Goal: Task Accomplishment & Management: Manage account settings

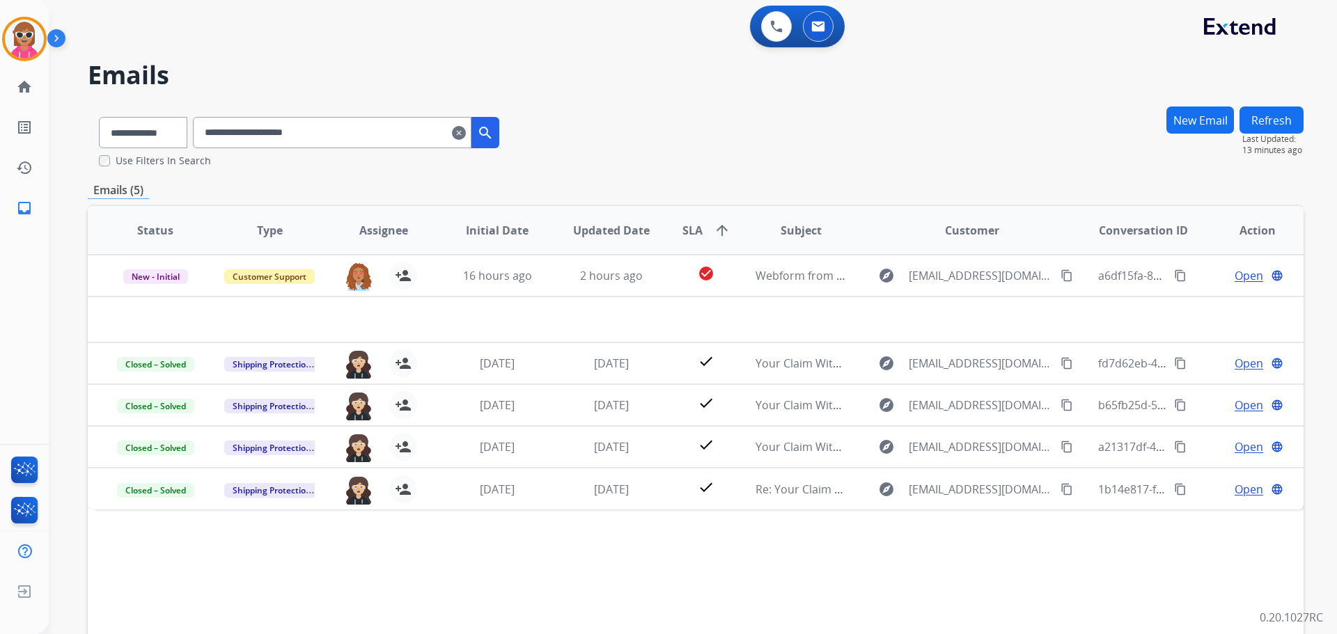
drag, startPoint x: 350, startPoint y: 133, endPoint x: 184, endPoint y: 151, distance: 166.7
click at [184, 154] on div "**********" at bounding box center [299, 137] width 423 height 62
paste input "text"
type input "**********"
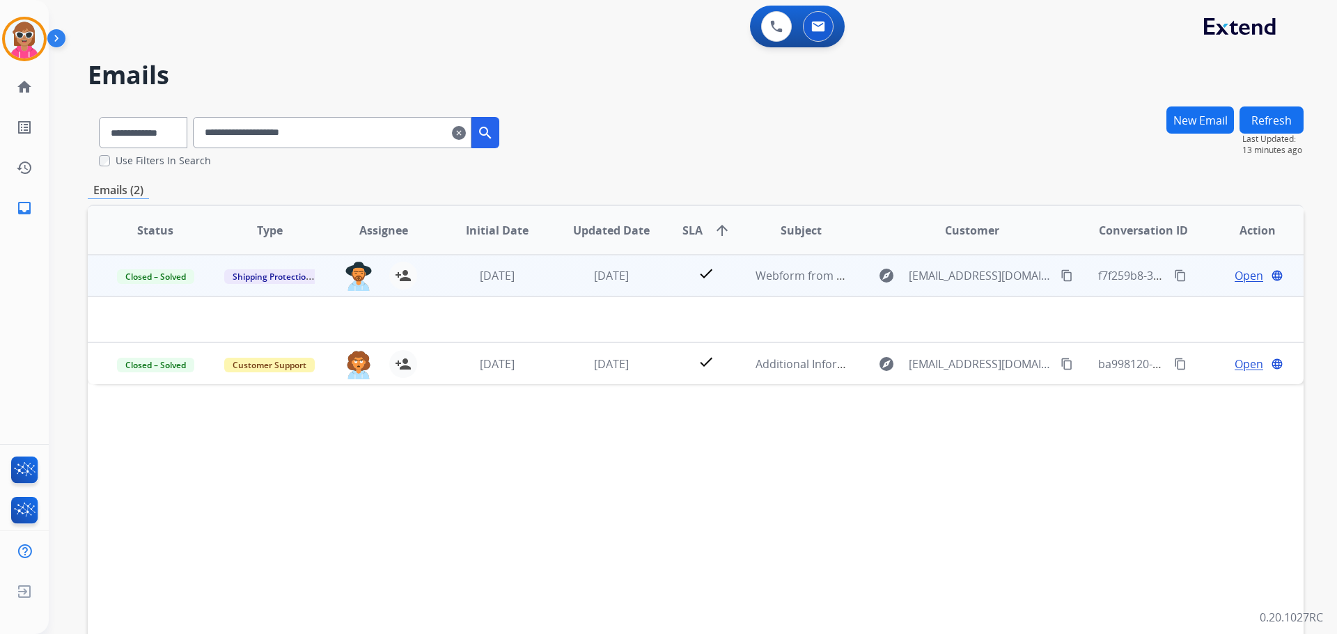
click at [545, 278] on td "[DATE]" at bounding box center [601, 276] width 114 height 42
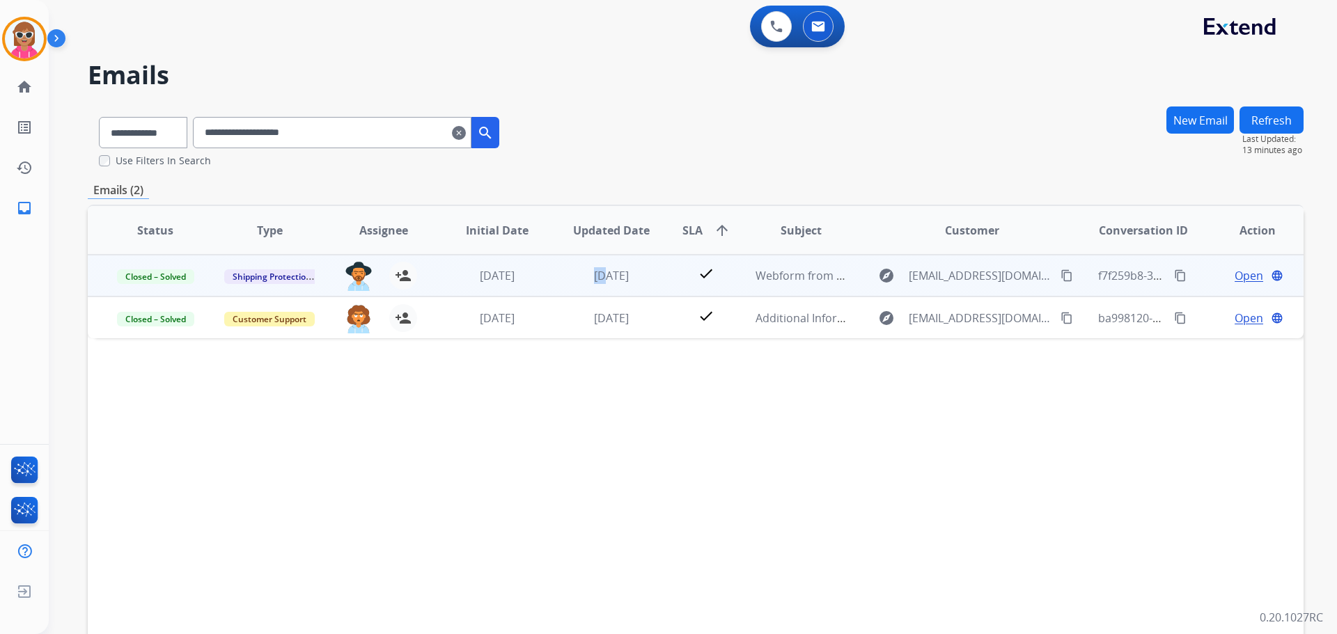
click at [545, 278] on td "[DATE]" at bounding box center [601, 276] width 114 height 42
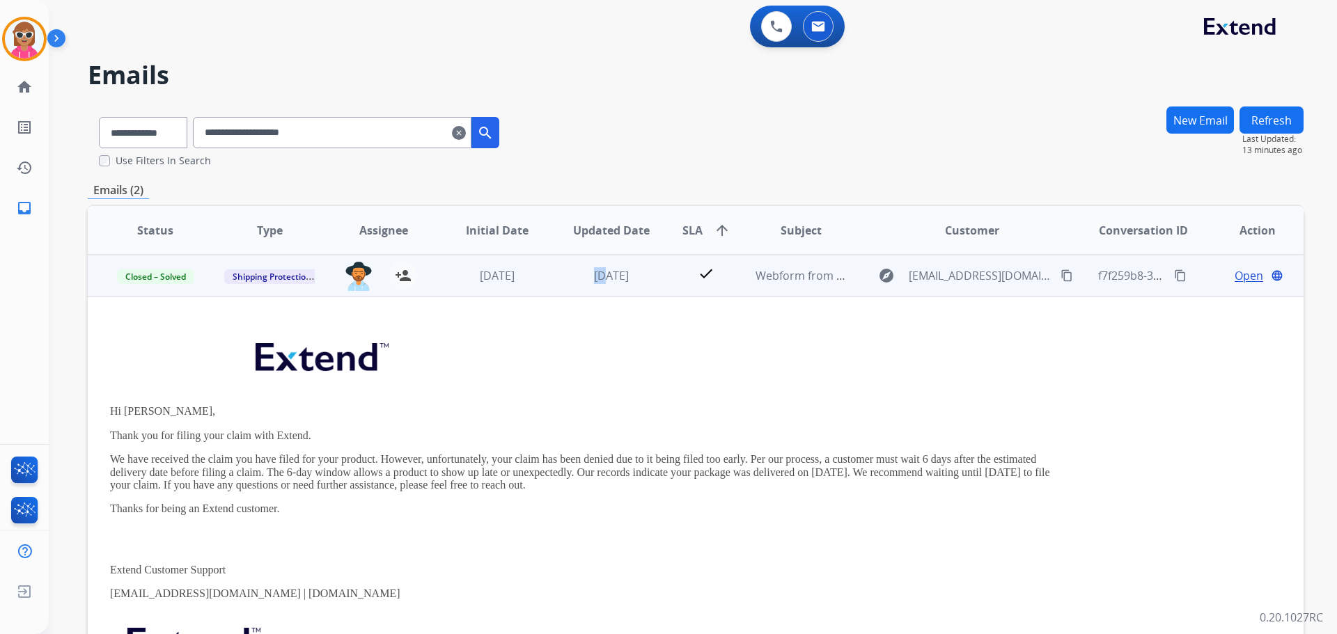
click at [554, 290] on td "[DATE]" at bounding box center [601, 276] width 114 height 42
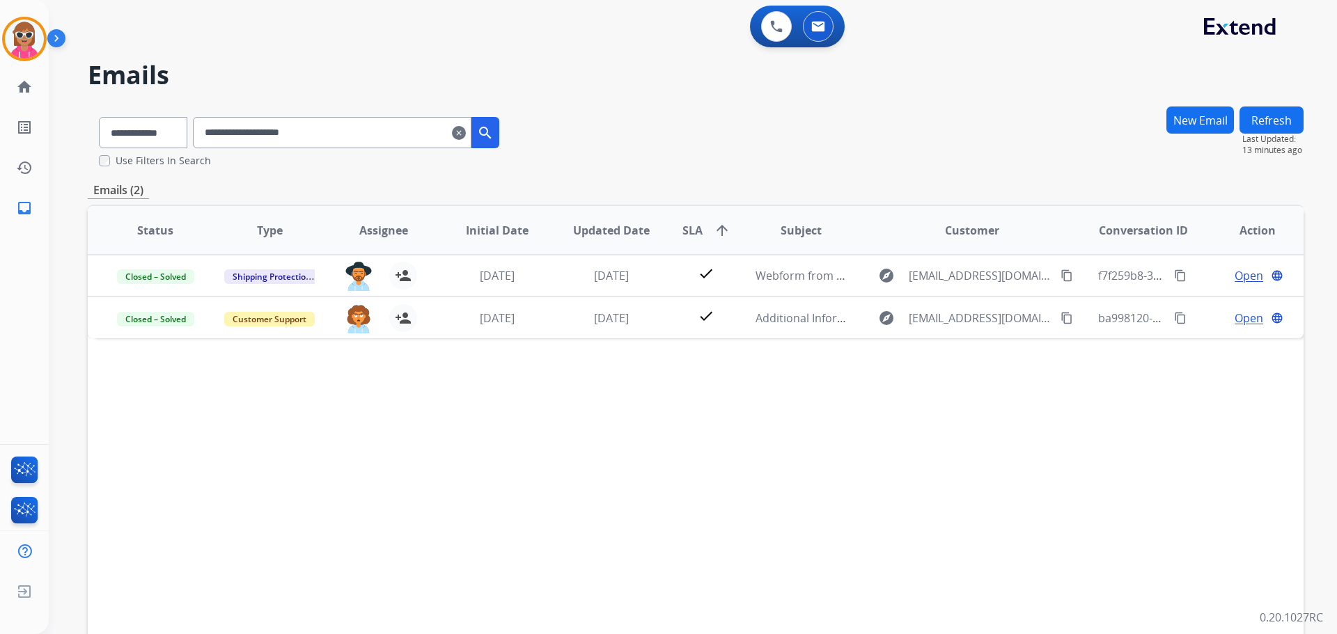
click at [523, 338] on div "Status Type Assignee Initial Date Updated Date SLA arrow_upward Subject Custome…" at bounding box center [696, 438] width 1216 height 466
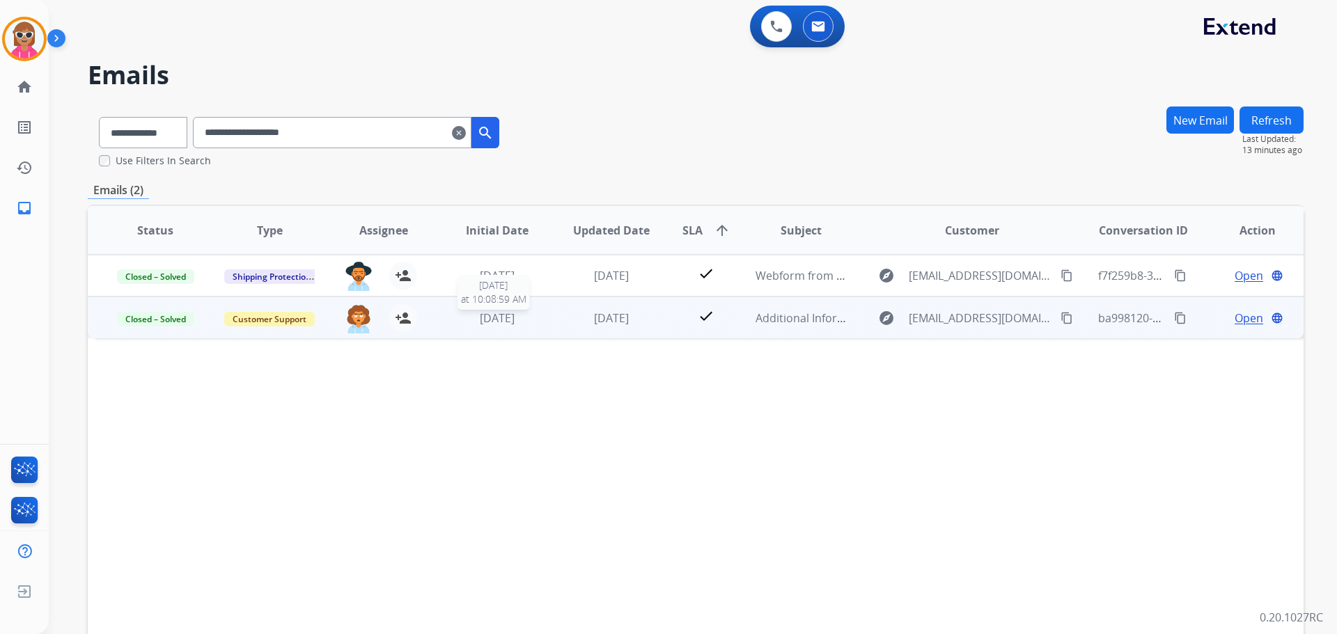
click at [487, 313] on span "[DATE]" at bounding box center [497, 317] width 35 height 15
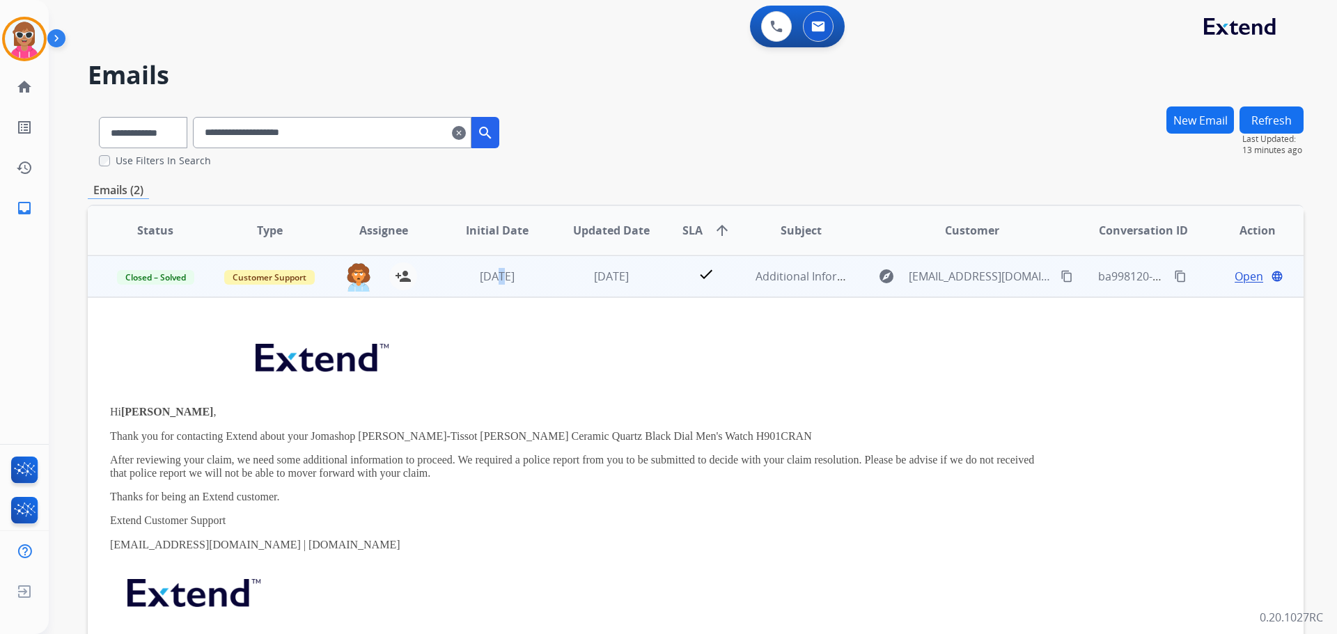
scroll to position [42, 0]
click at [469, 332] on p at bounding box center [581, 361] width 943 height 68
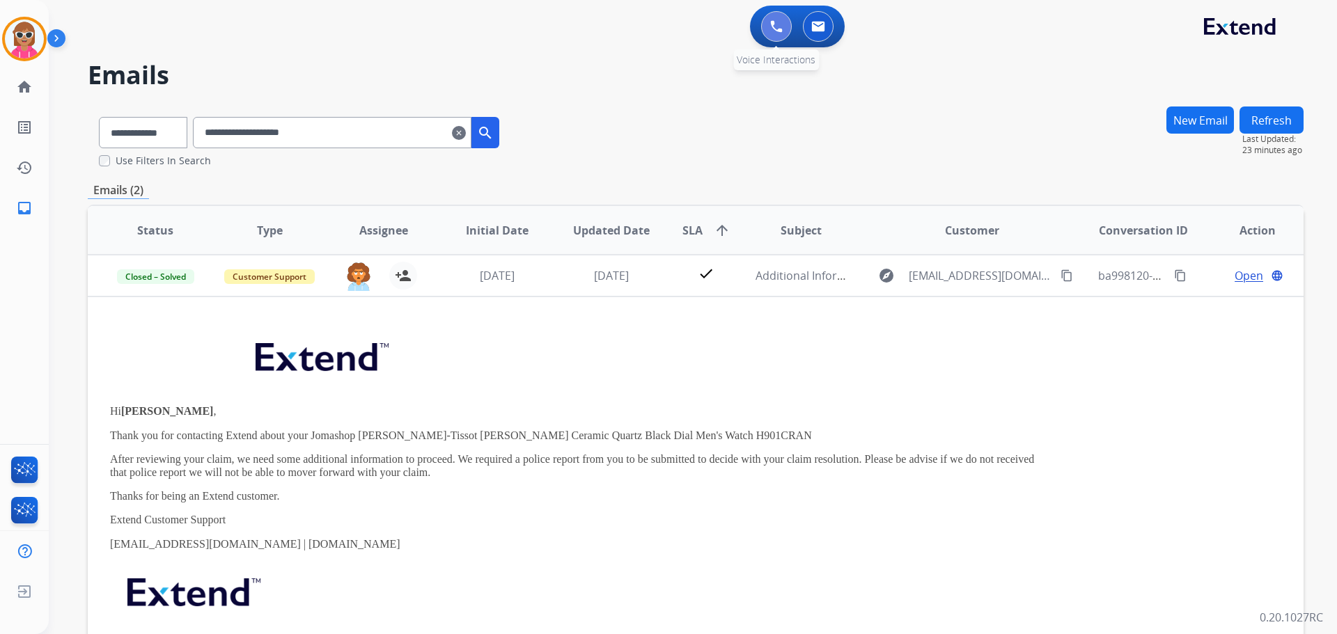
click at [773, 22] on img at bounding box center [776, 26] width 13 height 13
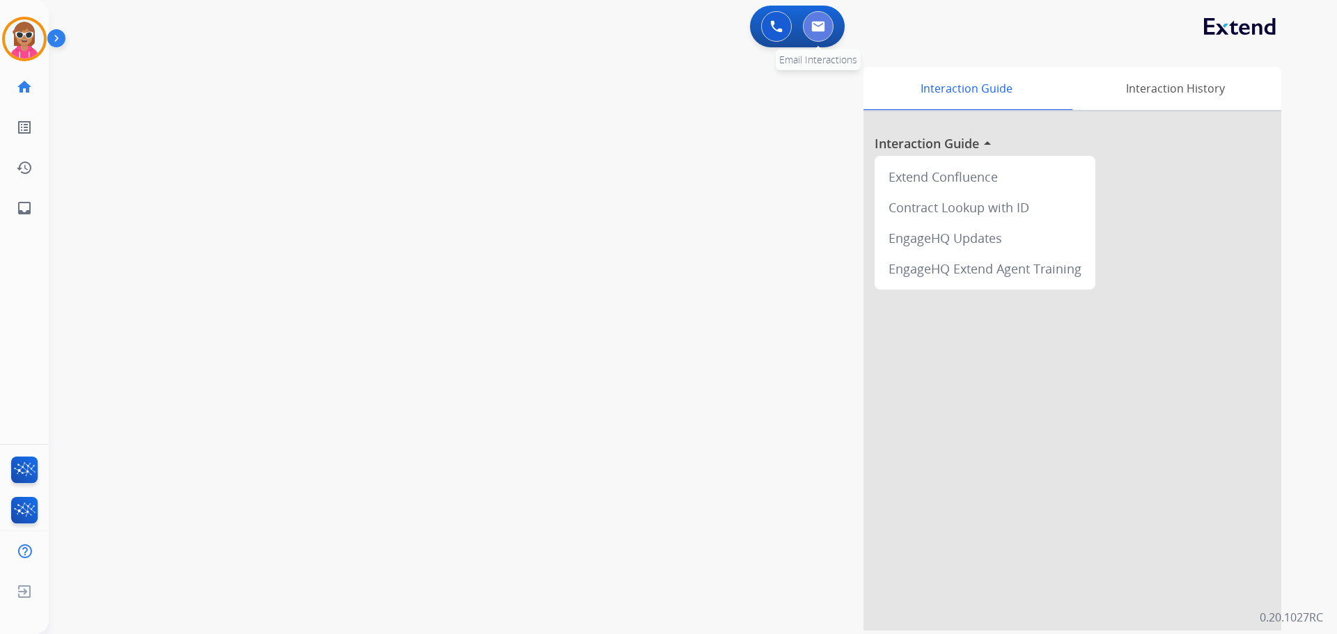
click at [819, 41] on button at bounding box center [818, 26] width 31 height 31
select select "**********"
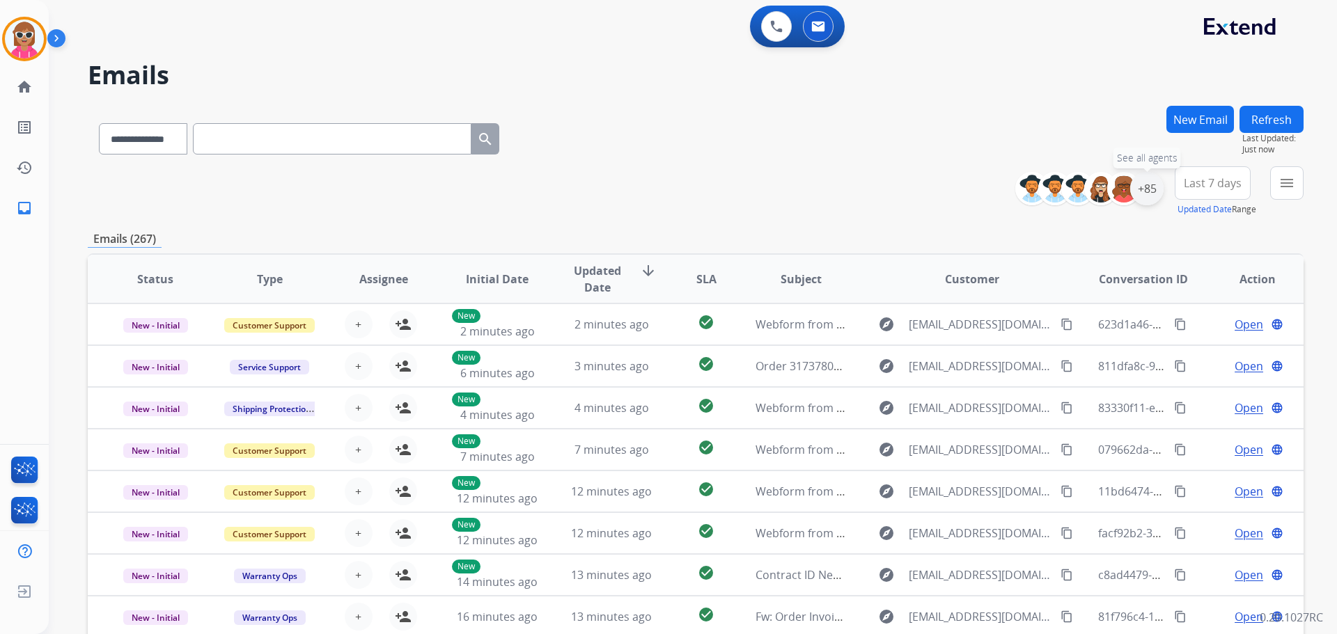
click at [1138, 196] on div "+85" at bounding box center [1146, 188] width 33 height 33
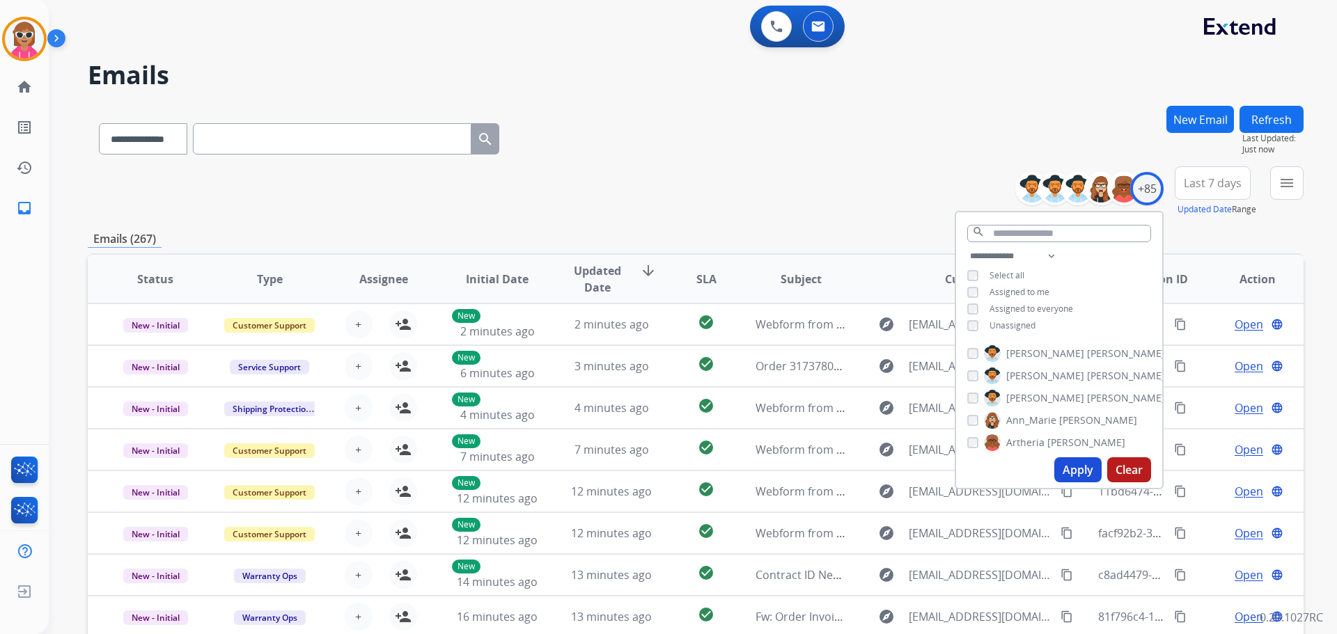
click at [1003, 290] on span "Assigned to me" at bounding box center [1019, 292] width 60 height 12
click at [1009, 329] on span "Unassigned" at bounding box center [1012, 326] width 46 height 12
click at [1044, 249] on select "**********" at bounding box center [1015, 256] width 96 height 17
select select "**********"
click at [967, 248] on select "**********" at bounding box center [1015, 256] width 96 height 17
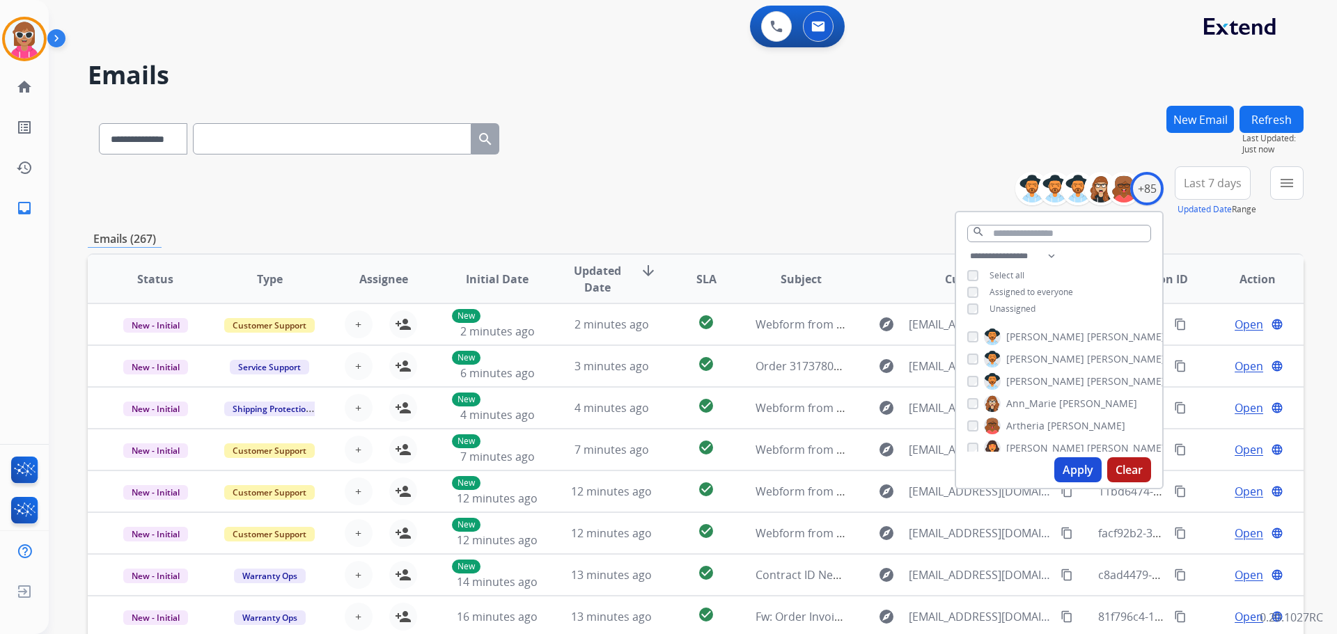
click at [1095, 258] on div "**********" at bounding box center [1059, 284] width 206 height 72
click at [1025, 354] on span "[PERSON_NAME]" at bounding box center [1045, 359] width 78 height 14
click at [1030, 380] on span "Ann_Marie" at bounding box center [1031, 382] width 50 height 14
click at [1041, 333] on span "Artheria" at bounding box center [1025, 334] width 38 height 14
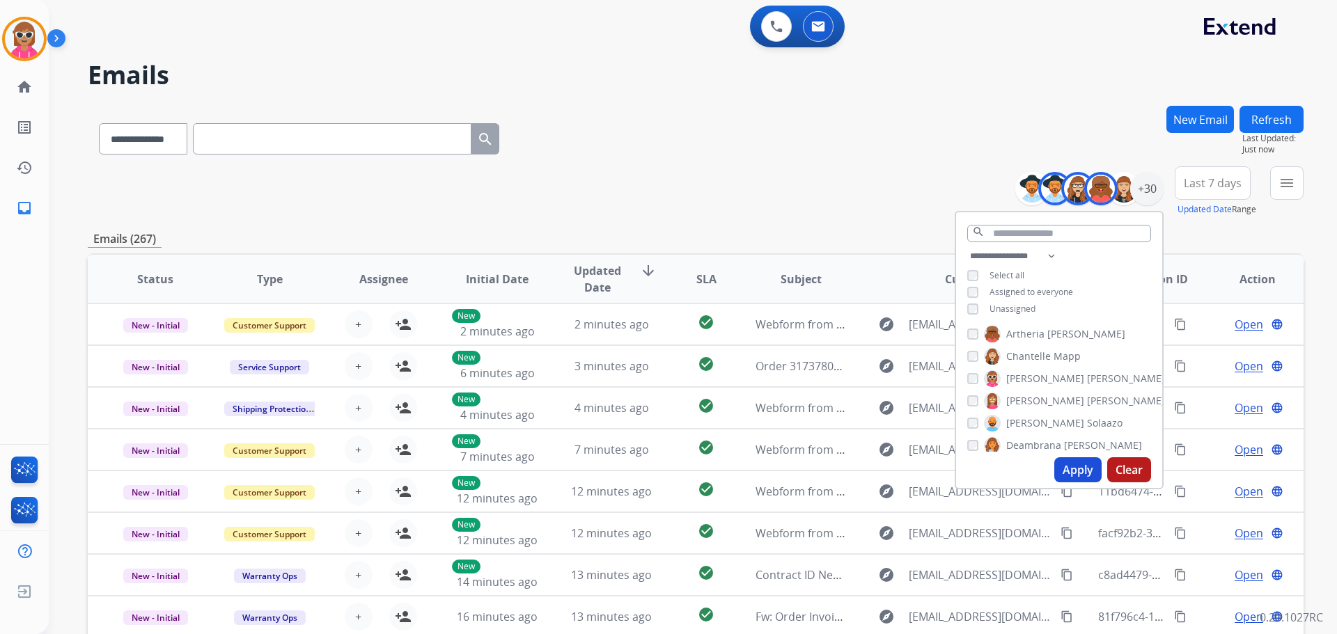
drag, startPoint x: 1041, startPoint y: 397, endPoint x: 1035, endPoint y: 404, distance: 9.5
click at [1040, 397] on span "[PERSON_NAME]" at bounding box center [1045, 401] width 78 height 14
click at [1037, 414] on span "Bois" at bounding box center [1044, 421] width 19 height 14
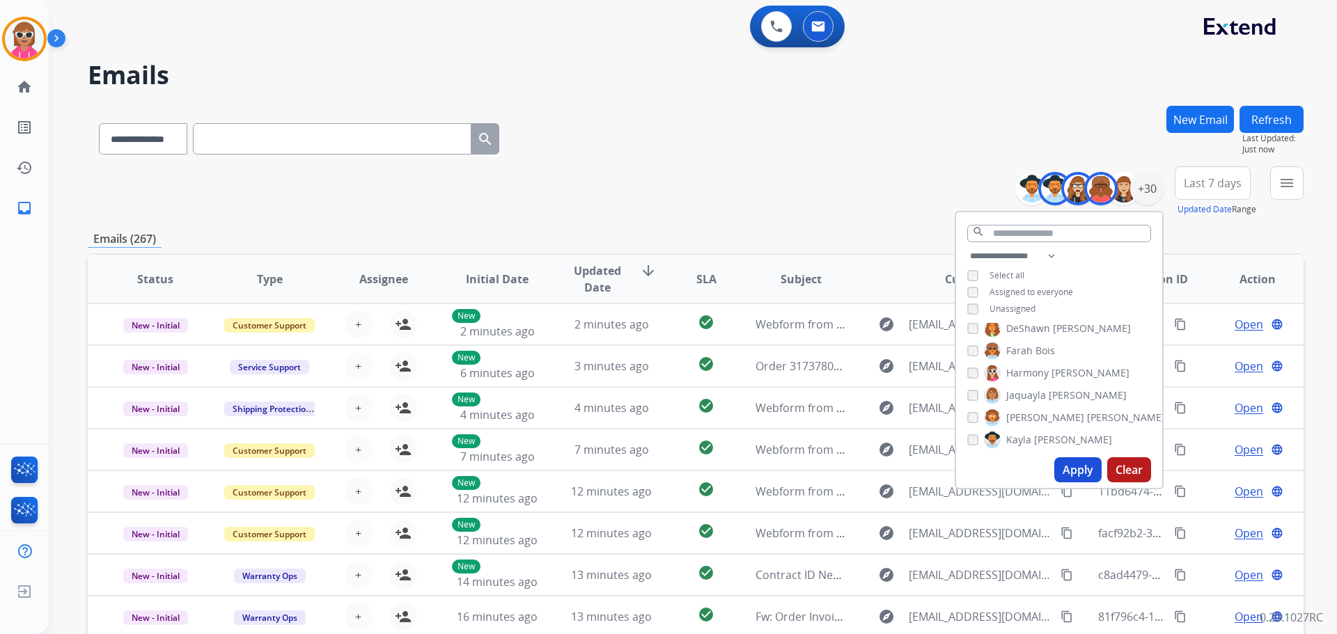
click at [1046, 370] on span "Harmony" at bounding box center [1027, 373] width 42 height 14
click at [1048, 398] on span "[PERSON_NAME]" at bounding box center [1087, 395] width 78 height 14
click at [1087, 326] on span "[PERSON_NAME]" at bounding box center [1126, 323] width 78 height 14
click at [1087, 323] on span "[PERSON_NAME]" at bounding box center [1126, 323] width 78 height 14
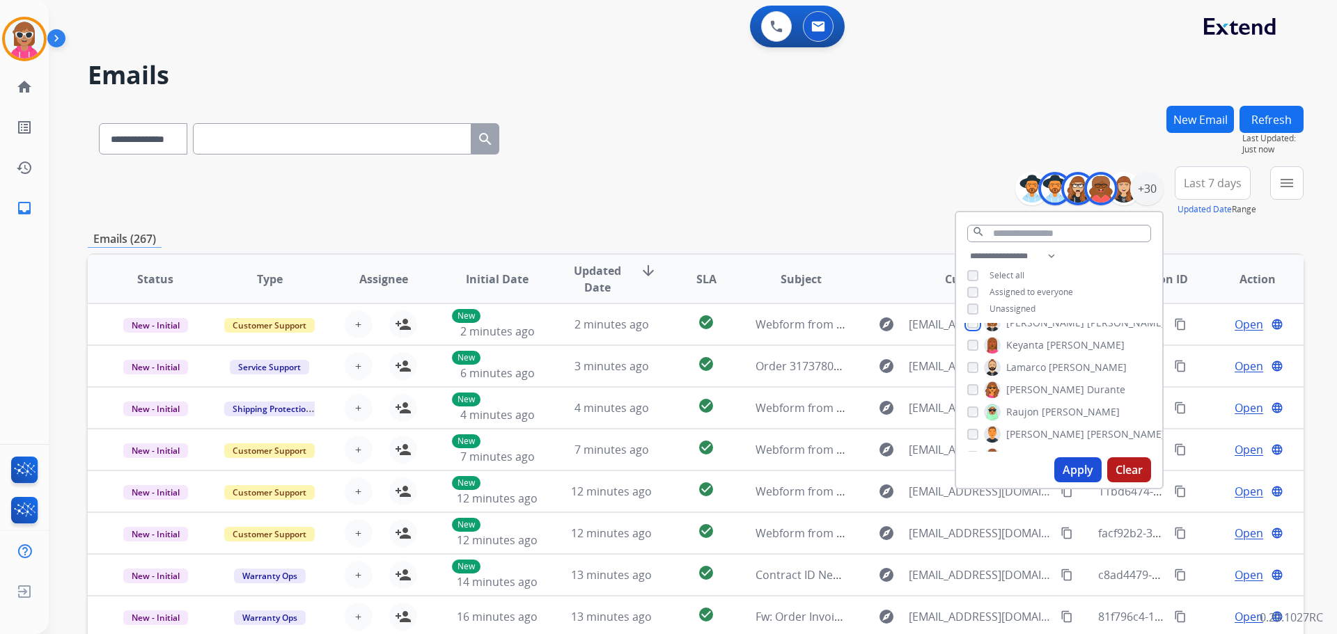
scroll to position [343, 0]
click at [1038, 352] on span "Keyanta" at bounding box center [1025, 351] width 38 height 14
click at [1040, 375] on span "Lamarco" at bounding box center [1026, 373] width 40 height 14
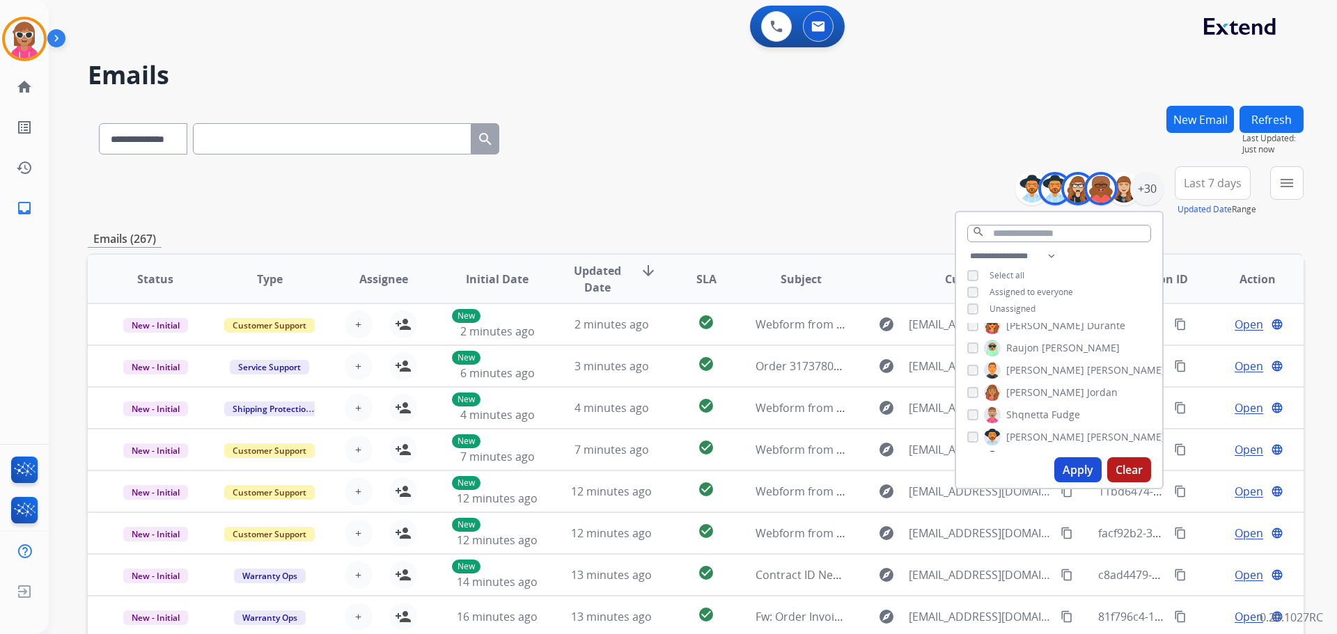
click at [1046, 348] on span "[PERSON_NAME]" at bounding box center [1080, 348] width 78 height 14
drag, startPoint x: 1046, startPoint y: 387, endPoint x: 1052, endPoint y: 383, distance: 7.5
click at [1087, 387] on span "Jordan" at bounding box center [1102, 393] width 31 height 14
drag, startPoint x: 1058, startPoint y: 343, endPoint x: 1054, endPoint y: 356, distance: 14.4
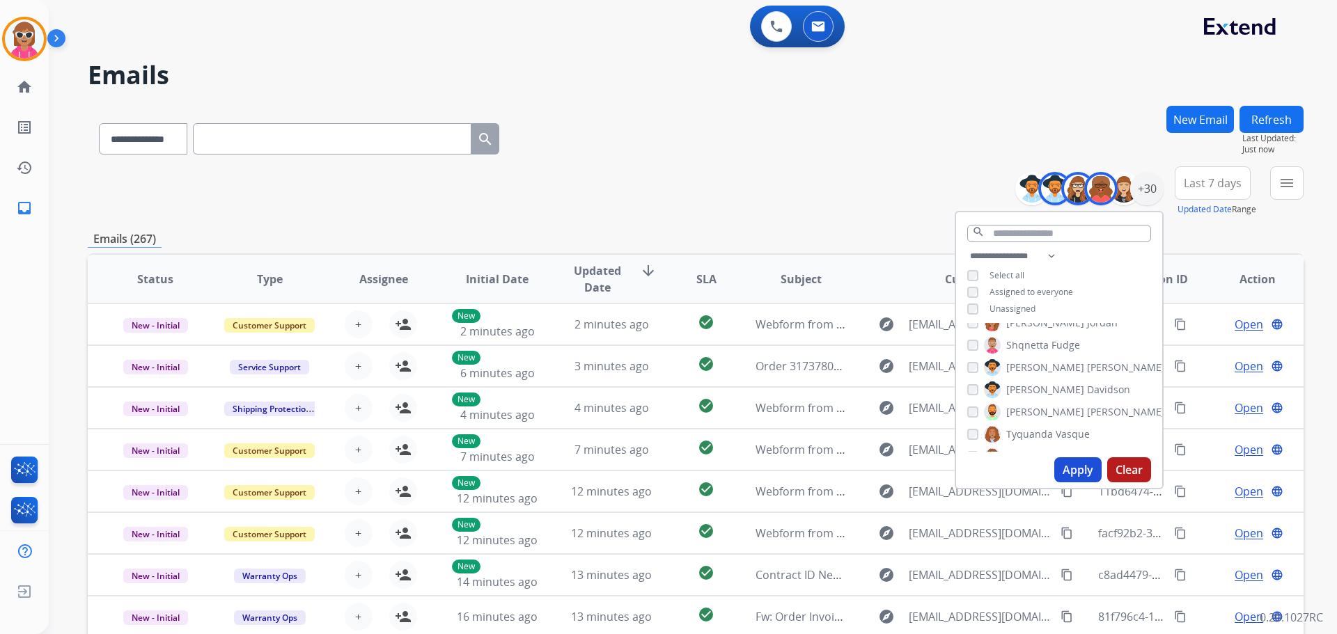
click at [1055, 343] on span "Fudge" at bounding box center [1065, 345] width 29 height 14
click at [1041, 345] on span "Shqnetta" at bounding box center [1027, 345] width 42 height 14
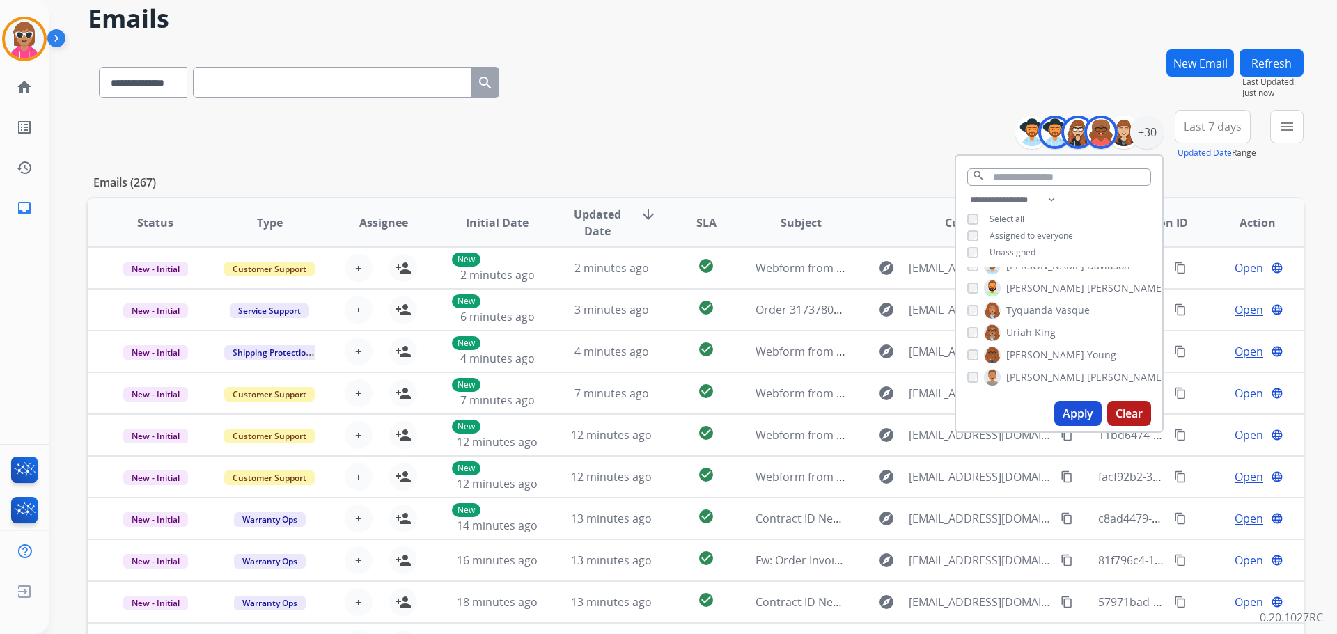
scroll to position [70, 0]
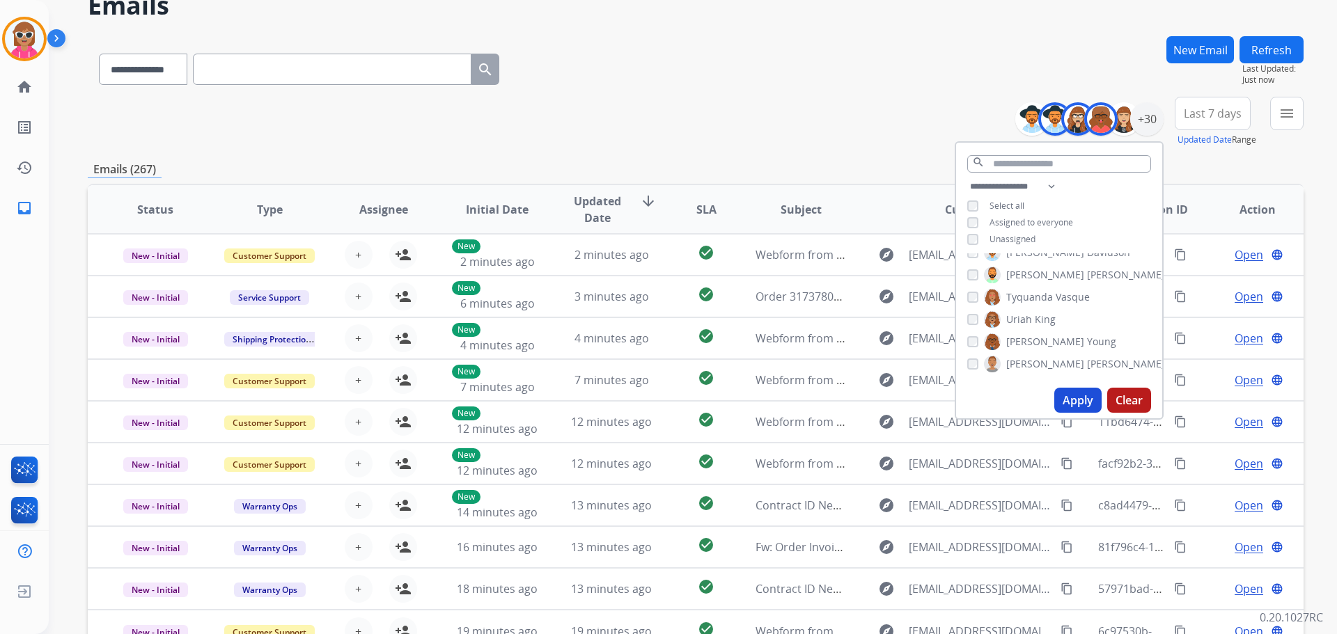
drag, startPoint x: 1047, startPoint y: 342, endPoint x: 1056, endPoint y: 365, distance: 24.7
click at [1087, 341] on span "Young" at bounding box center [1101, 342] width 29 height 14
click at [1031, 329] on div "[PERSON_NAME] [PERSON_NAME] [PERSON_NAME] [PERSON_NAME] [PERSON_NAME] [PERSON_N…" at bounding box center [1059, 317] width 206 height 129
click at [1032, 338] on span "[PERSON_NAME]" at bounding box center [1045, 342] width 78 height 14
click at [1061, 394] on button "Apply" at bounding box center [1077, 400] width 47 height 25
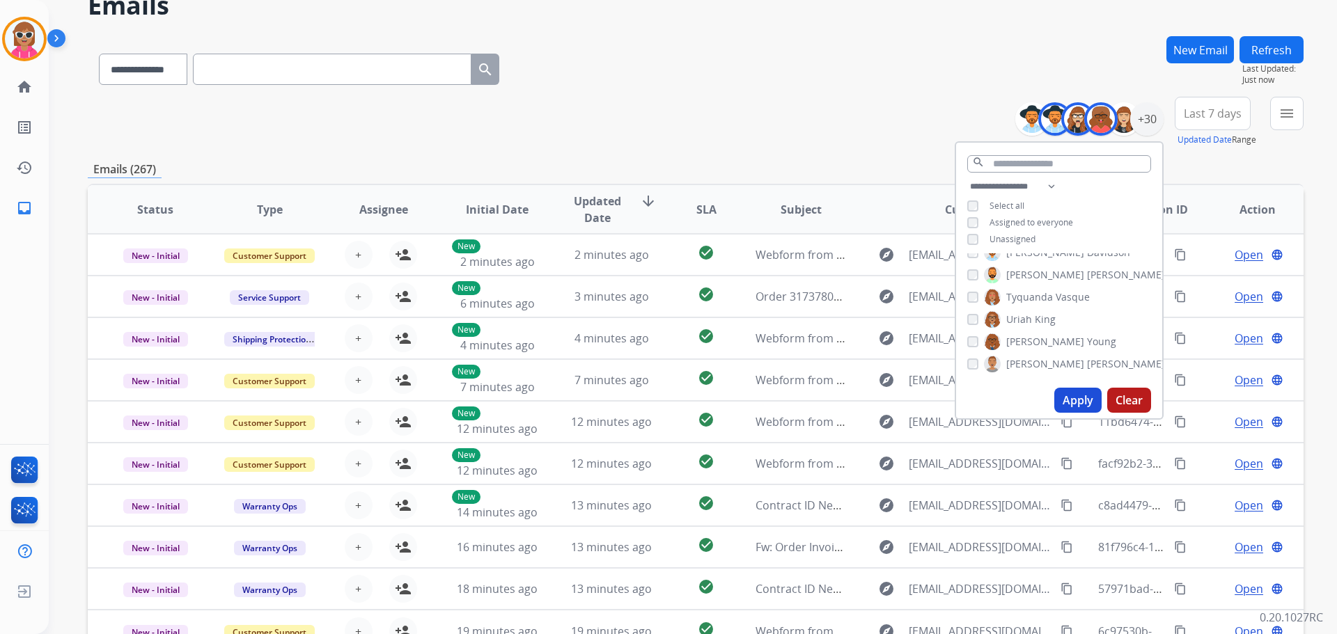
scroll to position [0, 0]
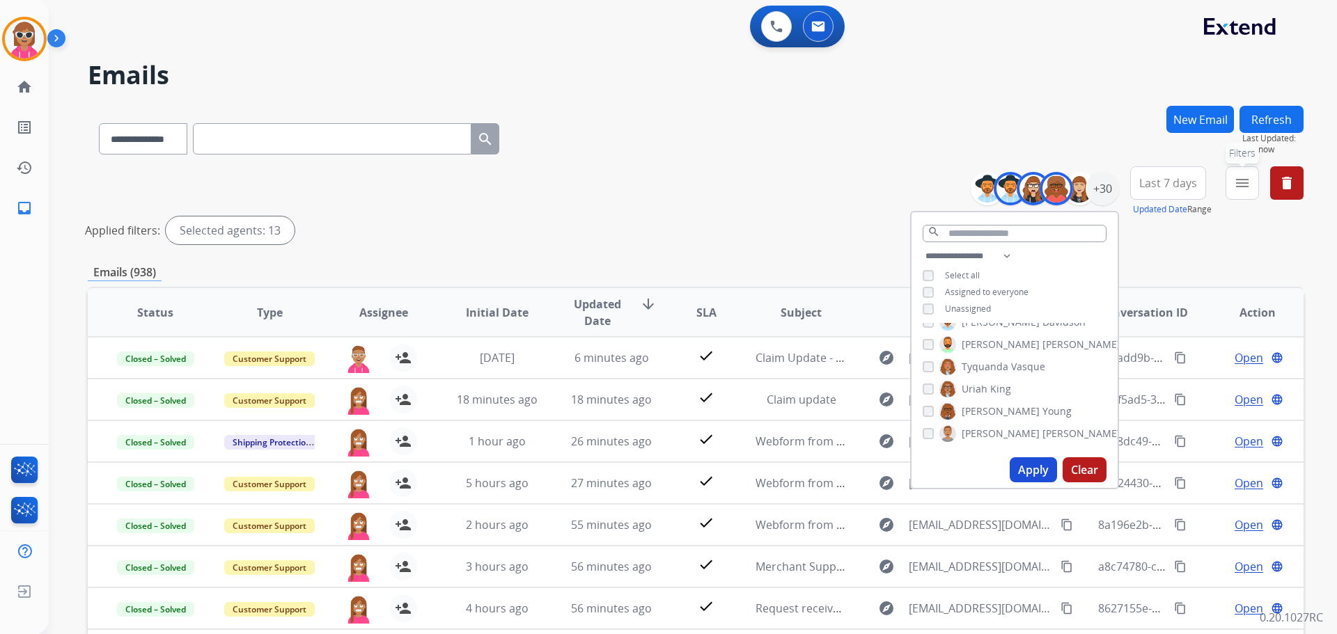
click at [1235, 188] on mat-icon "menu" at bounding box center [1242, 183] width 17 height 17
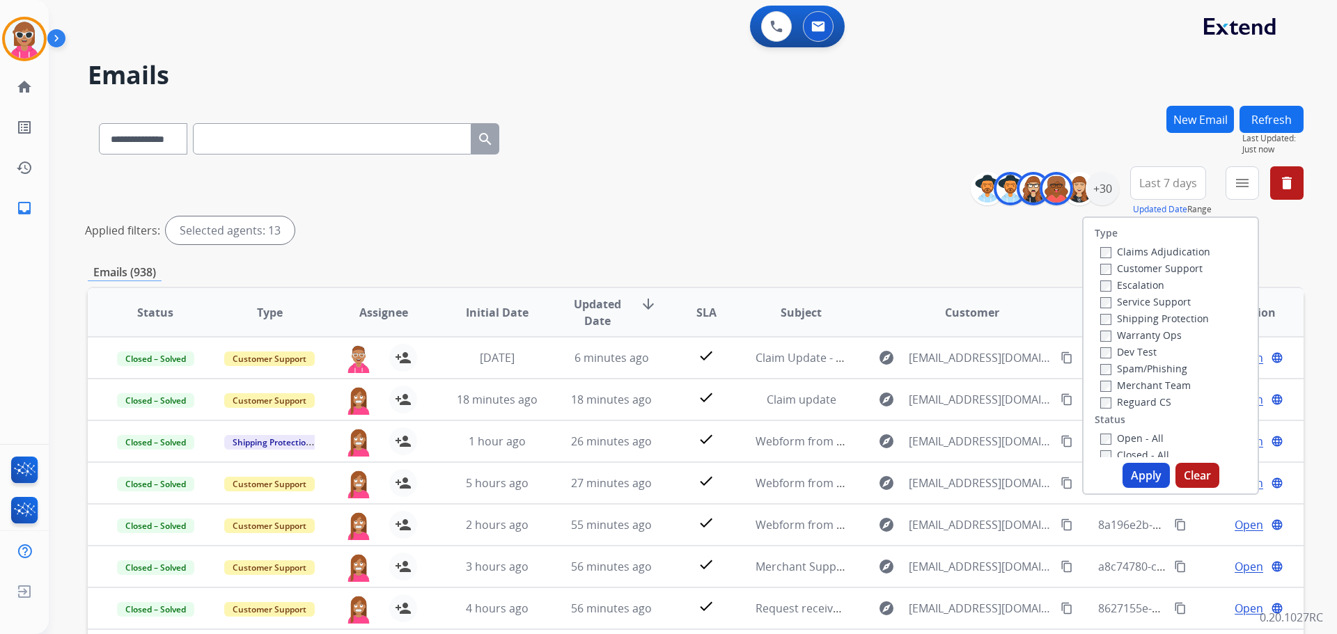
drag, startPoint x: 1125, startPoint y: 269, endPoint x: 1140, endPoint y: 279, distance: 18.2
click at [1125, 267] on label "Customer Support" at bounding box center [1151, 268] width 102 height 13
drag, startPoint x: 1163, startPoint y: 320, endPoint x: 1152, endPoint y: 343, distance: 25.5
click at [1163, 320] on label "Shipping Protection" at bounding box center [1154, 318] width 109 height 13
click at [1136, 400] on label "Reguard CS" at bounding box center [1135, 401] width 71 height 13
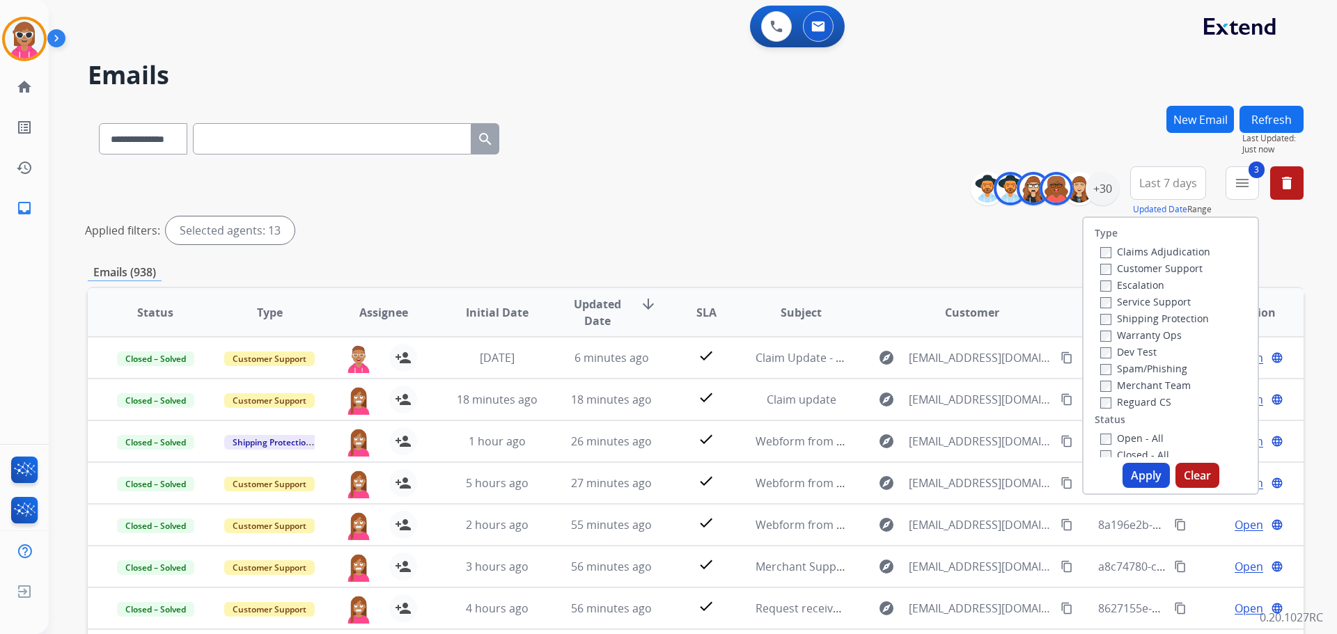
drag, startPoint x: 1135, startPoint y: 439, endPoint x: 1139, endPoint y: 453, distance: 13.7
click at [1135, 440] on label "Open - All" at bounding box center [1131, 438] width 63 height 13
click at [1145, 477] on button "Apply" at bounding box center [1145, 475] width 47 height 25
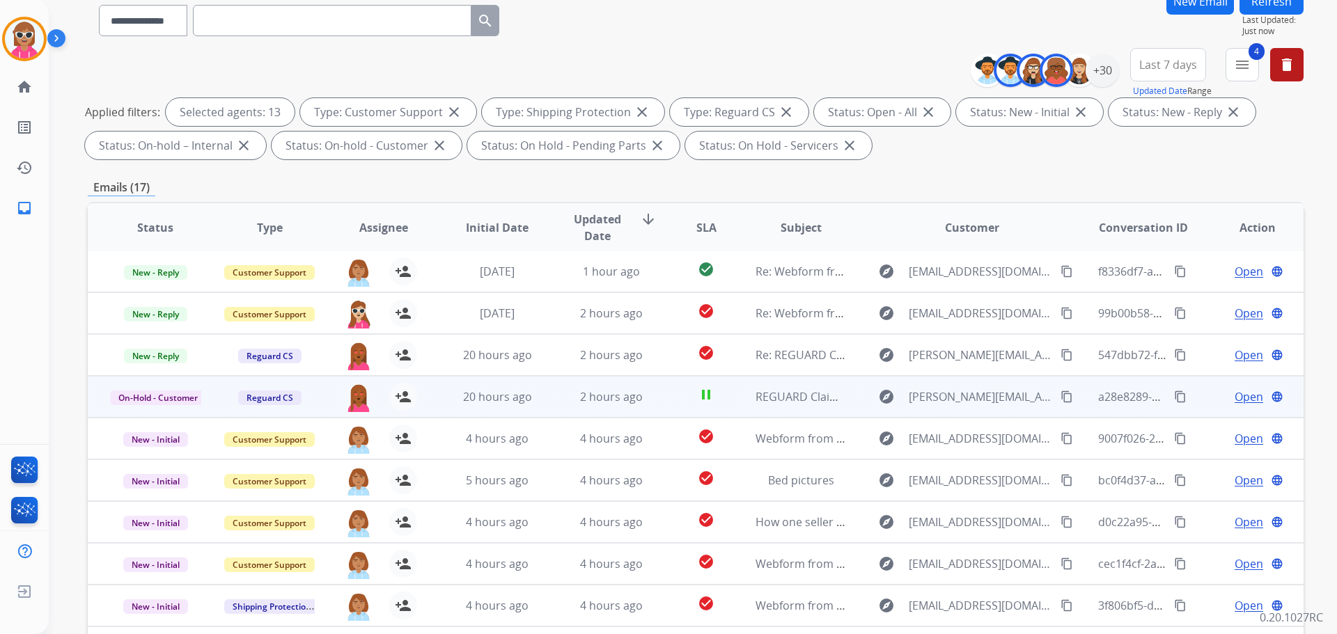
scroll to position [209, 0]
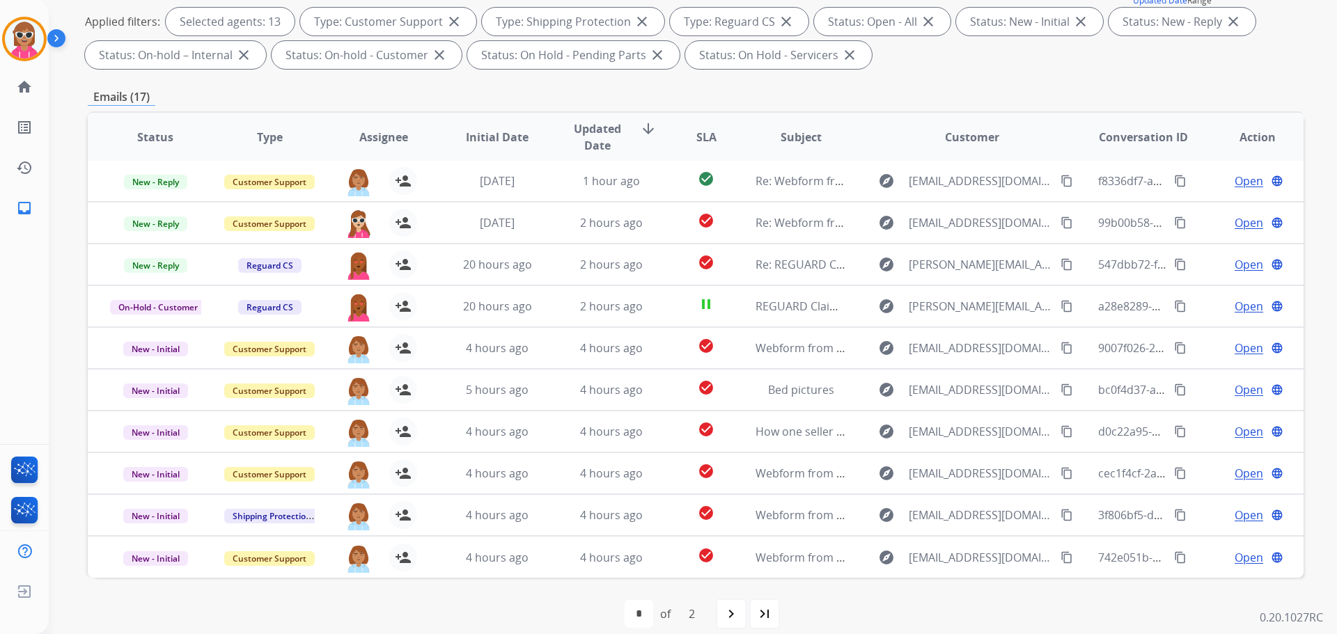
click at [690, 139] on th "SLA" at bounding box center [695, 137] width 76 height 49
click at [696, 139] on span "SLA" at bounding box center [706, 137] width 20 height 17
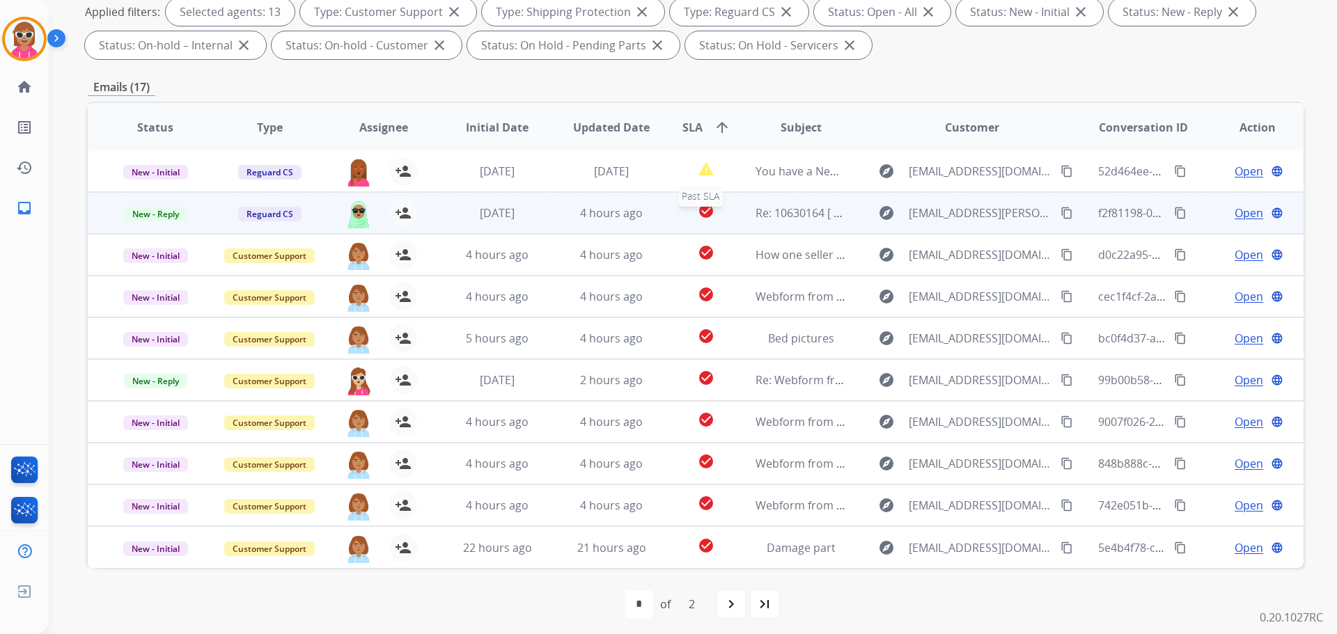
scroll to position [225, 0]
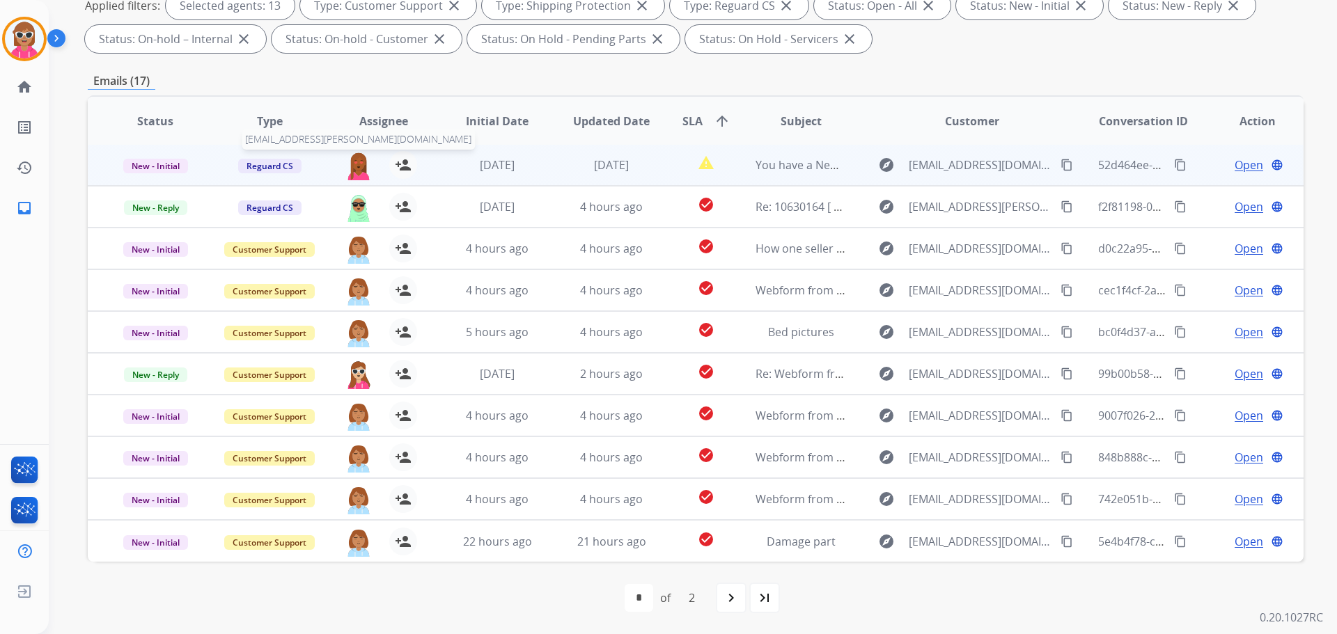
click at [356, 162] on img at bounding box center [359, 165] width 28 height 29
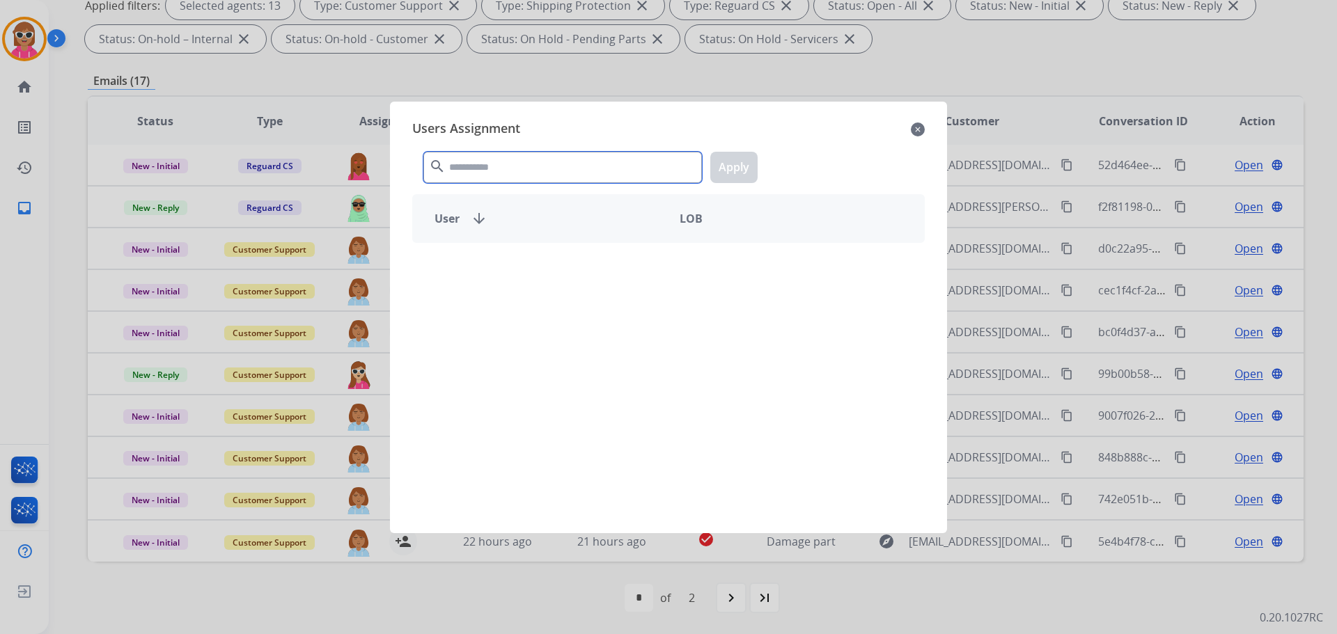
click at [530, 168] on input "text" at bounding box center [562, 167] width 278 height 31
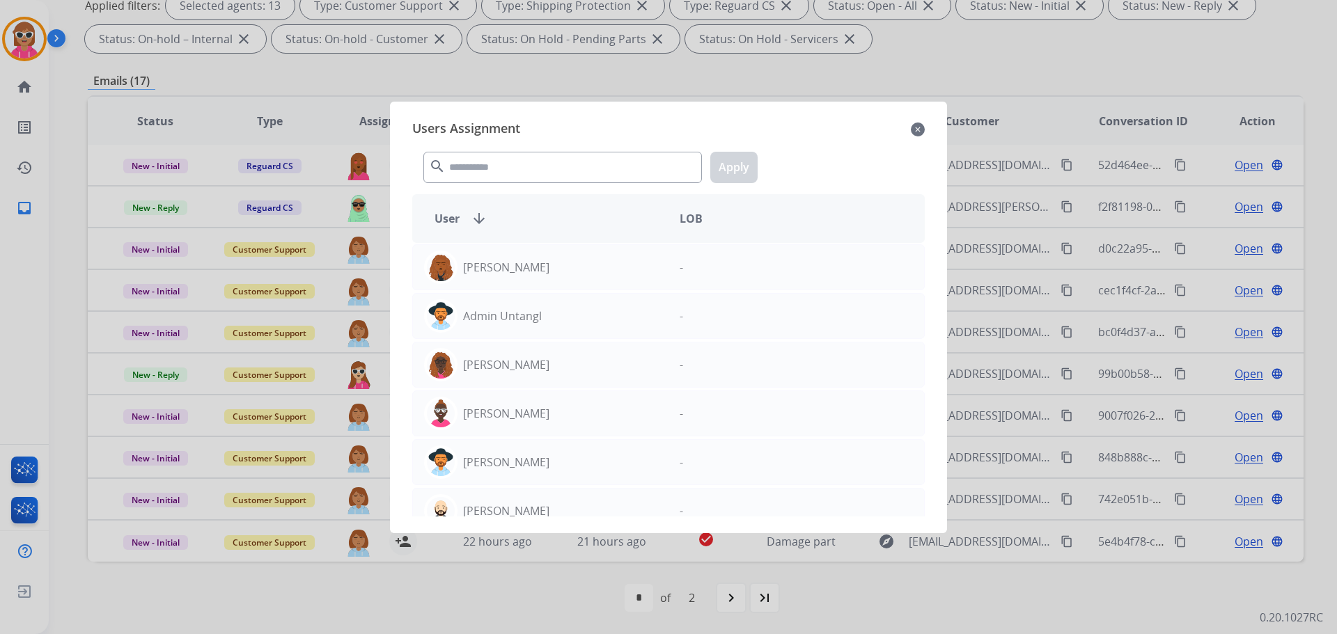
click at [604, 74] on div at bounding box center [668, 317] width 1337 height 634
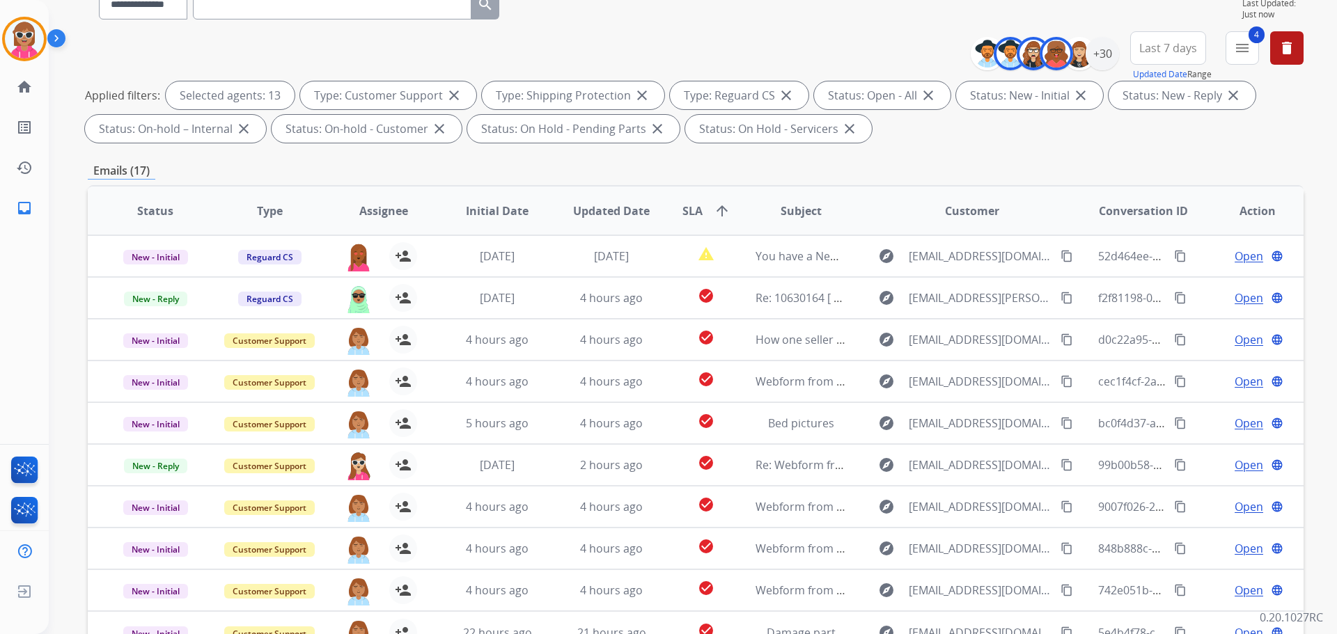
scroll to position [0, 0]
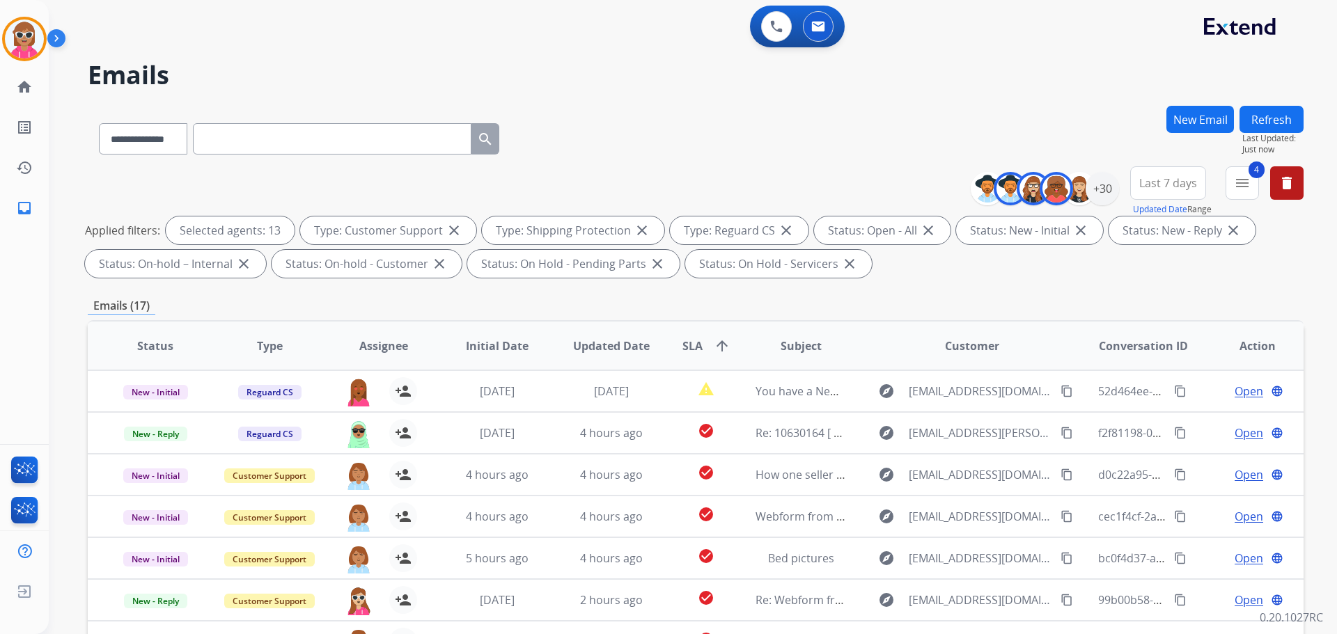
paste input "**********"
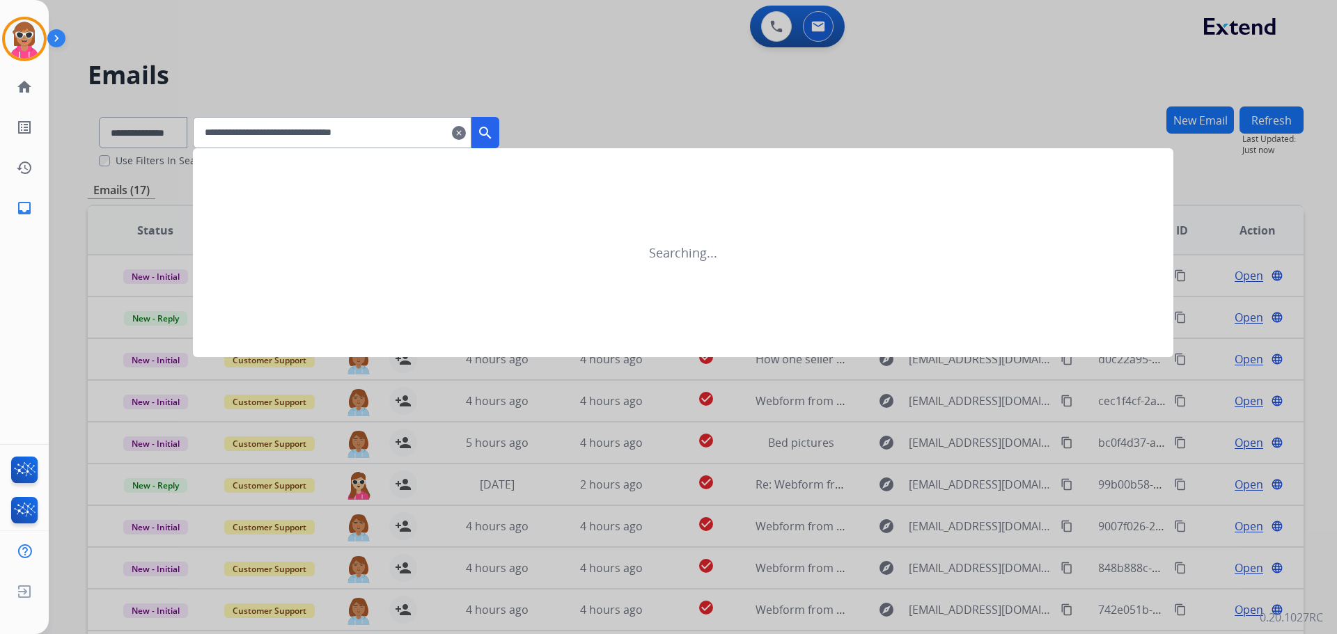
click at [494, 129] on mat-icon "search" at bounding box center [485, 133] width 17 height 17
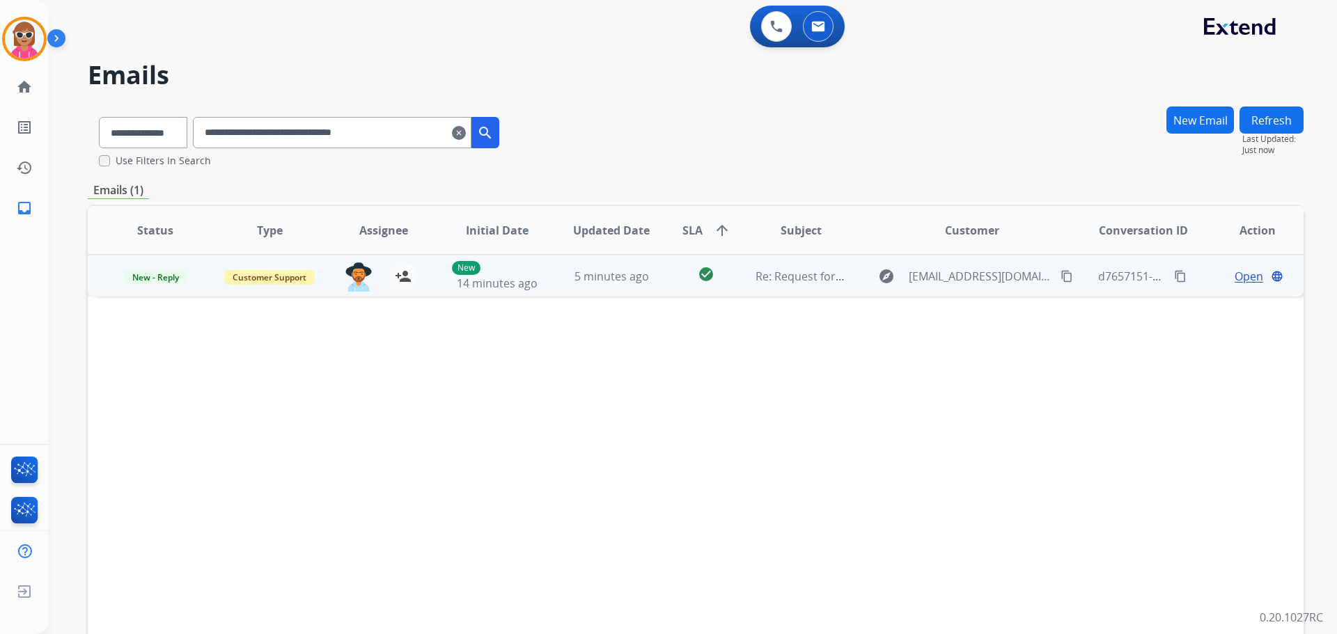
click at [582, 288] on td "5 minutes ago" at bounding box center [601, 276] width 114 height 42
click at [1234, 276] on span "Open" at bounding box center [1248, 275] width 29 height 17
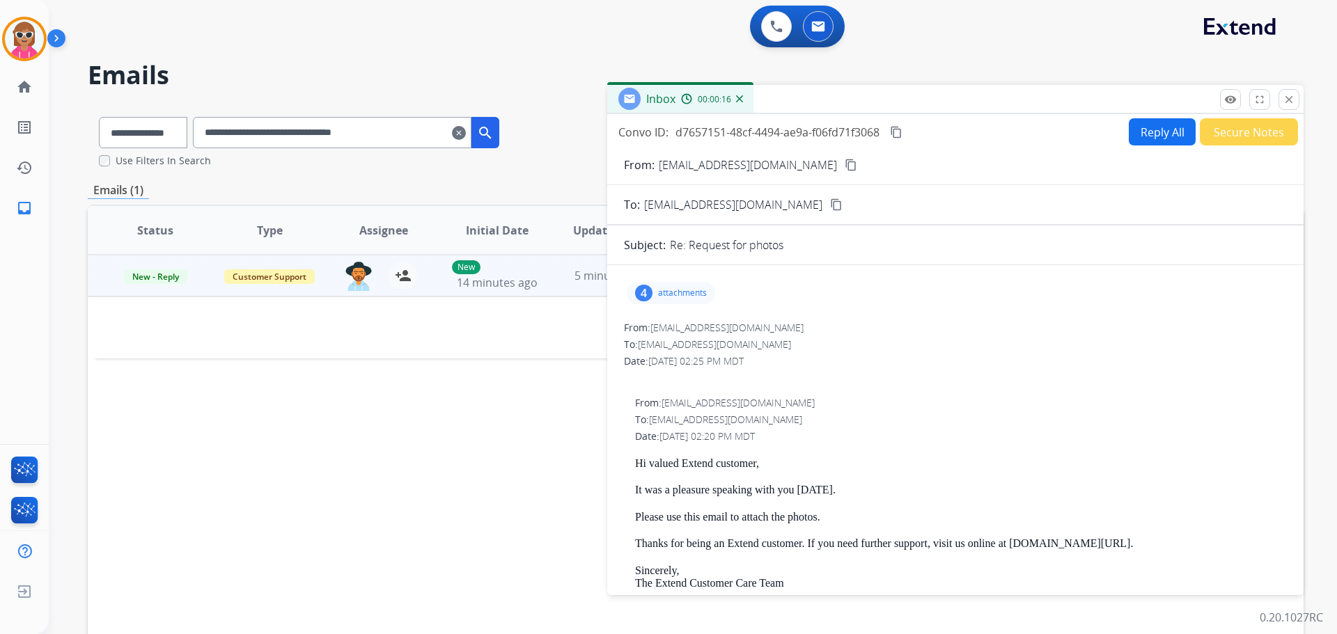
click at [398, 482] on div "Status Type Assignee Initial Date Updated Date SLA arrow_upward Subject Custome…" at bounding box center [696, 438] width 1216 height 466
click at [679, 290] on p "attachments" at bounding box center [682, 293] width 49 height 11
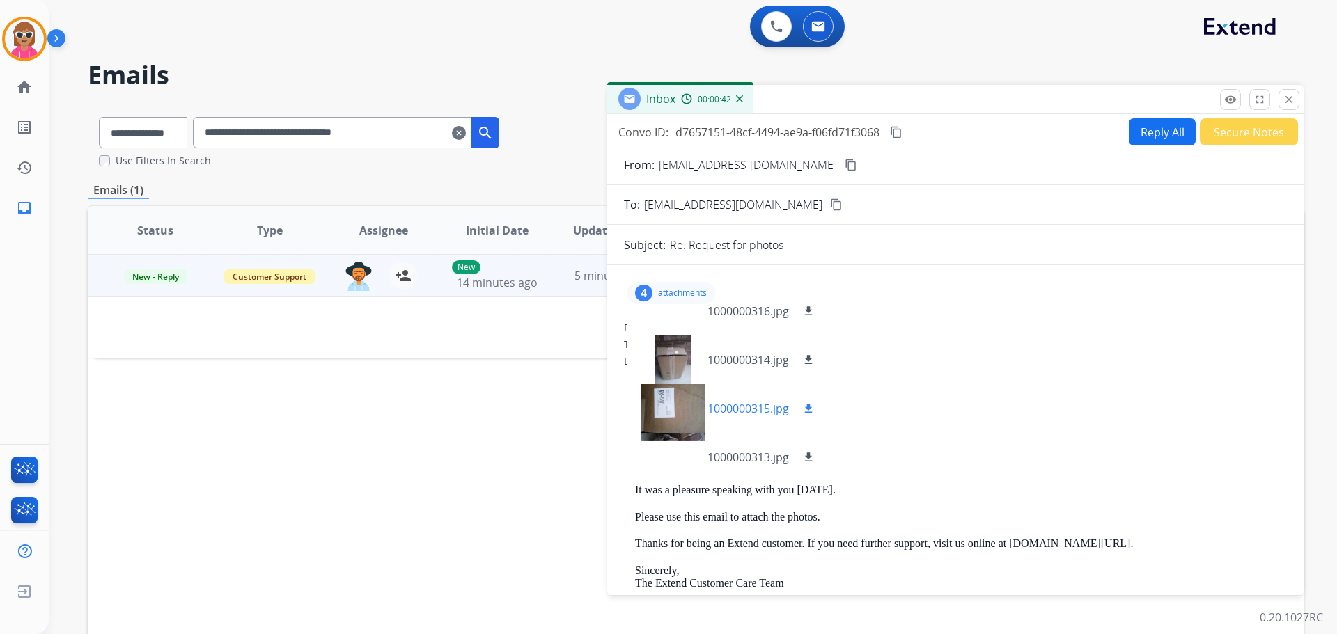
scroll to position [21, 0]
click at [676, 449] on div at bounding box center [673, 454] width 70 height 49
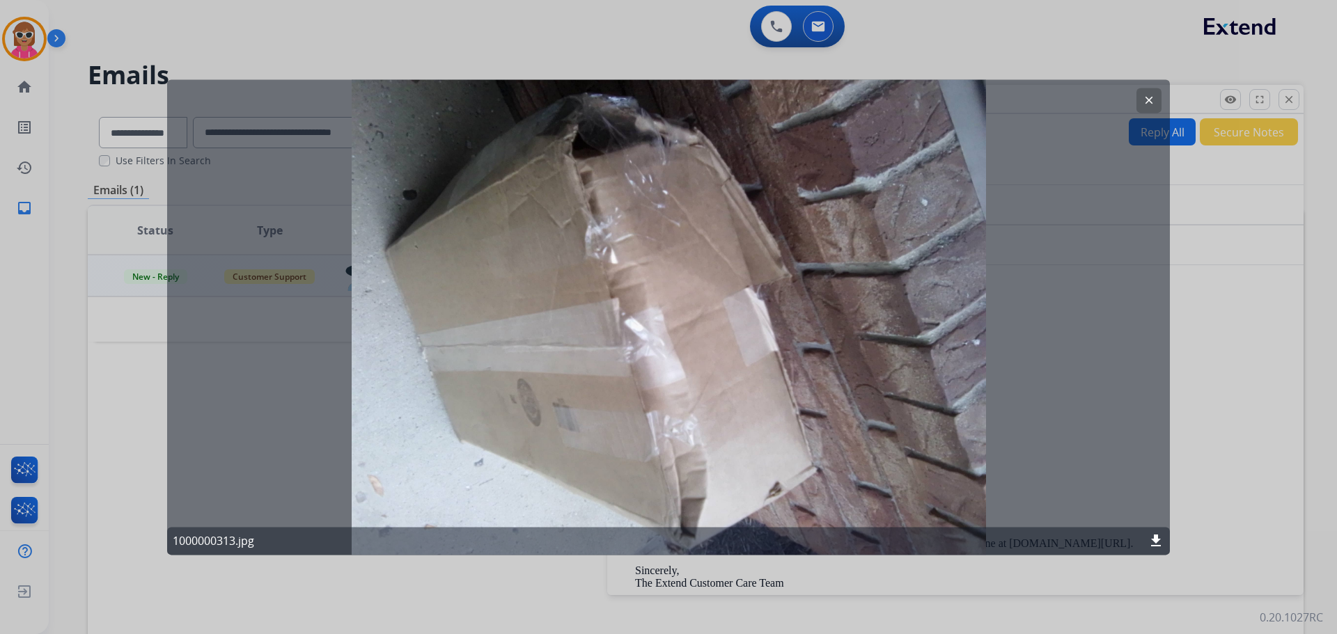
drag, startPoint x: 1149, startPoint y: 101, endPoint x: 1199, endPoint y: 96, distance: 50.4
click at [1152, 100] on mat-icon "clear" at bounding box center [1148, 100] width 13 height 13
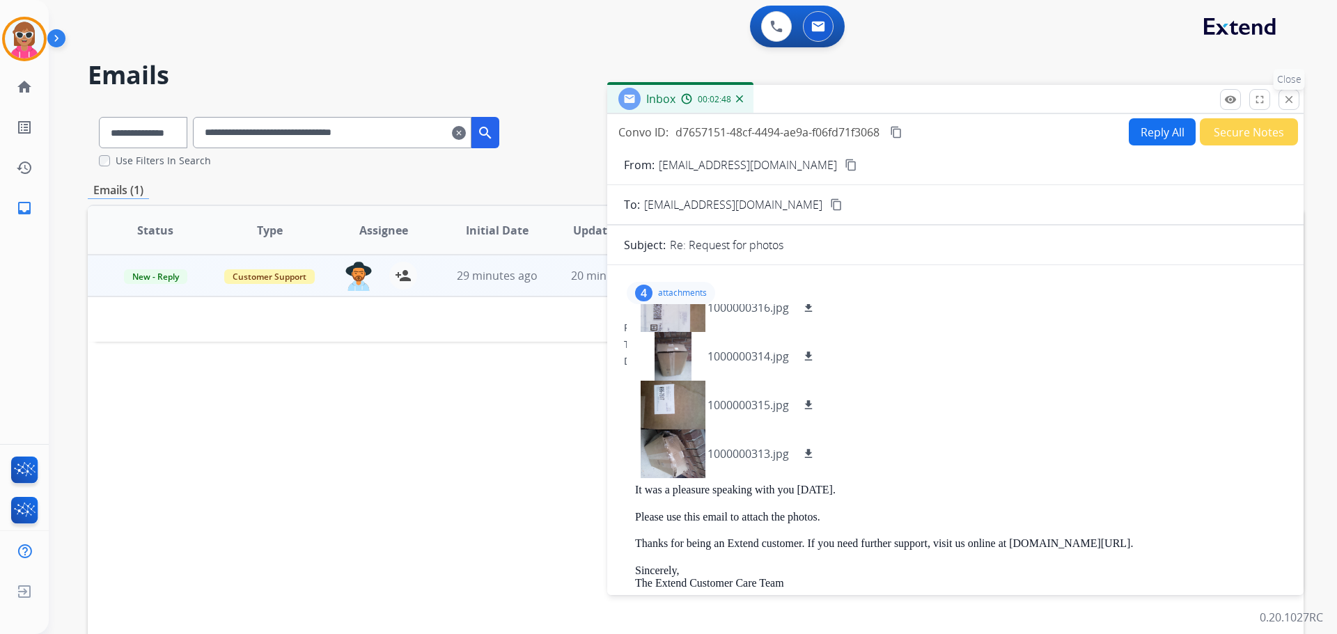
drag, startPoint x: 1288, startPoint y: 107, endPoint x: 1260, endPoint y: 106, distance: 27.9
click at [1287, 106] on button "close Close" at bounding box center [1288, 99] width 21 height 21
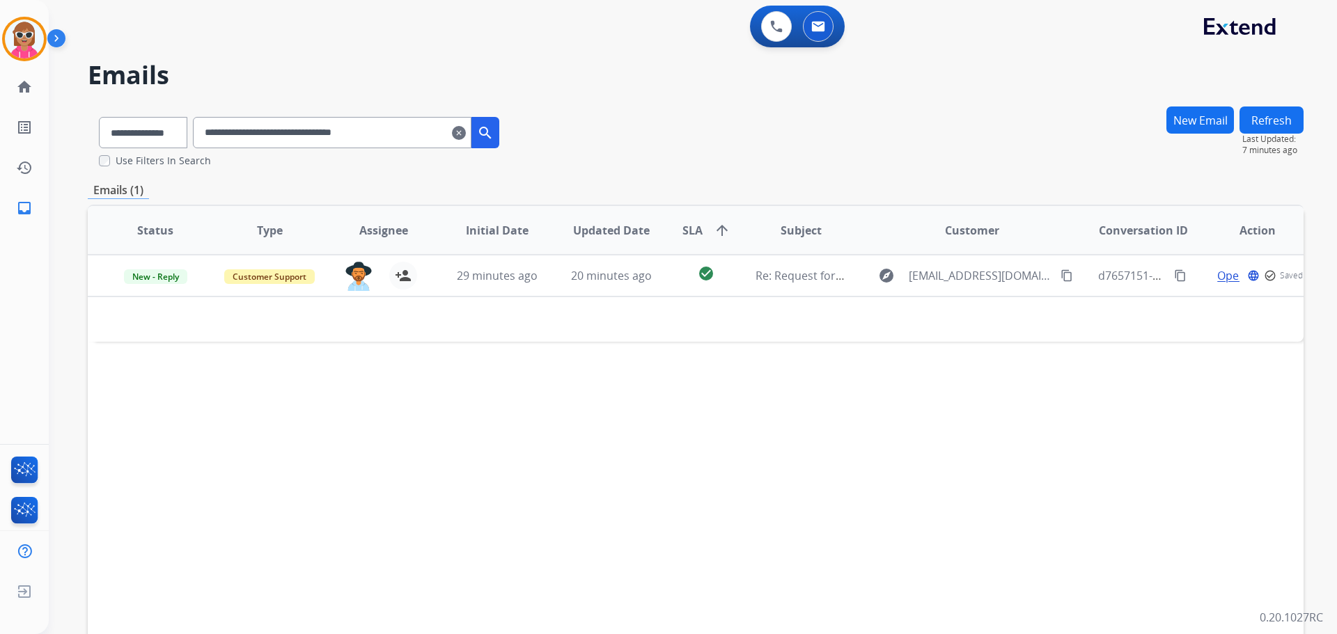
drag, startPoint x: 425, startPoint y: 127, endPoint x: 143, endPoint y: 126, distance: 281.3
click at [134, 125] on div "**********" at bounding box center [299, 130] width 423 height 48
paste input "text"
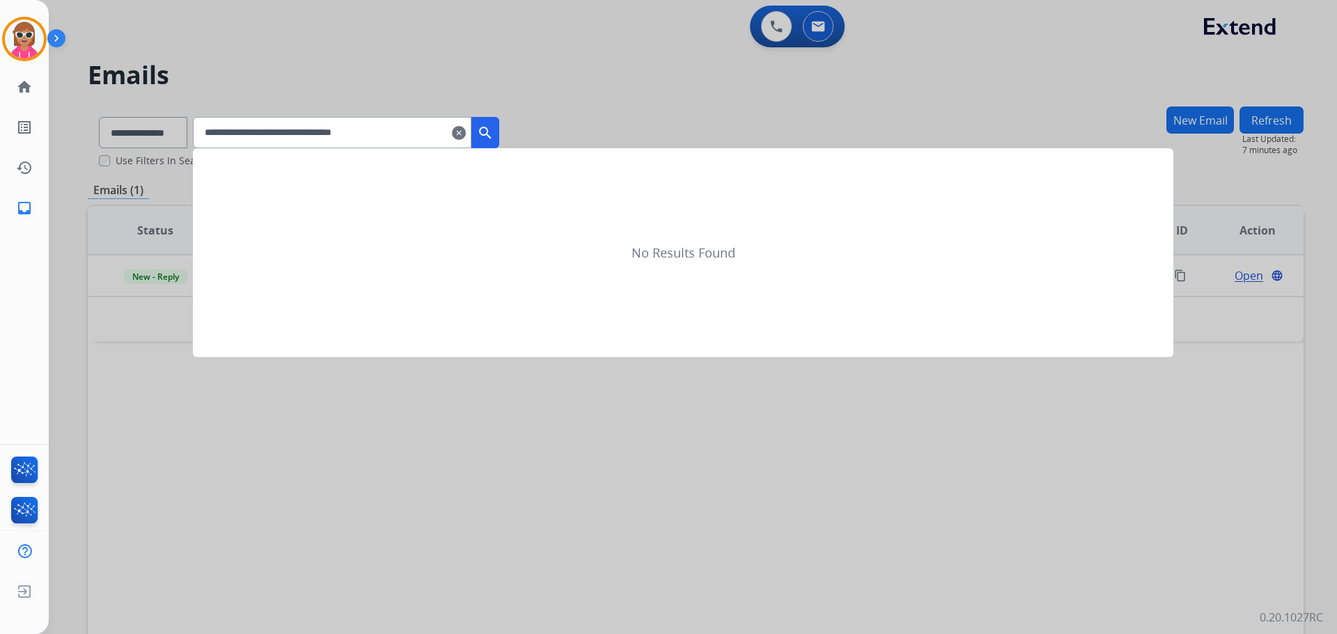
type input "**********"
click at [494, 129] on mat-icon "search" at bounding box center [485, 133] width 17 height 17
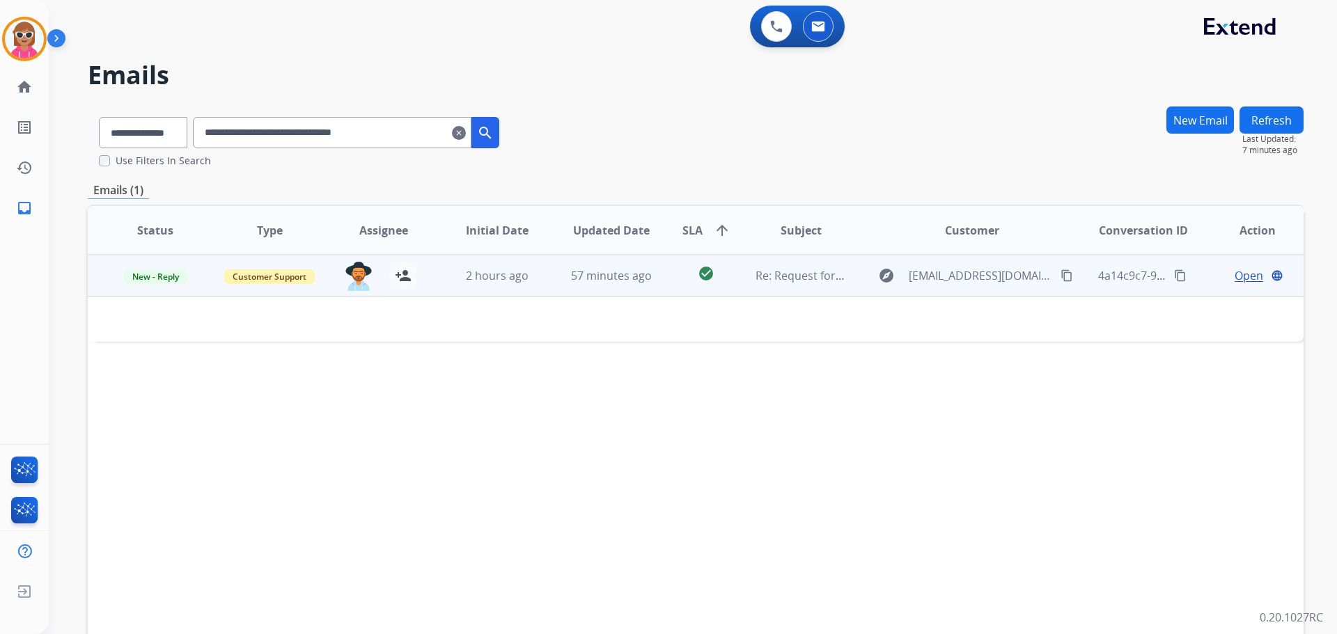
click at [643, 293] on td "57 minutes ago" at bounding box center [601, 276] width 114 height 42
click at [646, 288] on td "57 minutes ago" at bounding box center [601, 276] width 114 height 42
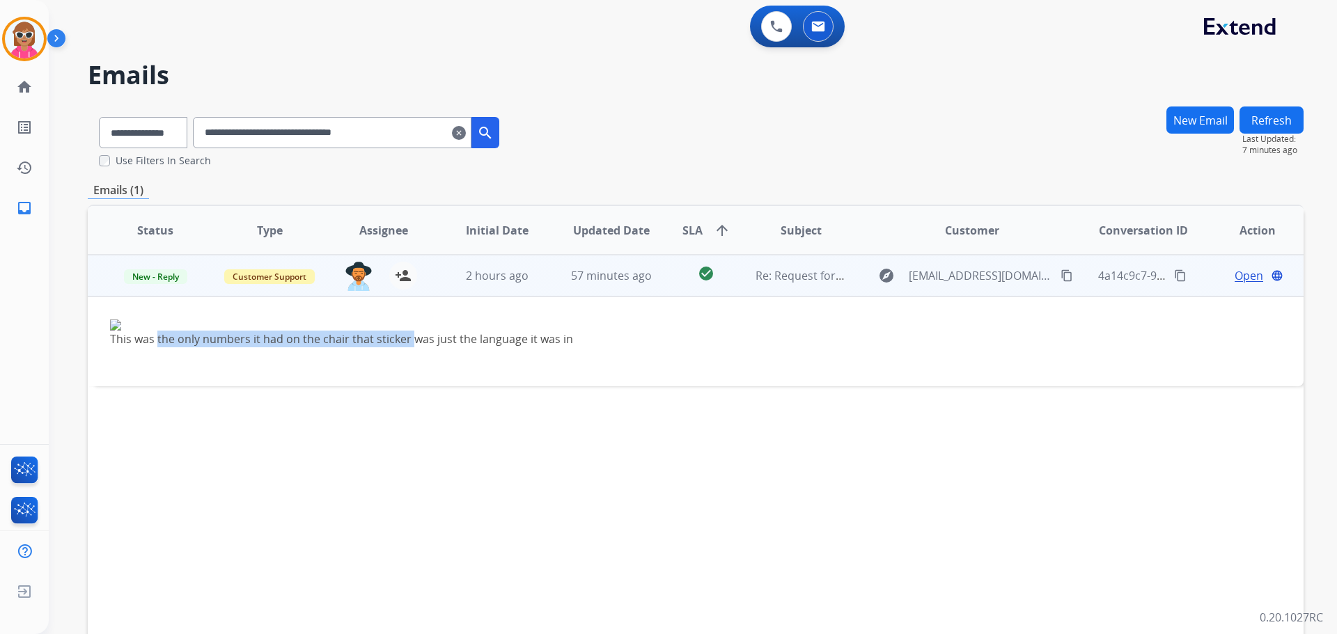
drag, startPoint x: 159, startPoint y: 342, endPoint x: 457, endPoint y: 340, distance: 298.7
click at [443, 340] on div "This was the only numbers it had on the chair that sticker was just the languag…" at bounding box center [581, 339] width 943 height 17
click at [1236, 269] on span "Open" at bounding box center [1248, 275] width 29 height 17
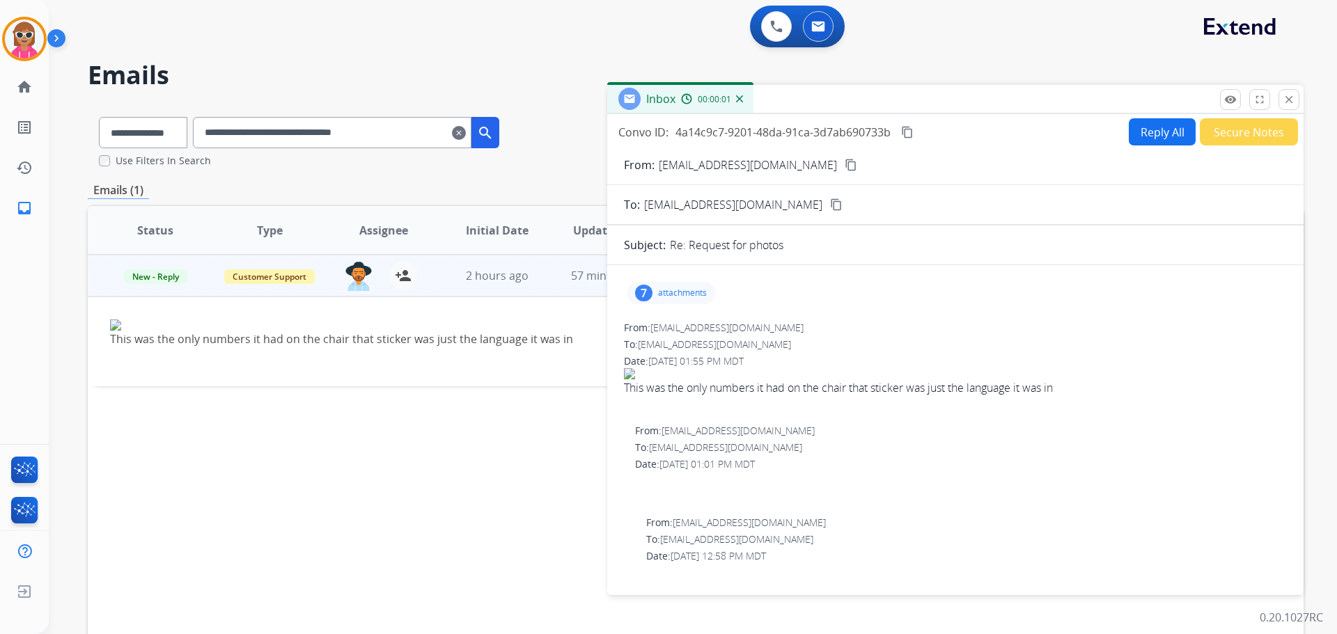
click at [670, 283] on div "7 attachments" at bounding box center [671, 293] width 88 height 22
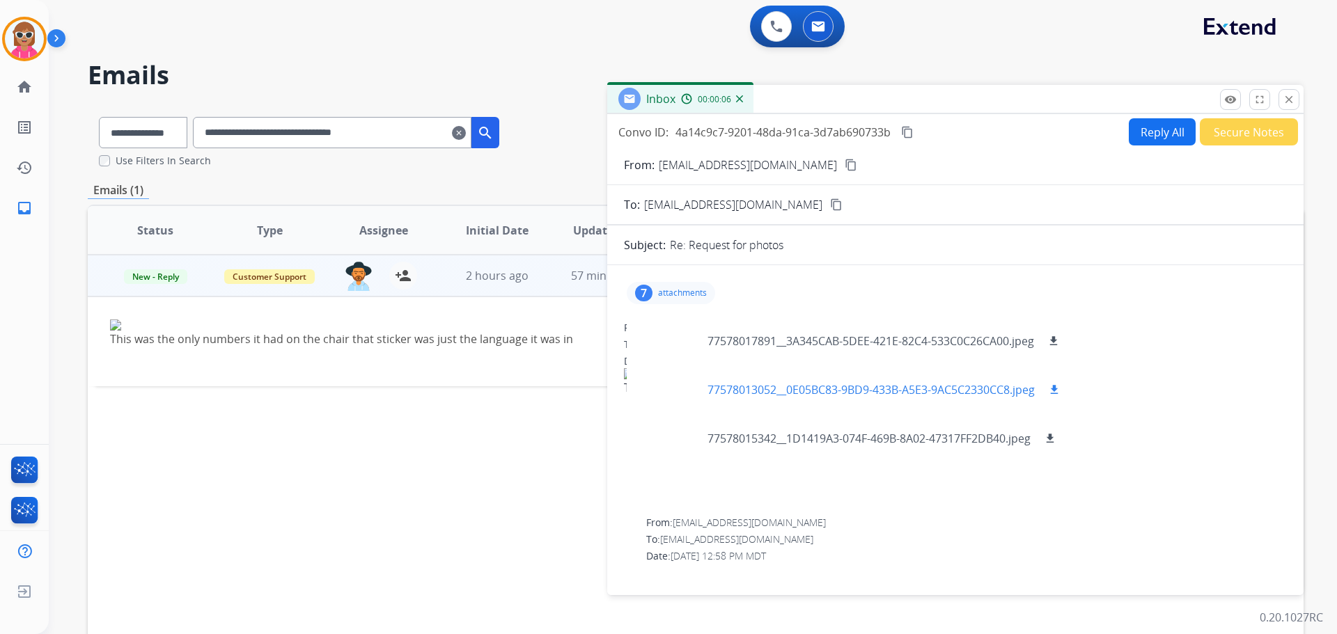
scroll to position [28, 0]
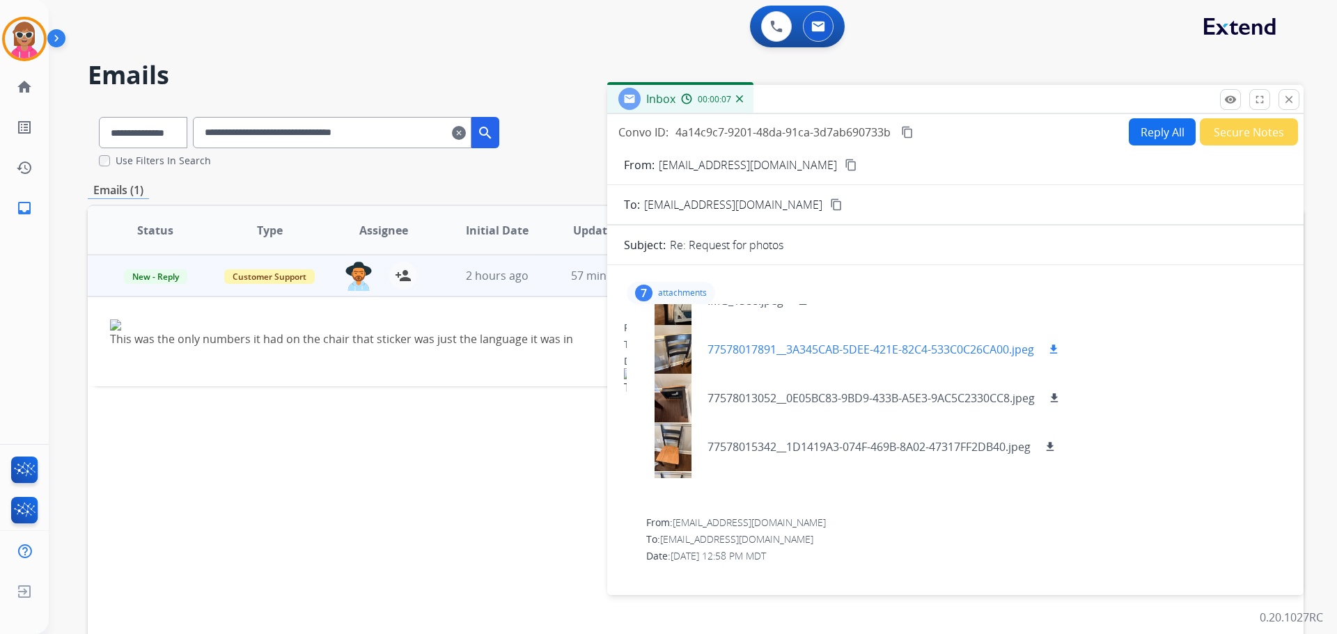
click at [673, 357] on div at bounding box center [673, 349] width 70 height 49
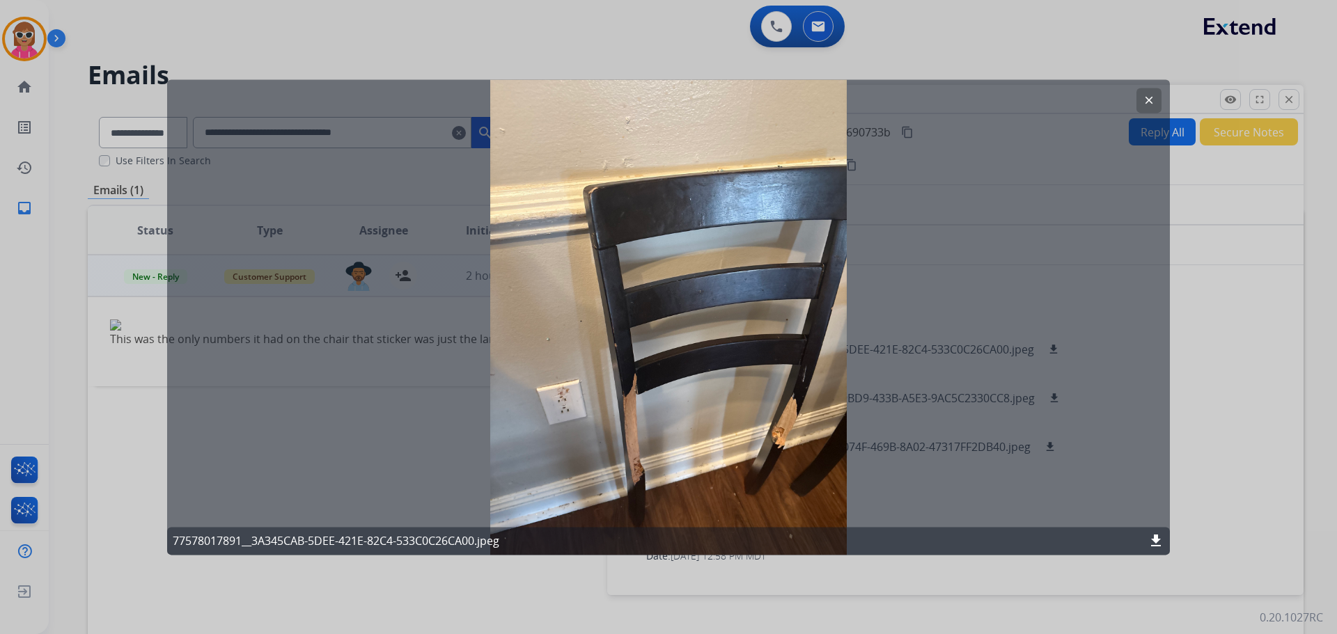
click at [1154, 101] on mat-icon "clear" at bounding box center [1148, 100] width 13 height 13
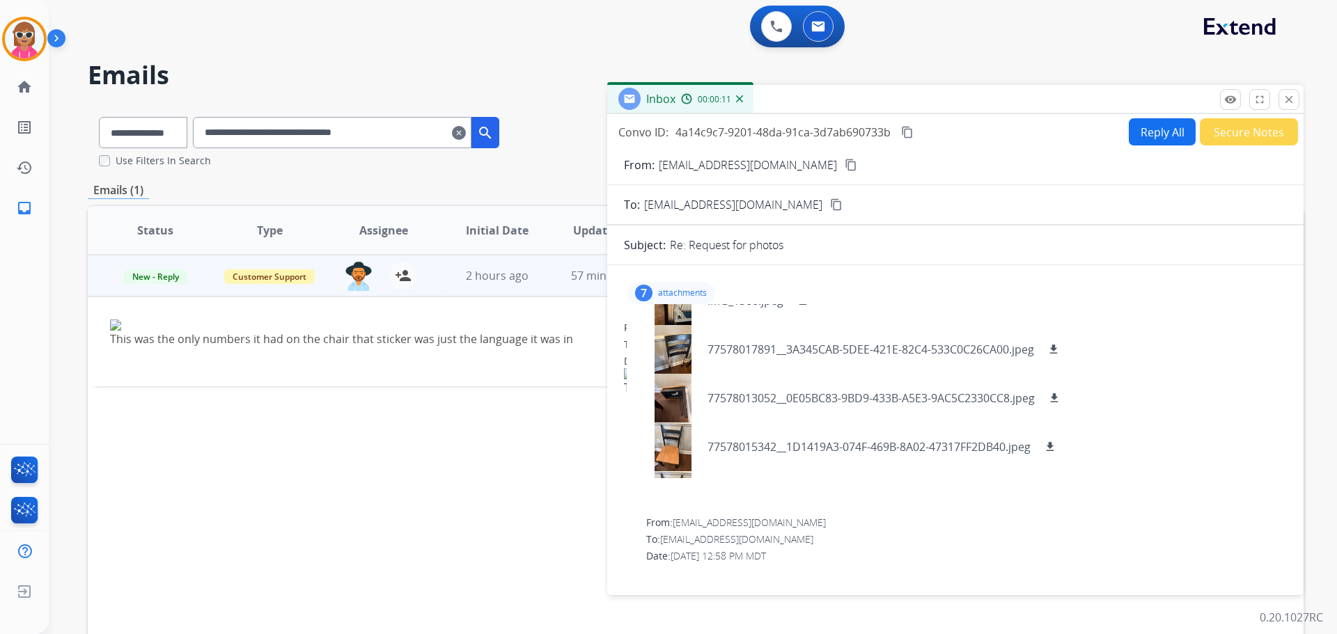
click at [844, 168] on mat-icon "content_copy" at bounding box center [850, 165] width 13 height 13
click at [1284, 100] on mat-icon "close" at bounding box center [1288, 99] width 13 height 13
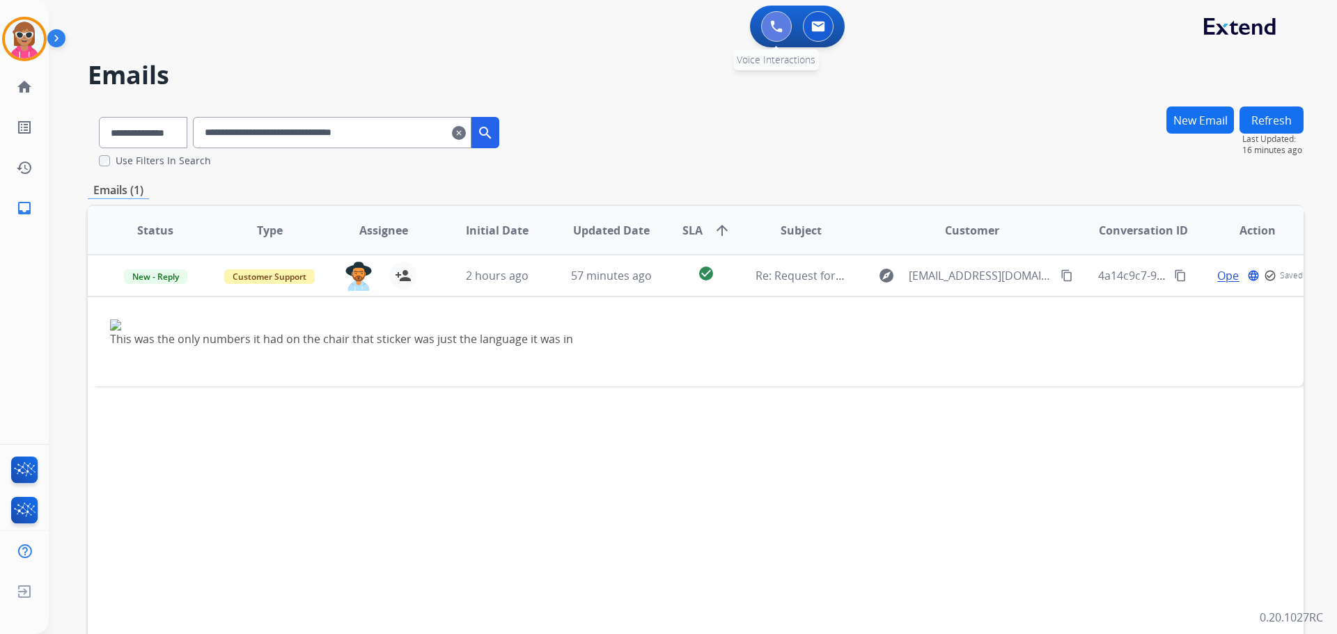
click at [765, 31] on button at bounding box center [776, 26] width 31 height 31
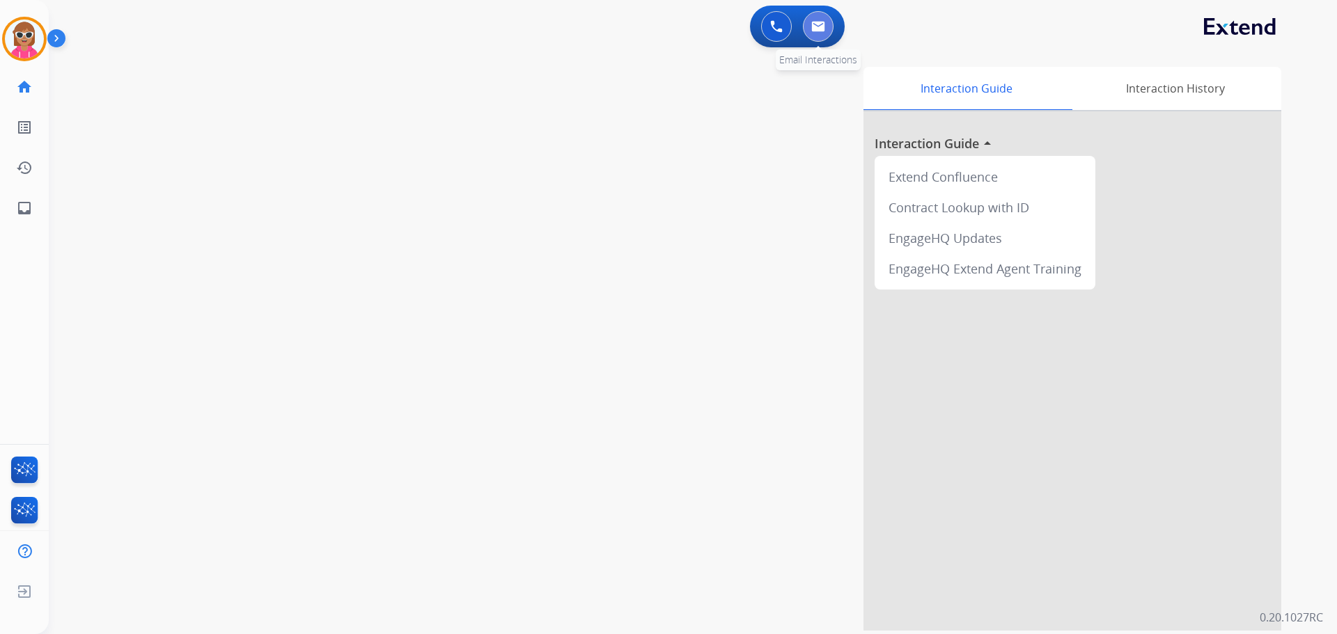
click at [808, 38] on button at bounding box center [818, 26] width 31 height 31
select select "**********"
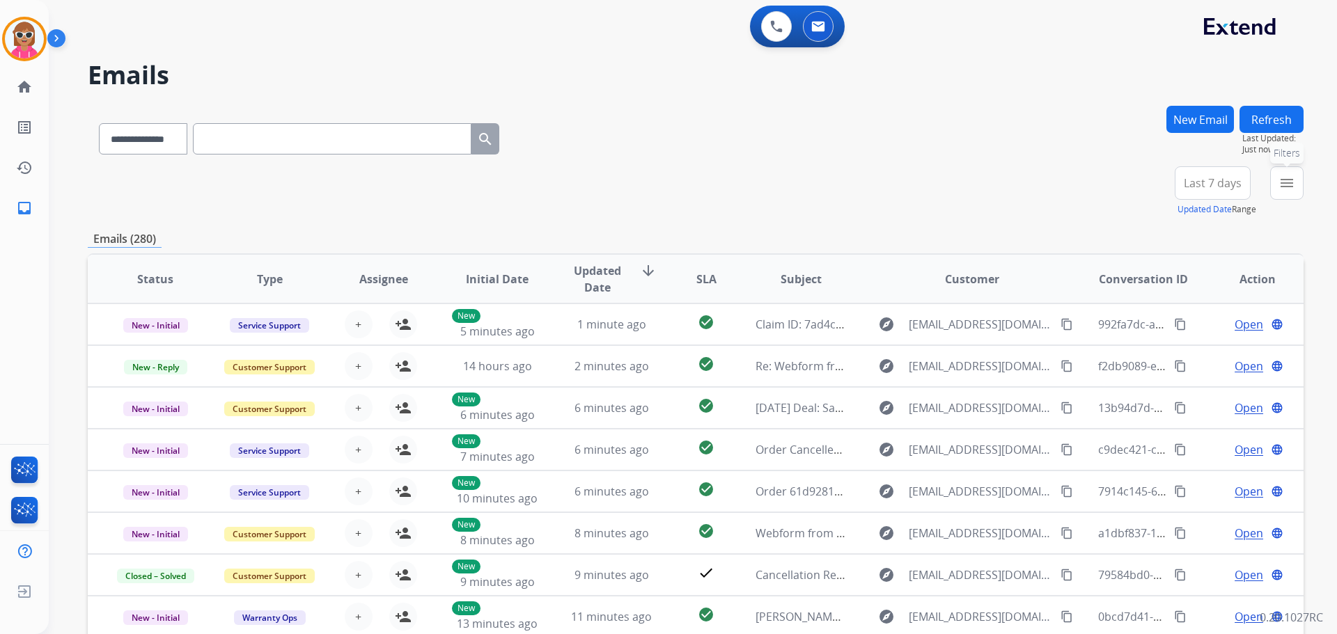
drag, startPoint x: 1296, startPoint y: 182, endPoint x: 1243, endPoint y: 215, distance: 61.6
click at [1294, 182] on button "menu Filters" at bounding box center [1286, 182] width 33 height 33
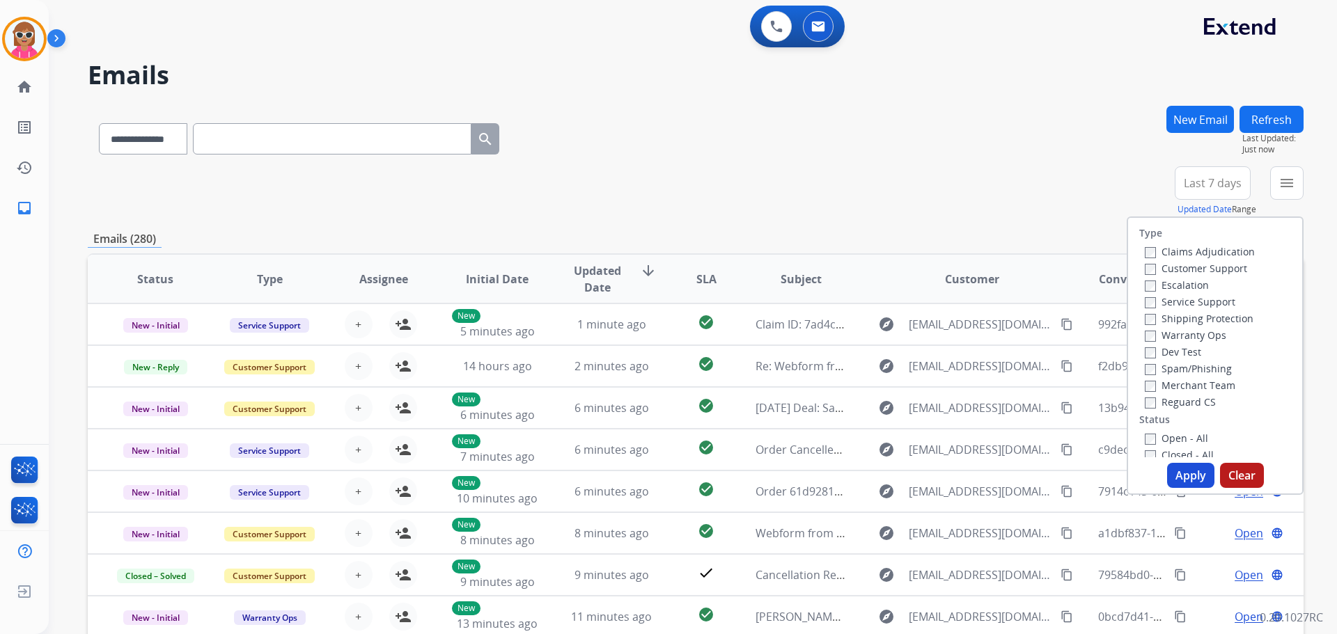
drag, startPoint x: 1187, startPoint y: 264, endPoint x: 1186, endPoint y: 288, distance: 23.7
click at [1187, 263] on label "Customer Support" at bounding box center [1196, 268] width 102 height 13
click at [1193, 324] on label "Shipping Protection" at bounding box center [1199, 318] width 109 height 13
click at [1188, 407] on label "Reguard CS" at bounding box center [1180, 401] width 71 height 13
click at [1178, 441] on label "Open - All" at bounding box center [1176, 438] width 63 height 13
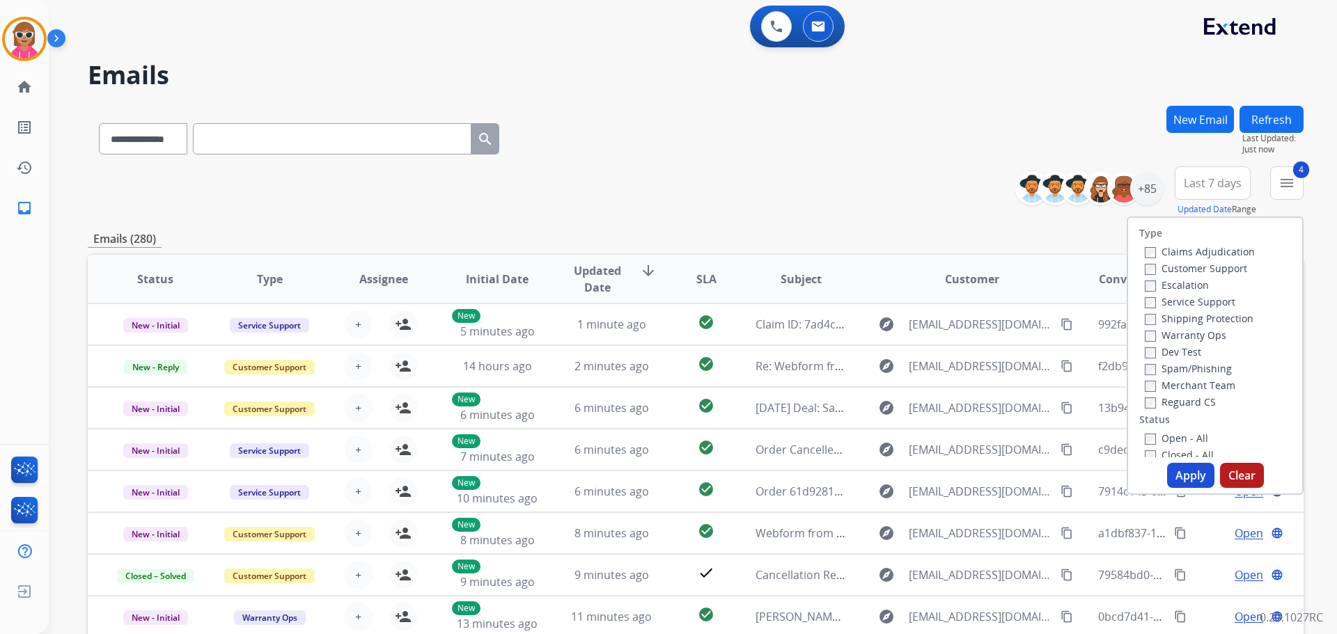
click at [1185, 475] on button "Apply" at bounding box center [1190, 475] width 47 height 25
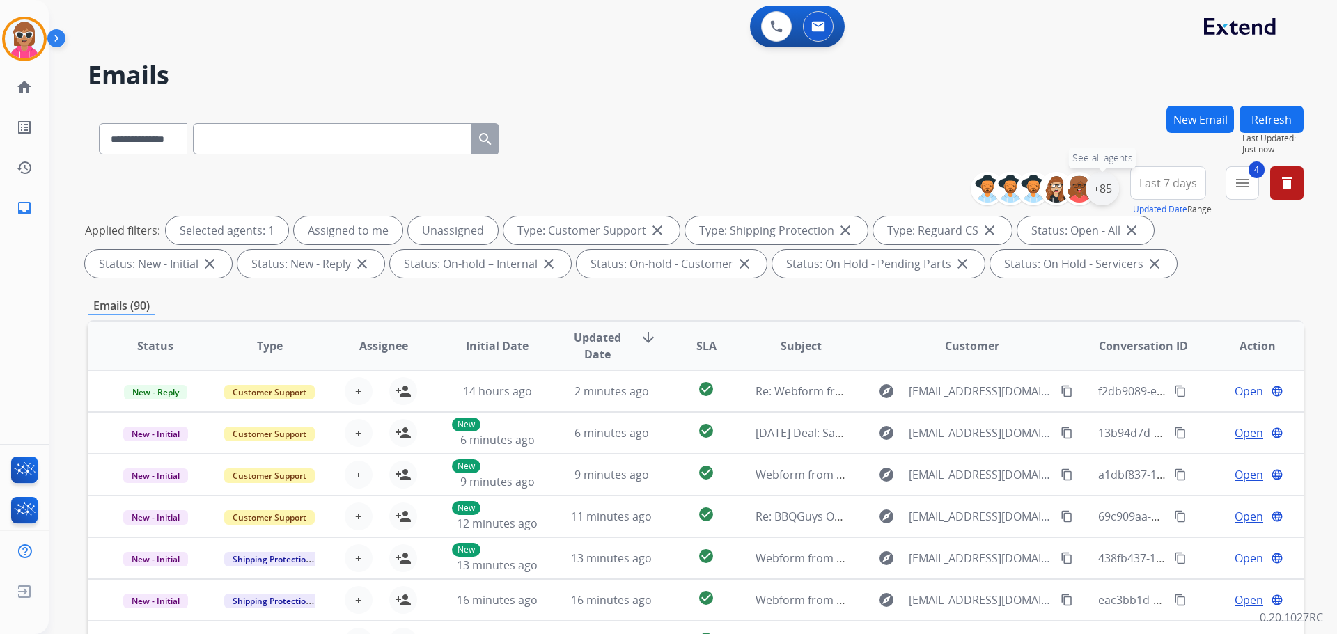
click at [1105, 186] on div "+85" at bounding box center [1101, 188] width 33 height 33
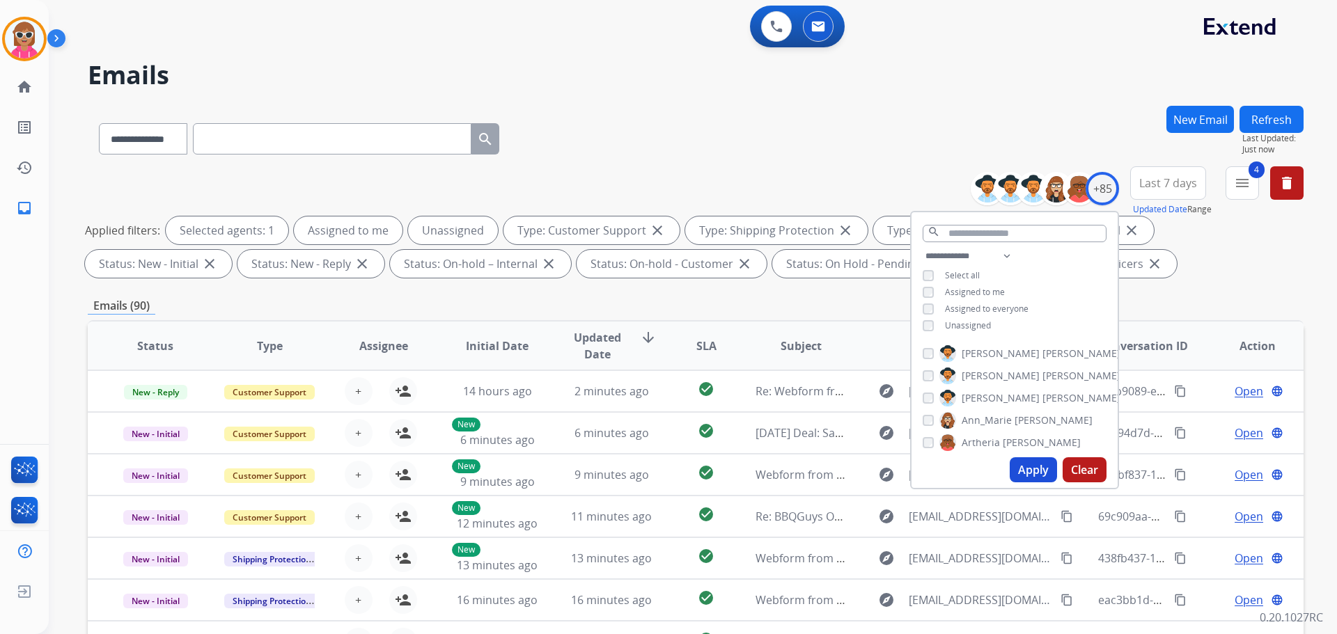
click at [966, 291] on span "Assigned to me" at bounding box center [975, 292] width 60 height 12
click at [1032, 471] on button "Apply" at bounding box center [1032, 469] width 47 height 25
click at [532, 137] on div "**********" at bounding box center [696, 136] width 1216 height 61
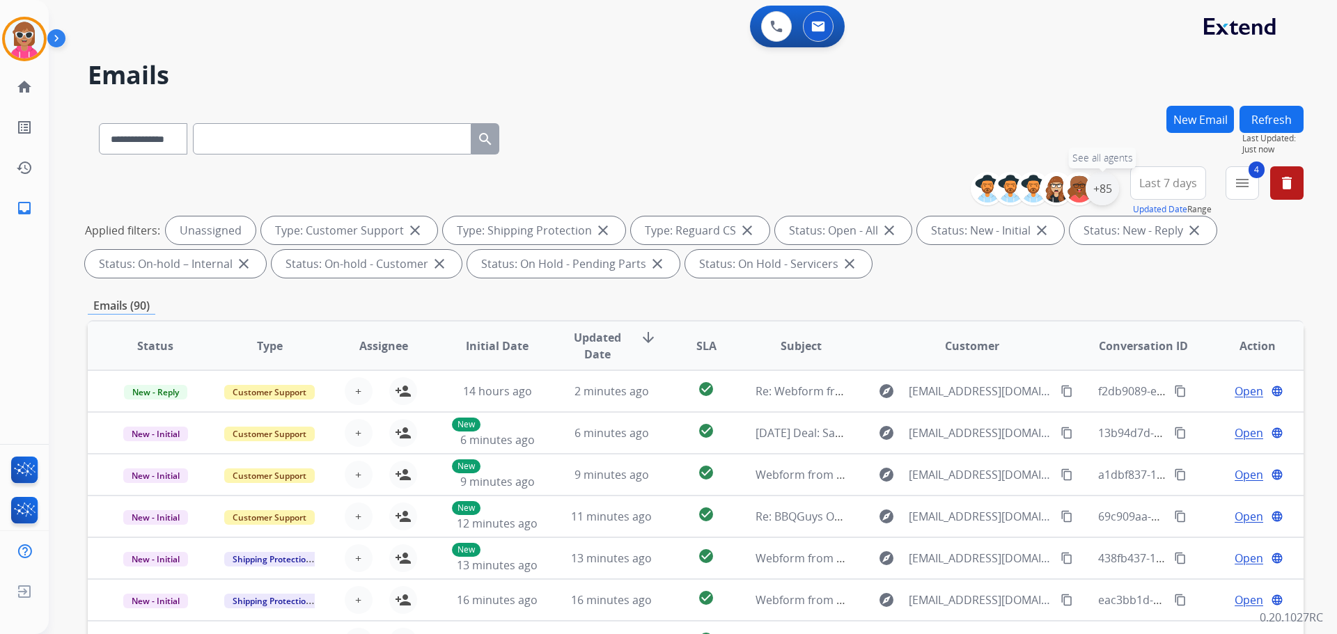
click at [1103, 183] on div "+85" at bounding box center [1101, 188] width 33 height 33
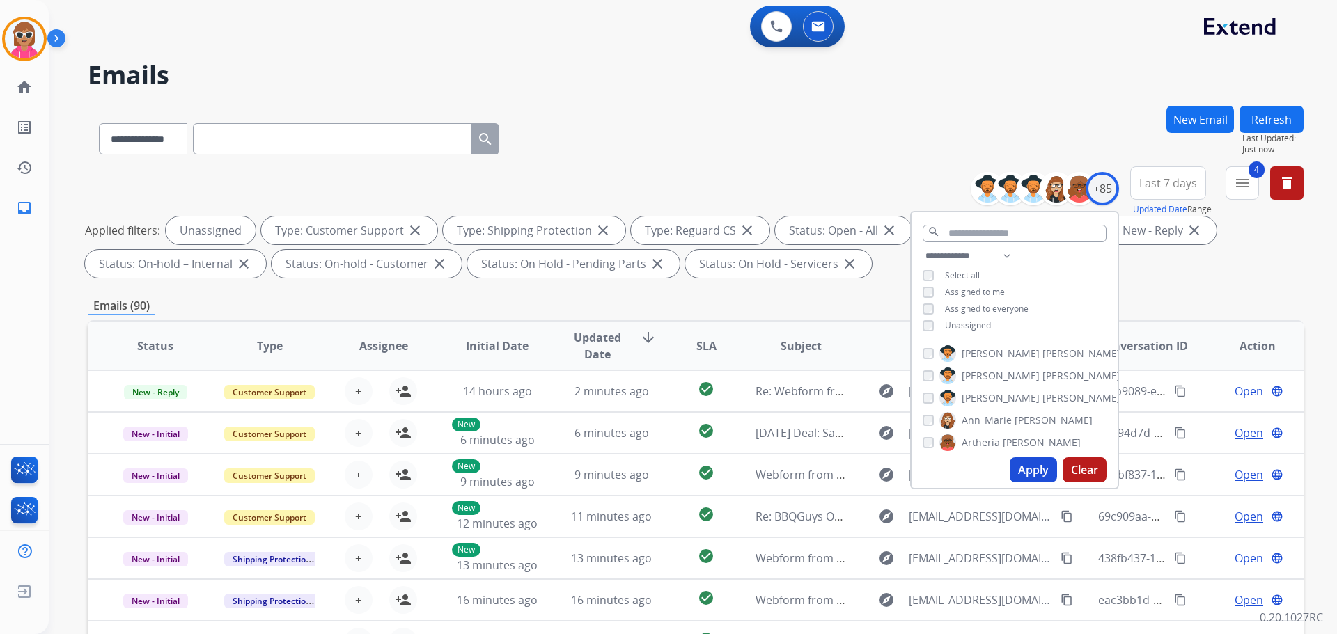
click at [1033, 471] on button "Apply" at bounding box center [1032, 469] width 47 height 25
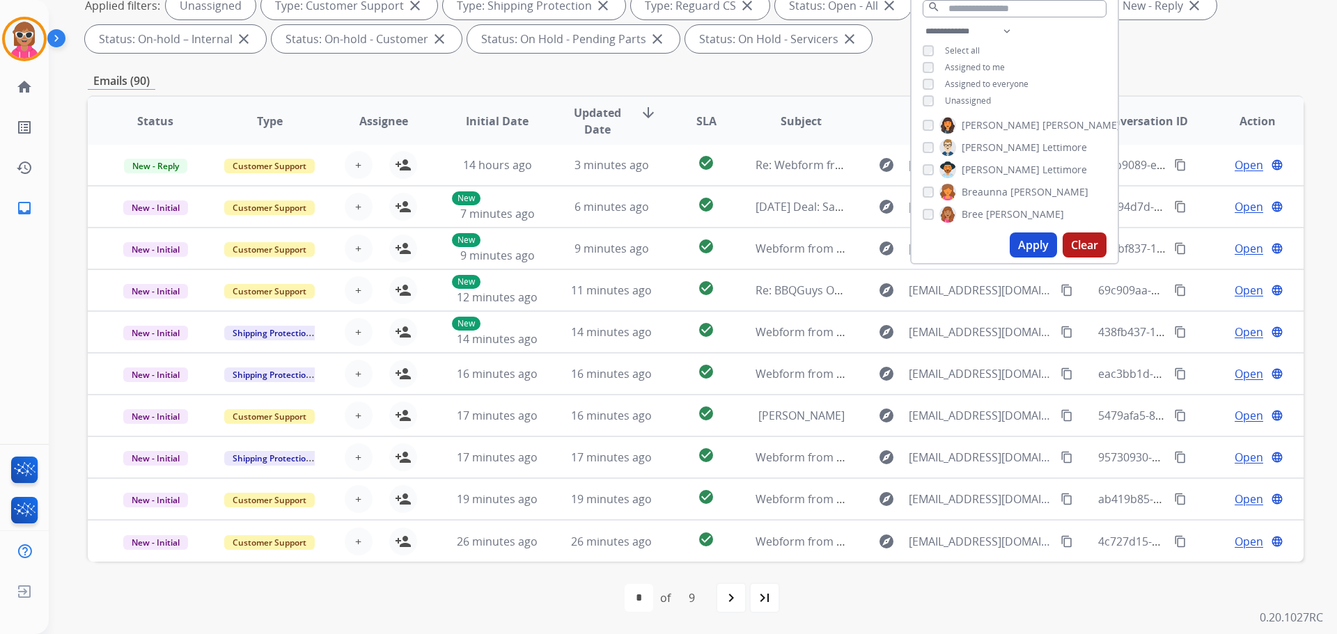
scroll to position [139, 0]
drag, startPoint x: 1001, startPoint y: 28, endPoint x: 1004, endPoint y: 36, distance: 8.8
click at [1001, 28] on select "**********" at bounding box center [970, 31] width 96 height 17
select select "**********"
click at [922, 23] on select "**********" at bounding box center [970, 31] width 96 height 17
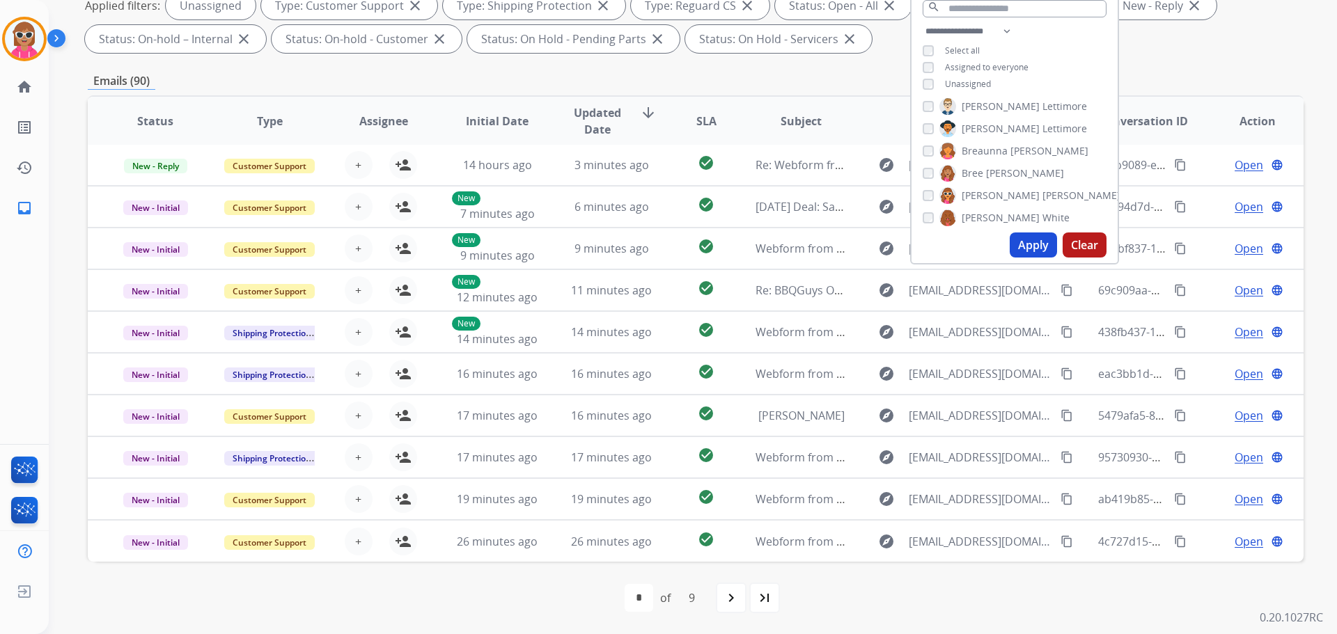
click at [1031, 63] on div "**********" at bounding box center [1014, 59] width 206 height 72
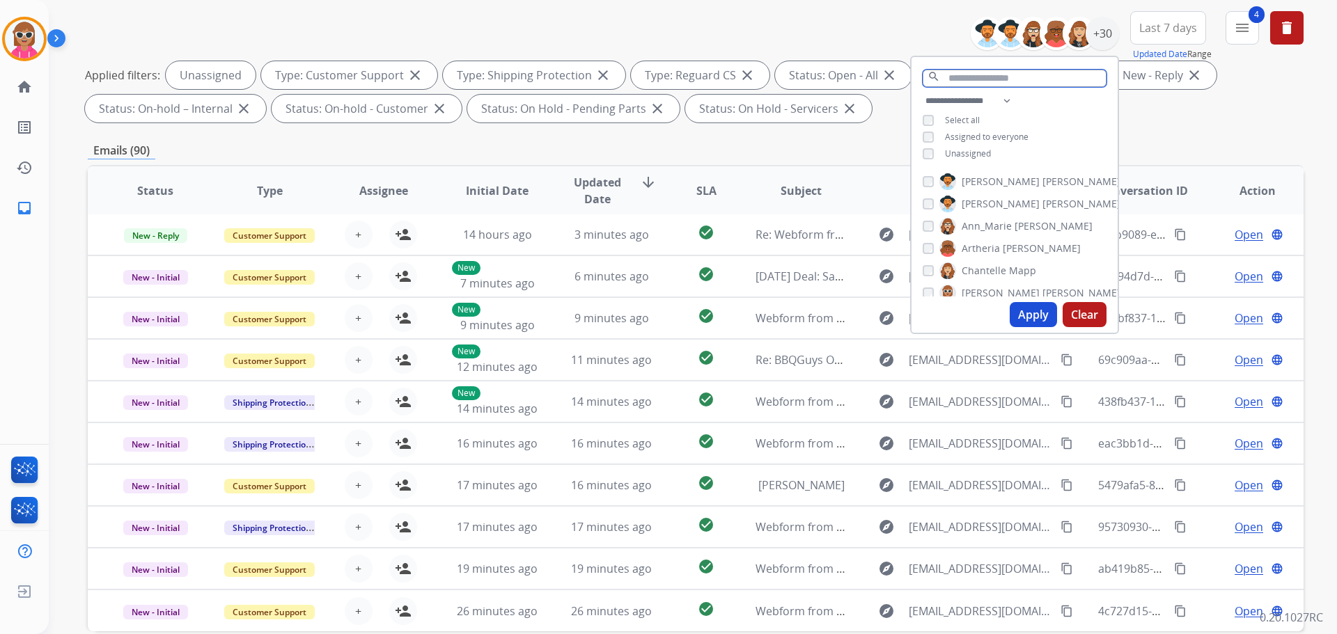
drag, startPoint x: 971, startPoint y: 72, endPoint x: 980, endPoint y: 71, distance: 9.2
click at [973, 71] on input "text" at bounding box center [1014, 78] width 184 height 17
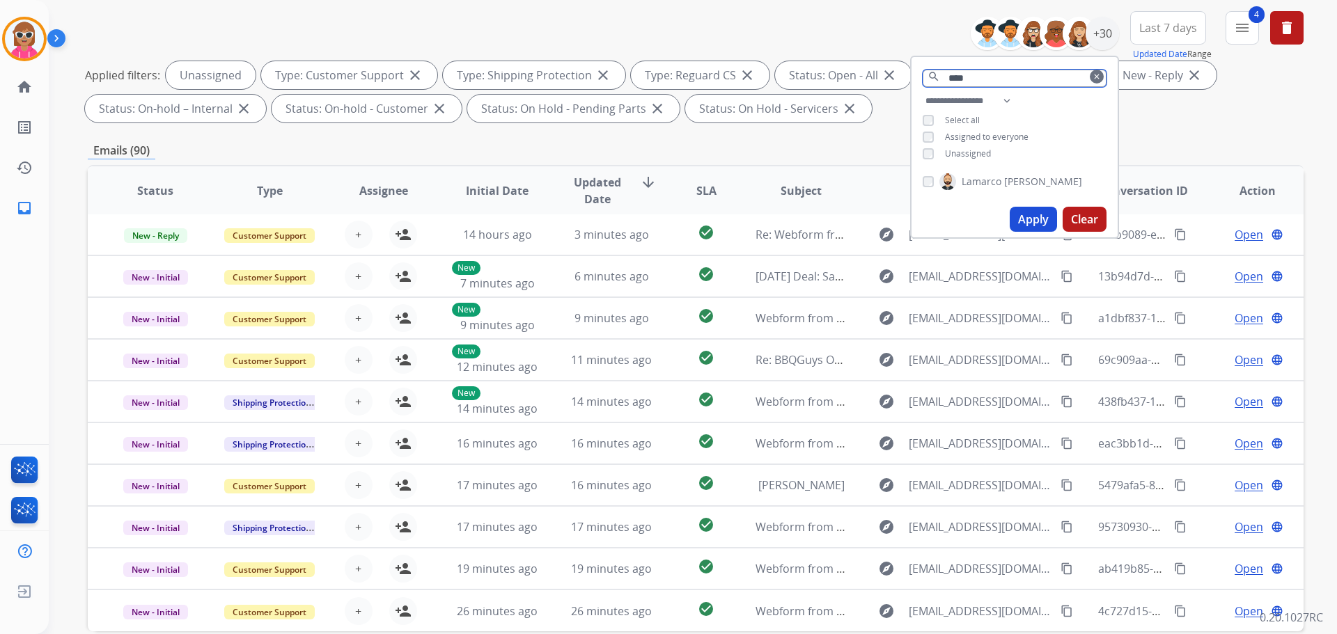
type input "****"
click at [1009, 182] on span "[PERSON_NAME]" at bounding box center [1043, 182] width 78 height 14
click at [1018, 211] on button "Apply" at bounding box center [1032, 219] width 47 height 25
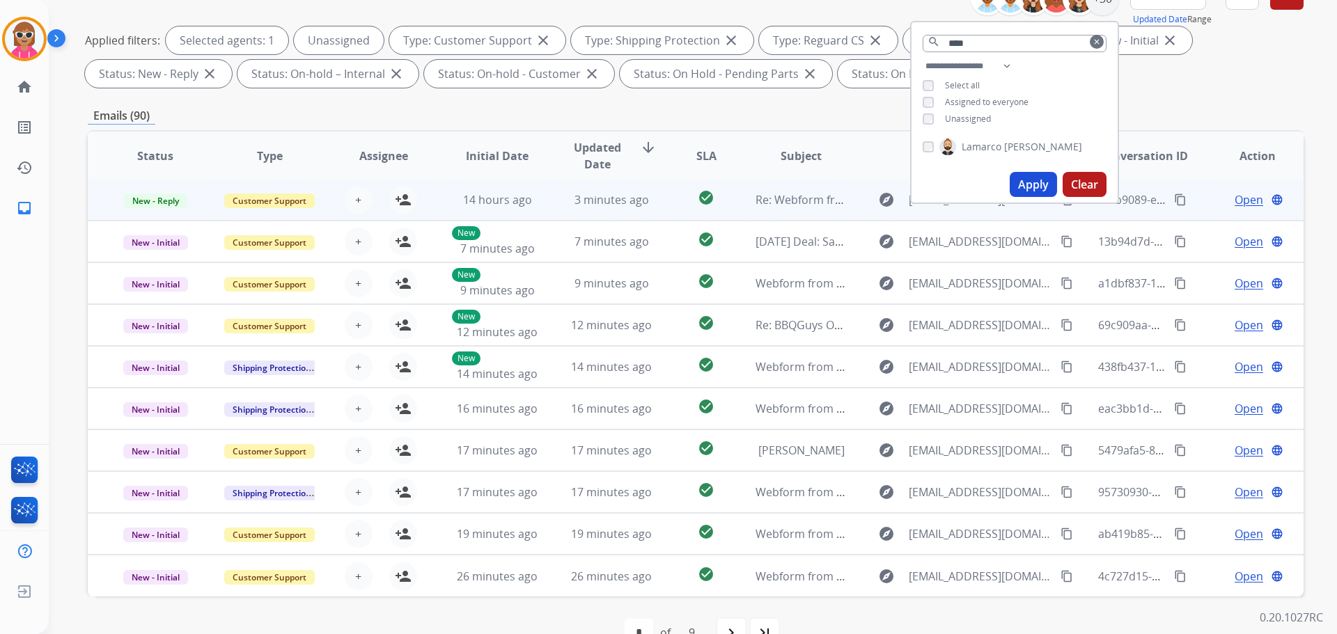
scroll to position [225, 0]
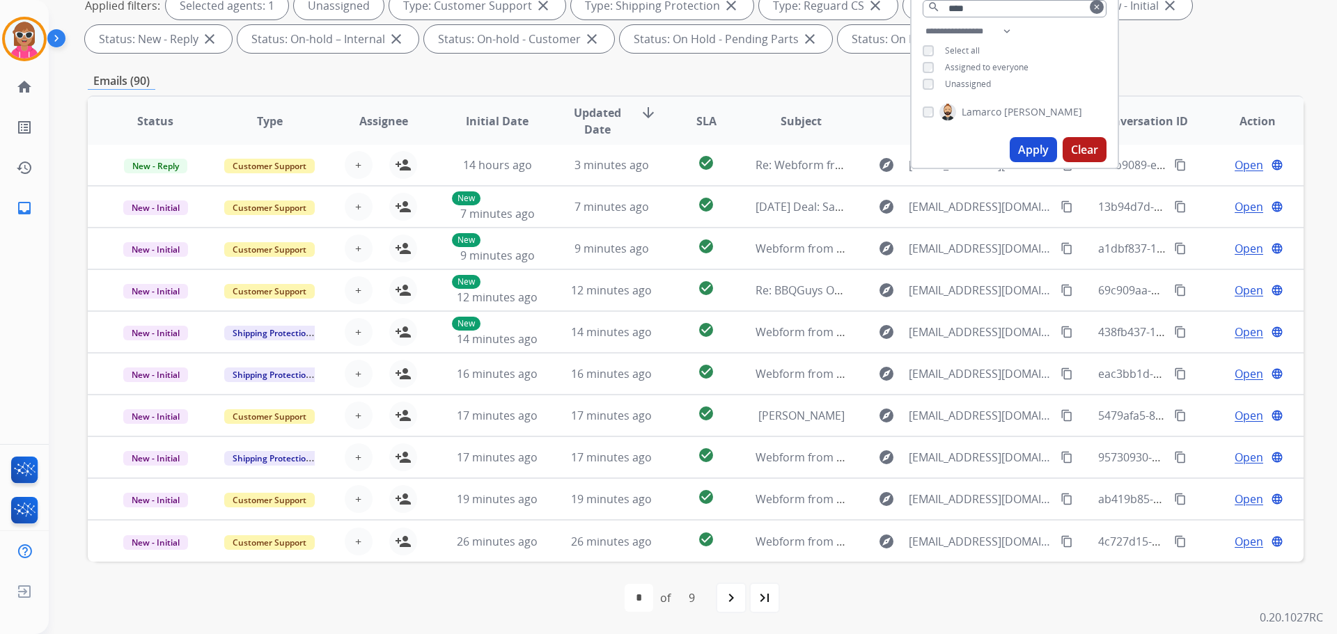
click at [393, 124] on span "Assignee" at bounding box center [383, 121] width 49 height 17
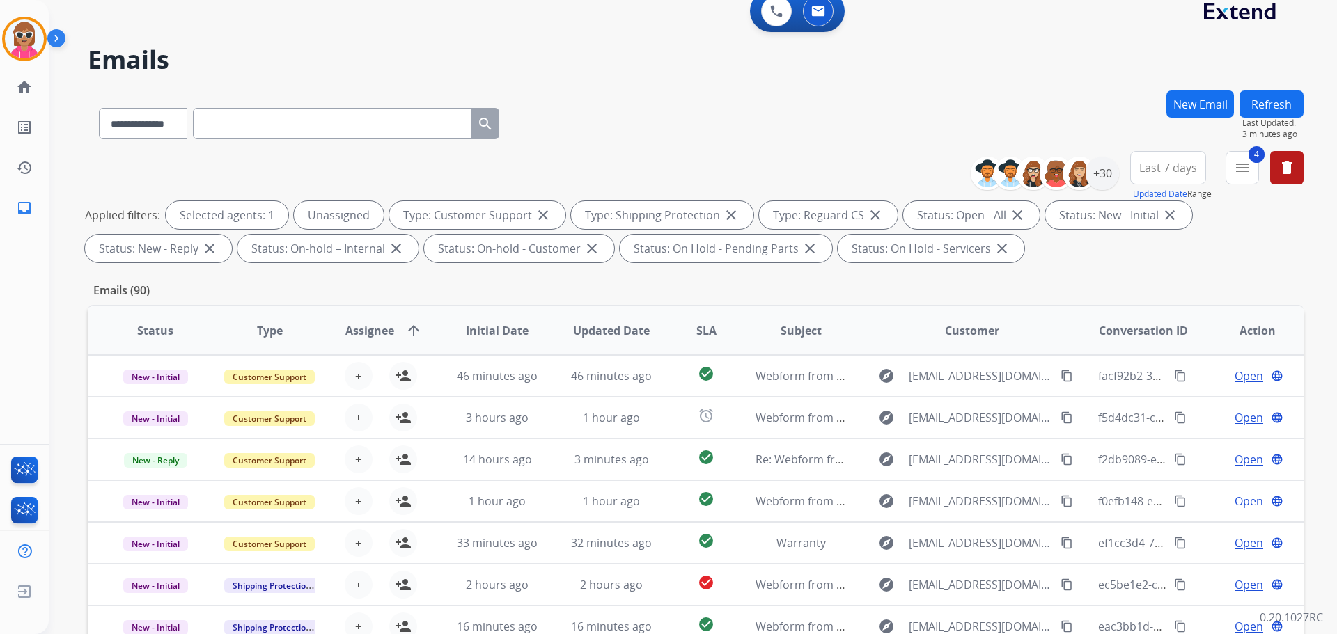
scroll to position [0, 0]
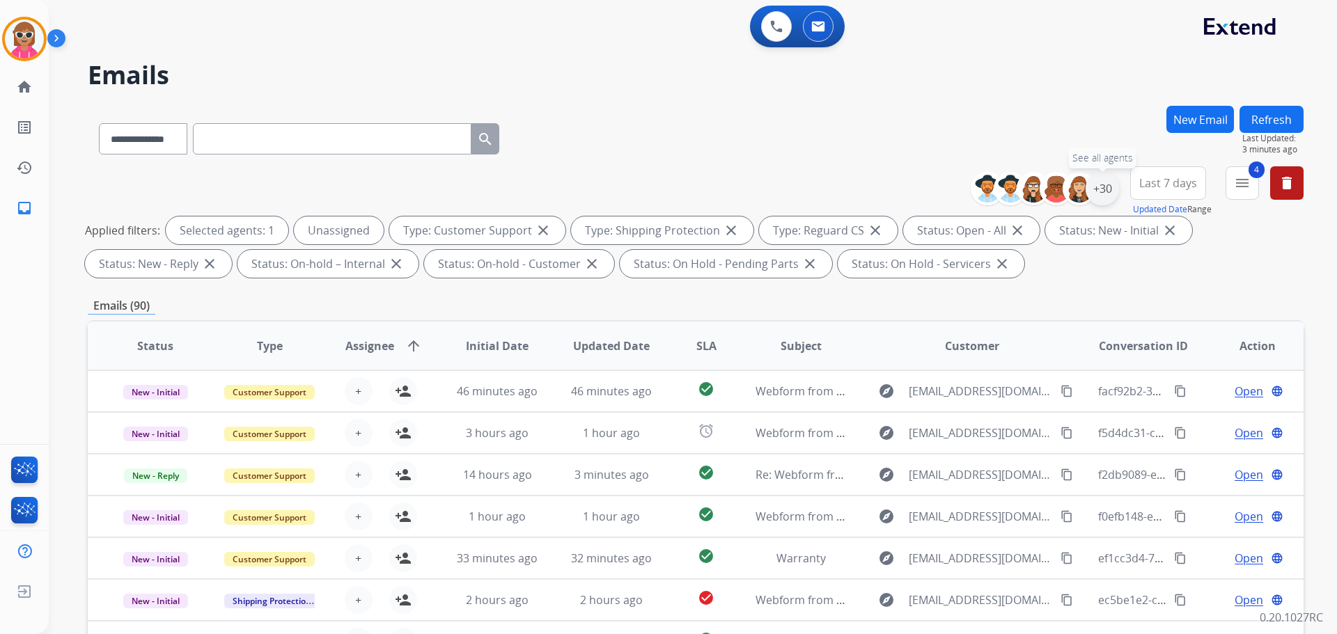
click at [1107, 184] on div "+30" at bounding box center [1101, 188] width 33 height 33
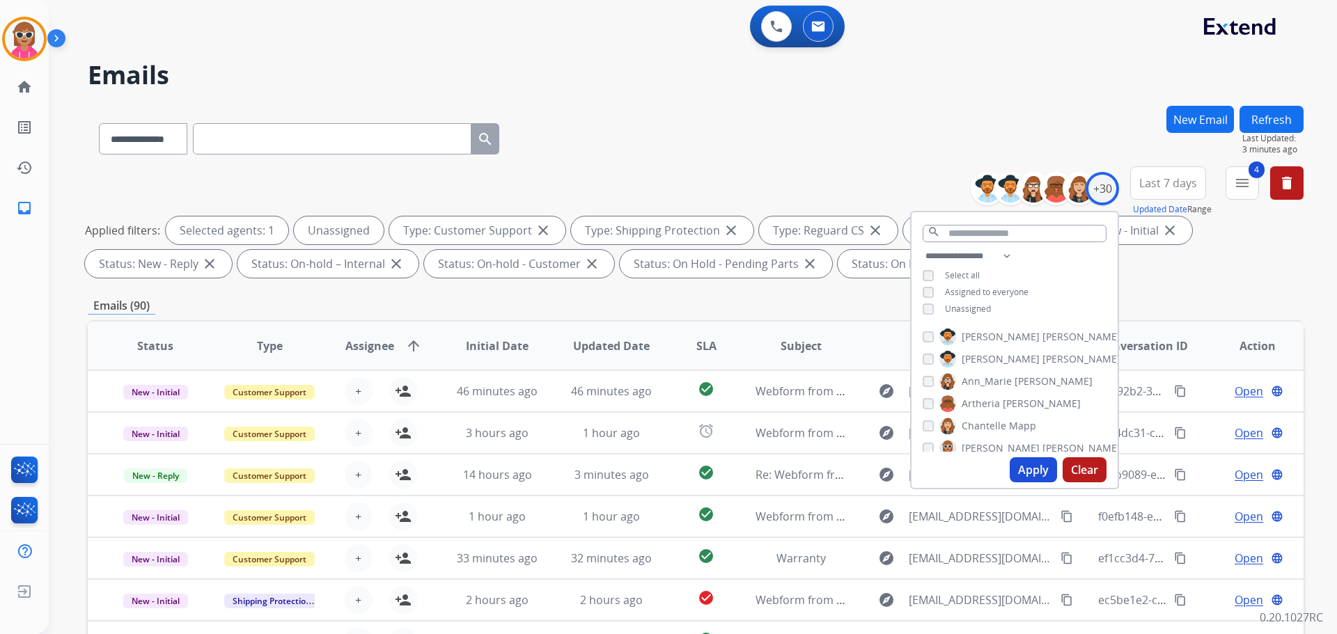
click at [977, 309] on span "Unassigned" at bounding box center [968, 309] width 46 height 12
click at [986, 256] on select "**********" at bounding box center [970, 256] width 96 height 17
click at [922, 248] on select "**********" at bounding box center [970, 256] width 96 height 17
click at [1060, 274] on div "**********" at bounding box center [1014, 284] width 206 height 72
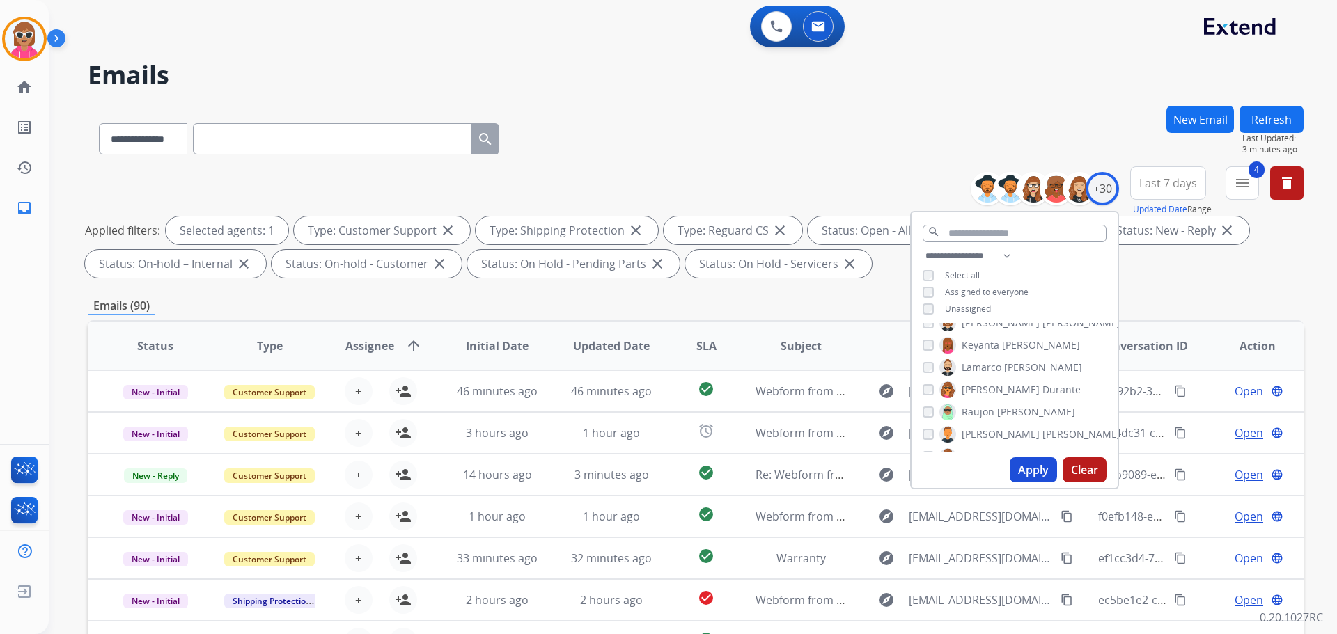
click at [990, 368] on span "Lamarco" at bounding box center [981, 368] width 40 height 14
click at [992, 342] on span "Keyanta" at bounding box center [980, 345] width 38 height 14
click at [1026, 461] on button "Apply" at bounding box center [1032, 469] width 47 height 25
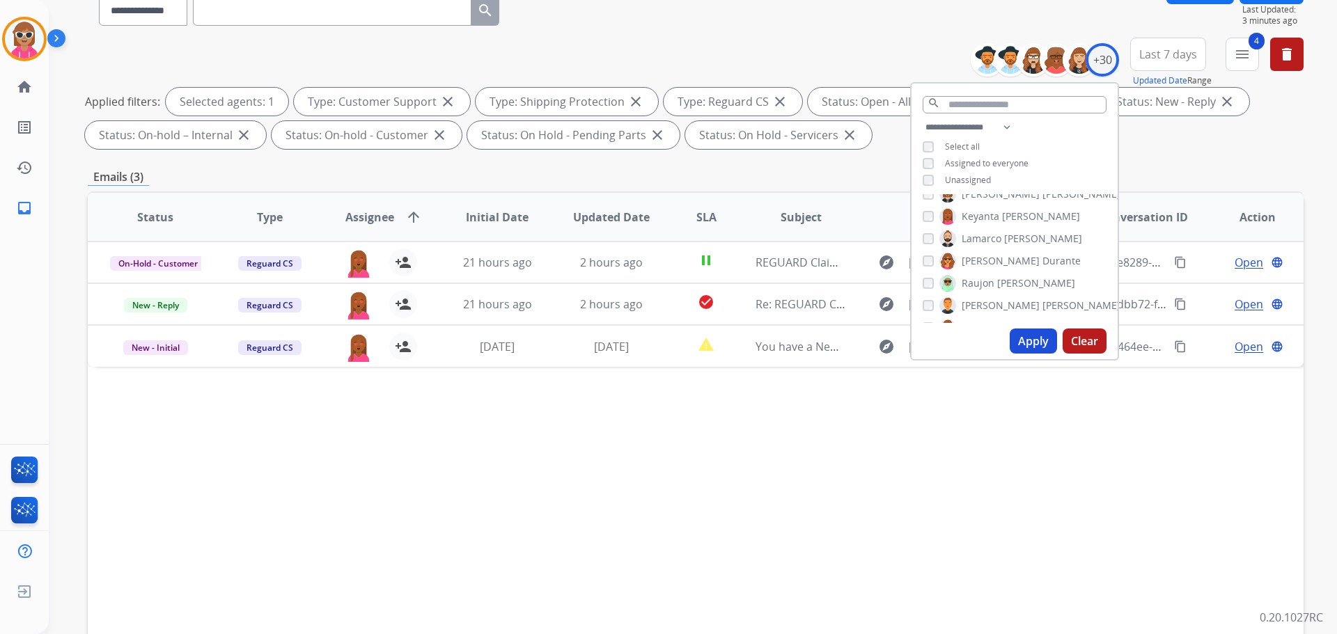
scroll to position [225, 0]
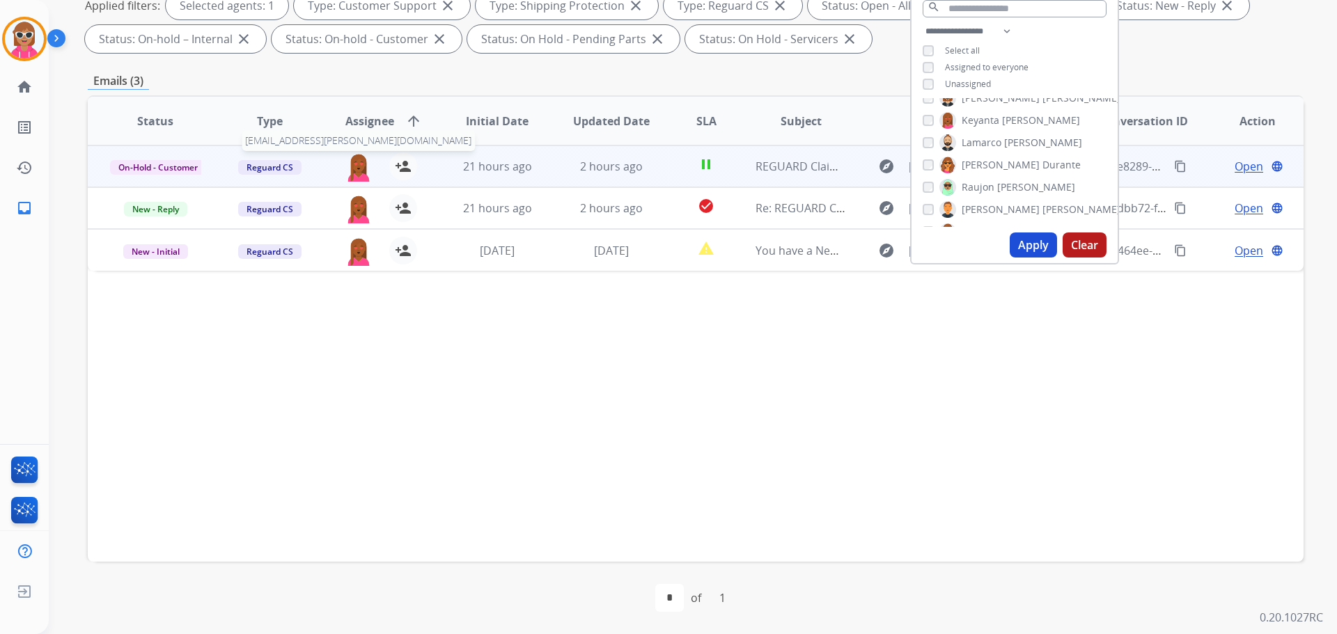
click at [347, 166] on img at bounding box center [359, 166] width 28 height 29
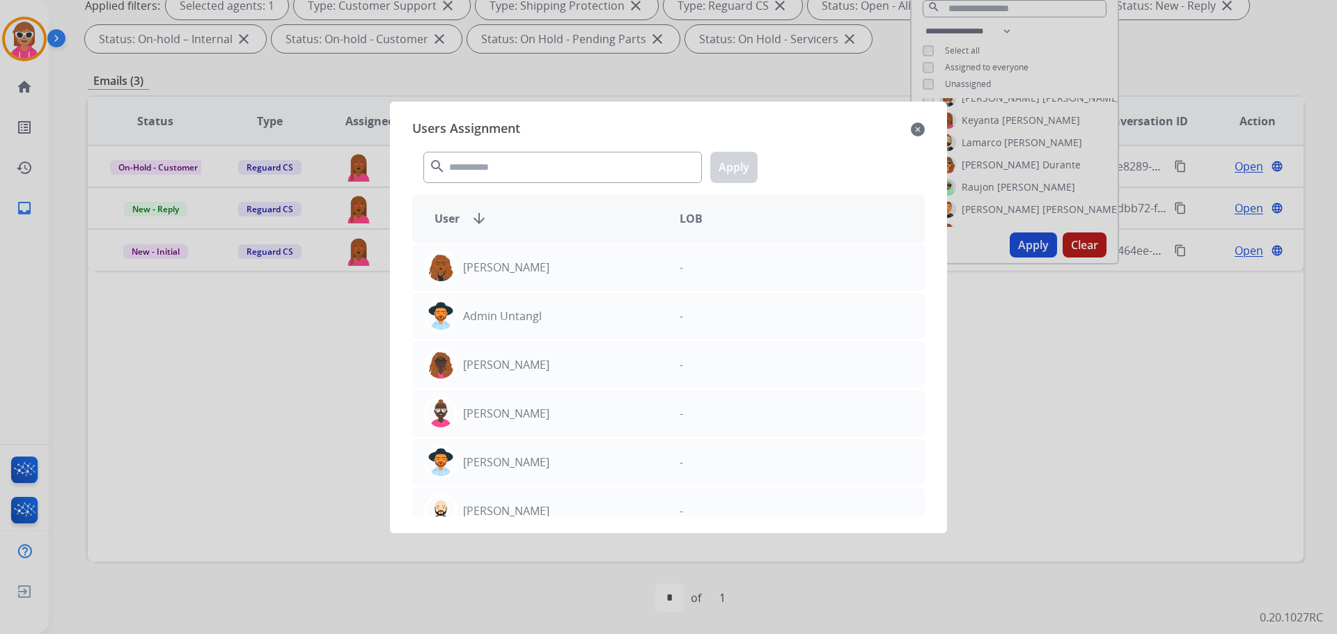
click at [311, 320] on div at bounding box center [668, 317] width 1337 height 634
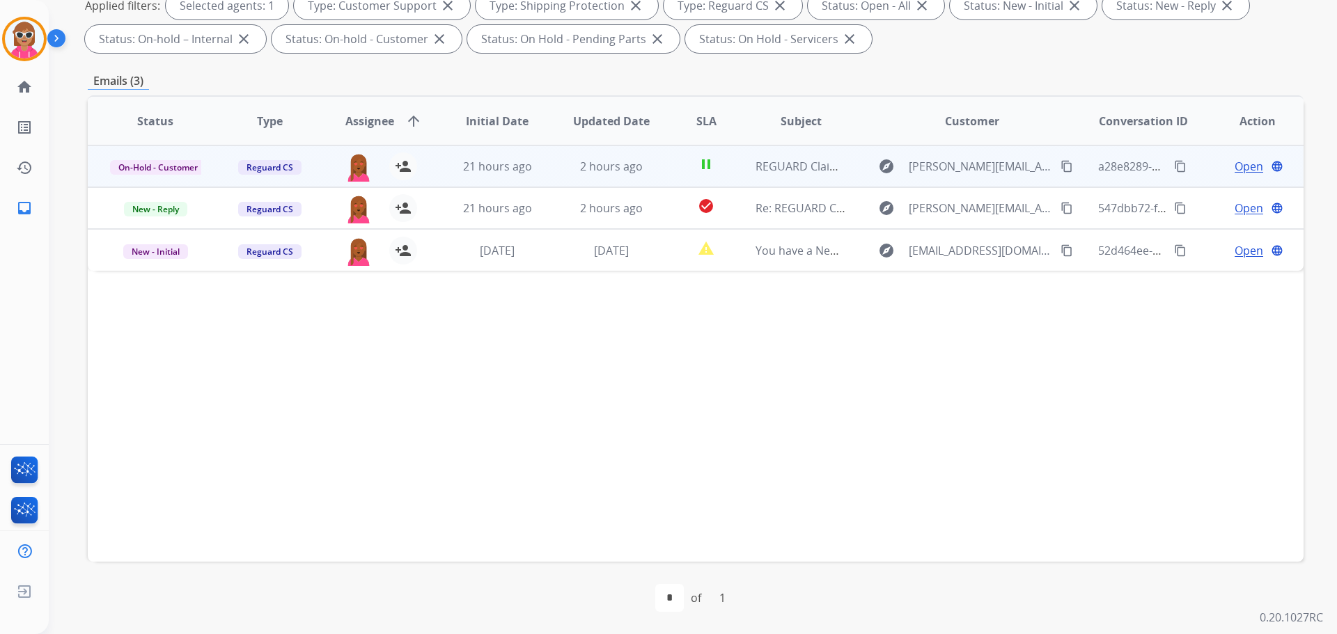
click at [671, 164] on td "pause" at bounding box center [695, 167] width 76 height 42
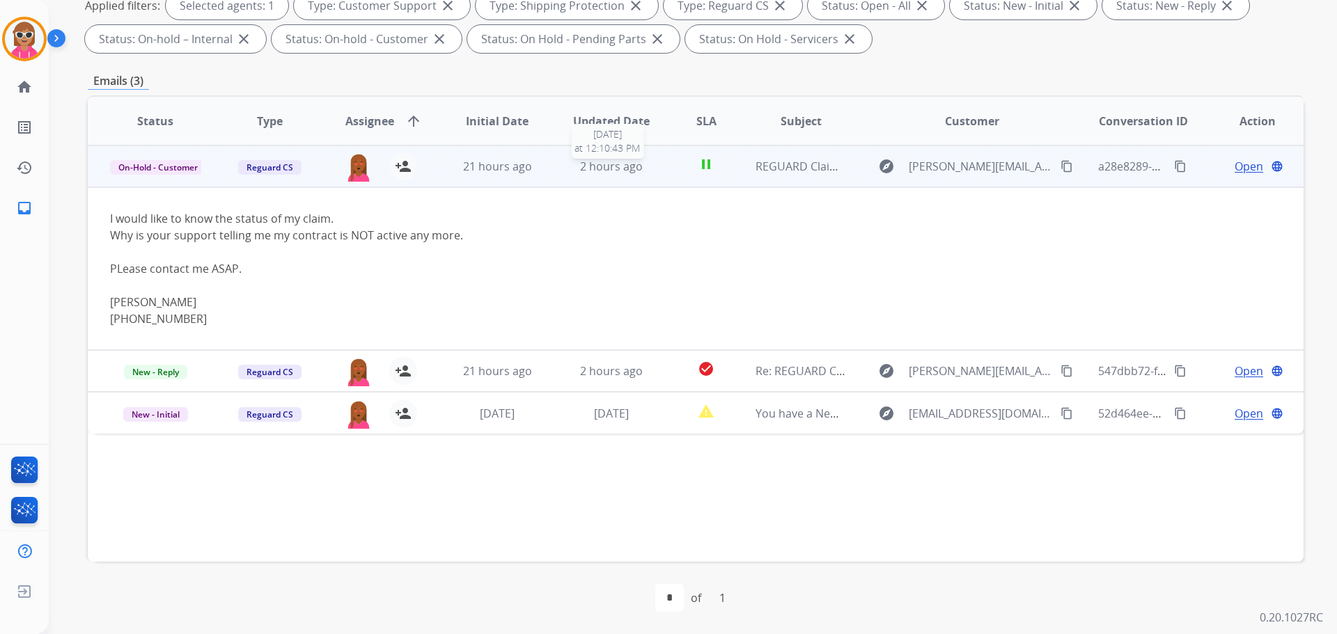
click at [594, 172] on span "2 hours ago" at bounding box center [611, 166] width 63 height 15
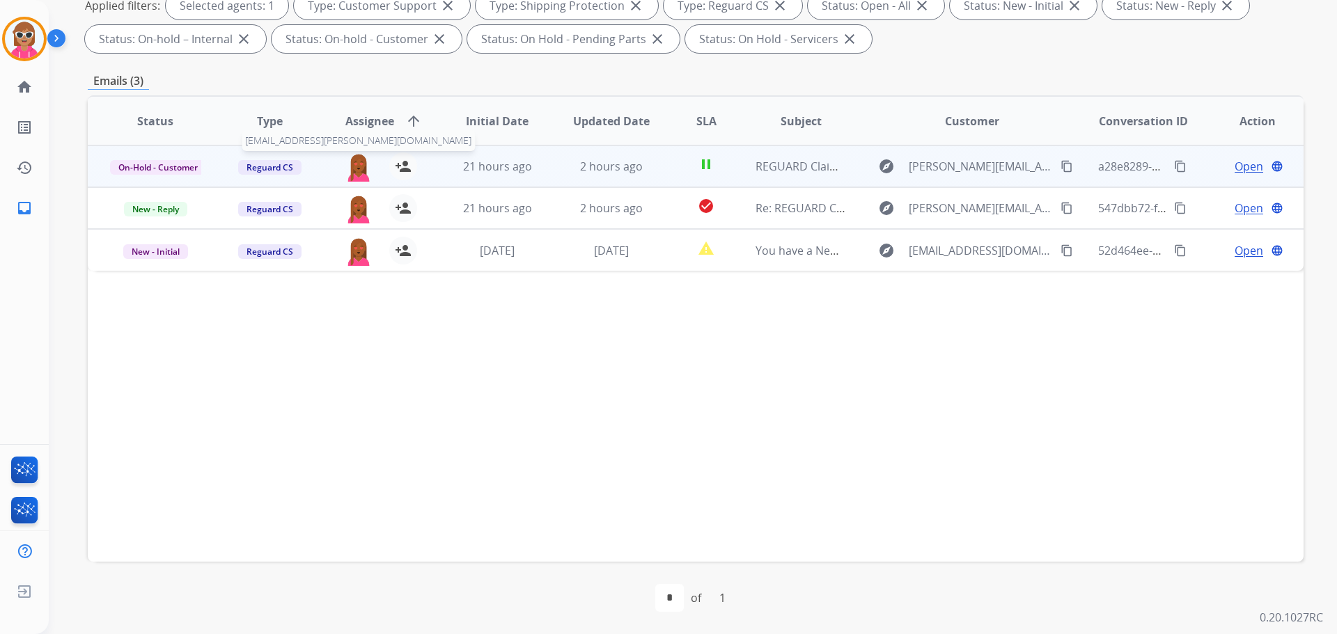
click at [358, 171] on img at bounding box center [359, 166] width 28 height 29
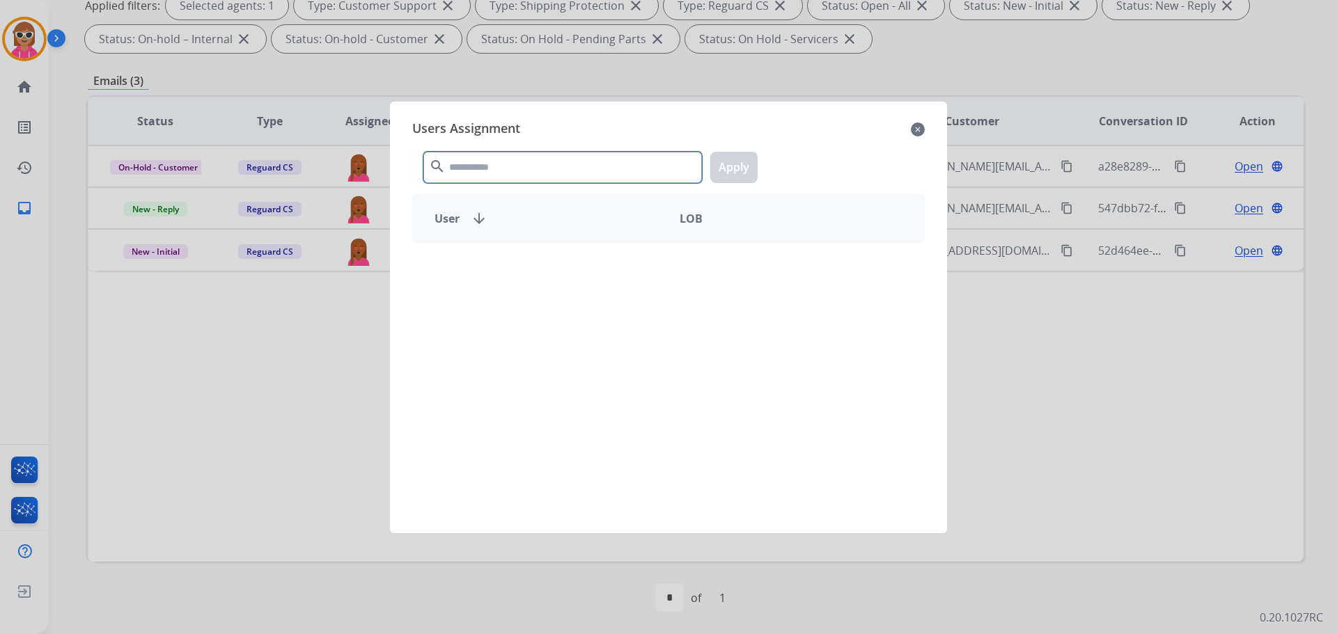
click at [451, 163] on input "text" at bounding box center [562, 167] width 278 height 31
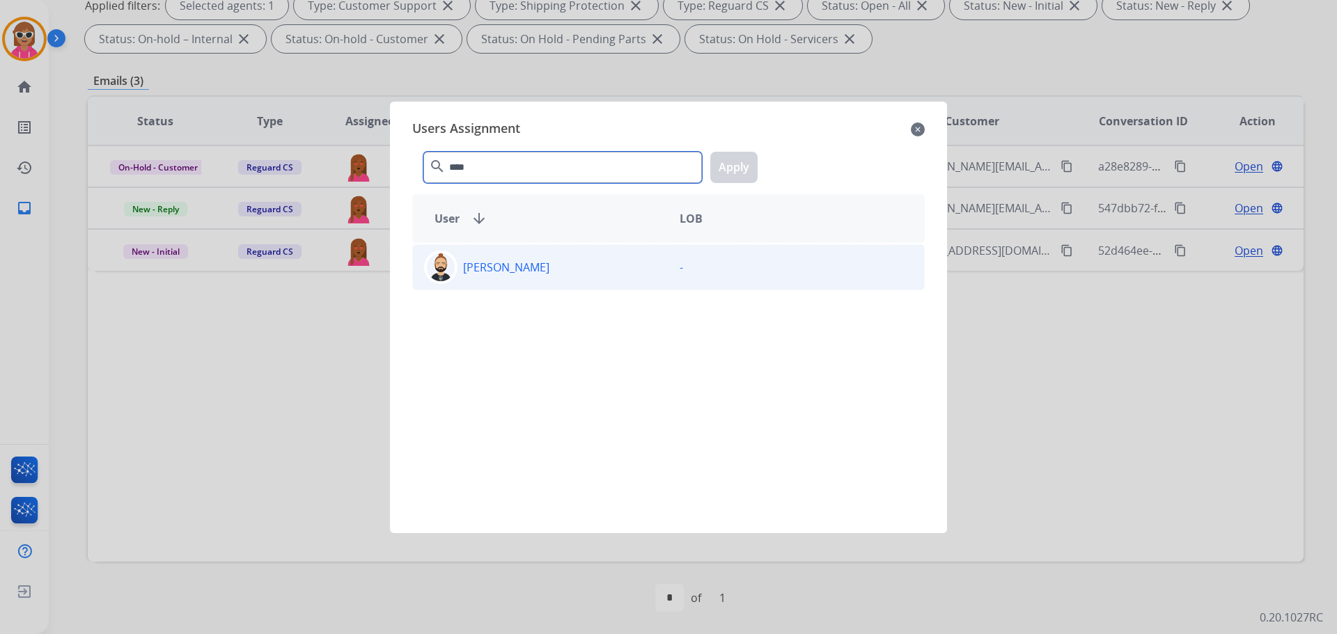
type input "****"
drag, startPoint x: 503, startPoint y: 269, endPoint x: 533, endPoint y: 261, distance: 30.9
click at [503, 269] on p "[PERSON_NAME]" at bounding box center [506, 267] width 86 height 17
drag, startPoint x: 762, startPoint y: 157, endPoint x: 745, endPoint y: 164, distance: 18.7
click at [758, 158] on div "**** search Apply" at bounding box center [668, 165] width 512 height 48
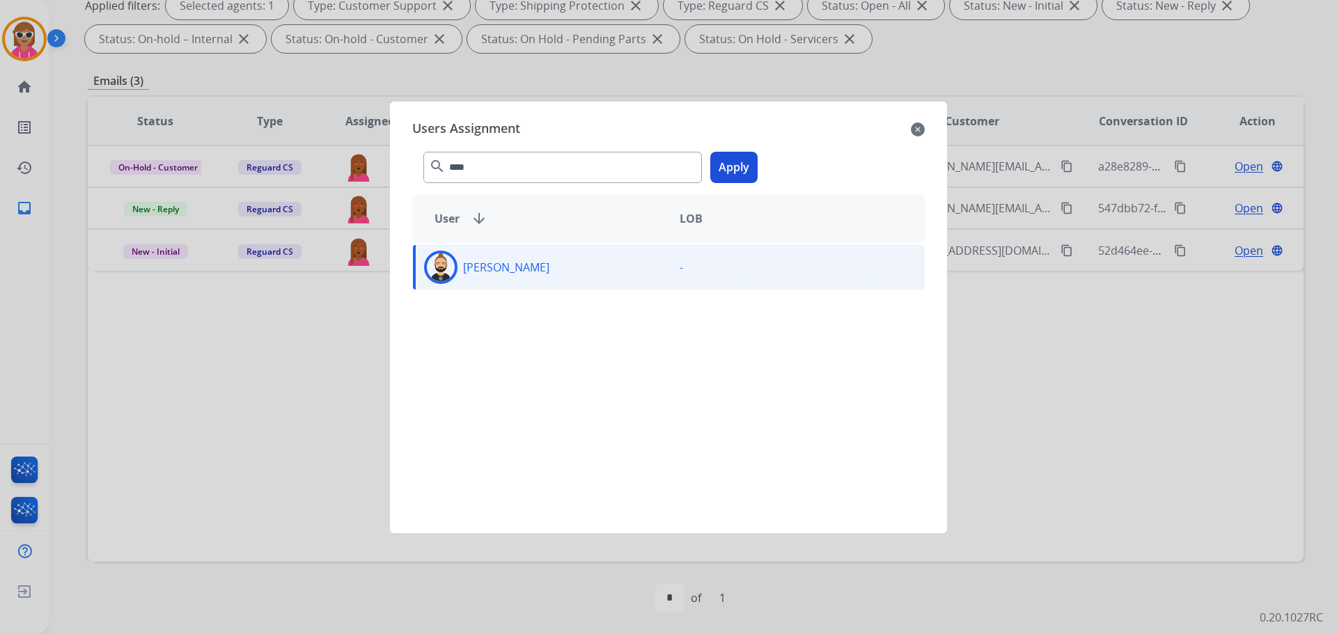
drag, startPoint x: 745, startPoint y: 164, endPoint x: 236, endPoint y: 178, distance: 509.1
click at [745, 165] on button "Apply" at bounding box center [733, 167] width 47 height 31
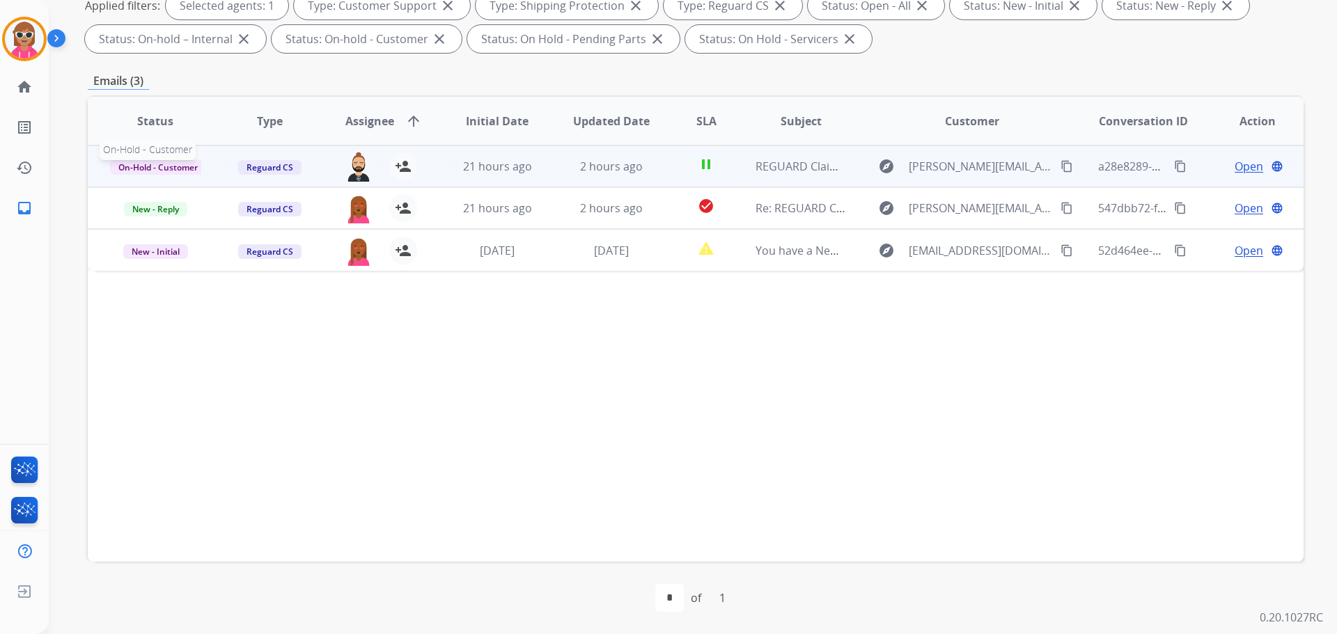
drag, startPoint x: 152, startPoint y: 162, endPoint x: 159, endPoint y: 173, distance: 12.2
click at [153, 166] on span "On-Hold - Customer" at bounding box center [158, 167] width 96 height 15
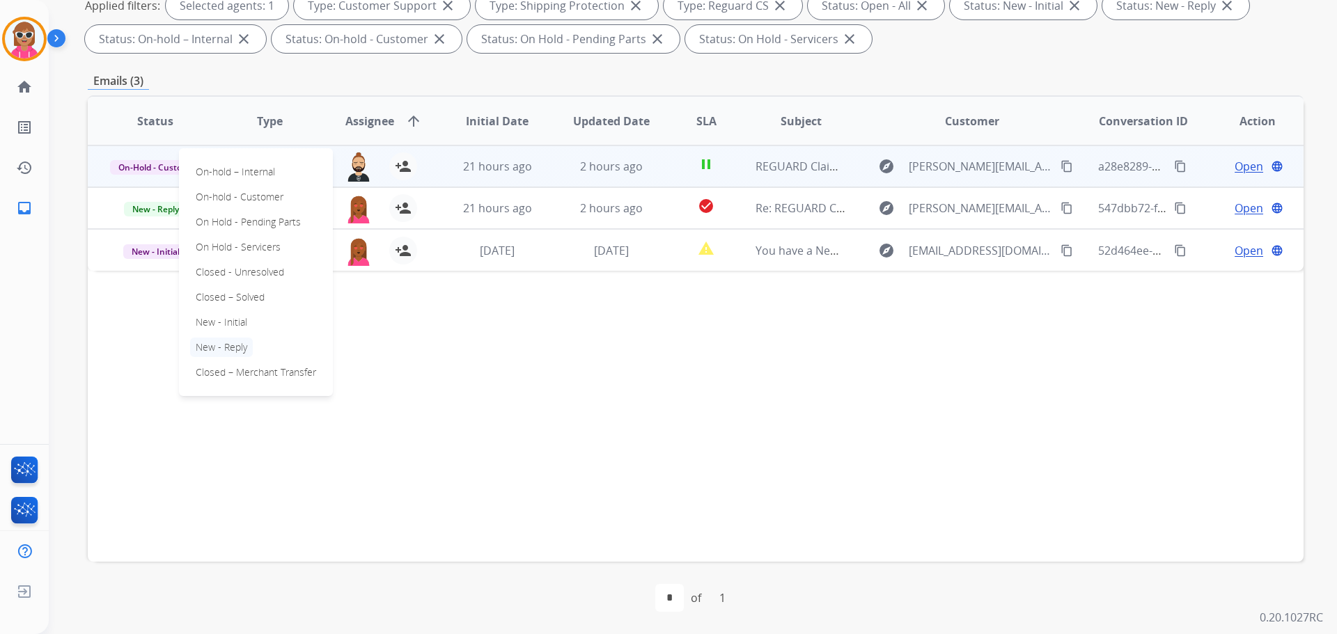
click at [238, 348] on p "New - Reply" at bounding box center [221, 347] width 63 height 19
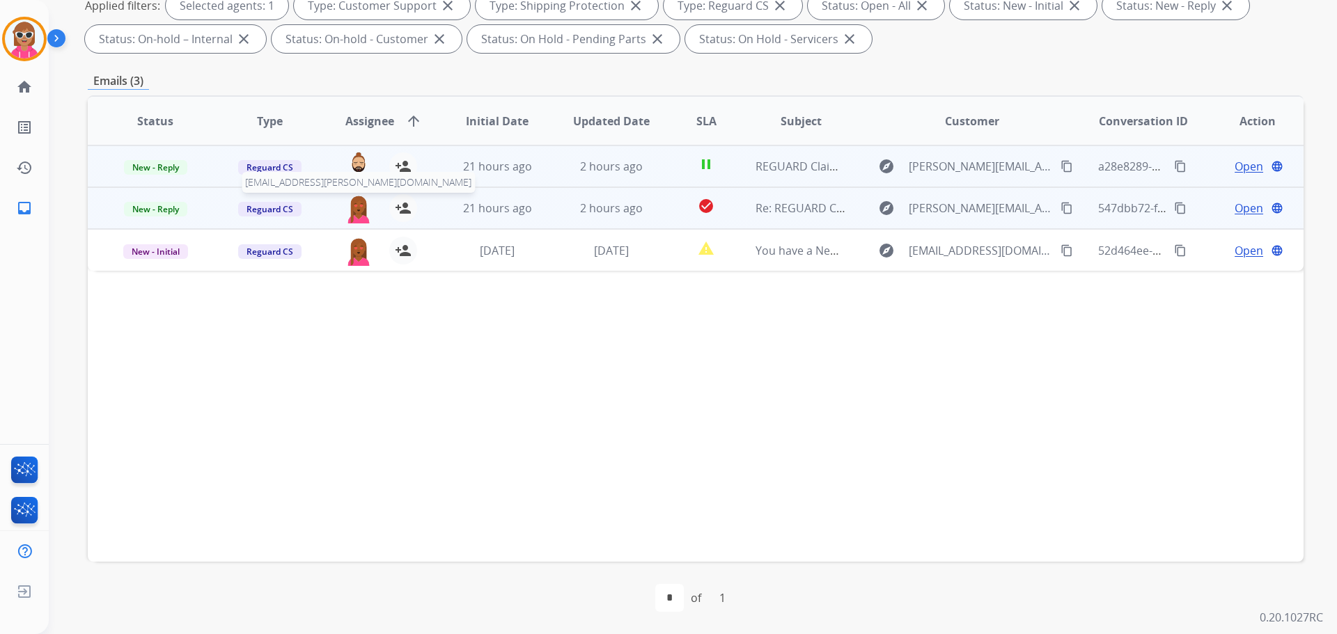
click at [358, 207] on img at bounding box center [359, 208] width 28 height 29
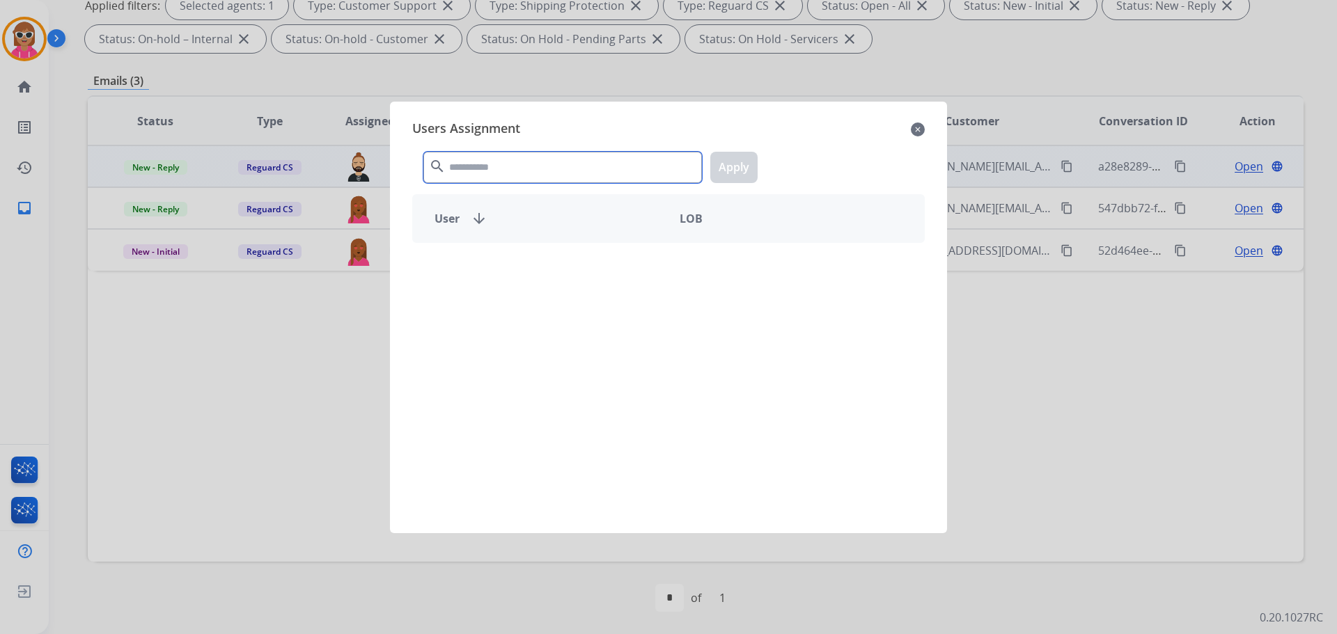
click at [482, 175] on input "text" at bounding box center [562, 167] width 278 height 31
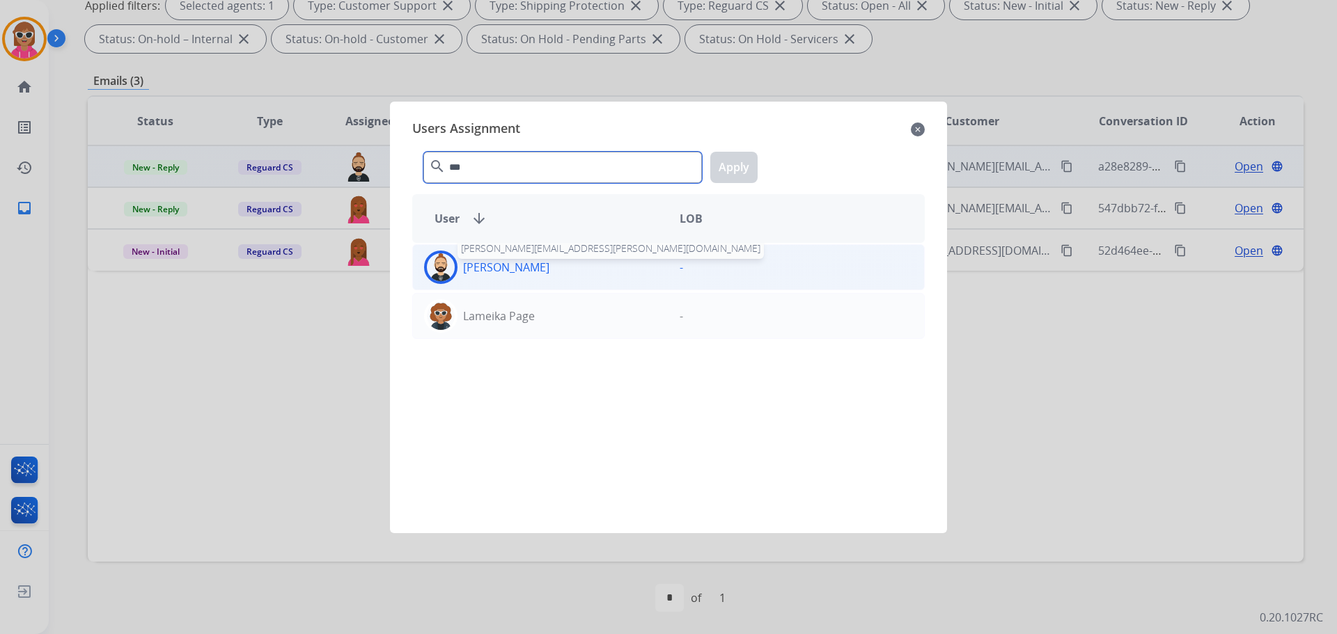
type input "***"
click at [475, 270] on p "[PERSON_NAME]" at bounding box center [506, 267] width 86 height 17
drag, startPoint x: 741, startPoint y: 169, endPoint x: 542, endPoint y: 221, distance: 206.5
click at [728, 173] on button "Apply" at bounding box center [733, 167] width 47 height 31
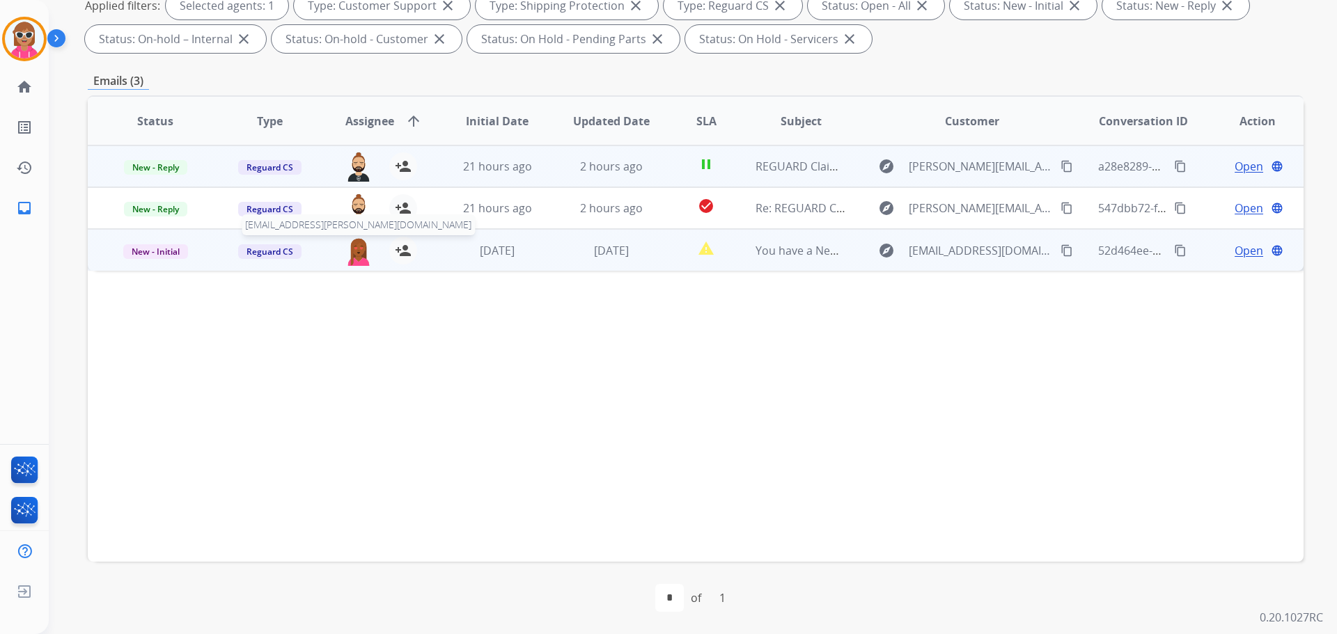
click at [352, 258] on img at bounding box center [359, 251] width 28 height 29
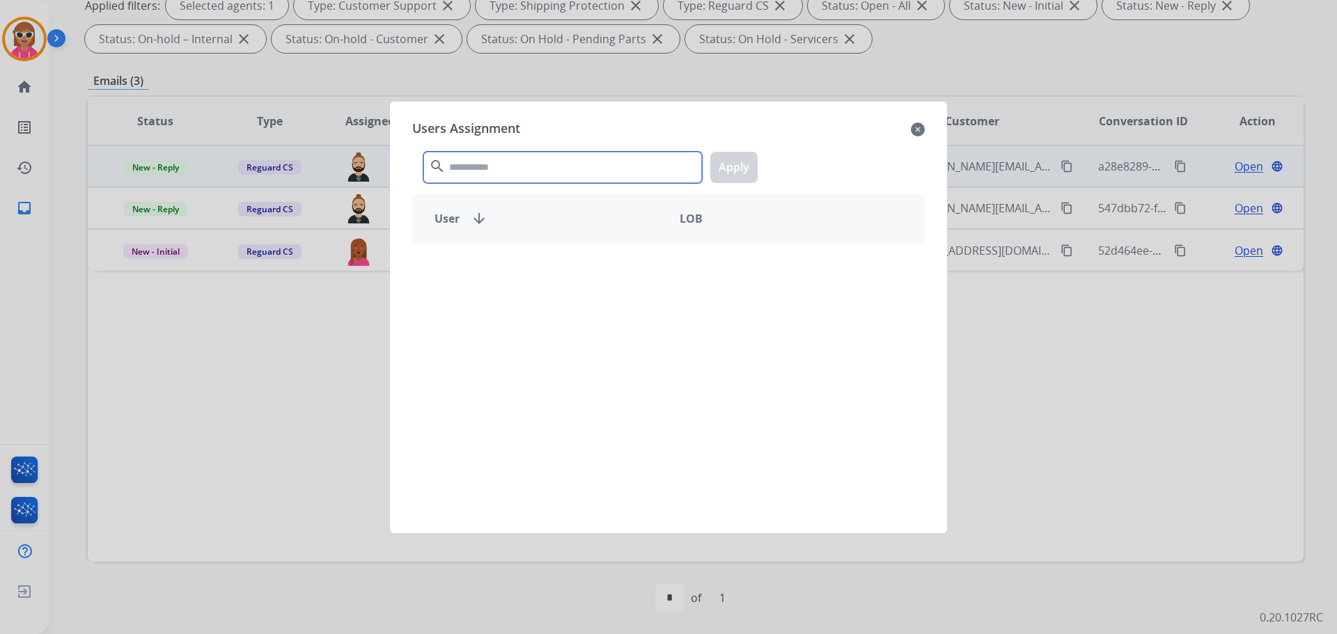
click at [501, 175] on input "text" at bounding box center [562, 167] width 278 height 31
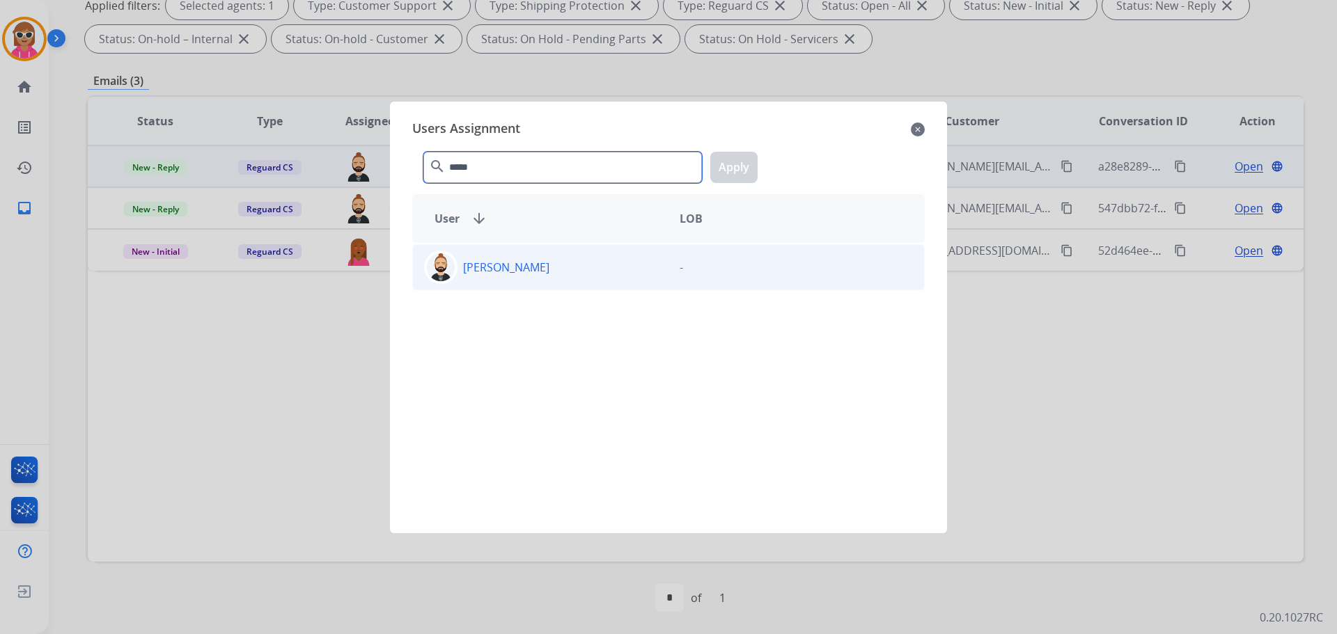
type input "*****"
click at [495, 280] on div "[PERSON_NAME]" at bounding box center [541, 267] width 256 height 33
click at [723, 170] on button "Apply" at bounding box center [733, 167] width 47 height 31
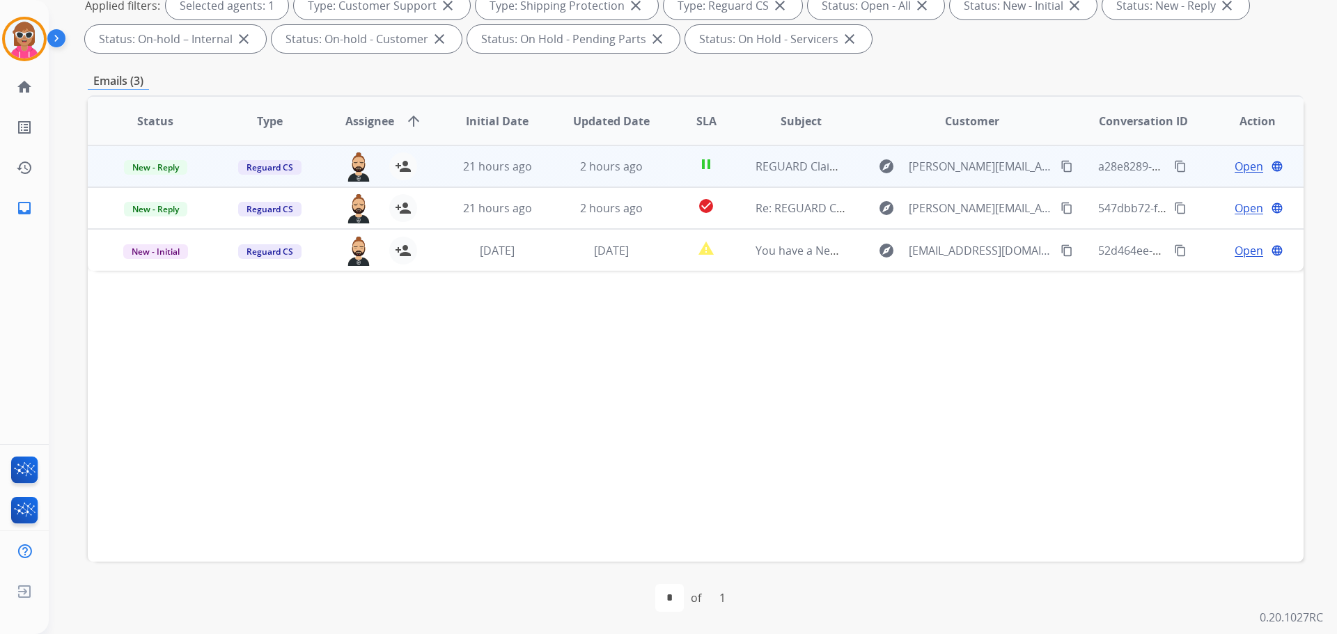
click at [476, 382] on div "Status Type Assignee arrow_upward Initial Date Updated Date SLA Subject Custome…" at bounding box center [696, 328] width 1216 height 466
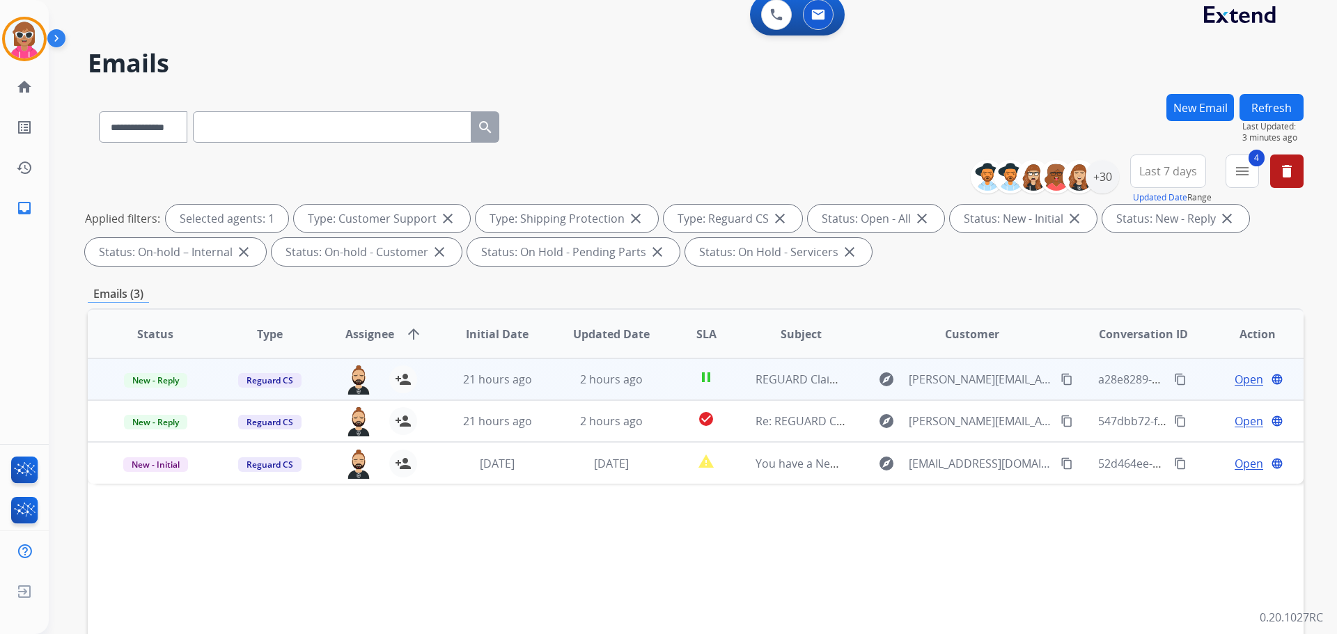
scroll to position [0, 0]
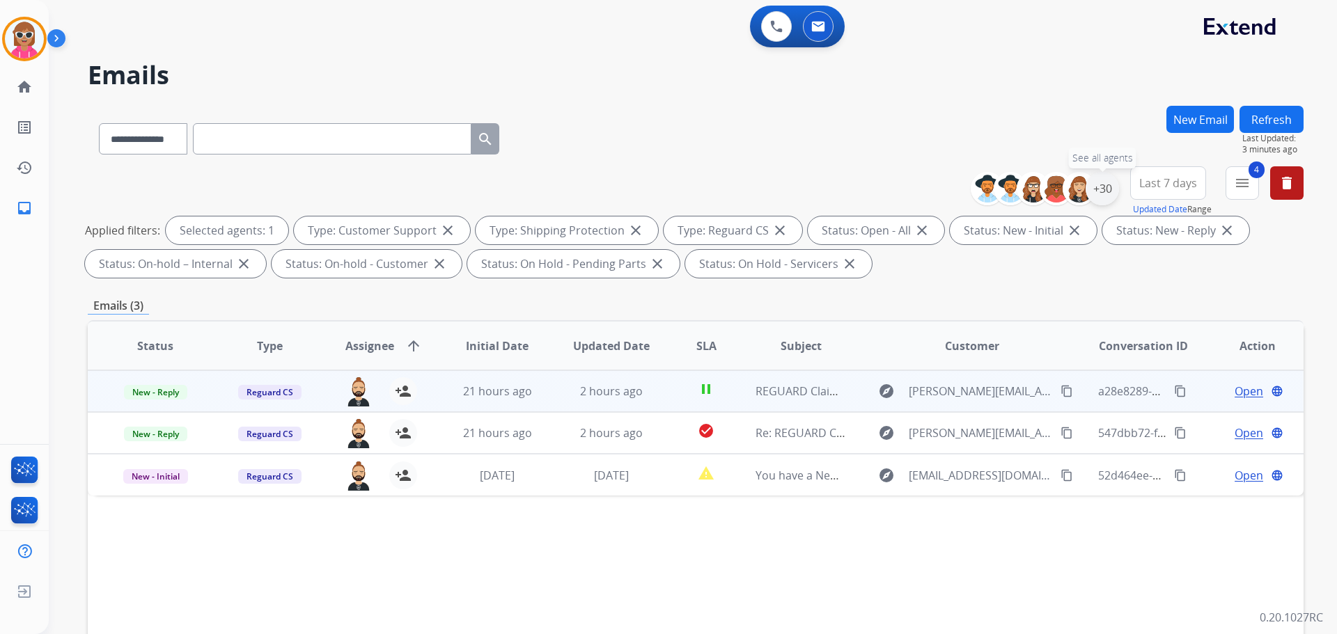
click at [1109, 200] on div "+30" at bounding box center [1101, 188] width 33 height 33
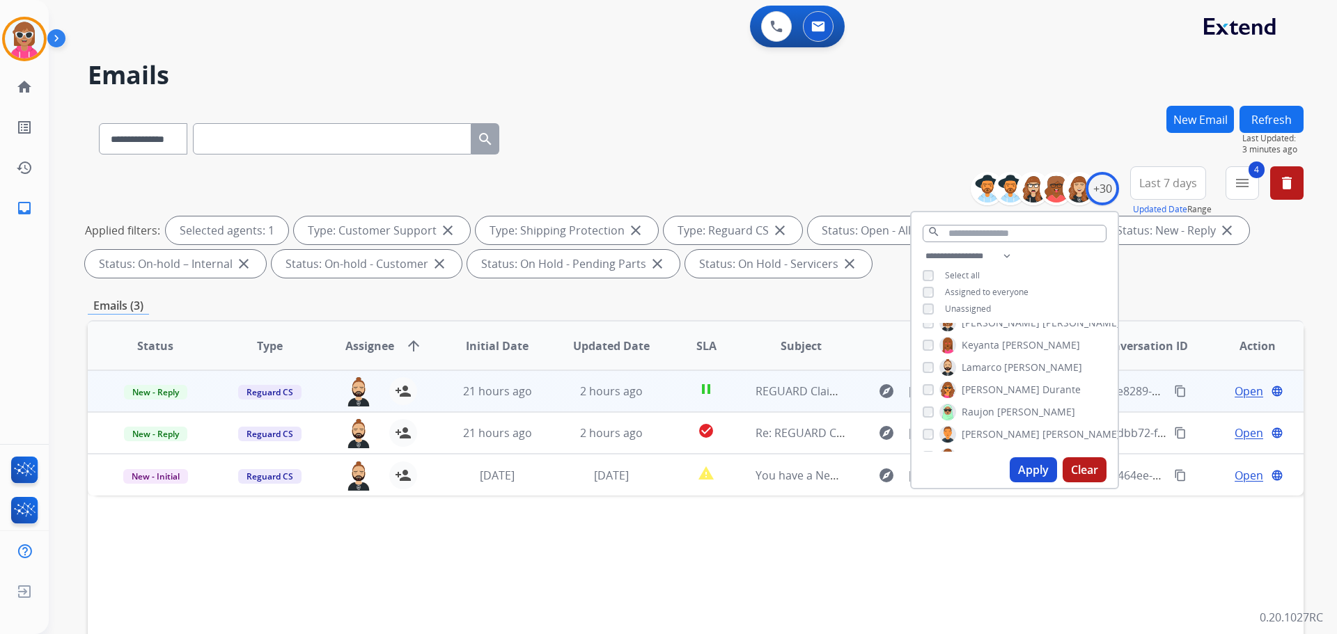
click at [983, 348] on span "Keyanta" at bounding box center [980, 345] width 38 height 14
click at [985, 408] on span "Raujon" at bounding box center [977, 412] width 33 height 14
drag, startPoint x: 1036, startPoint y: 473, endPoint x: 1027, endPoint y: 466, distance: 11.4
click at [1035, 473] on button "Apply" at bounding box center [1032, 469] width 47 height 25
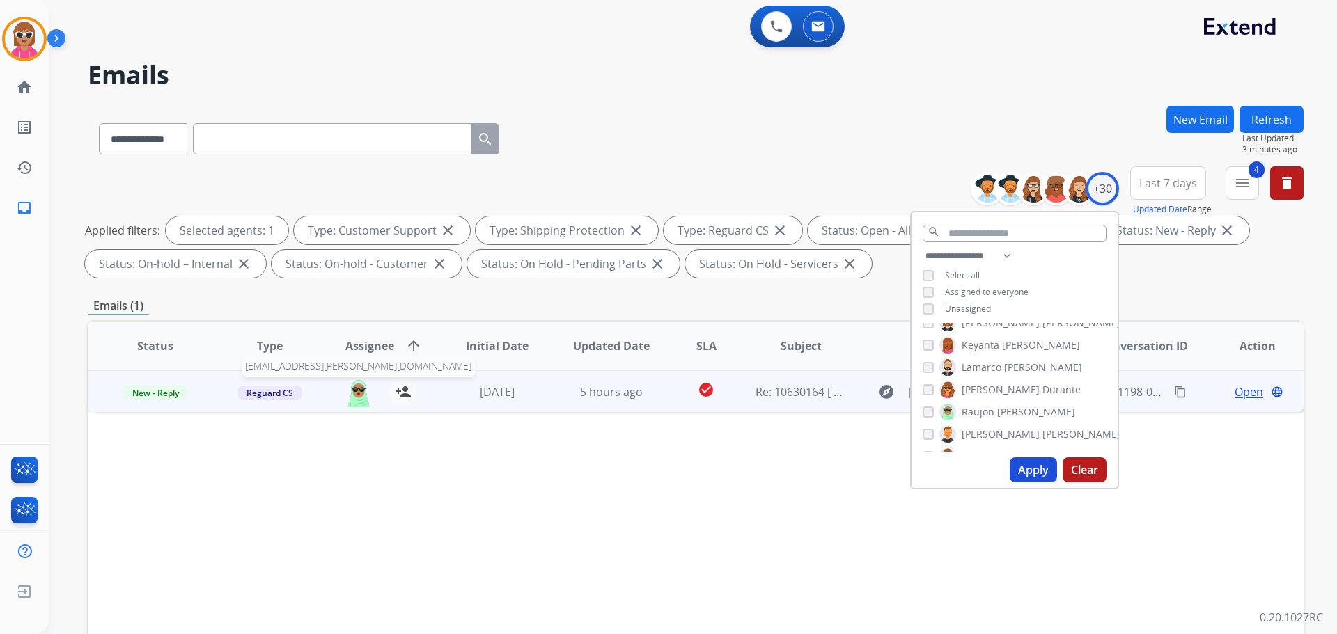
click at [360, 393] on img at bounding box center [359, 392] width 28 height 29
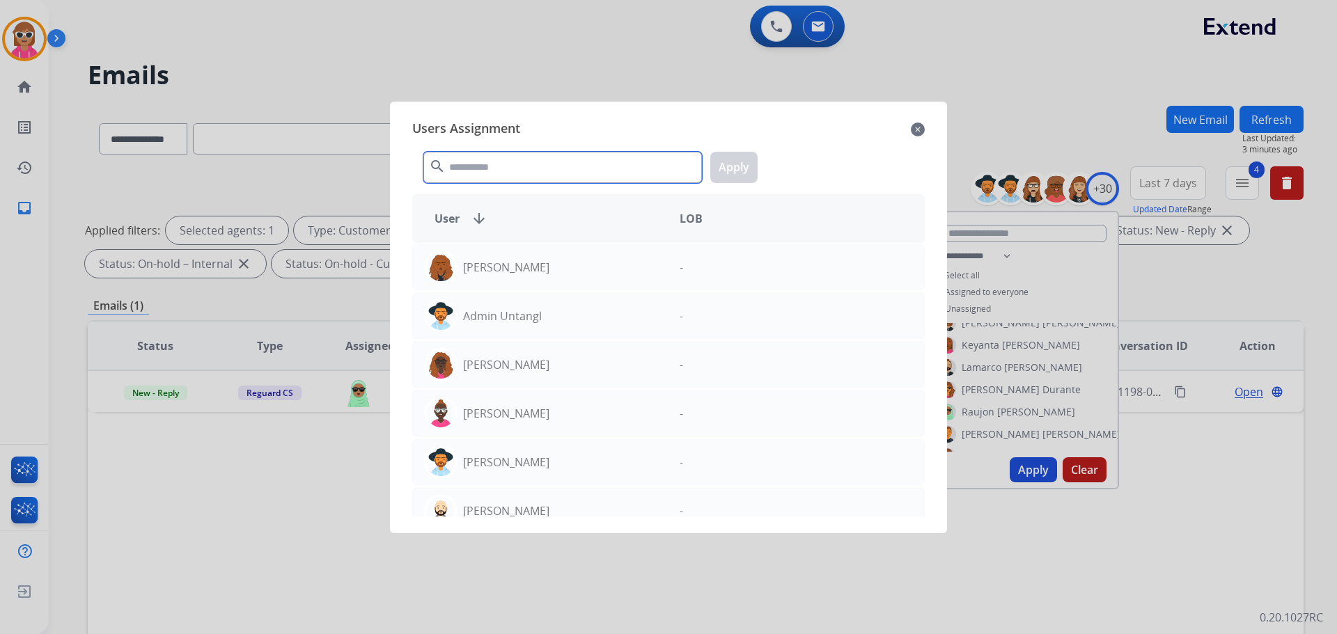
click at [513, 168] on input "text" at bounding box center [562, 167] width 278 height 31
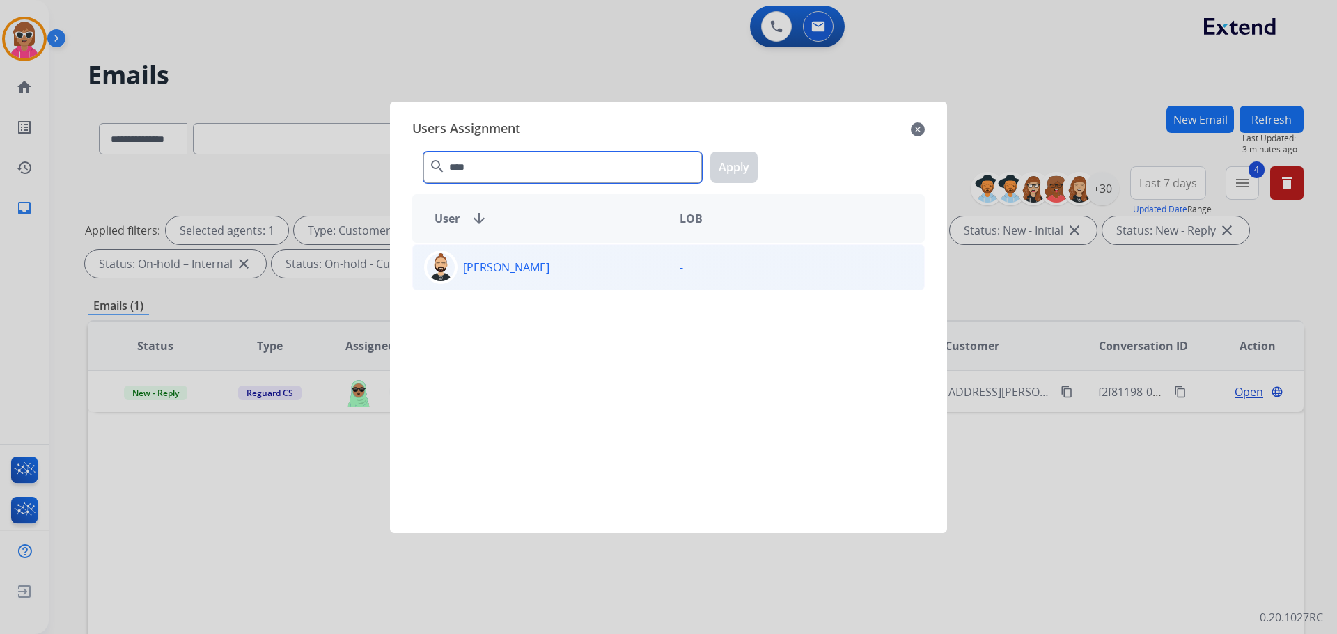
type input "****"
click at [586, 269] on div "[PERSON_NAME]" at bounding box center [541, 267] width 256 height 33
drag, startPoint x: 737, startPoint y: 166, endPoint x: 79, endPoint y: 315, distance: 673.9
click at [737, 167] on button "Apply" at bounding box center [733, 167] width 47 height 31
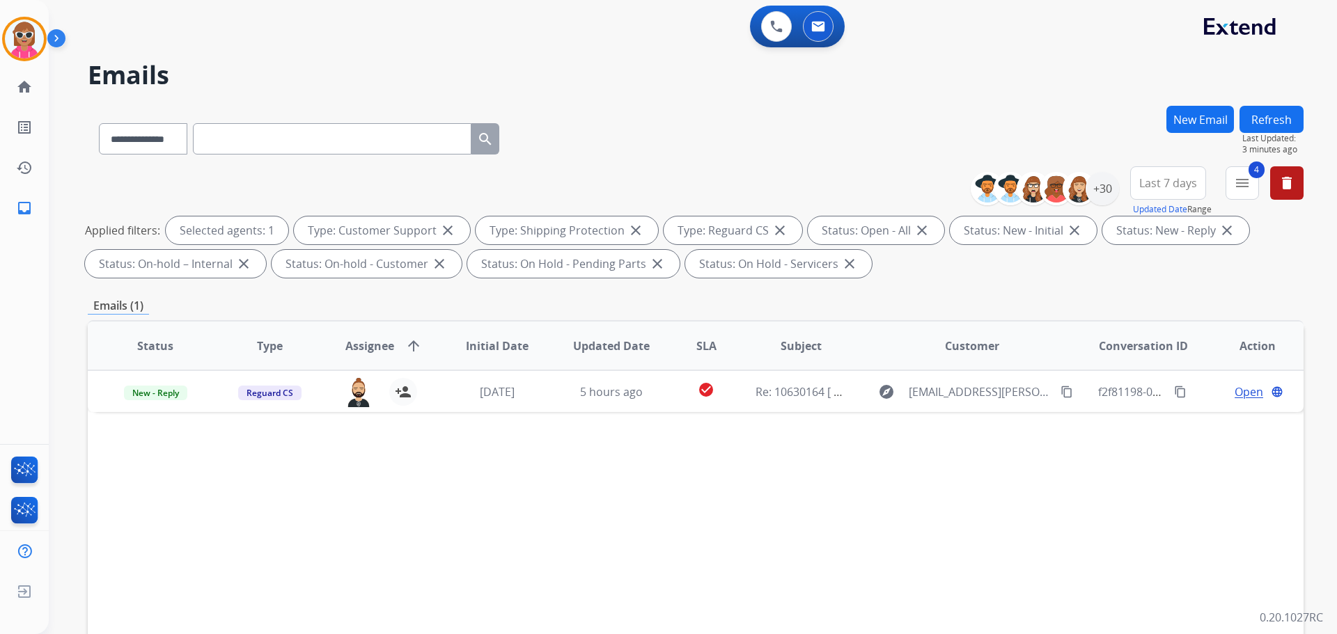
click at [1117, 194] on div "+30" at bounding box center [1050, 188] width 138 height 33
click at [1109, 195] on div "+30" at bounding box center [1101, 188] width 33 height 33
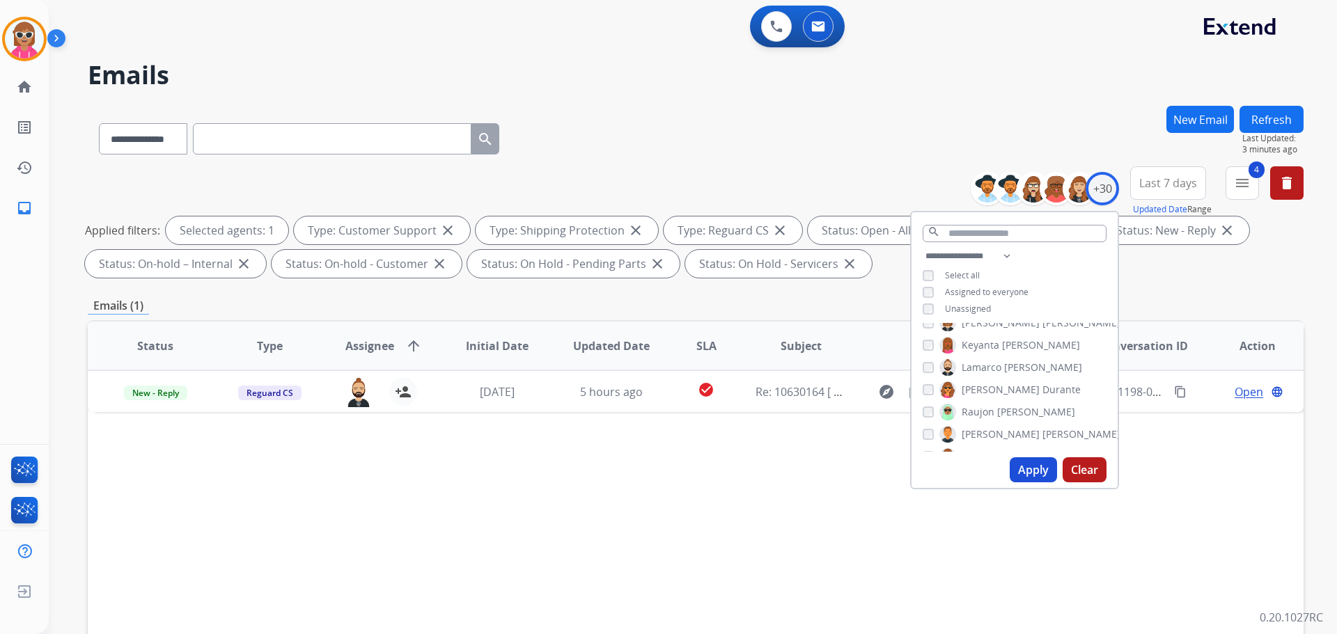
click at [989, 407] on span "Raujon" at bounding box center [977, 412] width 33 height 14
click at [1042, 383] on span "Jordan" at bounding box center [1057, 387] width 31 height 14
click at [1046, 478] on button "Apply" at bounding box center [1032, 469] width 47 height 25
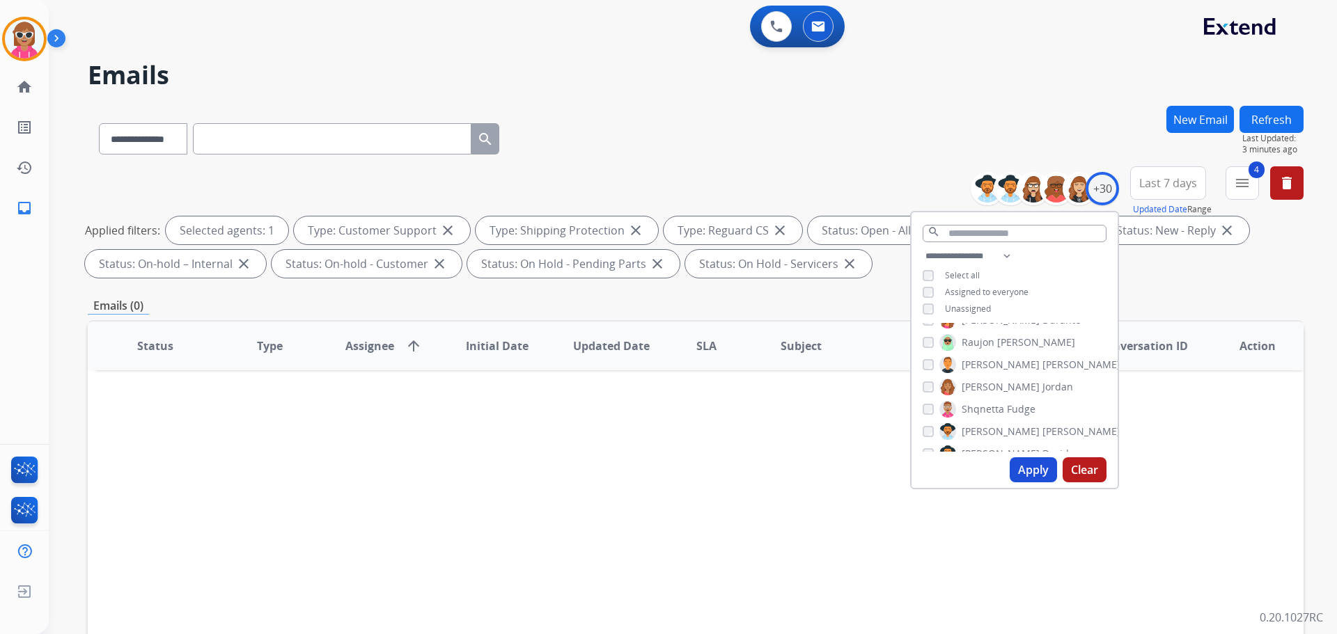
click at [1042, 382] on span "Jordan" at bounding box center [1057, 387] width 31 height 14
click at [997, 404] on span "Shqnetta" at bounding box center [982, 409] width 42 height 14
click at [1023, 465] on button "Apply" at bounding box center [1032, 469] width 47 height 25
drag, startPoint x: 986, startPoint y: 411, endPoint x: 984, endPoint y: 429, distance: 18.2
click at [987, 411] on span "Shqnetta" at bounding box center [982, 409] width 42 height 14
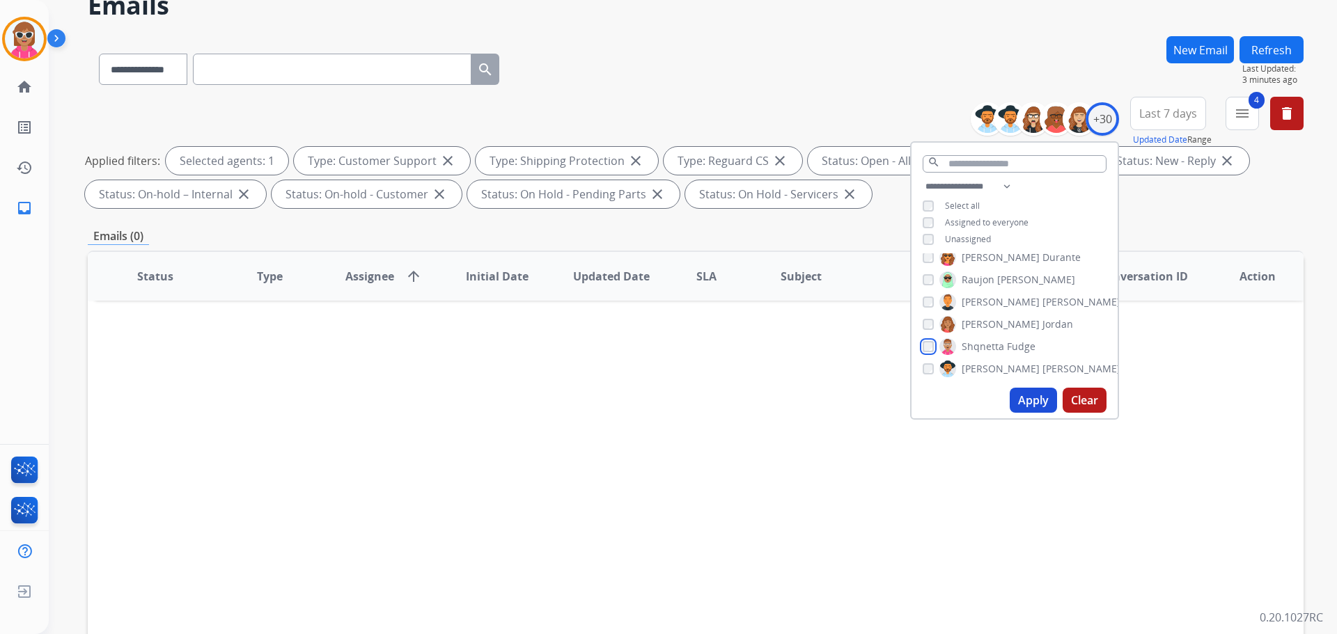
scroll to position [410, 0]
click at [1061, 300] on div "[PERSON_NAME] [PERSON_NAME] [PERSON_NAME] [PERSON_NAME] [PERSON_NAME] [PERSON_N…" at bounding box center [1014, 317] width 206 height 129
click at [968, 306] on span "Kayla" at bounding box center [973, 308] width 25 height 14
drag, startPoint x: 526, startPoint y: 416, endPoint x: 554, endPoint y: 392, distance: 36.5
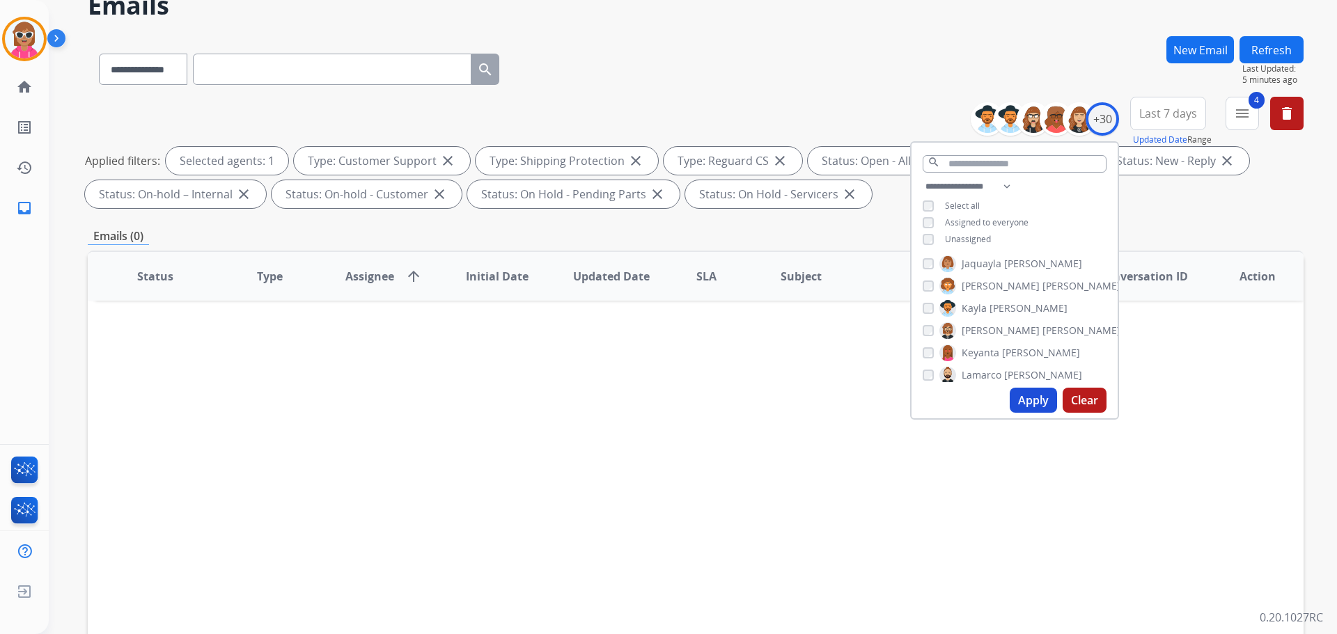
click at [526, 414] on div "Status Type Assignee arrow_upward Initial Date Updated Date SLA Subject Custome…" at bounding box center [696, 484] width 1216 height 466
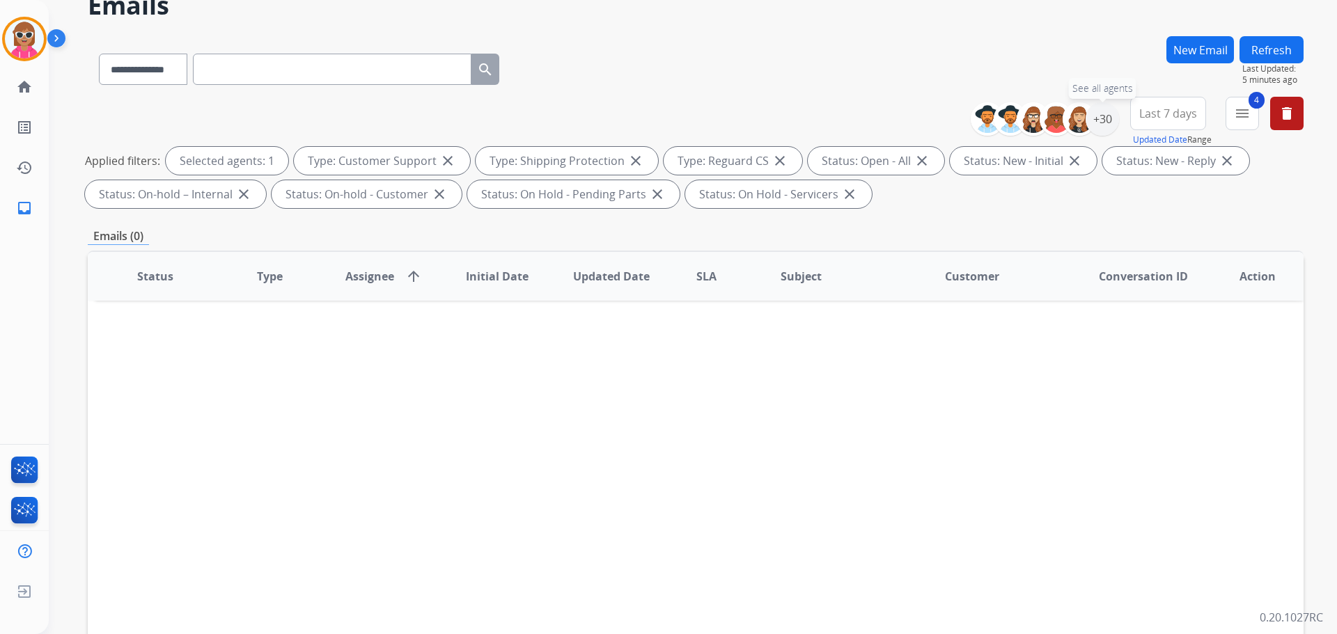
drag, startPoint x: 1106, startPoint y: 113, endPoint x: 1087, endPoint y: 204, distance: 92.4
click at [1107, 117] on div "+30" at bounding box center [1101, 118] width 33 height 33
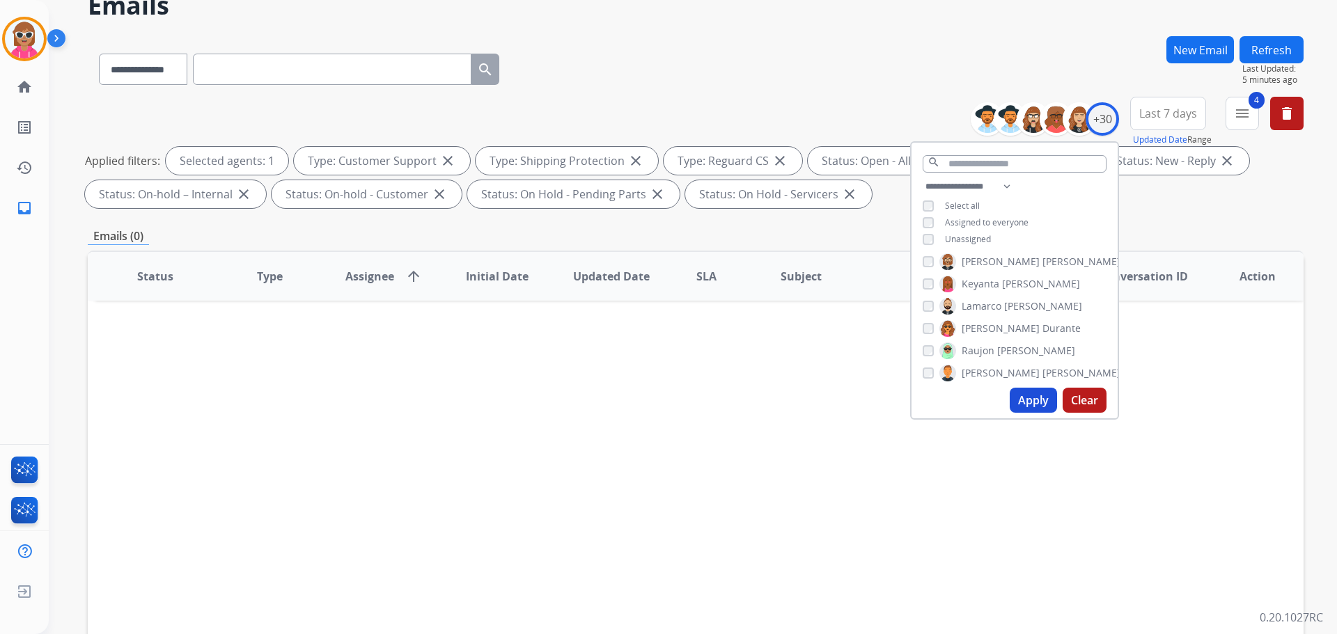
scroll to position [340, 0]
click at [1042, 266] on span "[PERSON_NAME]" at bounding box center [1081, 261] width 78 height 14
click at [1024, 395] on button "Apply" at bounding box center [1032, 400] width 47 height 25
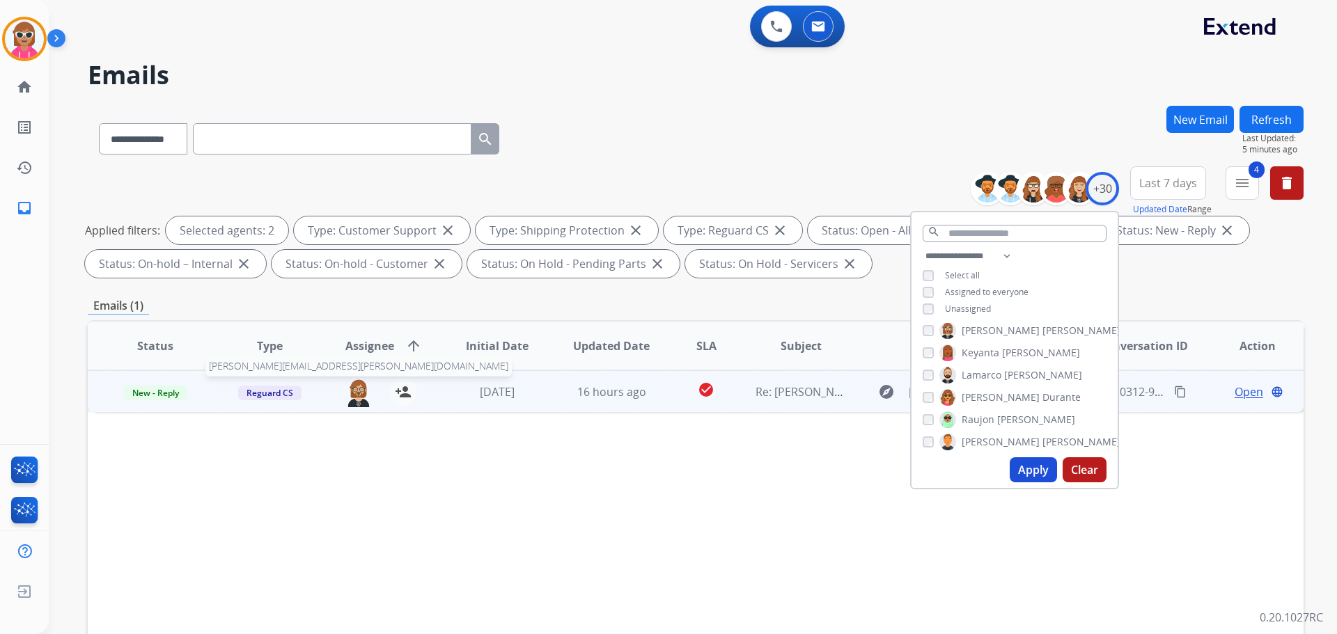
click at [357, 387] on img at bounding box center [359, 392] width 28 height 29
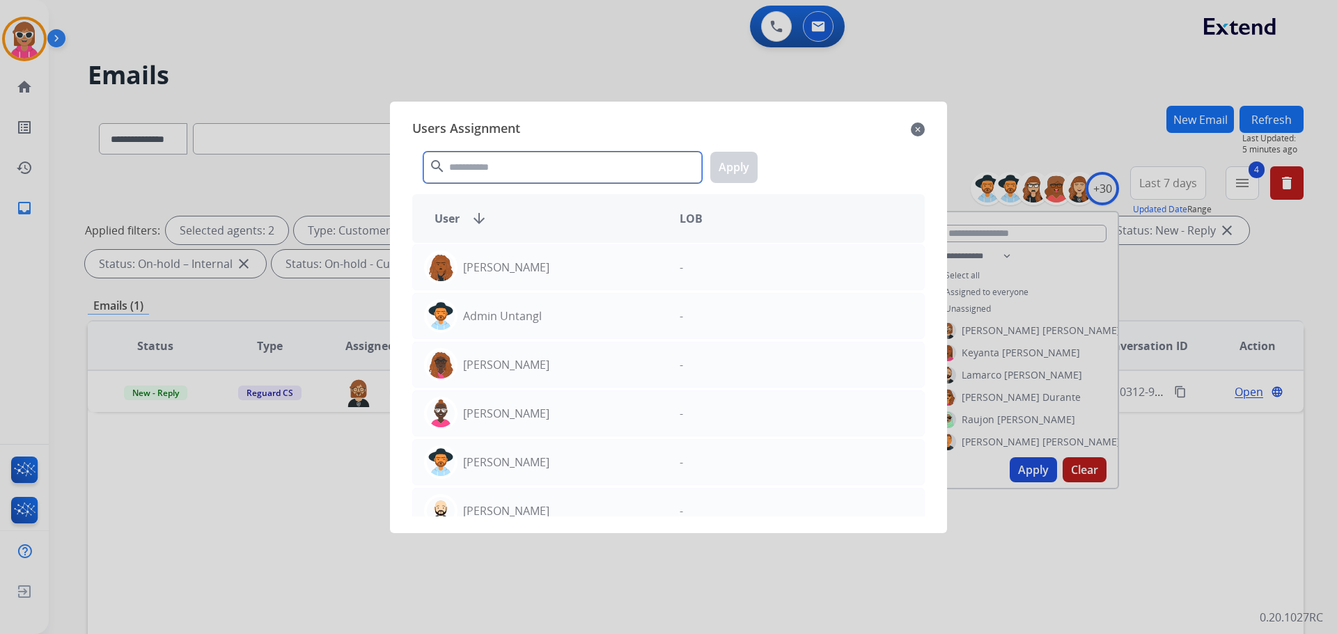
click at [534, 154] on input "text" at bounding box center [562, 167] width 278 height 31
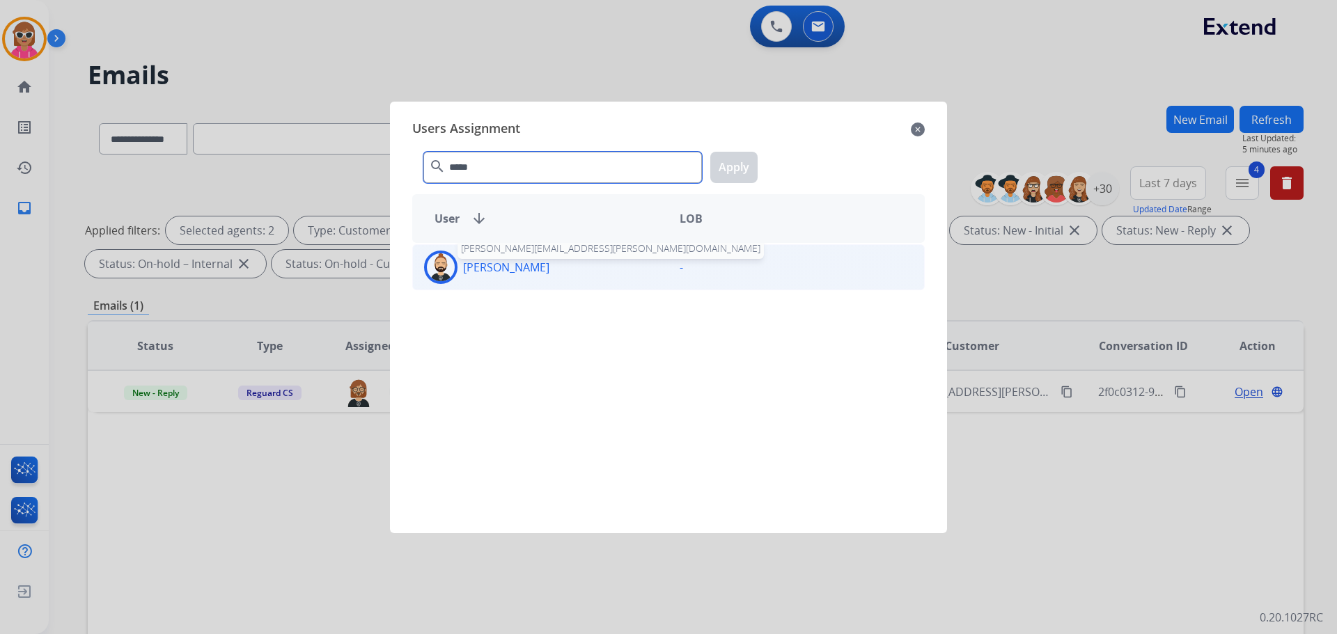
type input "*****"
click at [493, 278] on div "[PERSON_NAME]" at bounding box center [541, 267] width 256 height 33
click at [746, 164] on button "Apply" at bounding box center [733, 167] width 47 height 31
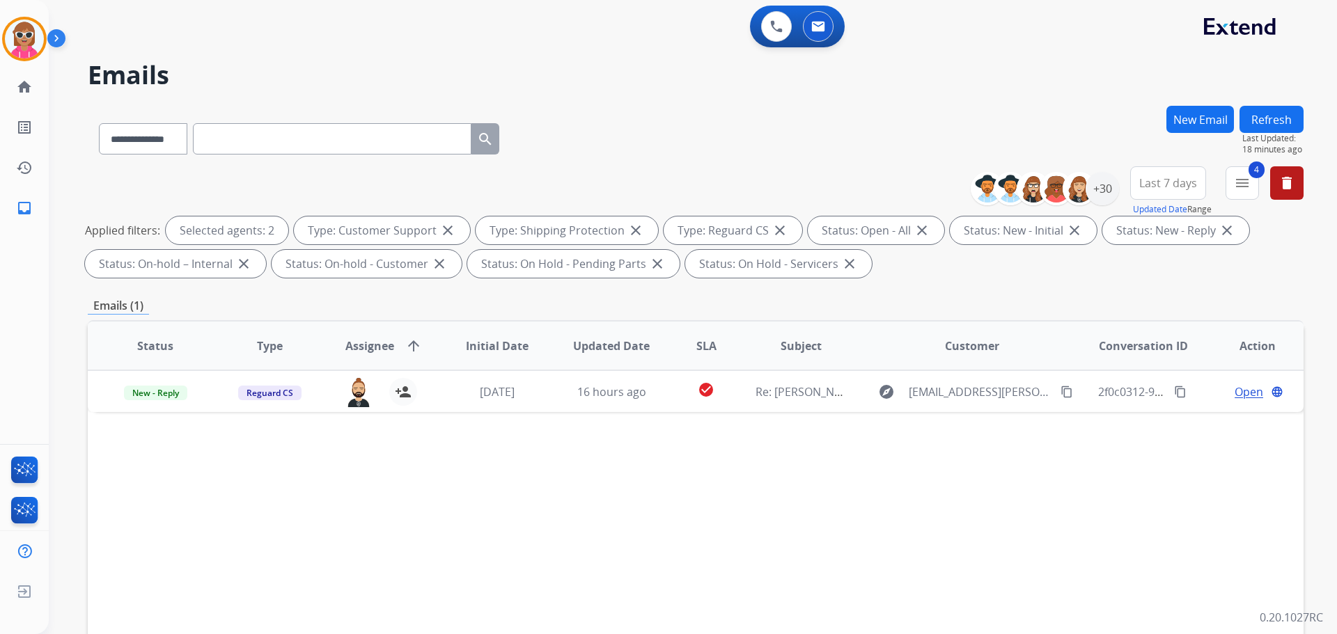
click at [1278, 109] on button "Refresh" at bounding box center [1271, 119] width 64 height 27
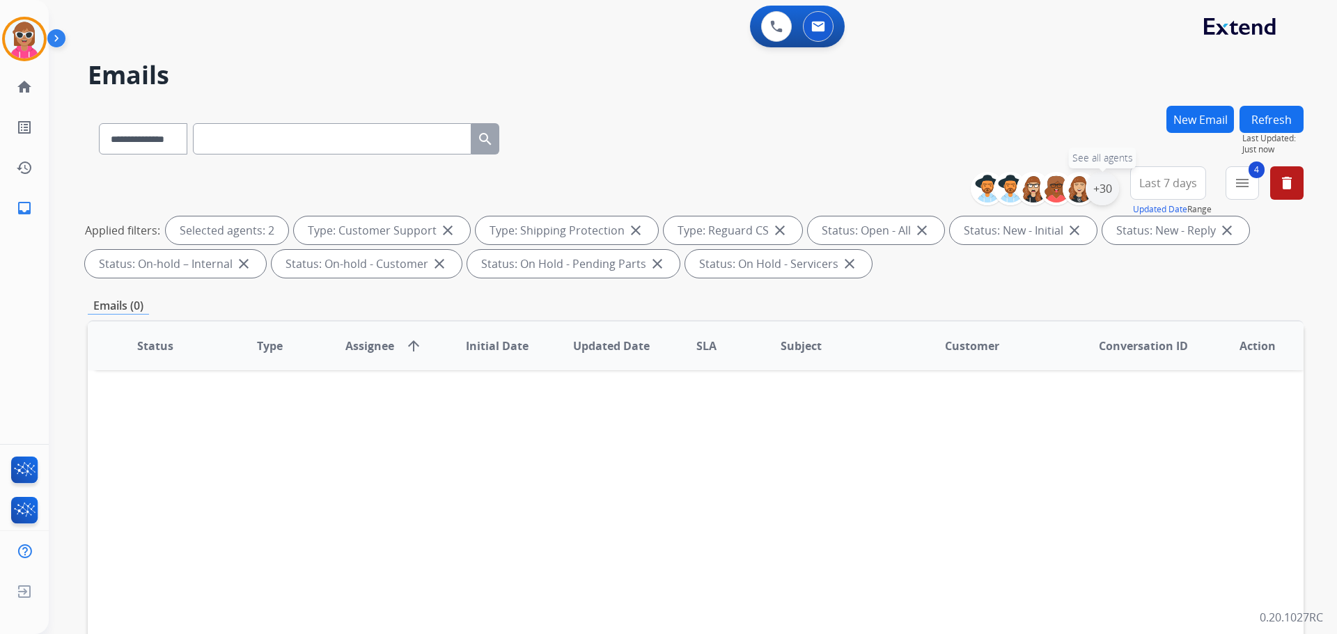
click at [1099, 187] on div "+30" at bounding box center [1101, 188] width 33 height 33
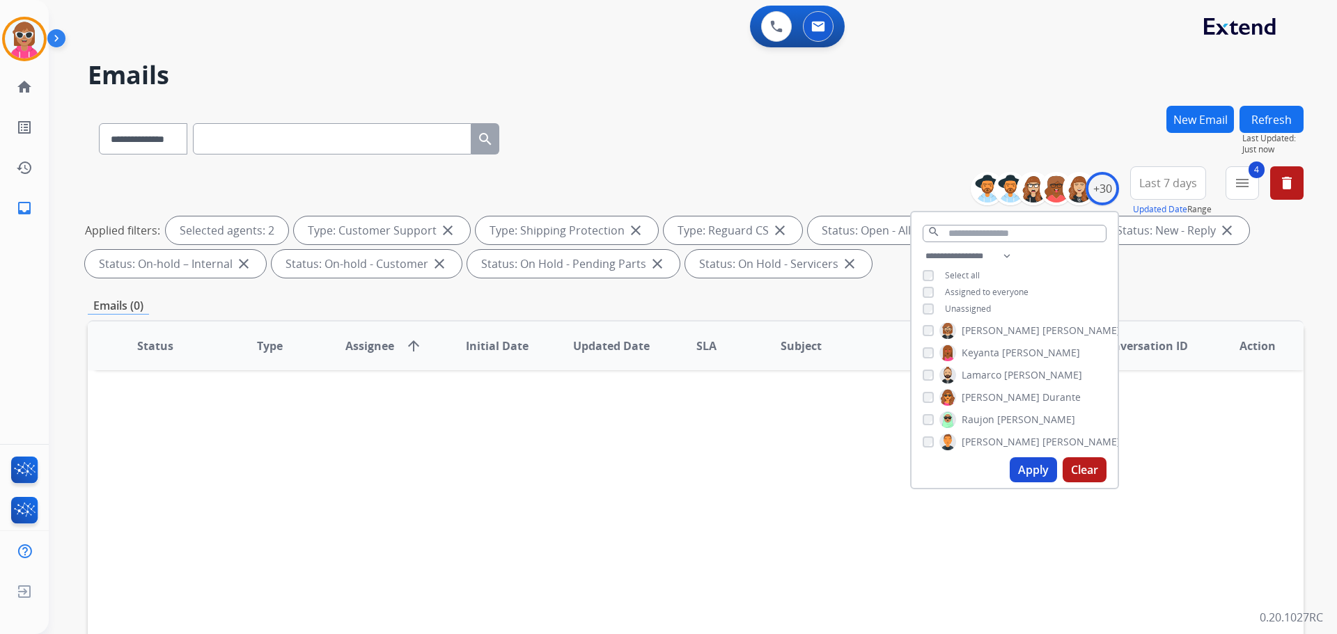
click at [1042, 336] on span "[PERSON_NAME]" at bounding box center [1081, 331] width 78 height 14
click at [974, 374] on span "Kayla" at bounding box center [973, 378] width 25 height 14
click at [991, 378] on span "[PERSON_NAME]" at bounding box center [1028, 378] width 78 height 14
click at [1019, 471] on button "Apply" at bounding box center [1032, 469] width 47 height 25
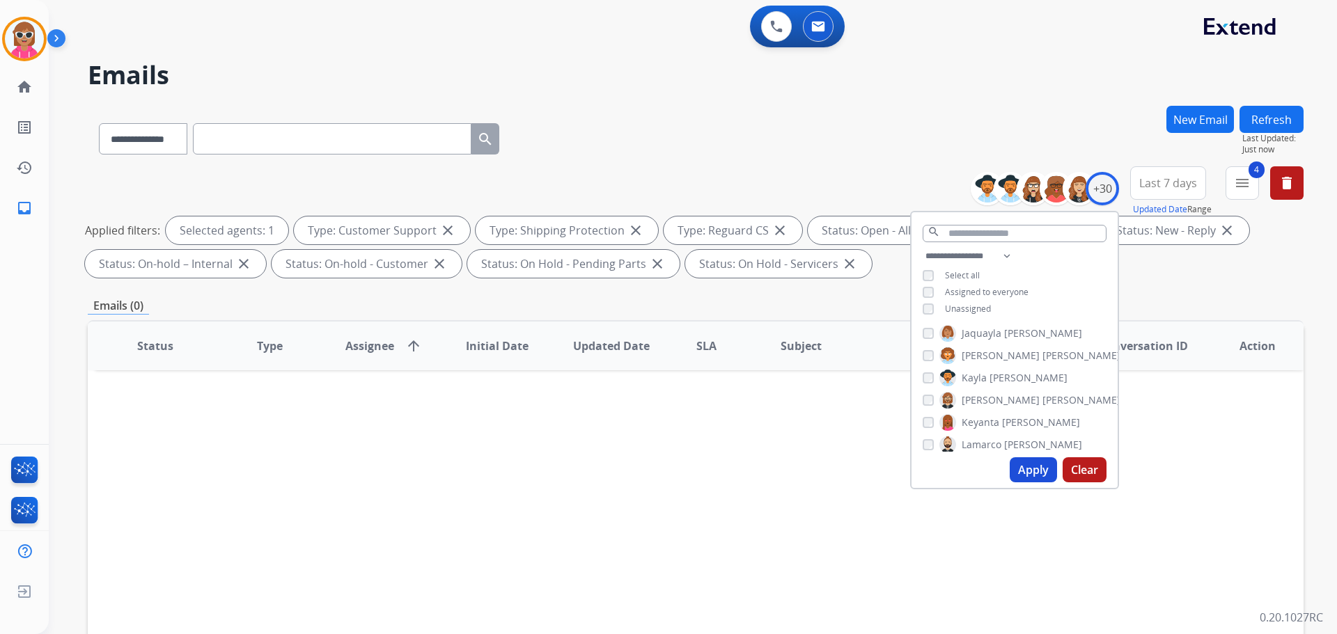
click at [502, 480] on div "Status Type Assignee arrow_upward Initial Date Updated Date SLA Subject Custome…" at bounding box center [696, 553] width 1216 height 466
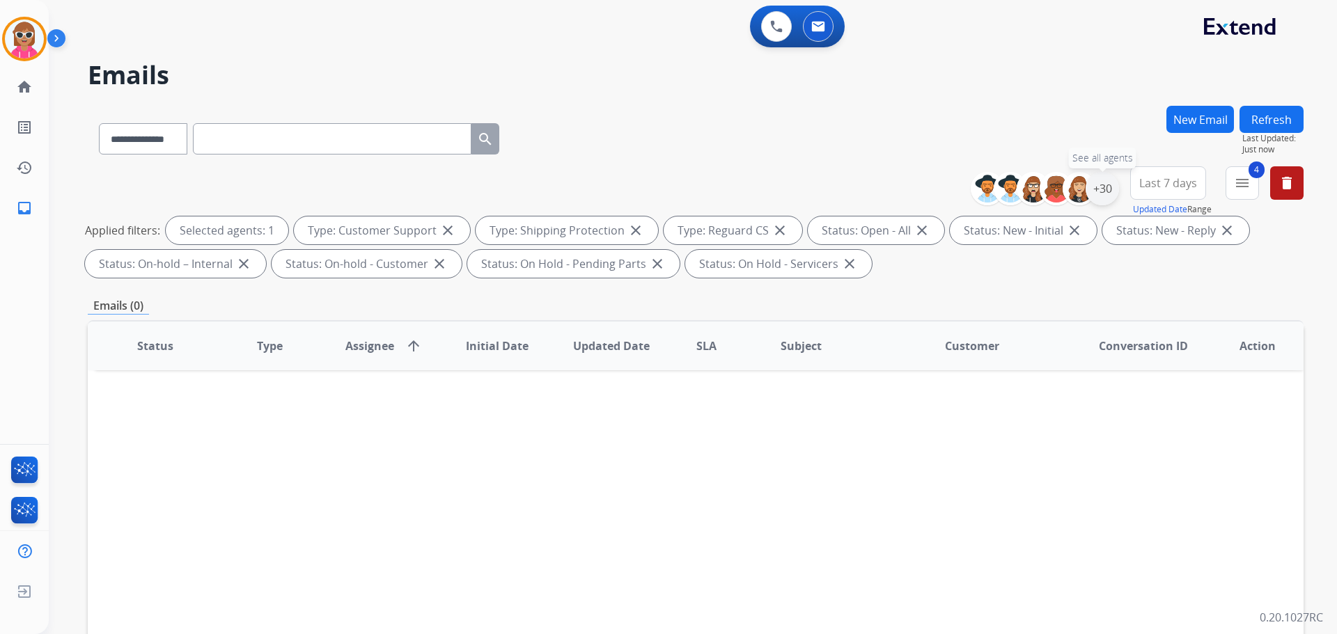
click at [1099, 190] on div "+30" at bounding box center [1101, 188] width 33 height 33
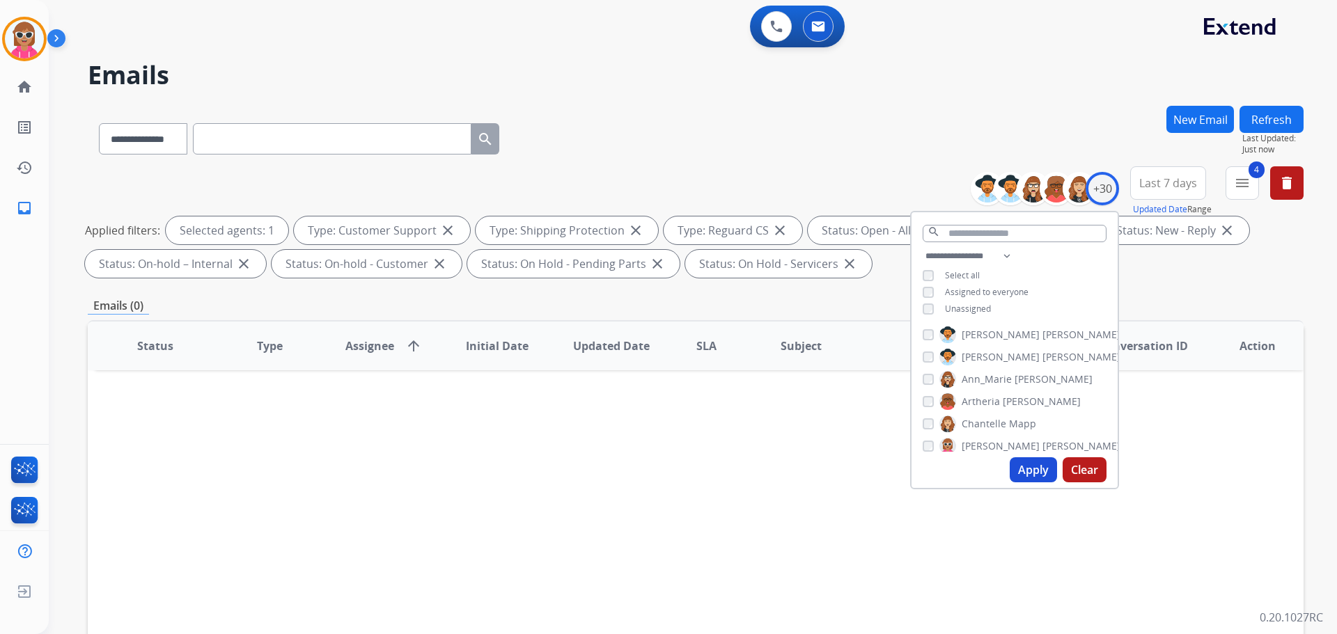
scroll to position [0, 0]
click at [785, 31] on button at bounding box center [776, 26] width 31 height 31
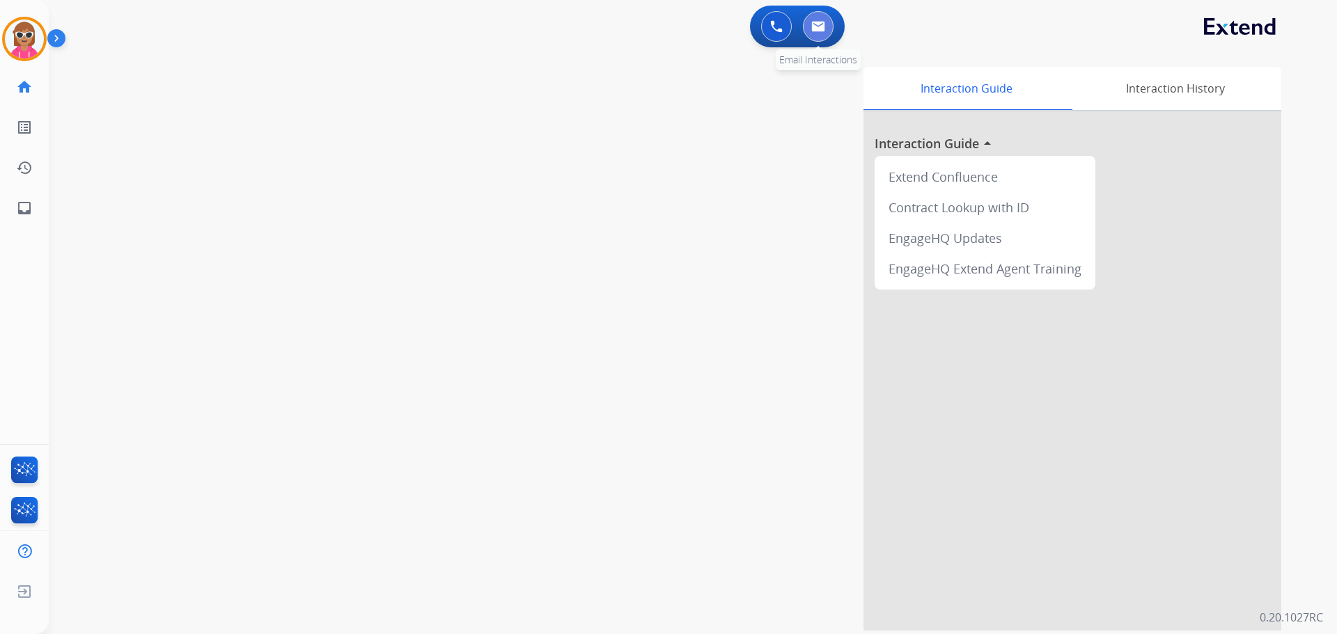
click at [831, 28] on button at bounding box center [818, 26] width 31 height 31
select select "**********"
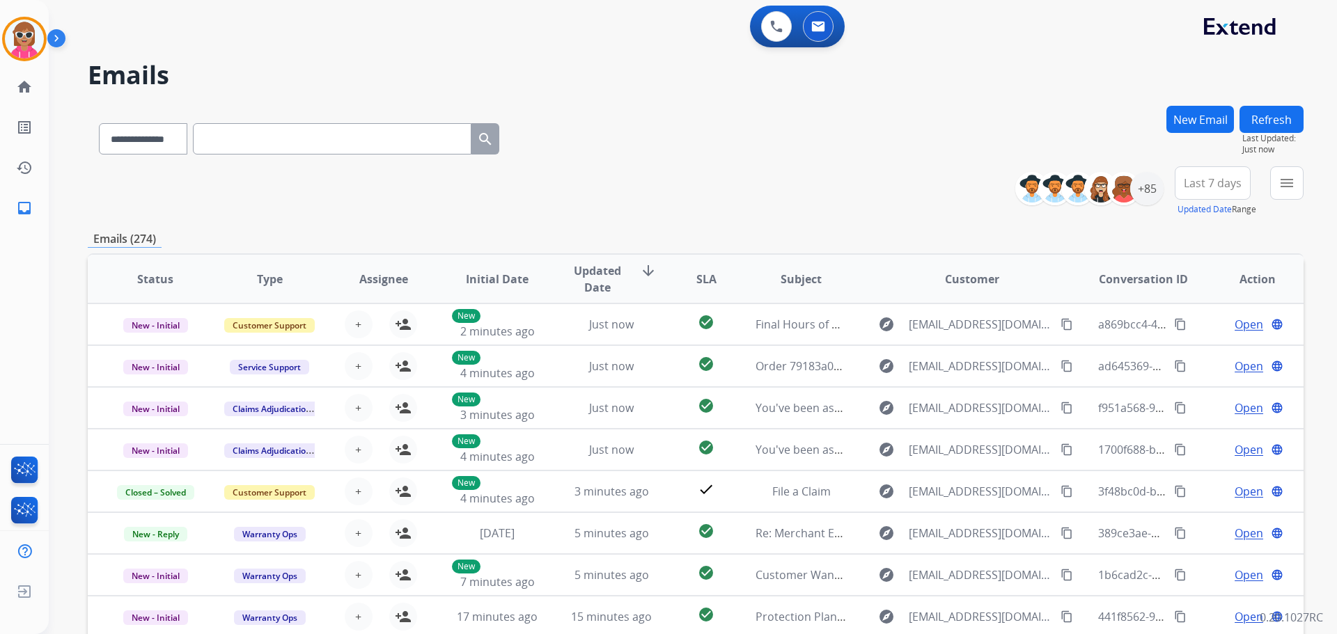
drag, startPoint x: 492, startPoint y: 187, endPoint x: 535, endPoint y: 191, distance: 43.3
click at [491, 187] on div "**********" at bounding box center [696, 191] width 1216 height 50
click at [606, 155] on div "**********" at bounding box center [696, 136] width 1216 height 61
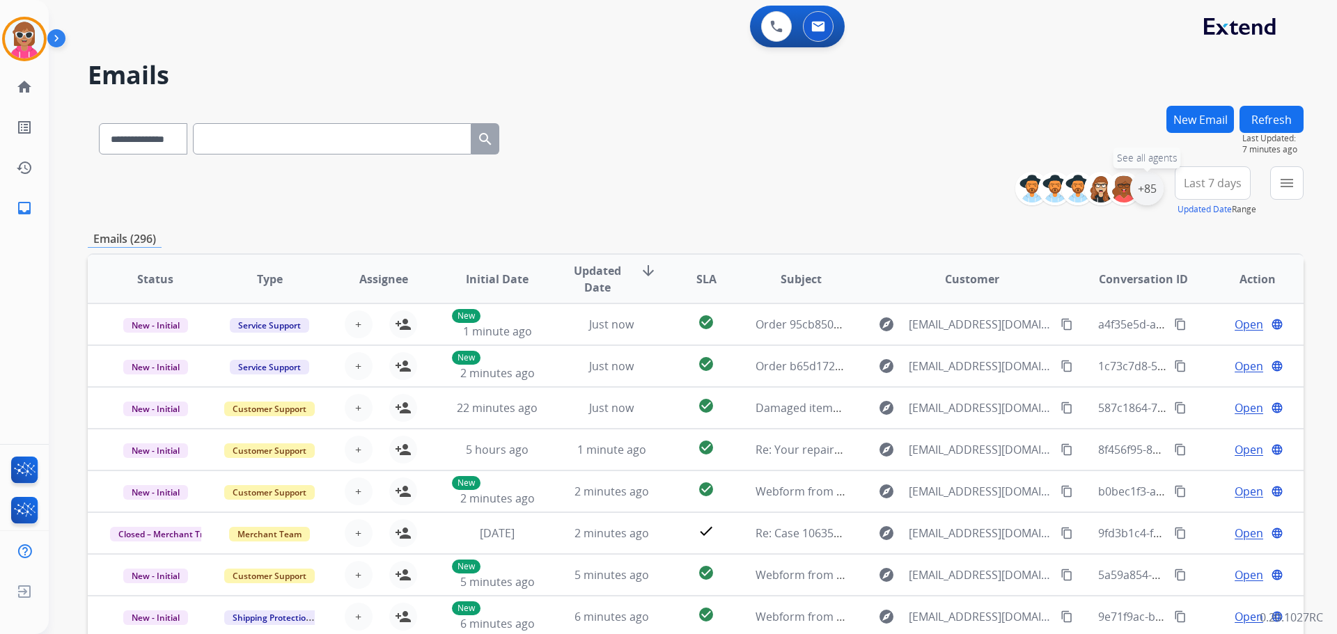
click at [1135, 177] on div "+85" at bounding box center [1146, 188] width 33 height 33
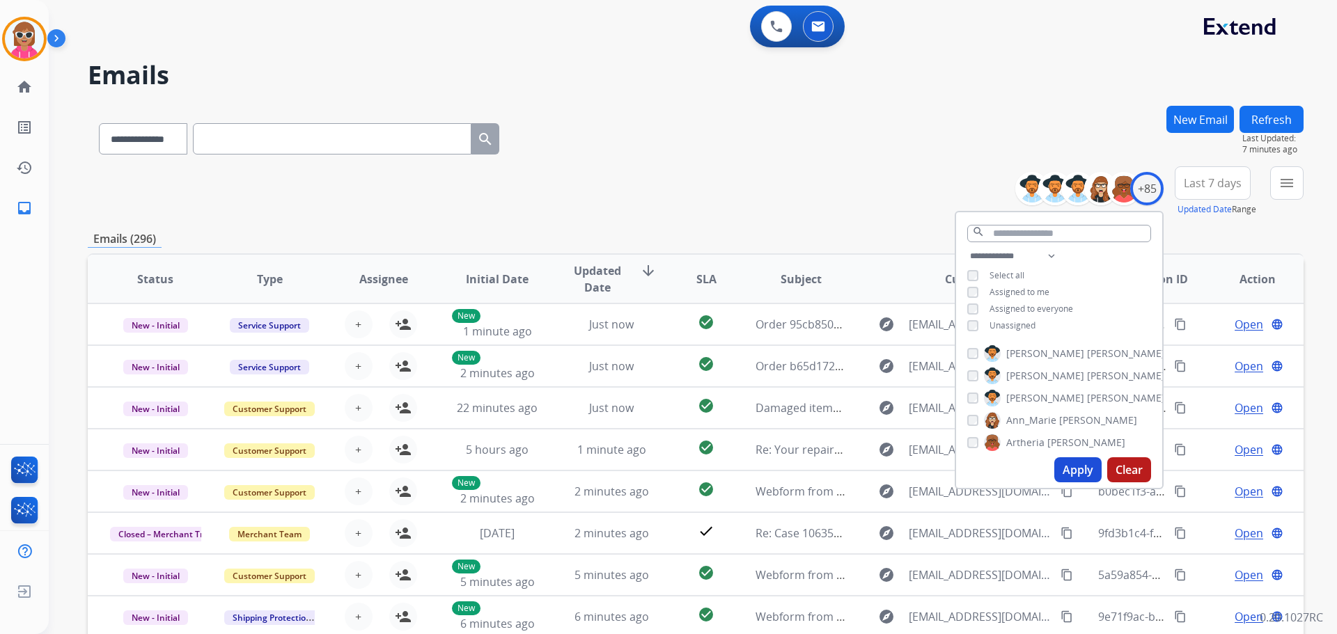
drag, startPoint x: 1024, startPoint y: 291, endPoint x: 1022, endPoint y: 307, distance: 16.1
click at [1023, 292] on span "Assigned to me" at bounding box center [1019, 292] width 60 height 12
drag, startPoint x: 1022, startPoint y: 325, endPoint x: 1044, endPoint y: 284, distance: 46.7
click at [1021, 326] on span "Unassigned" at bounding box center [1012, 326] width 46 height 12
click at [1046, 251] on select "**********" at bounding box center [1015, 256] width 96 height 17
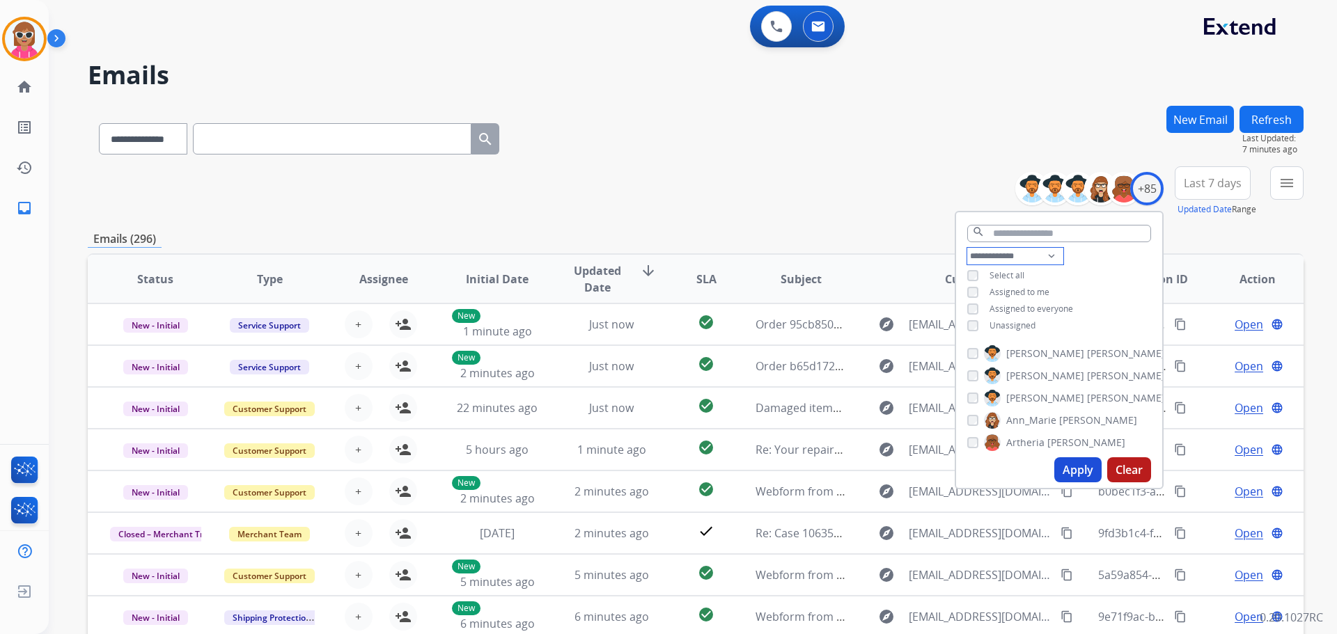
select select "**********"
click at [967, 248] on select "**********" at bounding box center [1015, 256] width 96 height 17
drag, startPoint x: 1103, startPoint y: 270, endPoint x: 1096, endPoint y: 271, distance: 7.0
click at [1102, 271] on div "**********" at bounding box center [1059, 284] width 206 height 72
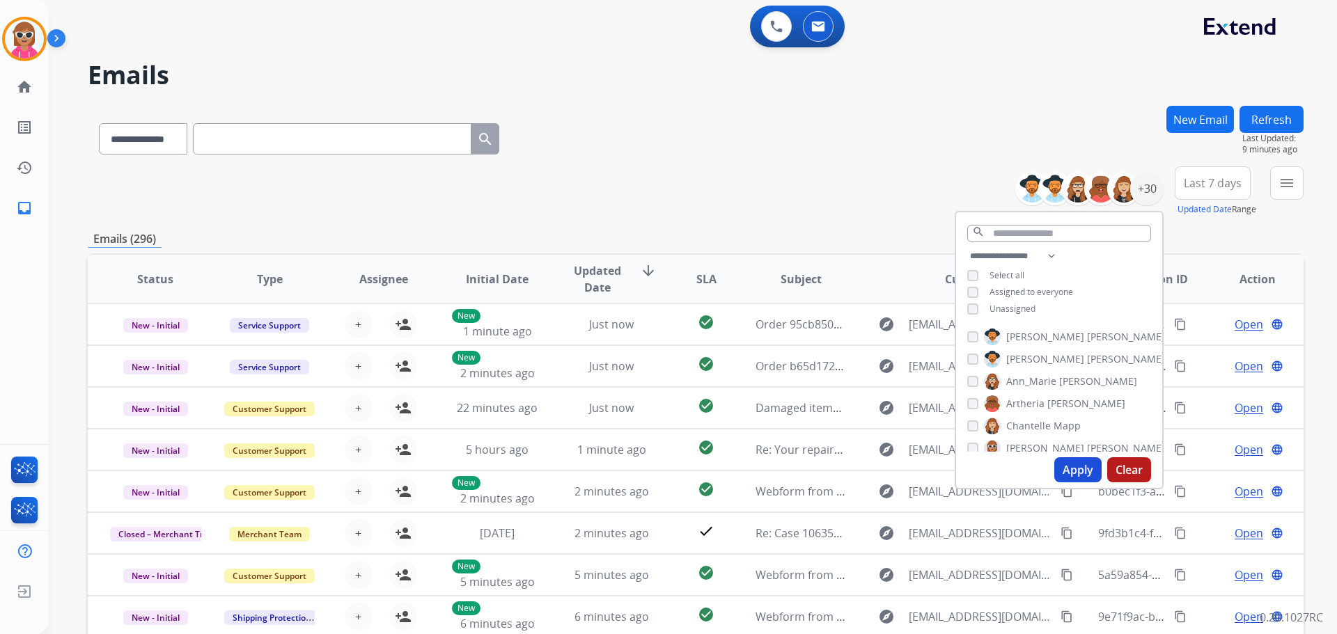
click at [1003, 315] on div "**********" at bounding box center [1059, 284] width 206 height 72
click at [1030, 336] on span "[PERSON_NAME]" at bounding box center [1045, 337] width 78 height 14
click at [1068, 467] on button "Apply" at bounding box center [1077, 469] width 47 height 25
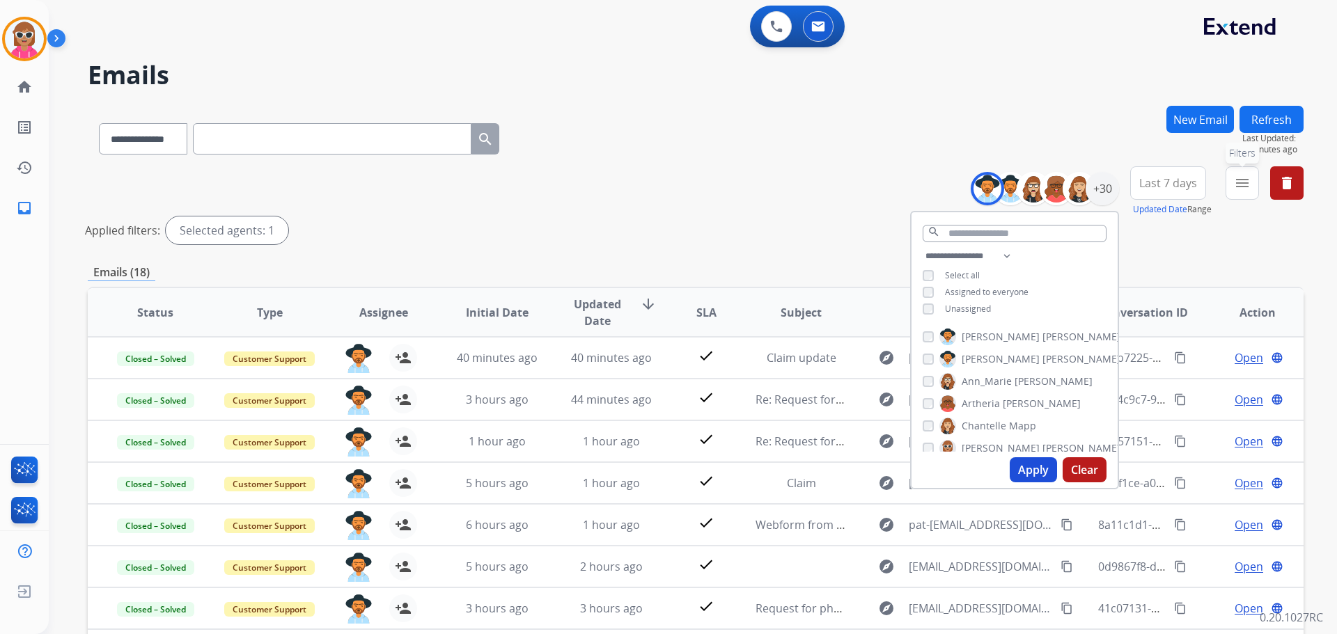
drag, startPoint x: 1236, startPoint y: 191, endPoint x: 1218, endPoint y: 210, distance: 26.1
click at [1236, 190] on mat-icon "menu" at bounding box center [1242, 183] width 17 height 17
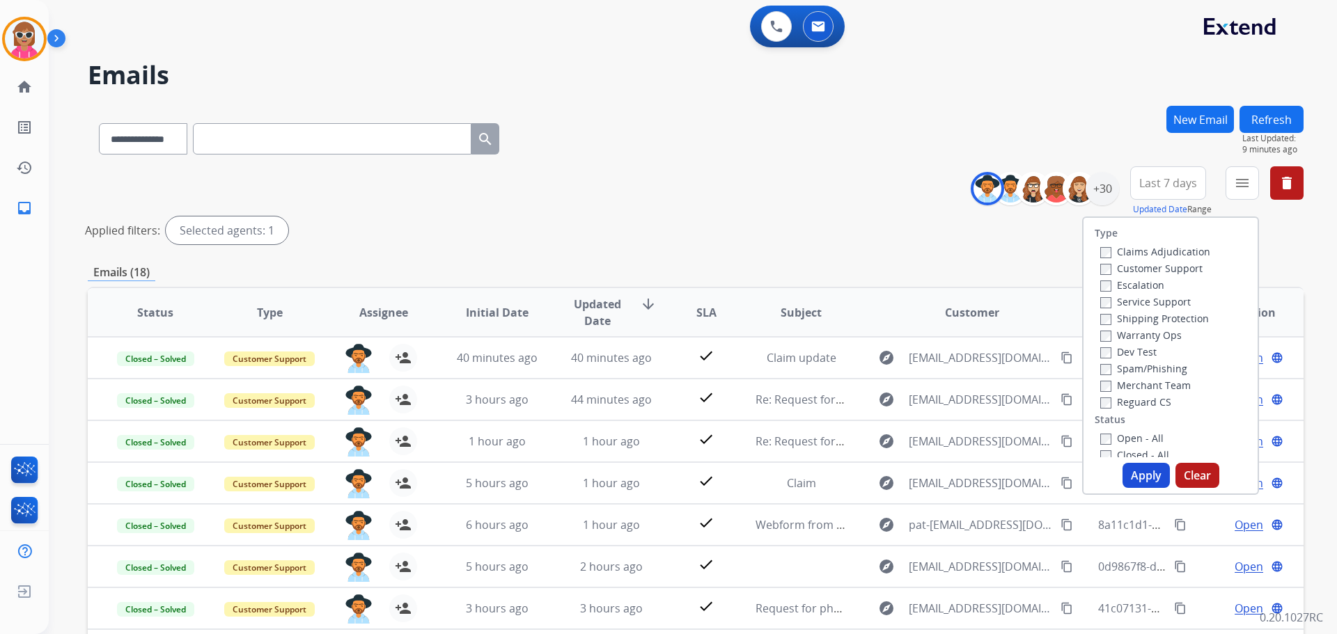
click at [1145, 274] on label "Customer Support" at bounding box center [1151, 268] width 102 height 13
click at [1148, 315] on label "Shipping Protection" at bounding box center [1154, 318] width 109 height 13
click at [1142, 393] on div "Merchant Team" at bounding box center [1155, 385] width 110 height 17
drag, startPoint x: 1140, startPoint y: 409, endPoint x: 1138, endPoint y: 400, distance: 9.2
click at [1139, 407] on div "Reguard CS" at bounding box center [1155, 401] width 110 height 17
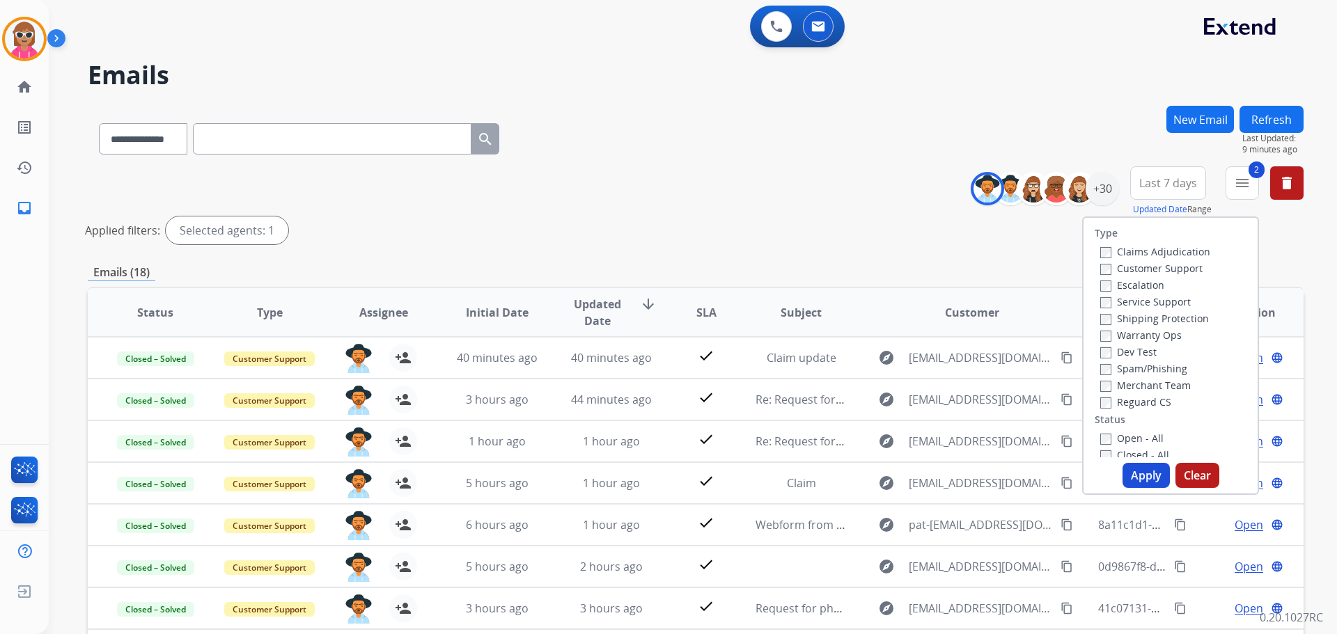
click at [1137, 402] on label "Reguard CS" at bounding box center [1135, 401] width 71 height 13
click at [1126, 443] on label "Open - All" at bounding box center [1131, 438] width 63 height 13
click at [1138, 475] on button "Apply" at bounding box center [1145, 475] width 47 height 25
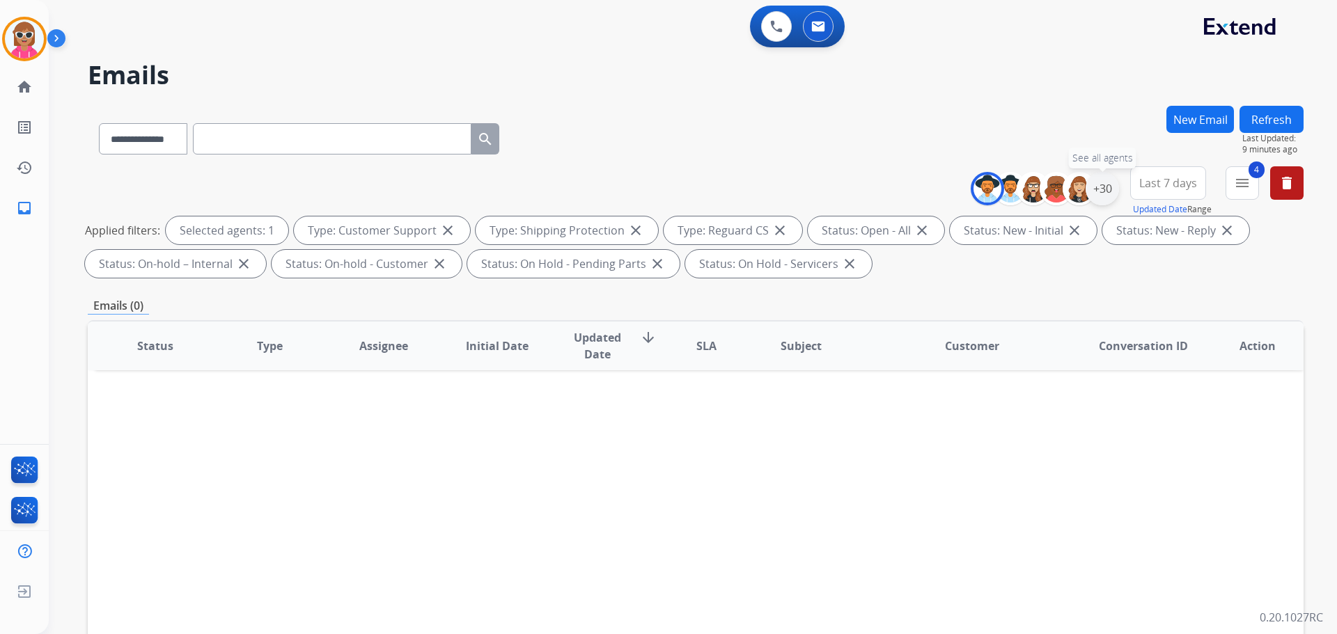
click at [1102, 189] on div "+30" at bounding box center [1101, 188] width 33 height 33
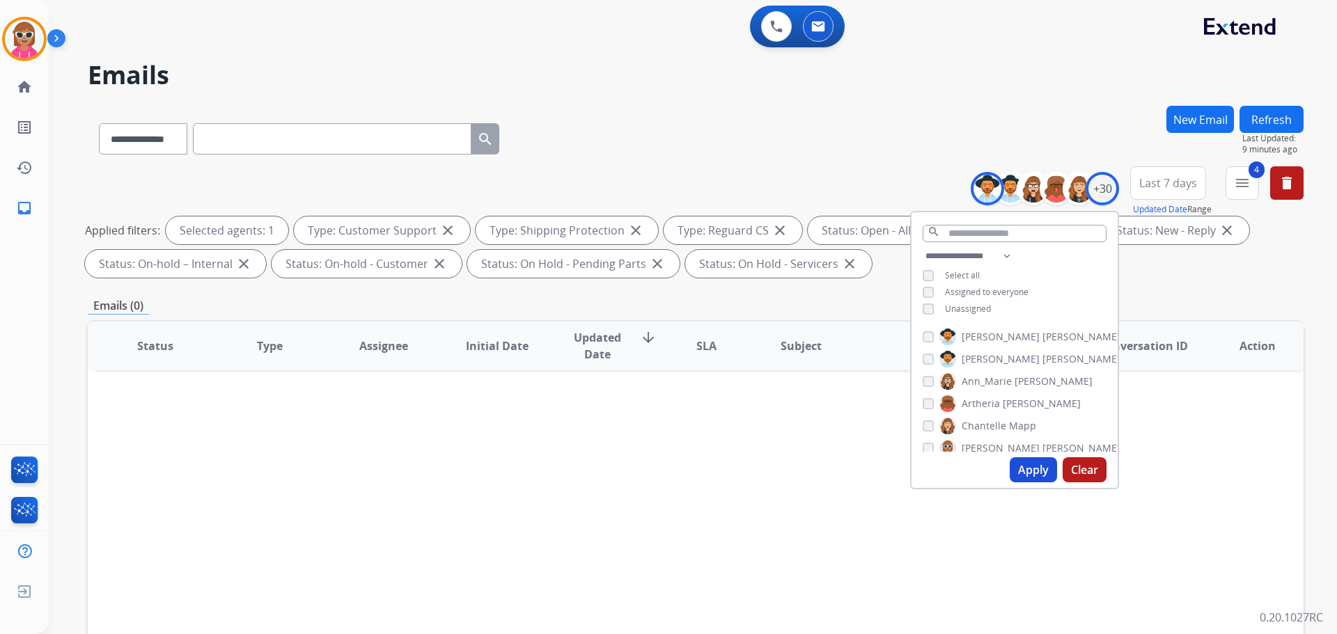
click at [996, 356] on span "[PERSON_NAME]" at bounding box center [1000, 359] width 78 height 14
click at [1042, 333] on span "[PERSON_NAME]" at bounding box center [1081, 337] width 78 height 14
click at [1033, 473] on button "Apply" at bounding box center [1032, 469] width 47 height 25
click at [961, 359] on span "[PERSON_NAME]" at bounding box center [1000, 359] width 78 height 14
click at [970, 379] on span "Ann_Marie" at bounding box center [986, 382] width 50 height 14
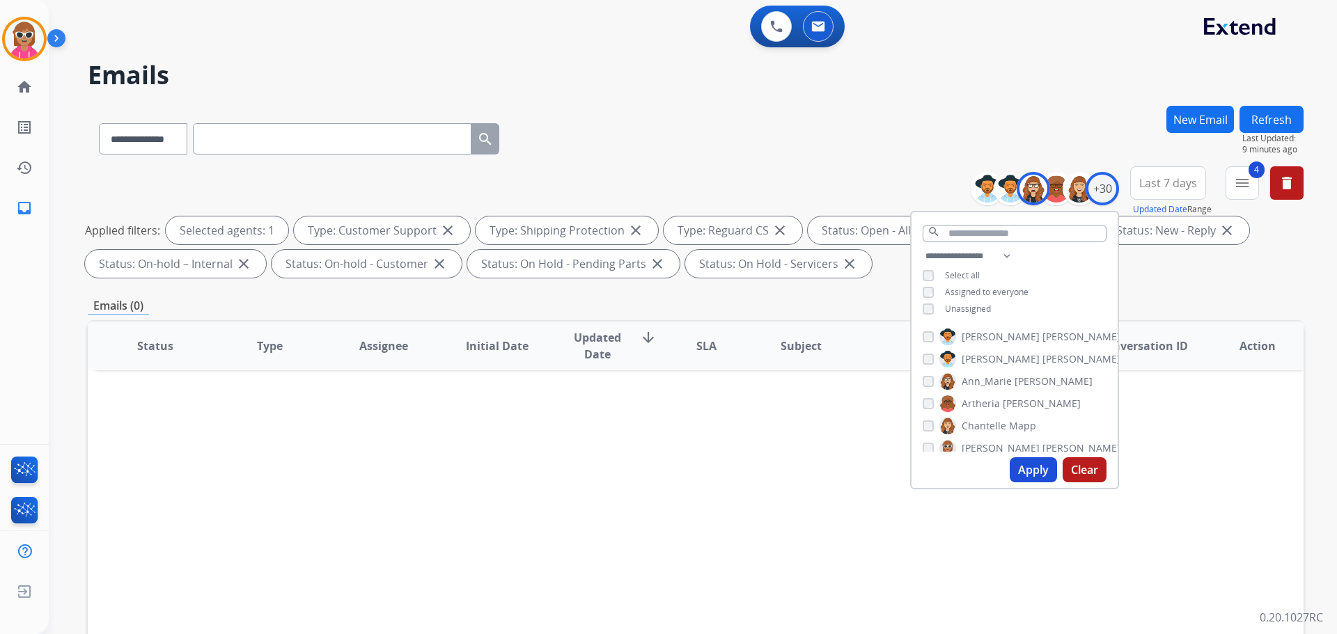
click at [1034, 471] on button "Apply" at bounding box center [1032, 469] width 47 height 25
click at [1003, 400] on span "[PERSON_NAME]" at bounding box center [1042, 404] width 78 height 14
click at [991, 382] on span "Ann_Marie" at bounding box center [986, 382] width 50 height 14
click at [1028, 467] on button "Apply" at bounding box center [1032, 469] width 47 height 25
click at [1008, 403] on span "[PERSON_NAME]" at bounding box center [1042, 404] width 78 height 14
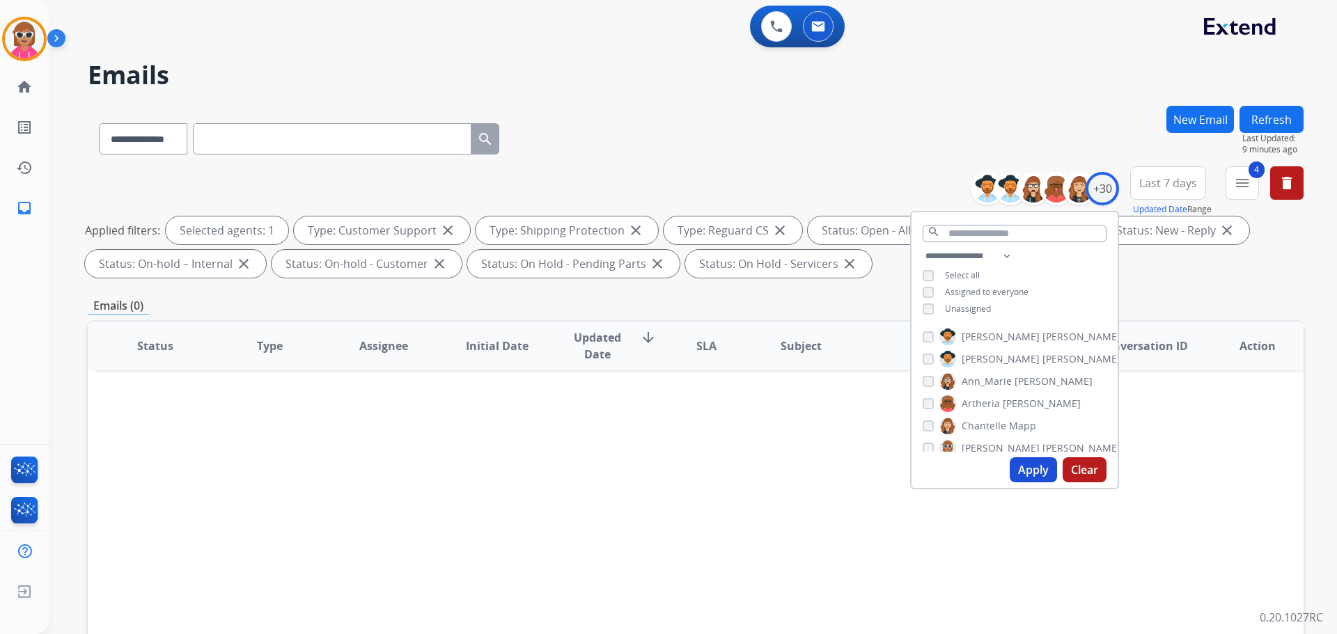
click at [1009, 423] on span "Mapp" at bounding box center [1022, 426] width 27 height 14
click at [1020, 462] on button "Apply" at bounding box center [1032, 469] width 47 height 25
drag, startPoint x: 986, startPoint y: 434, endPoint x: 987, endPoint y: 425, distance: 9.2
click at [987, 425] on div "[PERSON_NAME] [PERSON_NAME] [PERSON_NAME] [PERSON_NAME] [PERSON_NAME] [PERSON_N…" at bounding box center [1014, 387] width 206 height 129
click at [988, 423] on span "Chantelle" at bounding box center [983, 426] width 45 height 14
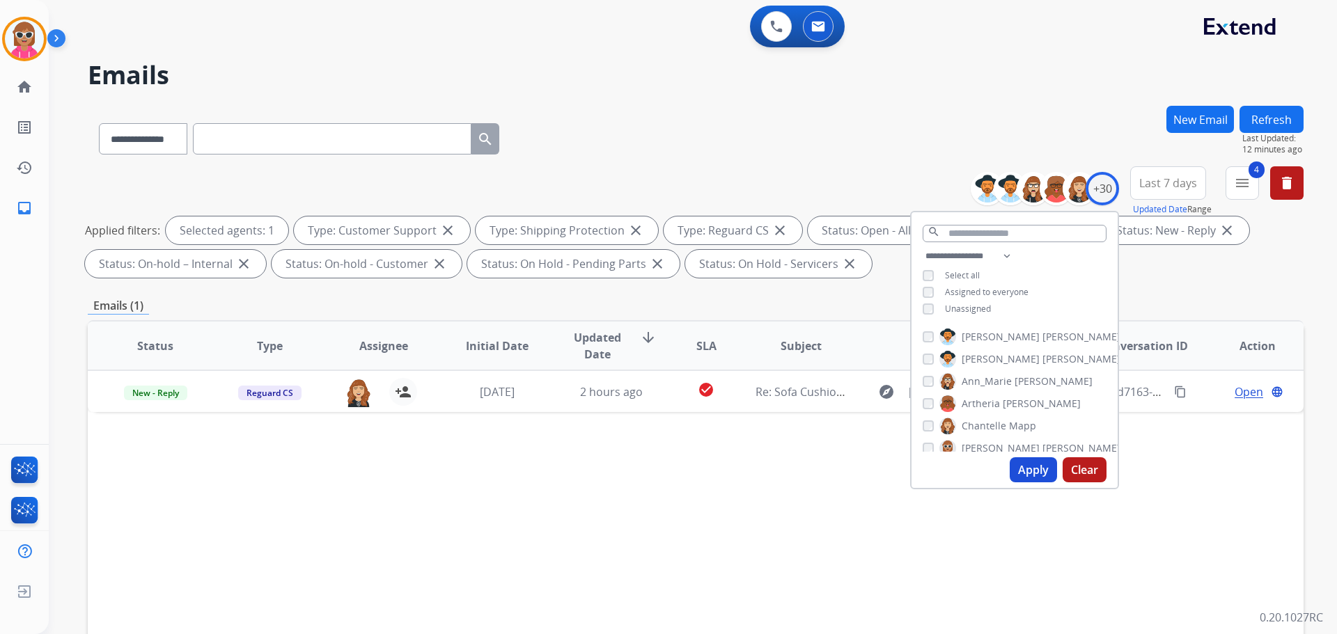
click at [989, 441] on span "[PERSON_NAME]" at bounding box center [1000, 448] width 78 height 14
click at [1019, 464] on button "Apply" at bounding box center [1032, 469] width 47 height 25
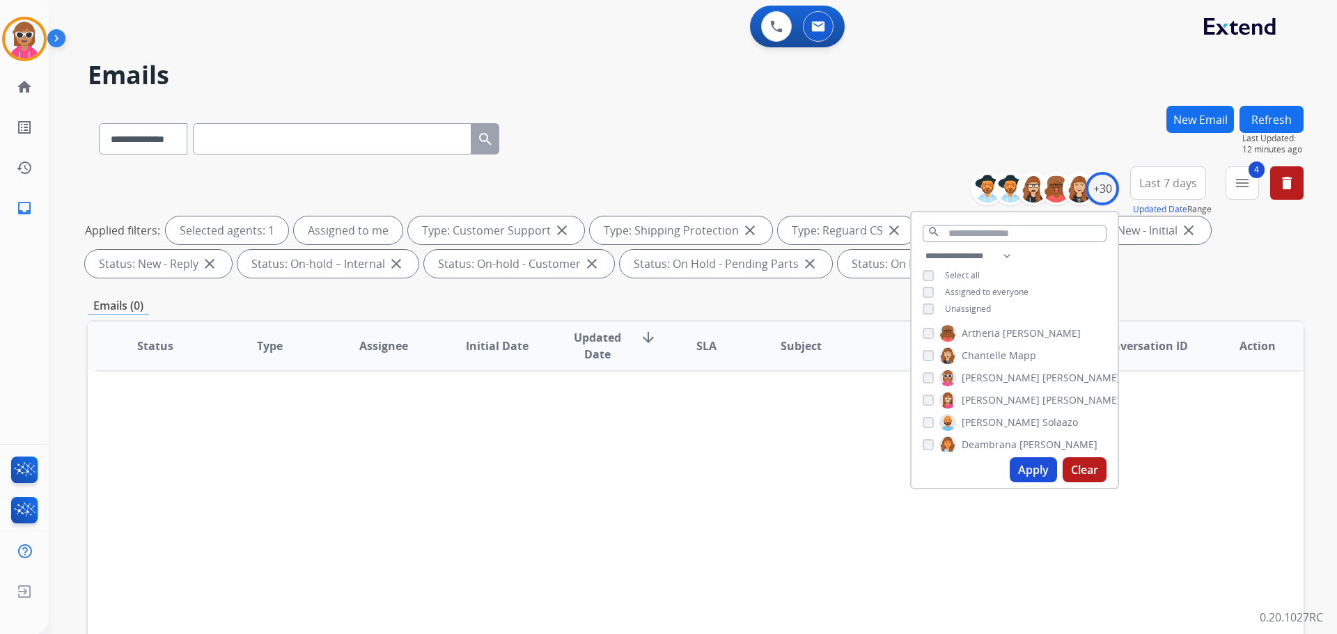
drag, startPoint x: 986, startPoint y: 377, endPoint x: 979, endPoint y: 388, distance: 13.1
click at [984, 377] on span "[PERSON_NAME]" at bounding box center [1000, 378] width 78 height 14
drag, startPoint x: 986, startPoint y: 397, endPoint x: 1027, endPoint y: 462, distance: 76.9
click at [987, 398] on span "[PERSON_NAME]" at bounding box center [1000, 400] width 78 height 14
click at [1028, 464] on button "Apply" at bounding box center [1032, 469] width 47 height 25
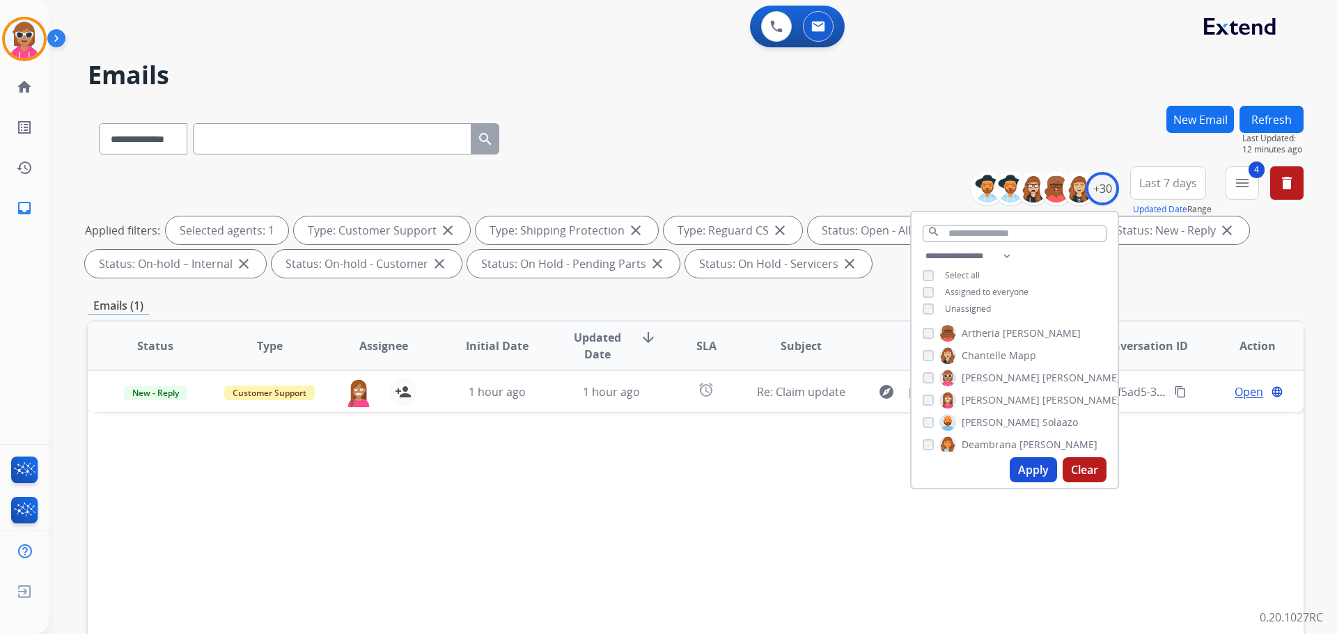
drag, startPoint x: 336, startPoint y: 474, endPoint x: 340, endPoint y: 466, distance: 9.1
click at [336, 474] on div "Status Type Assignee Initial Date Updated Date arrow_downward SLA Subject Custo…" at bounding box center [696, 553] width 1216 height 466
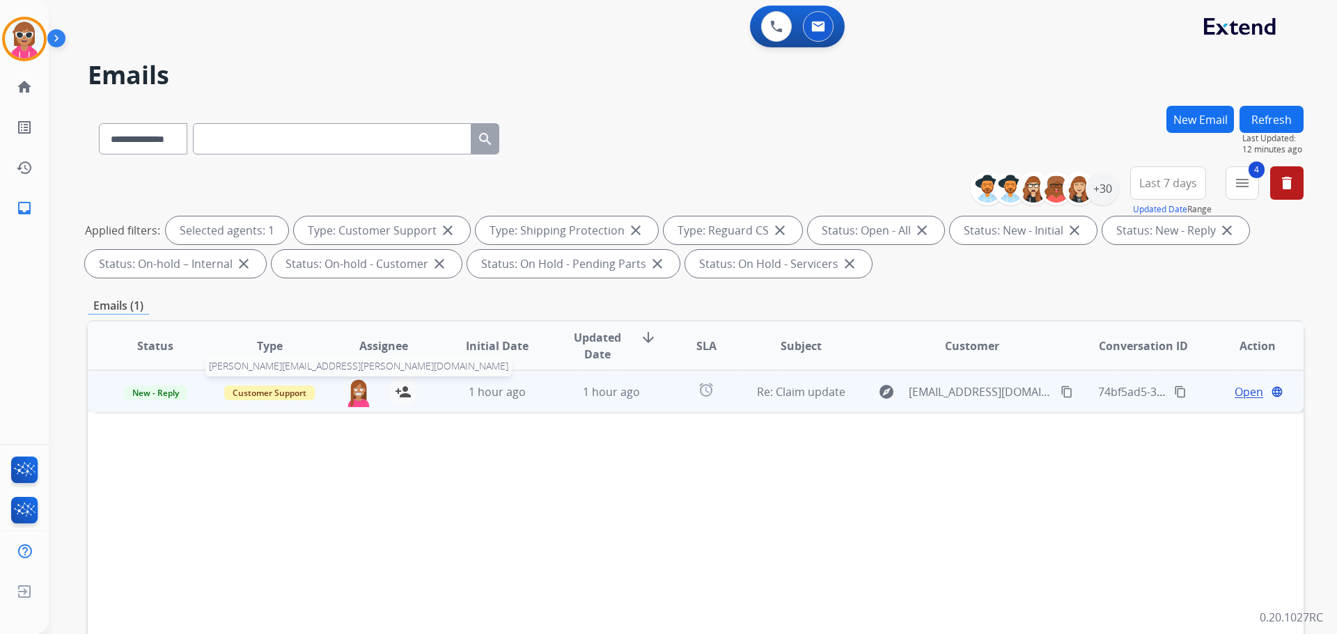
click at [356, 394] on img at bounding box center [359, 392] width 28 height 29
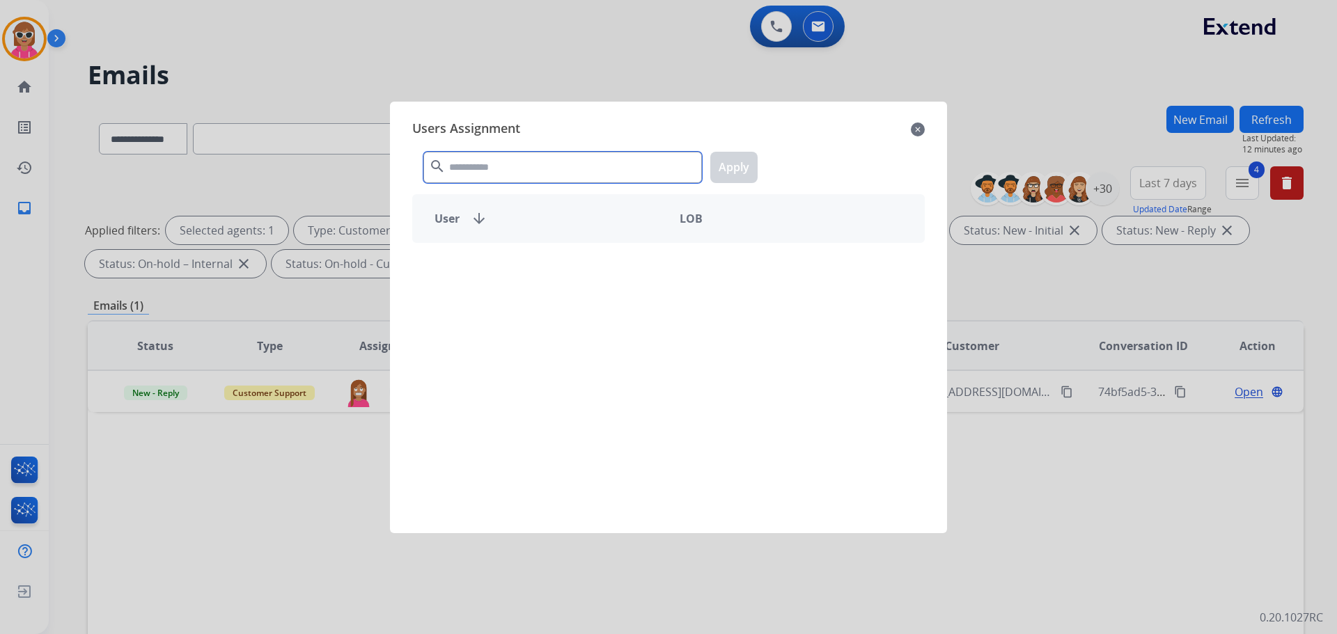
click at [505, 171] on input "text" at bounding box center [562, 167] width 278 height 31
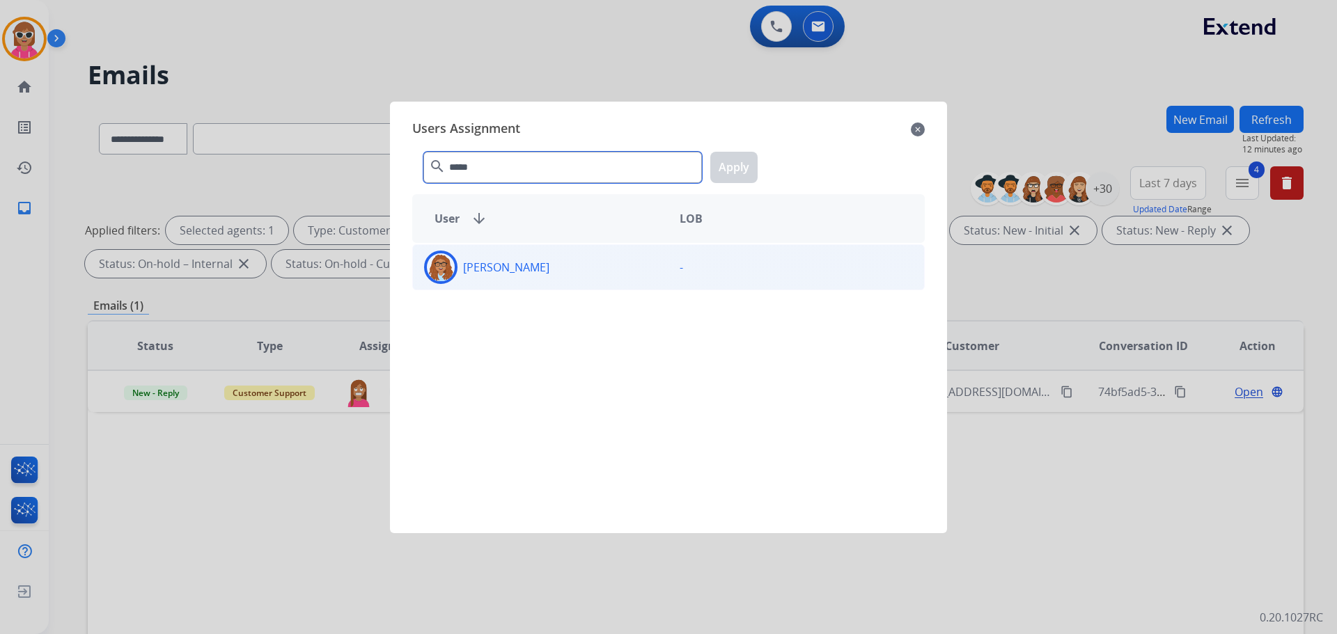
type input "*****"
click at [510, 269] on p "[PERSON_NAME]" at bounding box center [506, 267] width 86 height 17
click at [748, 177] on button "Apply" at bounding box center [733, 167] width 47 height 31
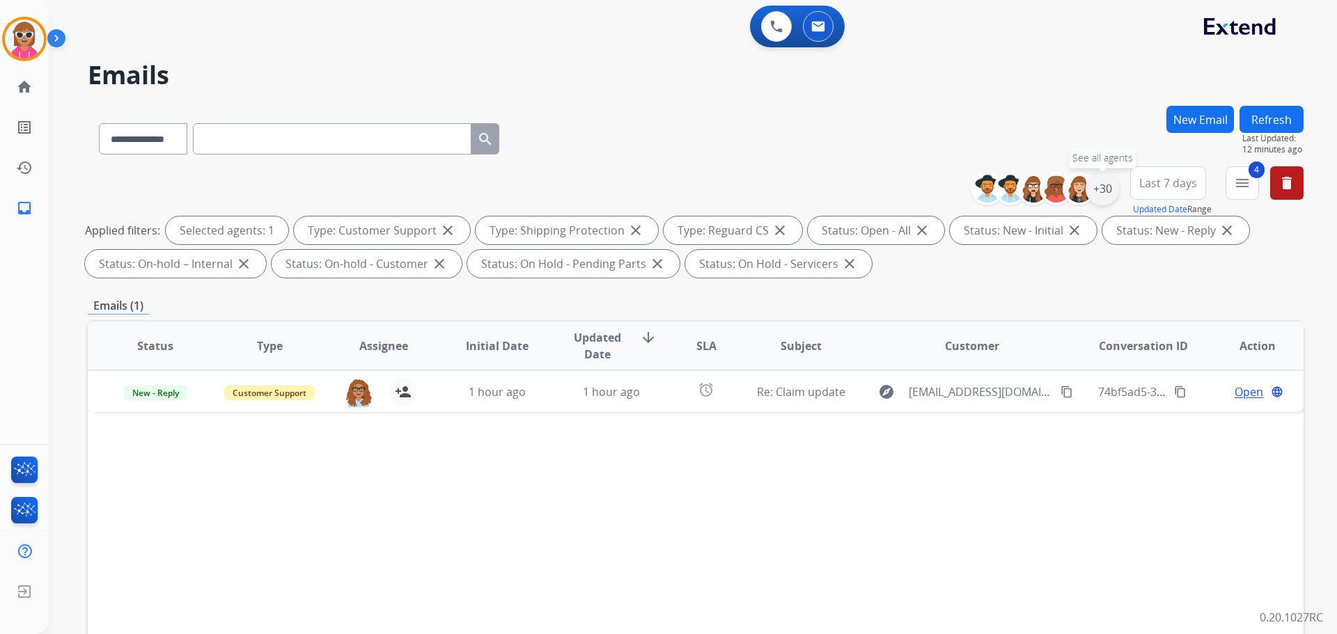
click at [1099, 189] on div "+30" at bounding box center [1101, 188] width 33 height 33
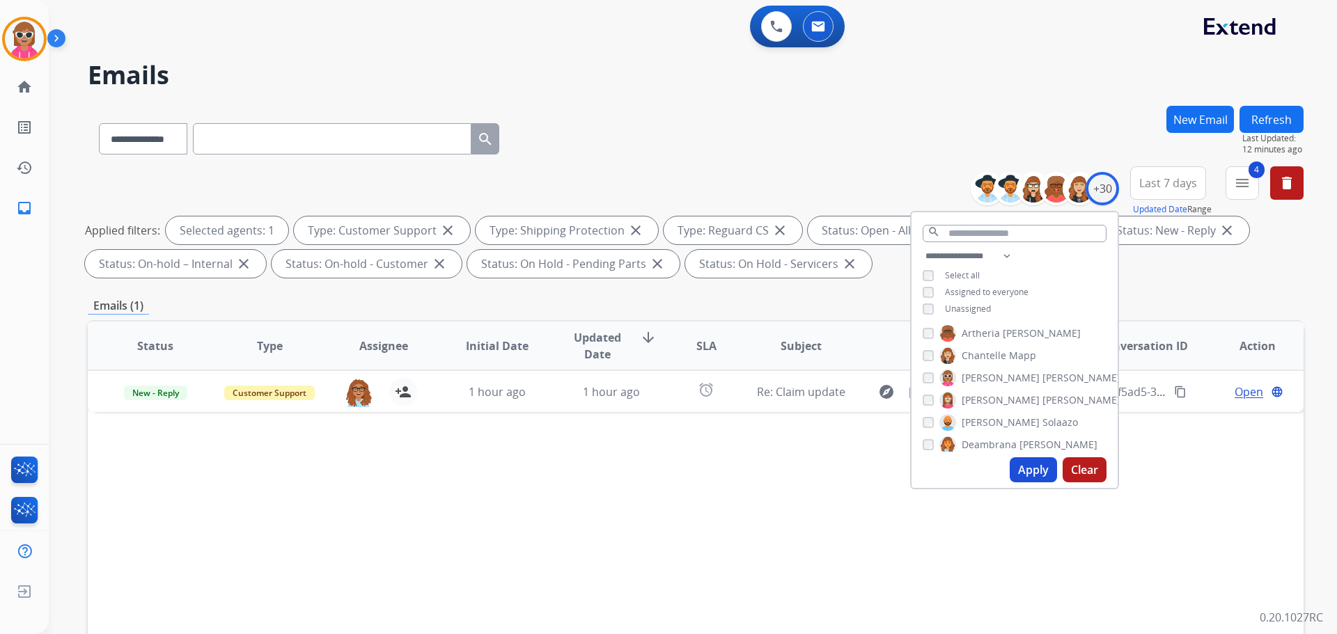
click at [954, 398] on label "[PERSON_NAME]" at bounding box center [1029, 400] width 181 height 17
click at [989, 400] on span "DeShawn" at bounding box center [983, 398] width 44 height 14
click at [1026, 479] on button "Apply" at bounding box center [1032, 469] width 47 height 25
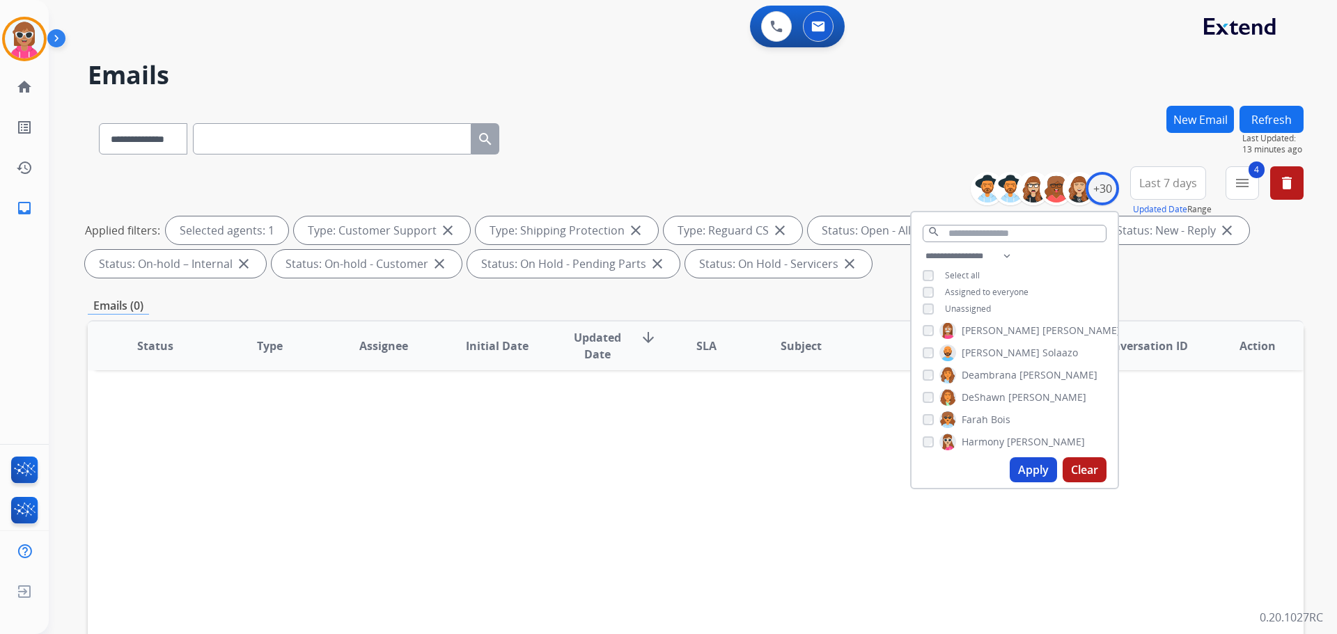
click at [994, 398] on span "DeShawn" at bounding box center [983, 398] width 44 height 14
click at [999, 372] on span "Deambrana" at bounding box center [988, 375] width 55 height 14
click at [1030, 468] on button "Apply" at bounding box center [1032, 469] width 47 height 25
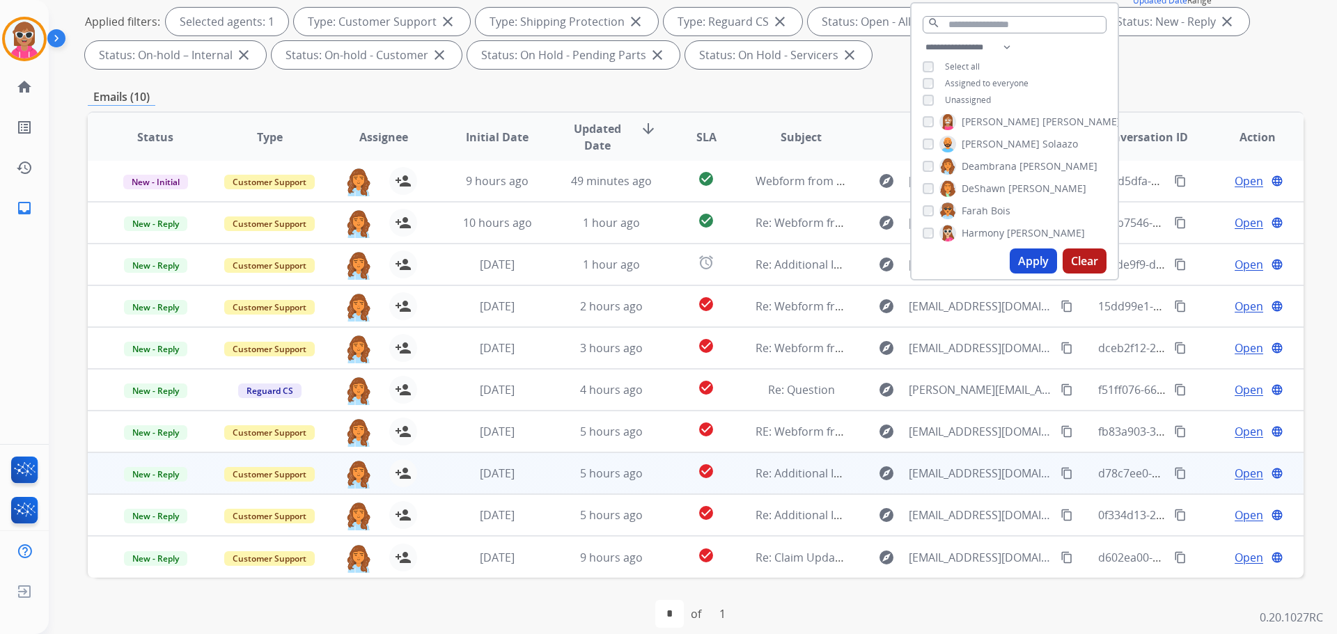
scroll to position [225, 0]
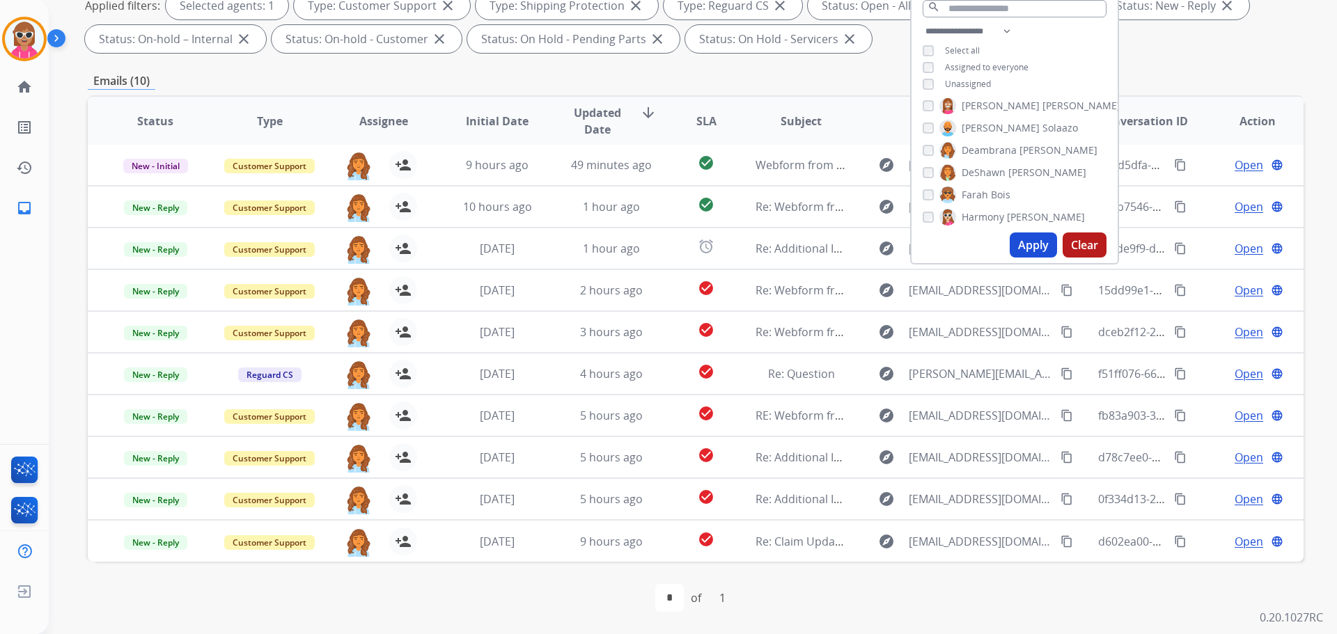
click at [1004, 148] on span "Deambrana" at bounding box center [988, 150] width 55 height 14
click at [993, 168] on span "DeShawn" at bounding box center [983, 173] width 44 height 14
click at [1030, 238] on button "Apply" at bounding box center [1032, 245] width 47 height 25
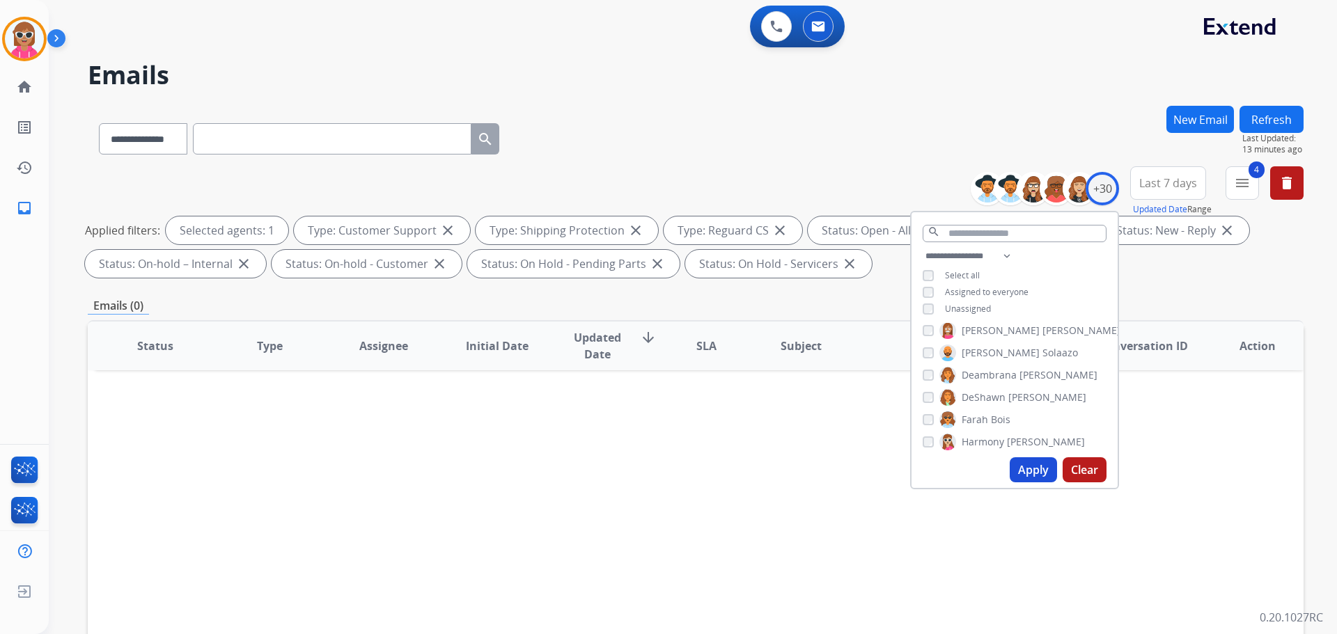
scroll to position [0, 0]
click at [989, 399] on span "DeShawn" at bounding box center [983, 398] width 44 height 14
drag, startPoint x: 990, startPoint y: 423, endPoint x: 1007, endPoint y: 444, distance: 27.2
click at [991, 424] on span "Bois" at bounding box center [1000, 420] width 19 height 14
click at [1026, 468] on button "Apply" at bounding box center [1032, 469] width 47 height 25
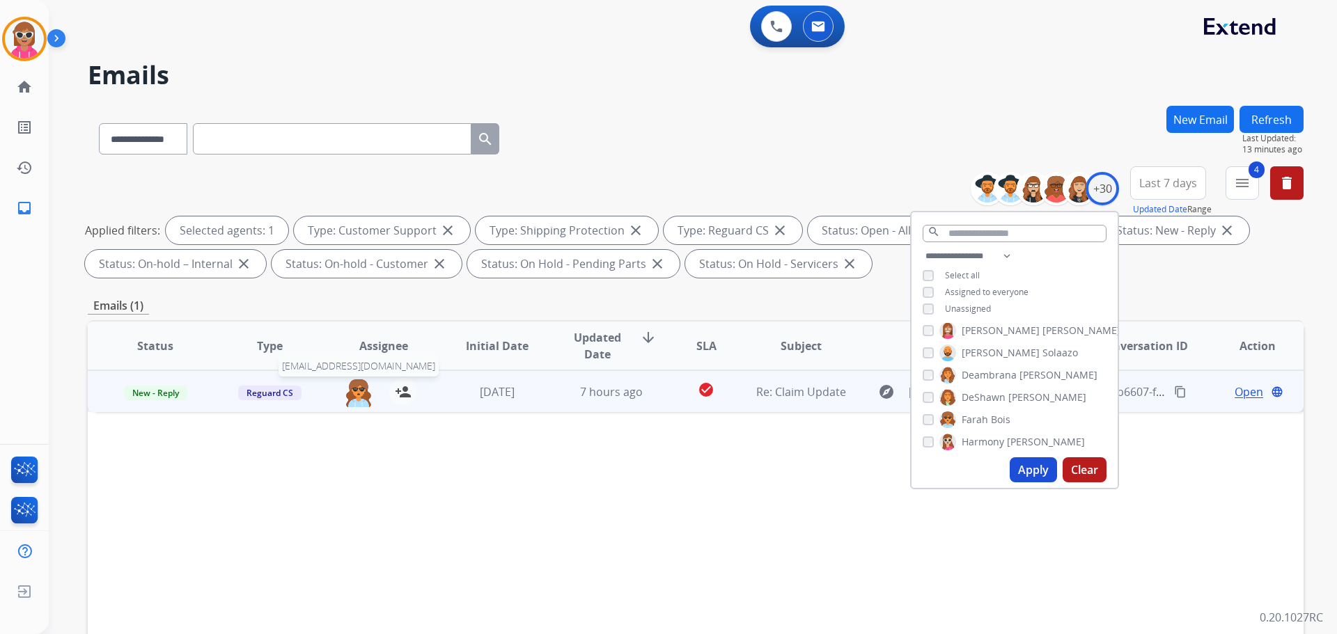
click at [348, 395] on img at bounding box center [359, 392] width 28 height 29
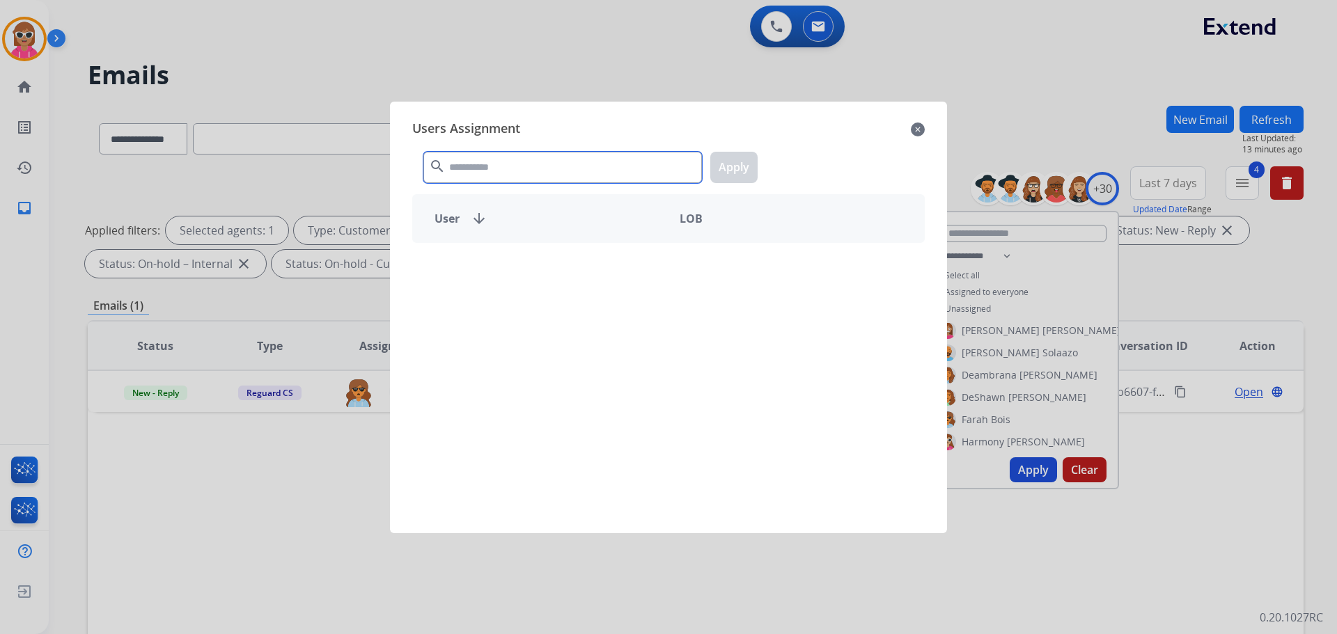
click at [524, 167] on input "text" at bounding box center [562, 167] width 278 height 31
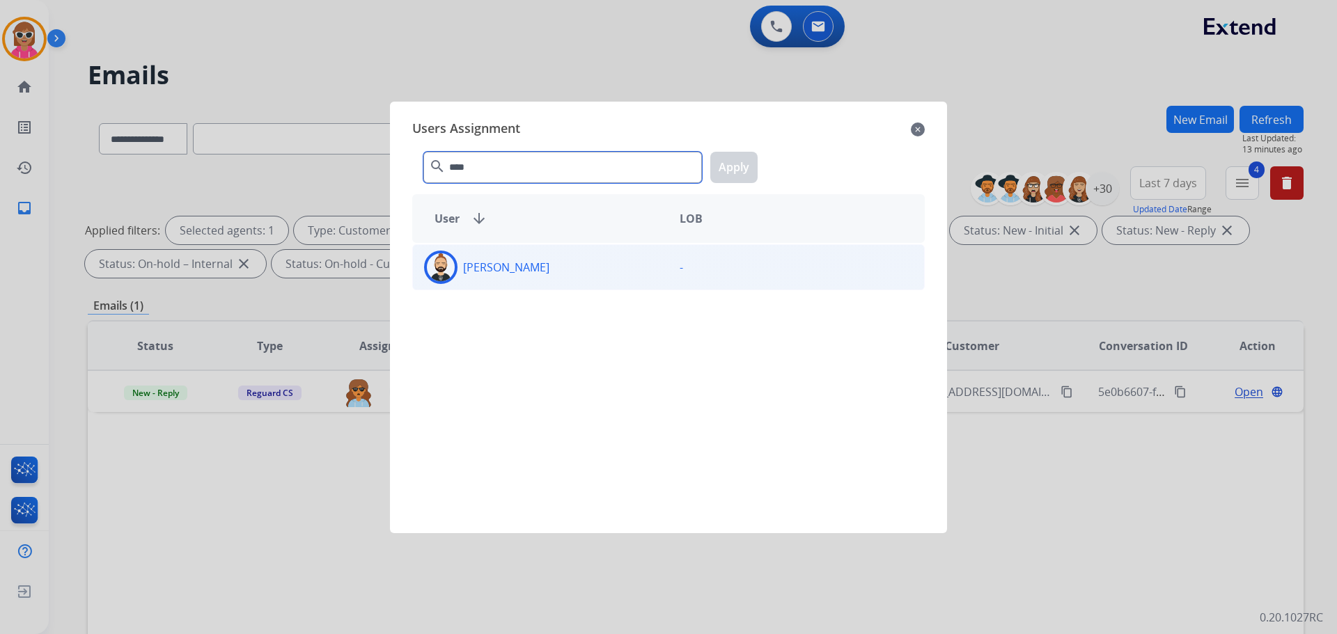
type input "****"
click at [618, 266] on div "[PERSON_NAME]" at bounding box center [541, 267] width 256 height 33
click at [730, 161] on button "Apply" at bounding box center [733, 167] width 47 height 31
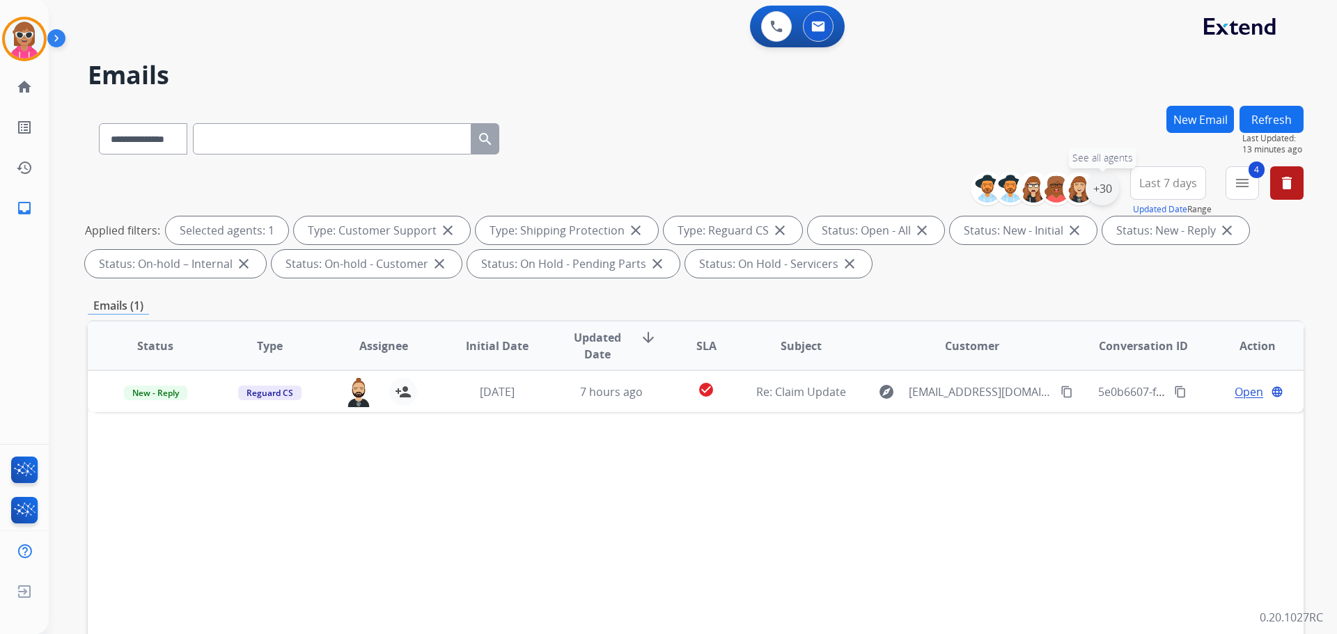
click at [1108, 190] on div "+30" at bounding box center [1101, 188] width 33 height 33
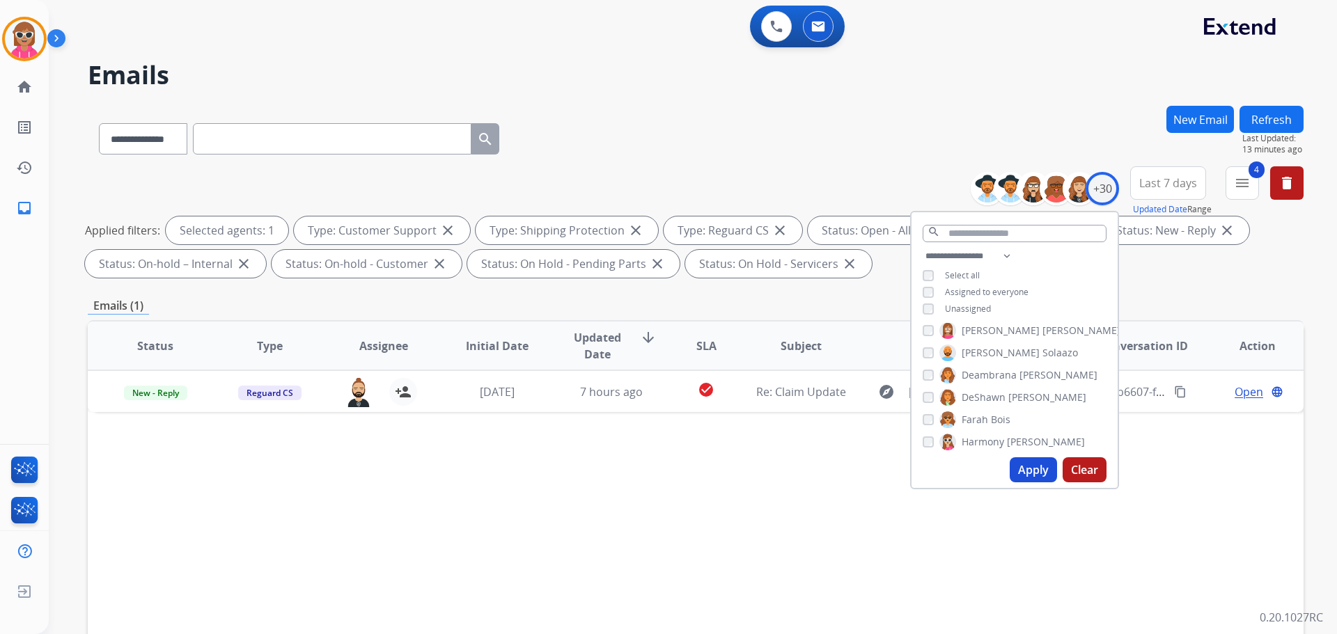
click at [993, 420] on span "Bois" at bounding box center [1000, 420] width 19 height 14
click at [996, 435] on span "Harmony" at bounding box center [982, 442] width 42 height 14
click at [1023, 464] on button "Apply" at bounding box center [1032, 469] width 47 height 25
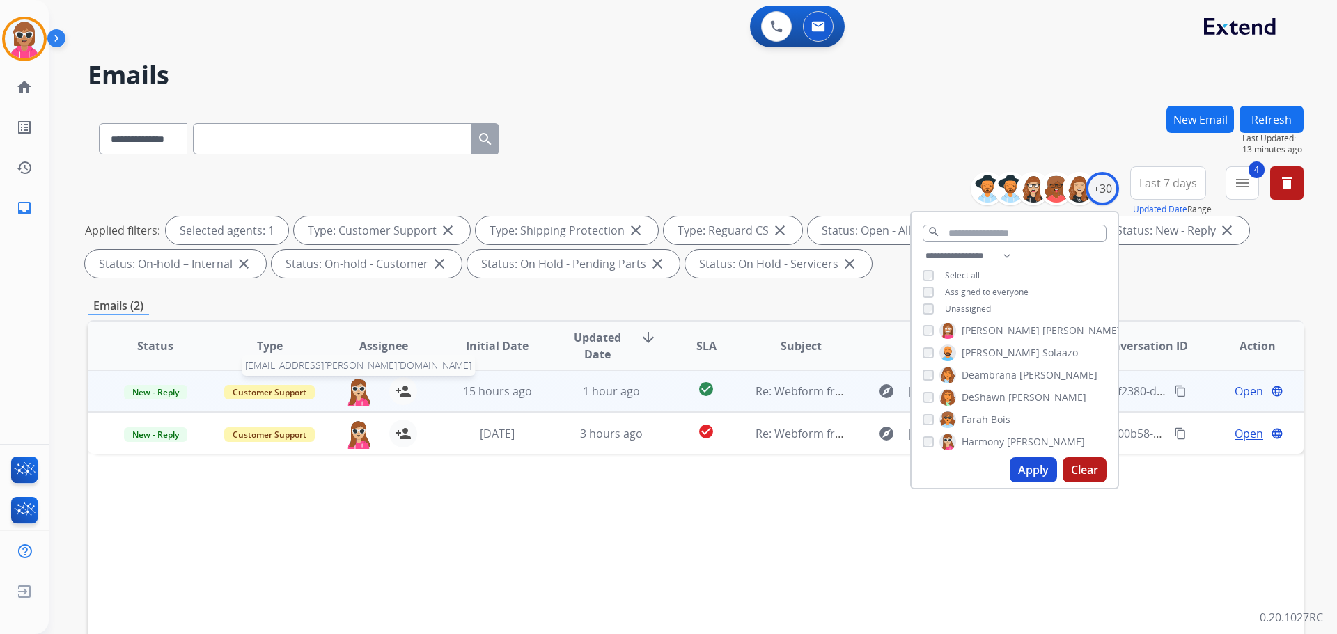
click at [357, 394] on img at bounding box center [359, 391] width 28 height 29
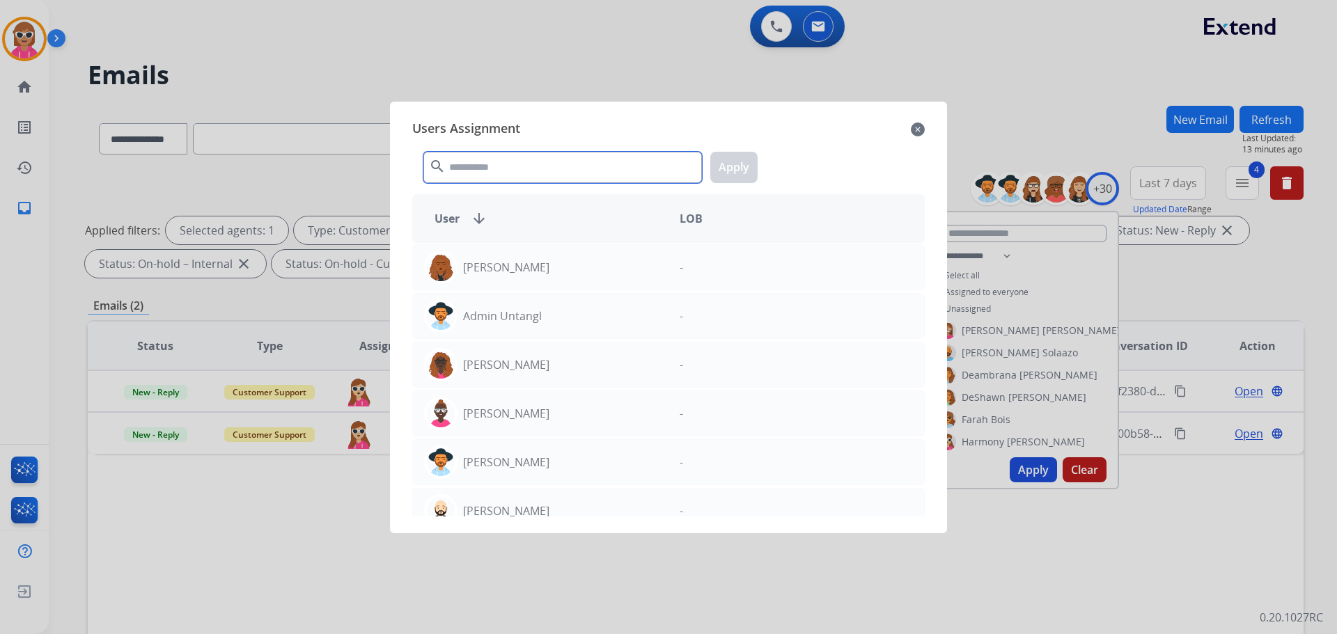
click at [551, 164] on input "text" at bounding box center [562, 167] width 278 height 31
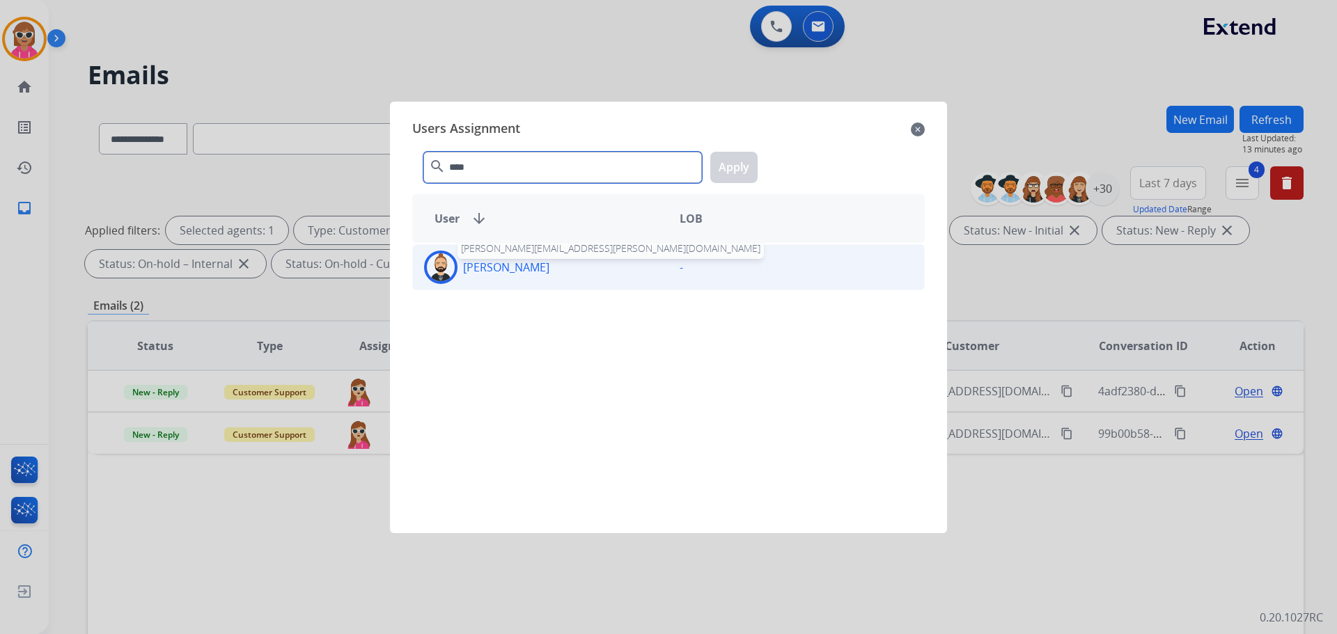
type input "****"
click at [534, 267] on p "[PERSON_NAME]" at bounding box center [506, 267] width 86 height 17
click at [719, 175] on button "Apply" at bounding box center [733, 167] width 47 height 31
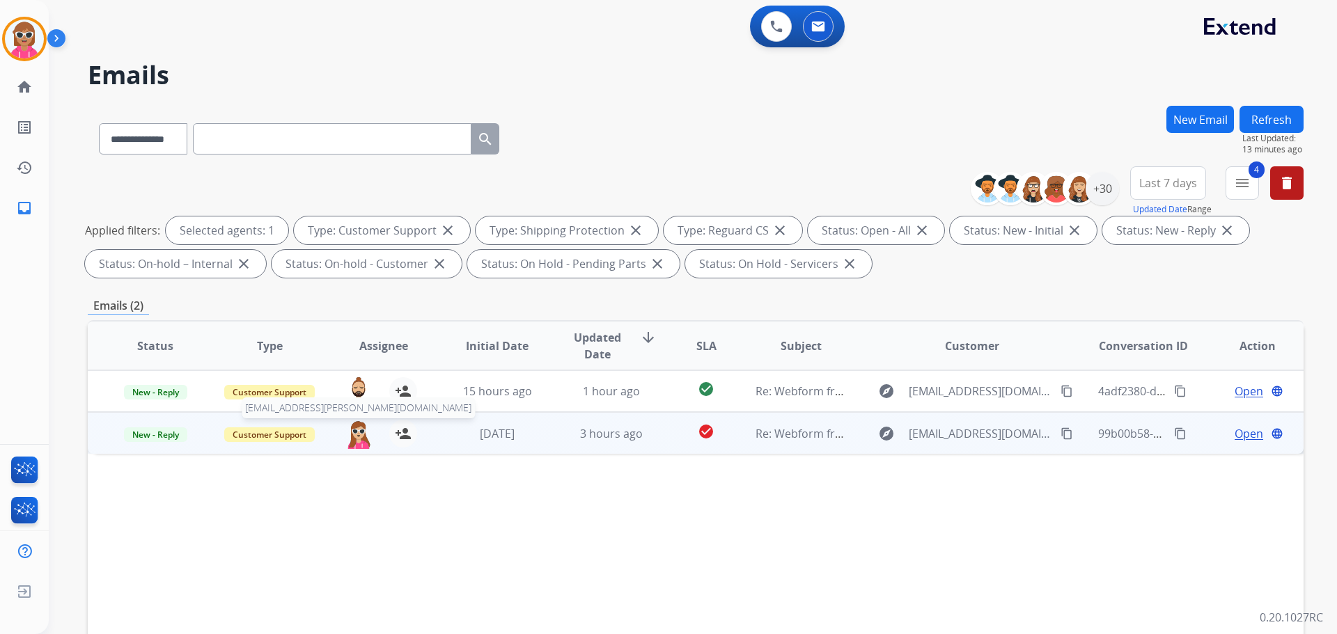
click at [356, 425] on img at bounding box center [359, 434] width 28 height 29
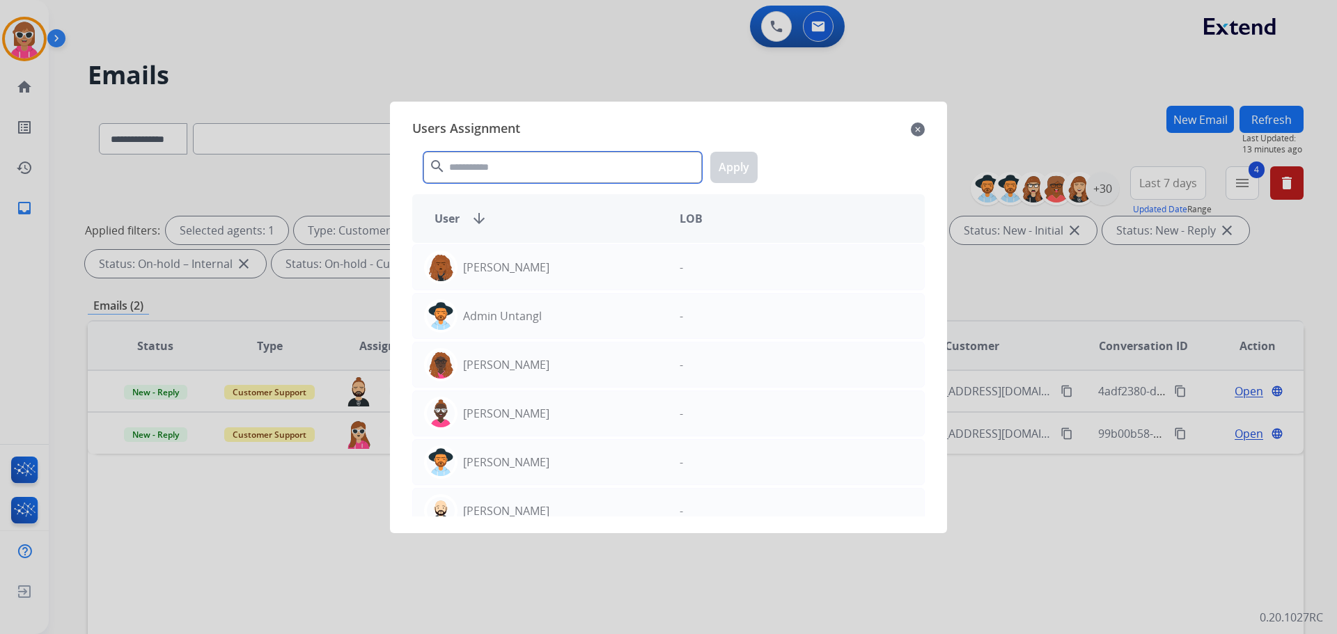
click at [522, 157] on input "text" at bounding box center [562, 167] width 278 height 31
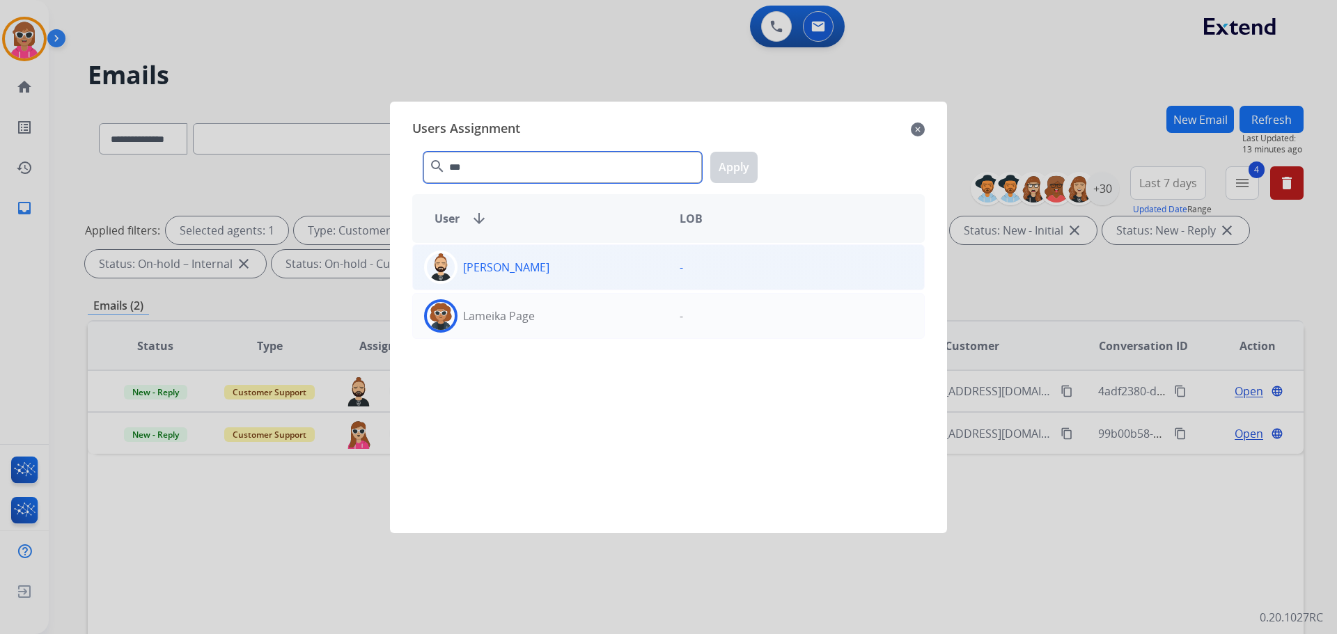
type input "***"
click at [592, 266] on div "[PERSON_NAME]" at bounding box center [541, 267] width 256 height 33
click at [737, 166] on button "Apply" at bounding box center [733, 167] width 47 height 31
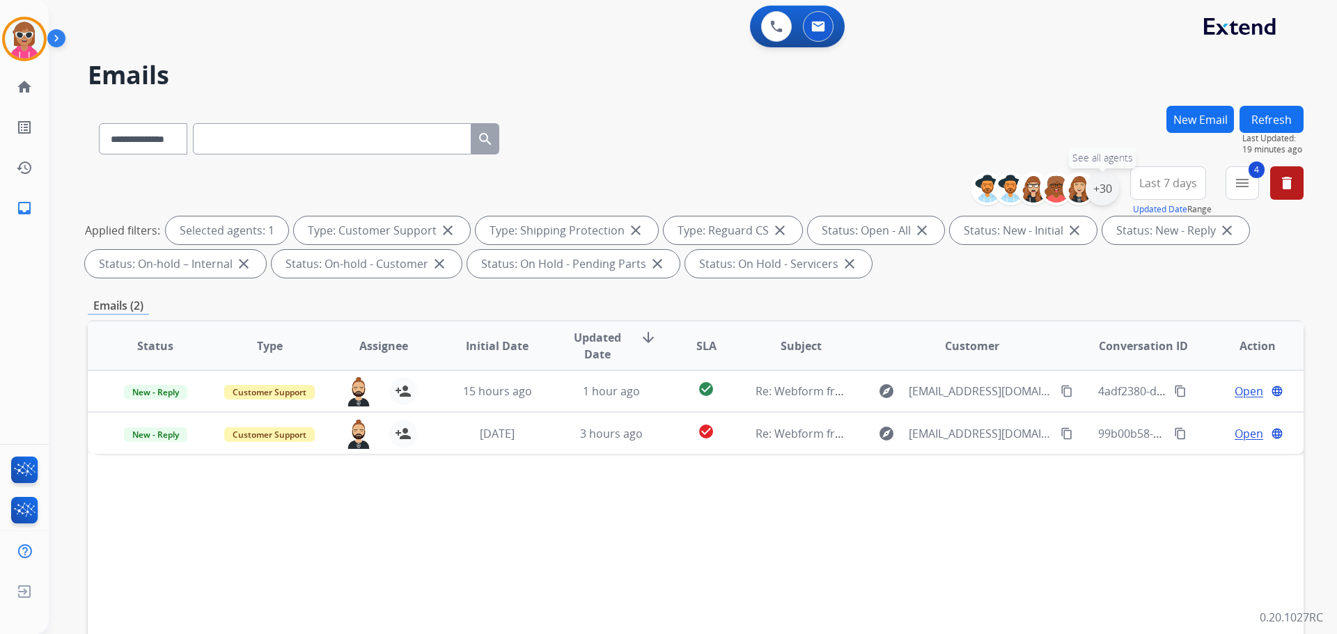
click at [1103, 189] on div "+30" at bounding box center [1101, 188] width 33 height 33
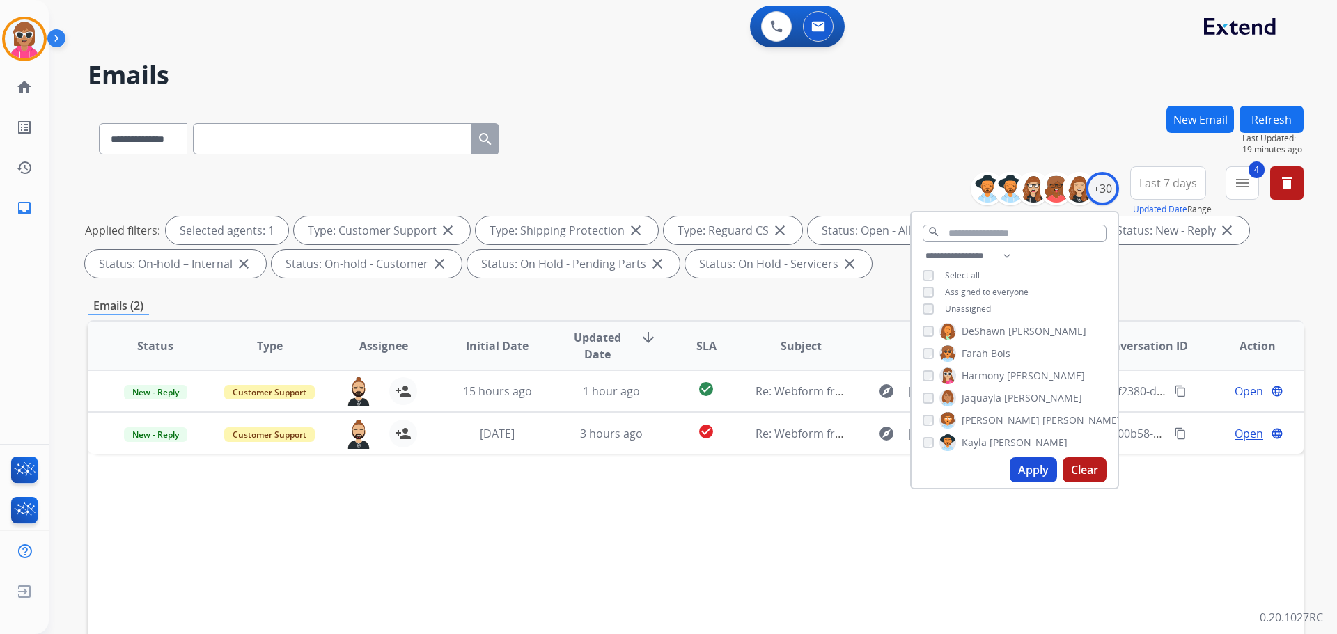
scroll to position [210, 0]
click at [994, 366] on span "Harmony" at bounding box center [982, 372] width 42 height 14
click at [993, 365] on span "Harmony" at bounding box center [982, 372] width 42 height 14
click at [991, 347] on span "Bois" at bounding box center [1000, 350] width 19 height 14
click at [1021, 466] on button "Apply" at bounding box center [1032, 469] width 47 height 25
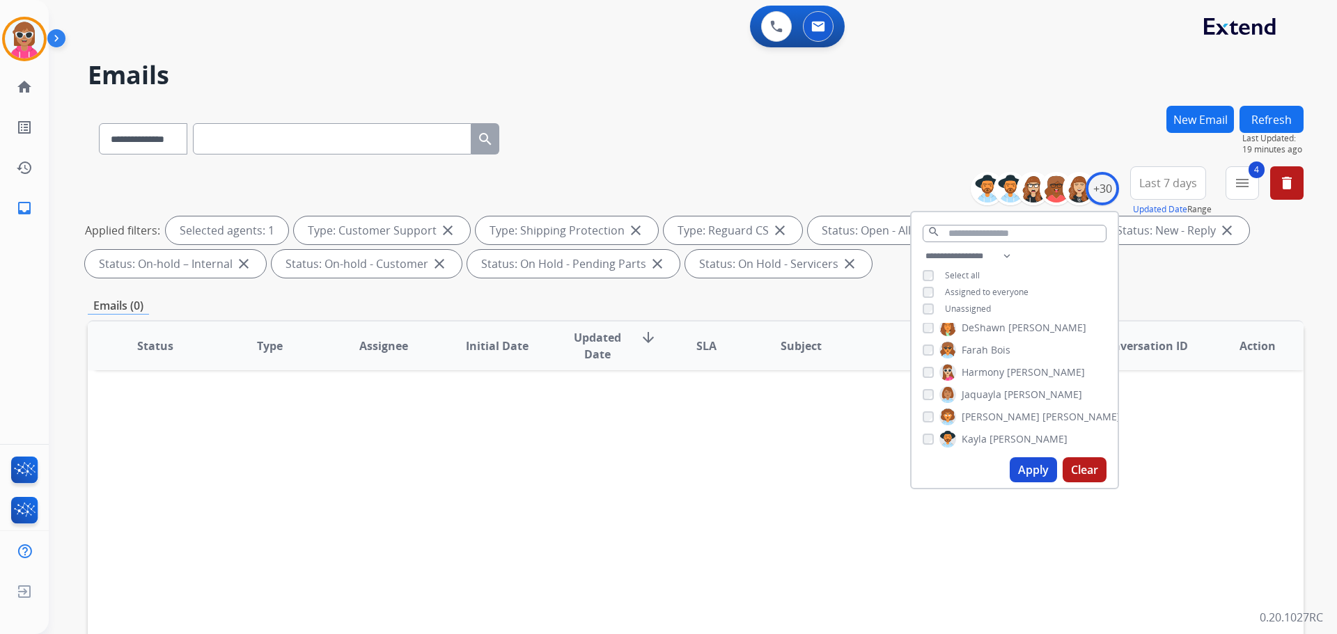
click at [985, 354] on span "Farah" at bounding box center [974, 350] width 26 height 14
click at [995, 372] on span "Deambrana" at bounding box center [988, 375] width 55 height 14
drag, startPoint x: 1021, startPoint y: 336, endPoint x: 1021, endPoint y: 345, distance: 9.1
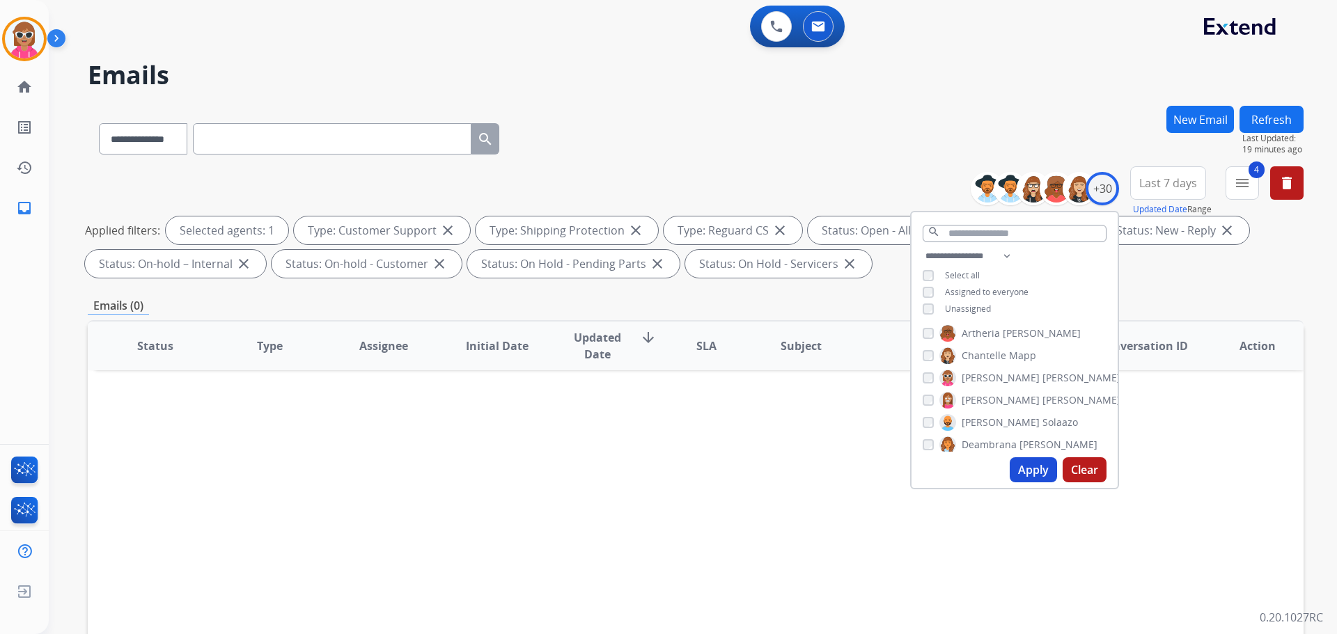
click at [1020, 336] on span "[PERSON_NAME]" at bounding box center [1042, 334] width 78 height 14
click at [1036, 465] on button "Apply" at bounding box center [1032, 469] width 47 height 25
click at [1102, 202] on div "+30" at bounding box center [1101, 188] width 33 height 33
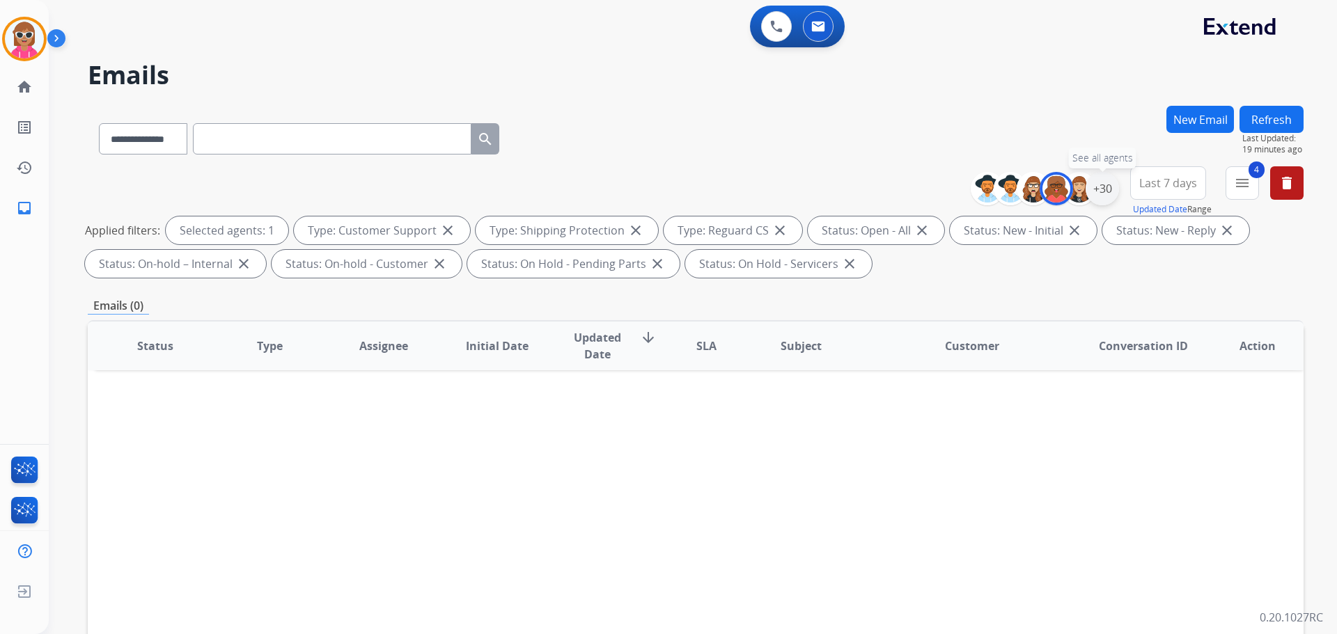
click at [1101, 199] on div "+30" at bounding box center [1101, 188] width 33 height 33
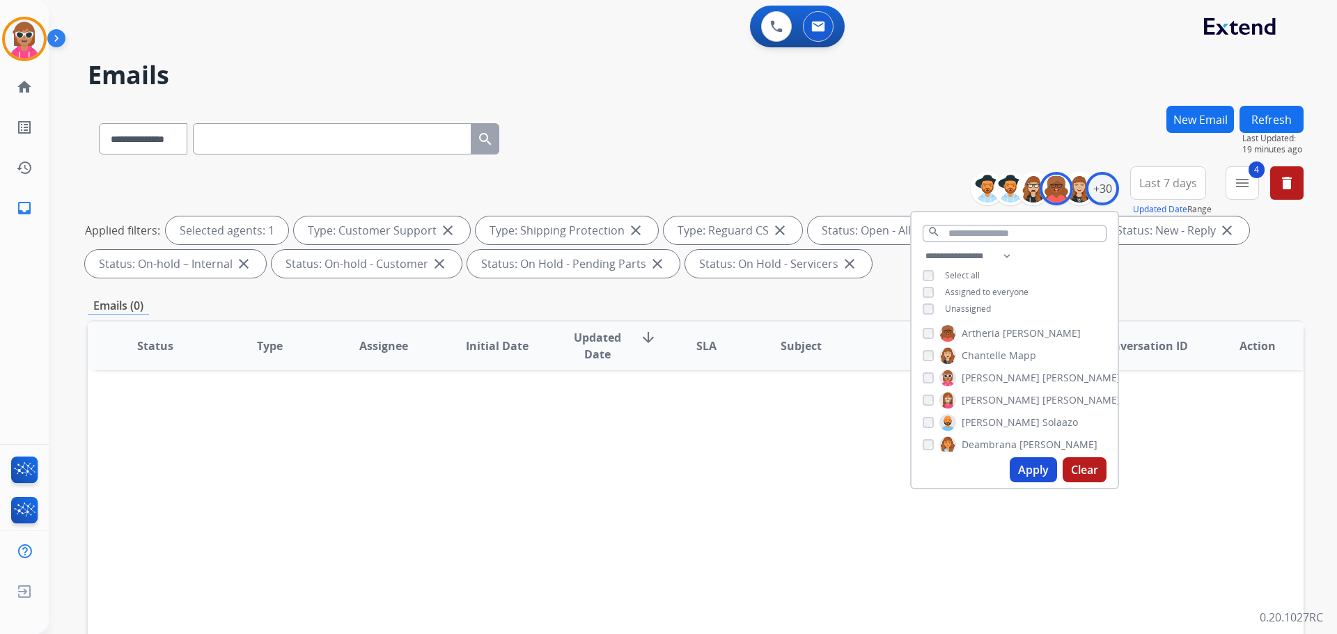
drag, startPoint x: 988, startPoint y: 325, endPoint x: 986, endPoint y: 339, distance: 14.0
click at [989, 327] on span "Artheria" at bounding box center [980, 334] width 38 height 14
click at [984, 354] on span "Chantelle" at bounding box center [983, 356] width 45 height 14
click at [1029, 466] on button "Apply" at bounding box center [1032, 469] width 47 height 25
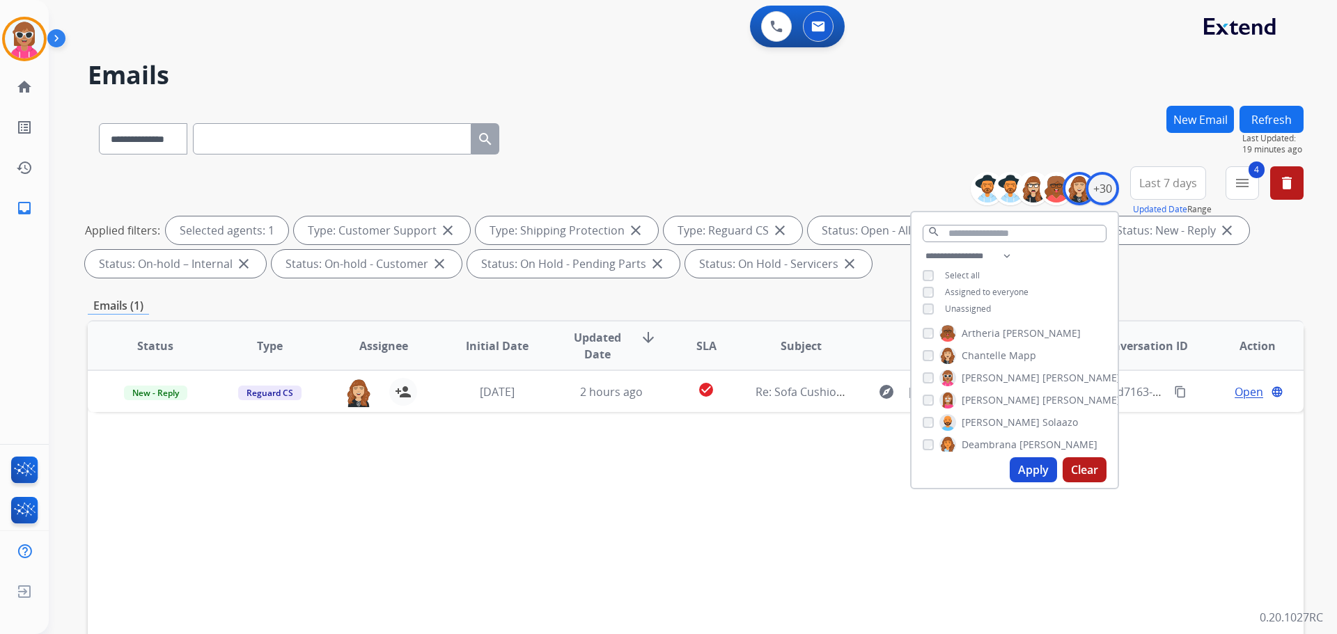
drag, startPoint x: 505, startPoint y: 443, endPoint x: 515, endPoint y: 442, distance: 10.5
click at [507, 443] on div "Status Type Assignee Initial Date Updated Date arrow_downward SLA Subject Custo…" at bounding box center [696, 553] width 1216 height 466
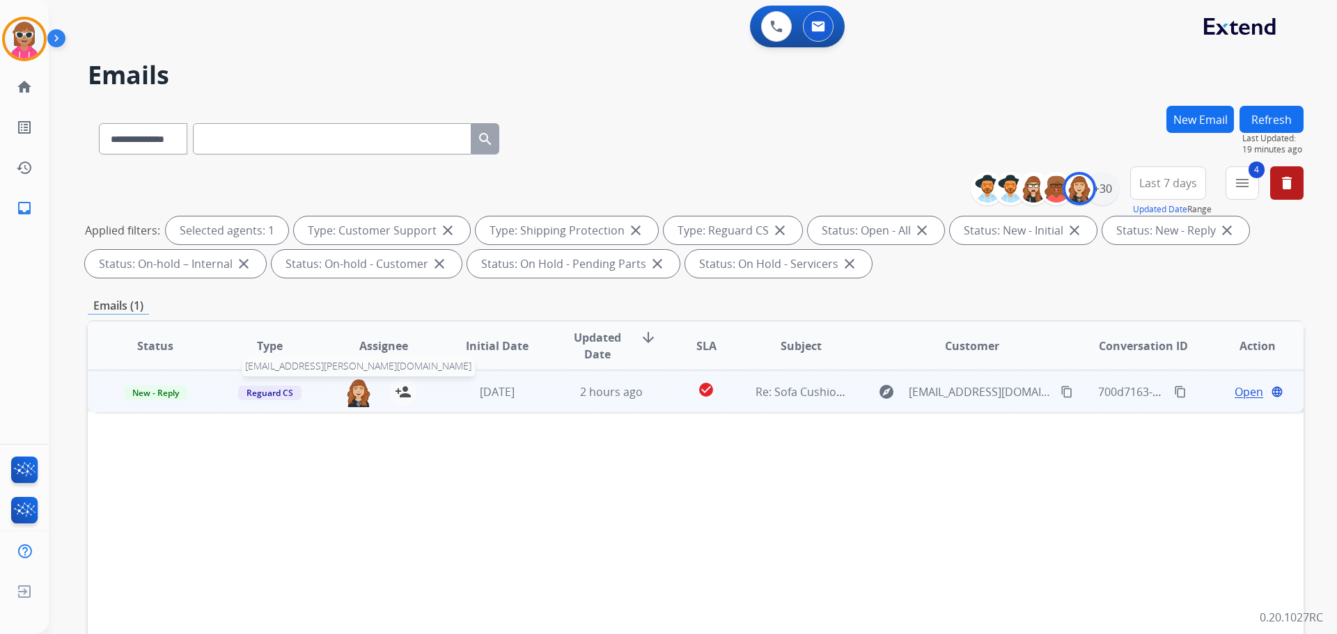
click at [353, 395] on img at bounding box center [359, 392] width 28 height 29
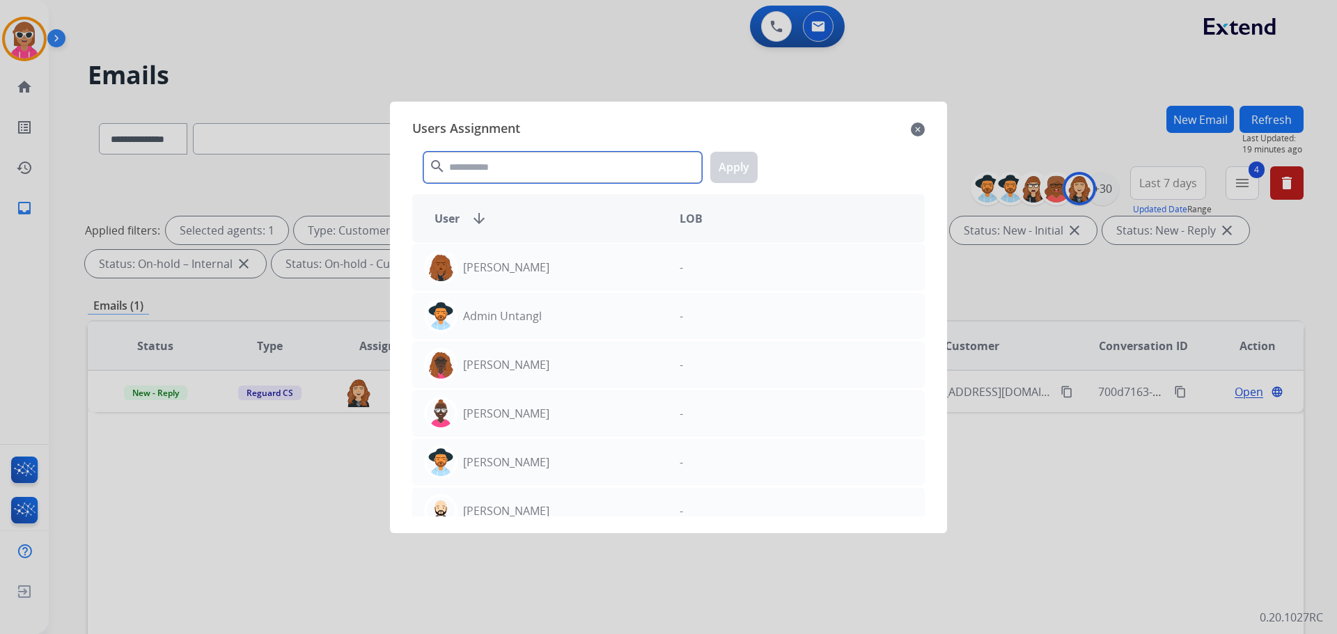
click at [540, 169] on input "text" at bounding box center [562, 167] width 278 height 31
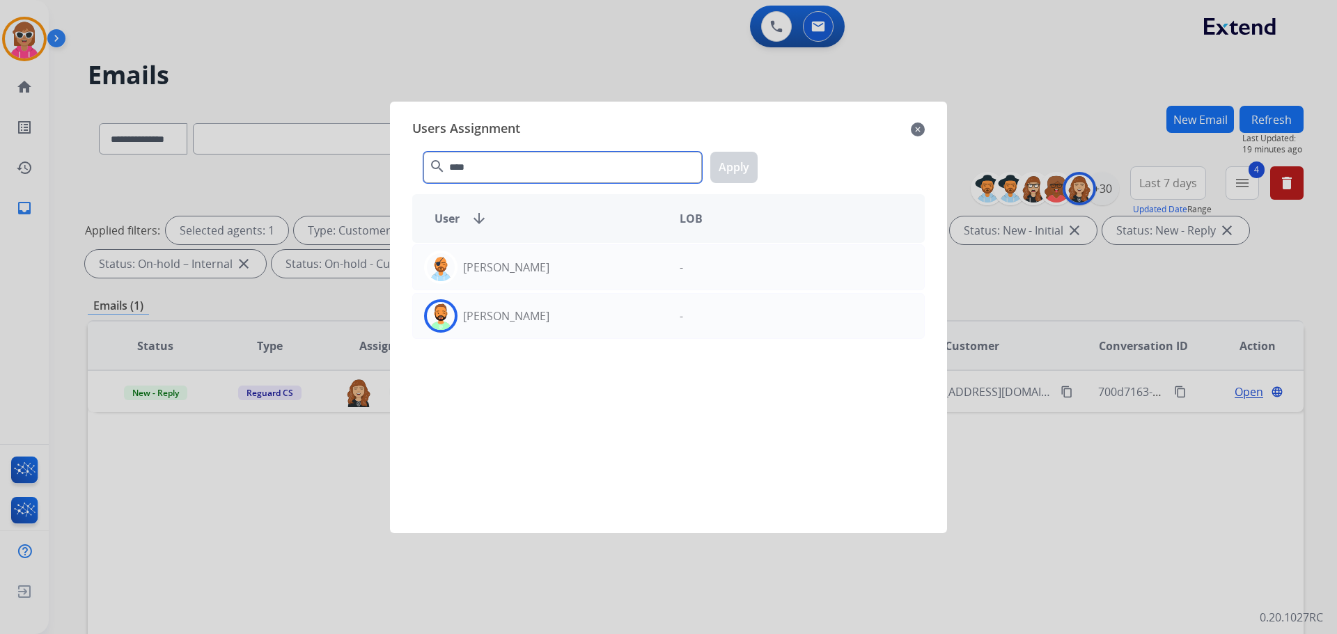
type input "****"
click at [551, 345] on div "[PERSON_NAME] - [PERSON_NAME] -" at bounding box center [668, 380] width 512 height 274
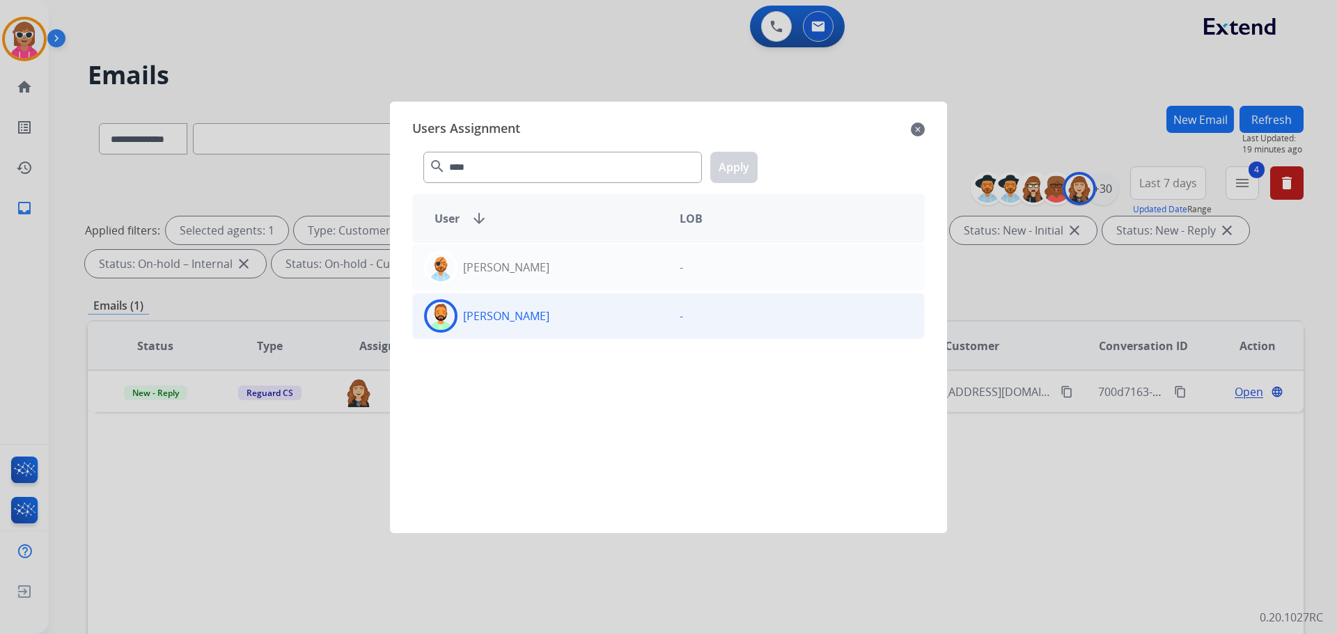
click at [553, 329] on div "[PERSON_NAME]" at bounding box center [541, 315] width 256 height 33
click at [738, 165] on button "Apply" at bounding box center [733, 167] width 47 height 31
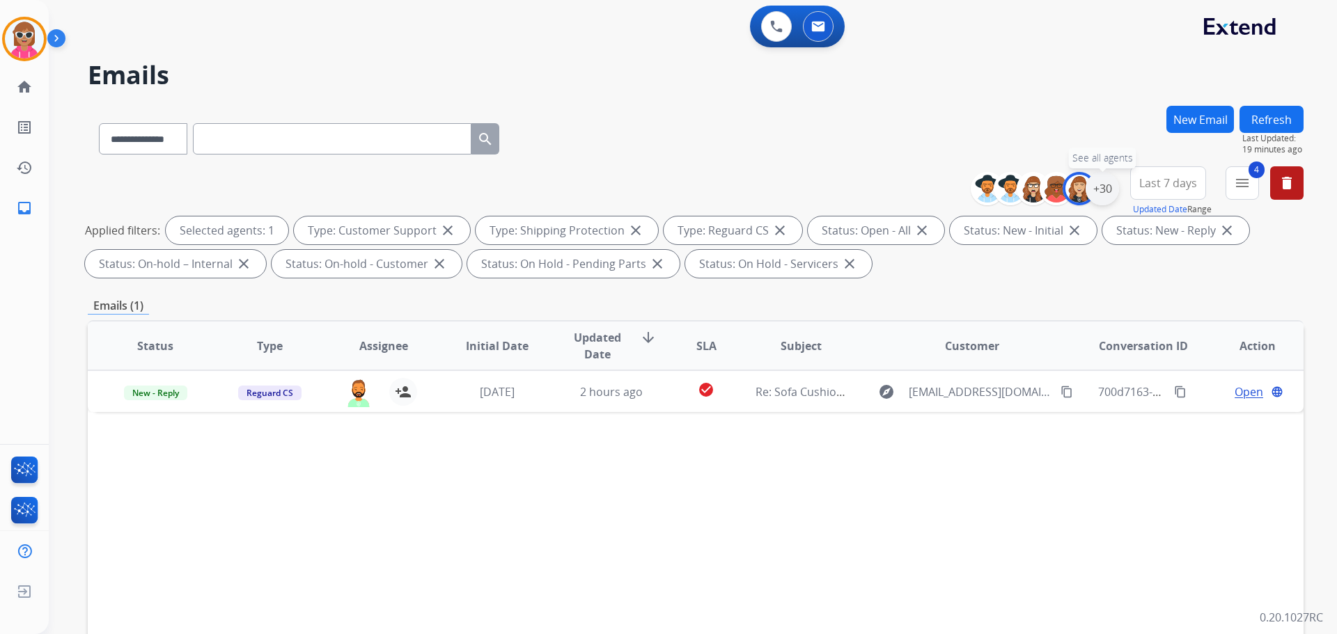
click at [1107, 194] on div "+30" at bounding box center [1101, 188] width 33 height 33
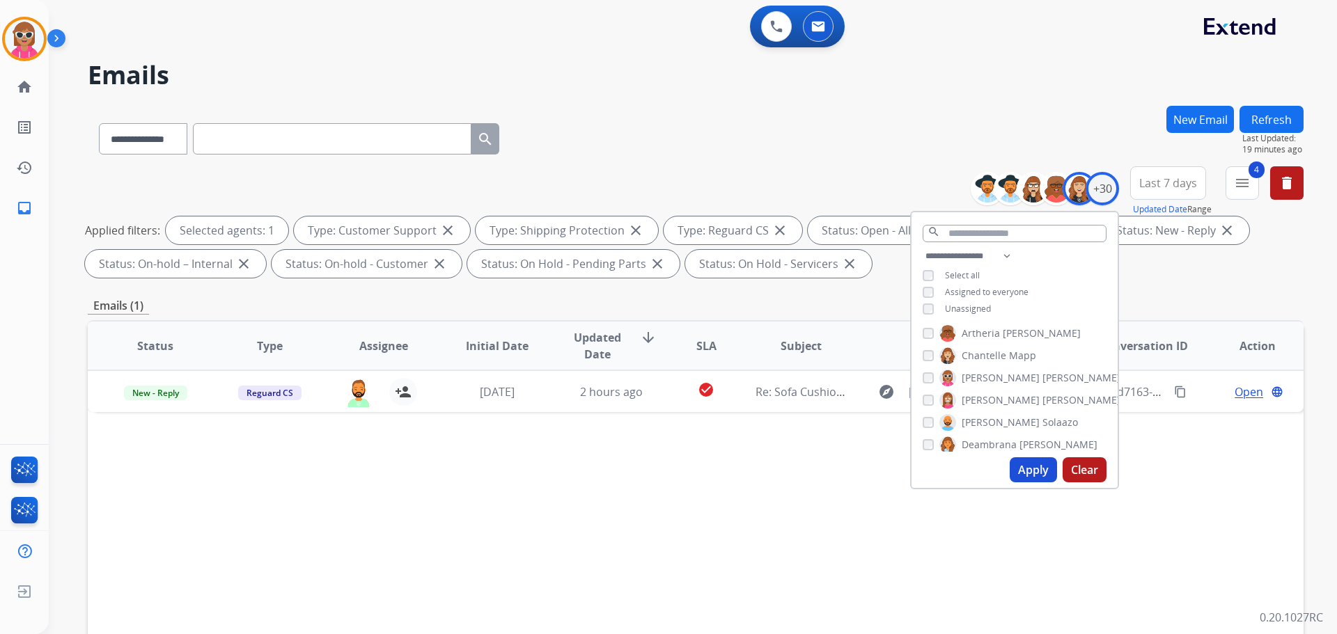
click at [991, 354] on span "Chantelle" at bounding box center [983, 356] width 45 height 14
click at [988, 382] on span "[PERSON_NAME]" at bounding box center [1000, 378] width 78 height 14
click at [1030, 469] on button "Apply" at bounding box center [1032, 469] width 47 height 25
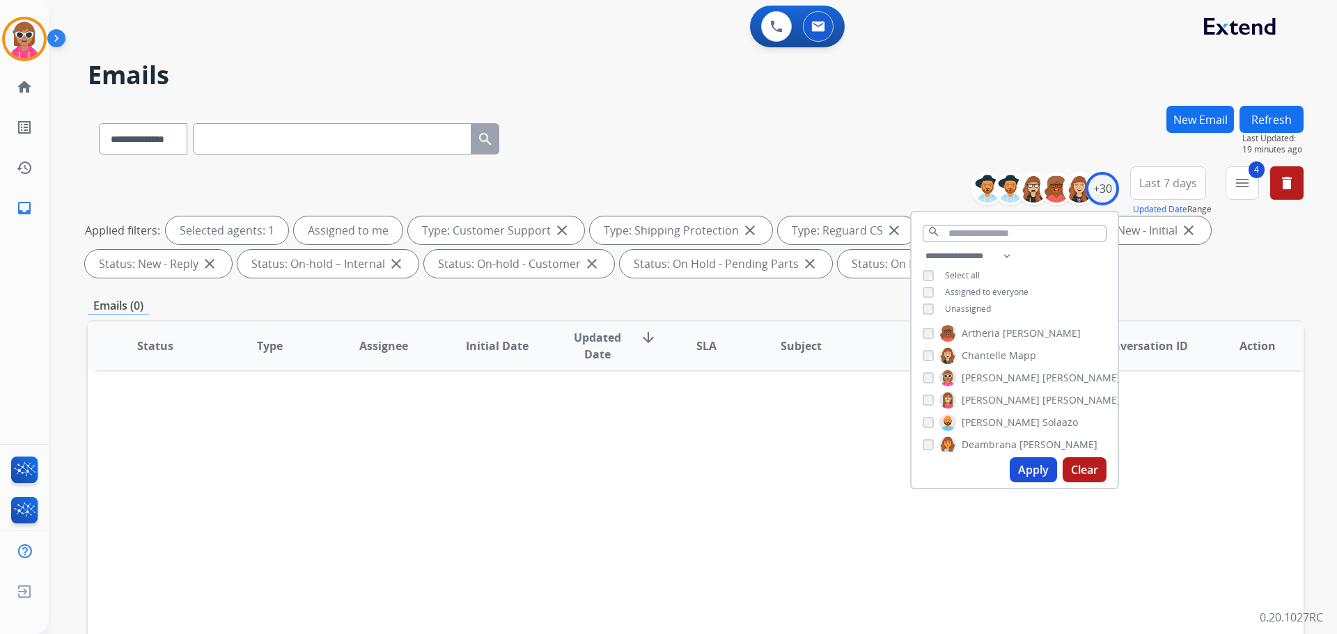
click at [983, 377] on span "[PERSON_NAME]" at bounding box center [1000, 378] width 78 height 14
click at [986, 402] on span "[PERSON_NAME]" at bounding box center [1000, 400] width 78 height 14
click at [1024, 463] on button "Apply" at bounding box center [1032, 469] width 47 height 25
click at [1042, 417] on span "Solaazo" at bounding box center [1060, 423] width 36 height 14
click at [996, 402] on span "[PERSON_NAME]" at bounding box center [1000, 400] width 78 height 14
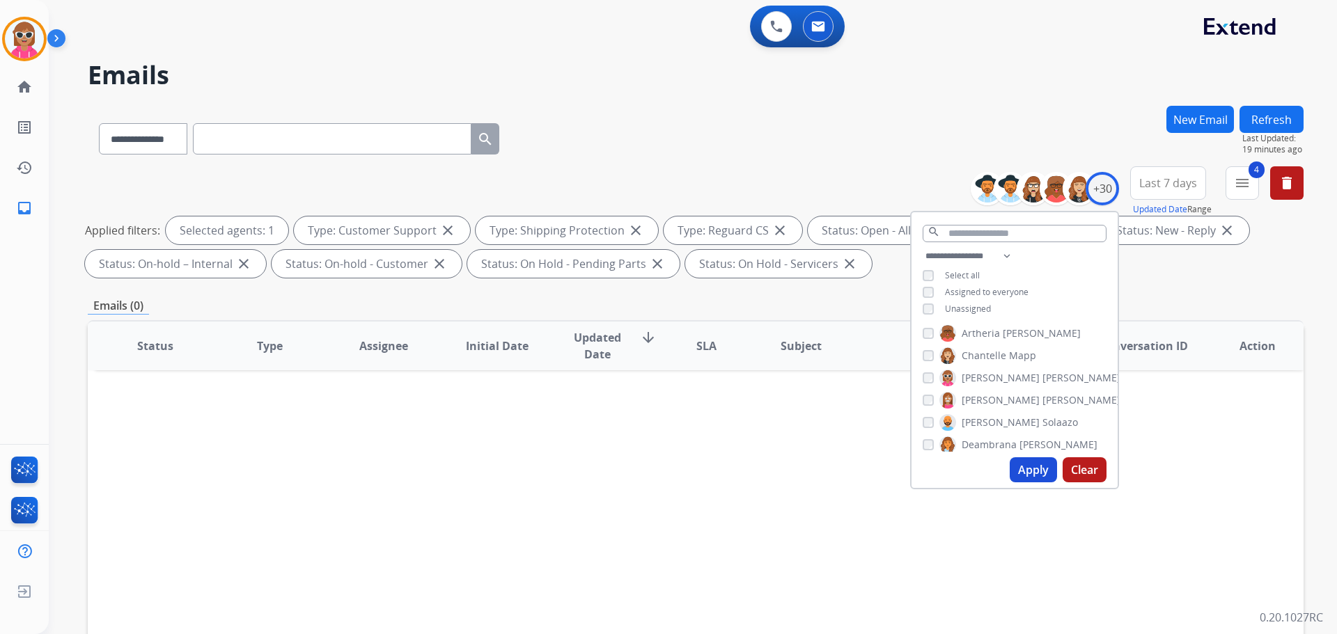
drag, startPoint x: 998, startPoint y: 420, endPoint x: 1017, endPoint y: 456, distance: 40.8
click at [1042, 420] on span "Solaazo" at bounding box center [1060, 423] width 36 height 14
click at [1029, 471] on button "Apply" at bounding box center [1032, 469] width 47 height 25
click at [1042, 419] on span "Solaazo" at bounding box center [1060, 423] width 36 height 14
click at [1003, 446] on span "Deambrana" at bounding box center [988, 445] width 55 height 14
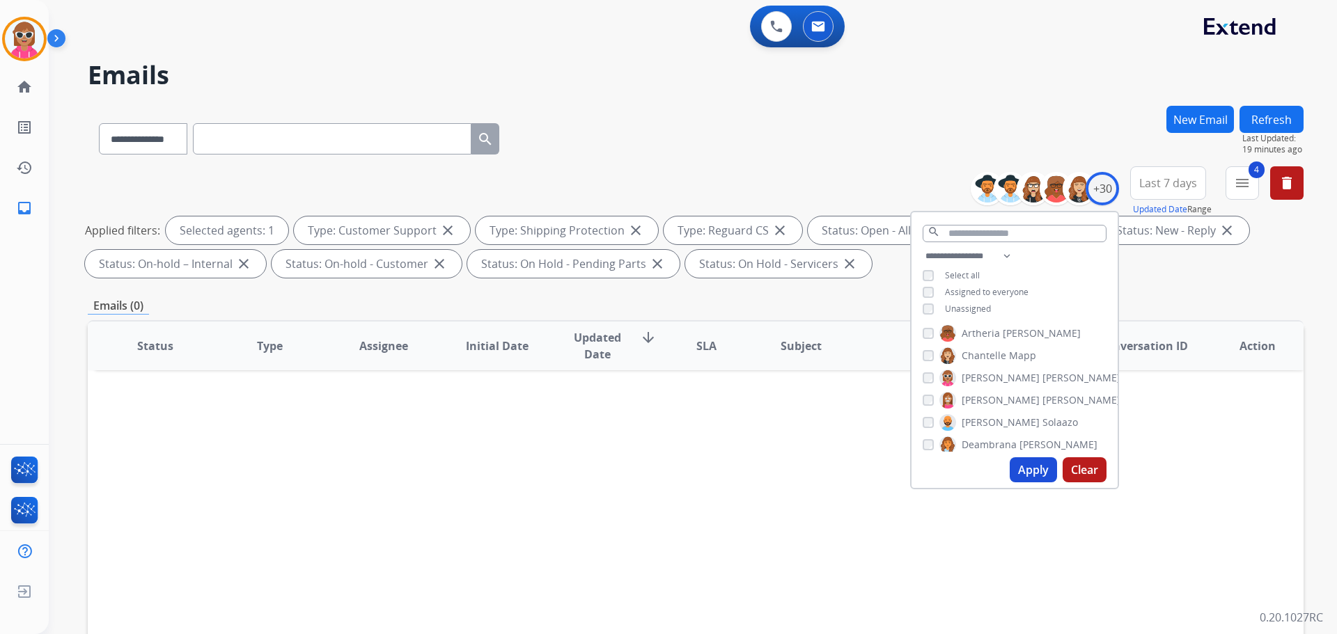
click at [1021, 471] on button "Apply" at bounding box center [1032, 469] width 47 height 25
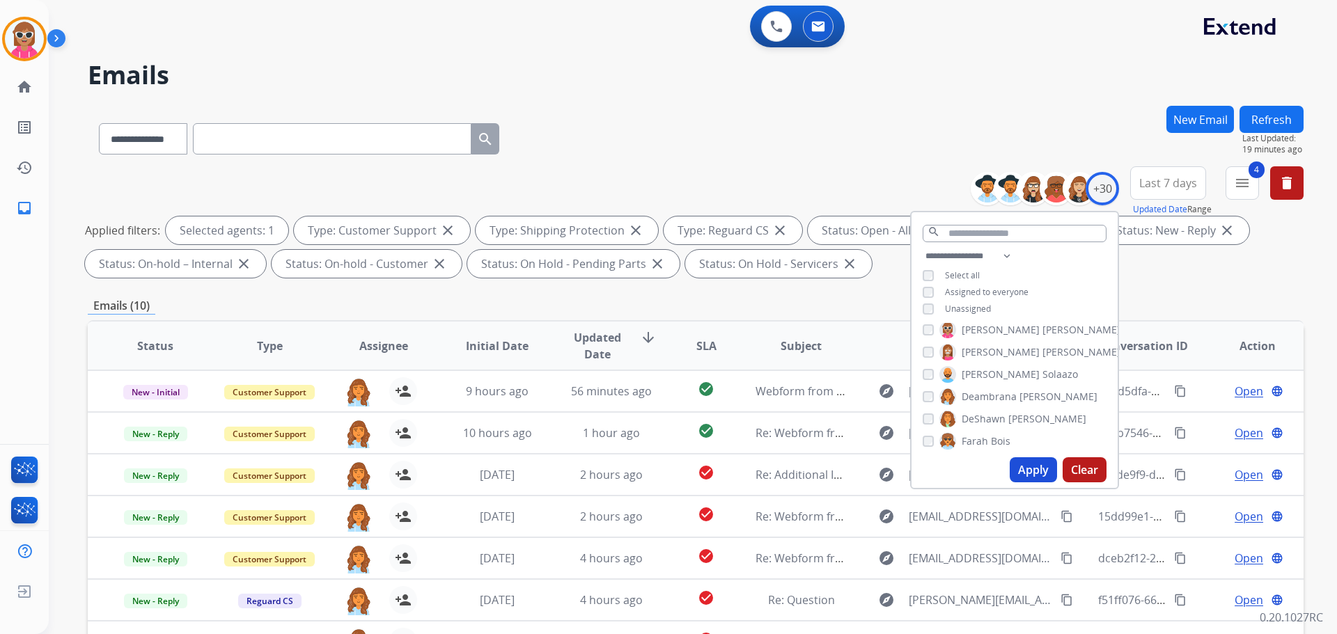
scroll to position [140, 0]
click at [998, 370] on span "Deambrana" at bounding box center [988, 375] width 55 height 14
drag, startPoint x: 1005, startPoint y: 400, endPoint x: 1008, endPoint y: 425, distance: 25.9
click at [1008, 399] on span "[PERSON_NAME]" at bounding box center [1047, 398] width 78 height 14
click at [1022, 460] on button "Apply" at bounding box center [1032, 469] width 47 height 25
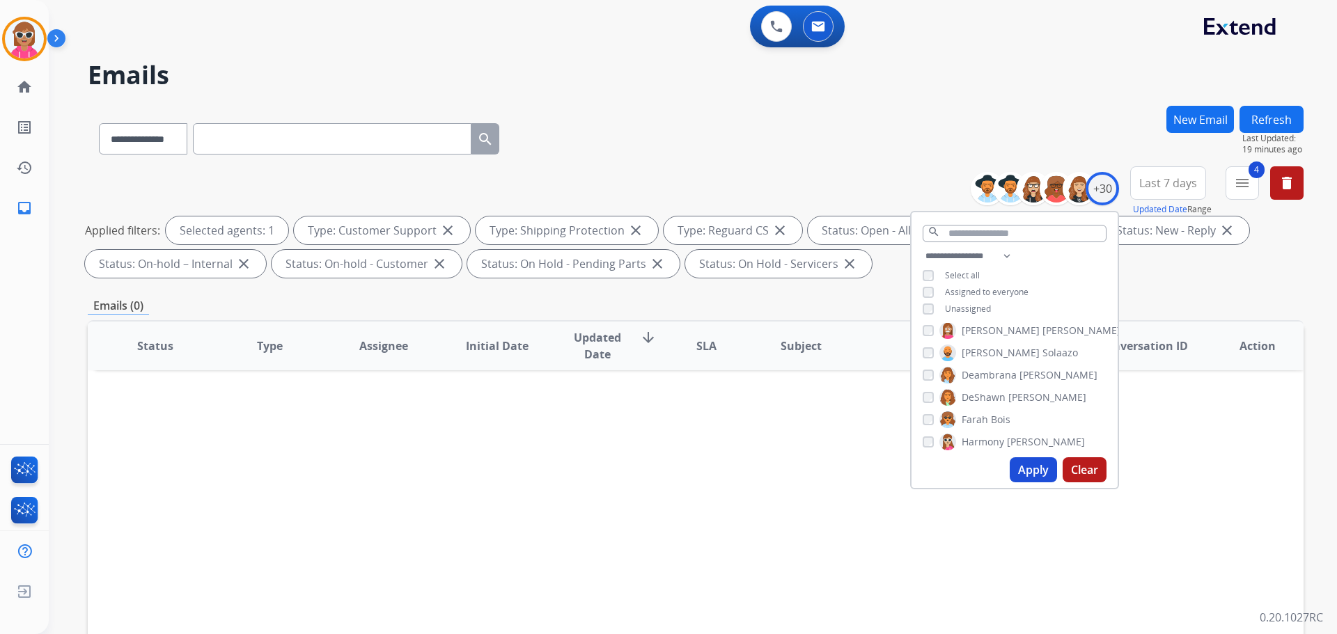
drag, startPoint x: 979, startPoint y: 400, endPoint x: 978, endPoint y: 409, distance: 9.1
click at [978, 400] on span "DeShawn" at bounding box center [983, 398] width 44 height 14
click at [980, 417] on span "Farah" at bounding box center [974, 420] width 26 height 14
click at [1013, 466] on button "Apply" at bounding box center [1032, 469] width 47 height 25
click at [988, 435] on span "Harmony" at bounding box center [982, 442] width 42 height 14
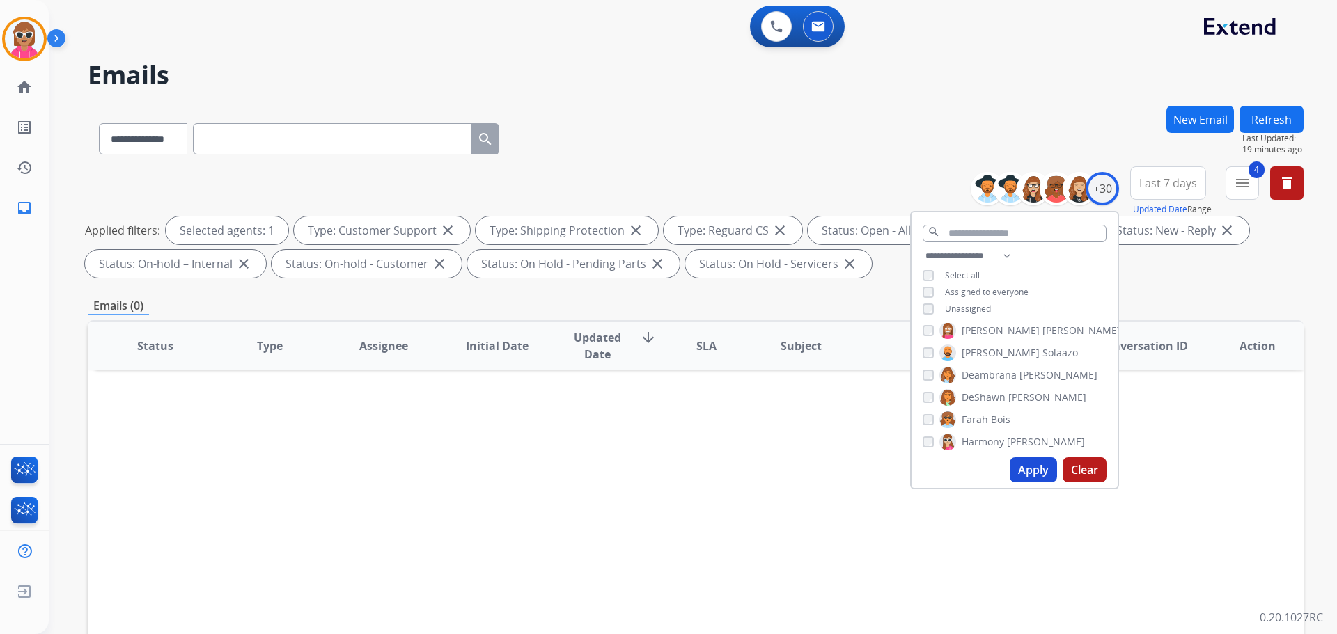
click at [996, 424] on span "Bois" at bounding box center [1000, 420] width 19 height 14
click at [1028, 475] on button "Apply" at bounding box center [1032, 469] width 47 height 25
click at [984, 395] on span "Jaquayla" at bounding box center [981, 395] width 40 height 14
click at [991, 368] on span "Harmony" at bounding box center [982, 372] width 42 height 14
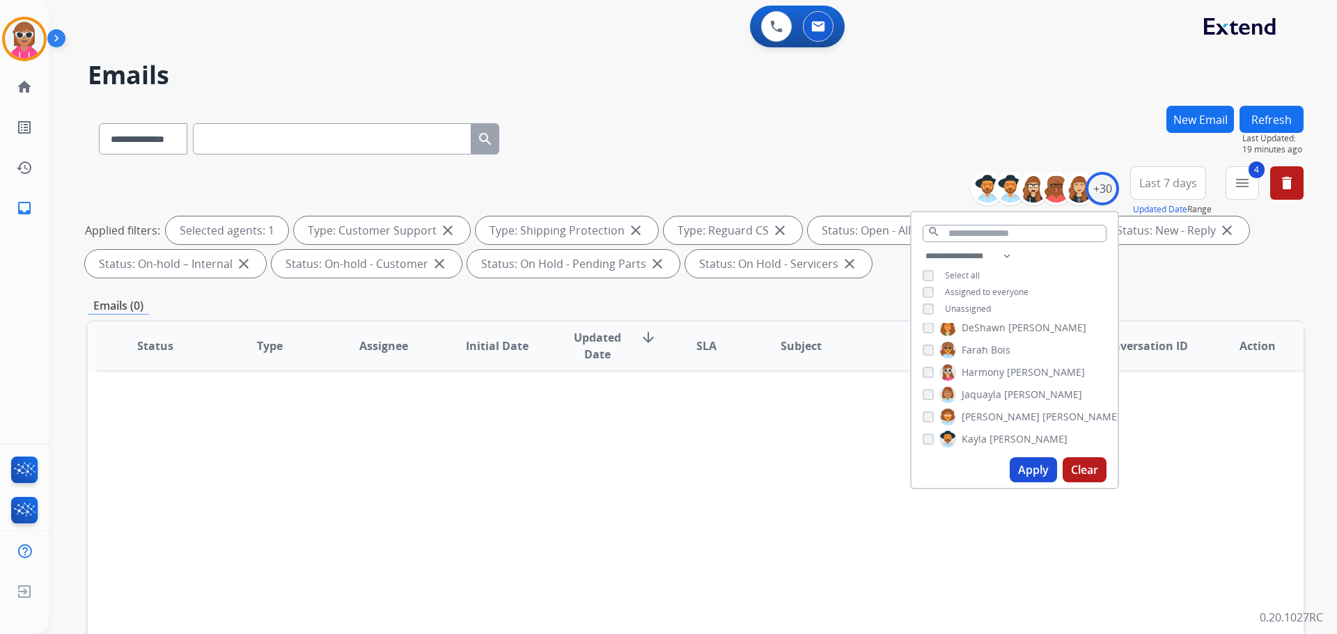
drag, startPoint x: 1038, startPoint y: 472, endPoint x: 1032, endPoint y: 465, distance: 8.9
click at [1038, 473] on button "Apply" at bounding box center [1032, 469] width 47 height 25
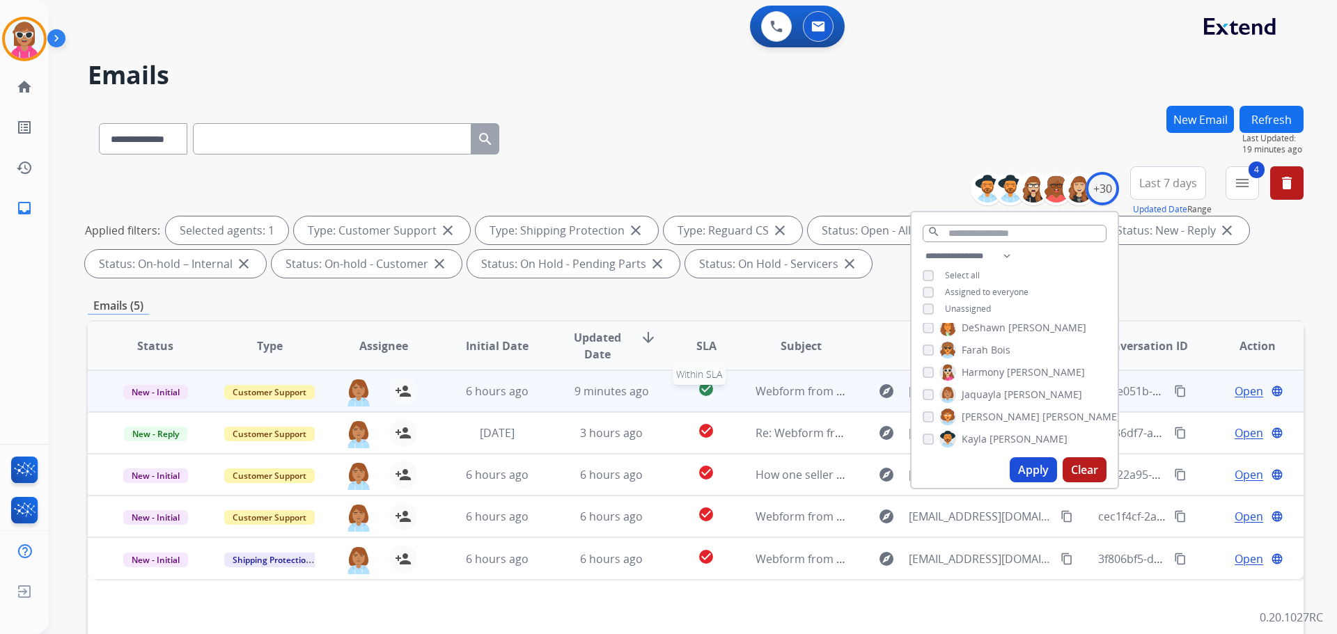
scroll to position [70, 0]
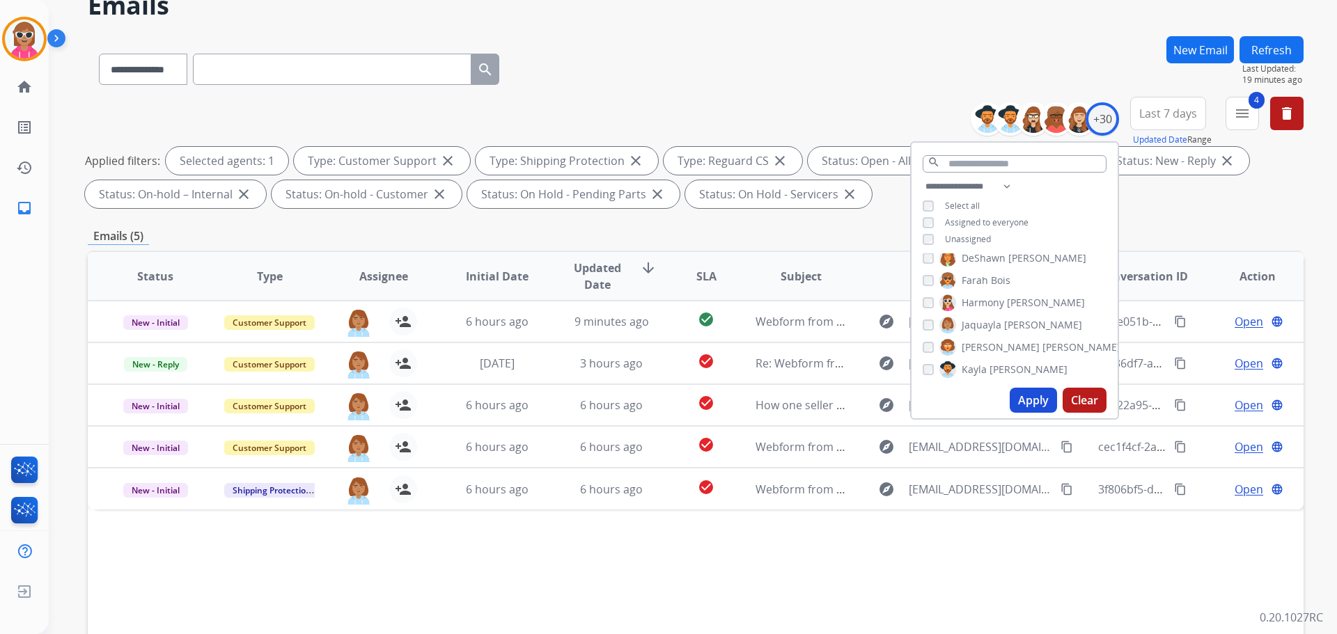
click at [999, 326] on label "[PERSON_NAME]" at bounding box center [1010, 325] width 143 height 17
click at [1042, 345] on span "[PERSON_NAME]" at bounding box center [1081, 347] width 78 height 14
click at [1027, 396] on button "Apply" at bounding box center [1032, 400] width 47 height 25
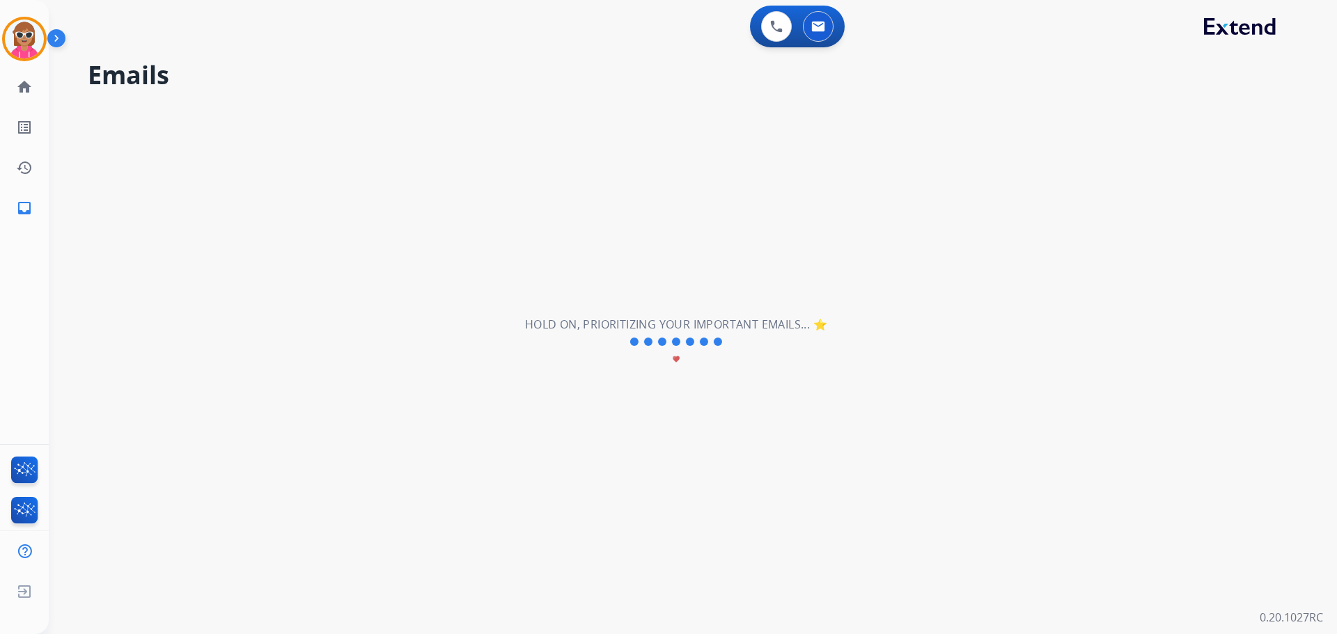
scroll to position [0, 0]
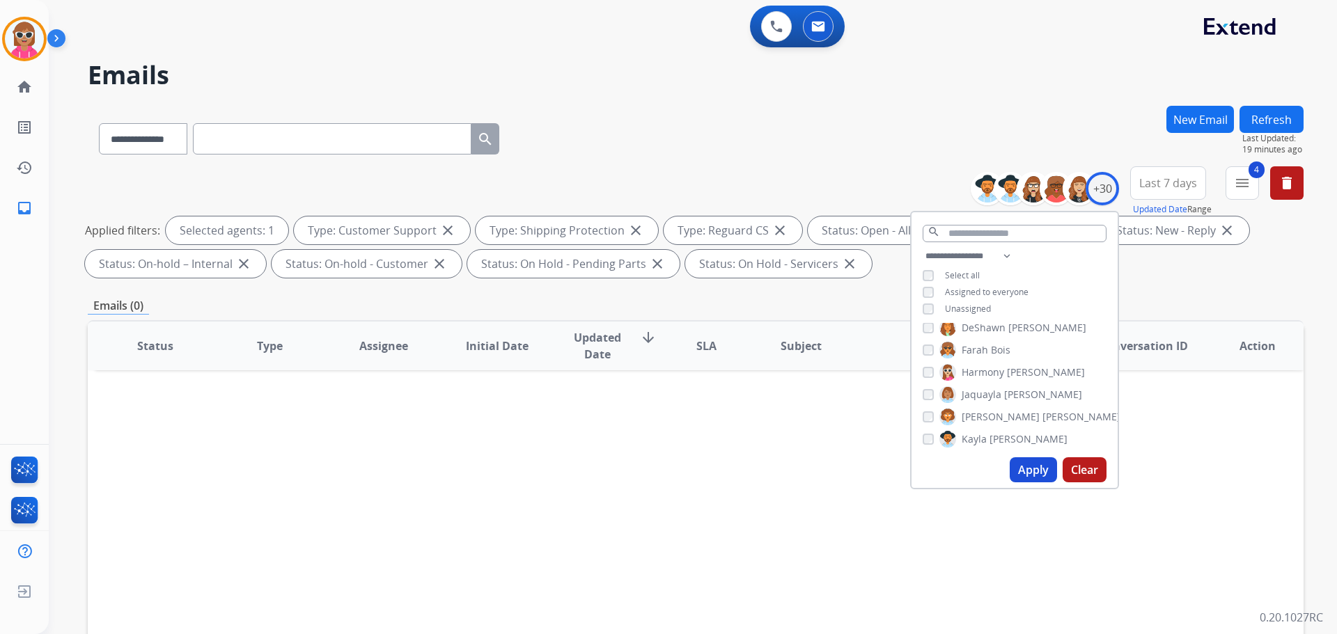
click at [1042, 416] on span "[PERSON_NAME]" at bounding box center [1081, 417] width 78 height 14
click at [994, 437] on span "[PERSON_NAME]" at bounding box center [1028, 439] width 78 height 14
click at [1021, 463] on button "Apply" at bounding box center [1032, 469] width 47 height 25
click at [1042, 394] on span "[PERSON_NAME]" at bounding box center [1081, 392] width 78 height 14
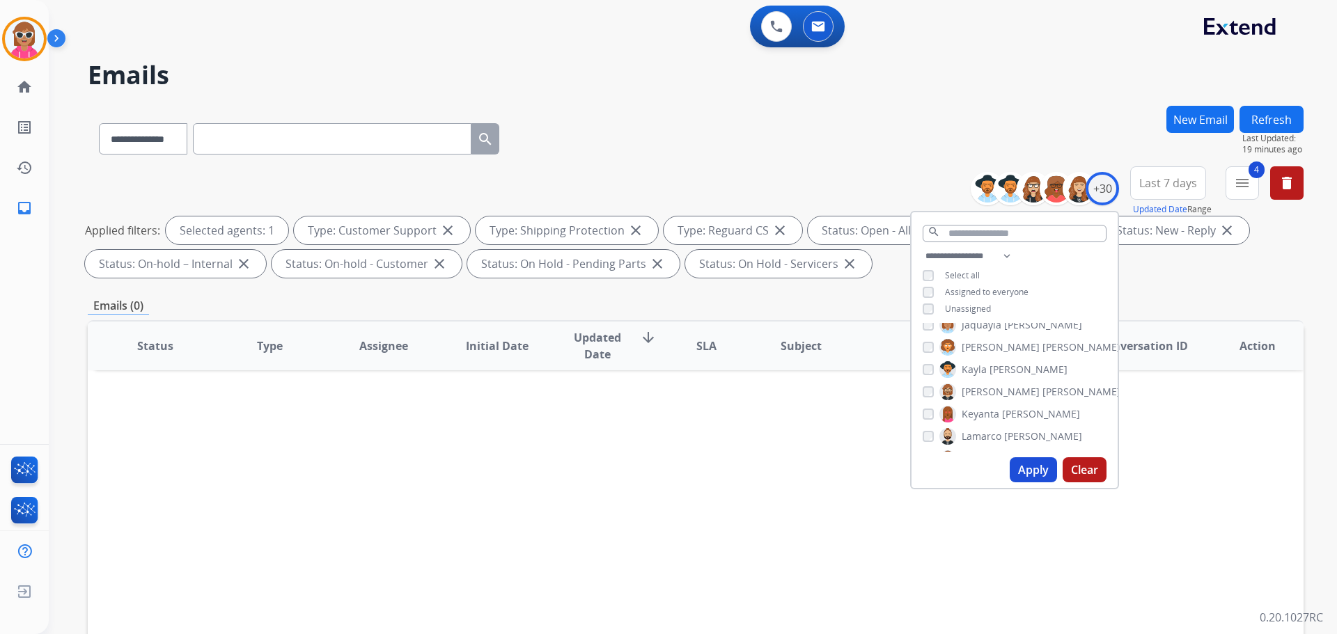
click at [983, 368] on span "Kayla" at bounding box center [973, 370] width 25 height 14
click at [1023, 462] on button "Apply" at bounding box center [1032, 469] width 47 height 25
click at [1002, 407] on span "[PERSON_NAME]" at bounding box center [1041, 414] width 78 height 14
click at [1042, 392] on span "[PERSON_NAME]" at bounding box center [1081, 392] width 78 height 14
click at [1033, 478] on button "Apply" at bounding box center [1032, 469] width 47 height 25
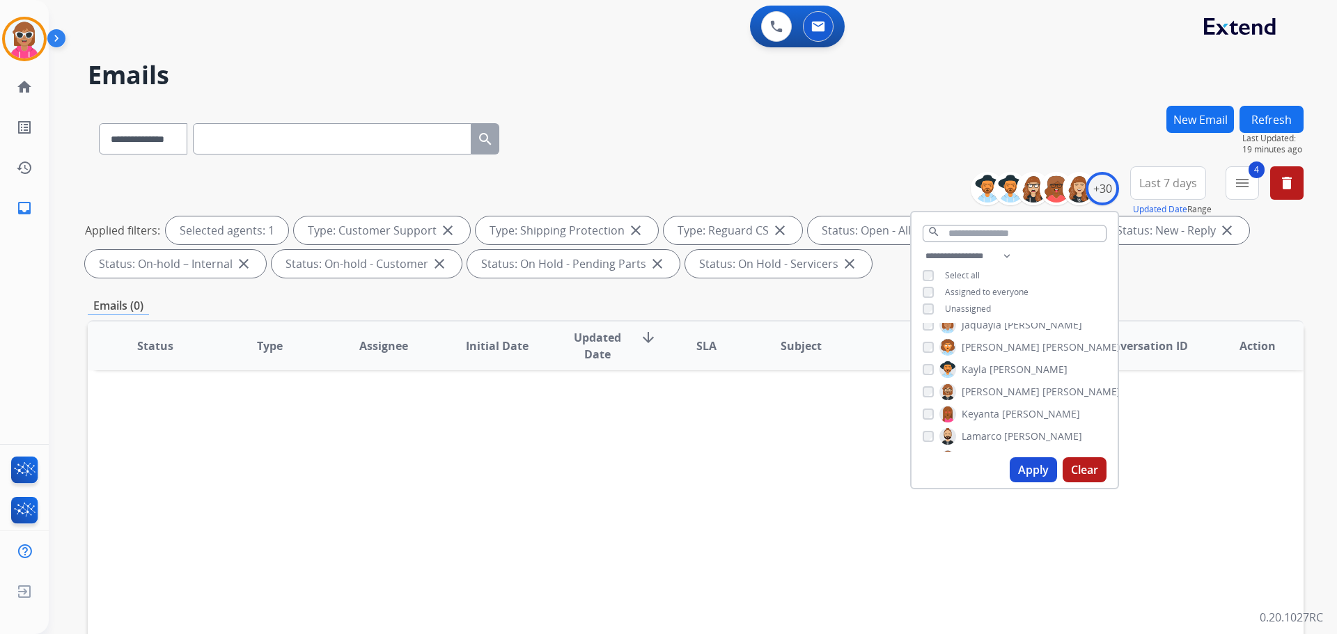
click at [992, 407] on span "Keyanta" at bounding box center [980, 414] width 38 height 14
click at [996, 434] on span "Lamarco" at bounding box center [981, 437] width 40 height 14
click at [1037, 467] on button "Apply" at bounding box center [1032, 469] width 47 height 25
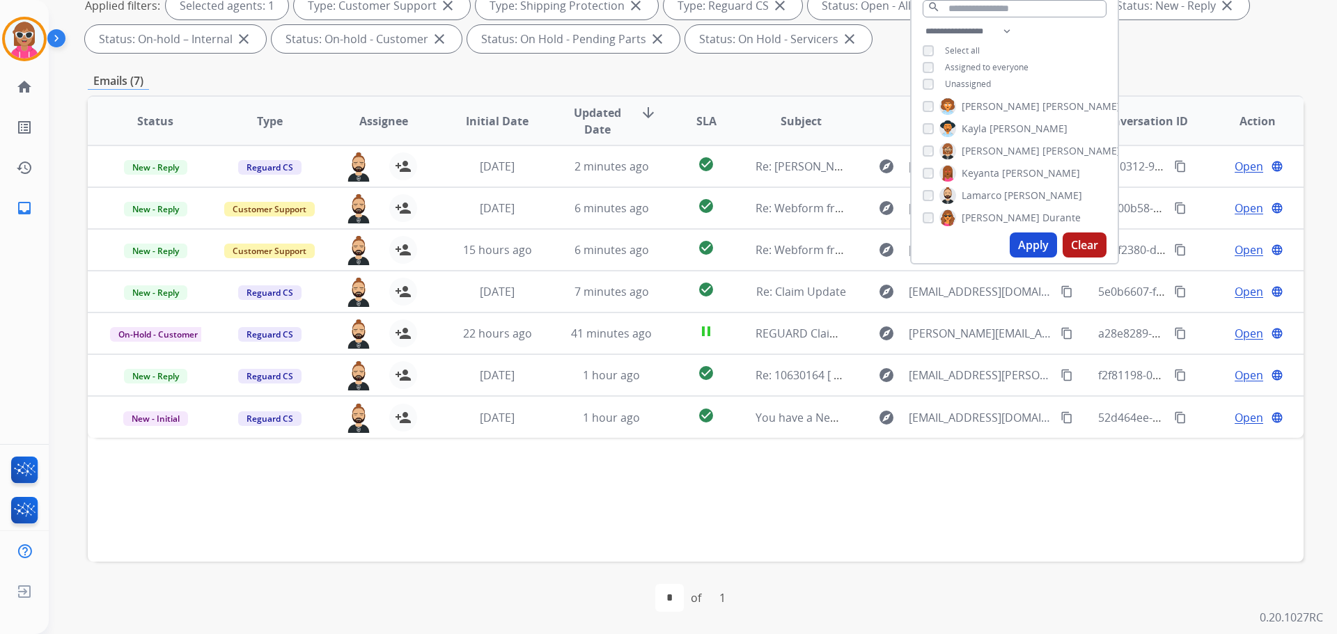
scroll to position [349, 0]
click at [982, 141] on span "Lamarco" at bounding box center [981, 142] width 40 height 14
click at [1042, 167] on span "Durante" at bounding box center [1061, 164] width 38 height 14
click at [1033, 249] on button "Apply" at bounding box center [1032, 245] width 47 height 25
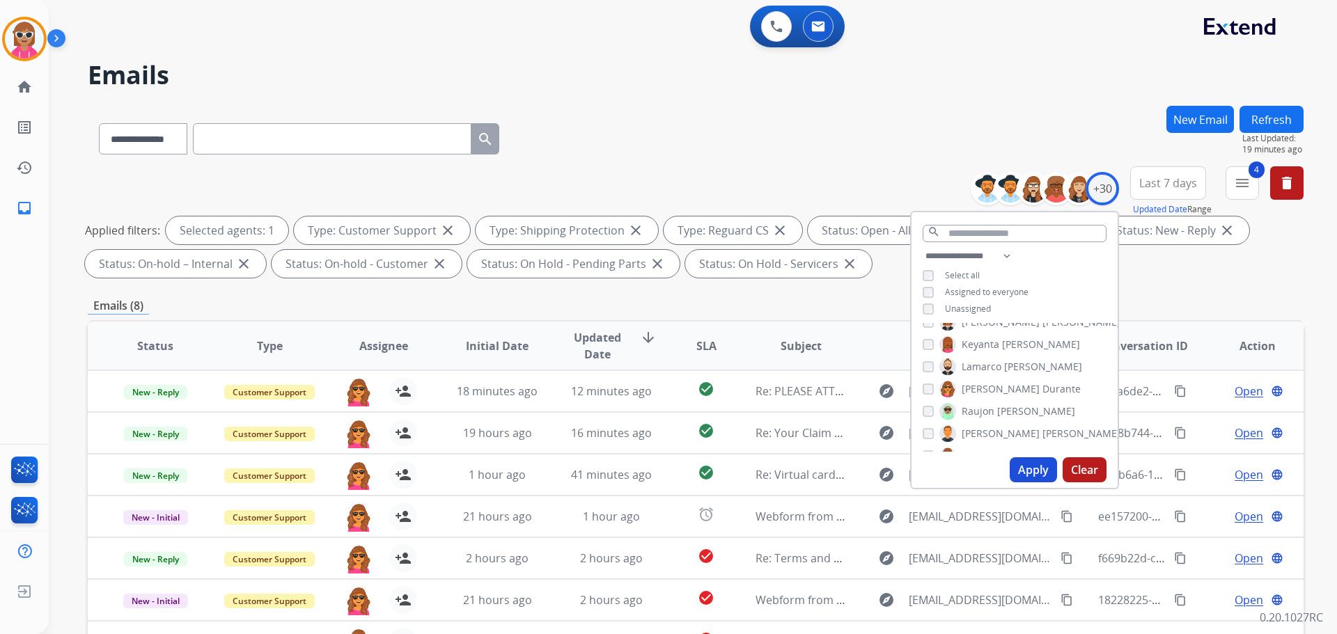
click at [982, 388] on span "[PERSON_NAME]" at bounding box center [1000, 389] width 78 height 14
click at [975, 411] on span "Raujon" at bounding box center [977, 411] width 33 height 14
click at [1037, 469] on button "Apply" at bounding box center [1032, 469] width 47 height 25
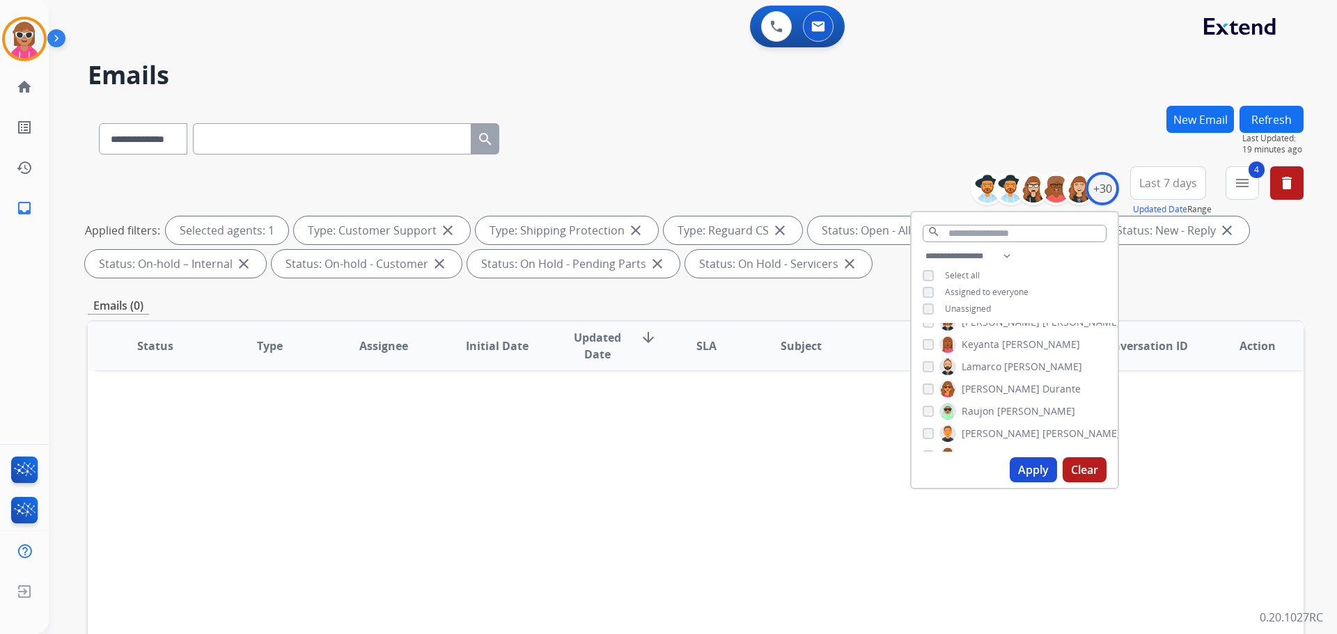
click at [975, 407] on span "Raujon" at bounding box center [977, 411] width 33 height 14
click at [990, 365] on span "Lamarco" at bounding box center [981, 367] width 40 height 14
click at [1032, 480] on button "Apply" at bounding box center [1032, 469] width 47 height 25
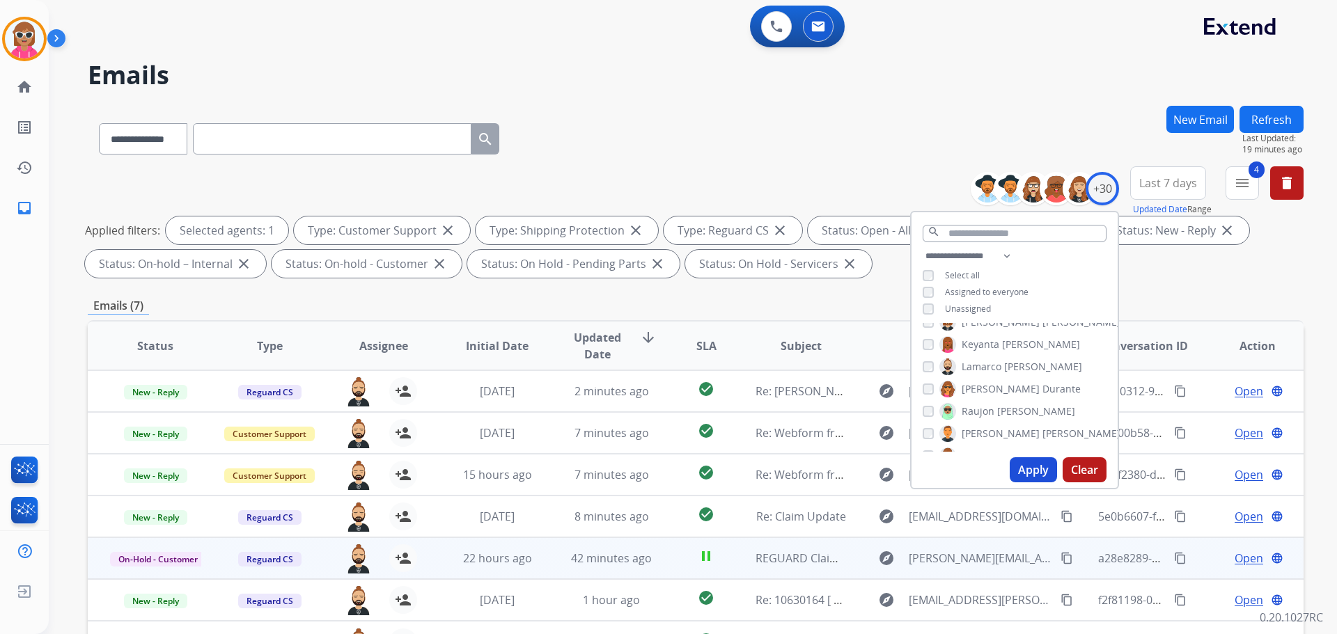
scroll to position [225, 0]
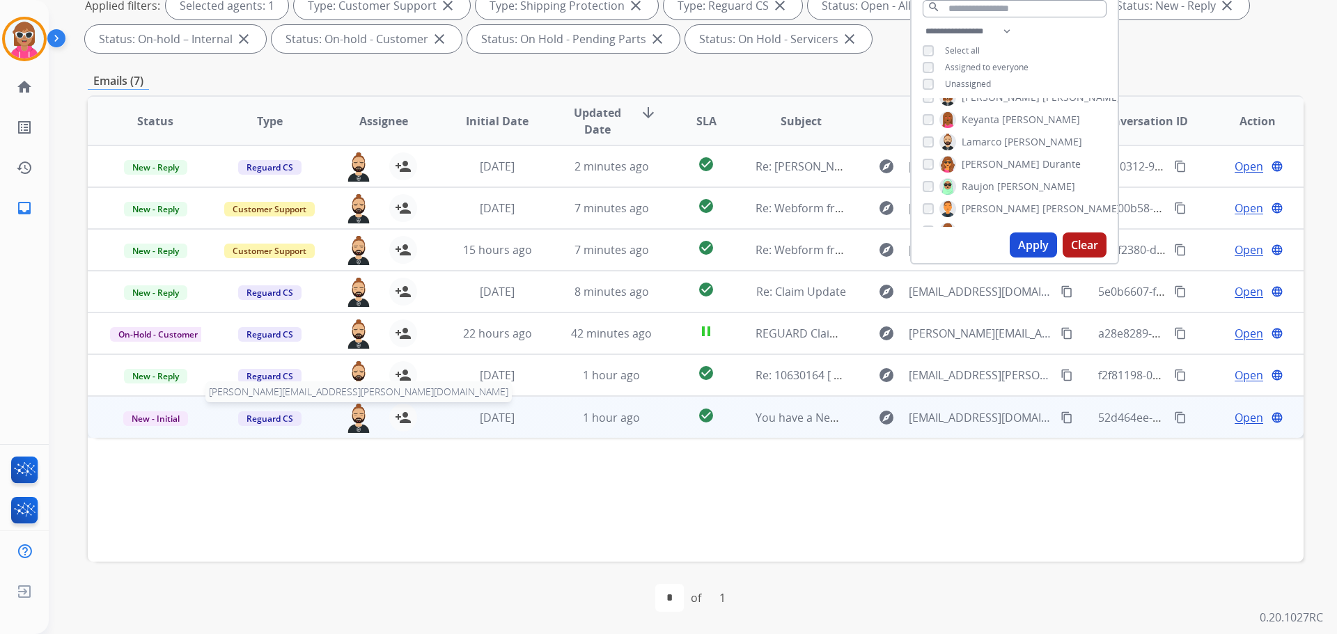
click at [361, 424] on img at bounding box center [359, 418] width 28 height 29
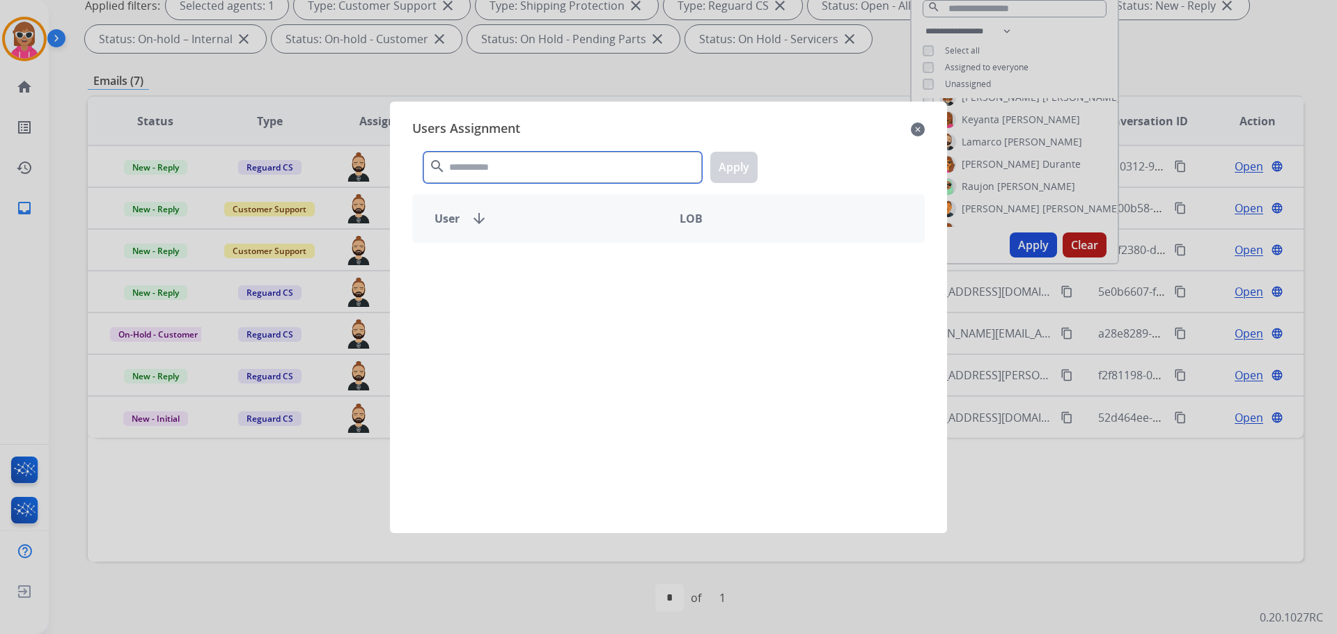
click at [480, 173] on input "text" at bounding box center [562, 167] width 278 height 31
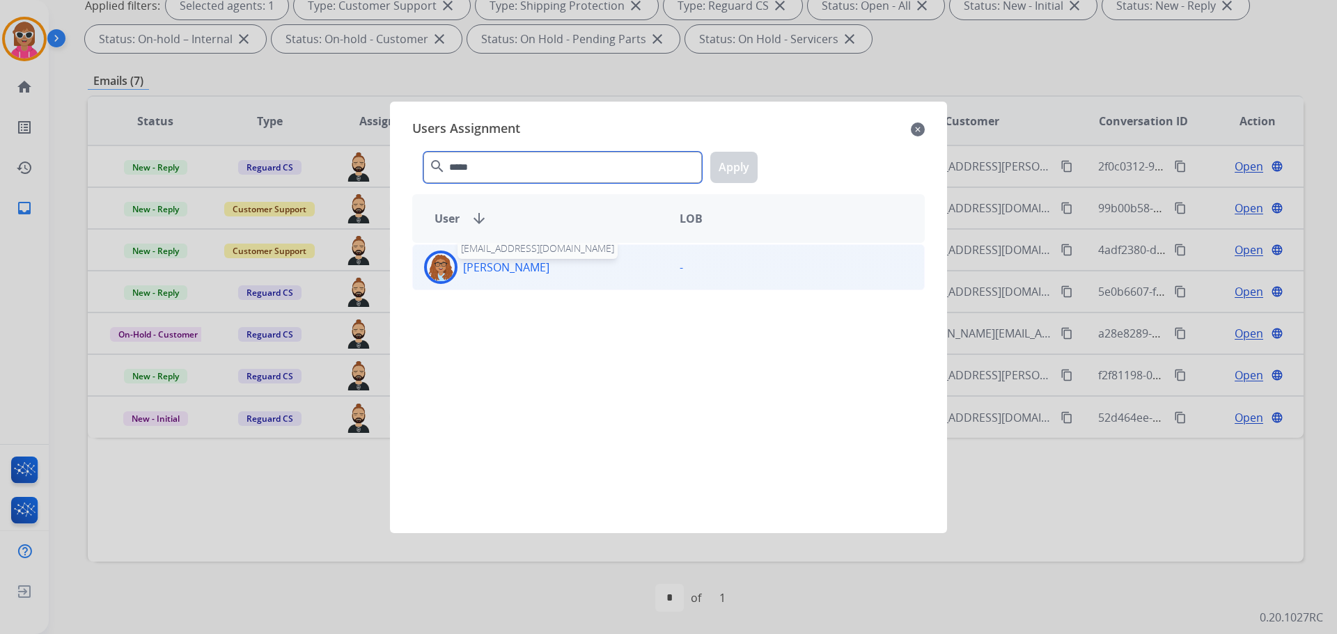
type input "*****"
click at [495, 274] on p "[PERSON_NAME]" at bounding box center [506, 267] width 86 height 17
click at [741, 170] on button "Apply" at bounding box center [733, 167] width 47 height 31
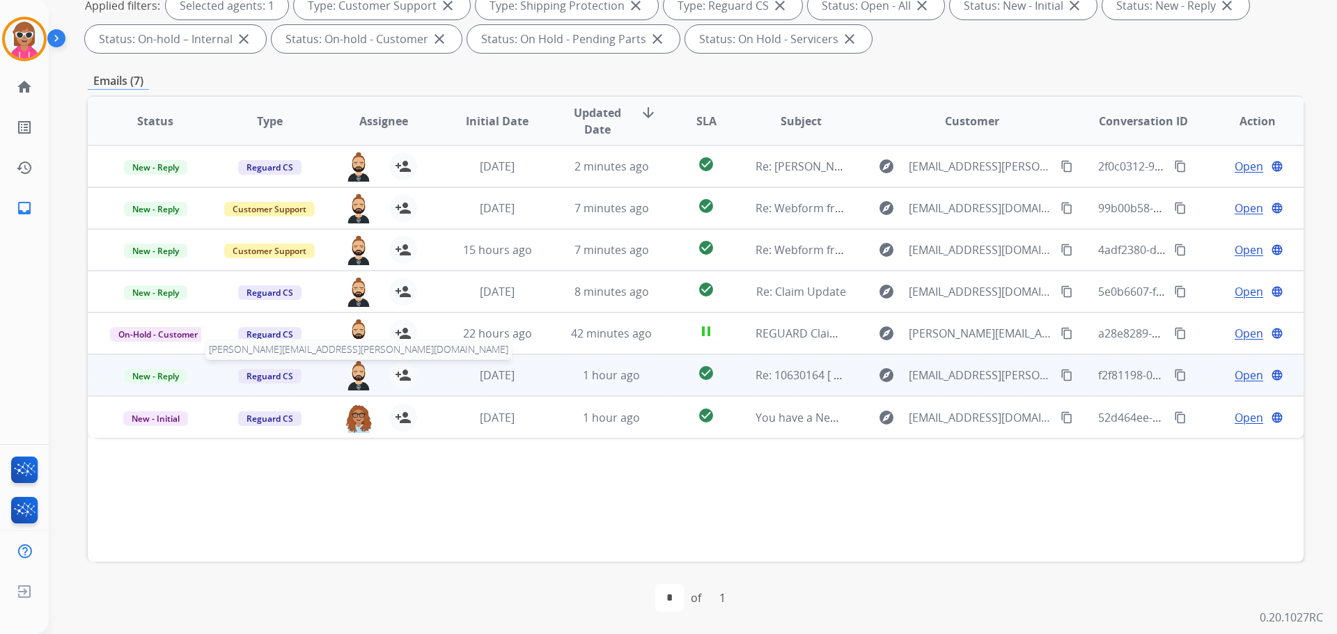
click at [354, 376] on img at bounding box center [359, 375] width 28 height 29
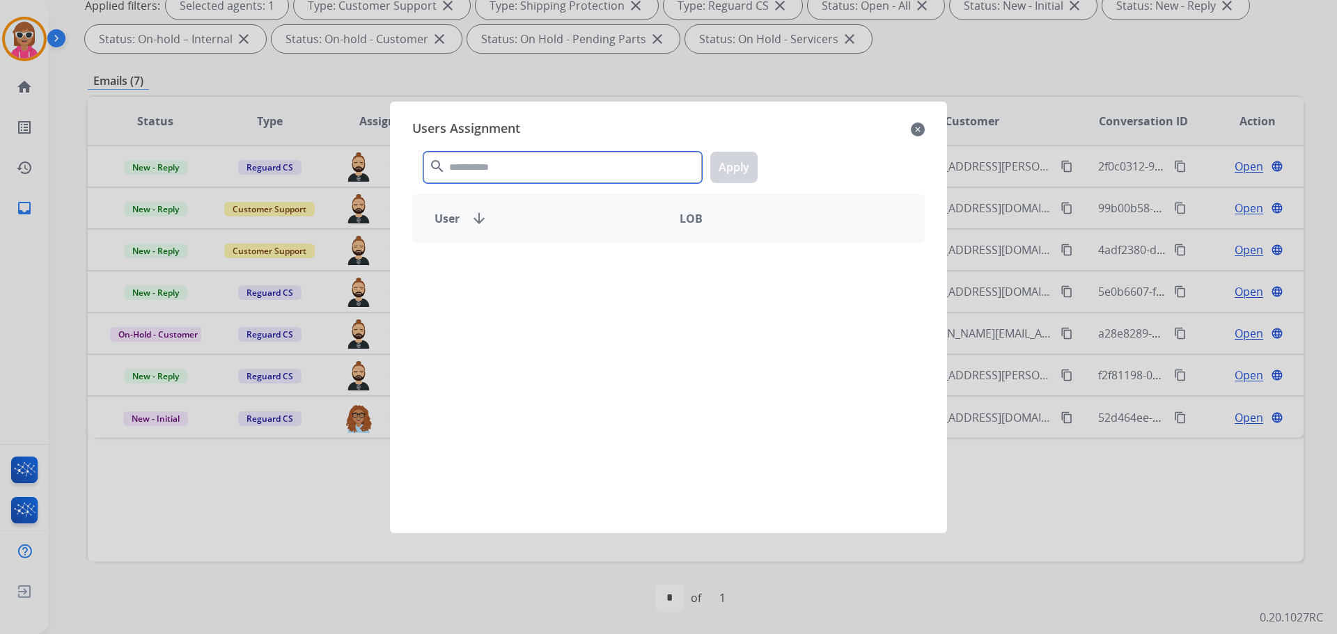
click at [501, 163] on input "text" at bounding box center [562, 167] width 278 height 31
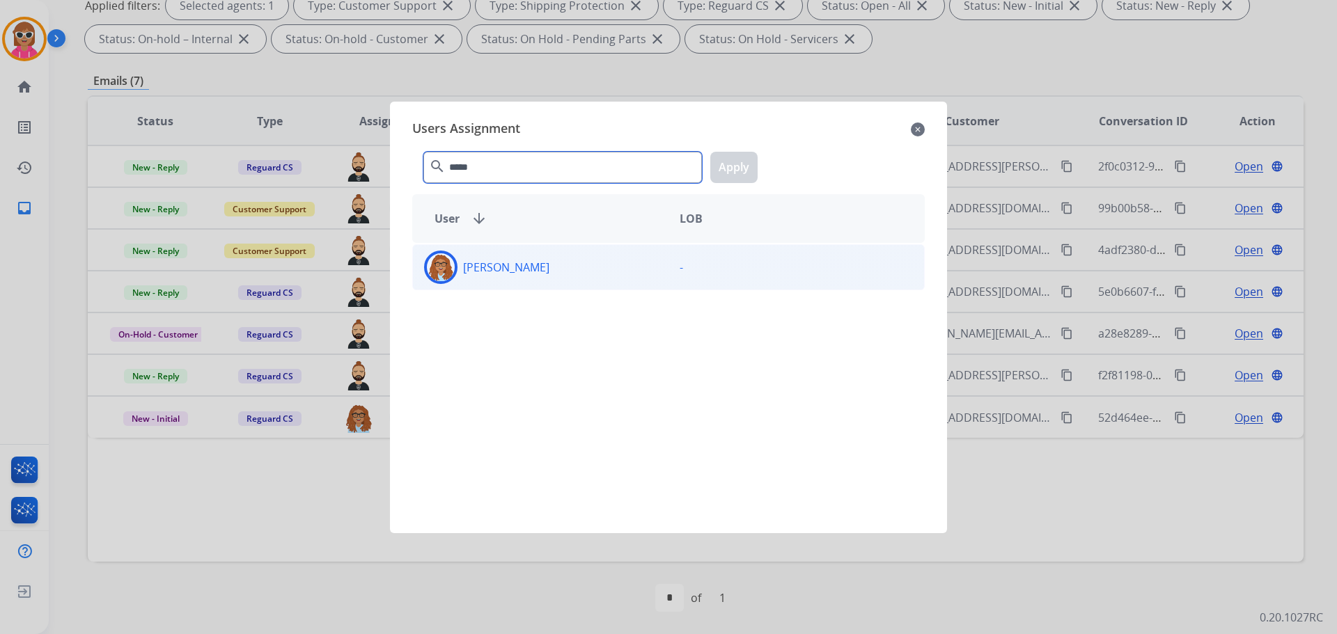
type input "*****"
drag, startPoint x: 503, startPoint y: 278, endPoint x: 553, endPoint y: 249, distance: 57.4
click at [507, 277] on div "[PERSON_NAME]" at bounding box center [541, 267] width 256 height 33
click at [725, 167] on button "Apply" at bounding box center [733, 167] width 47 height 31
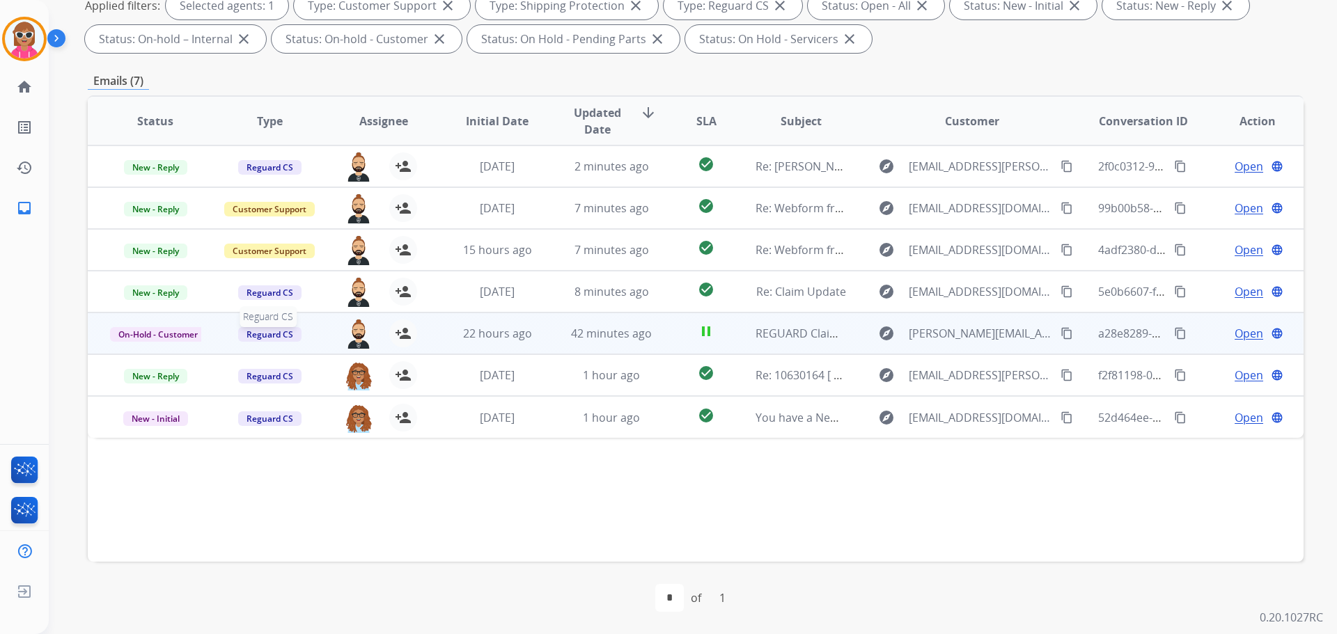
click at [311, 331] on div "Reguard CS" at bounding box center [269, 333] width 91 height 17
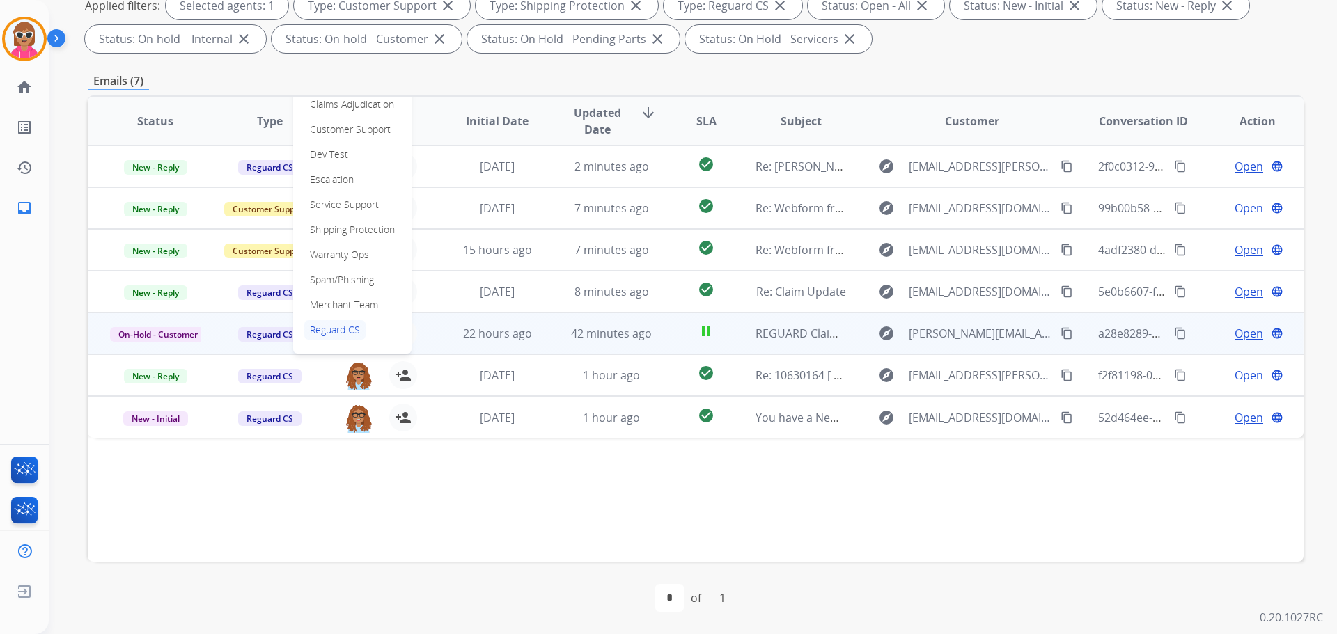
click at [500, 342] on td "22 hours ago" at bounding box center [487, 334] width 114 height 42
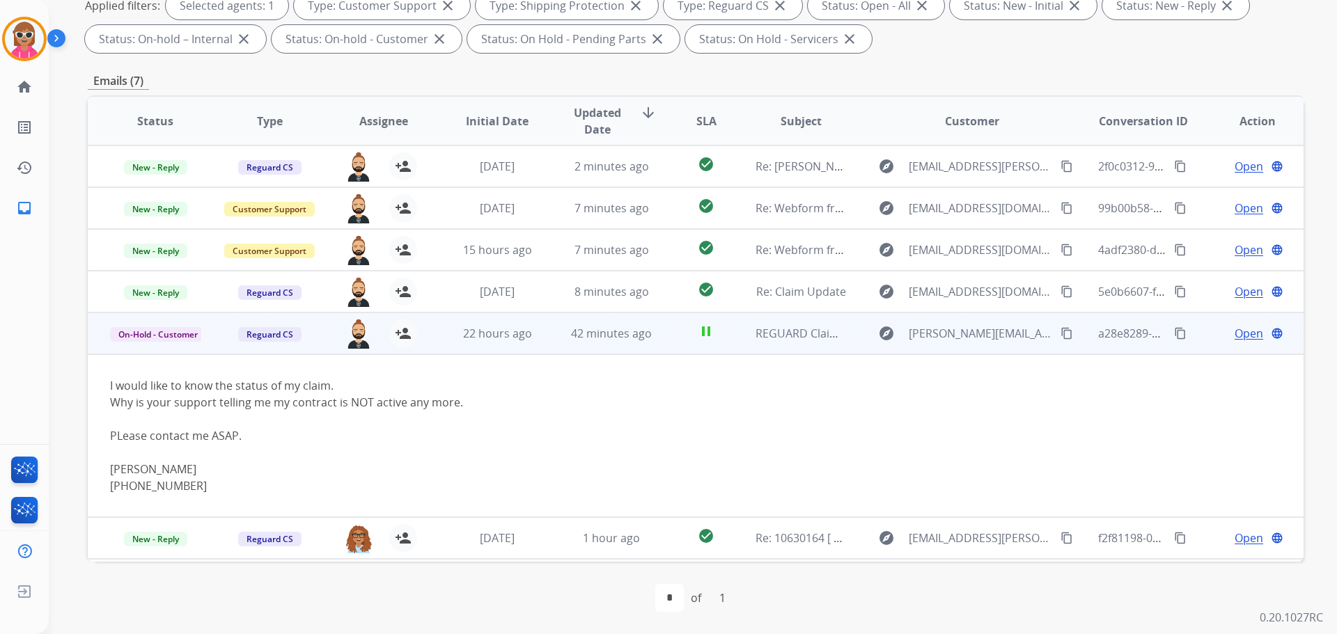
scroll to position [39, 0]
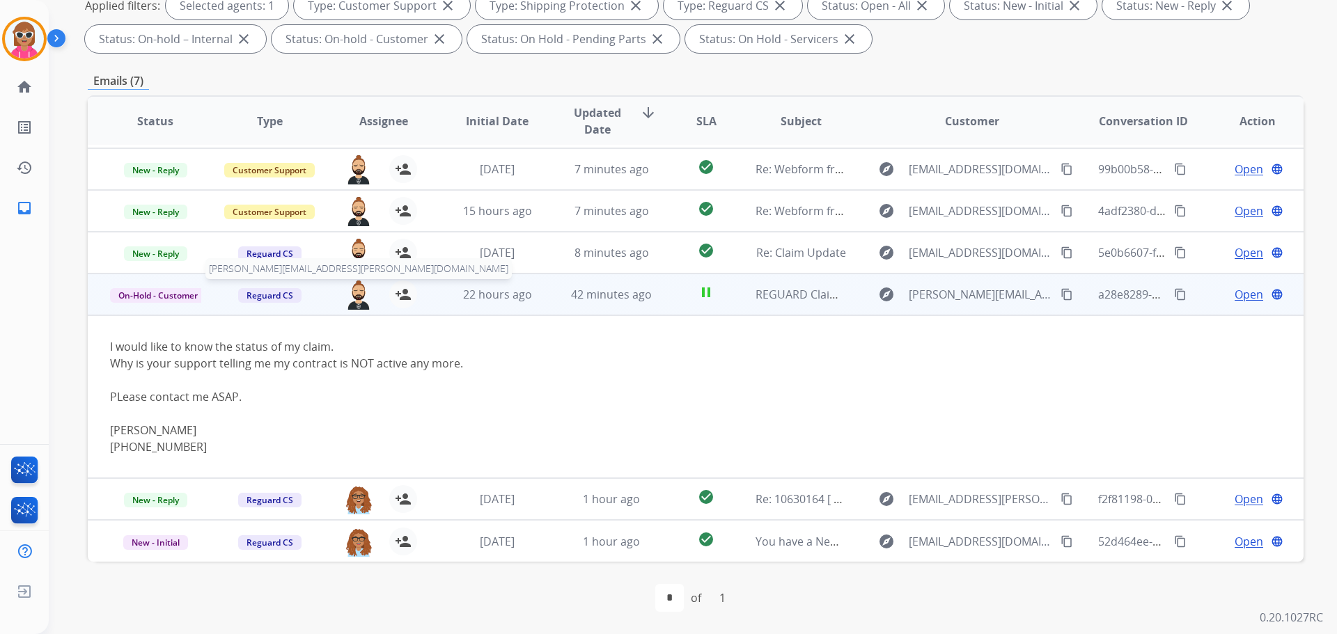
click at [352, 290] on img at bounding box center [359, 295] width 28 height 29
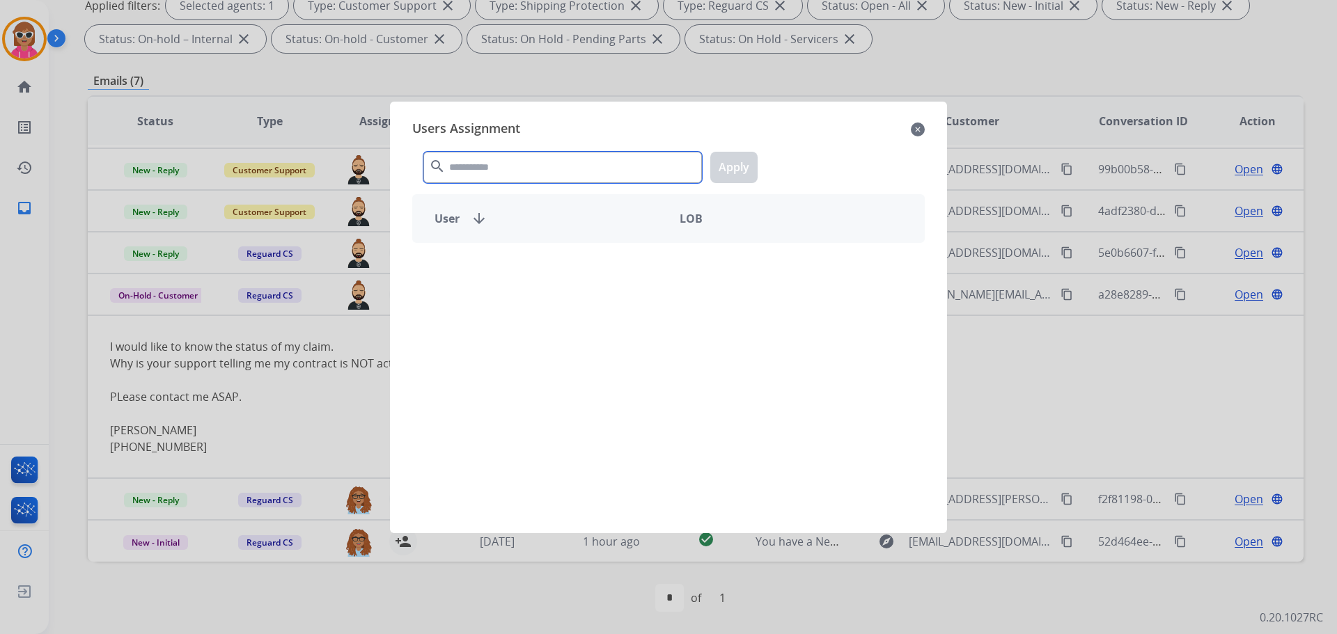
click at [454, 170] on input "text" at bounding box center [562, 167] width 278 height 31
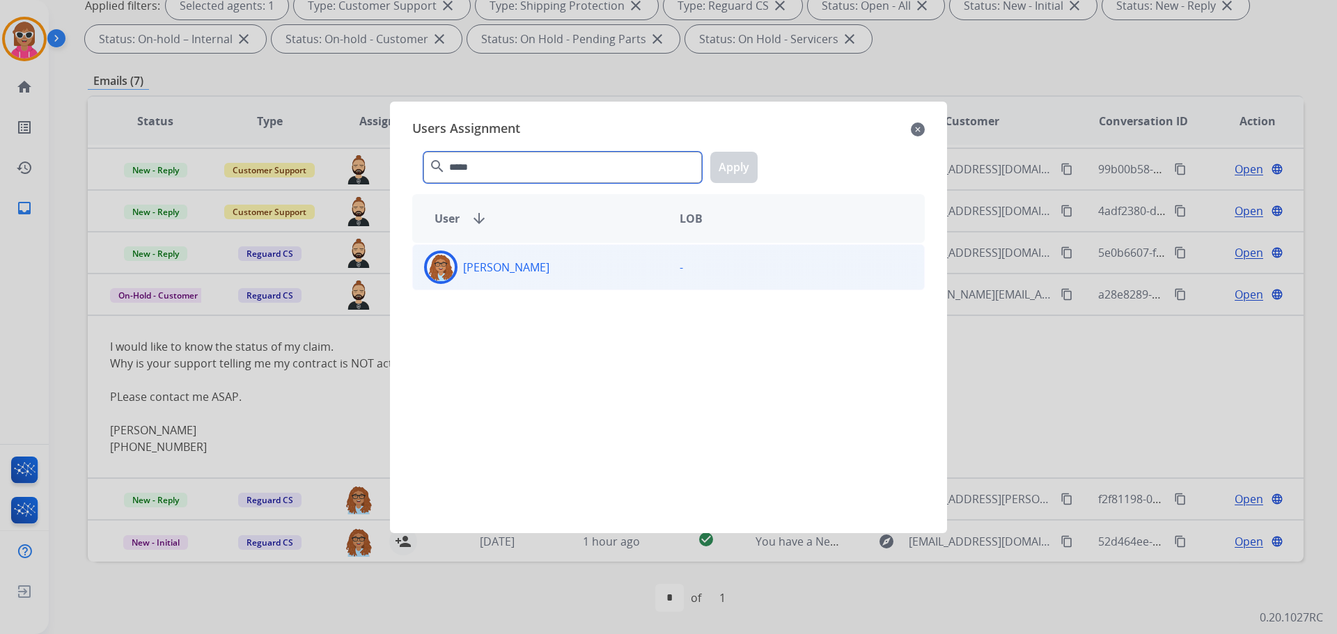
type input "*****"
click at [540, 266] on div "[PERSON_NAME]" at bounding box center [541, 267] width 256 height 33
click at [730, 176] on button "Apply" at bounding box center [733, 167] width 47 height 31
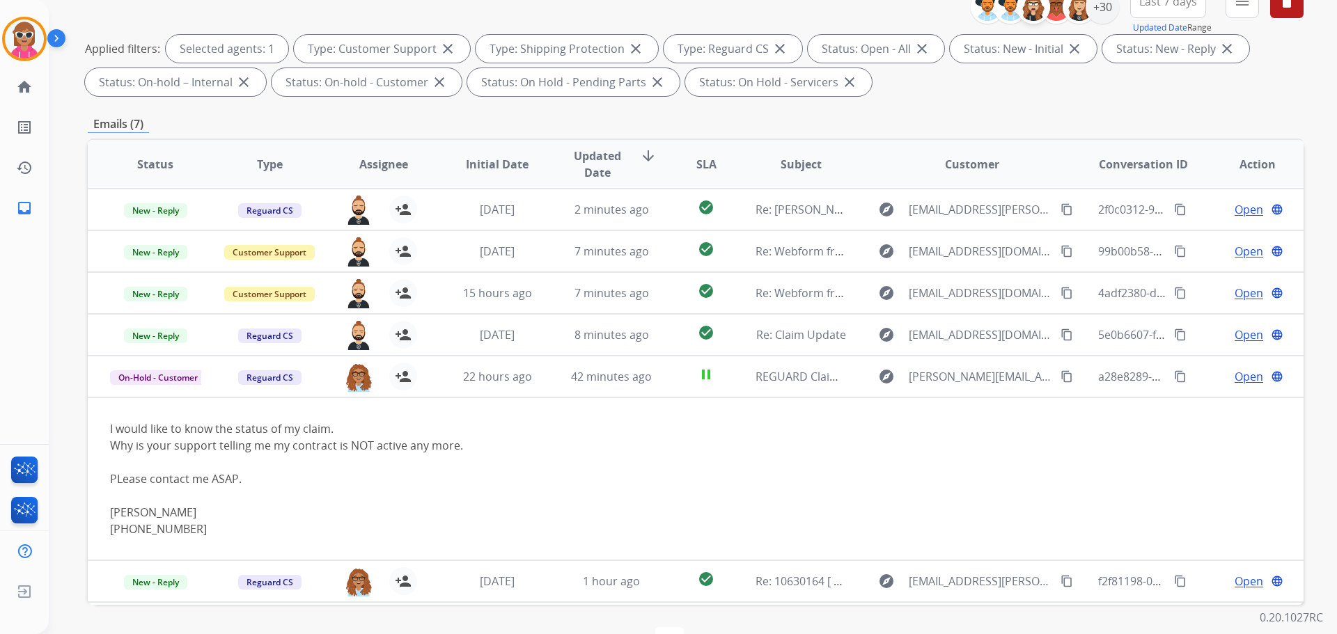
scroll to position [86, 0]
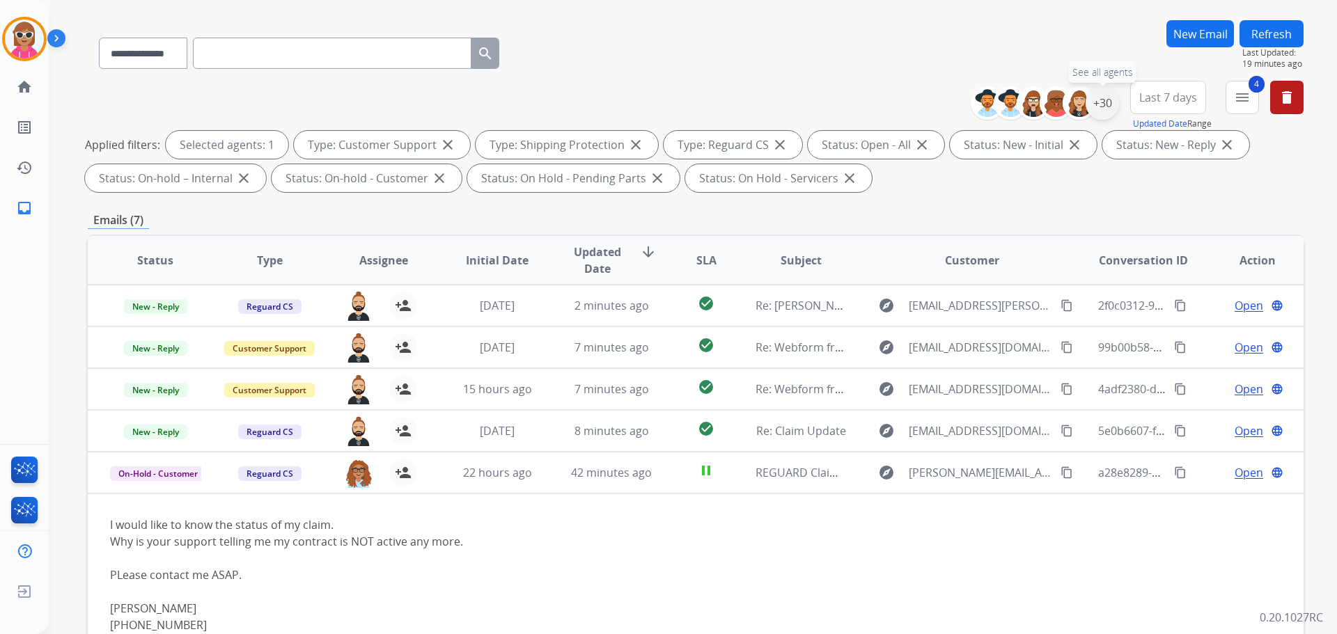
click at [1107, 102] on div "+30" at bounding box center [1101, 102] width 33 height 33
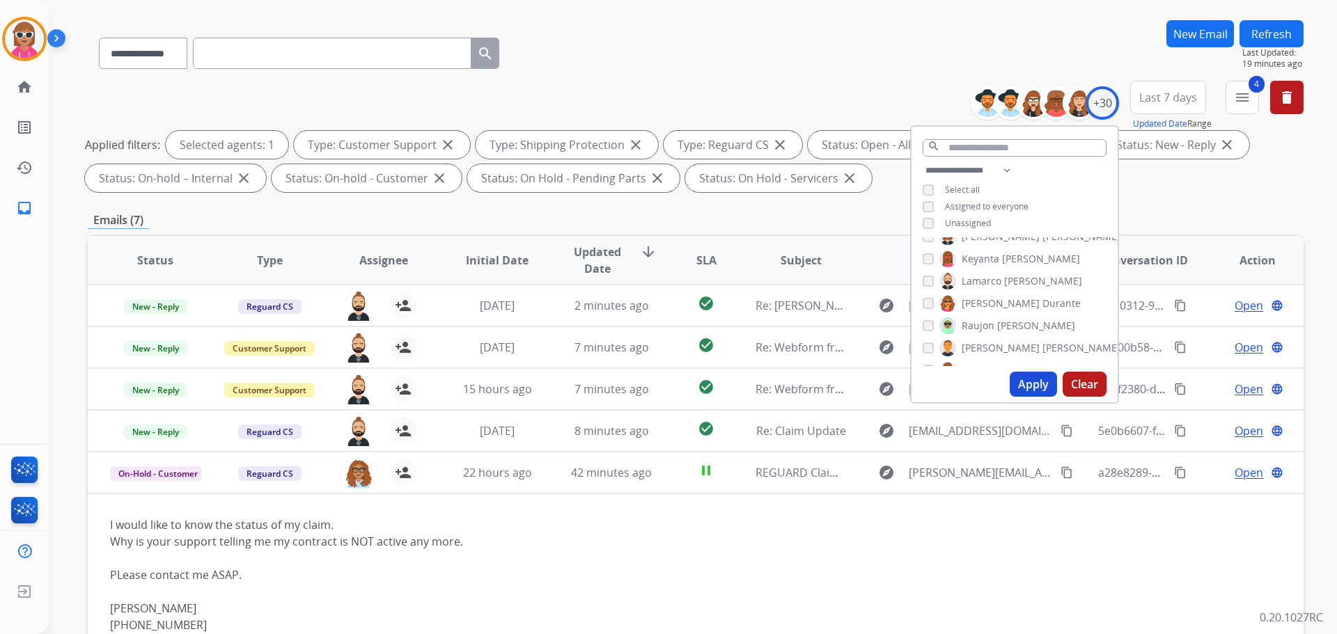
click at [965, 281] on span "Lamarco" at bounding box center [981, 281] width 40 height 14
click at [977, 301] on span "[PERSON_NAME]" at bounding box center [1000, 304] width 78 height 14
click at [1028, 376] on button "Apply" at bounding box center [1032, 384] width 47 height 25
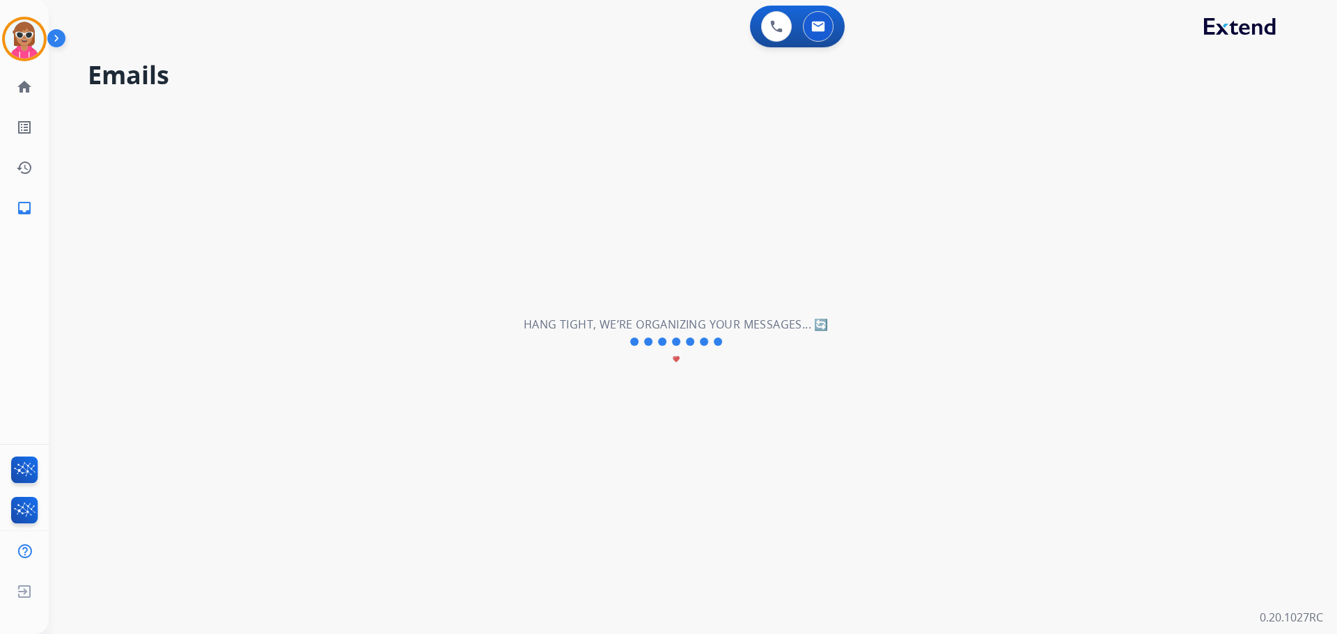
scroll to position [0, 0]
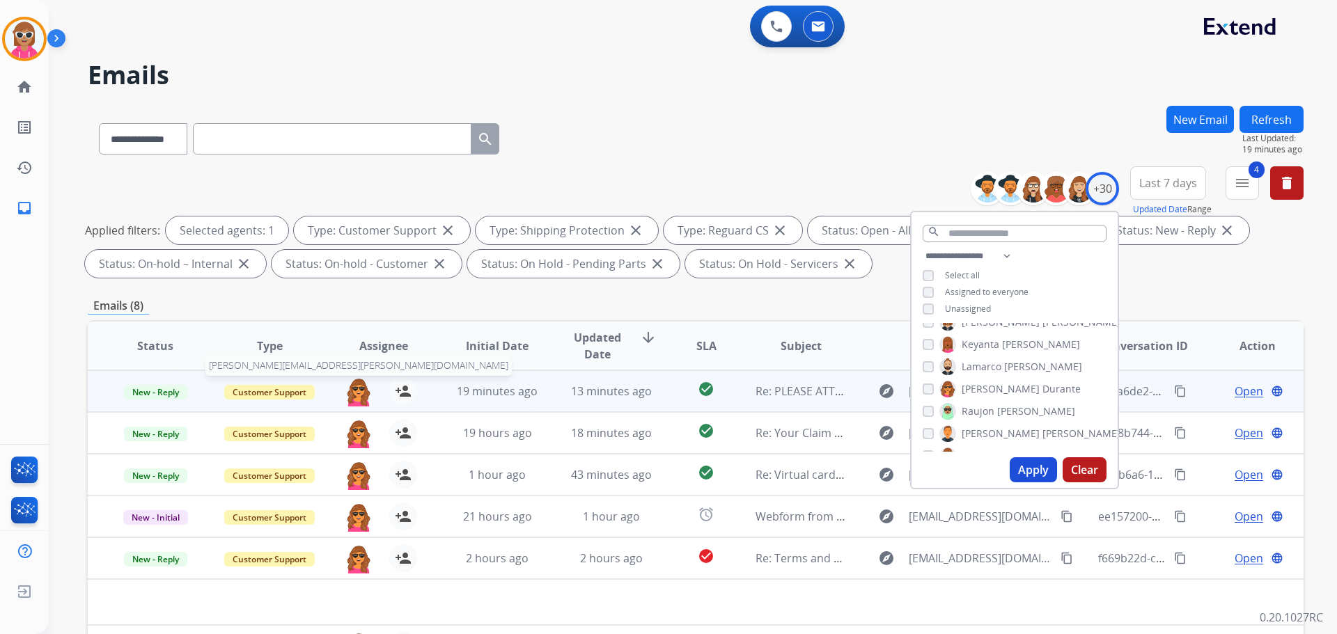
click at [359, 396] on img at bounding box center [359, 391] width 28 height 29
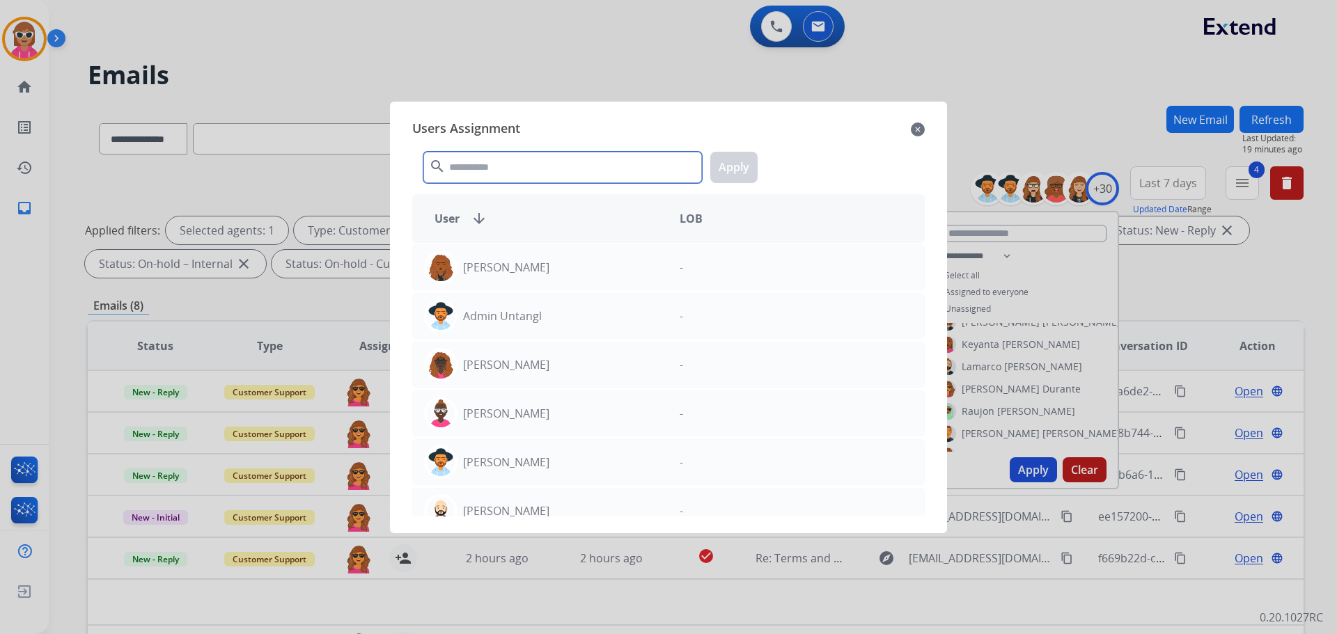
click at [550, 164] on input "text" at bounding box center [562, 167] width 278 height 31
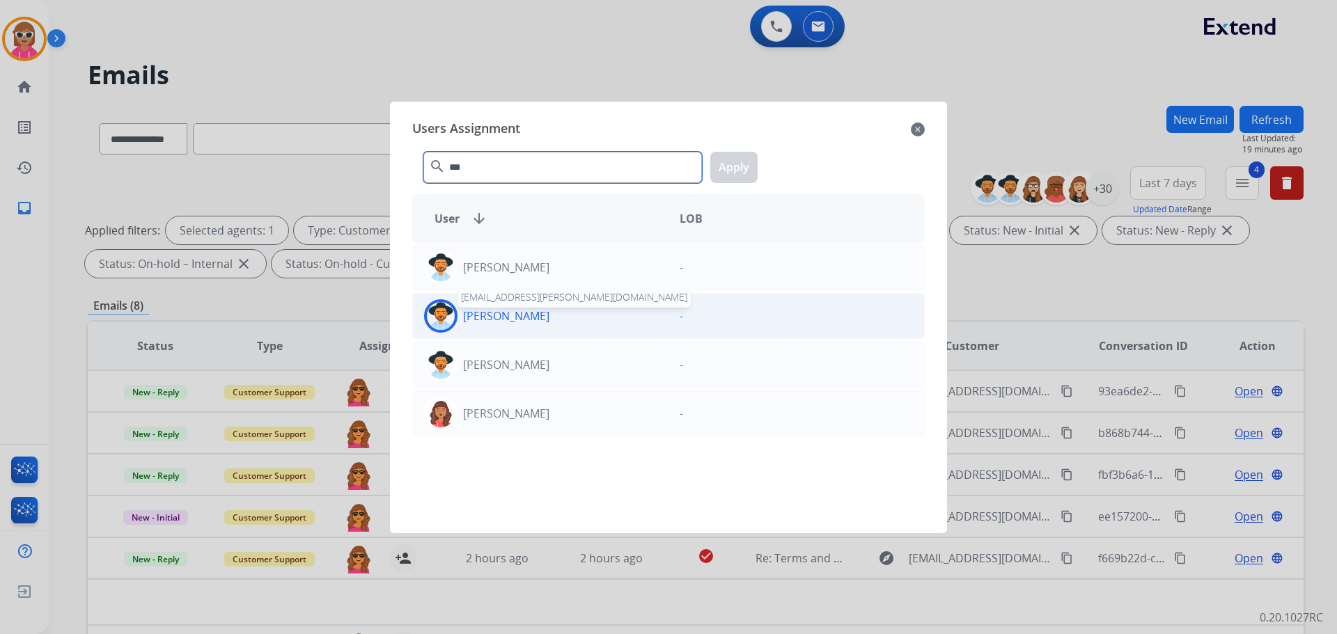
type input "***"
click at [494, 316] on p "[PERSON_NAME]" at bounding box center [506, 316] width 86 height 17
click at [733, 176] on button "Apply" at bounding box center [733, 167] width 47 height 31
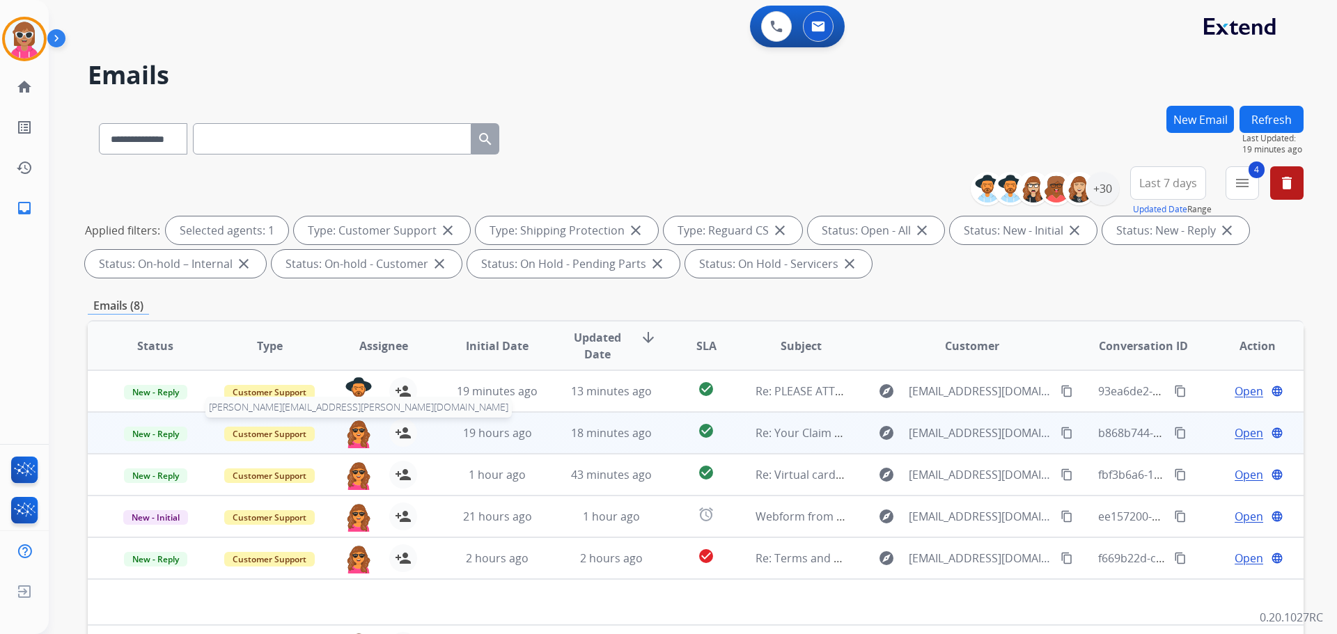
click at [357, 437] on img at bounding box center [359, 433] width 28 height 29
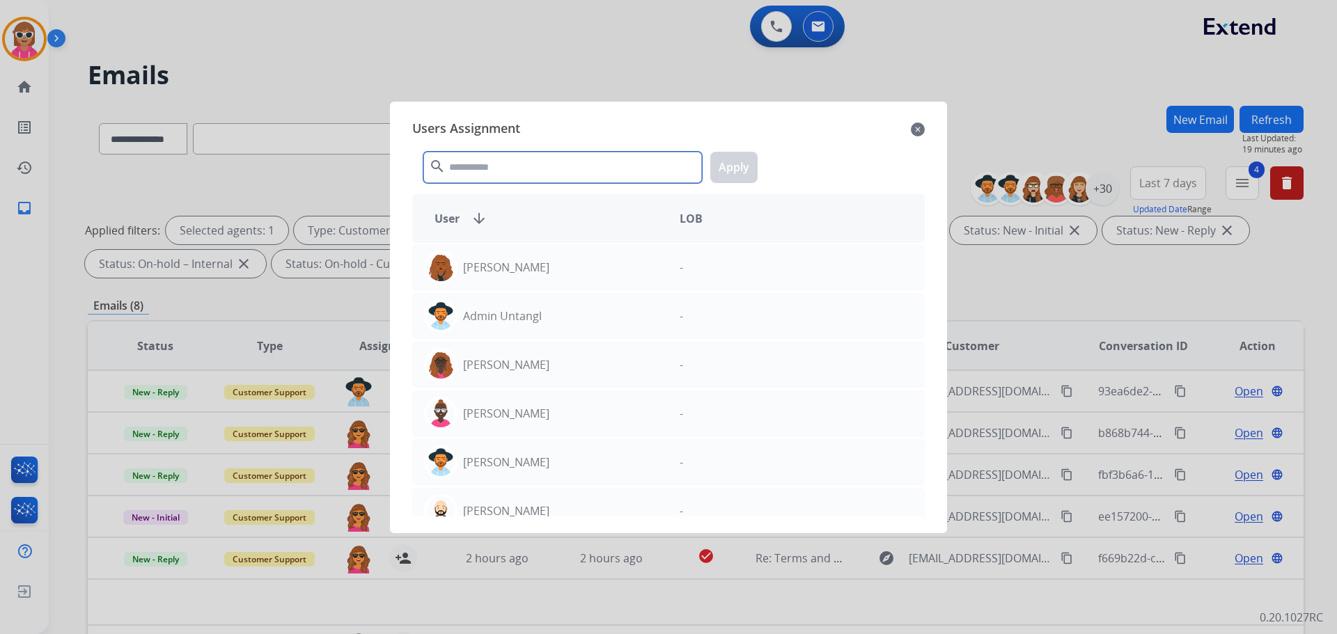
click at [510, 173] on input "text" at bounding box center [562, 167] width 278 height 31
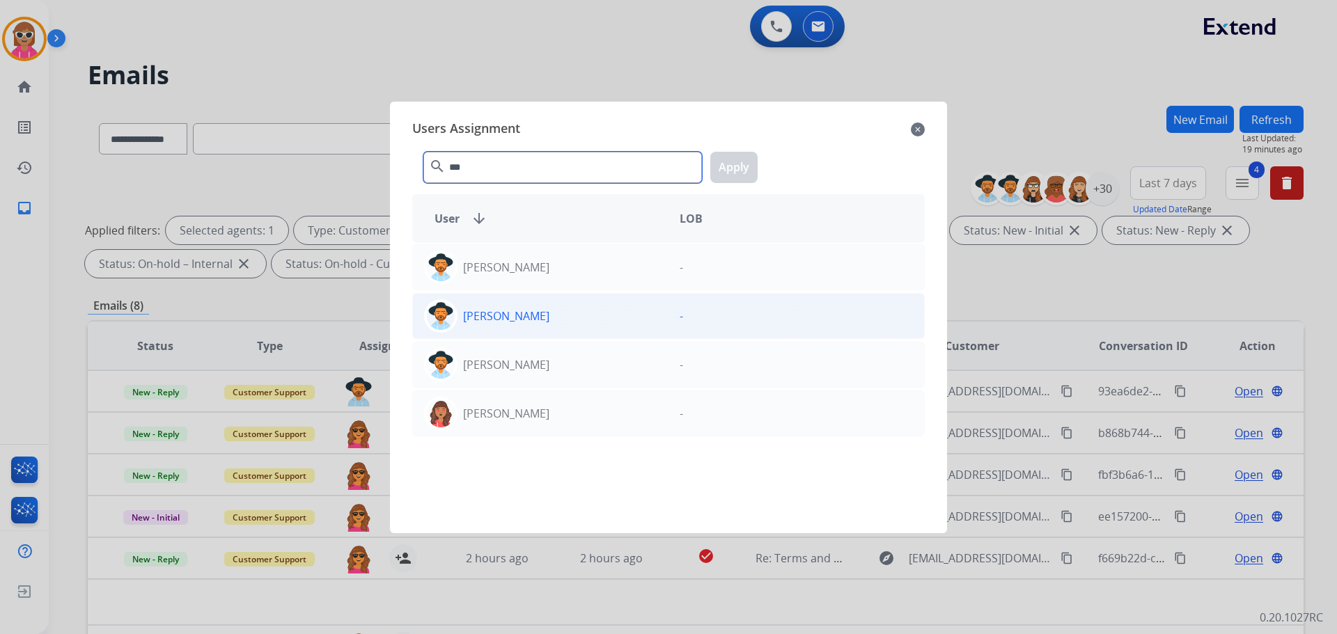
type input "***"
click at [517, 314] on p "[PERSON_NAME]" at bounding box center [506, 316] width 86 height 17
click at [728, 165] on button "Apply" at bounding box center [733, 167] width 47 height 31
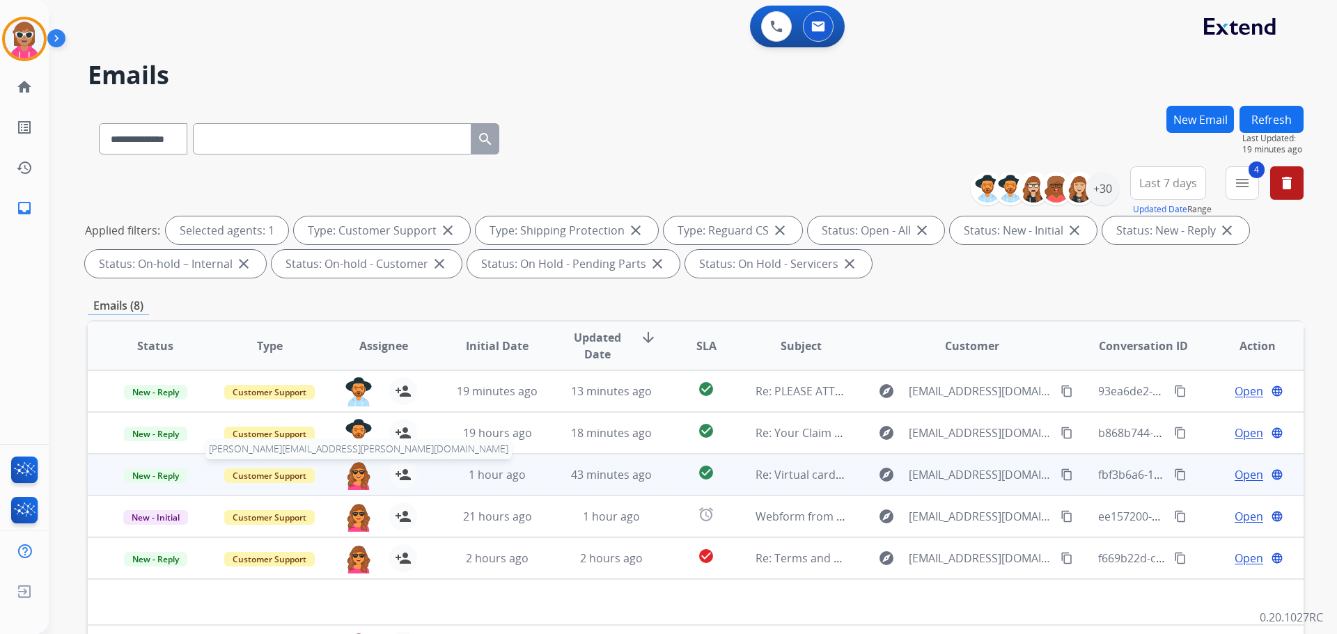
click at [362, 478] on img at bounding box center [359, 475] width 28 height 29
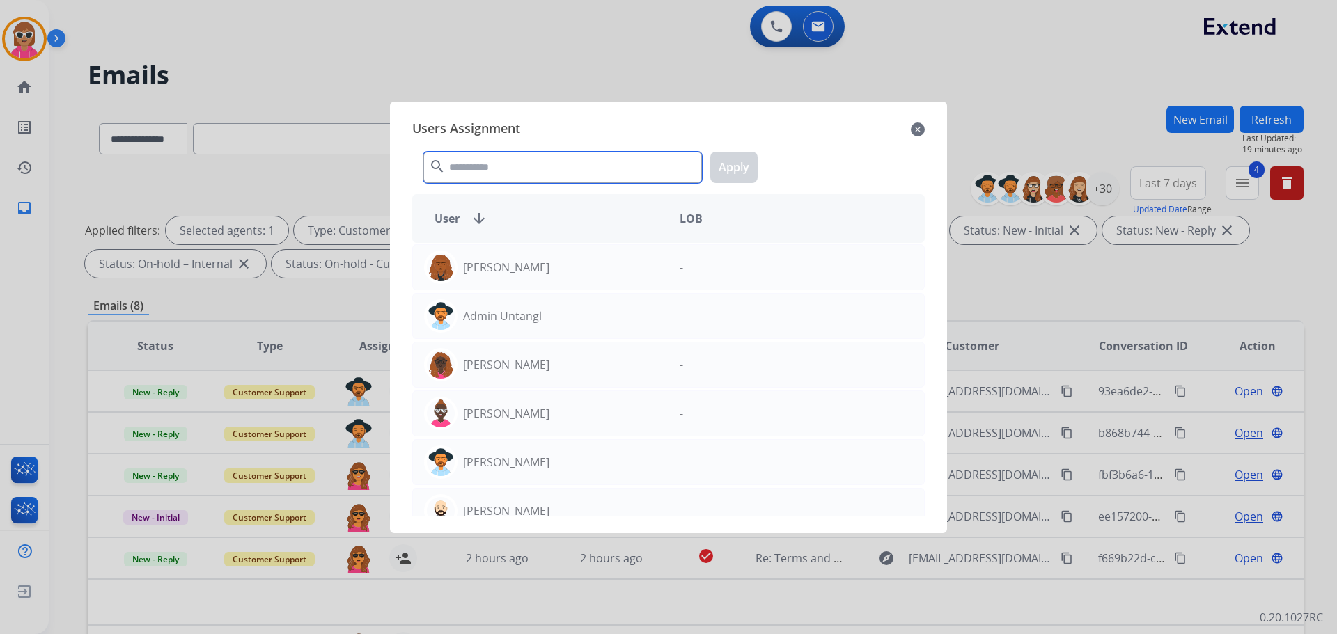
click at [496, 178] on input "text" at bounding box center [562, 167] width 278 height 31
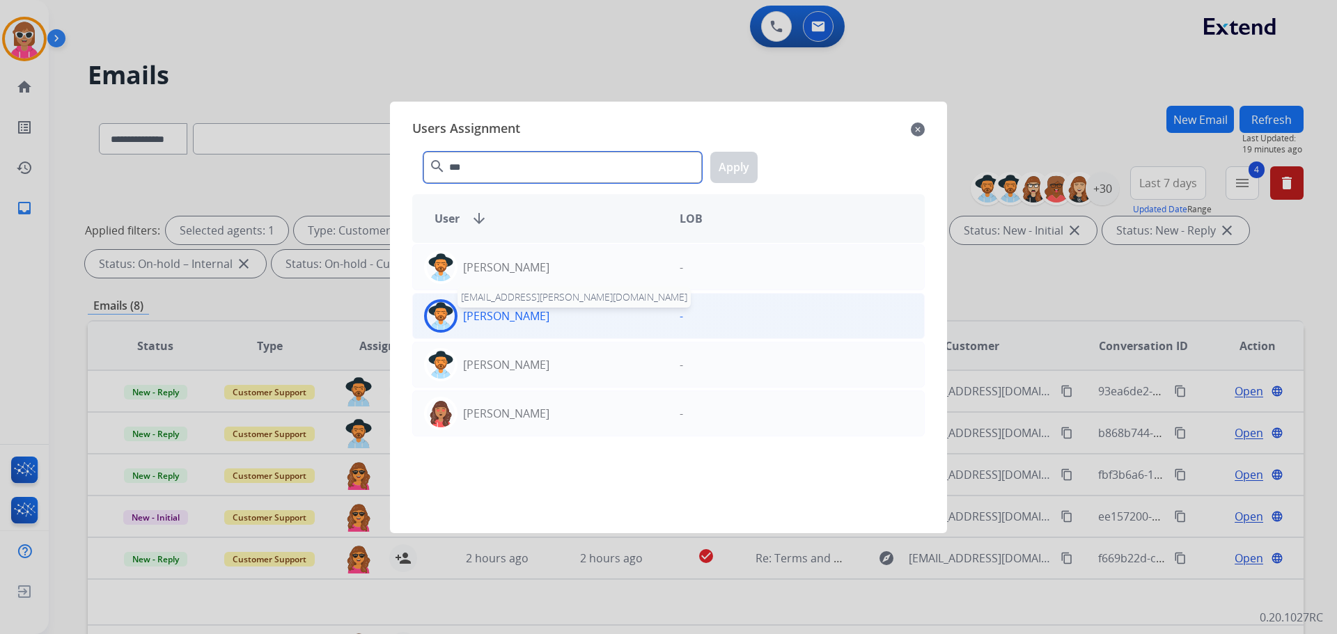
type input "***"
click at [519, 313] on p "[PERSON_NAME]" at bounding box center [506, 316] width 86 height 17
click at [734, 171] on button "Apply" at bounding box center [733, 167] width 47 height 31
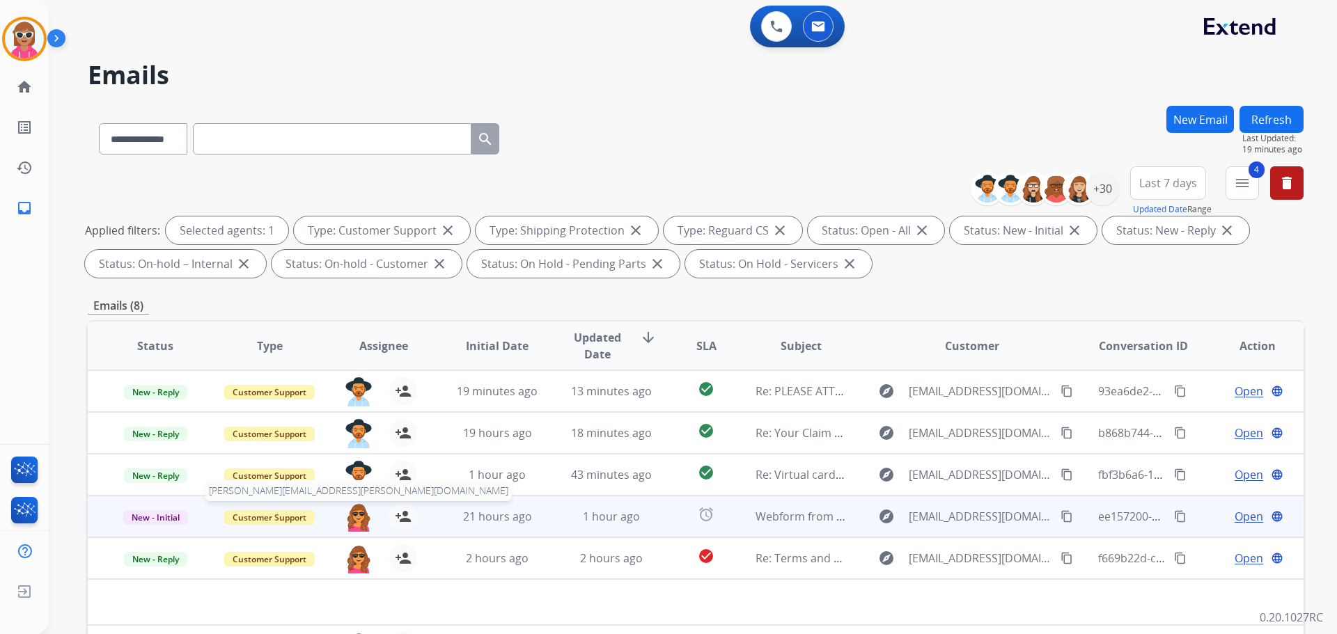
click at [361, 517] on img at bounding box center [359, 517] width 28 height 29
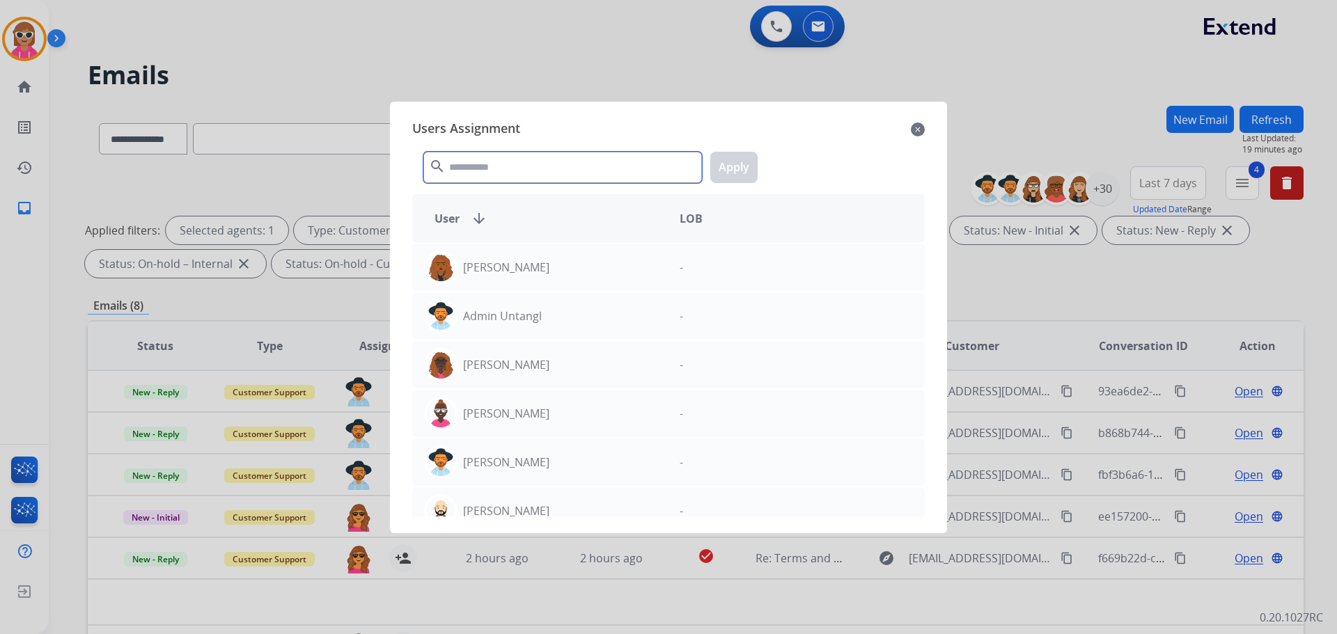
click at [549, 168] on input "text" at bounding box center [562, 167] width 278 height 31
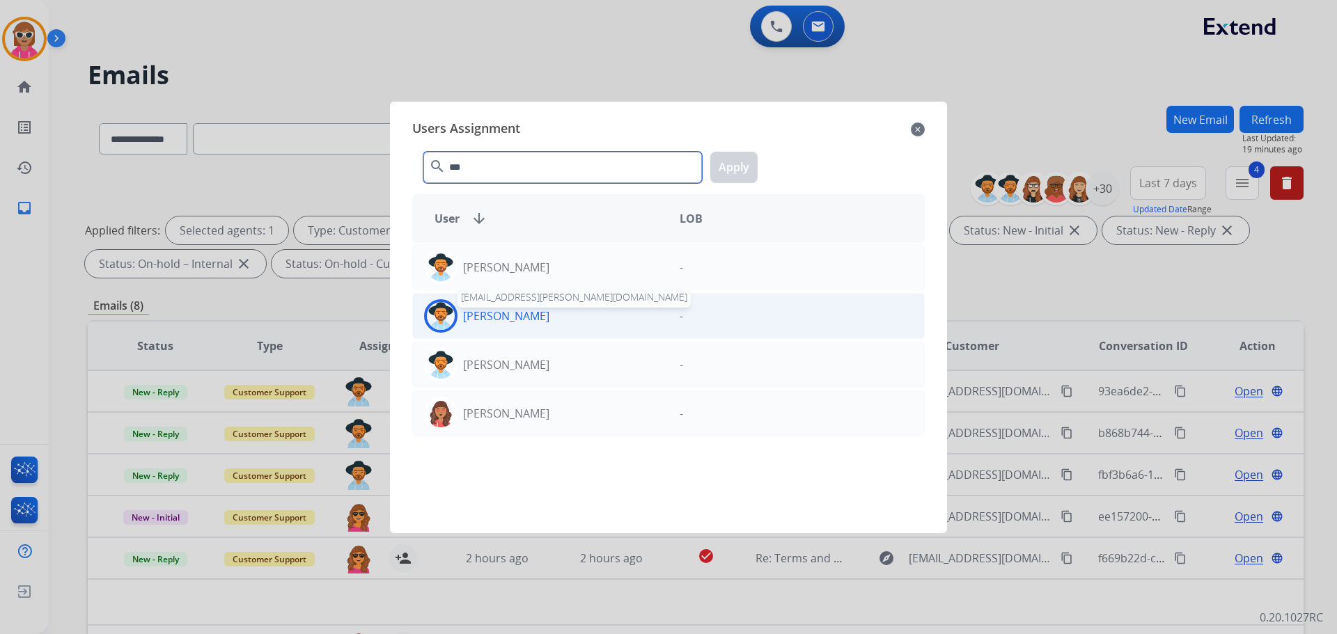
type input "***"
click at [513, 322] on p "[PERSON_NAME]" at bounding box center [506, 316] width 86 height 17
click at [737, 163] on button "Apply" at bounding box center [733, 167] width 47 height 31
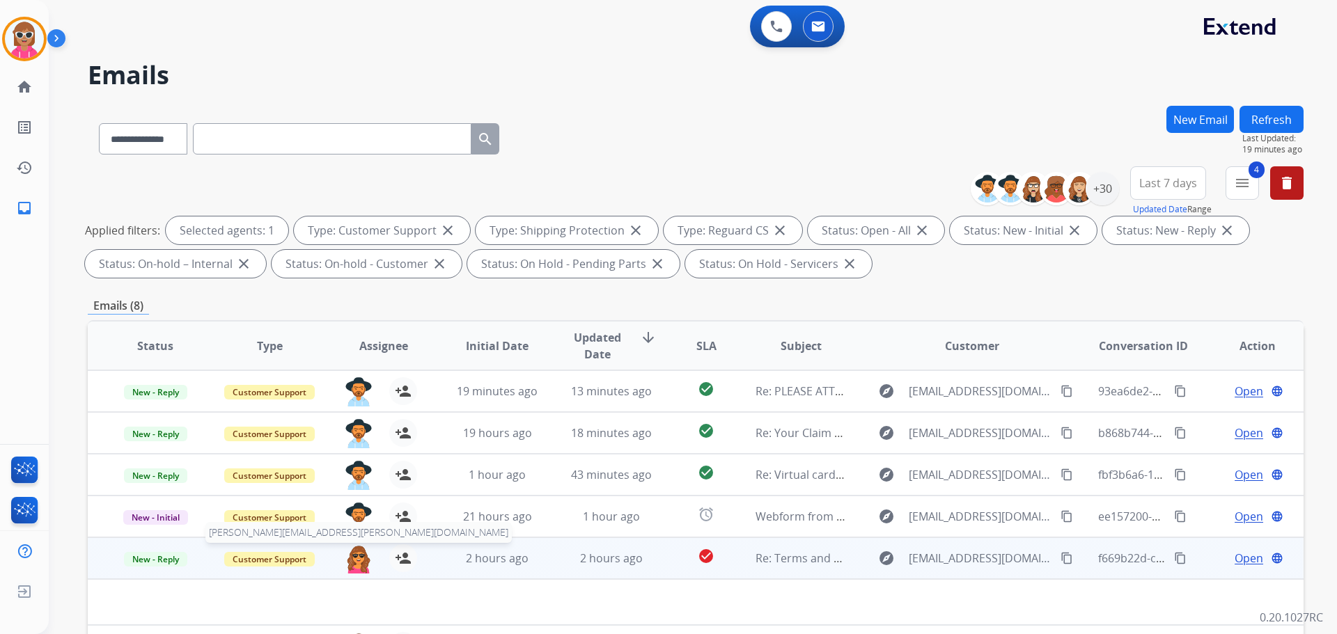
click at [359, 566] on img at bounding box center [359, 558] width 28 height 29
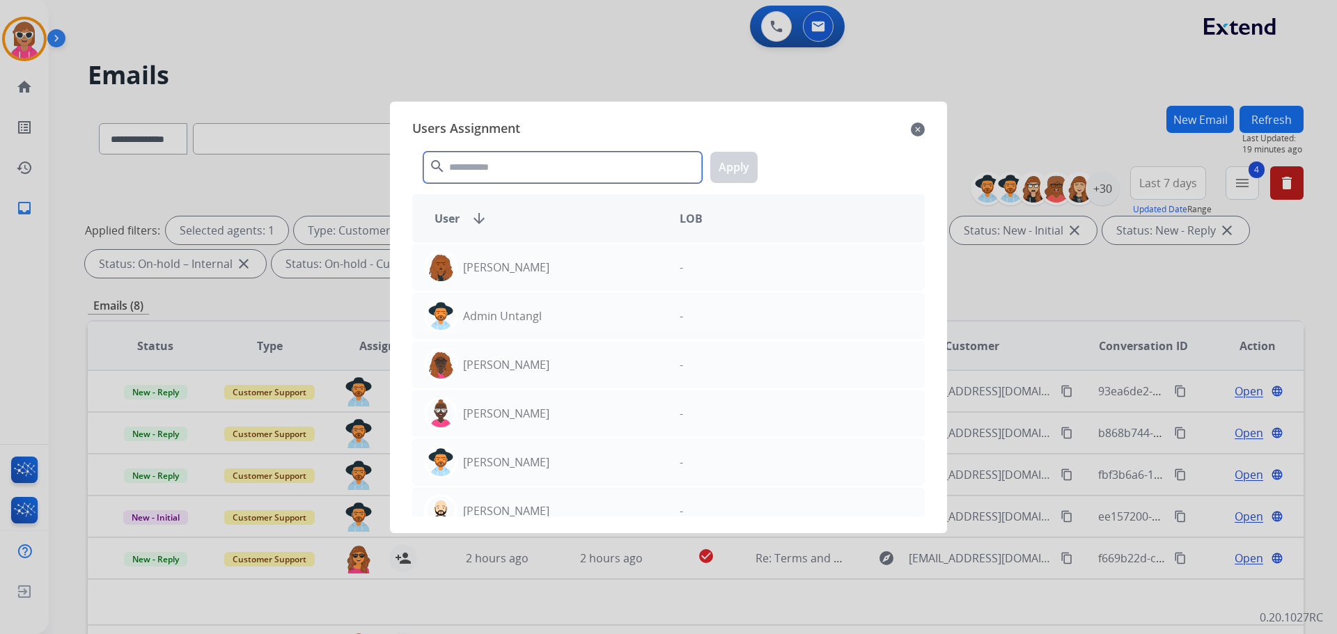
click at [484, 177] on input "text" at bounding box center [562, 167] width 278 height 31
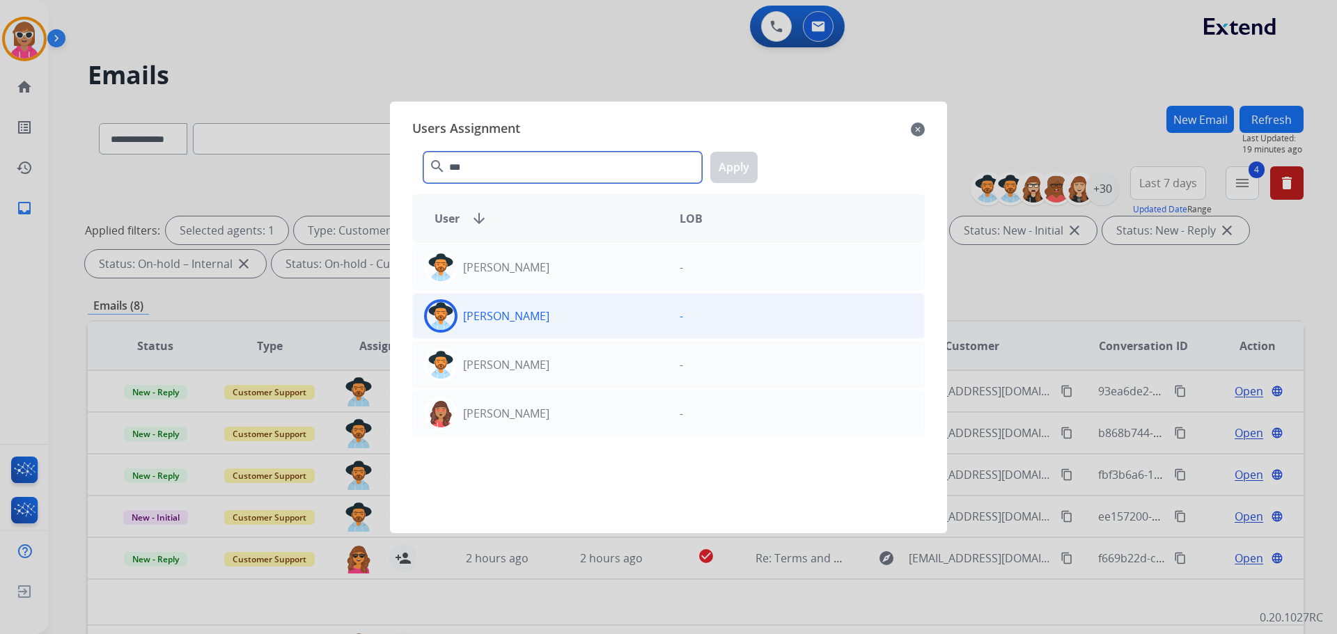
type input "***"
click at [529, 318] on div "[PERSON_NAME] [PERSON_NAME][EMAIL_ADDRESS][PERSON_NAME][DOMAIN_NAME]" at bounding box center [541, 315] width 256 height 33
click at [745, 174] on button "Apply" at bounding box center [733, 167] width 47 height 31
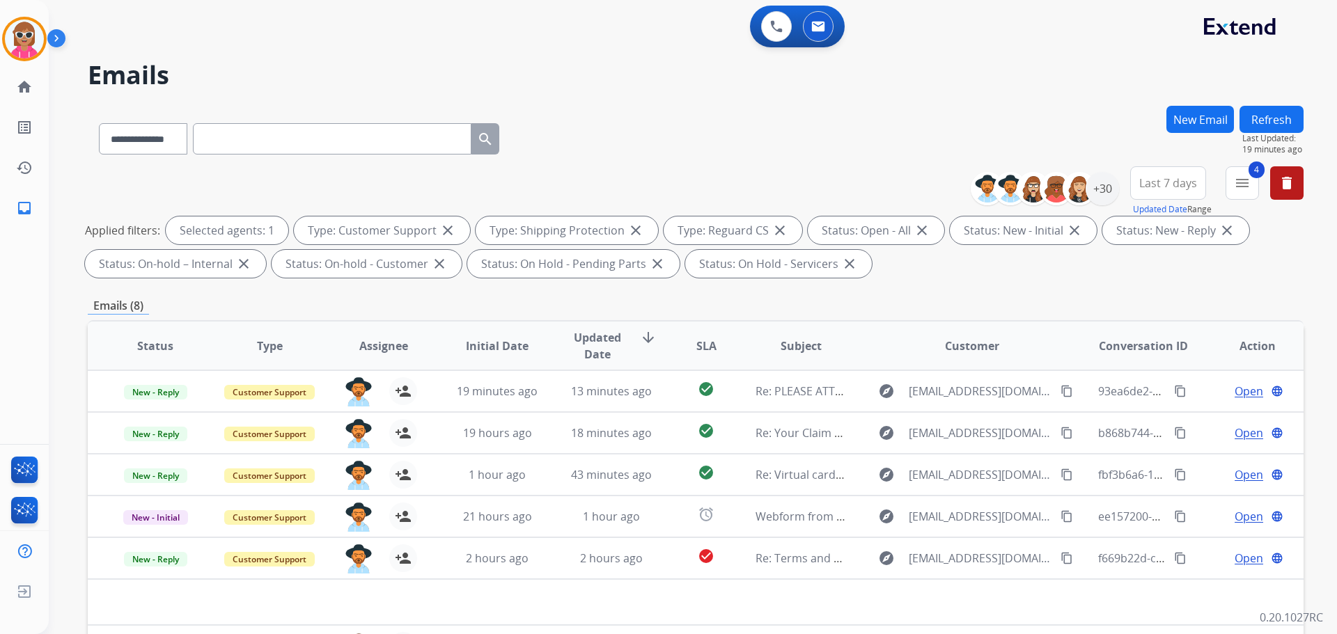
click at [1278, 118] on button "Refresh" at bounding box center [1271, 119] width 64 height 27
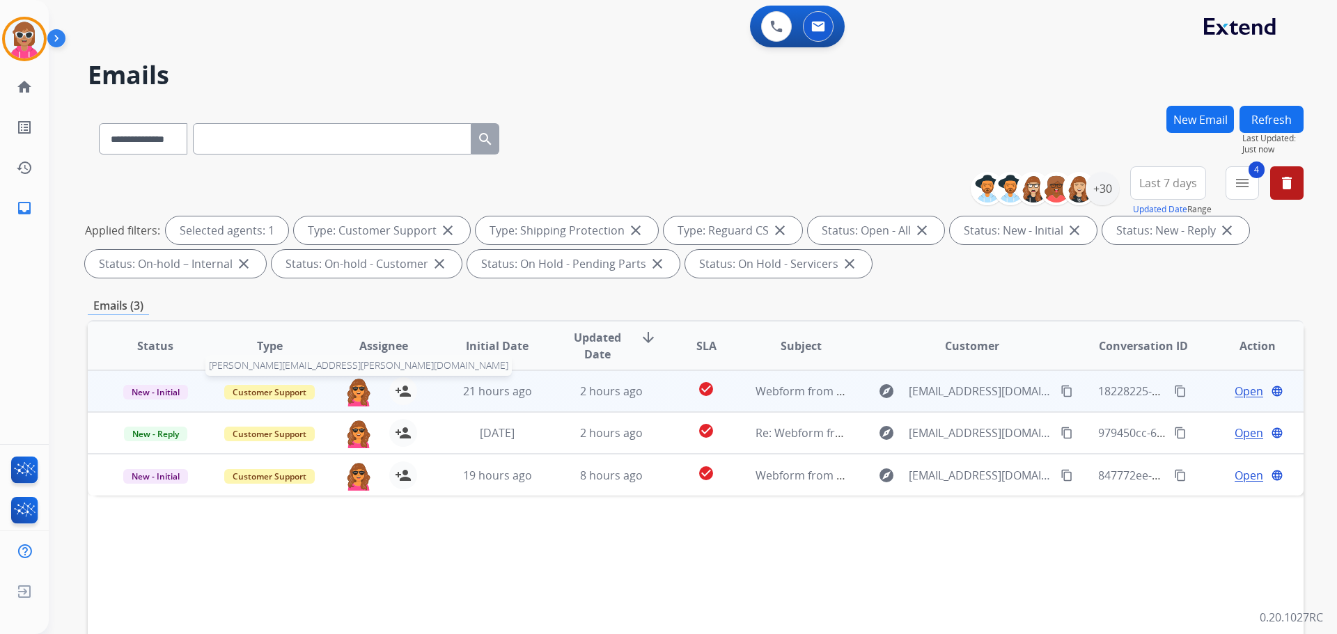
click at [356, 395] on img at bounding box center [359, 391] width 28 height 29
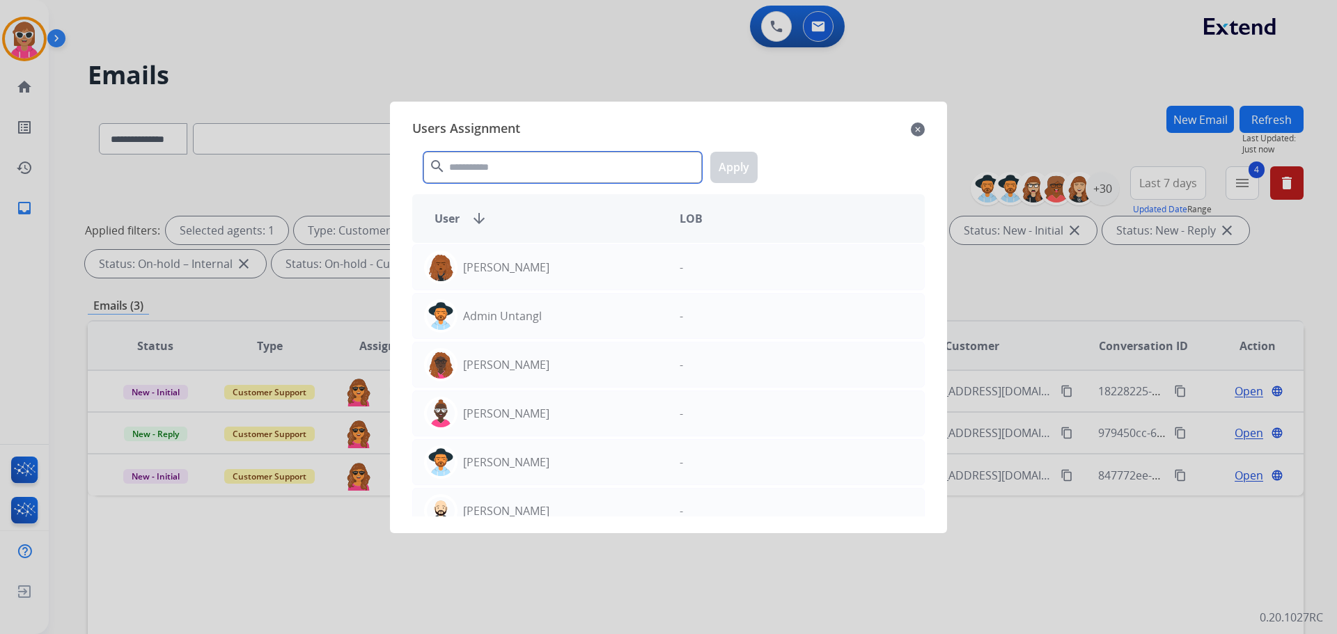
click at [478, 176] on input "text" at bounding box center [562, 167] width 278 height 31
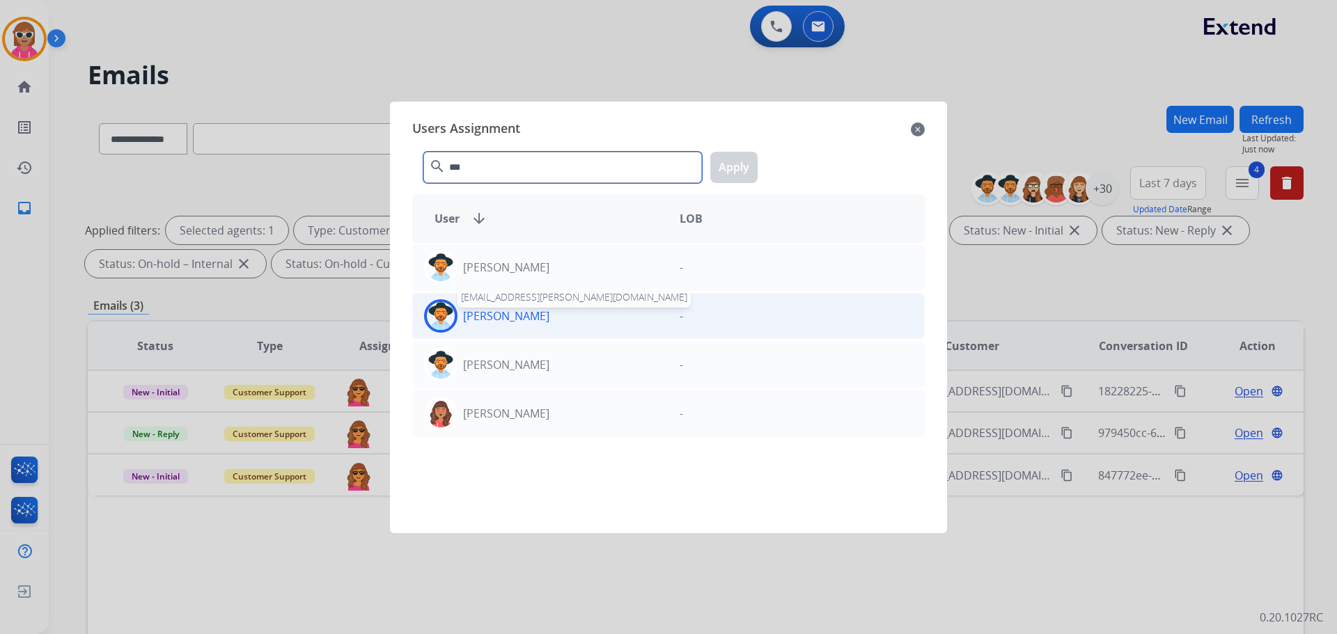
type input "***"
click at [508, 314] on p "[PERSON_NAME]" at bounding box center [506, 316] width 86 height 17
drag, startPoint x: 726, startPoint y: 166, endPoint x: 716, endPoint y: 174, distance: 12.9
click at [723, 168] on button "Apply" at bounding box center [733, 167] width 47 height 31
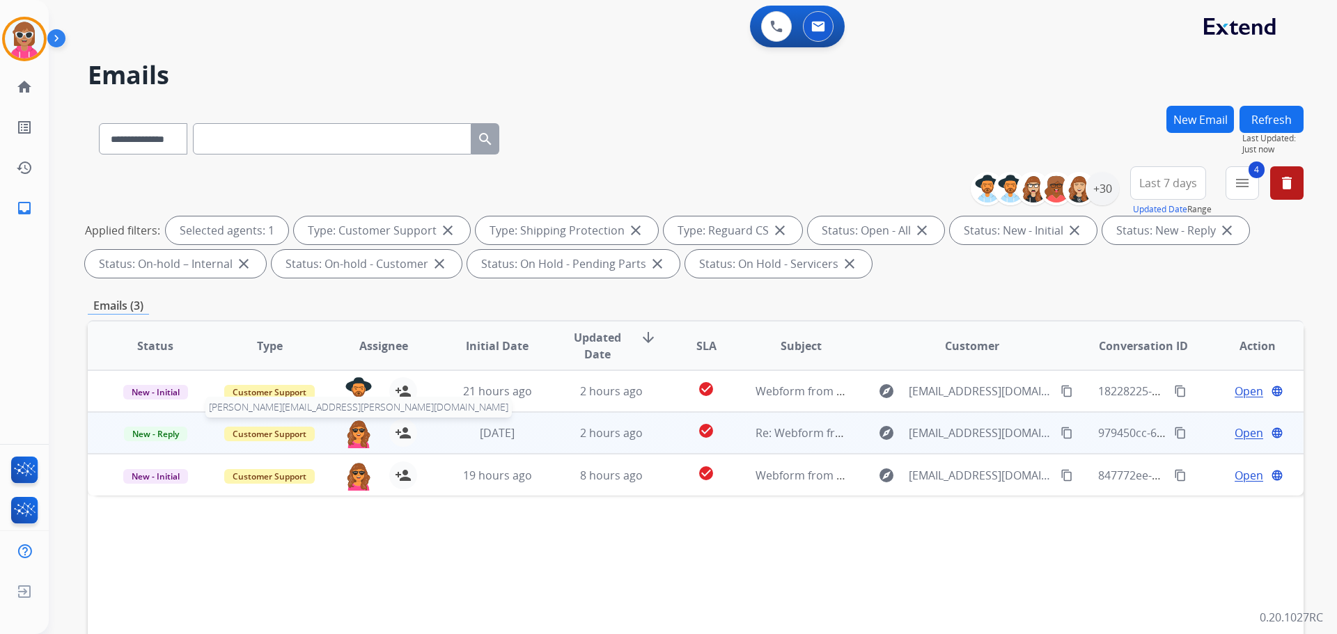
click at [356, 437] on img at bounding box center [359, 433] width 28 height 29
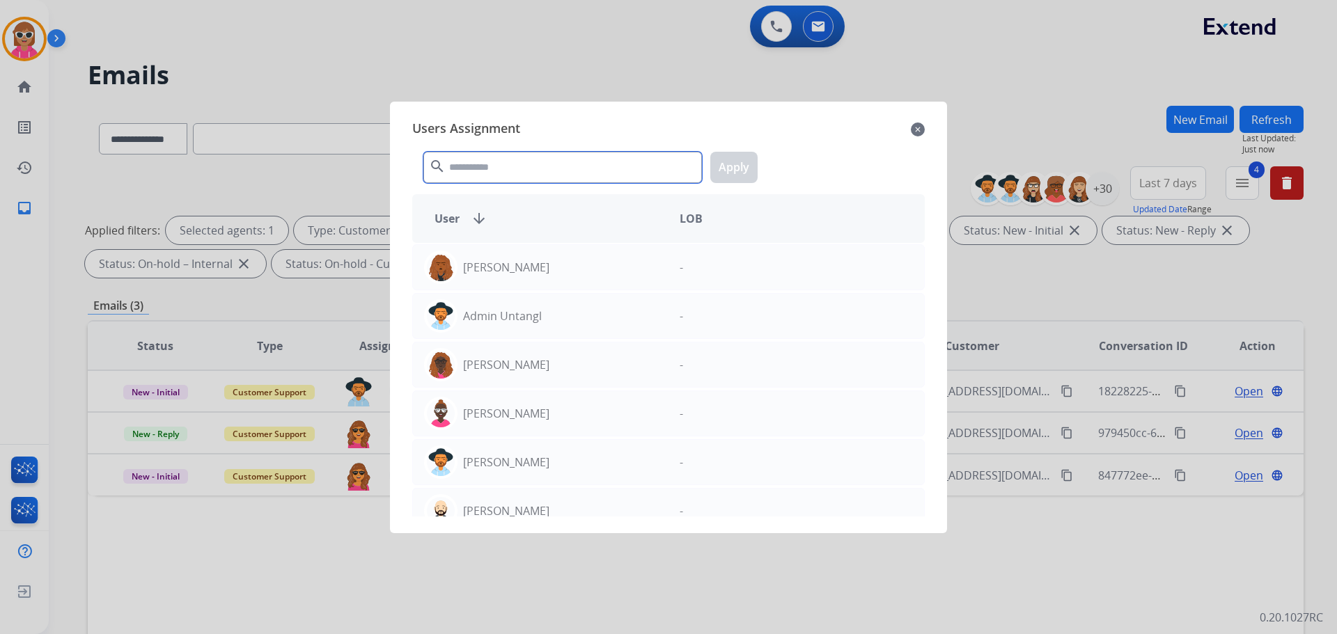
click at [591, 168] on input "text" at bounding box center [562, 167] width 278 height 31
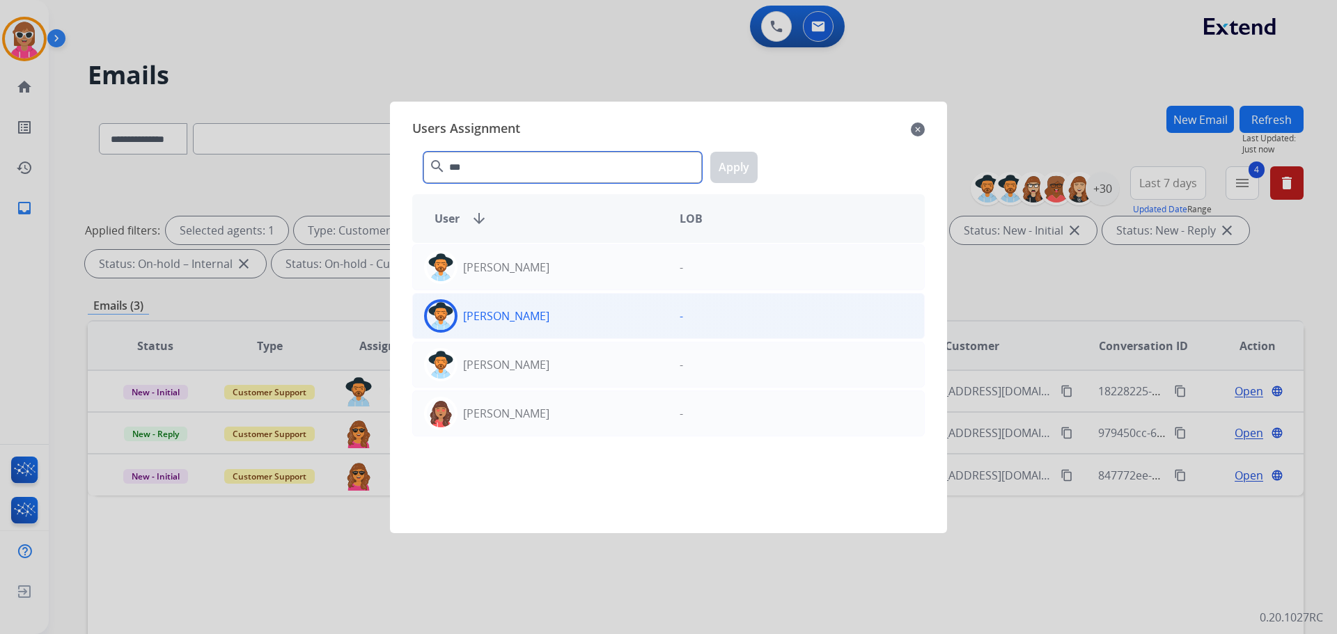
type input "***"
click at [553, 322] on div "[PERSON_NAME]" at bounding box center [541, 315] width 256 height 33
click at [721, 175] on button "Apply" at bounding box center [733, 167] width 47 height 31
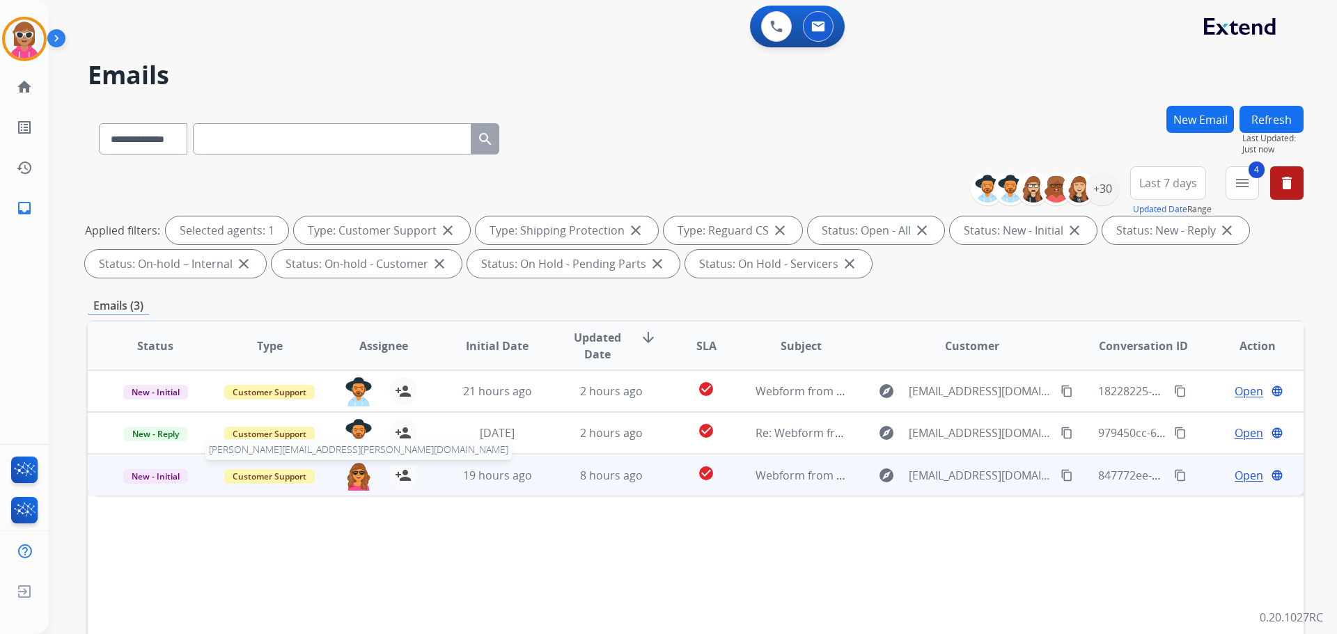
click at [359, 483] on img at bounding box center [359, 476] width 28 height 29
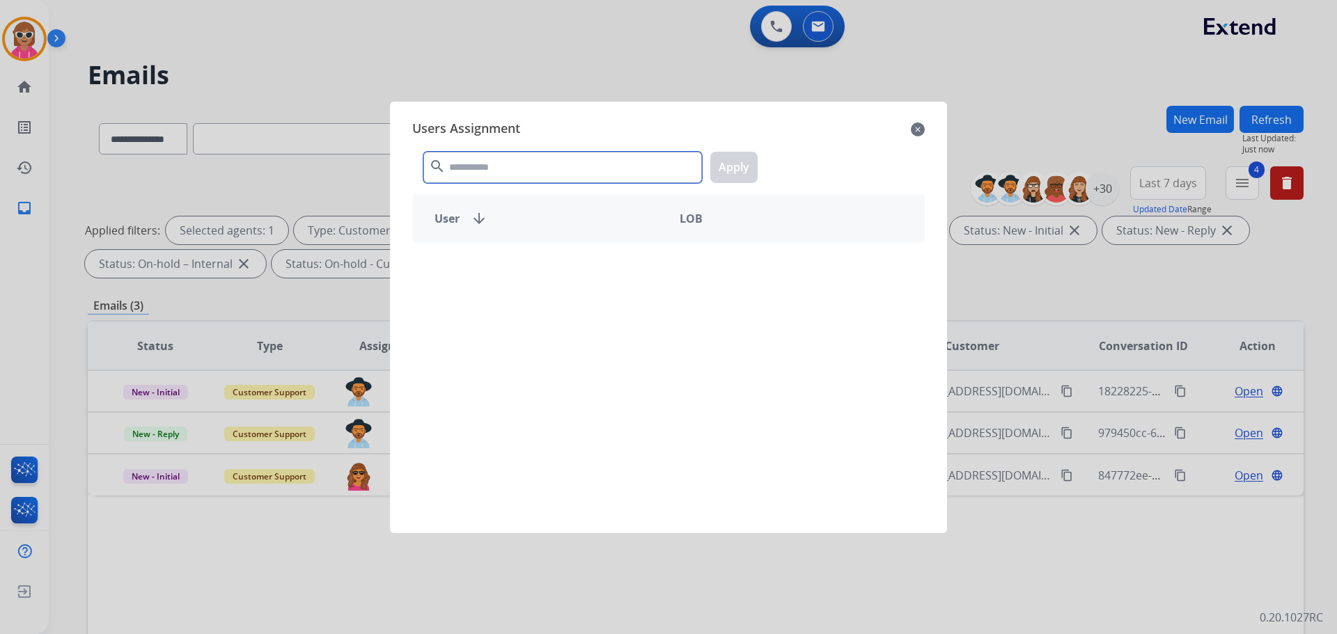
click at [498, 176] on input "text" at bounding box center [562, 167] width 278 height 31
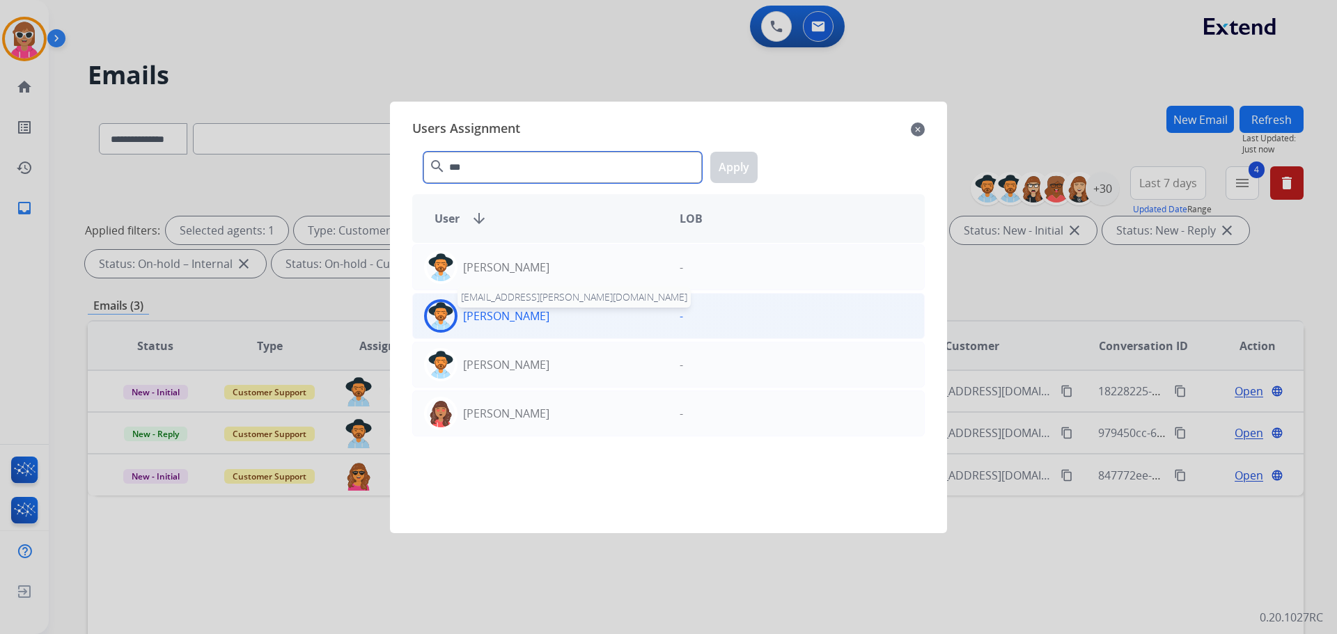
type input "***"
click at [517, 314] on p "[PERSON_NAME]" at bounding box center [506, 316] width 86 height 17
drag, startPoint x: 738, startPoint y: 161, endPoint x: 751, endPoint y: 156, distance: 14.1
click at [746, 157] on button "Apply" at bounding box center [733, 167] width 47 height 31
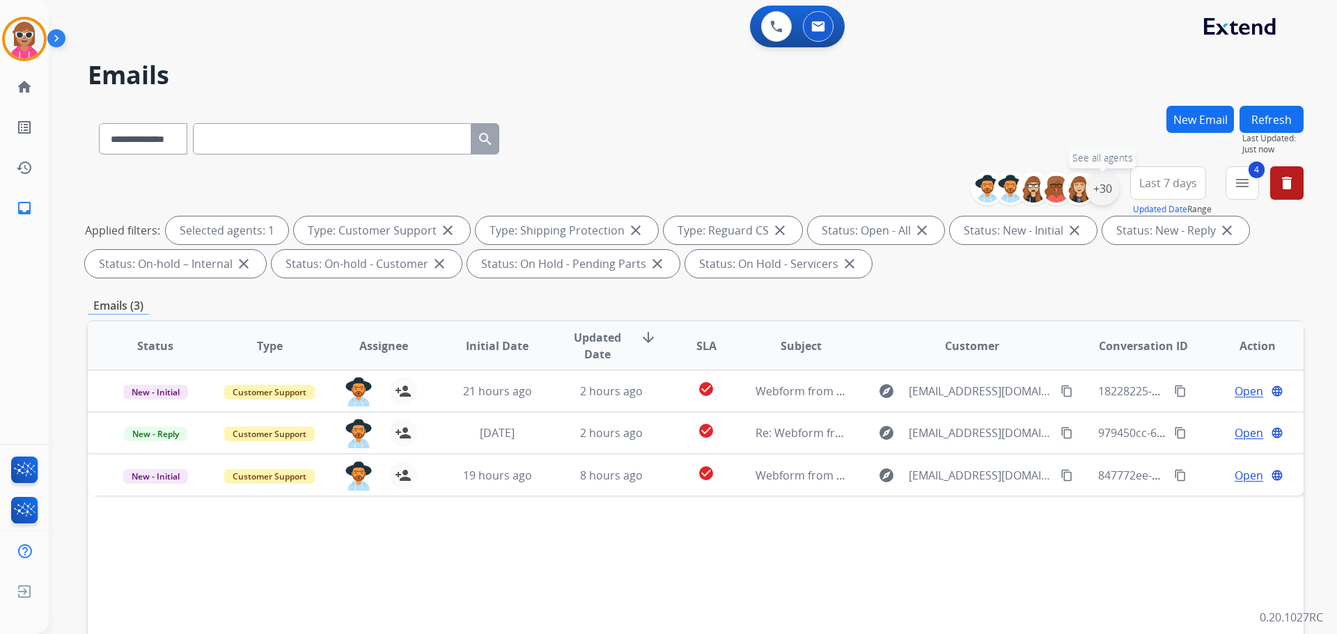
drag, startPoint x: 1098, startPoint y: 195, endPoint x: 1096, endPoint y: 215, distance: 20.2
click at [1098, 196] on div "+30" at bounding box center [1101, 188] width 33 height 33
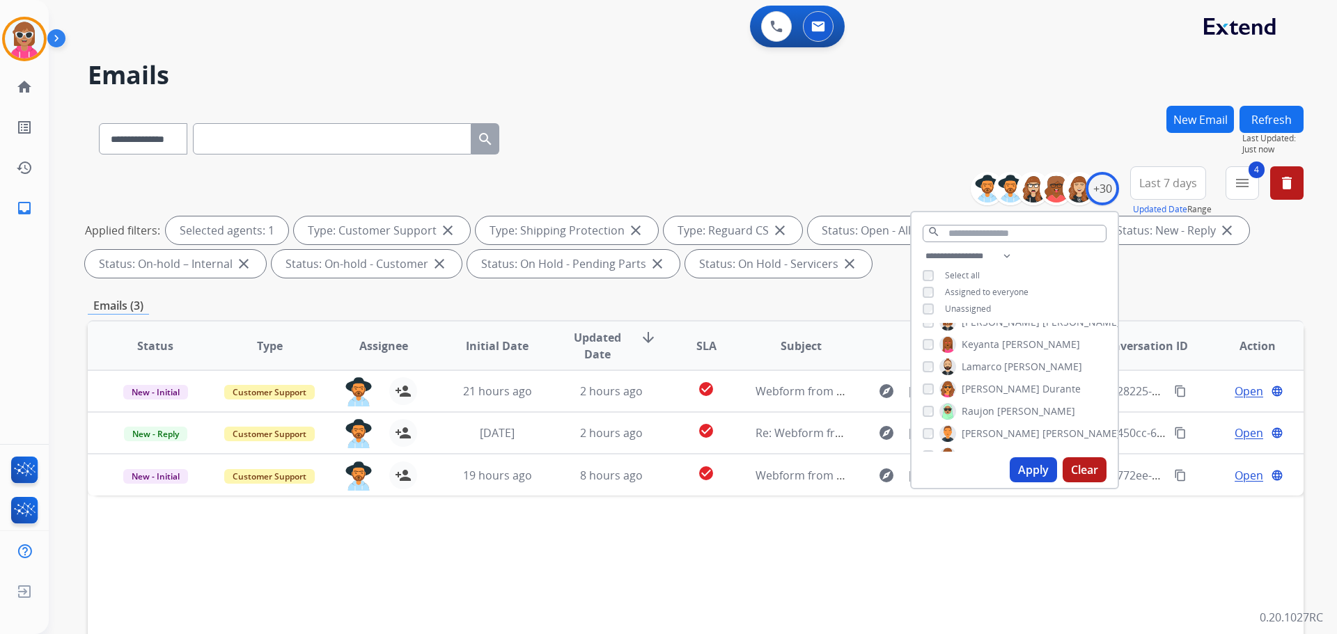
click at [1042, 384] on span "Durante" at bounding box center [1061, 389] width 38 height 14
click at [997, 365] on span "[PERSON_NAME]" at bounding box center [1028, 370] width 78 height 14
click at [1025, 473] on button "Apply" at bounding box center [1032, 469] width 47 height 25
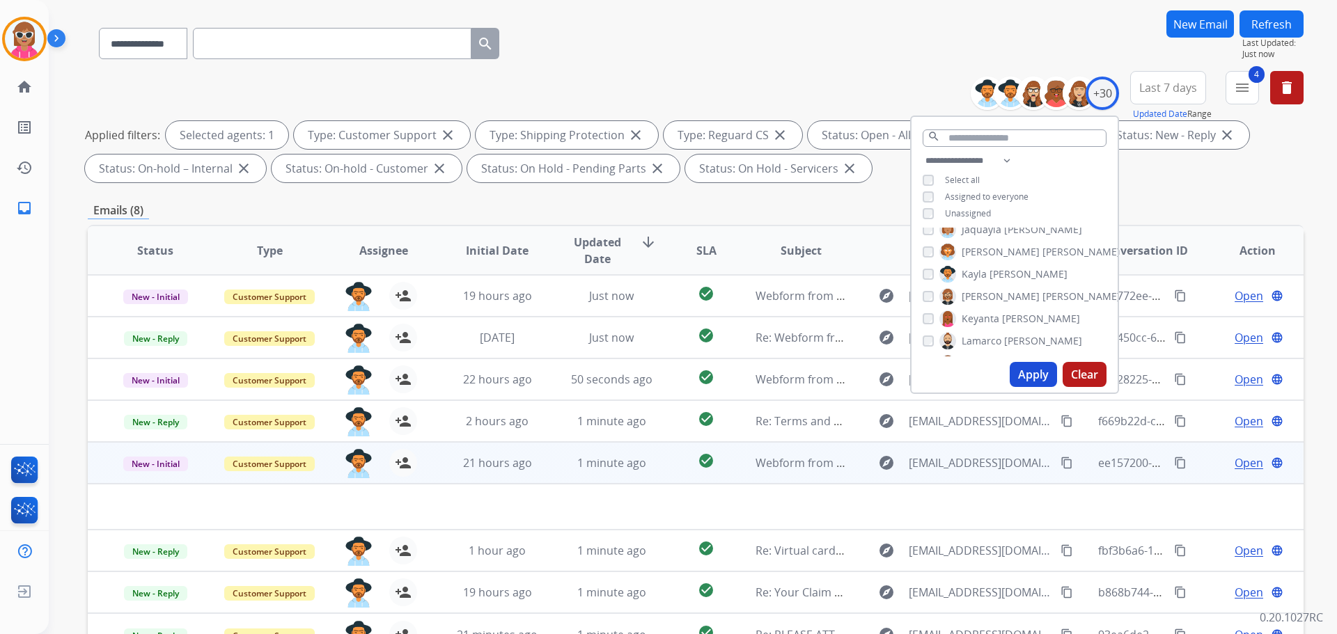
scroll to position [139, 0]
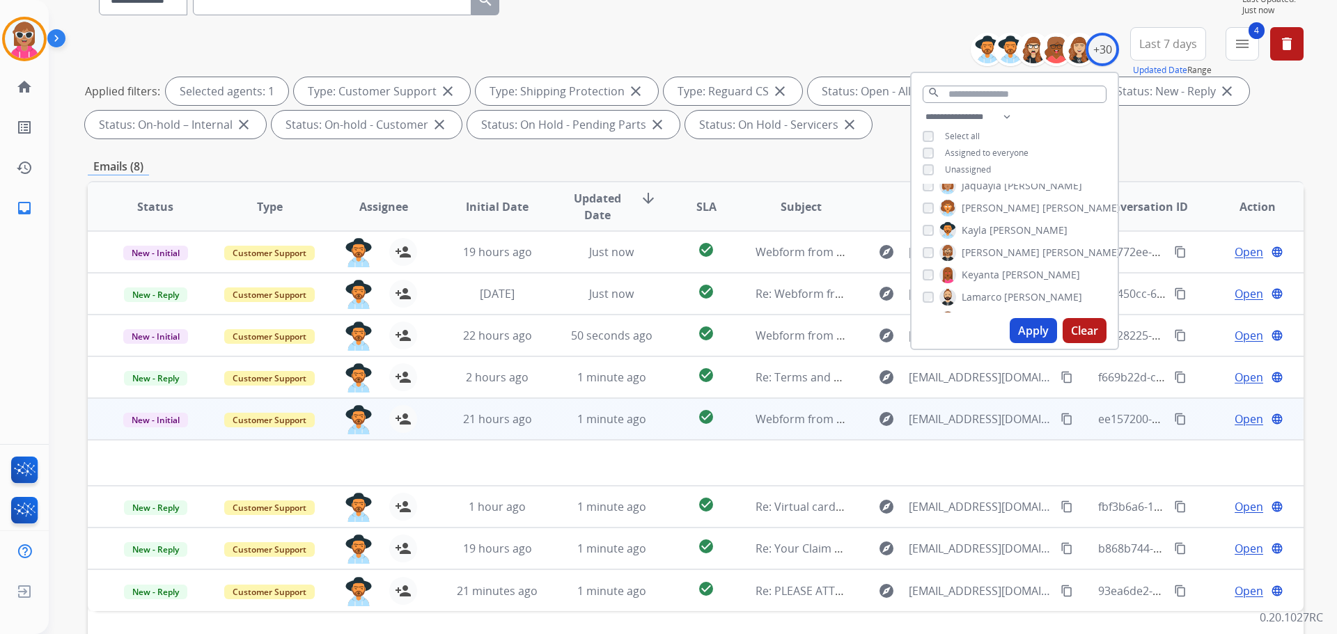
click at [665, 411] on td "check_circle" at bounding box center [695, 419] width 76 height 42
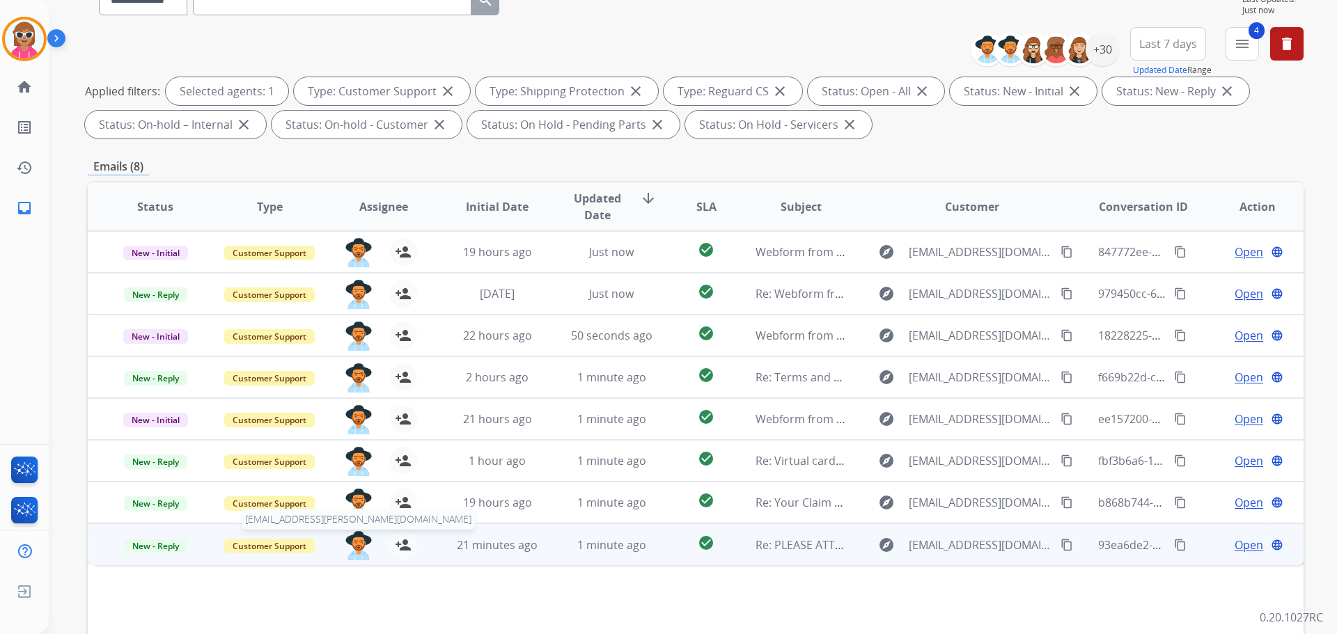
click at [359, 550] on img at bounding box center [359, 545] width 28 height 29
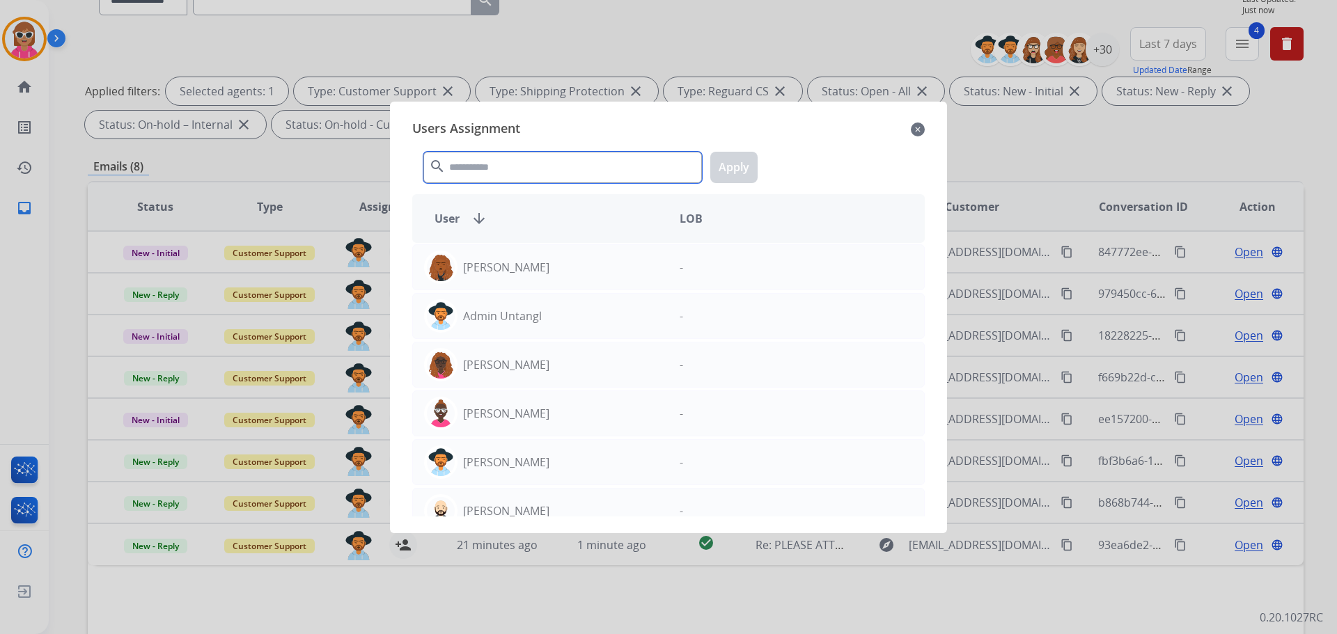
click at [520, 172] on input "text" at bounding box center [562, 167] width 278 height 31
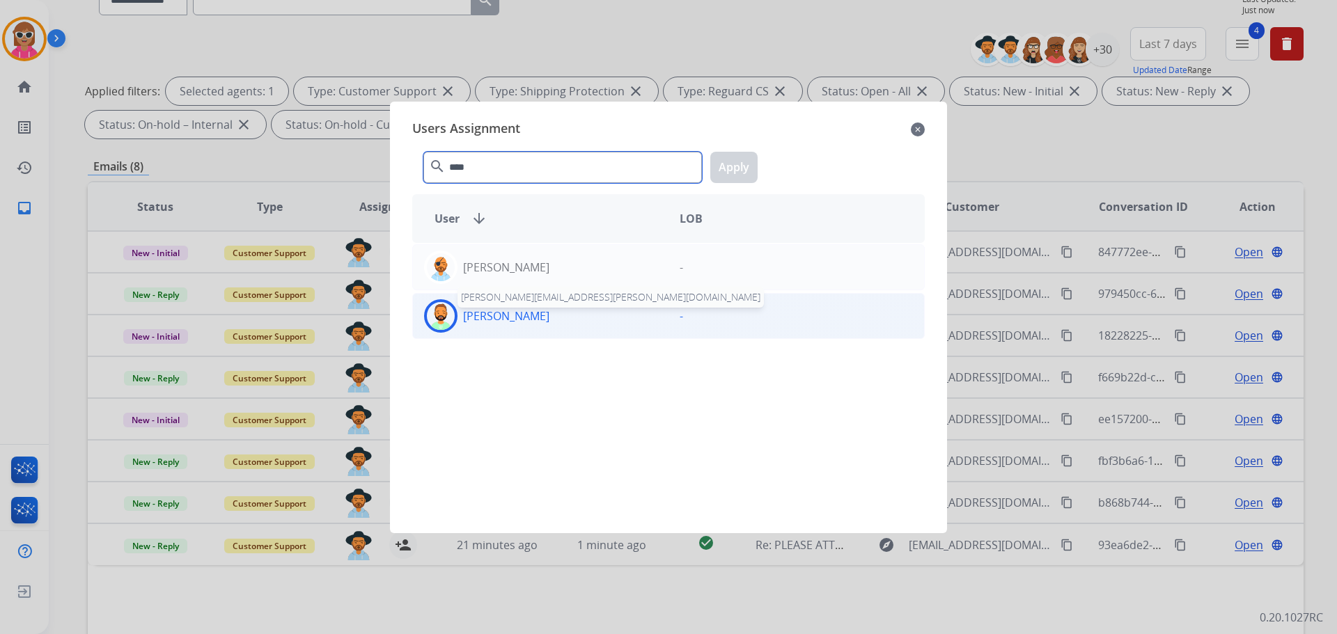
type input "****"
click at [528, 327] on div "[PERSON_NAME]" at bounding box center [541, 315] width 256 height 33
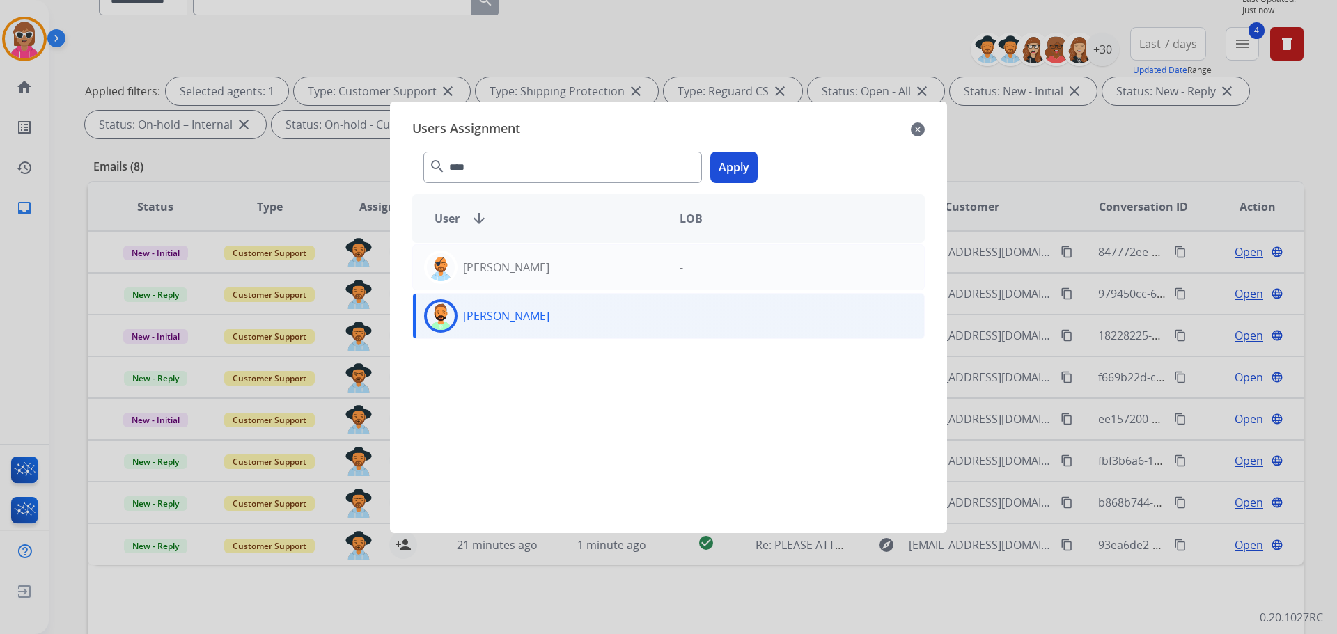
click at [744, 165] on button "Apply" at bounding box center [733, 167] width 47 height 31
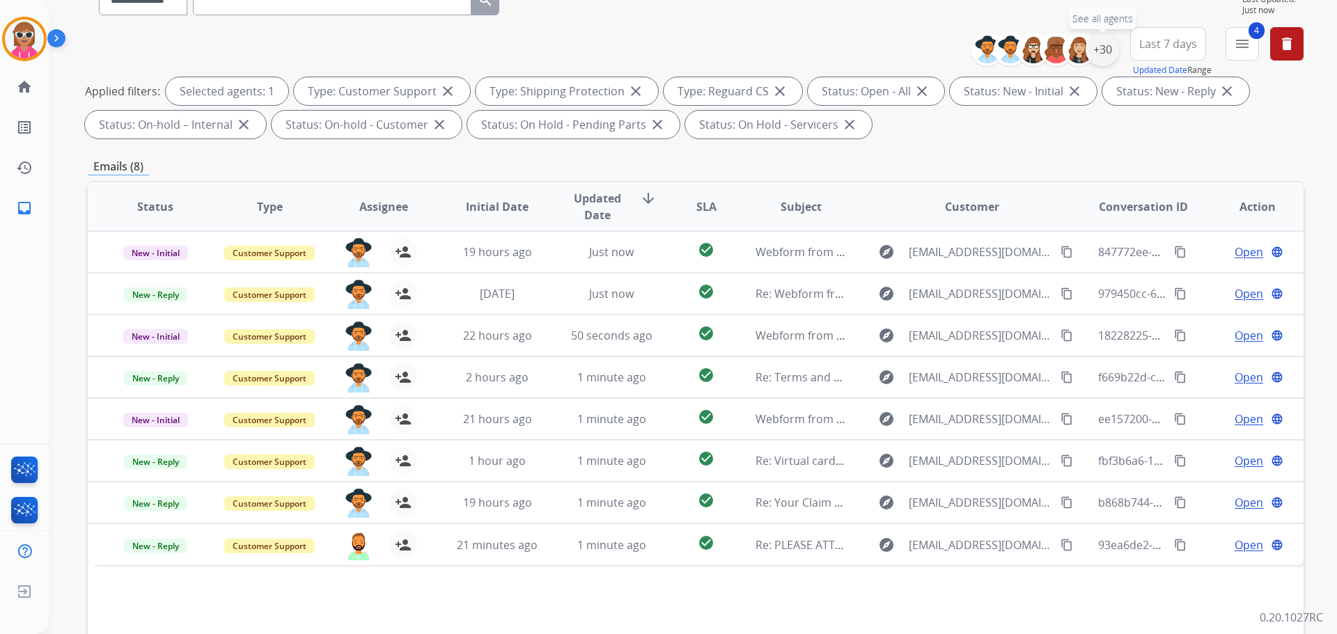
click at [1106, 47] on div "+30" at bounding box center [1101, 49] width 33 height 33
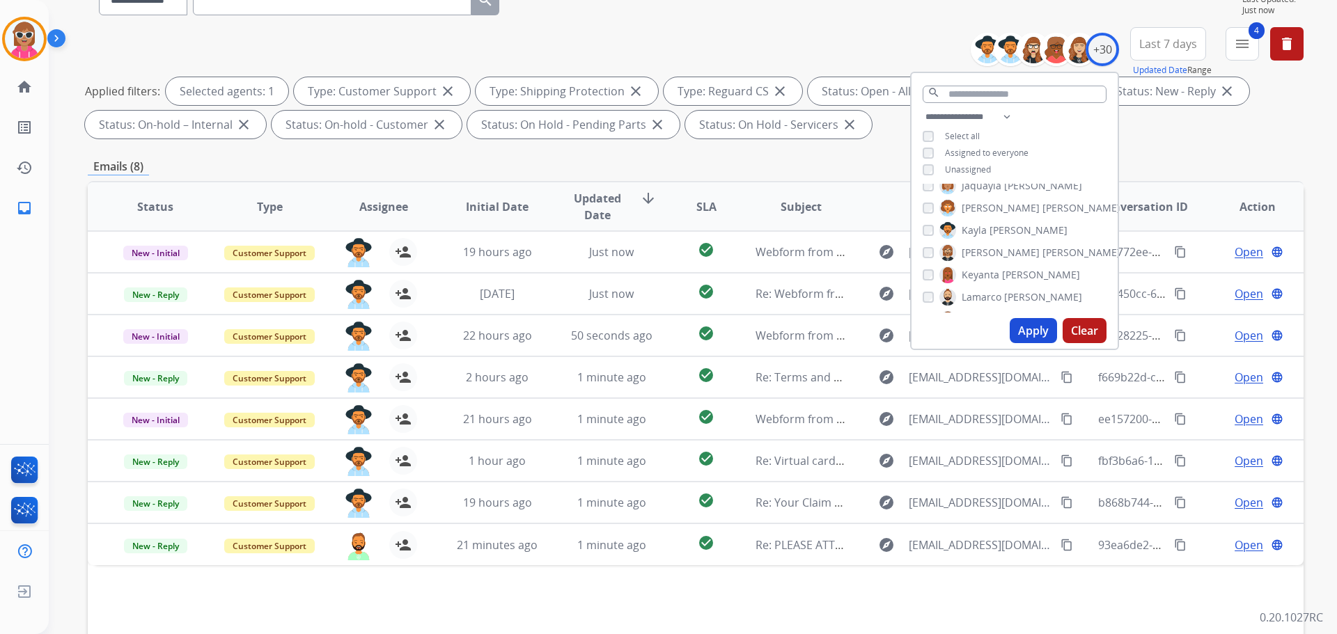
click at [1012, 230] on span "[PERSON_NAME]" at bounding box center [1028, 230] width 78 height 14
click at [1012, 272] on span "[PERSON_NAME]" at bounding box center [1041, 275] width 78 height 14
click at [1025, 322] on button "Apply" at bounding box center [1032, 330] width 47 height 25
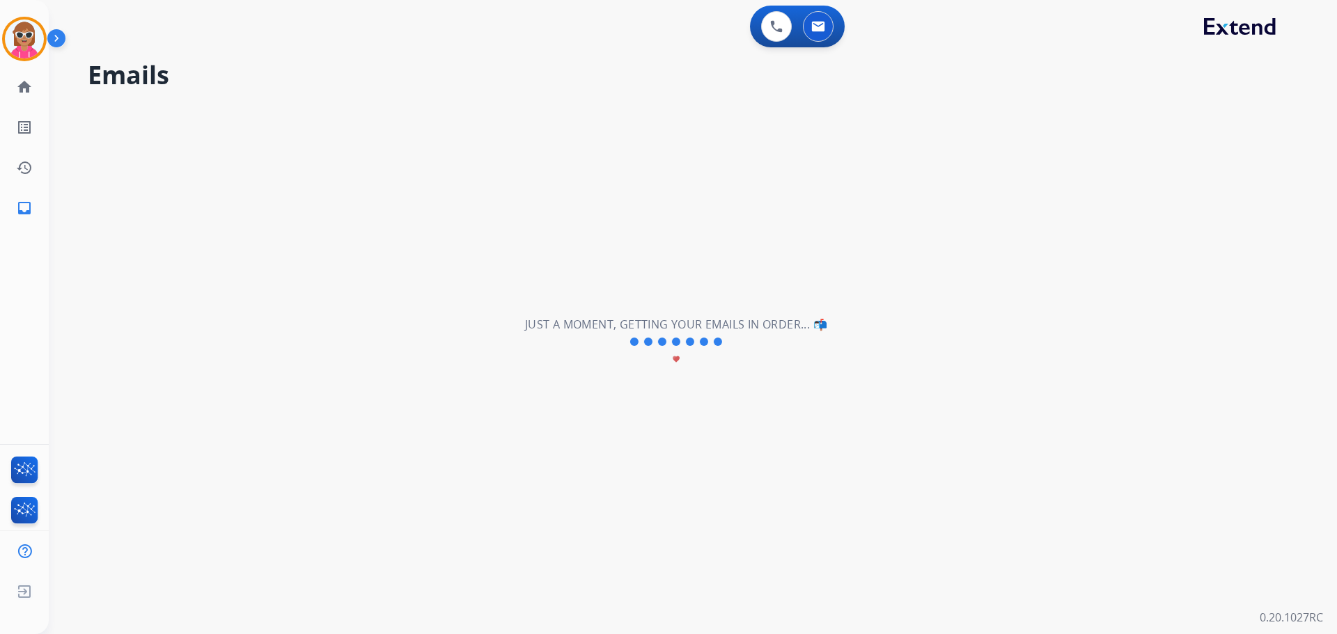
scroll to position [0, 0]
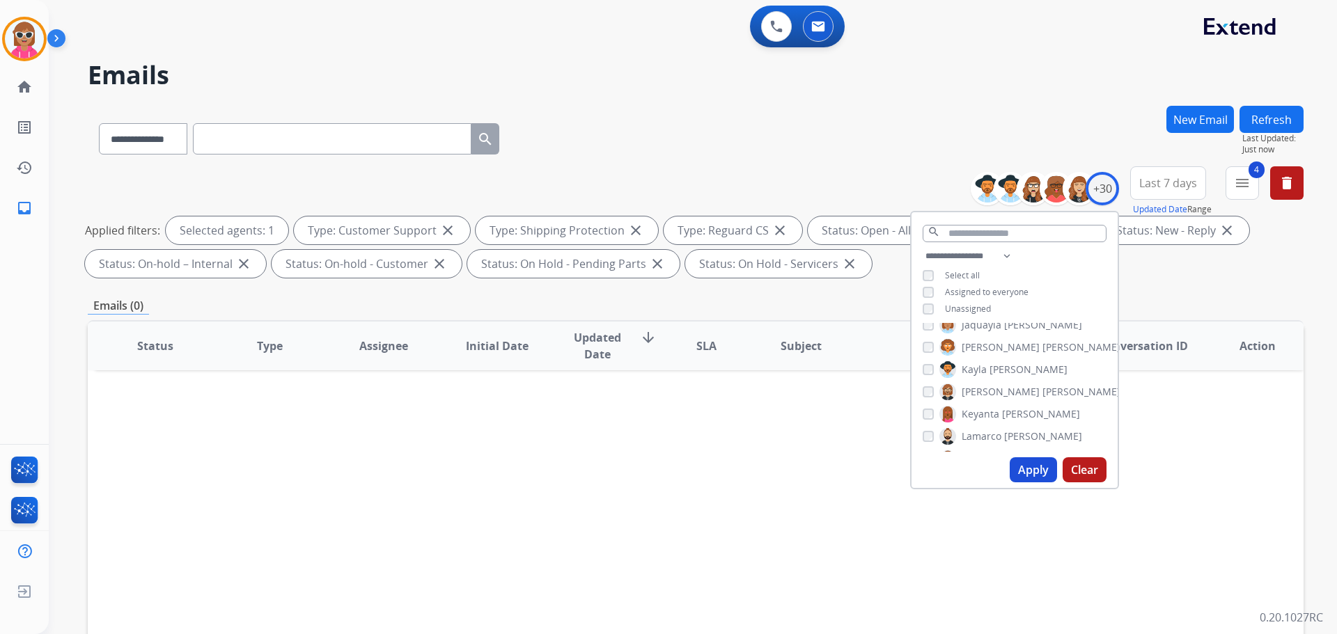
click at [986, 437] on span "Lamarco" at bounding box center [981, 437] width 40 height 14
click at [1020, 468] on button "Apply" at bounding box center [1032, 469] width 47 height 25
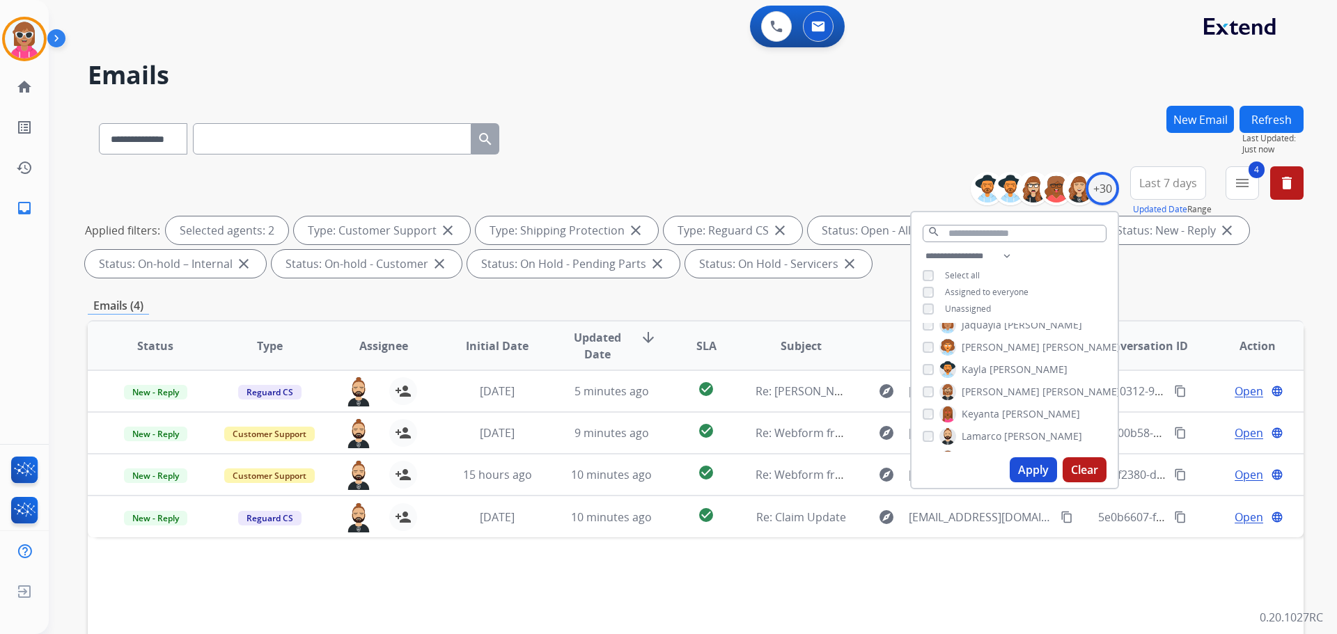
click at [986, 420] on label "[PERSON_NAME]" at bounding box center [1009, 414] width 141 height 17
click at [984, 433] on span "Lamarco" at bounding box center [981, 437] width 40 height 14
click at [989, 414] on span "Raujon" at bounding box center [977, 411] width 33 height 14
click at [1014, 459] on button "Apply" at bounding box center [1032, 469] width 47 height 25
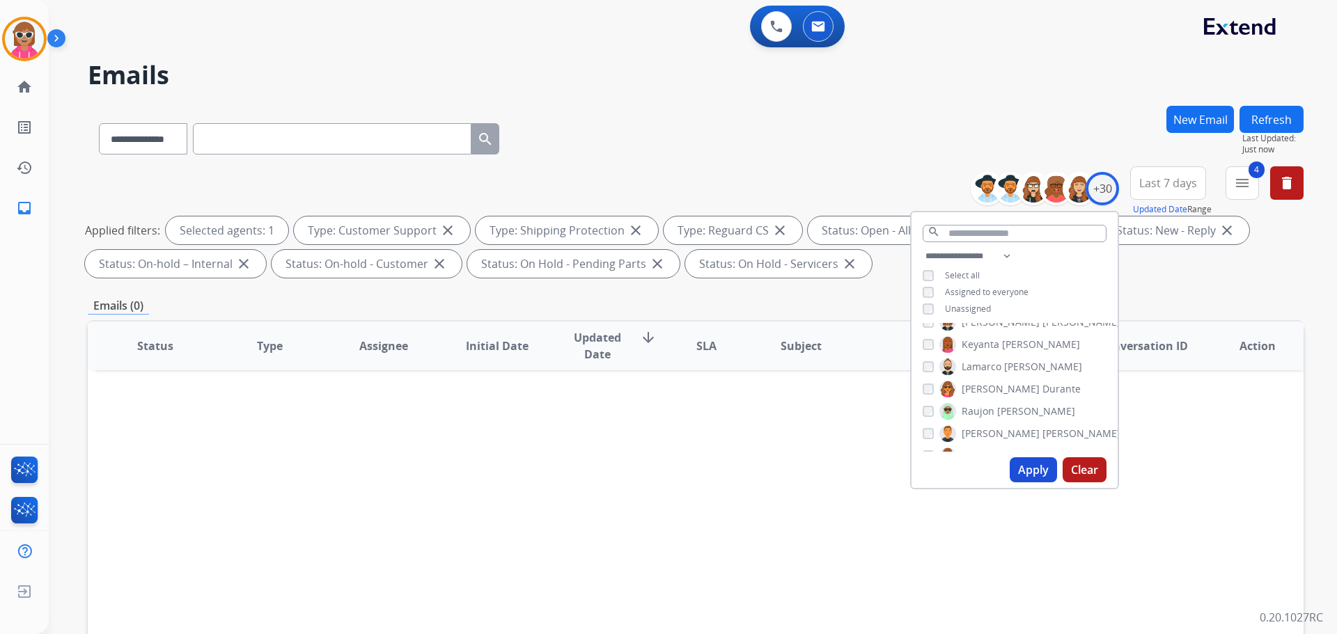
drag, startPoint x: 983, startPoint y: 411, endPoint x: 989, endPoint y: 419, distance: 10.0
click at [983, 412] on span "Raujon" at bounding box center [977, 411] width 33 height 14
click at [988, 429] on label "[PERSON_NAME]" at bounding box center [1029, 433] width 181 height 17
click at [1023, 467] on button "Apply" at bounding box center [1032, 469] width 47 height 25
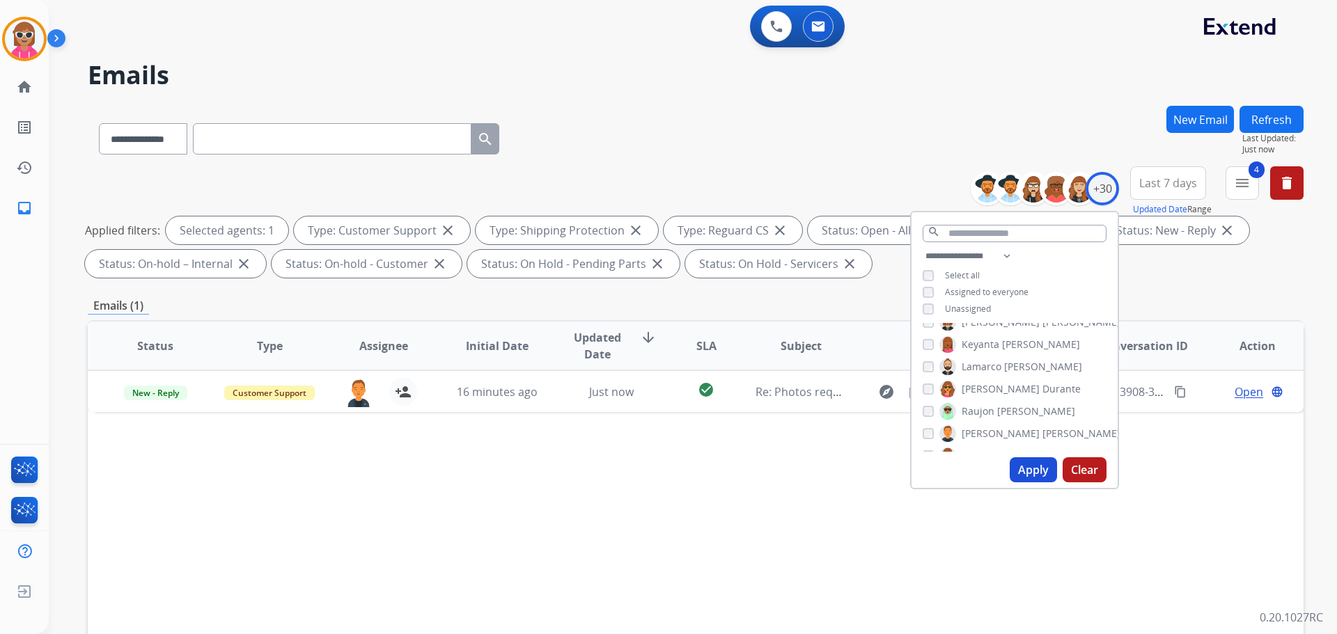
scroll to position [418, 0]
drag, startPoint x: 999, startPoint y: 385, endPoint x: 1003, endPoint y: 398, distance: 13.0
click at [1042, 386] on span "Jordan" at bounding box center [1057, 386] width 31 height 14
click at [1042, 338] on span "[PERSON_NAME]" at bounding box center [1081, 337] width 78 height 14
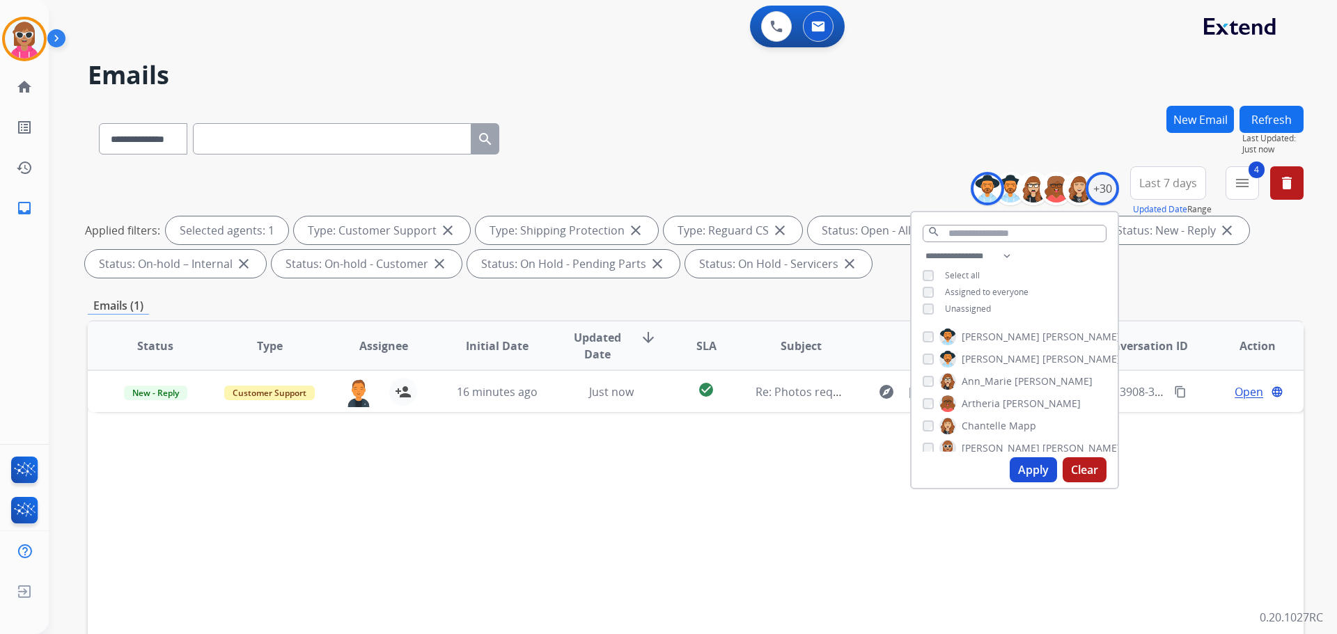
click at [989, 359] on span "[PERSON_NAME]" at bounding box center [1000, 359] width 78 height 14
click at [996, 379] on span "Ann_Marie" at bounding box center [986, 382] width 50 height 14
click at [996, 410] on label "[PERSON_NAME]" at bounding box center [1009, 403] width 141 height 17
click at [991, 430] on span "Chantelle" at bounding box center [983, 426] width 45 height 14
click at [991, 447] on span "[PERSON_NAME]" at bounding box center [1000, 448] width 78 height 14
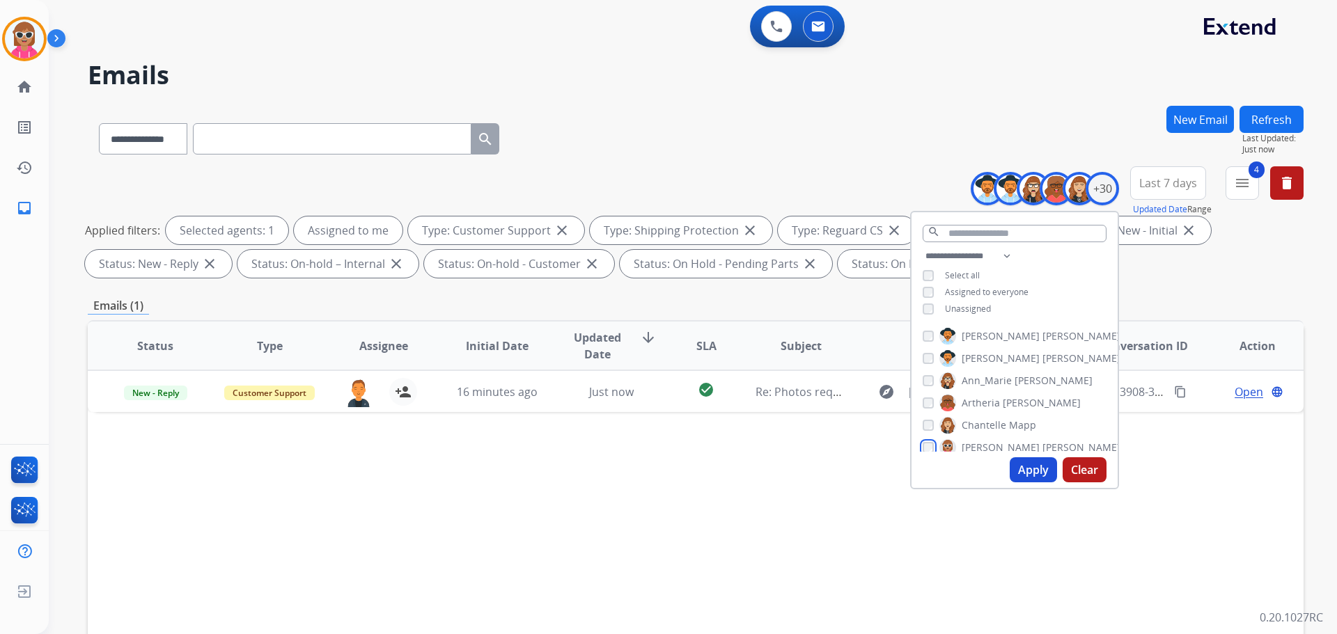
scroll to position [70, 0]
click at [981, 396] on span "[PERSON_NAME]" at bounding box center [1000, 400] width 78 height 14
click at [1042, 422] on span "Solaazo" at bounding box center [1060, 423] width 36 height 14
click at [986, 448] on span "Deambrana" at bounding box center [988, 445] width 55 height 14
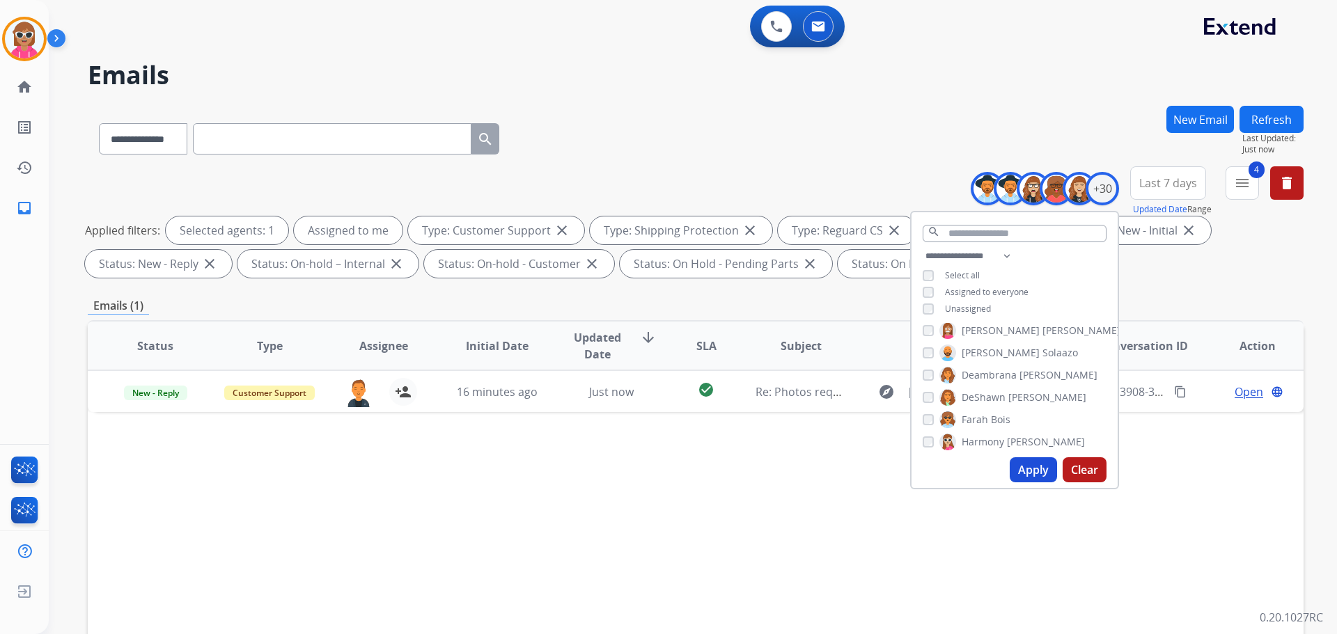
drag, startPoint x: 984, startPoint y: 388, endPoint x: 984, endPoint y: 404, distance: 16.7
click at [984, 389] on label "[PERSON_NAME]" at bounding box center [1012, 397] width 147 height 17
click at [984, 423] on span "Farah" at bounding box center [974, 420] width 26 height 14
click at [986, 443] on span "Harmony" at bounding box center [982, 442] width 42 height 14
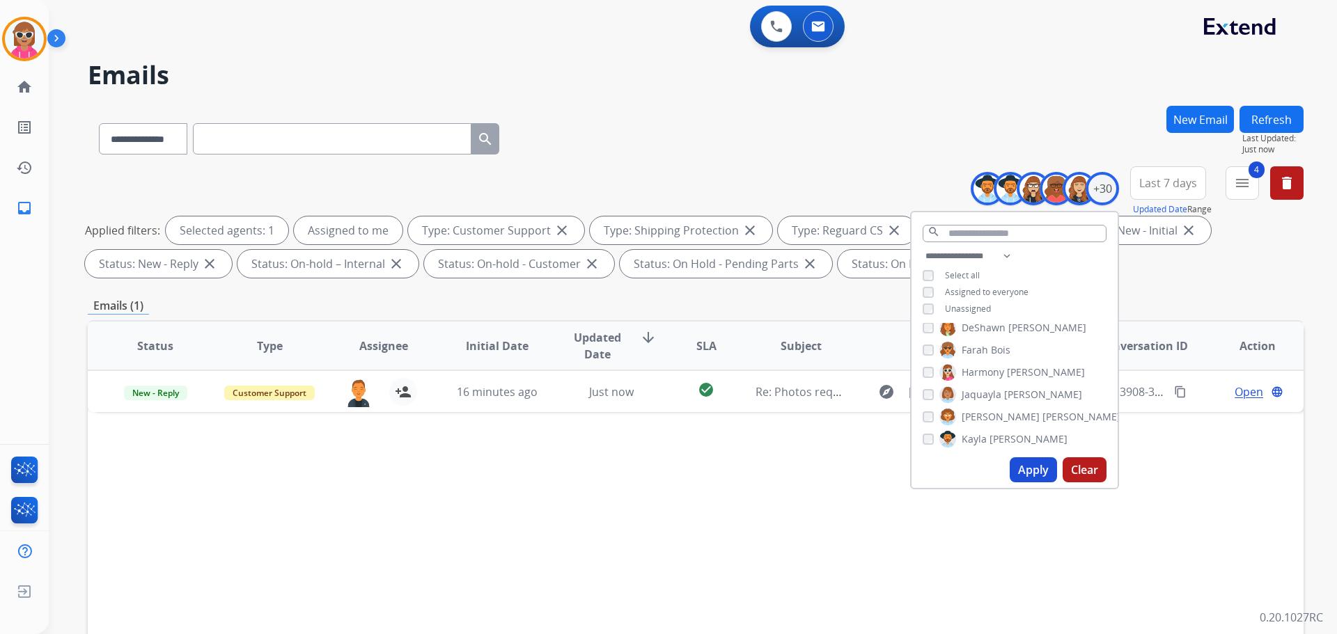
click at [966, 393] on span "Jaquayla" at bounding box center [981, 395] width 40 height 14
click at [971, 414] on span "[PERSON_NAME]" at bounding box center [1000, 417] width 78 height 14
click at [972, 442] on span "Kayla" at bounding box center [973, 439] width 25 height 14
click at [973, 396] on span "[PERSON_NAME]" at bounding box center [1000, 392] width 78 height 14
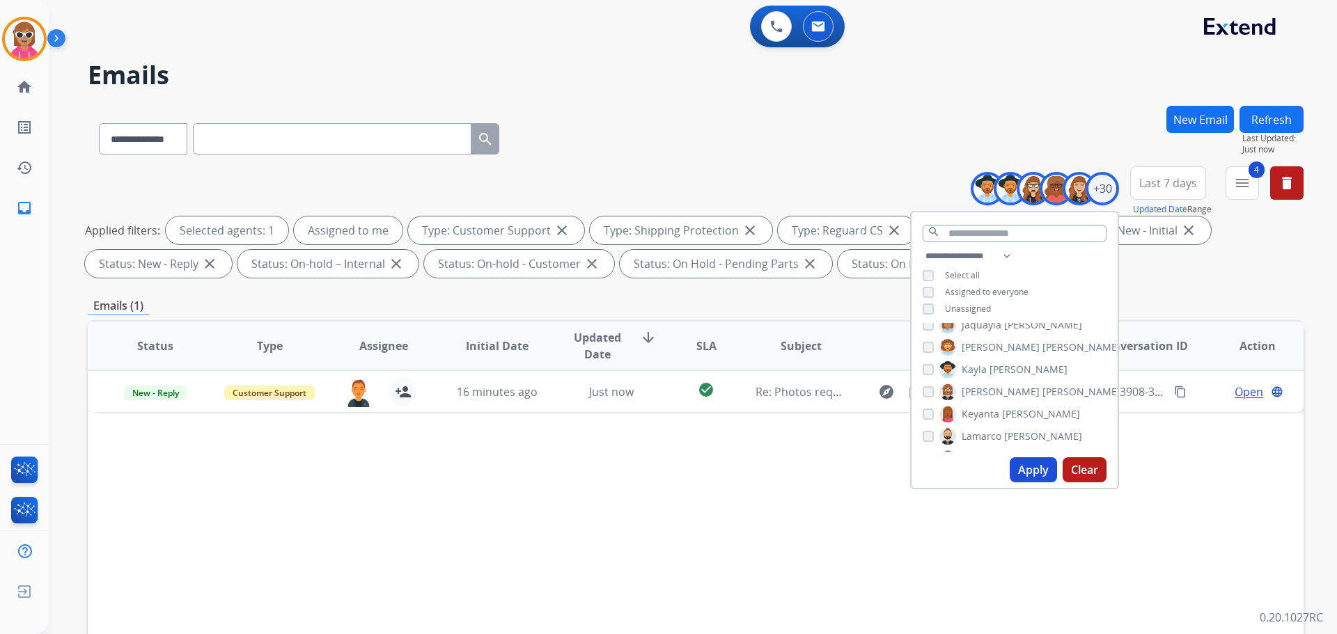
click at [976, 412] on span "Keyanta" at bounding box center [980, 414] width 38 height 14
click at [975, 435] on span "Lamarco" at bounding box center [981, 437] width 40 height 14
click at [970, 386] on span "[PERSON_NAME]" at bounding box center [1000, 389] width 78 height 14
click at [970, 411] on span "Raujon" at bounding box center [977, 411] width 33 height 14
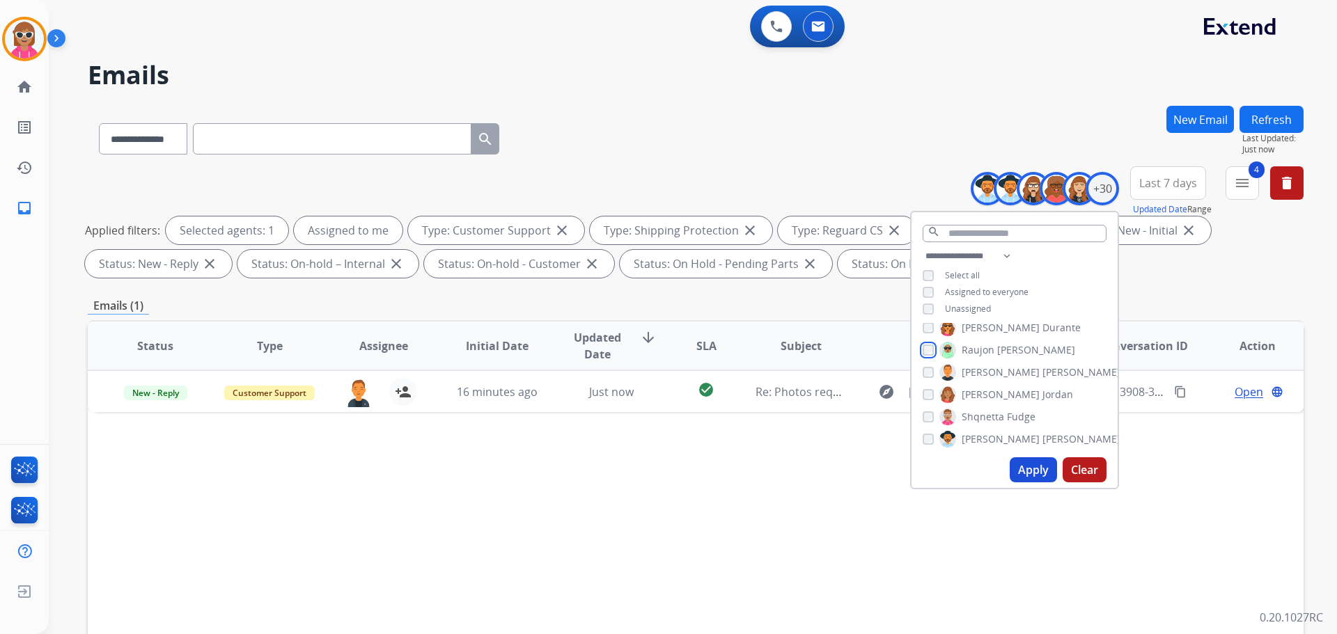
scroll to position [418, 0]
drag, startPoint x: 973, startPoint y: 405, endPoint x: 974, endPoint y: 419, distance: 13.9
click at [973, 407] on span "Shqnetta" at bounding box center [982, 409] width 42 height 14
drag, startPoint x: 975, startPoint y: 432, endPoint x: 977, endPoint y: 439, distance: 7.3
click at [975, 433] on span "[PERSON_NAME]" at bounding box center [1000, 431] width 78 height 14
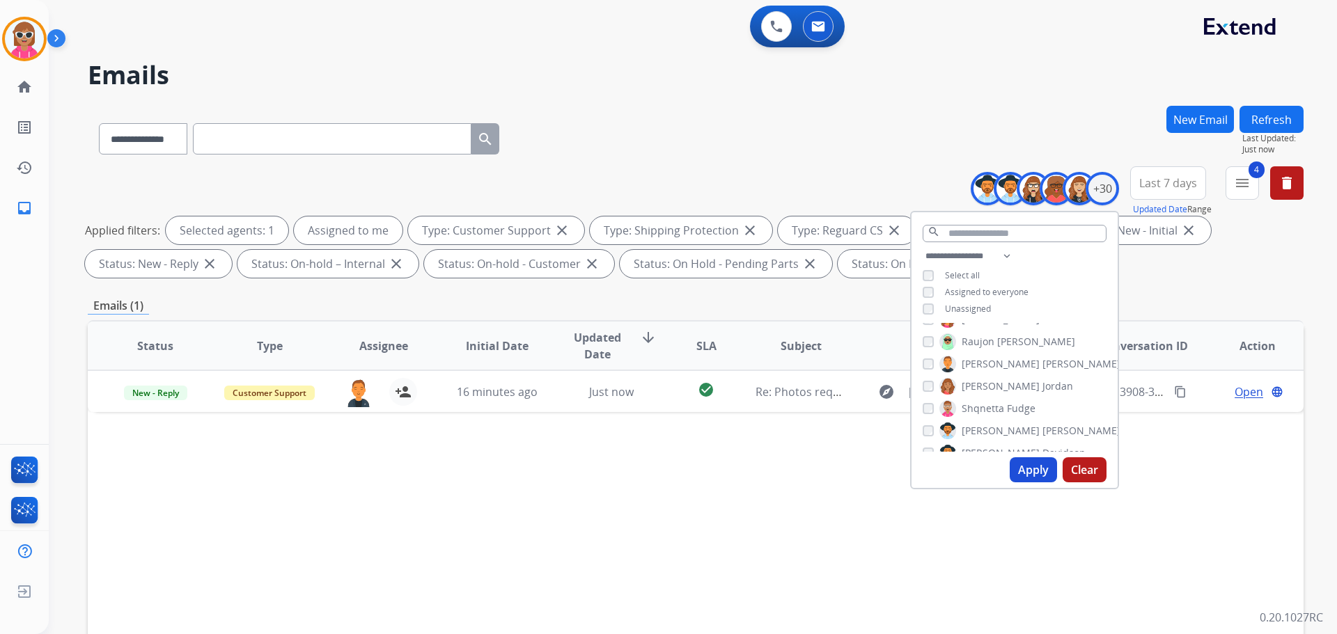
click at [978, 449] on span "[PERSON_NAME]" at bounding box center [1000, 453] width 78 height 14
click at [973, 399] on span "[PERSON_NAME]" at bounding box center [1000, 400] width 78 height 14
click at [977, 420] on span "Tyquanda" at bounding box center [984, 423] width 47 height 14
click at [978, 443] on span "Uriah" at bounding box center [974, 445] width 26 height 14
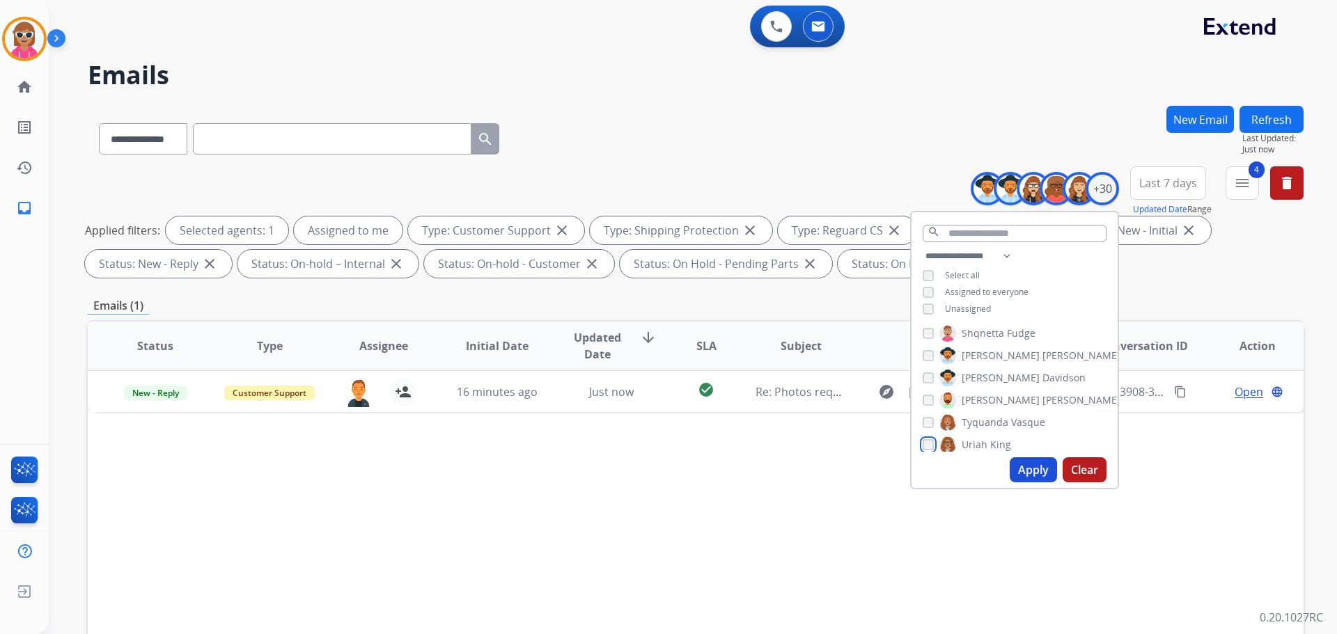
scroll to position [549, 0]
click at [973, 407] on span "[PERSON_NAME]" at bounding box center [1000, 411] width 78 height 14
click at [978, 427] on span "[PERSON_NAME]" at bounding box center [1000, 434] width 78 height 14
click at [1029, 466] on button "Apply" at bounding box center [1032, 469] width 47 height 25
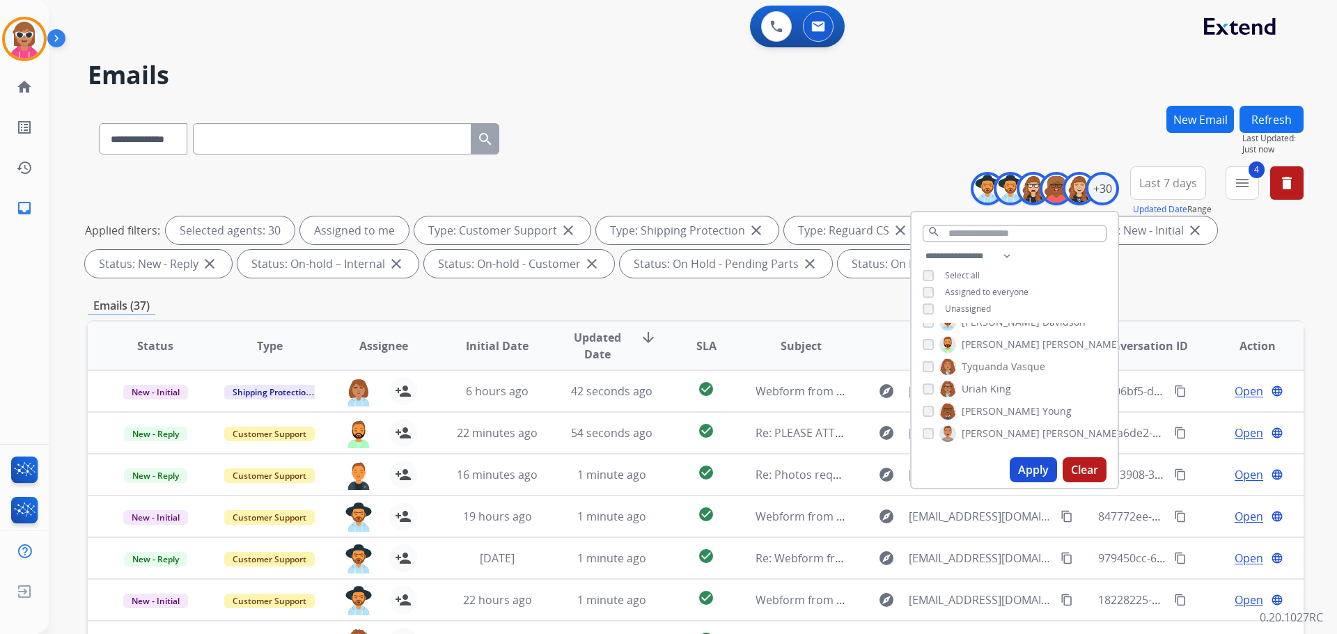
click at [359, 349] on span "Assignee" at bounding box center [383, 346] width 49 height 17
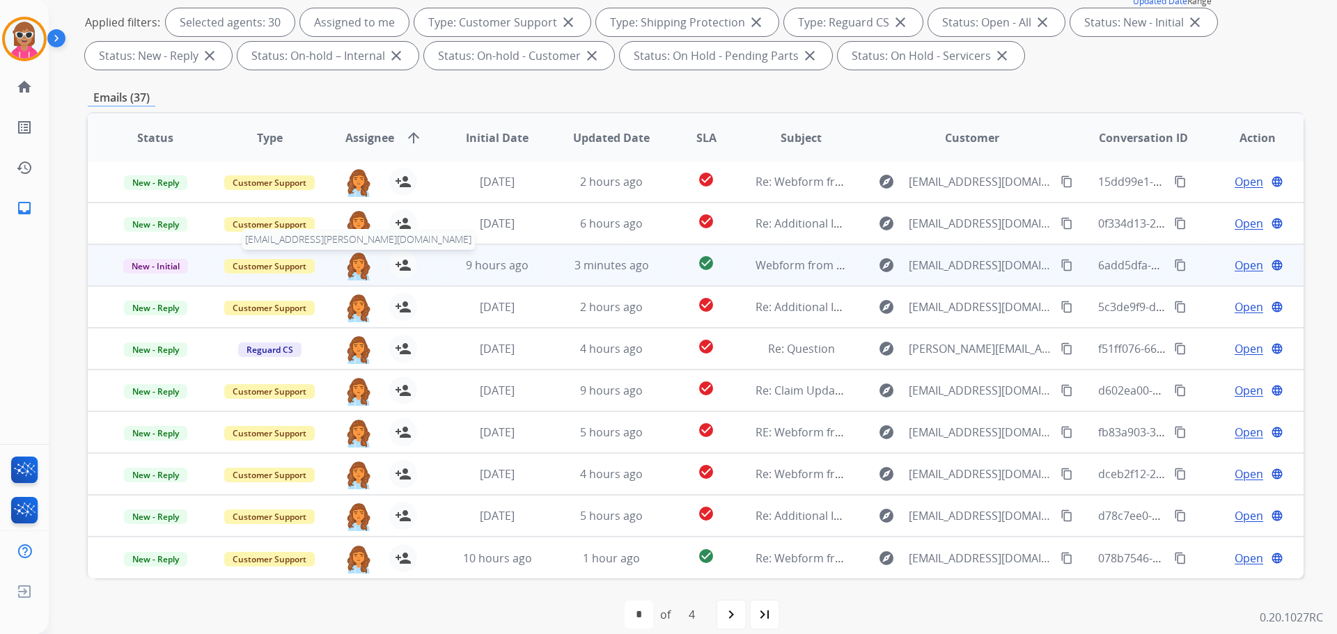
scroll to position [225, 0]
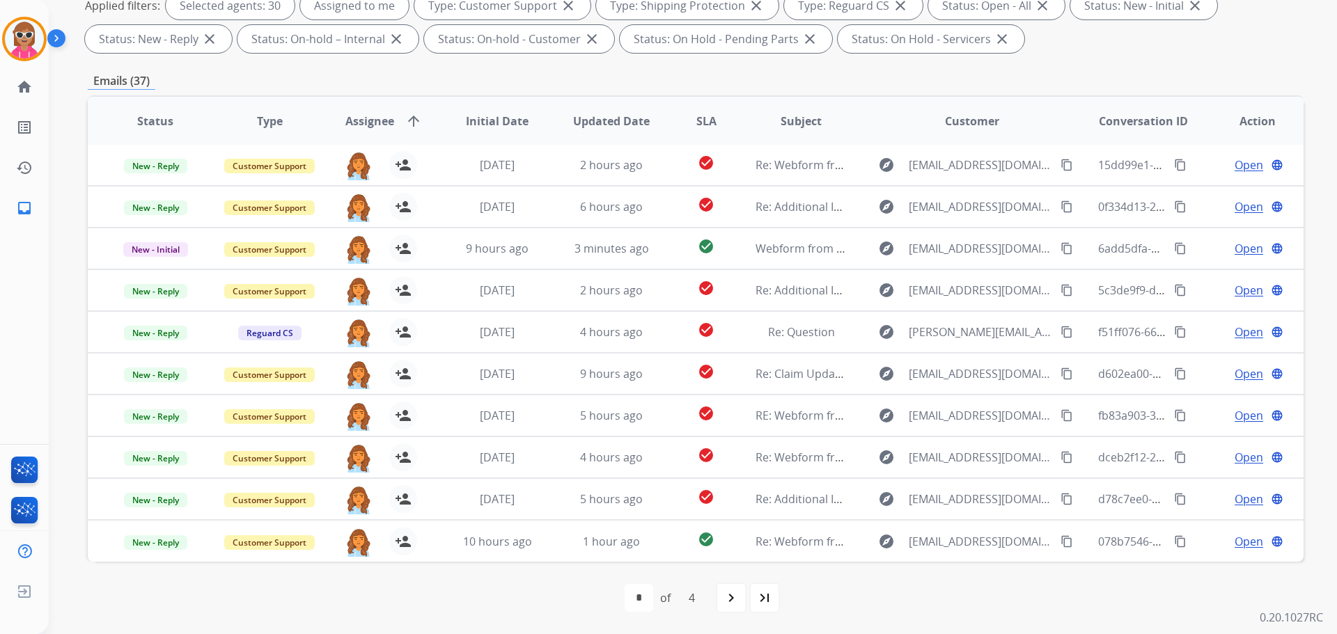
click at [715, 595] on div "first_page navigate_before * * * * of 4 navigate_next last_page" at bounding box center [696, 598] width 1216 height 28
click at [718, 607] on div "navigate_next" at bounding box center [731, 598] width 31 height 31
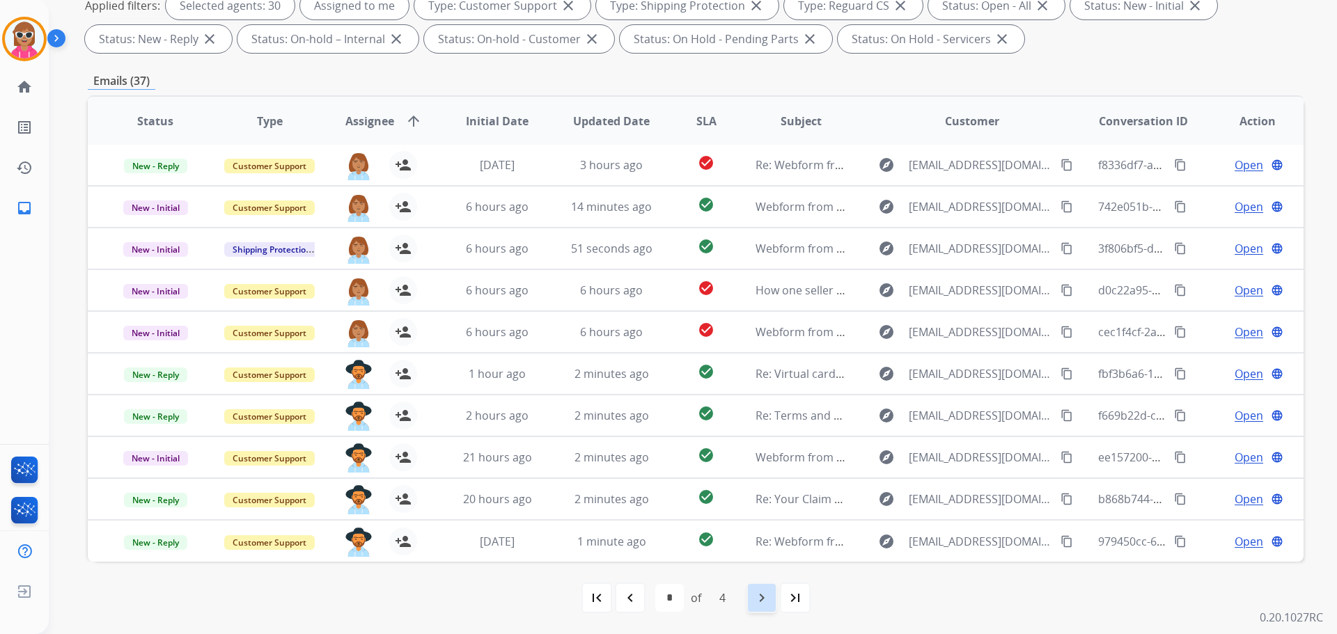
click at [757, 608] on div "navigate_next" at bounding box center [761, 598] width 31 height 31
select select "*"
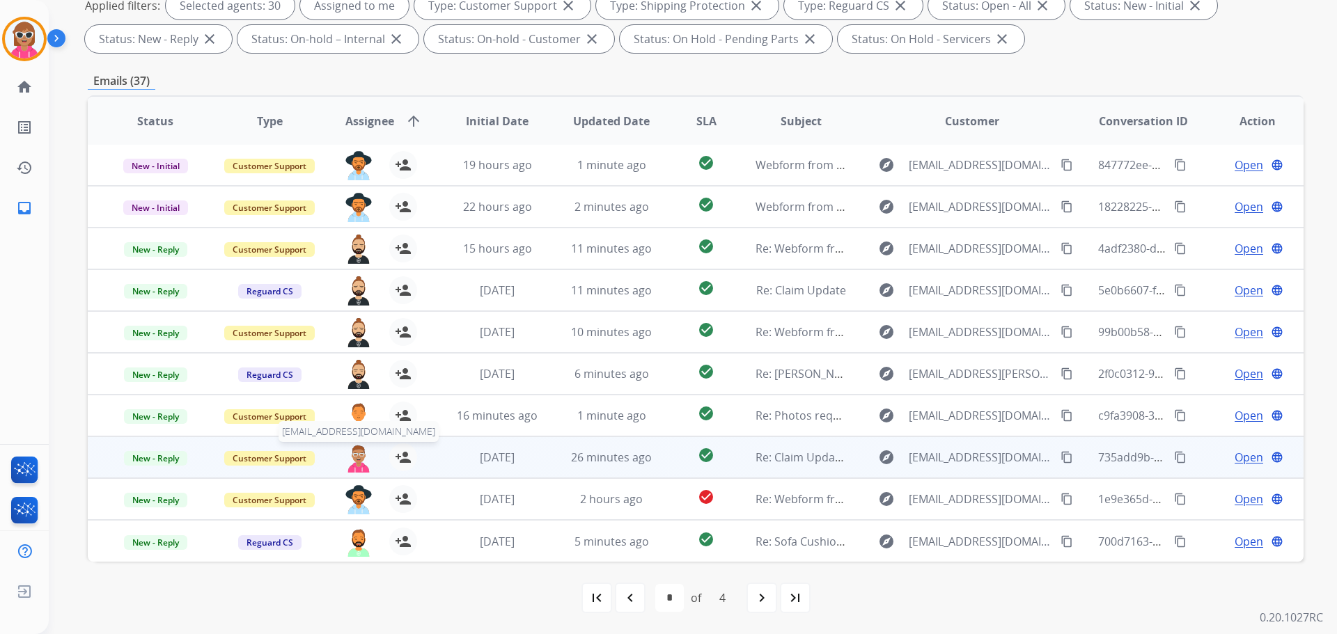
click at [354, 462] on img at bounding box center [359, 457] width 28 height 29
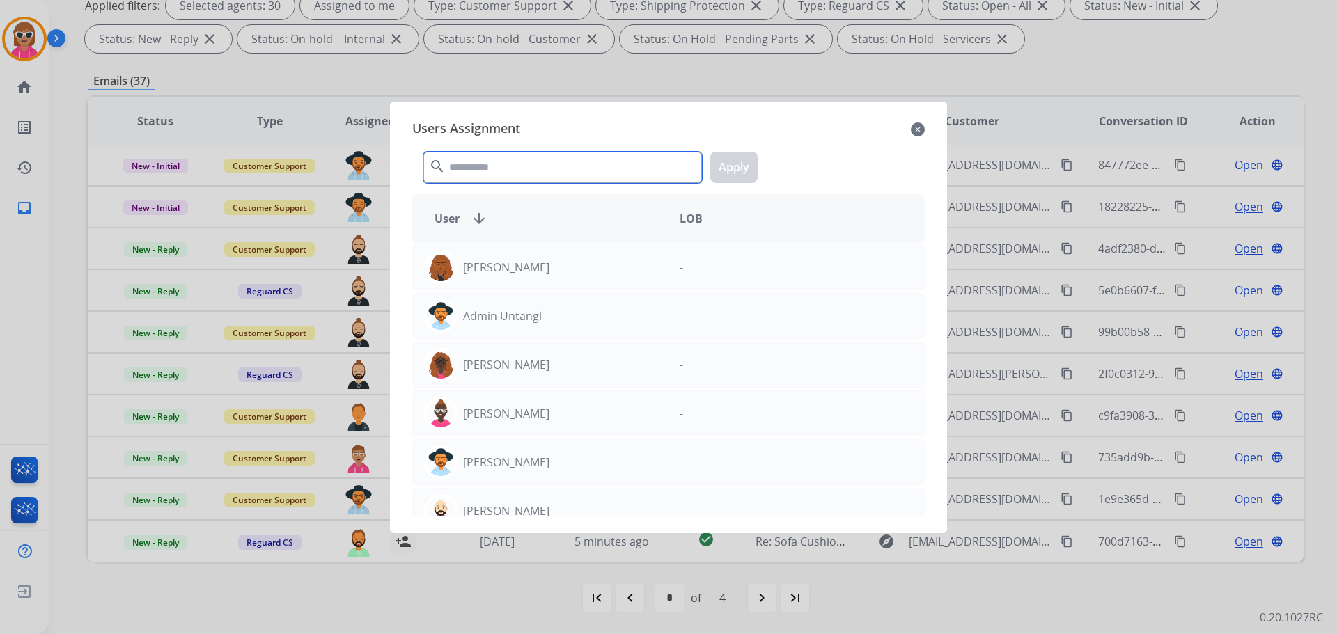
click at [450, 166] on input "text" at bounding box center [562, 167] width 278 height 31
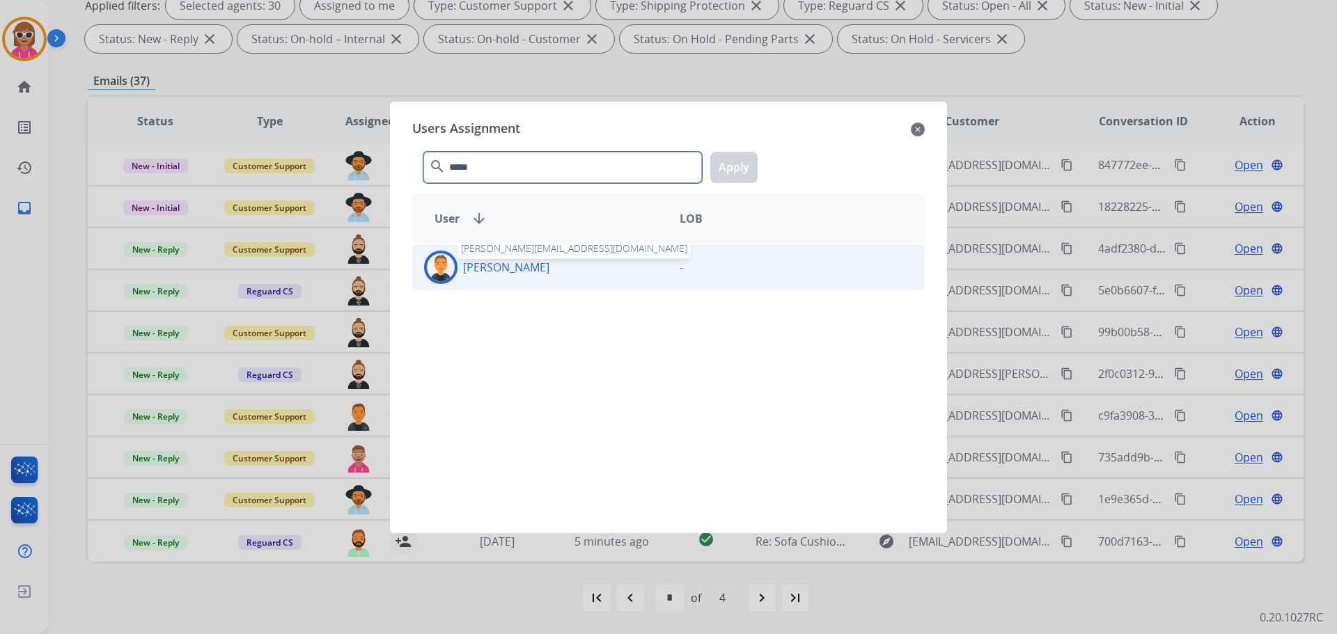
type input "*****"
click at [500, 272] on p "[PERSON_NAME]" at bounding box center [506, 267] width 86 height 17
click at [734, 173] on button "Apply" at bounding box center [733, 167] width 47 height 31
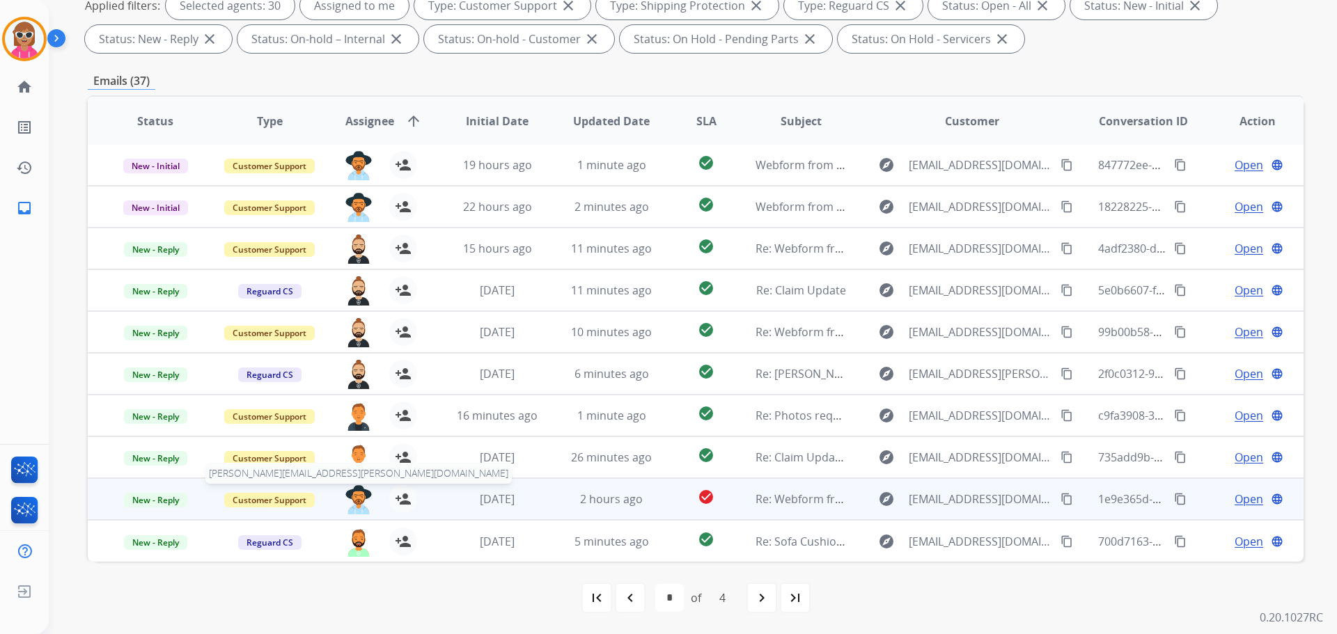
click at [356, 497] on img at bounding box center [359, 499] width 28 height 29
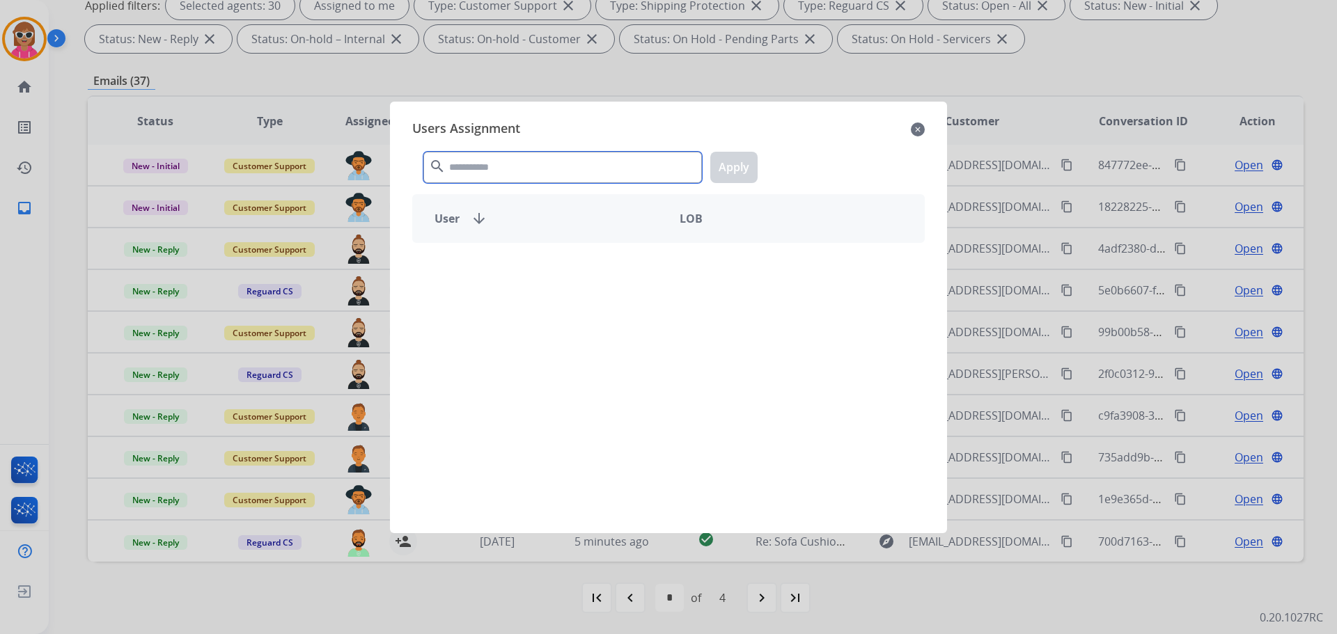
click at [476, 166] on input "text" at bounding box center [562, 167] width 278 height 31
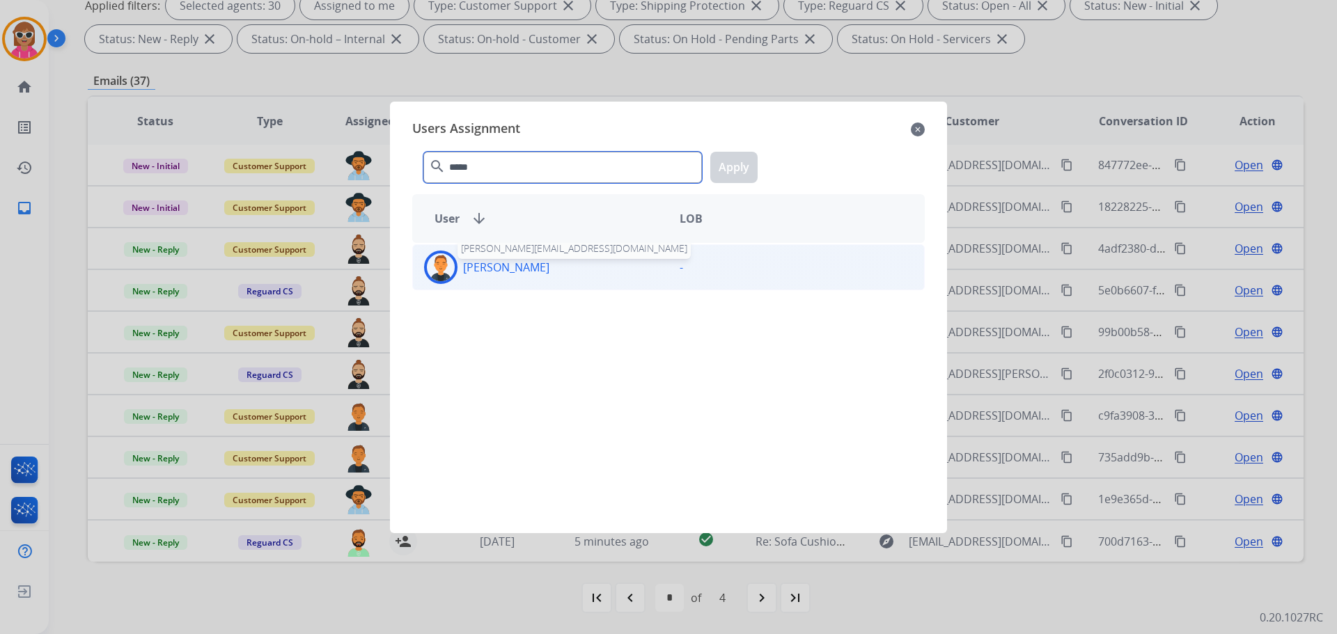
type input "*****"
click at [494, 276] on div "[PERSON_NAME] [PERSON_NAME][EMAIL_ADDRESS][DOMAIN_NAME]" at bounding box center [541, 267] width 256 height 33
click at [748, 185] on div "***** search Apply" at bounding box center [668, 165] width 512 height 48
click at [741, 178] on button "Apply" at bounding box center [733, 167] width 47 height 31
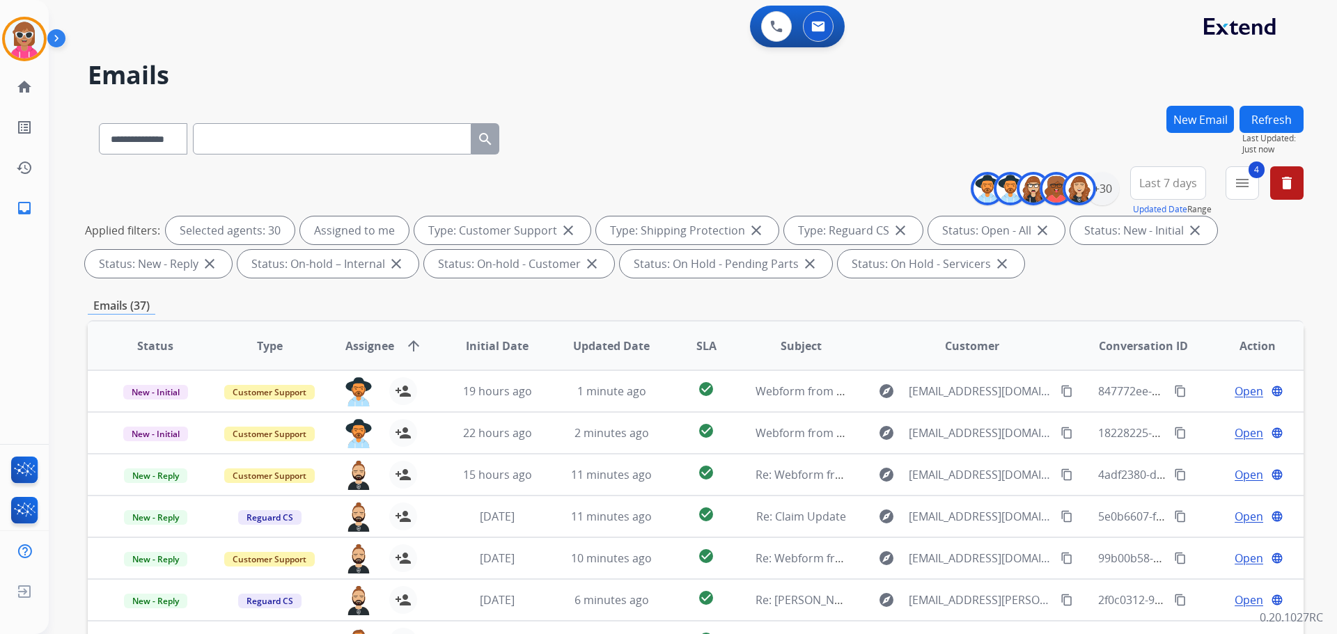
select select "**********"
click at [1266, 118] on button "Refresh" at bounding box center [1271, 119] width 64 height 27
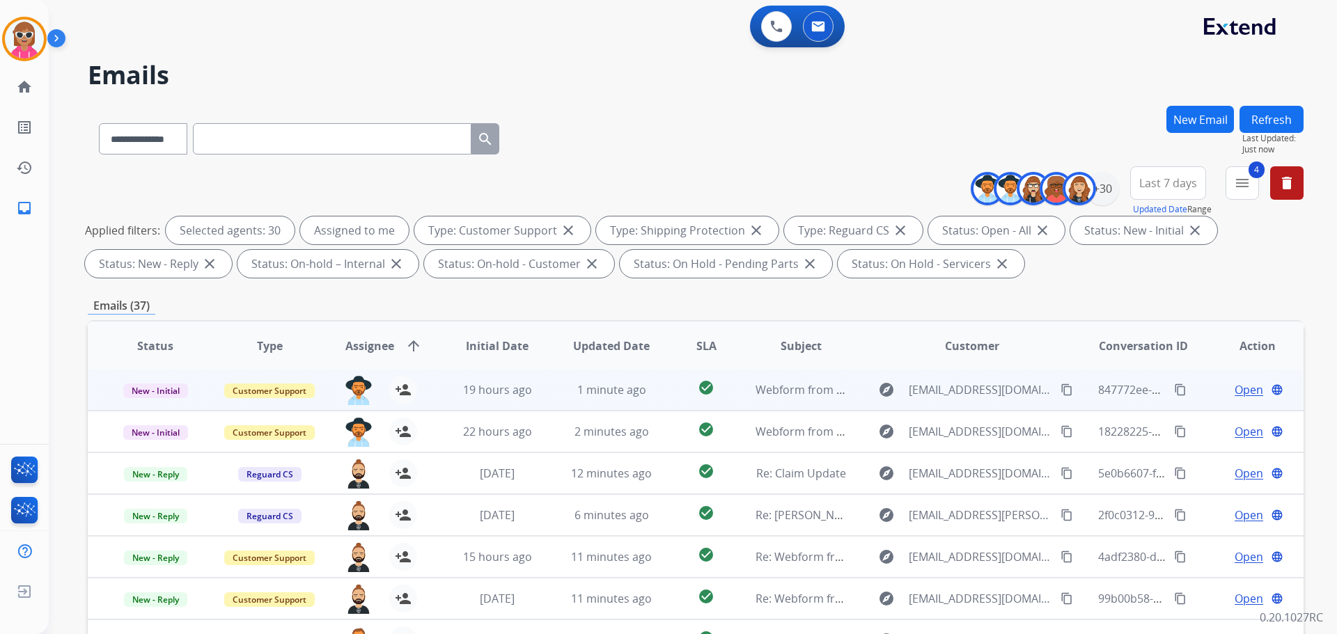
scroll to position [225, 0]
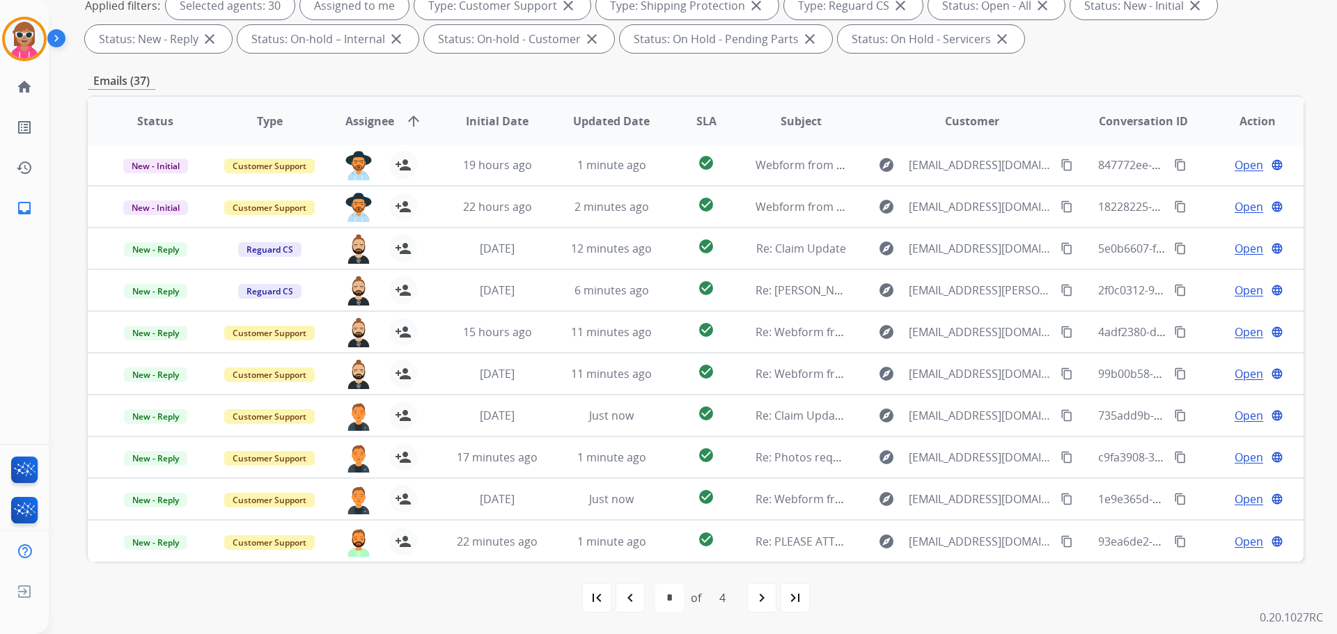
click at [753, 593] on div "navigate_next" at bounding box center [761, 598] width 31 height 31
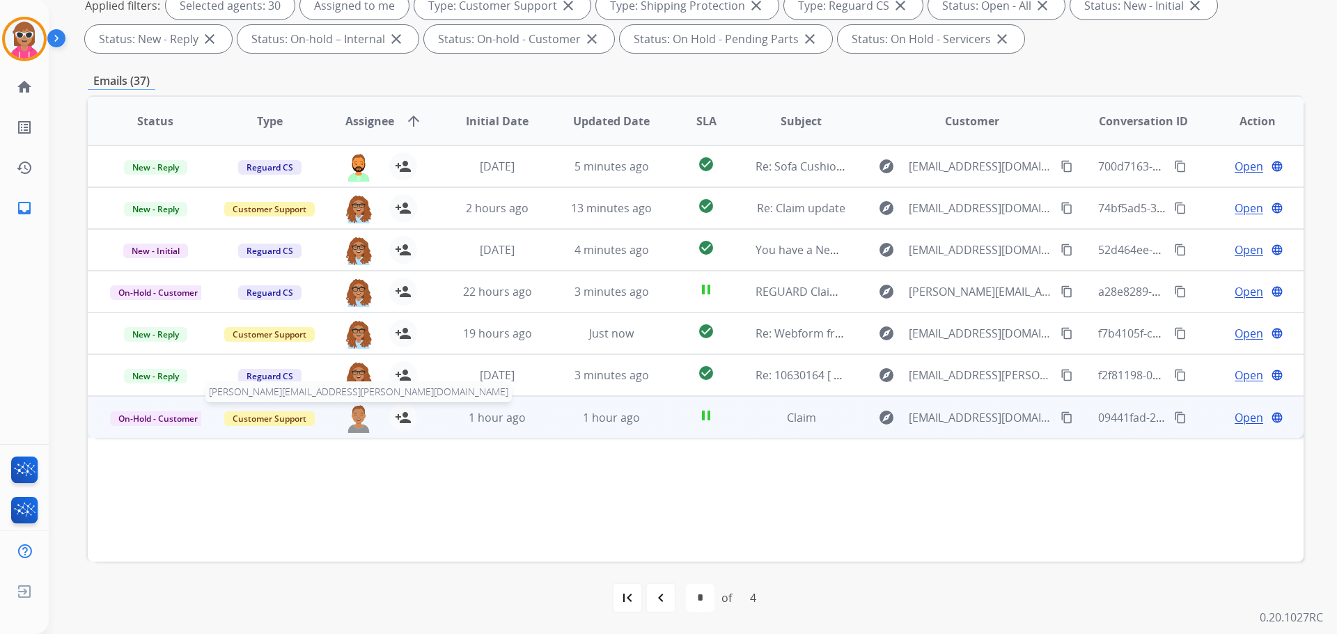
click at [349, 414] on img at bounding box center [359, 418] width 28 height 29
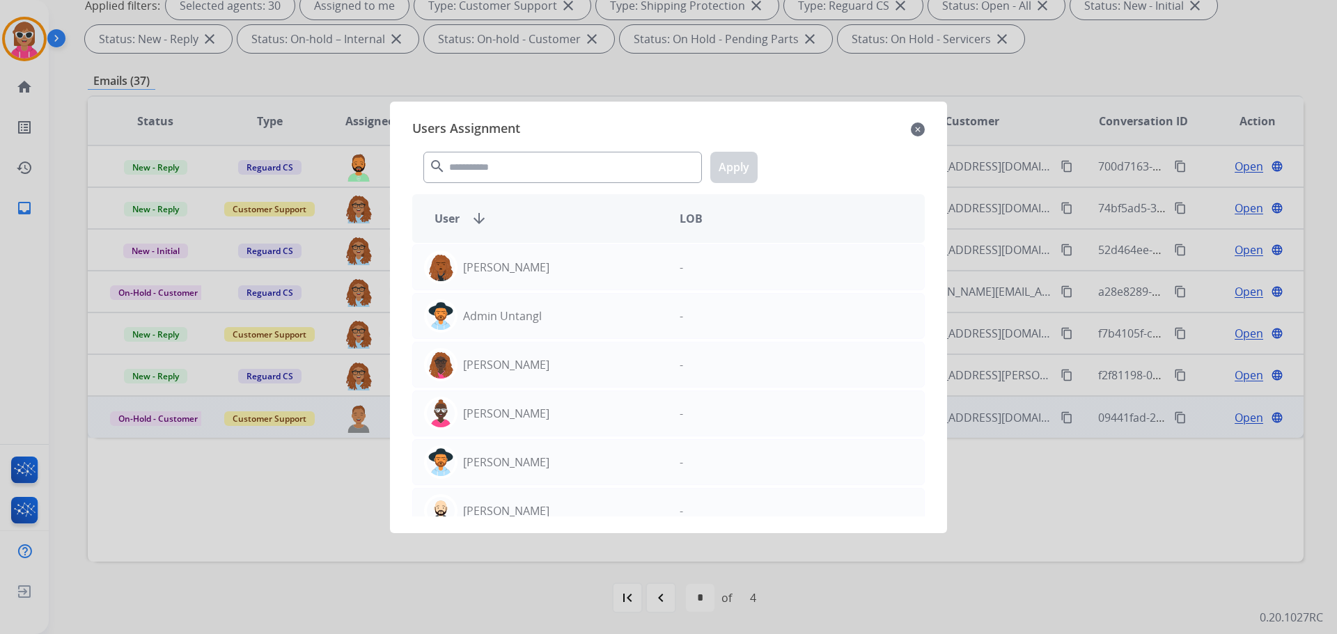
click at [236, 480] on div at bounding box center [668, 317] width 1337 height 634
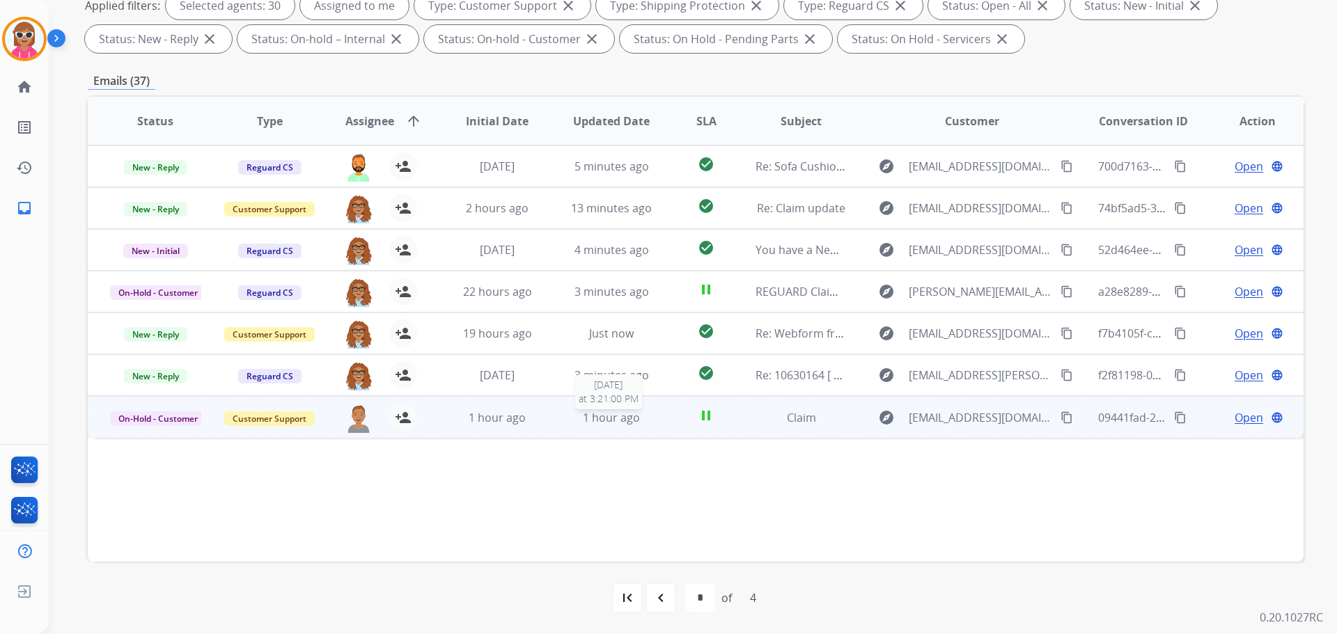
click at [603, 423] on span "1 hour ago" at bounding box center [611, 417] width 57 height 15
click at [606, 418] on span "1 hour ago" at bounding box center [611, 416] width 57 height 15
click at [606, 418] on span "1 hour ago" at bounding box center [611, 417] width 57 height 15
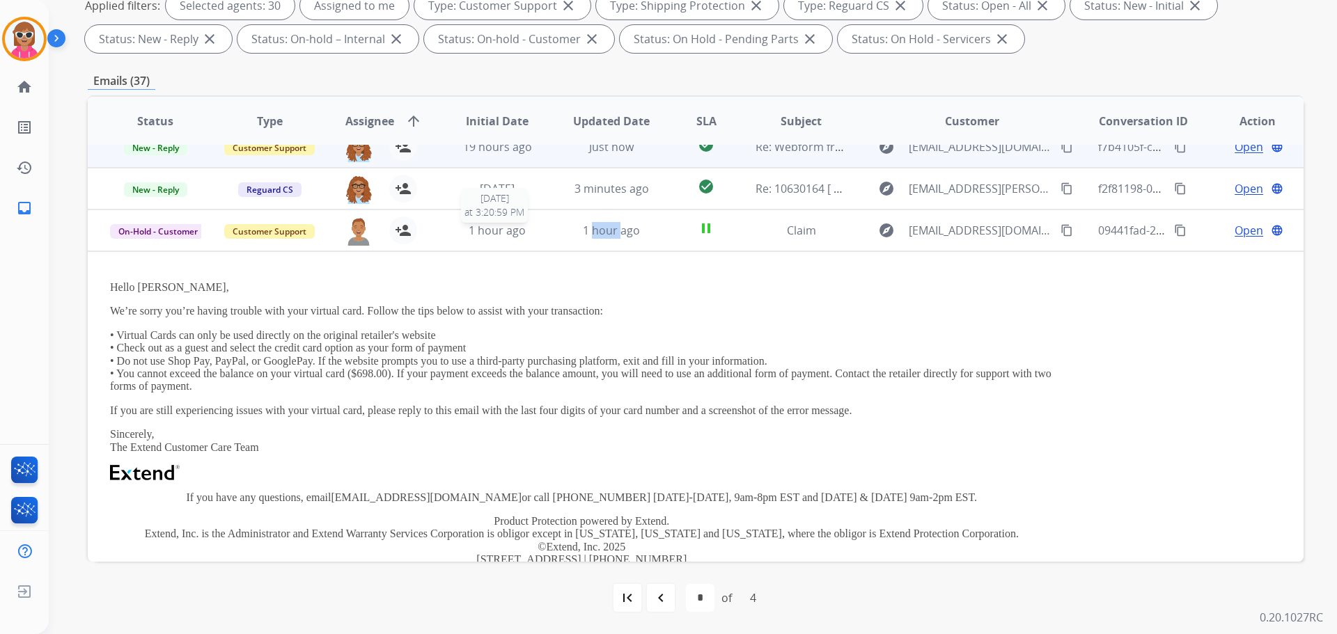
scroll to position [42, 0]
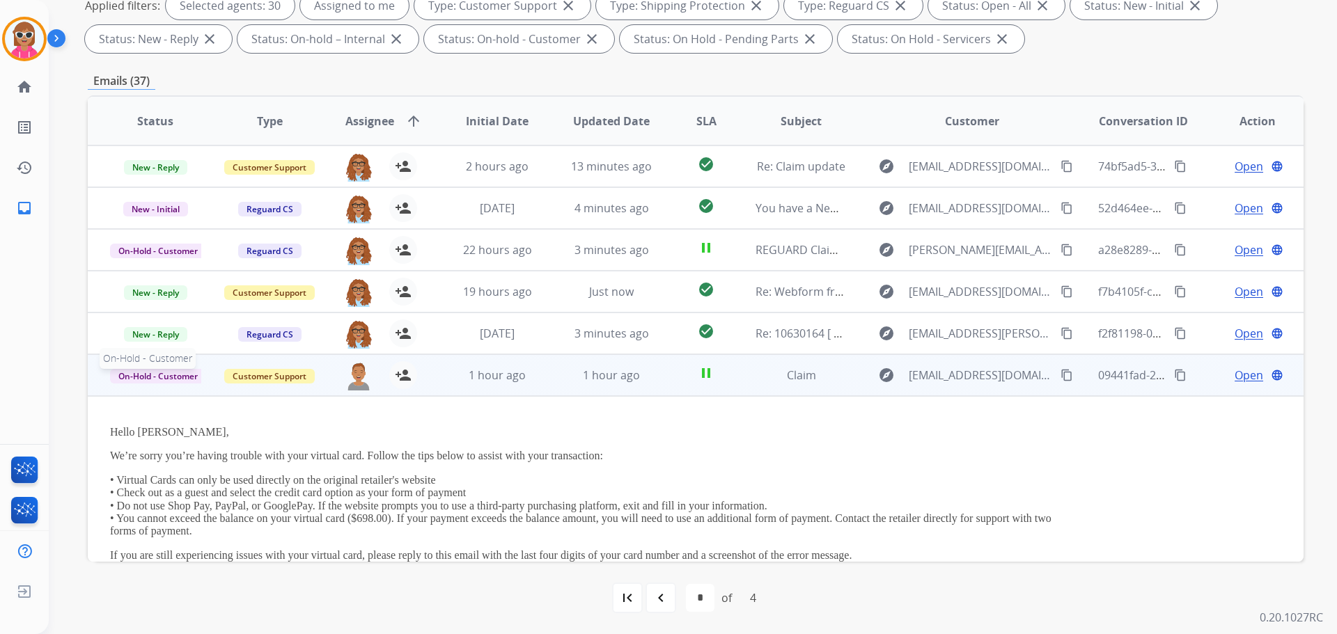
click at [178, 369] on span "On-Hold - Customer" at bounding box center [158, 376] width 96 height 15
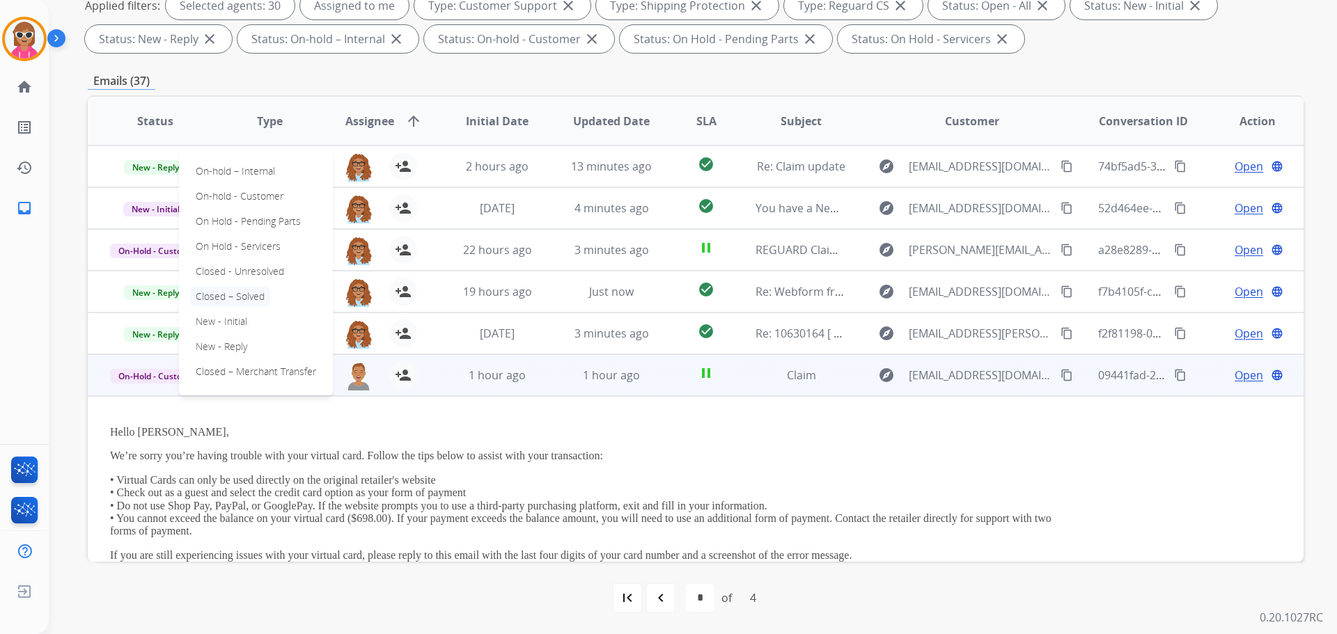
click at [250, 296] on p "Closed – Solved" at bounding box center [230, 296] width 80 height 19
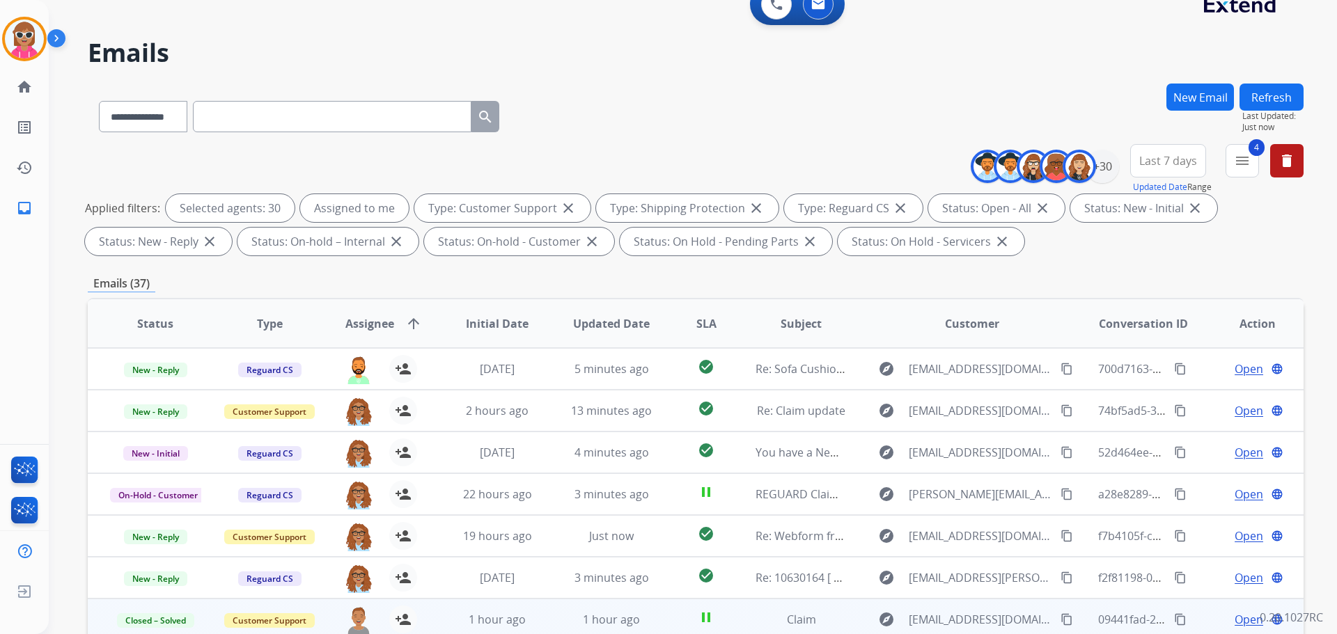
scroll to position [16, 0]
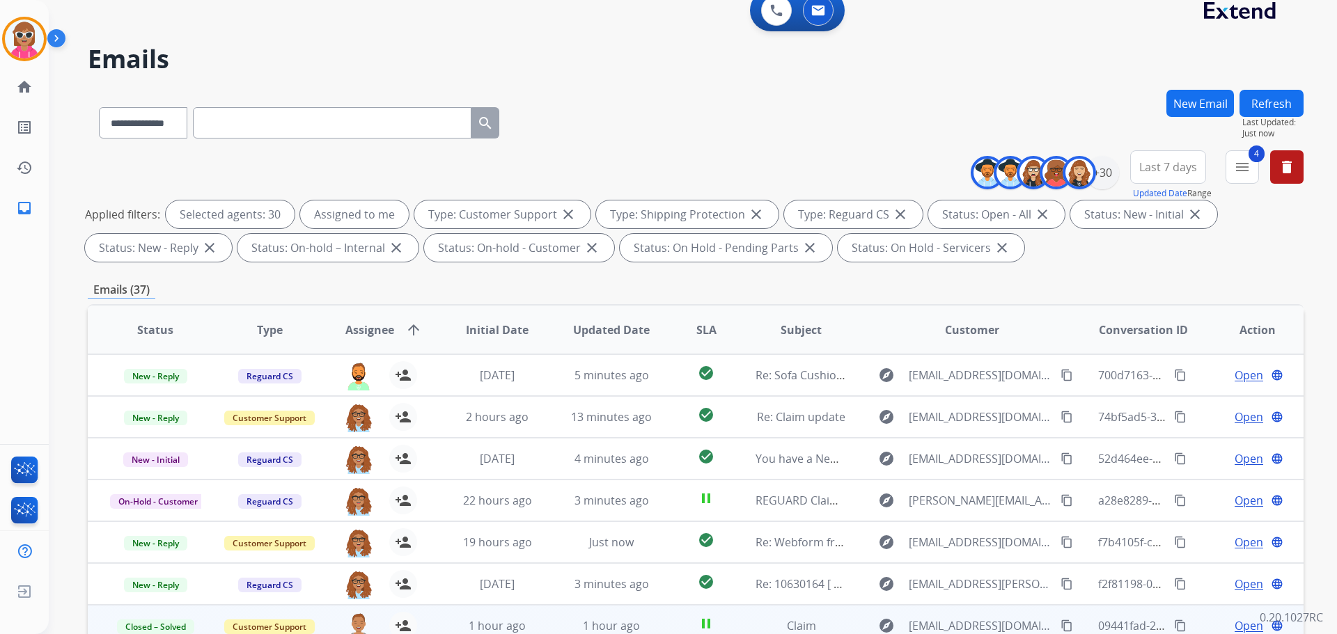
click at [1288, 110] on button "Refresh" at bounding box center [1271, 103] width 64 height 27
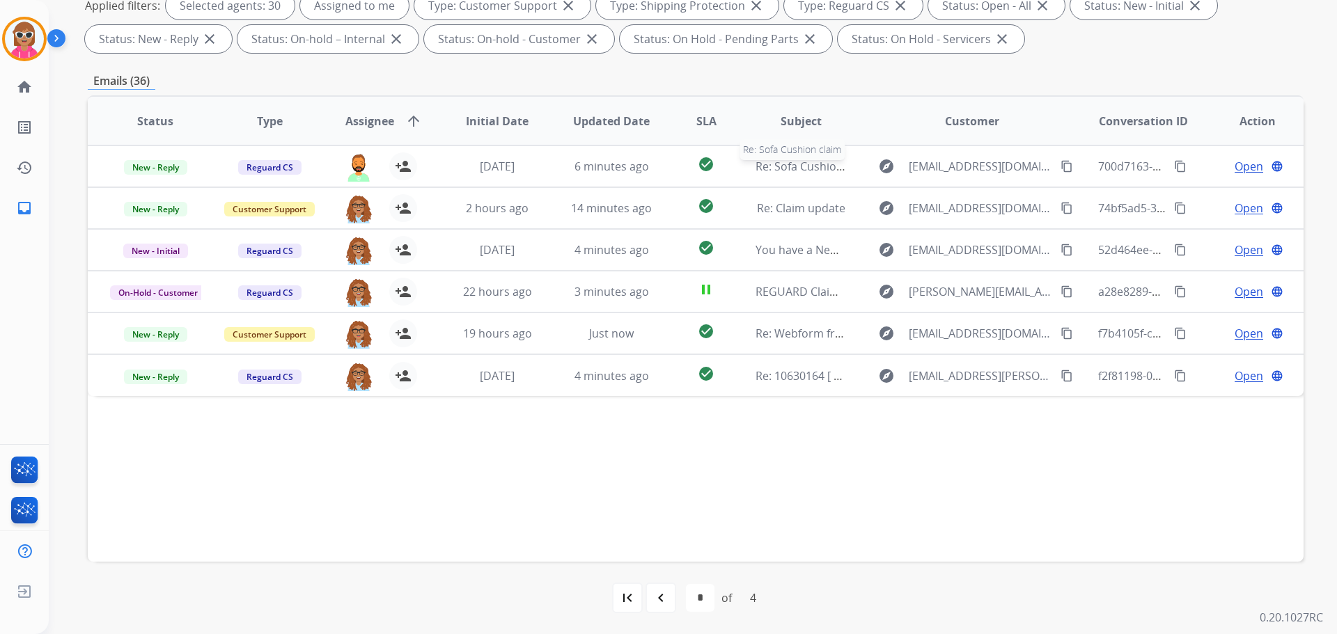
scroll to position [0, 0]
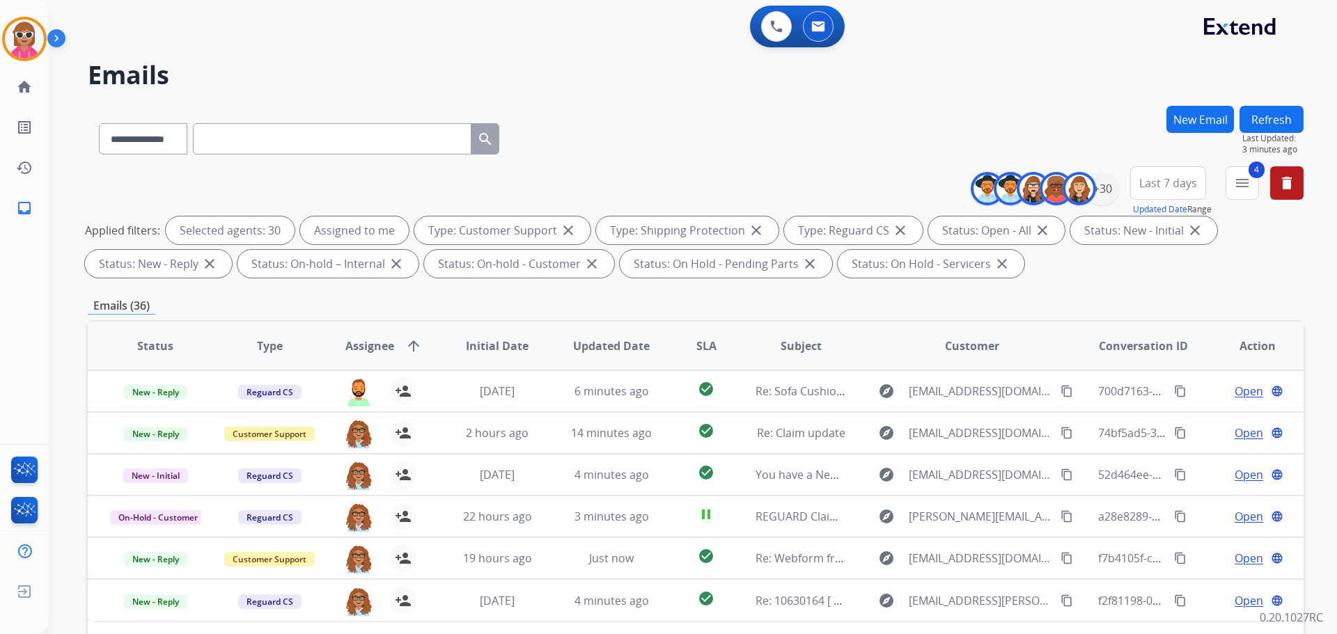
click at [1244, 125] on button "Refresh" at bounding box center [1271, 119] width 64 height 27
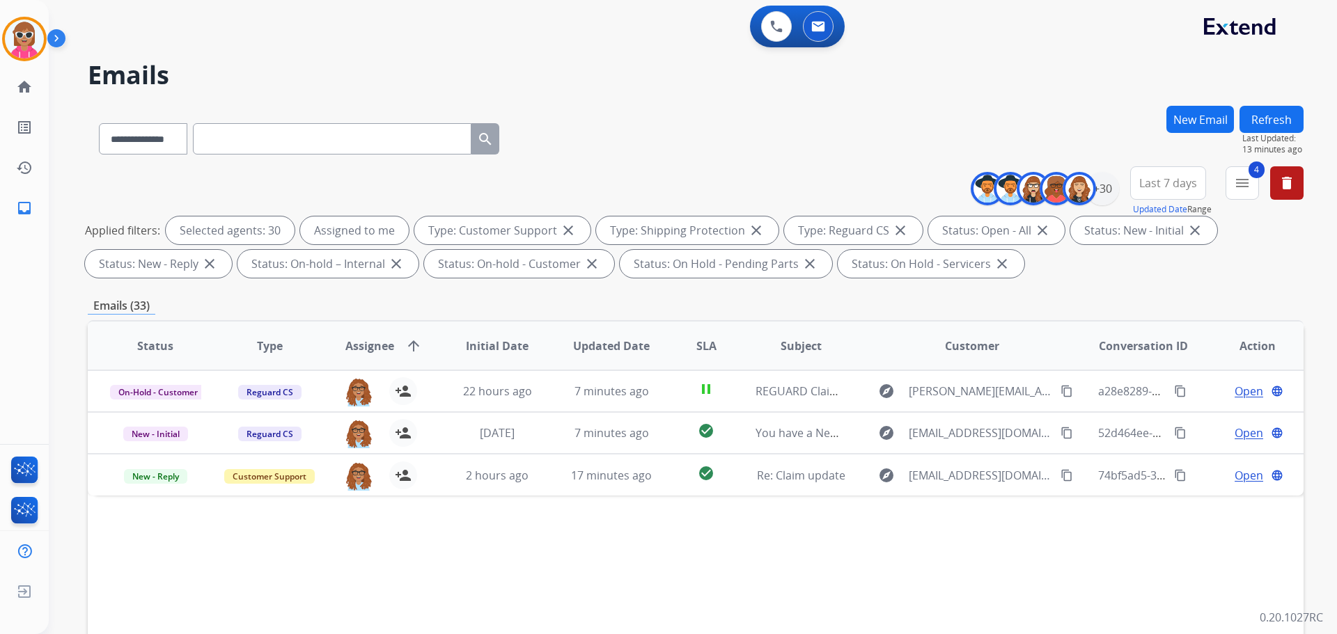
scroll to position [225, 0]
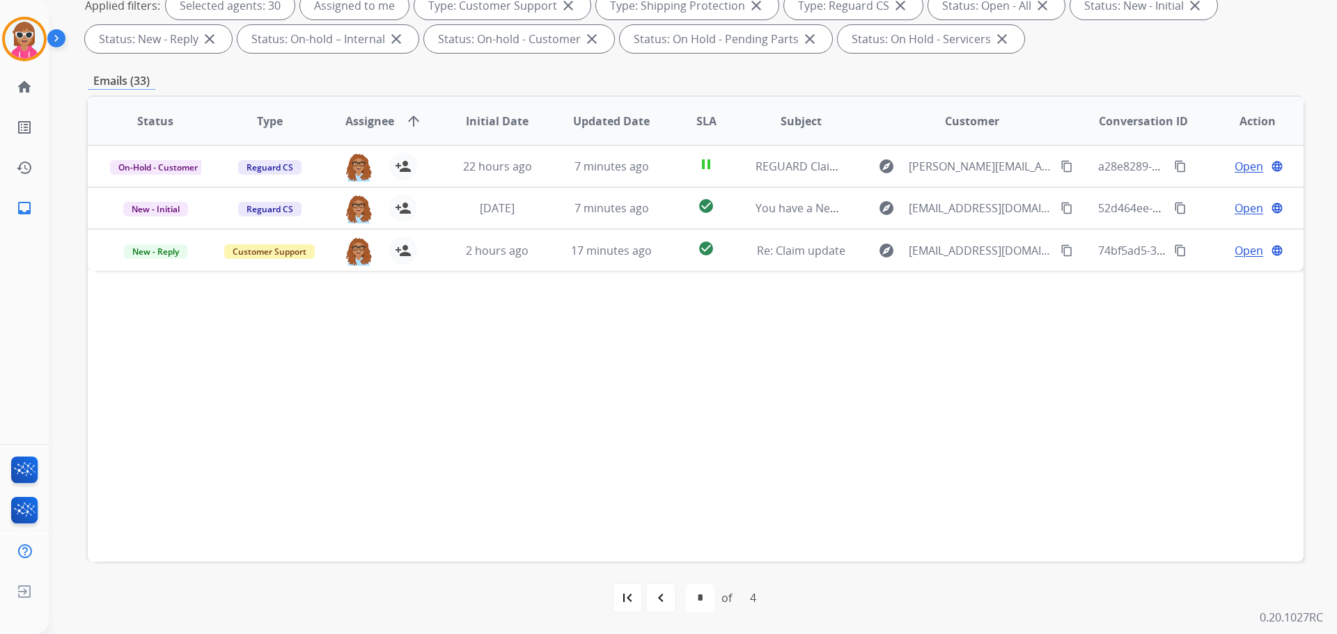
click at [395, 546] on div "Status Type Assignee arrow_upward Initial Date Updated Date SLA Subject Custome…" at bounding box center [696, 328] width 1216 height 466
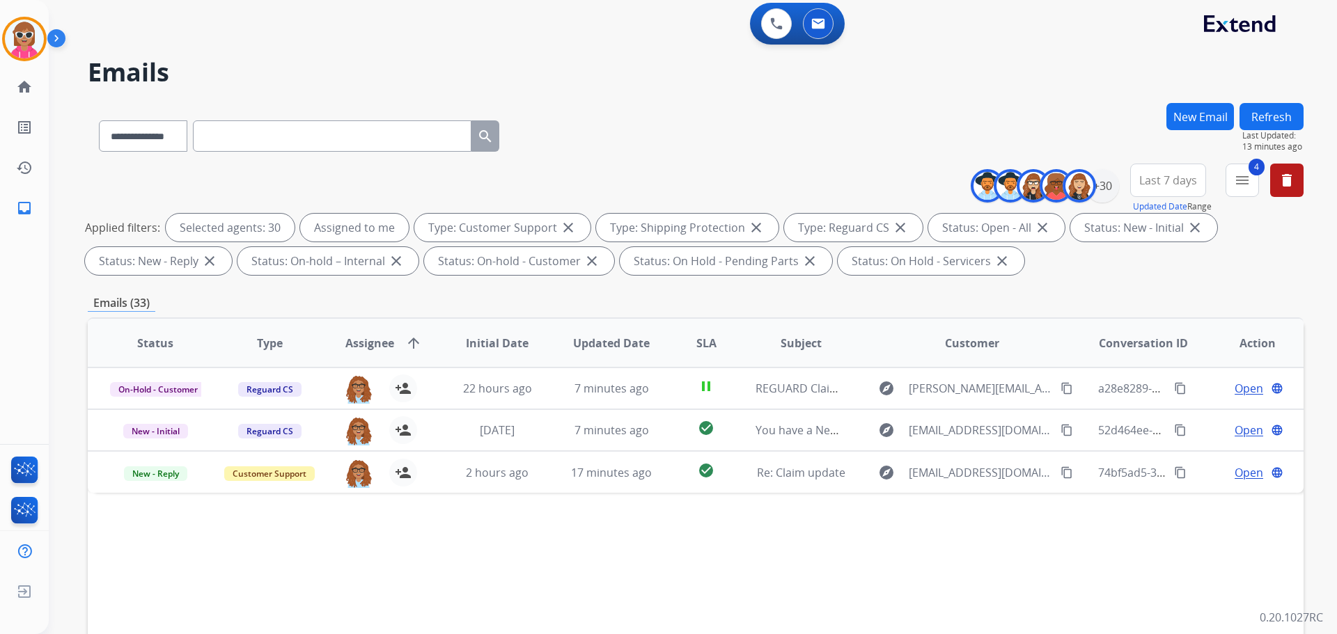
scroll to position [0, 0]
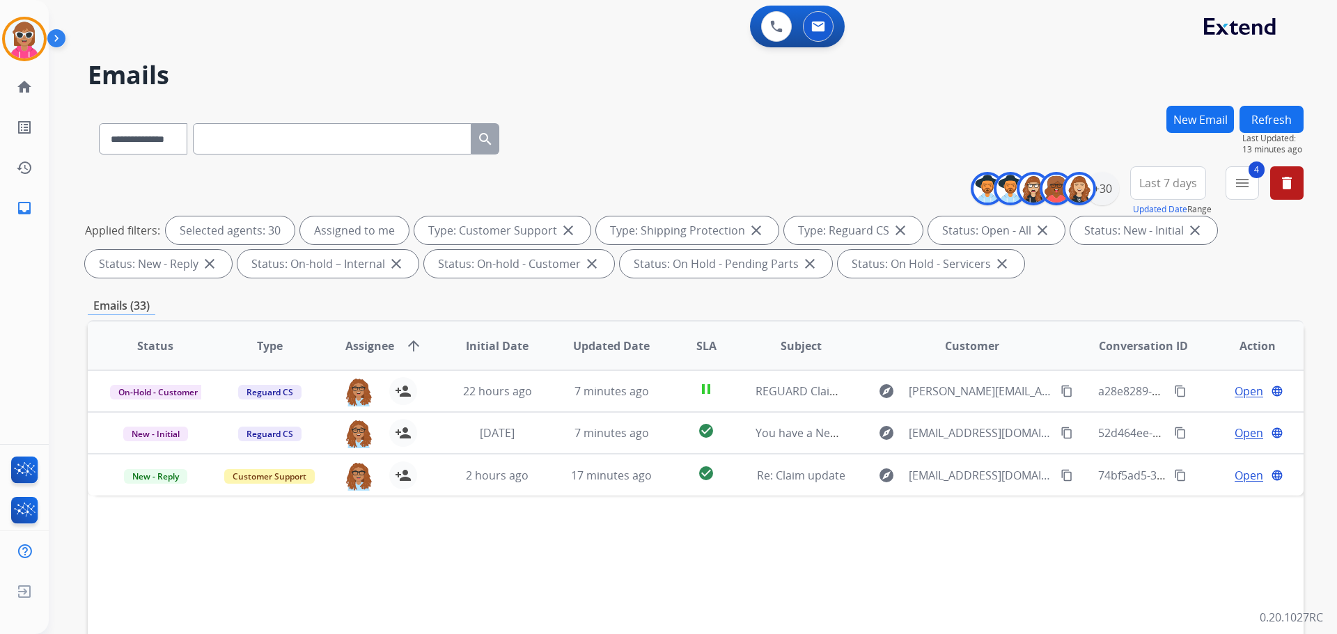
click at [1266, 111] on button "Refresh" at bounding box center [1271, 119] width 64 height 27
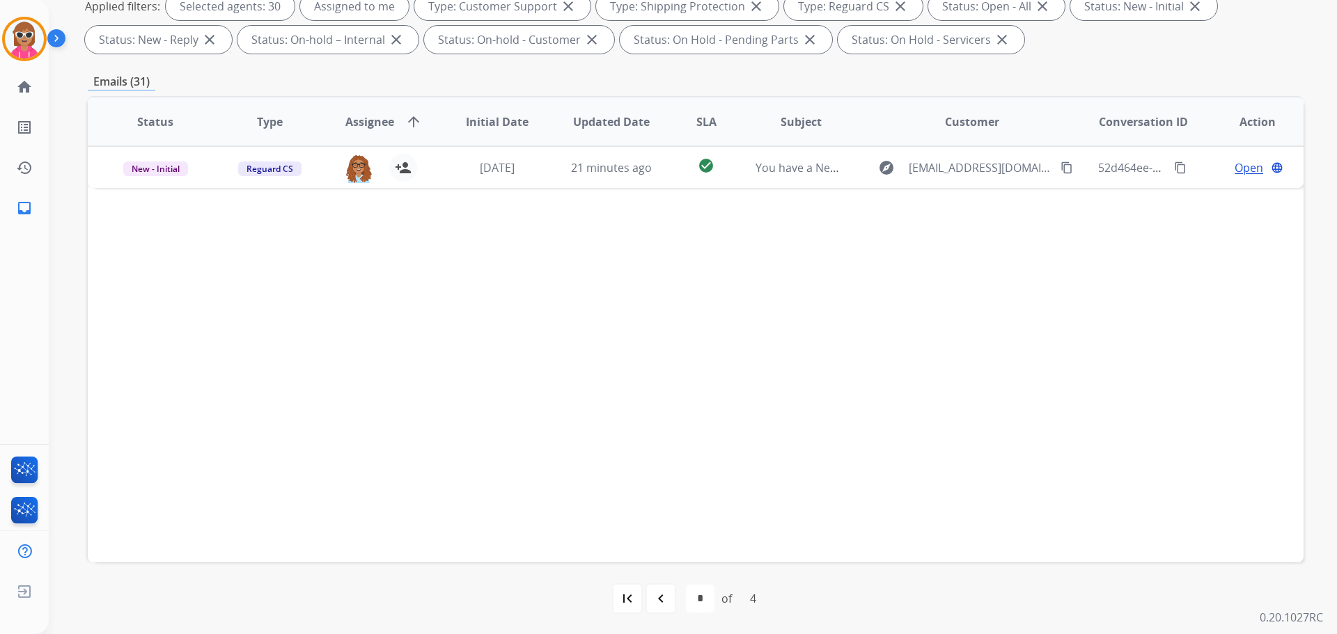
scroll to position [225, 0]
click at [663, 601] on mat-icon "navigate_before" at bounding box center [660, 598] width 17 height 17
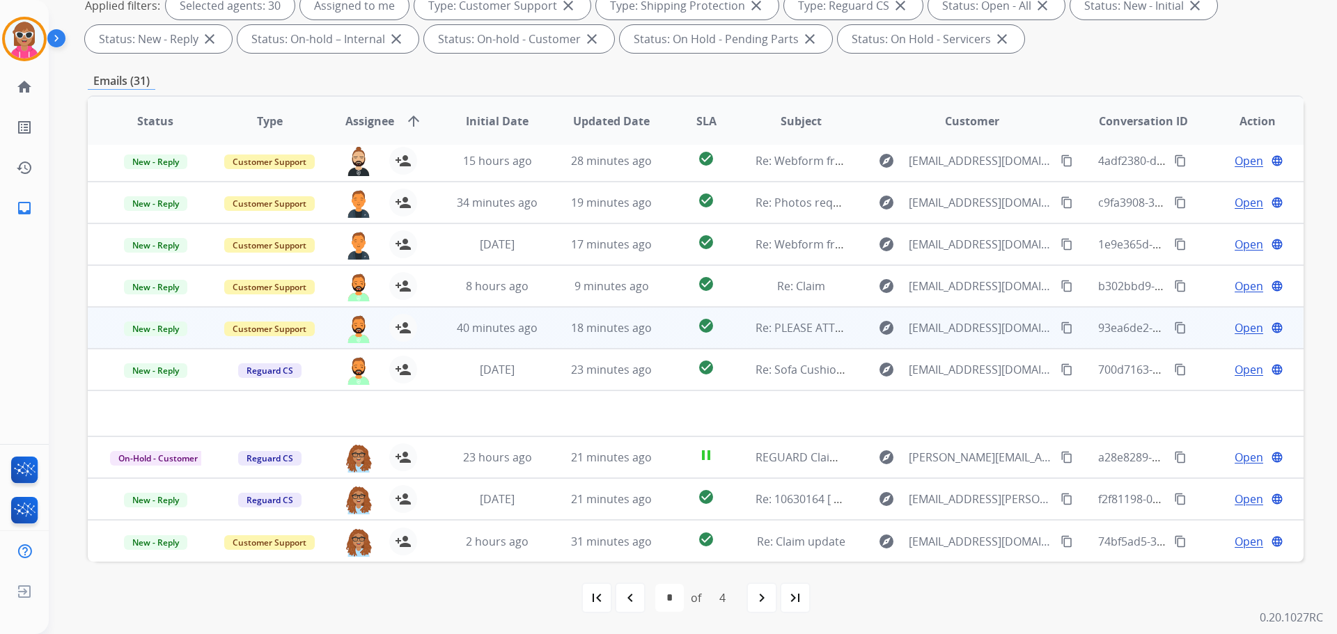
click at [455, 348] on table "Status Type Assignee arrow_upward Initial Date Updated Date SLA Subject Custome…" at bounding box center [696, 305] width 1216 height 512
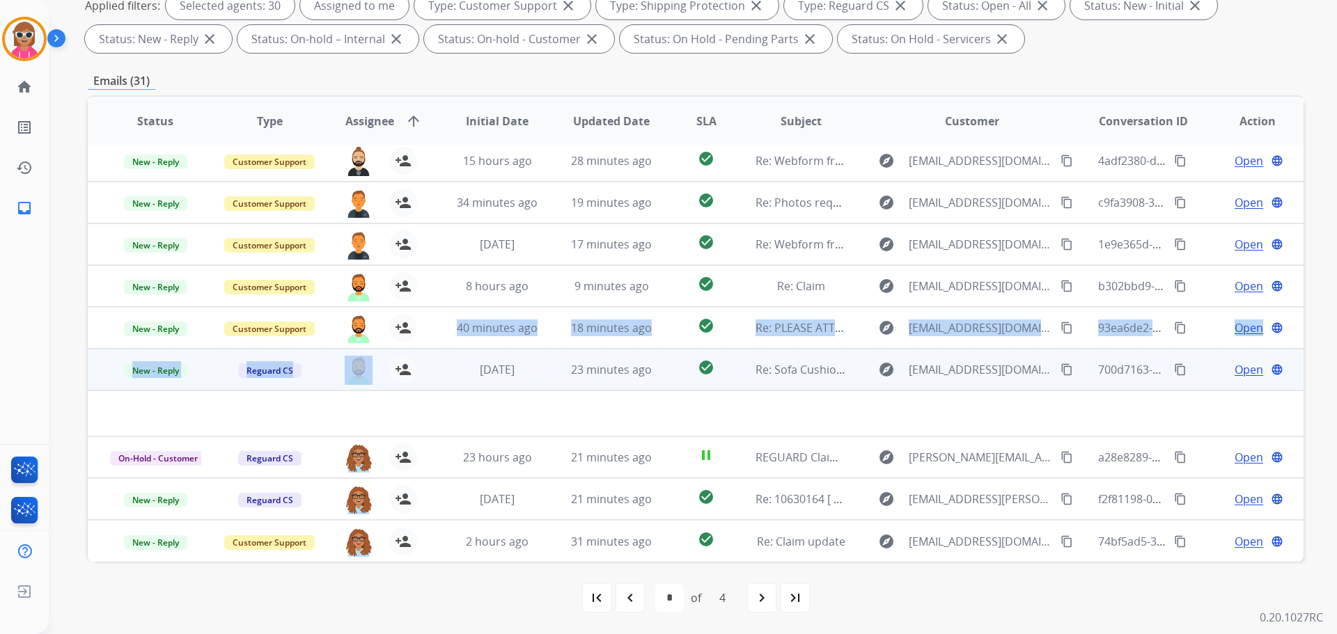
click at [447, 365] on td "[DATE]" at bounding box center [487, 370] width 114 height 42
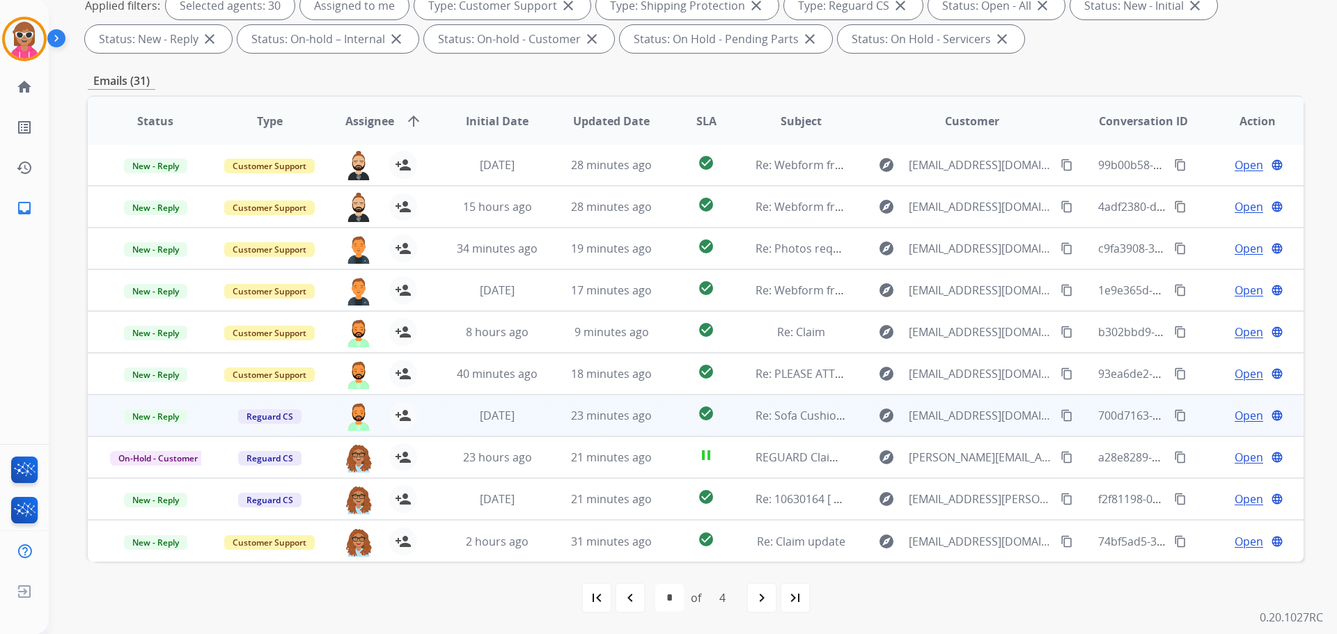
scroll to position [1, 0]
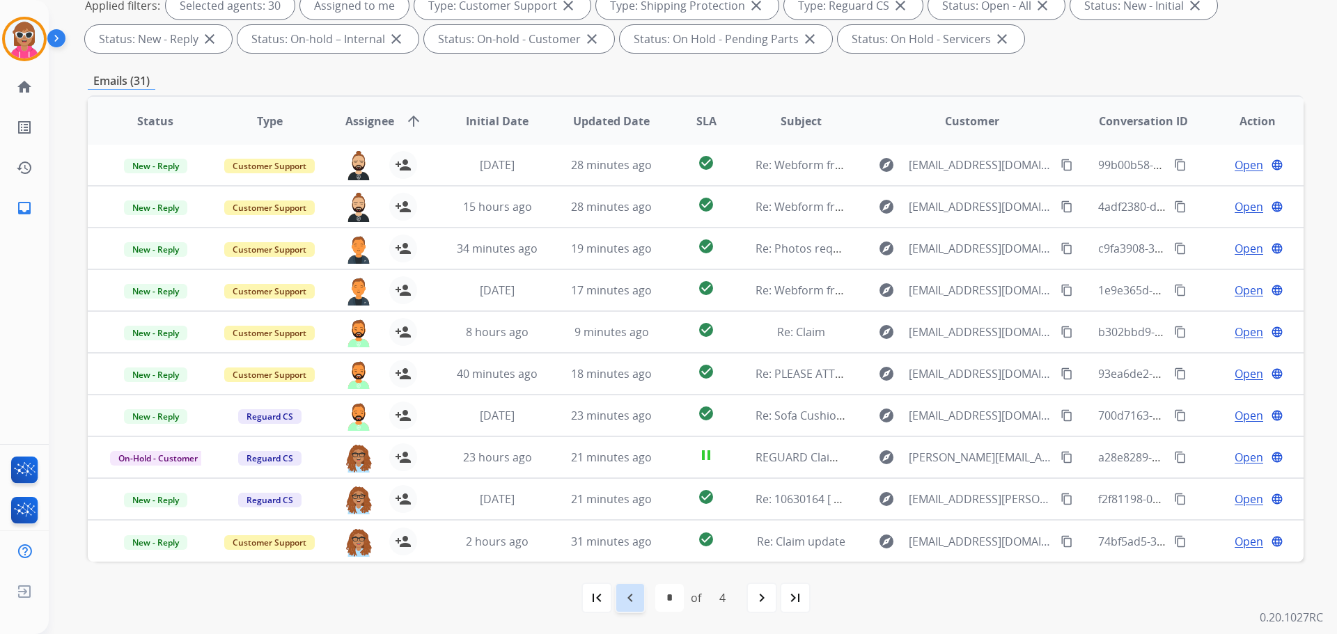
click at [633, 604] on mat-icon "navigate_before" at bounding box center [630, 598] width 17 height 17
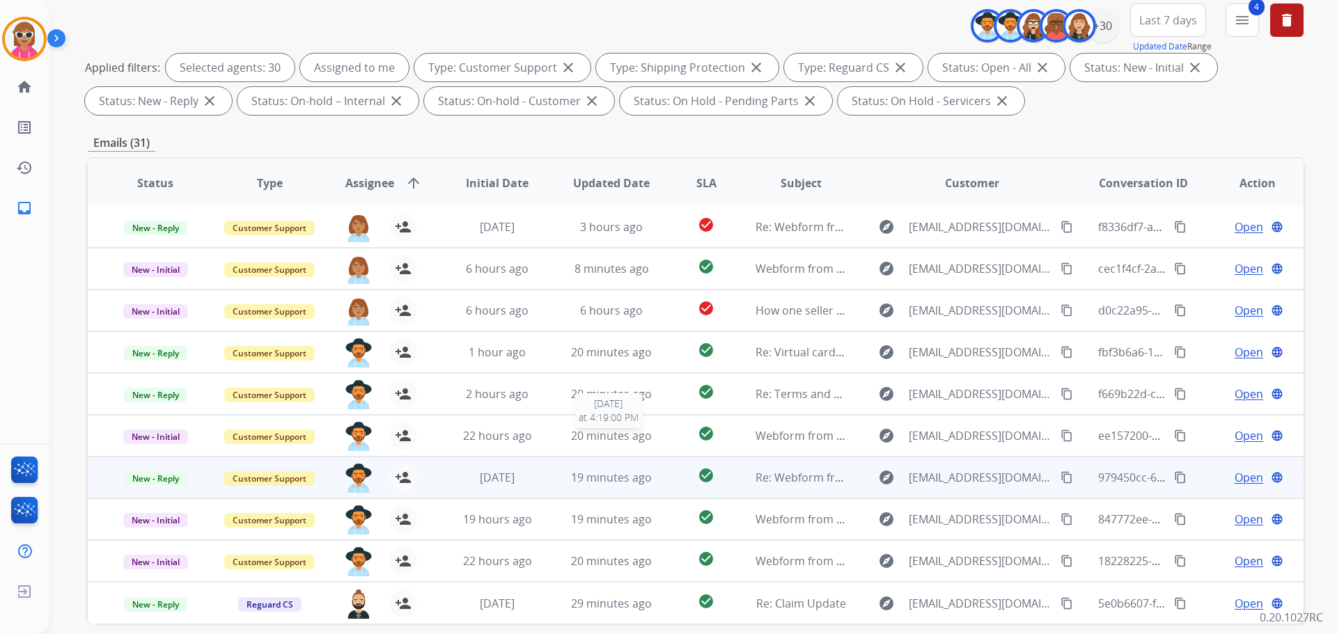
scroll to position [209, 0]
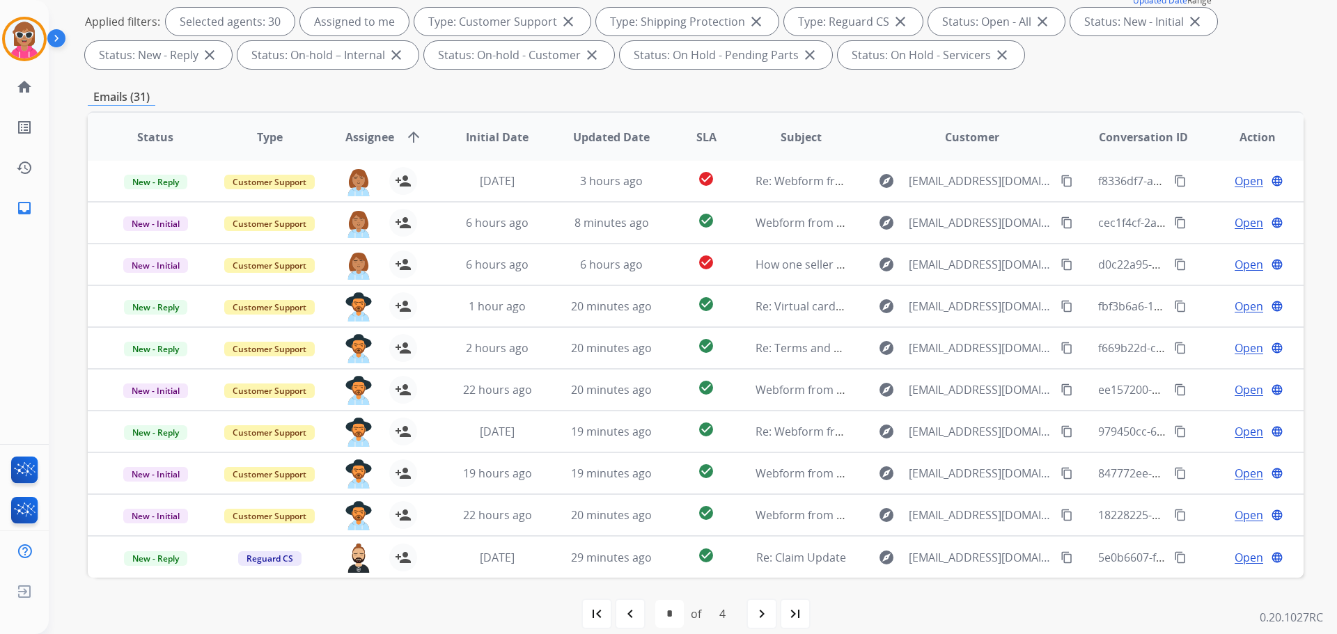
drag, startPoint x: 625, startPoint y: 610, endPoint x: 631, endPoint y: 605, distance: 7.9
click at [625, 611] on mat-icon "navigate_before" at bounding box center [630, 614] width 17 height 17
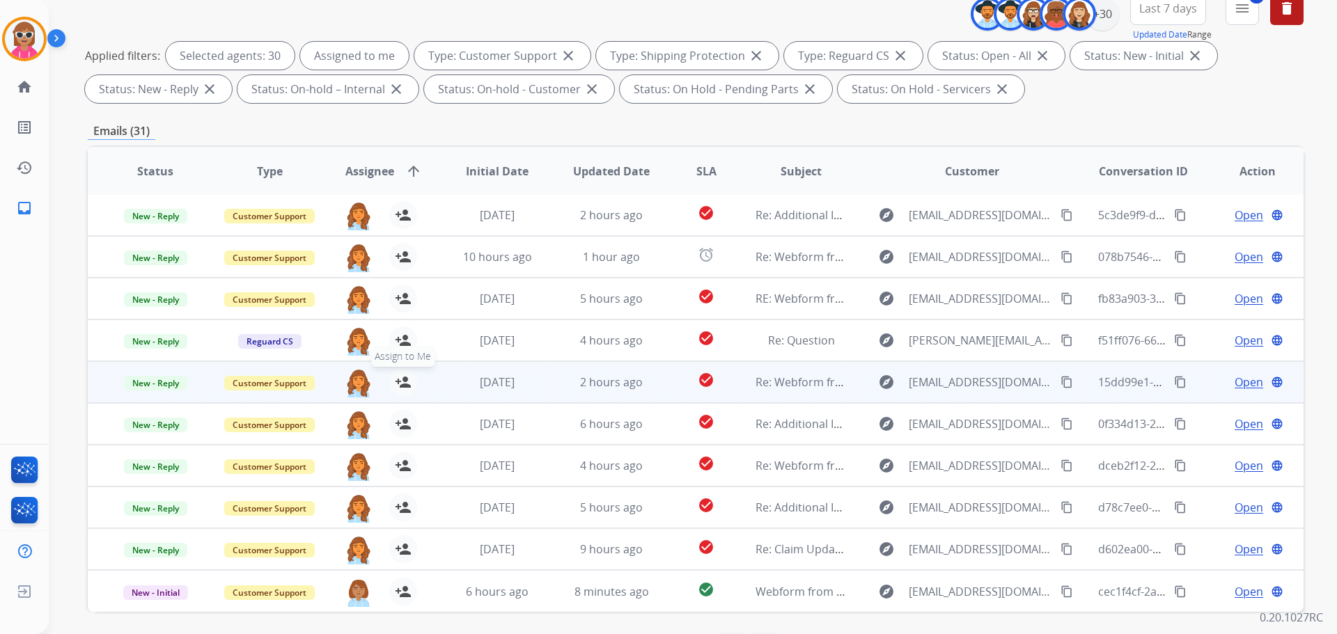
scroll to position [225, 0]
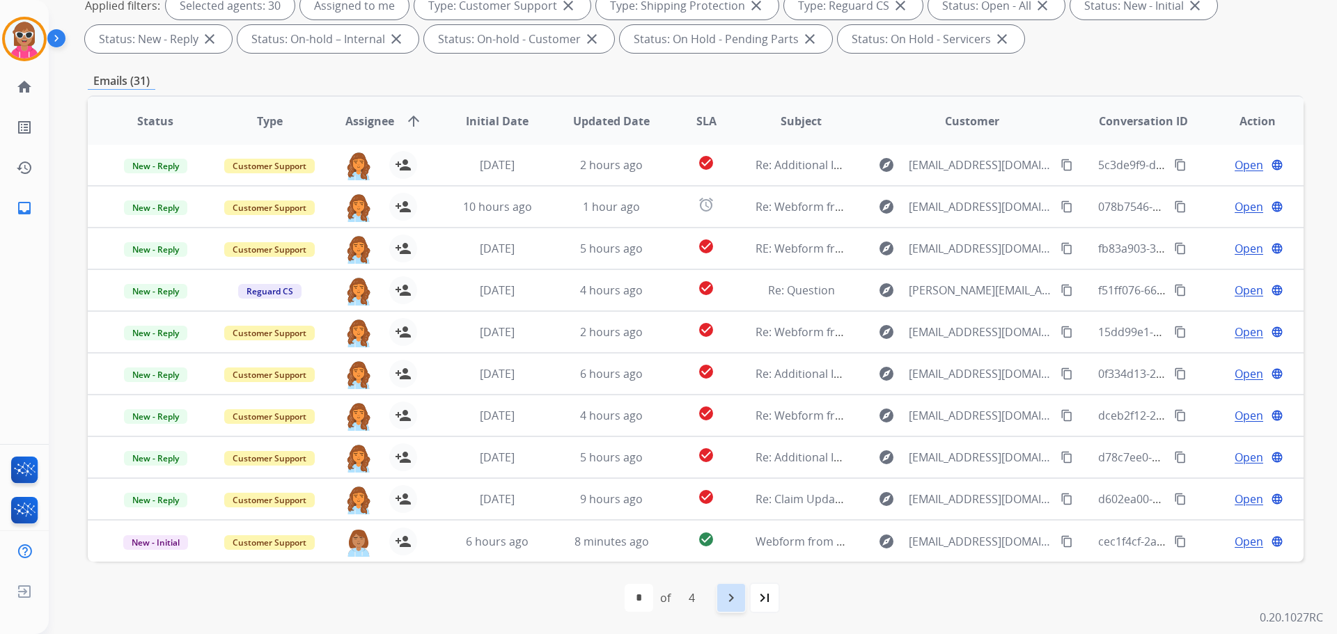
click at [728, 598] on mat-icon "navigate_next" at bounding box center [731, 598] width 17 height 17
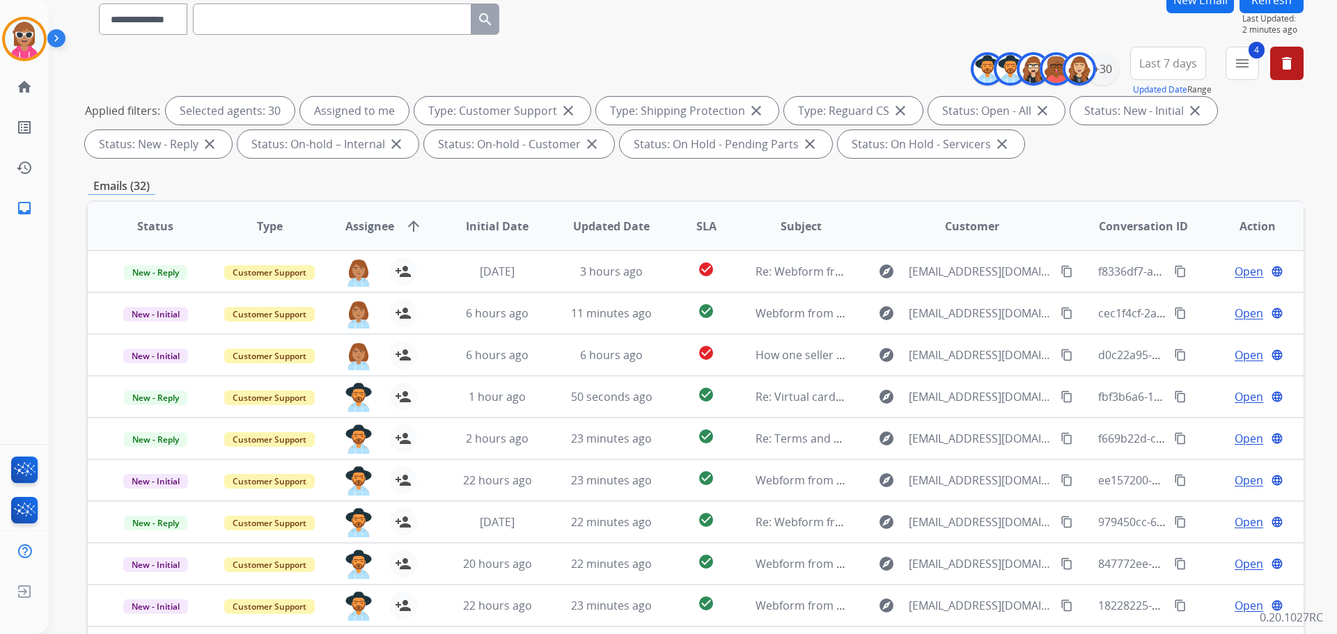
scroll to position [16, 0]
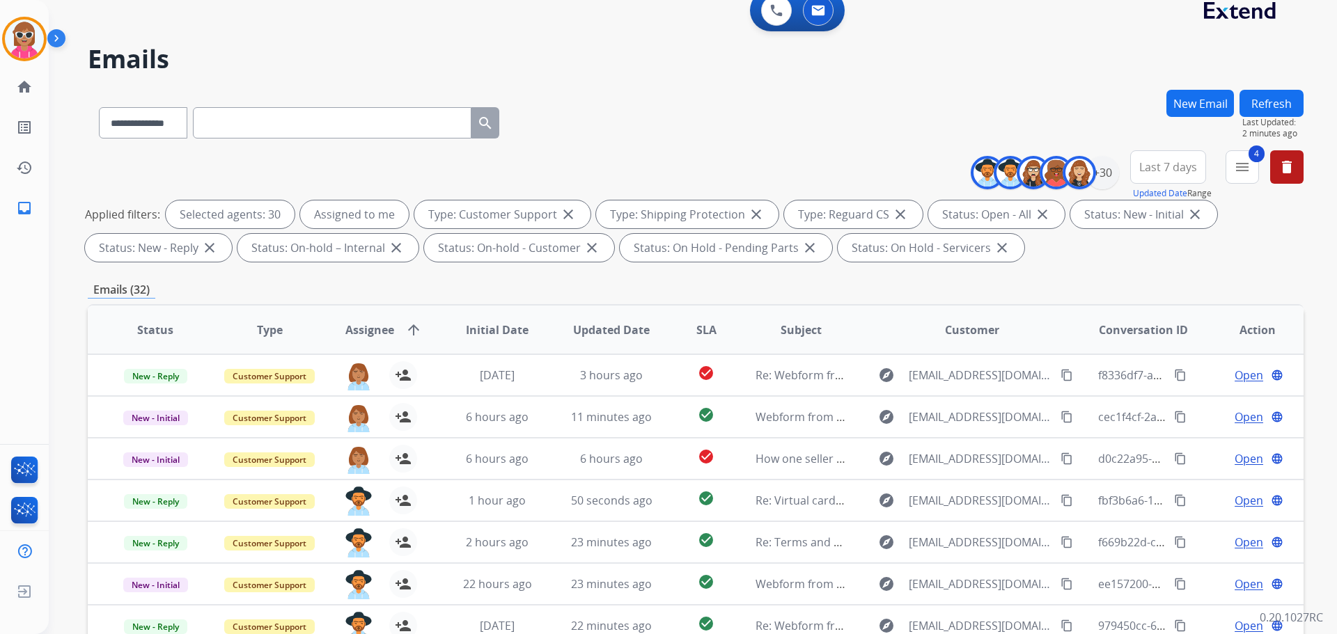
click at [1263, 113] on button "Refresh" at bounding box center [1271, 103] width 64 height 27
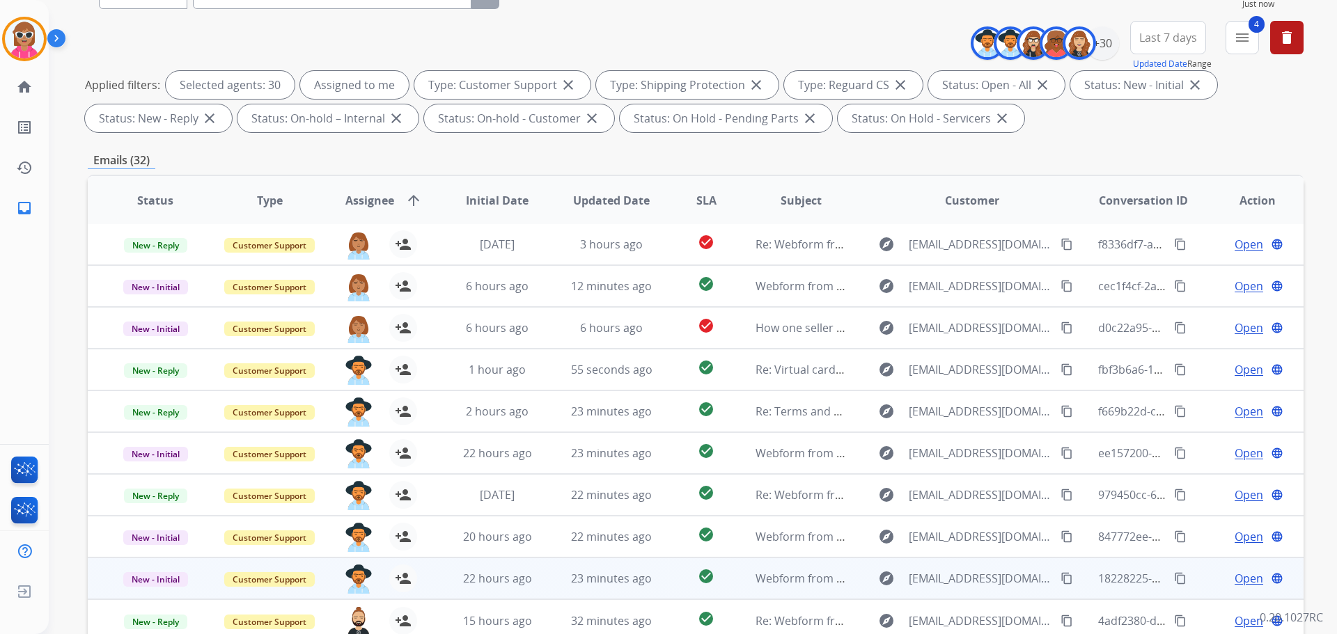
scroll to position [225, 0]
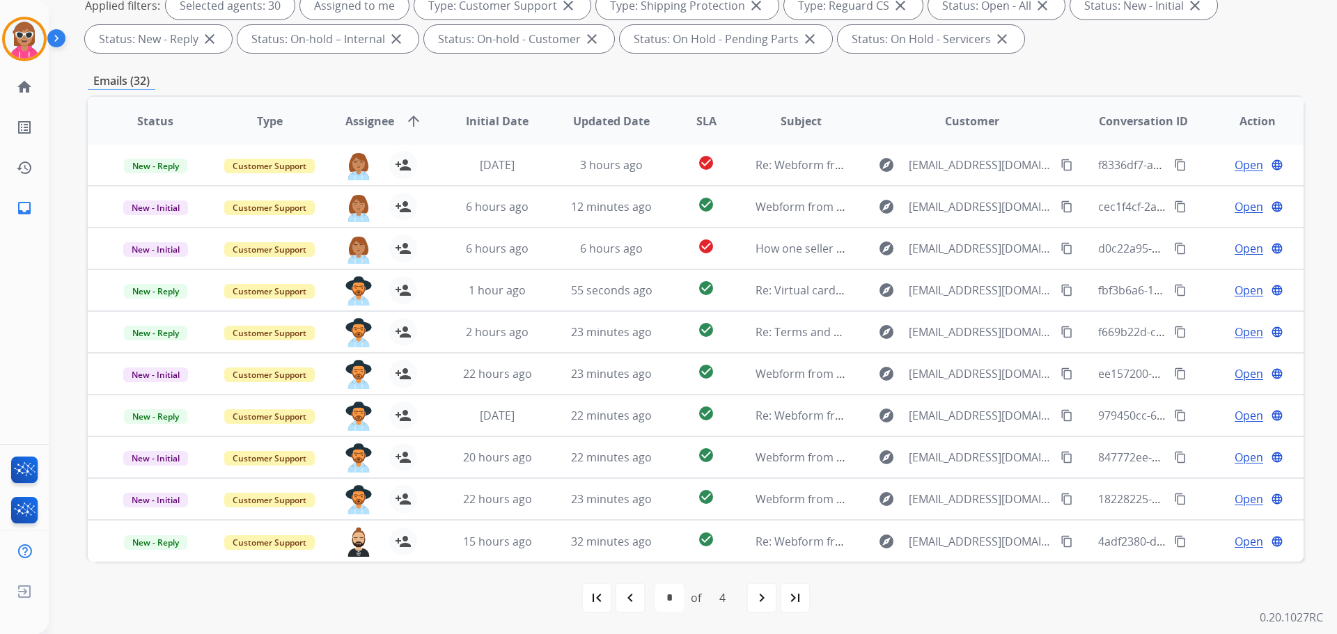
click at [745, 599] on div "first_page navigate_before * * * * of 4 navigate_next last_page" at bounding box center [696, 598] width 1216 height 28
click at [760, 587] on div "navigate_next" at bounding box center [761, 598] width 31 height 31
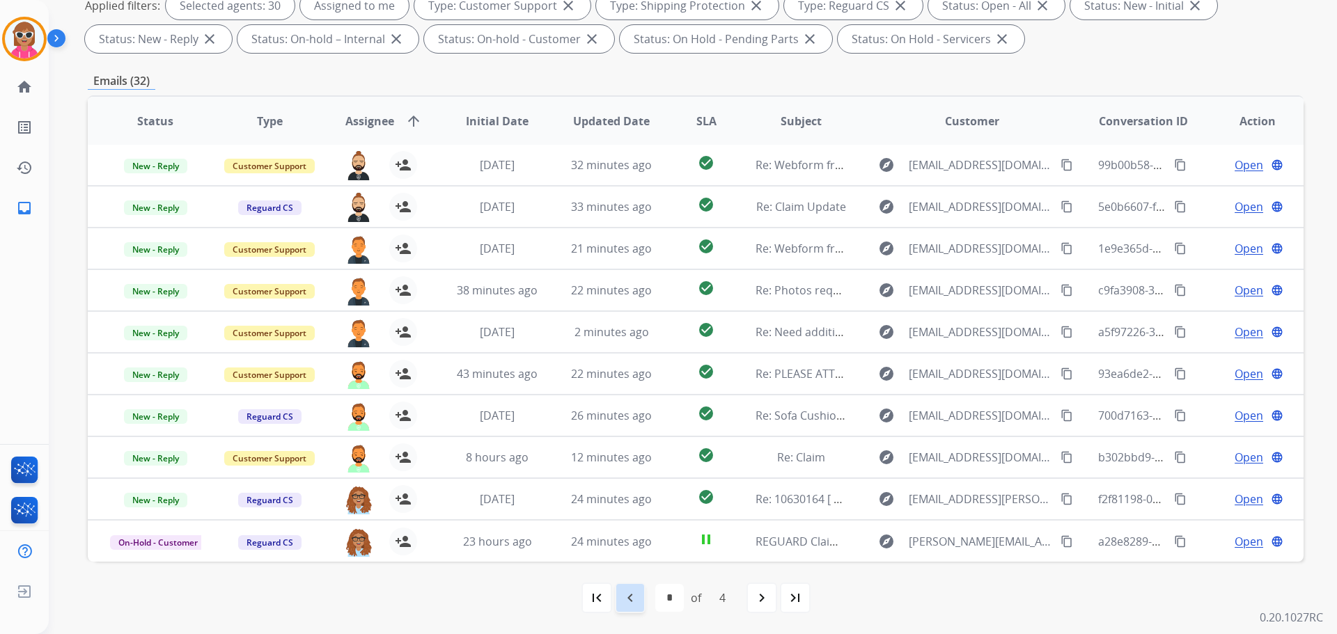
click at [639, 597] on div "navigate_before" at bounding box center [630, 598] width 31 height 31
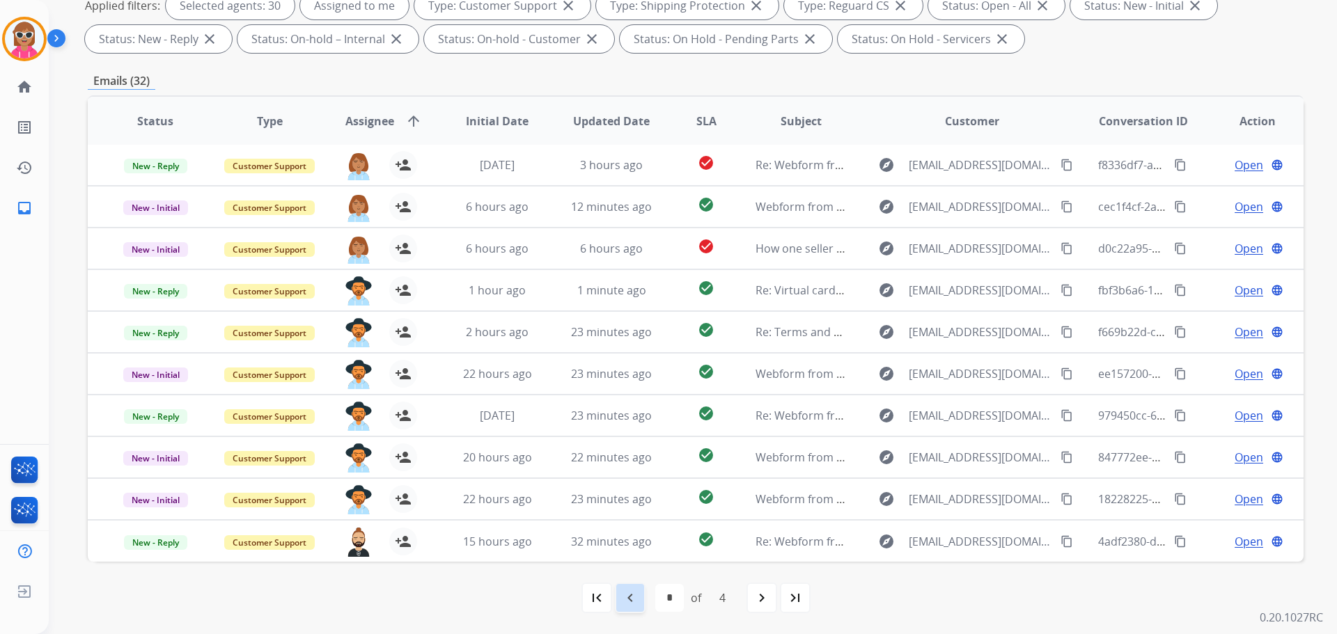
click at [635, 598] on mat-icon "navigate_before" at bounding box center [630, 598] width 17 height 17
select select "*"
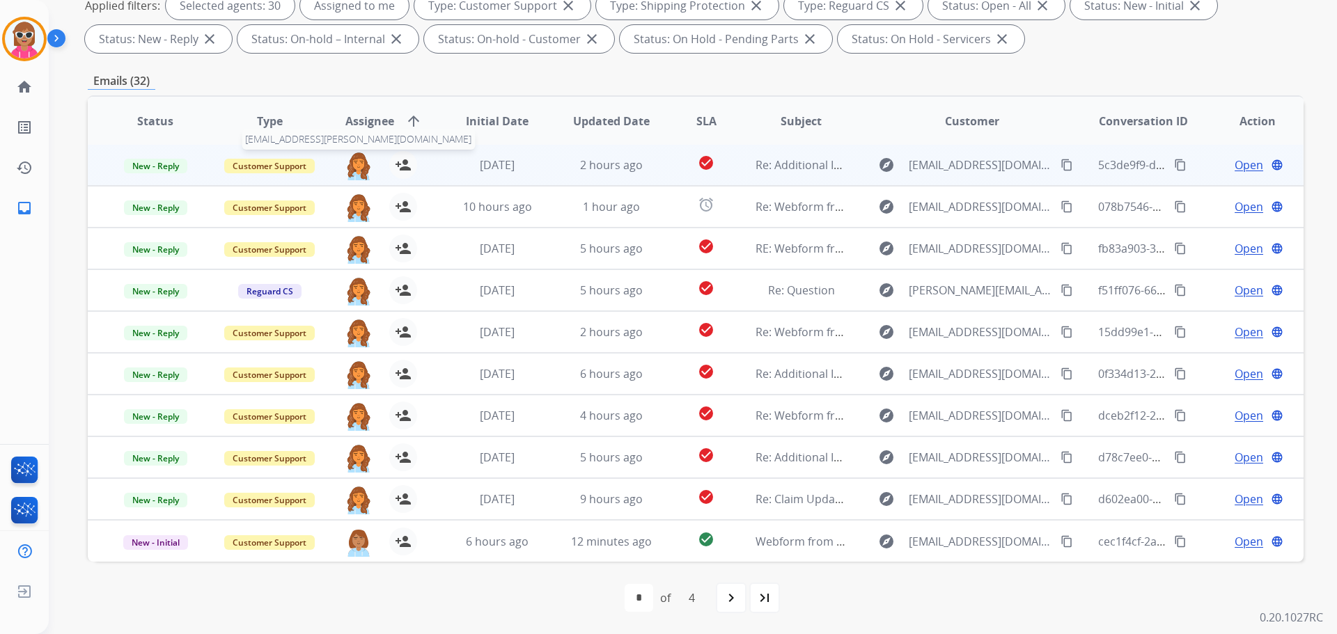
click at [354, 162] on img at bounding box center [359, 165] width 28 height 29
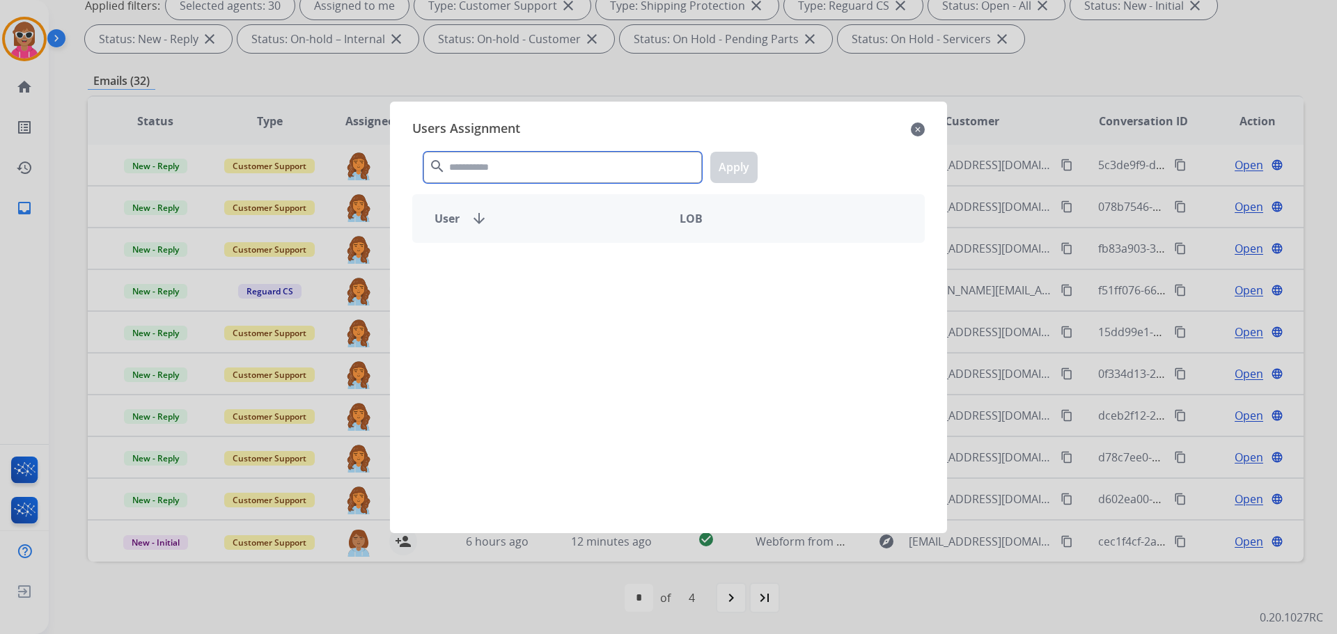
click at [501, 162] on input "text" at bounding box center [562, 167] width 278 height 31
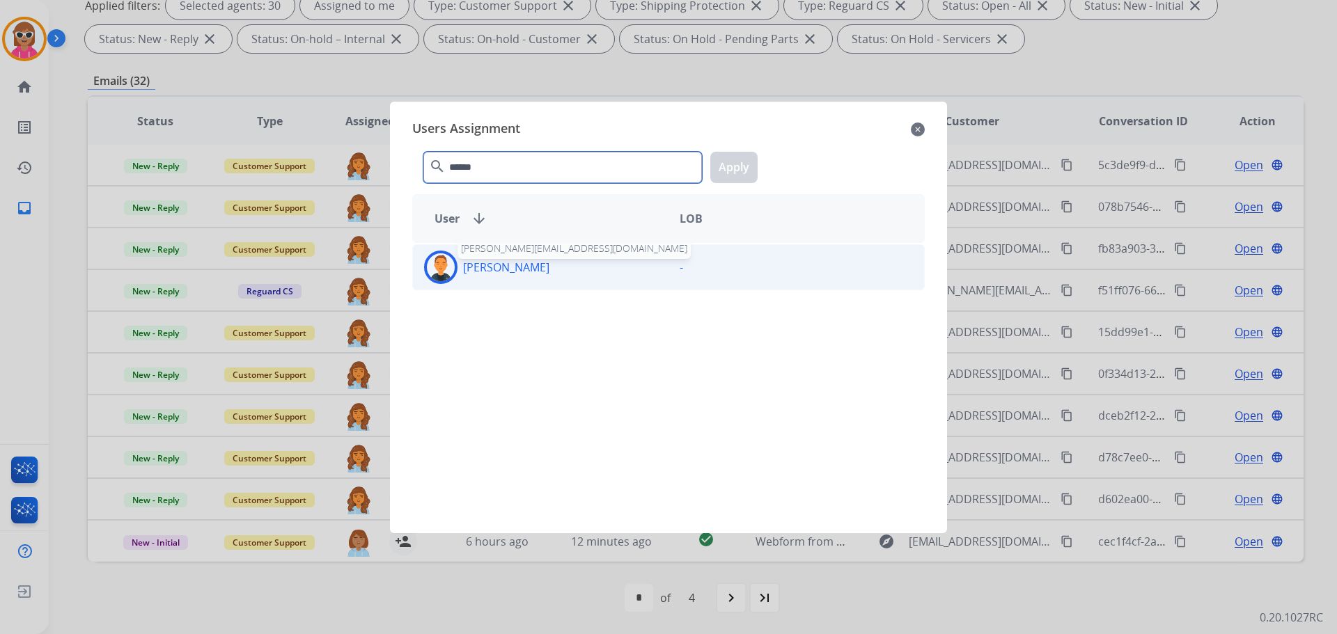
type input "******"
click at [498, 276] on div "[PERSON_NAME] [PERSON_NAME][EMAIL_ADDRESS][DOMAIN_NAME]" at bounding box center [541, 267] width 256 height 33
drag, startPoint x: 736, startPoint y: 171, endPoint x: 534, endPoint y: 199, distance: 203.8
click at [733, 171] on button "Apply" at bounding box center [733, 167] width 47 height 31
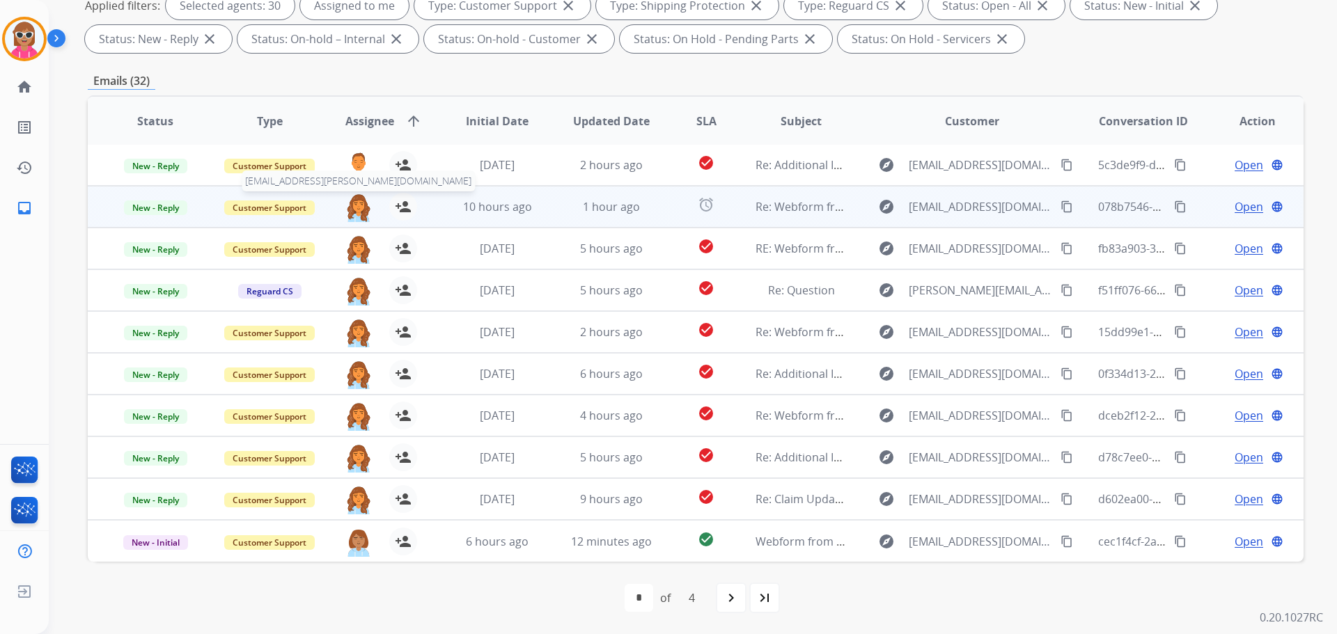
click at [348, 207] on img at bounding box center [359, 207] width 28 height 29
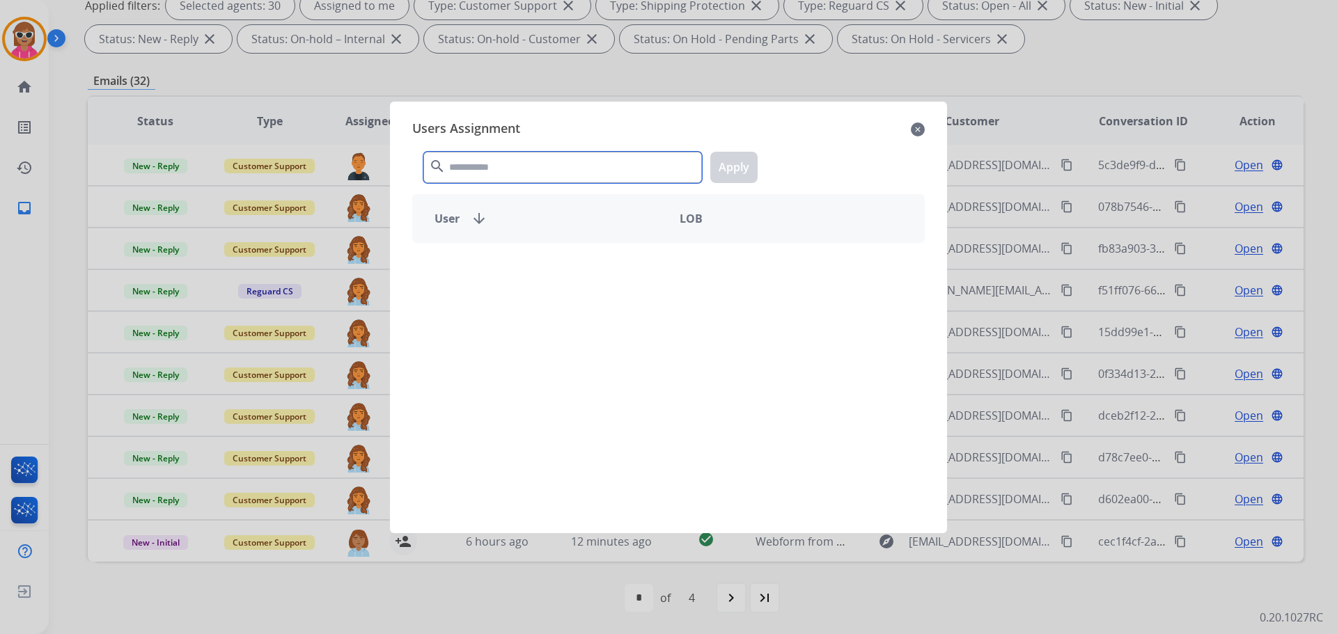
click at [588, 163] on input "text" at bounding box center [562, 167] width 278 height 31
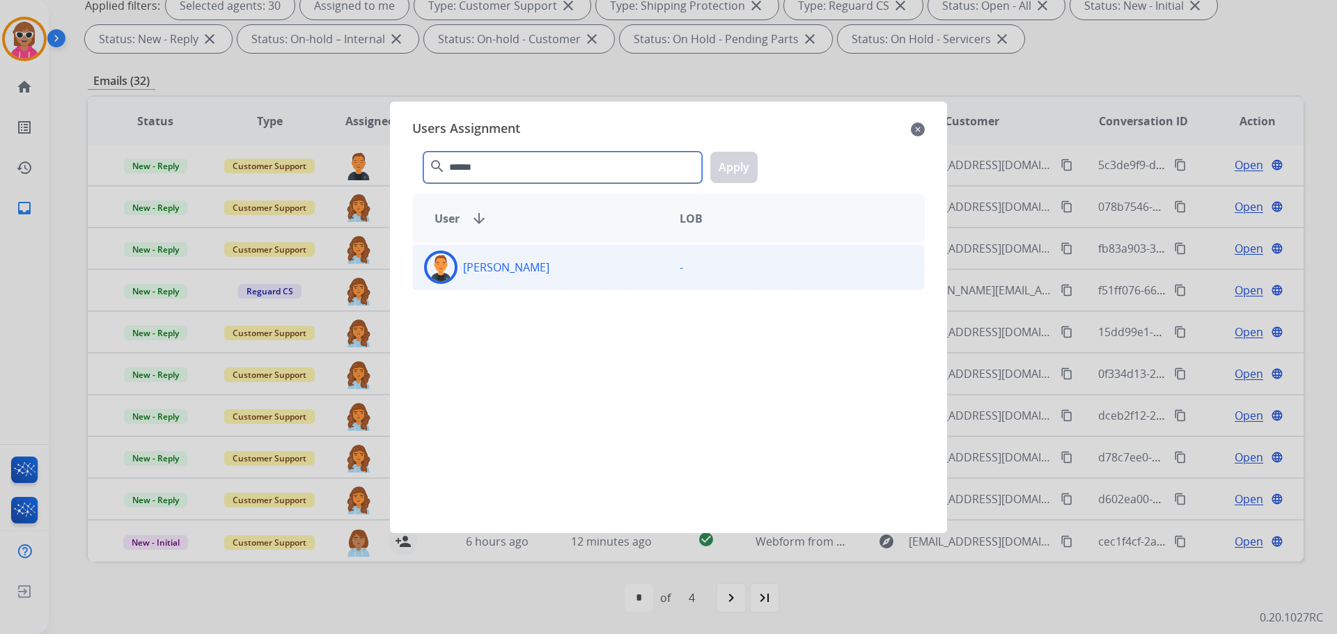
type input "******"
drag, startPoint x: 558, startPoint y: 269, endPoint x: 579, endPoint y: 241, distance: 35.0
click at [563, 260] on div "[PERSON_NAME]" at bounding box center [541, 267] width 256 height 33
drag, startPoint x: 746, startPoint y: 162, endPoint x: 773, endPoint y: 178, distance: 32.1
click at [741, 168] on button "Apply" at bounding box center [733, 167] width 47 height 31
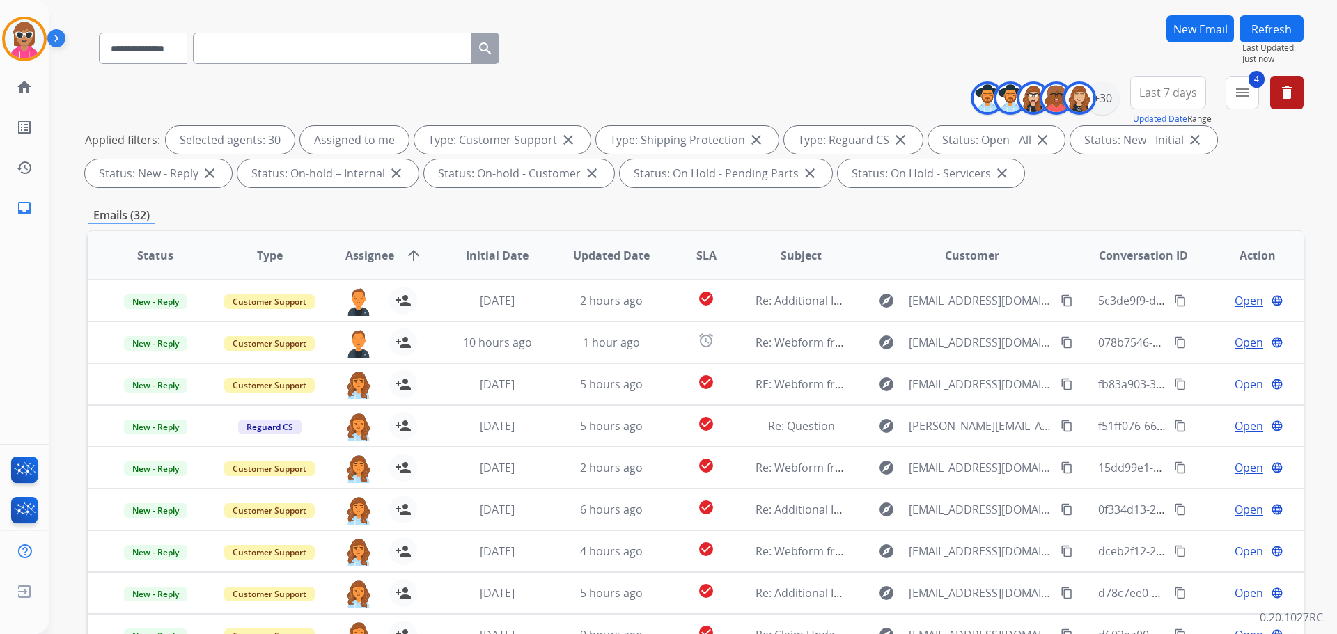
scroll to position [16, 0]
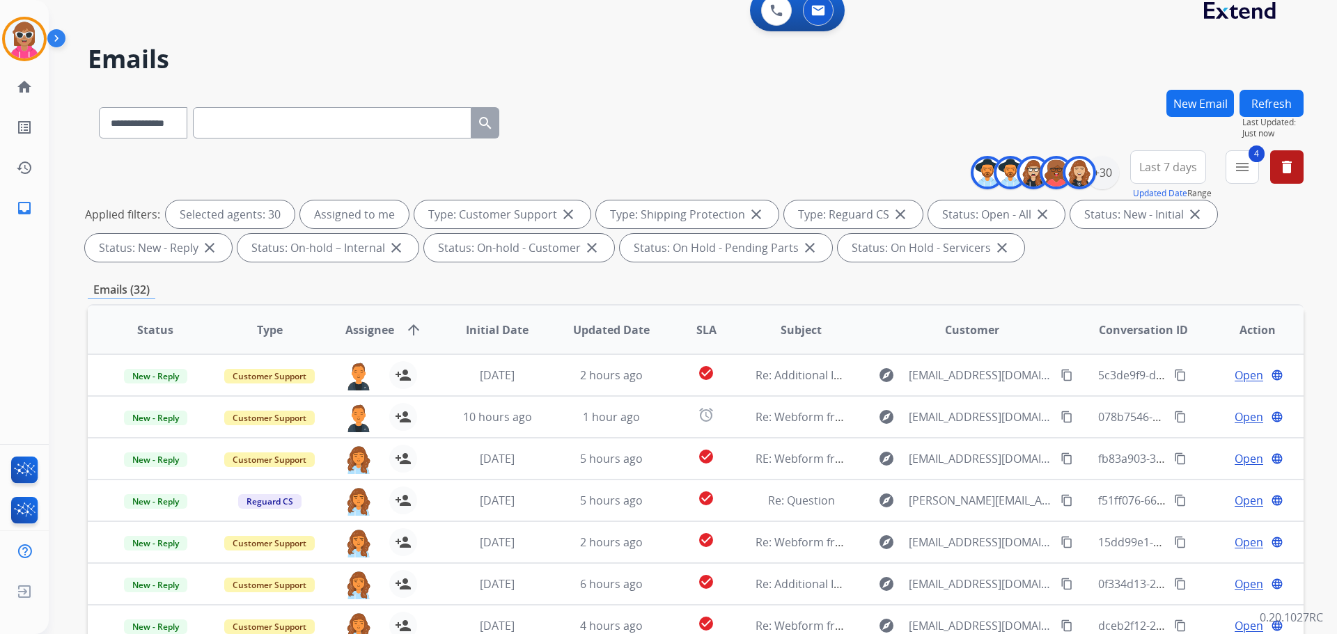
click at [1294, 114] on button "Refresh" at bounding box center [1271, 103] width 64 height 27
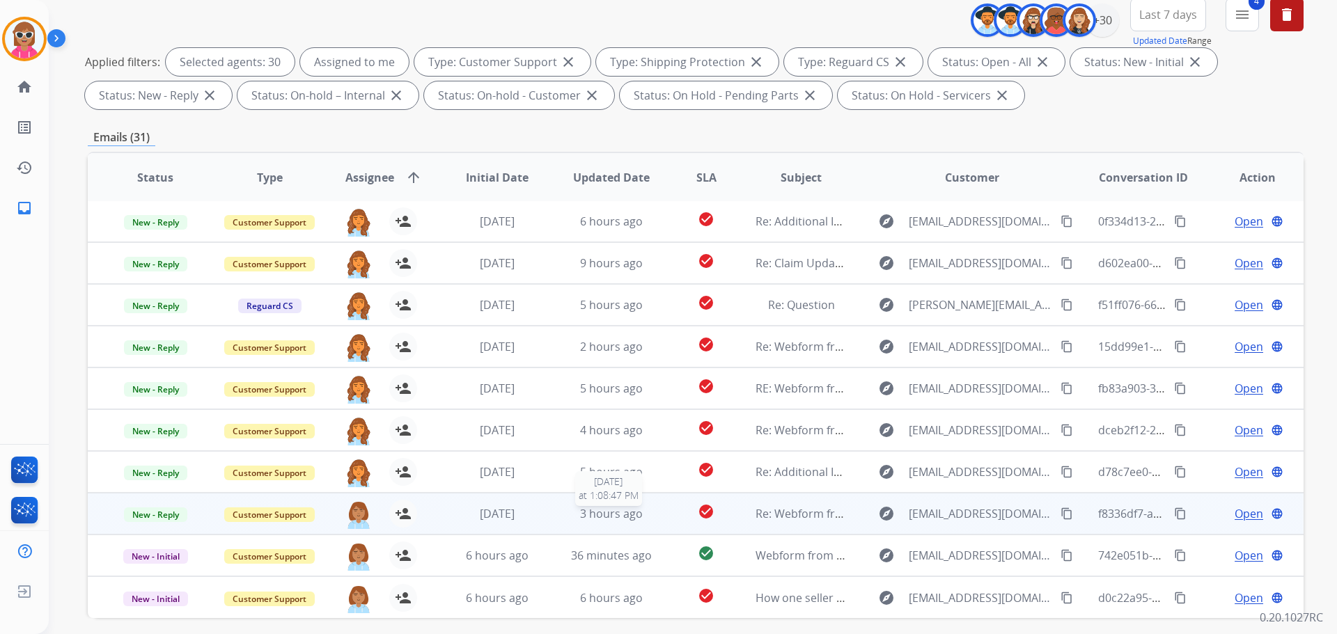
scroll to position [225, 0]
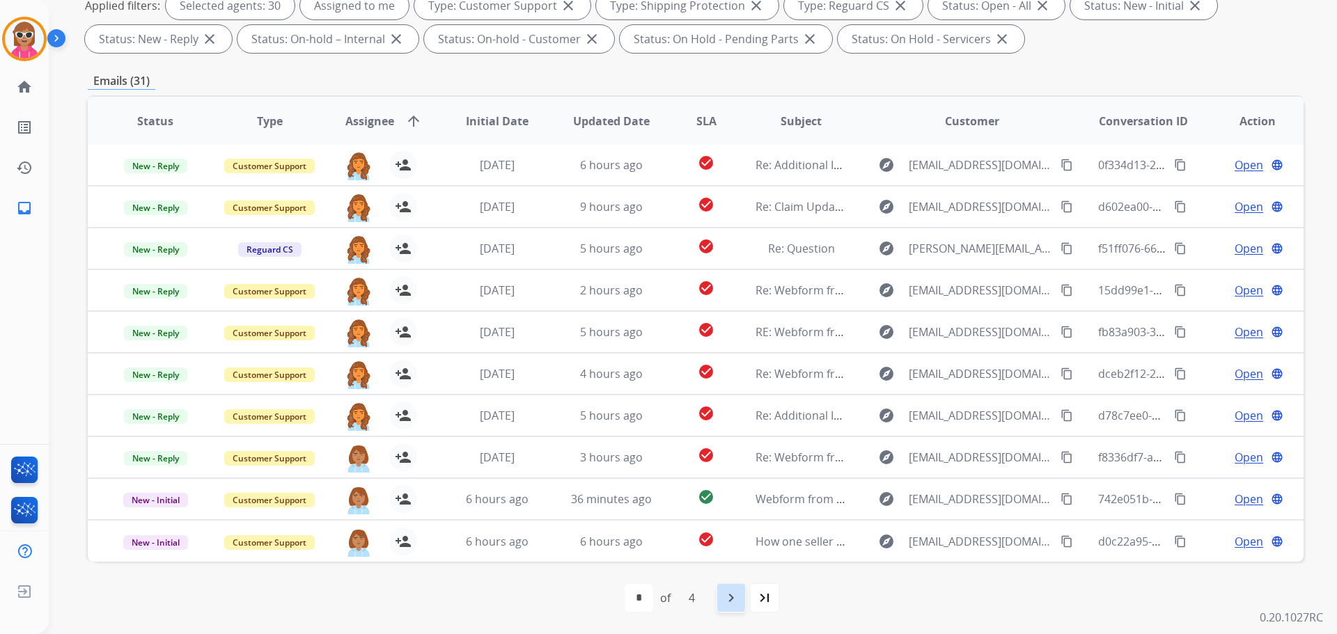
click at [730, 604] on mat-icon "navigate_next" at bounding box center [731, 598] width 17 height 17
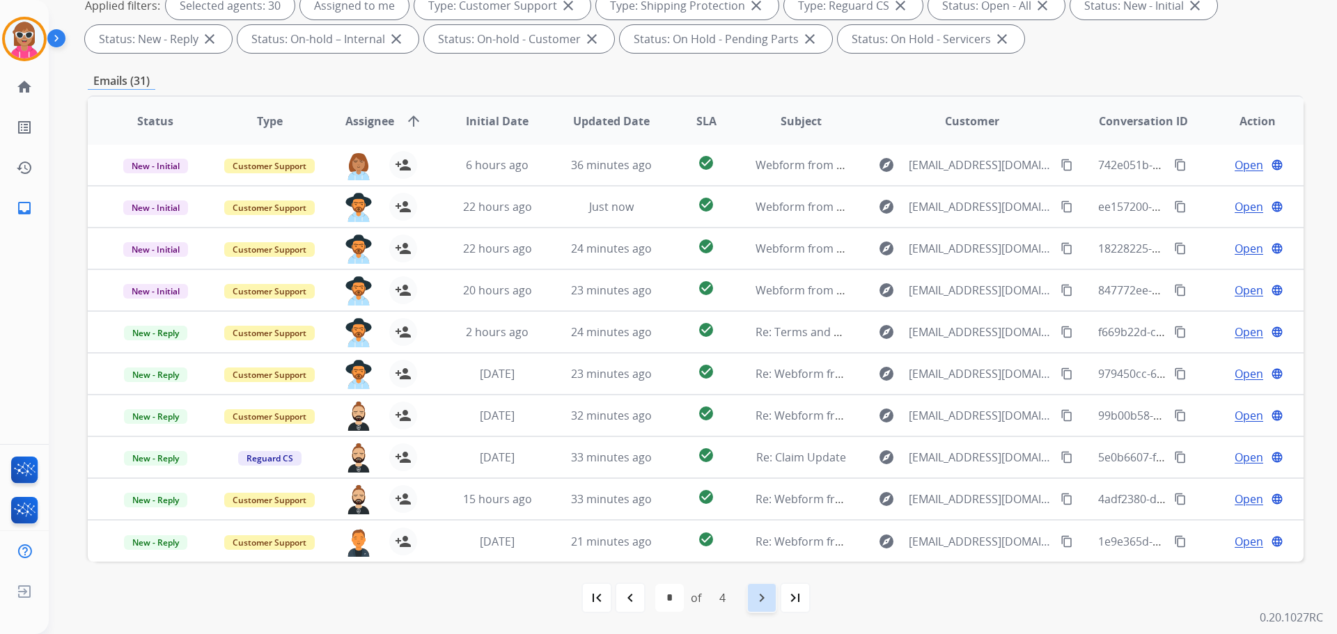
click at [761, 591] on mat-icon "navigate_next" at bounding box center [761, 598] width 17 height 17
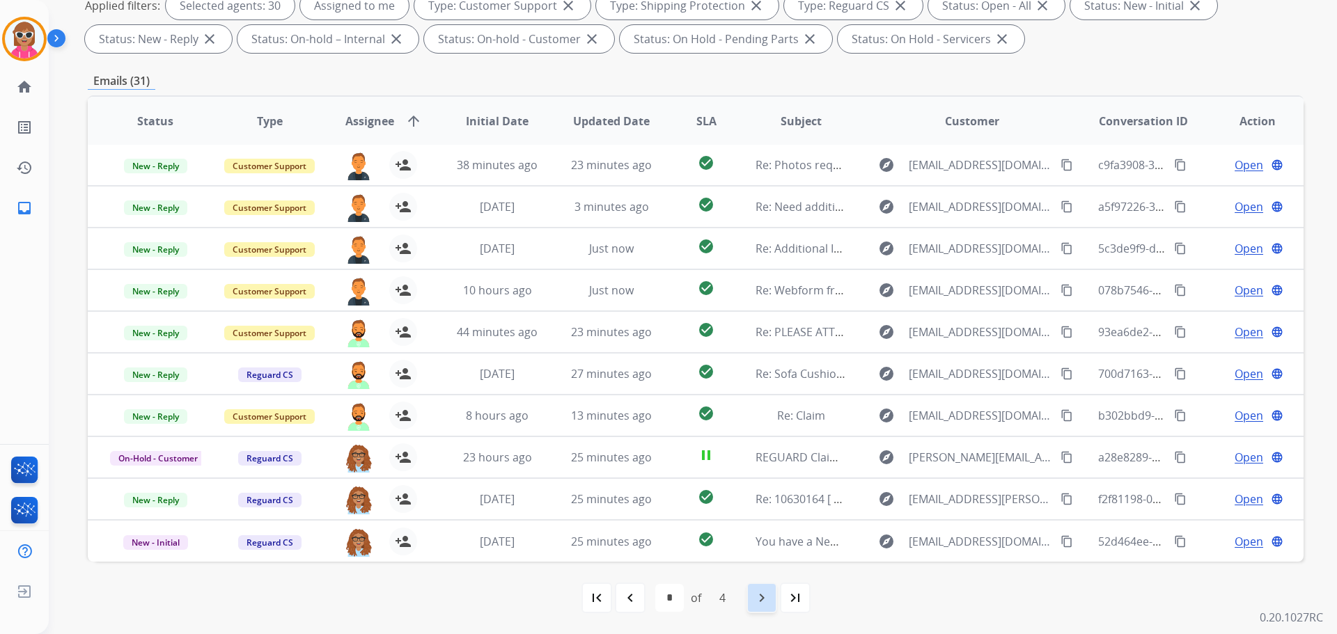
click at [760, 606] on mat-icon "navigate_next" at bounding box center [761, 598] width 17 height 17
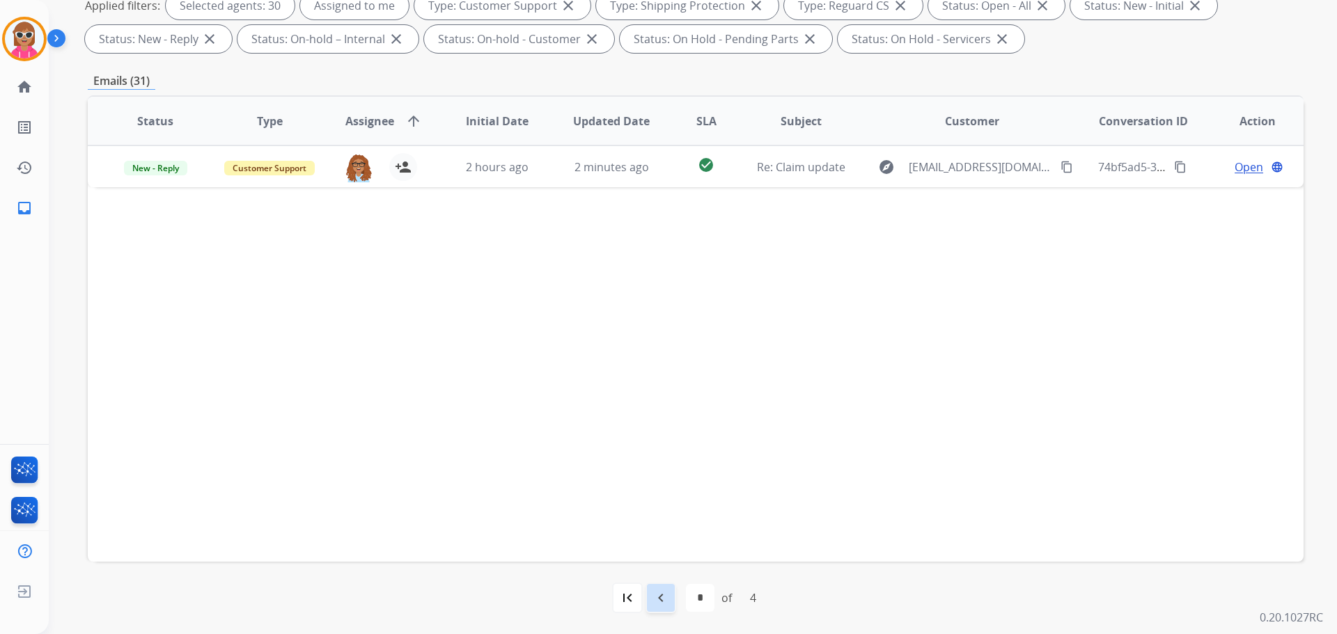
click at [663, 593] on mat-icon "navigate_before" at bounding box center [660, 598] width 17 height 17
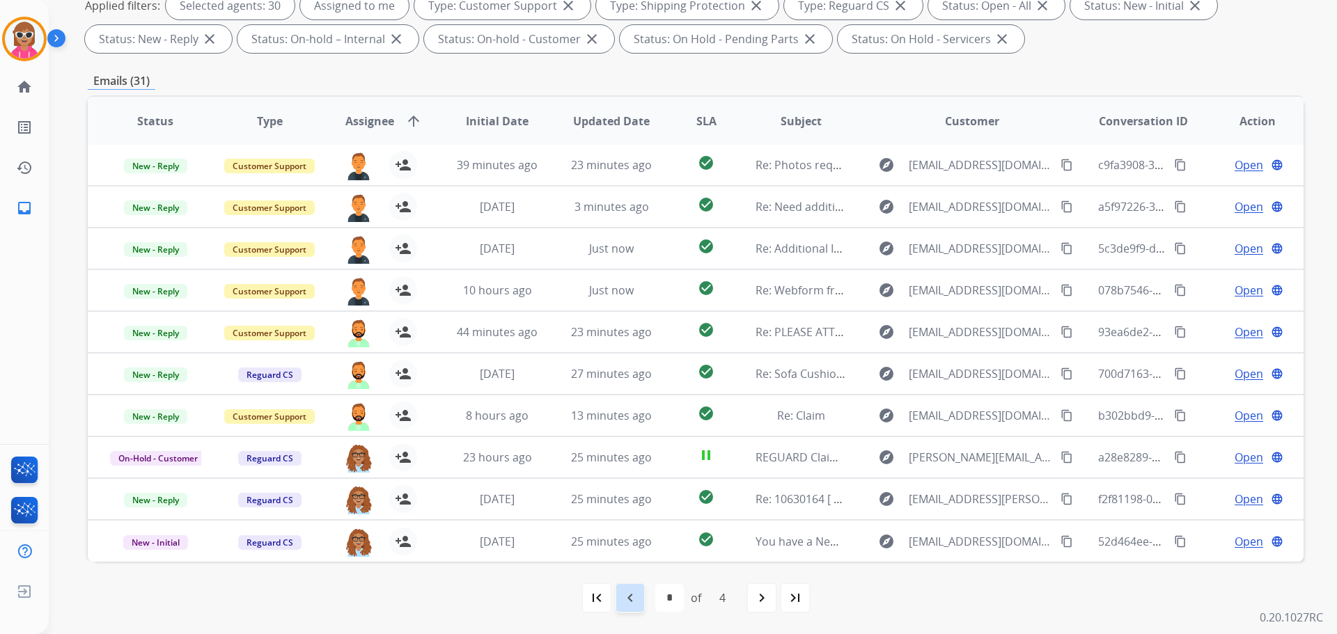
click at [618, 592] on div "navigate_before" at bounding box center [630, 598] width 31 height 31
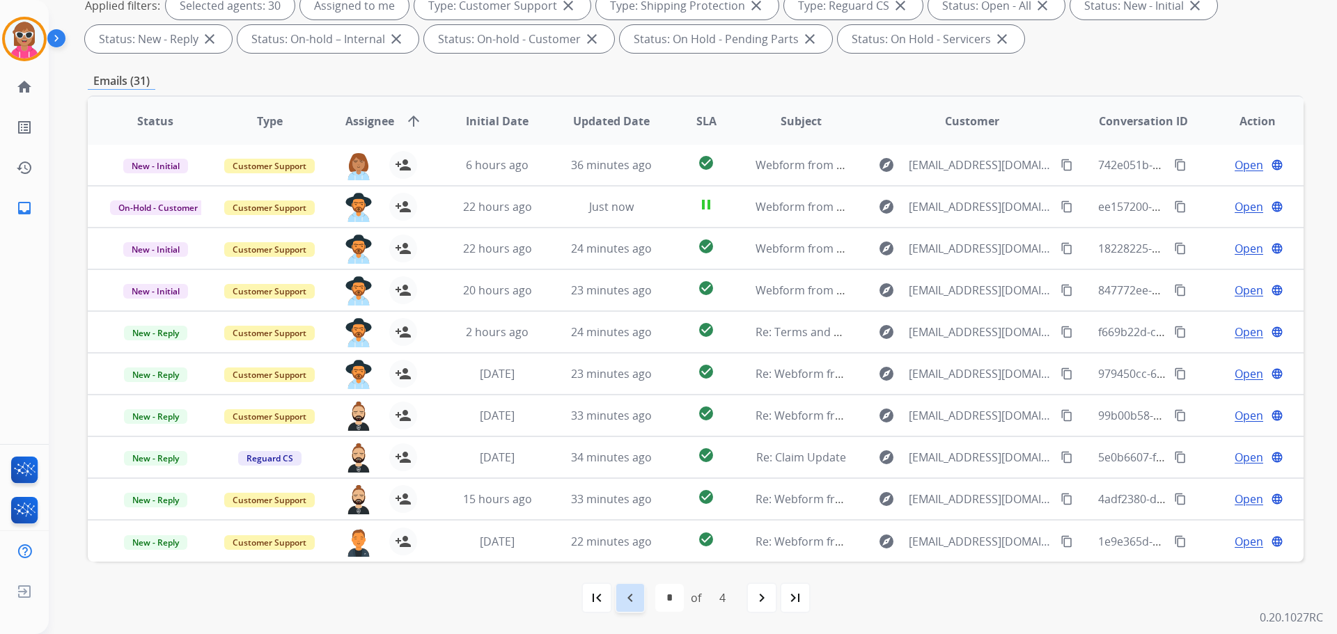
click at [633, 602] on mat-icon "navigate_before" at bounding box center [630, 598] width 17 height 17
select select "*"
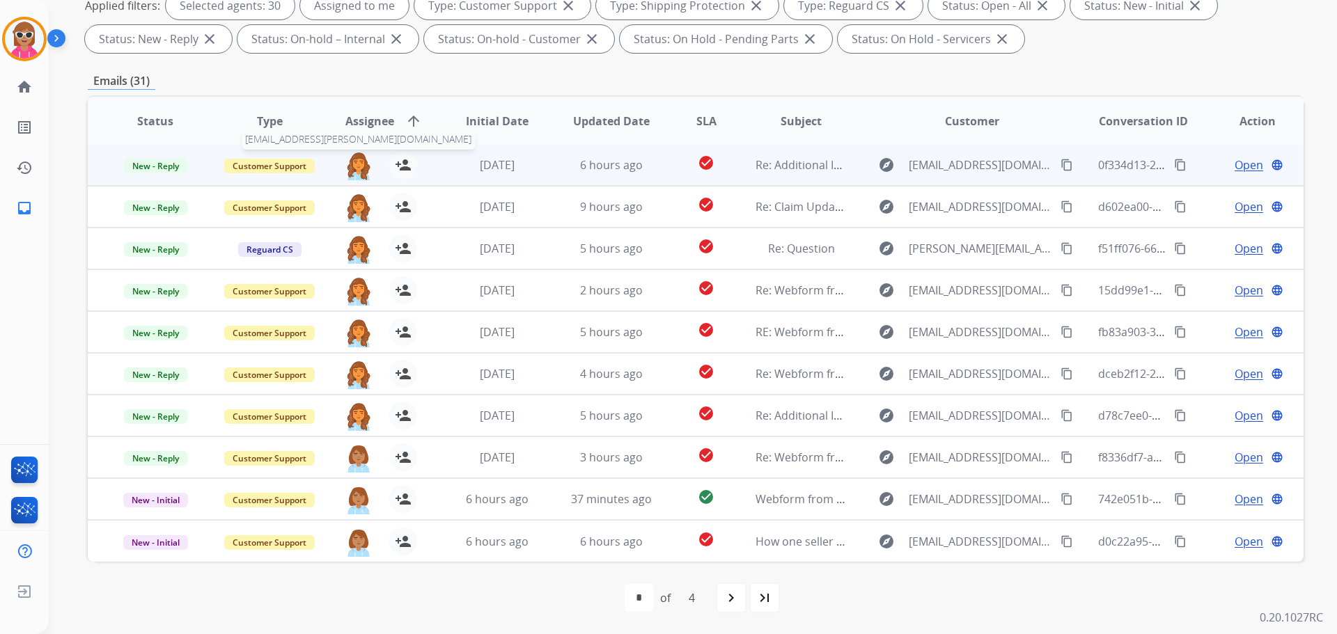
click at [361, 167] on img at bounding box center [359, 165] width 28 height 29
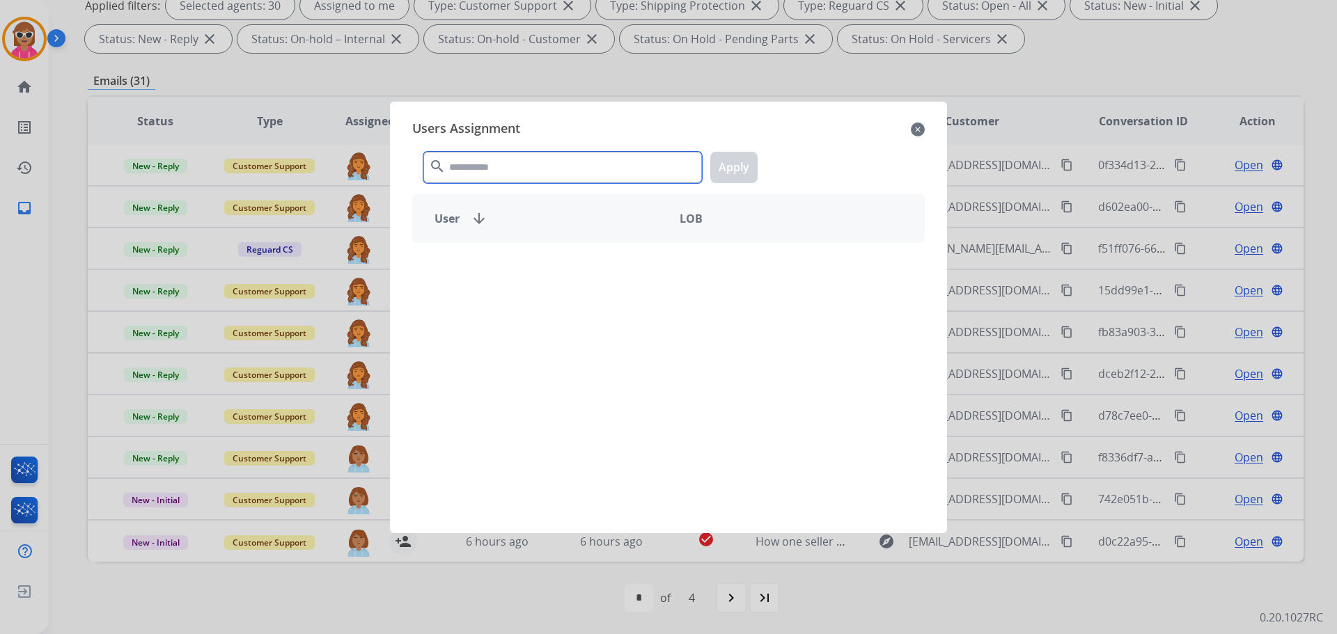
click at [495, 176] on input "text" at bounding box center [562, 167] width 278 height 31
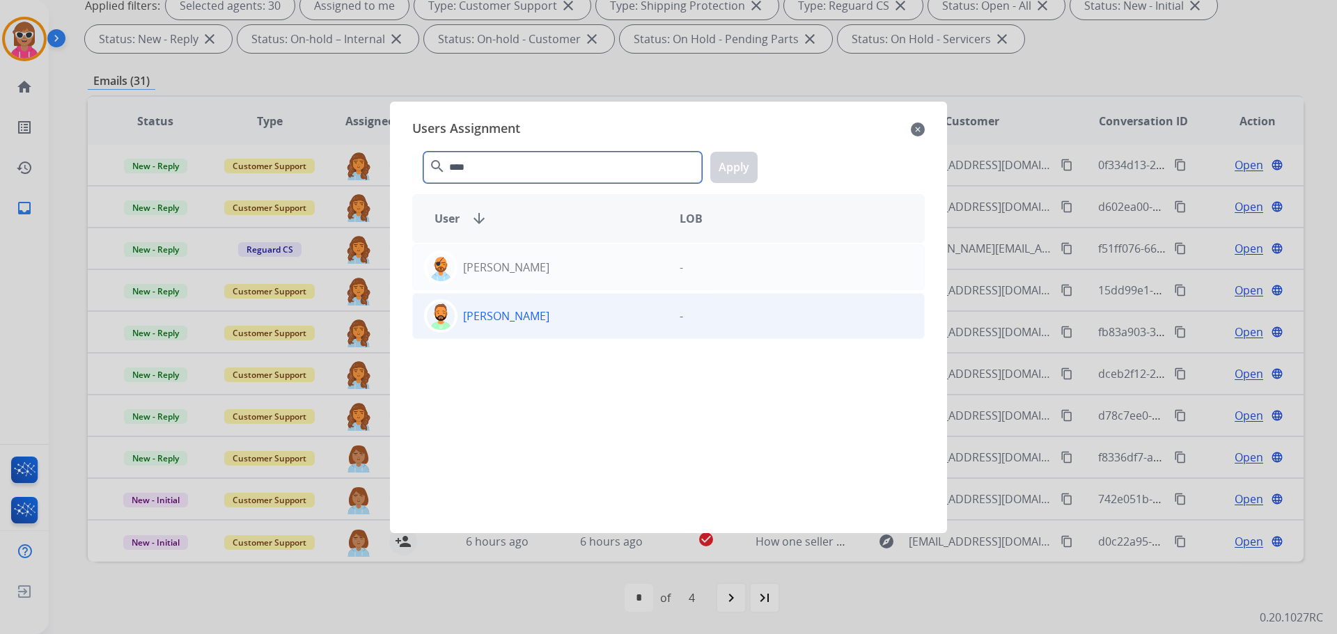
type input "****"
click at [599, 321] on div "[PERSON_NAME]" at bounding box center [541, 315] width 256 height 33
click at [724, 169] on button "Apply" at bounding box center [733, 167] width 47 height 31
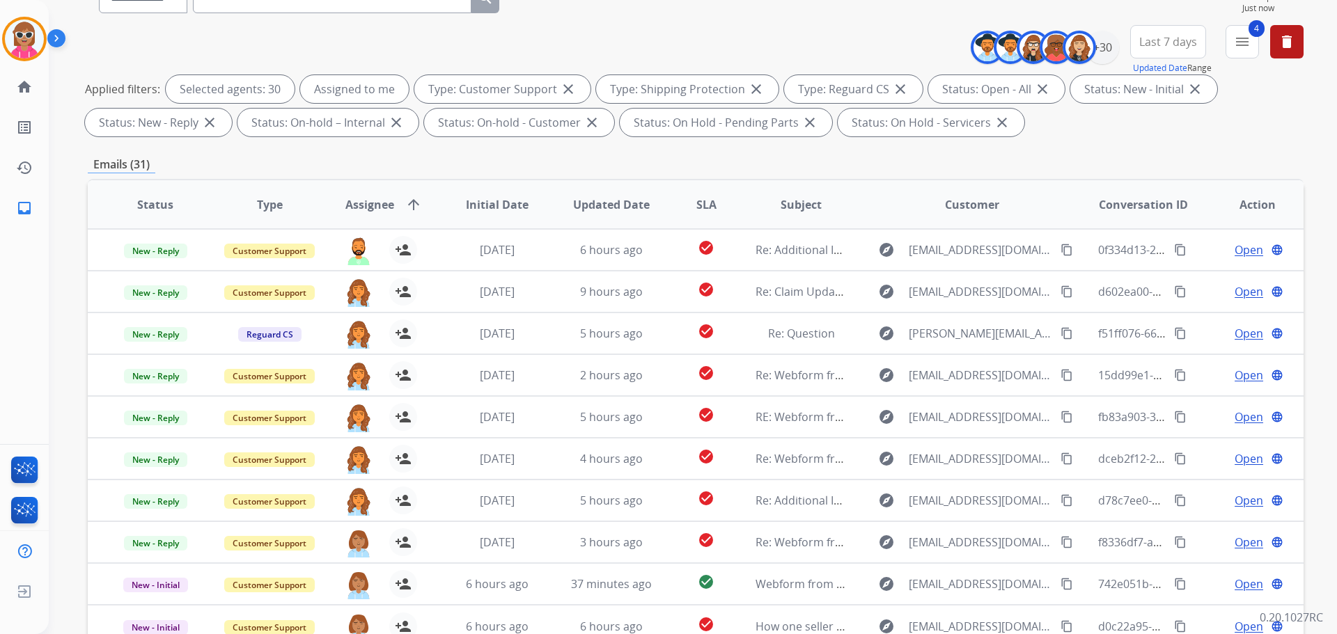
scroll to position [16, 0]
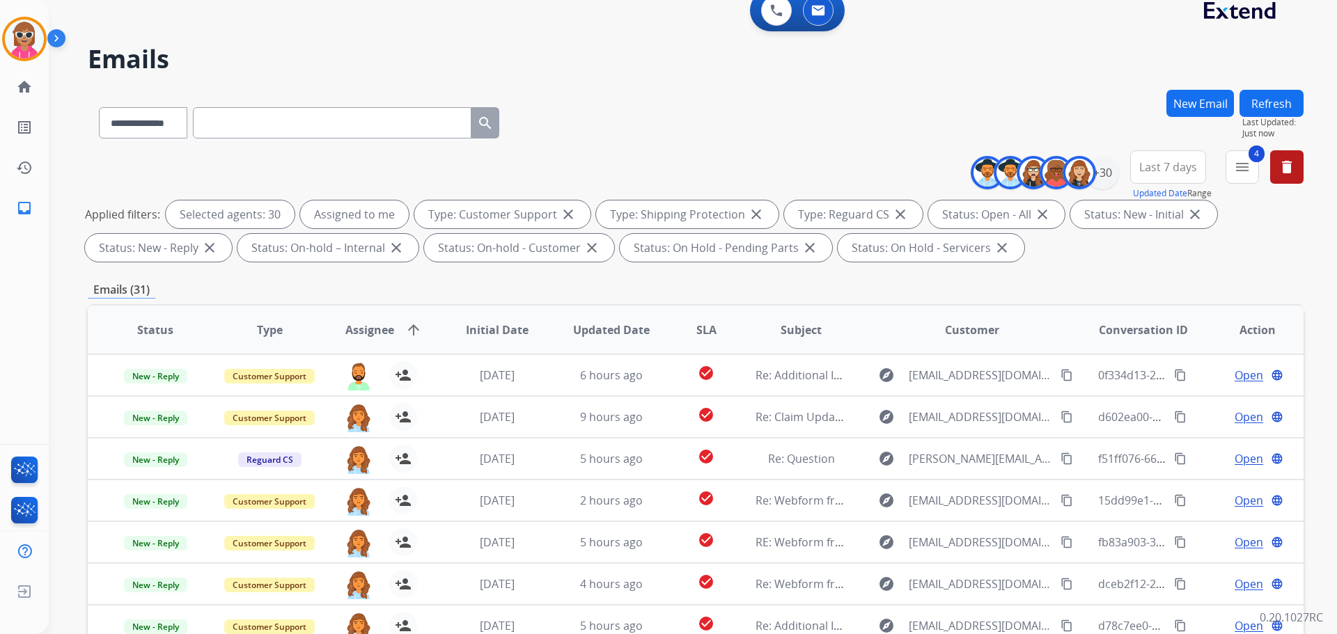
click at [1286, 110] on button "Refresh" at bounding box center [1271, 103] width 64 height 27
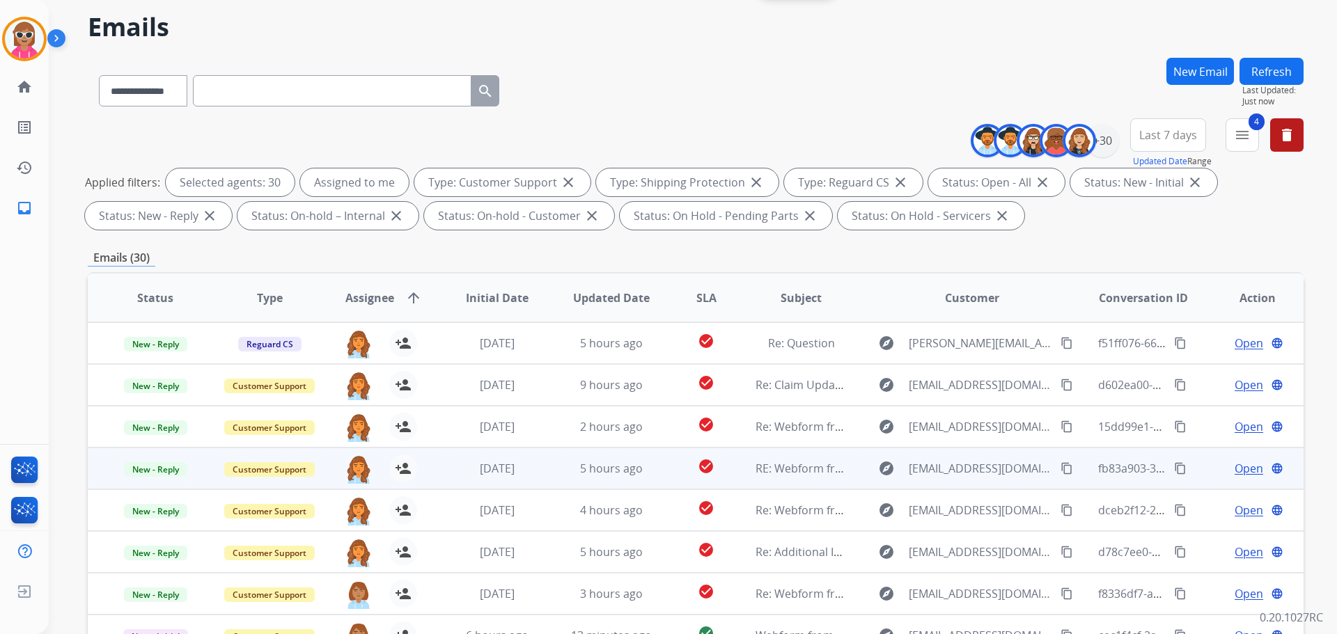
scroll to position [225, 0]
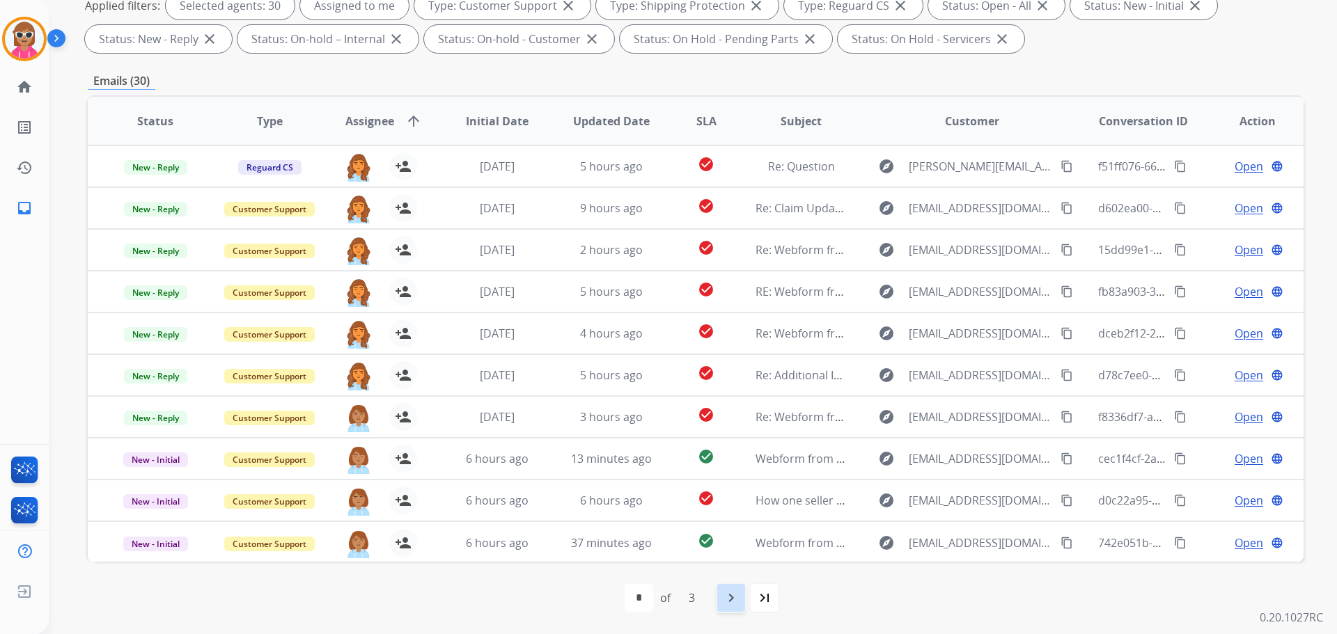
click at [742, 604] on div "navigate_next" at bounding box center [731, 598] width 31 height 31
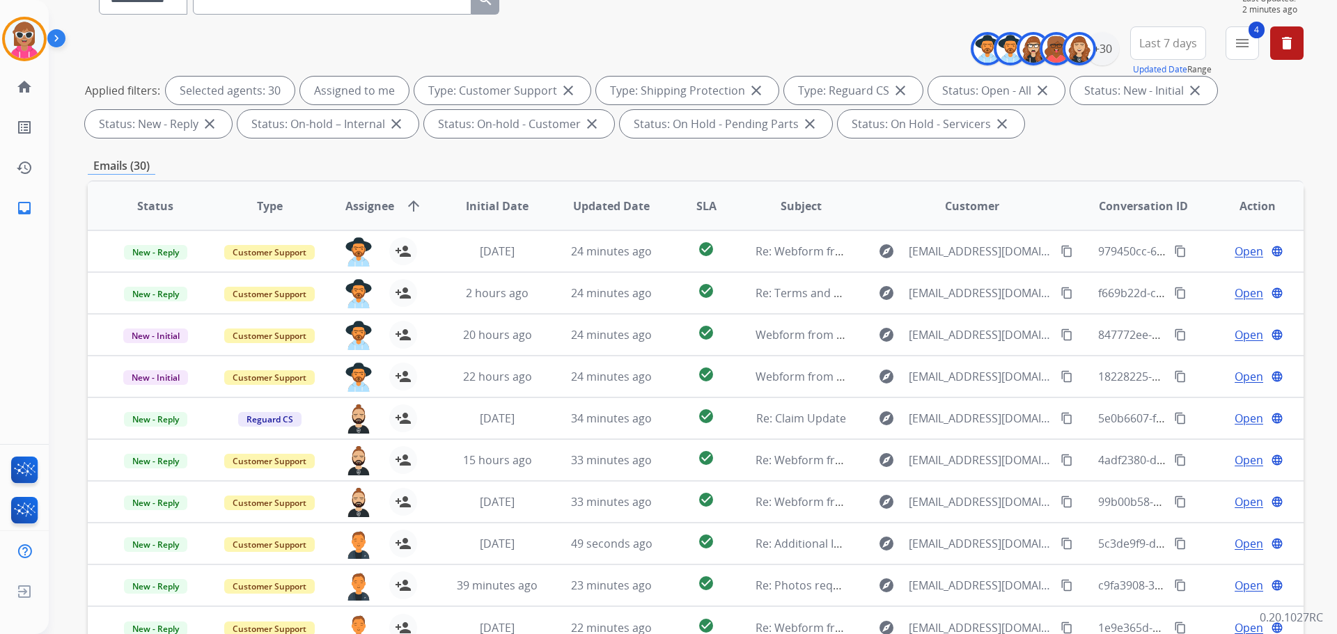
scroll to position [16, 0]
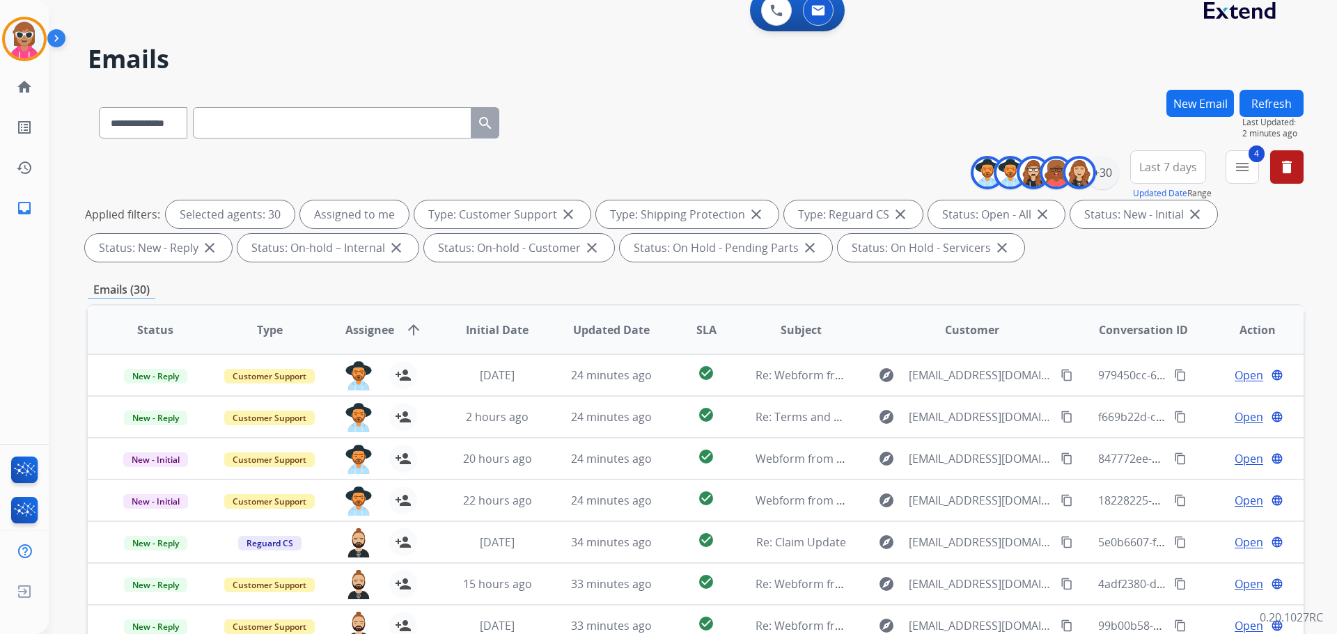
click at [1262, 109] on button "Refresh" at bounding box center [1271, 103] width 64 height 27
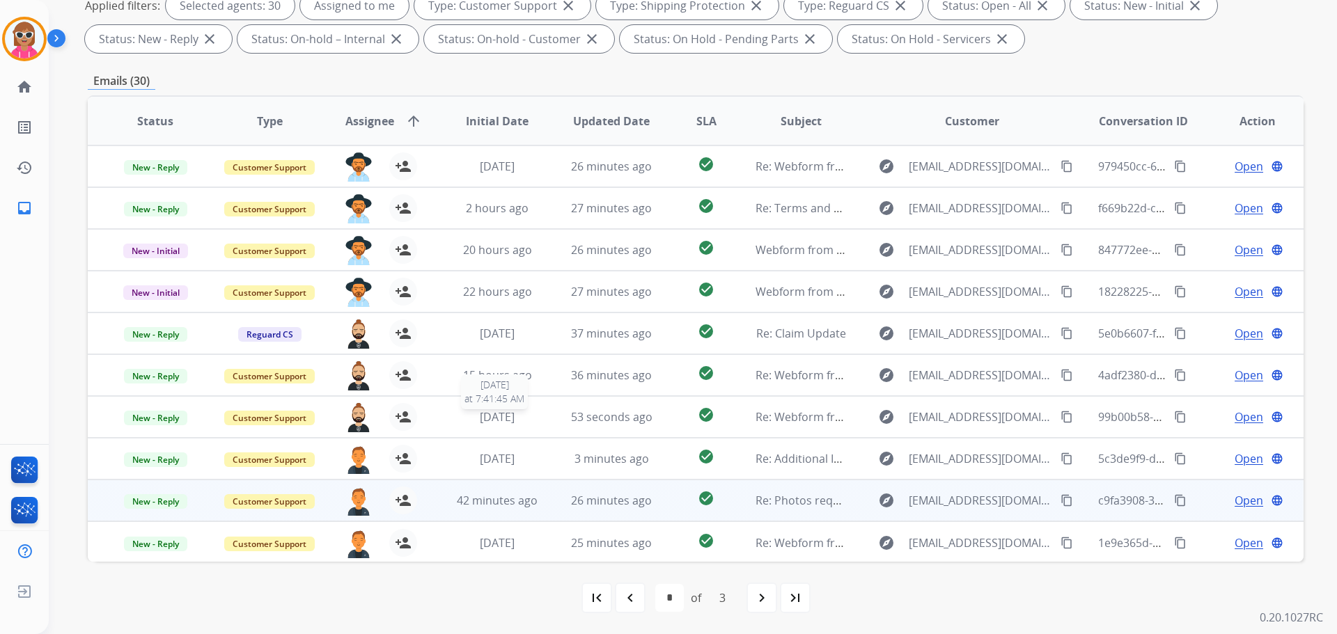
scroll to position [1, 0]
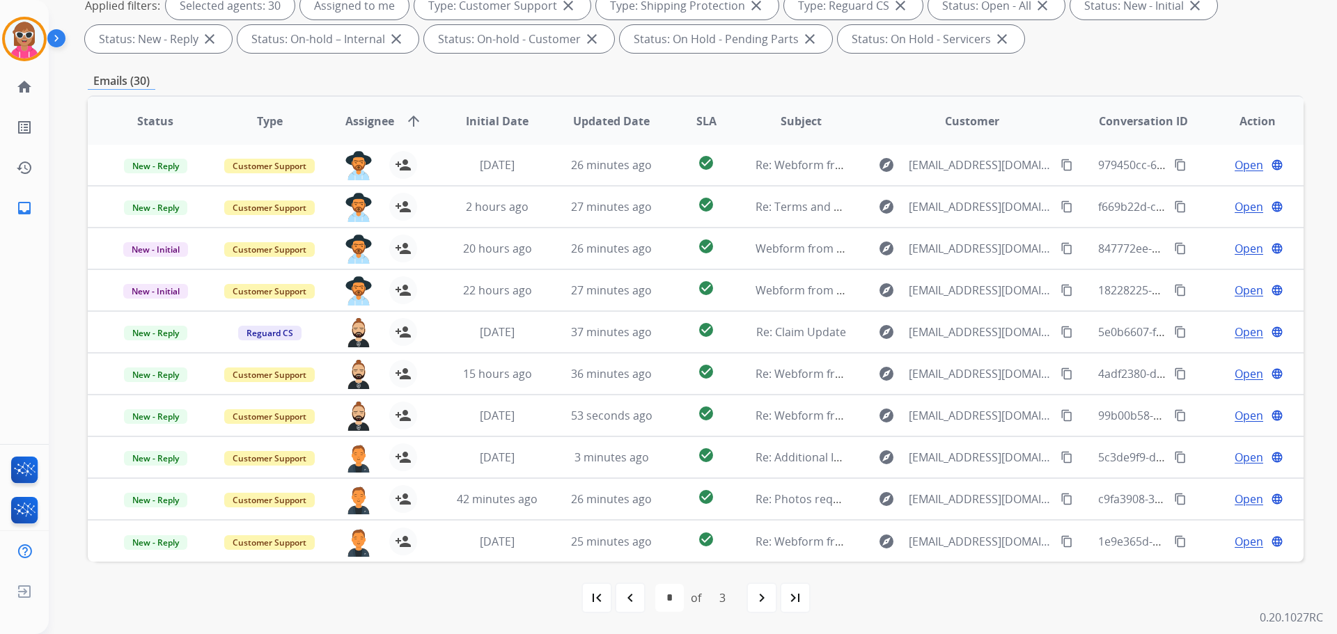
click at [757, 604] on mat-icon "navigate_next" at bounding box center [761, 598] width 17 height 17
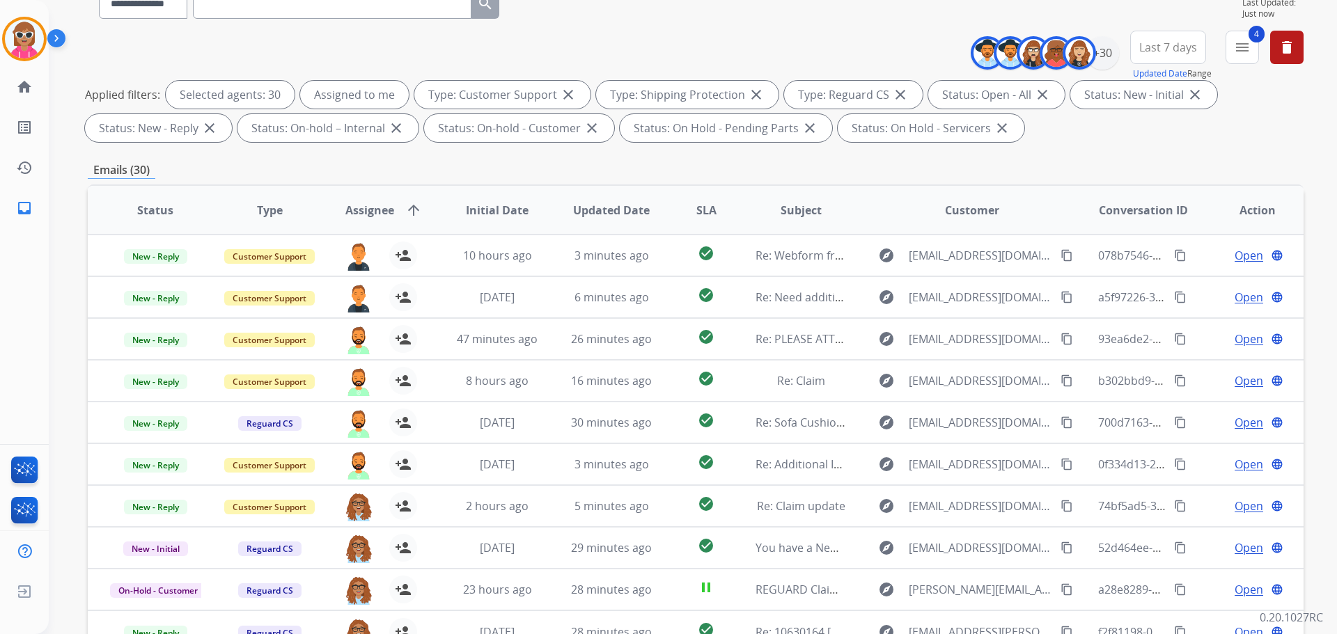
scroll to position [0, 0]
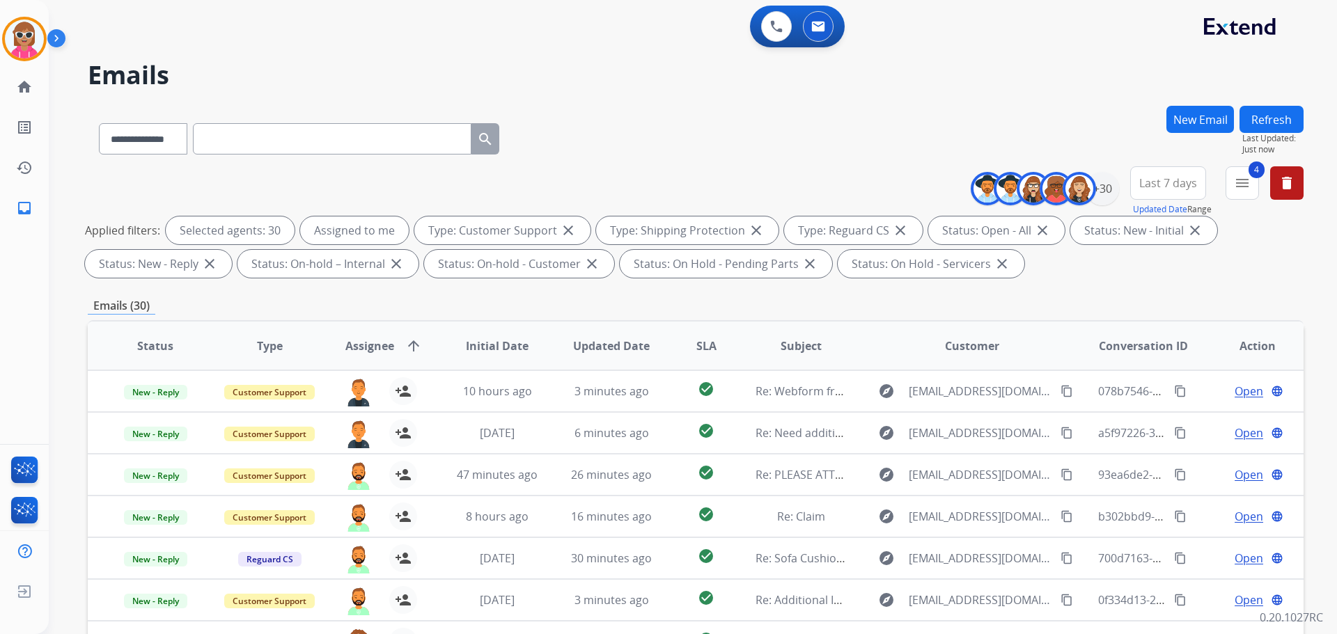
click at [1271, 123] on button "Refresh" at bounding box center [1271, 119] width 64 height 27
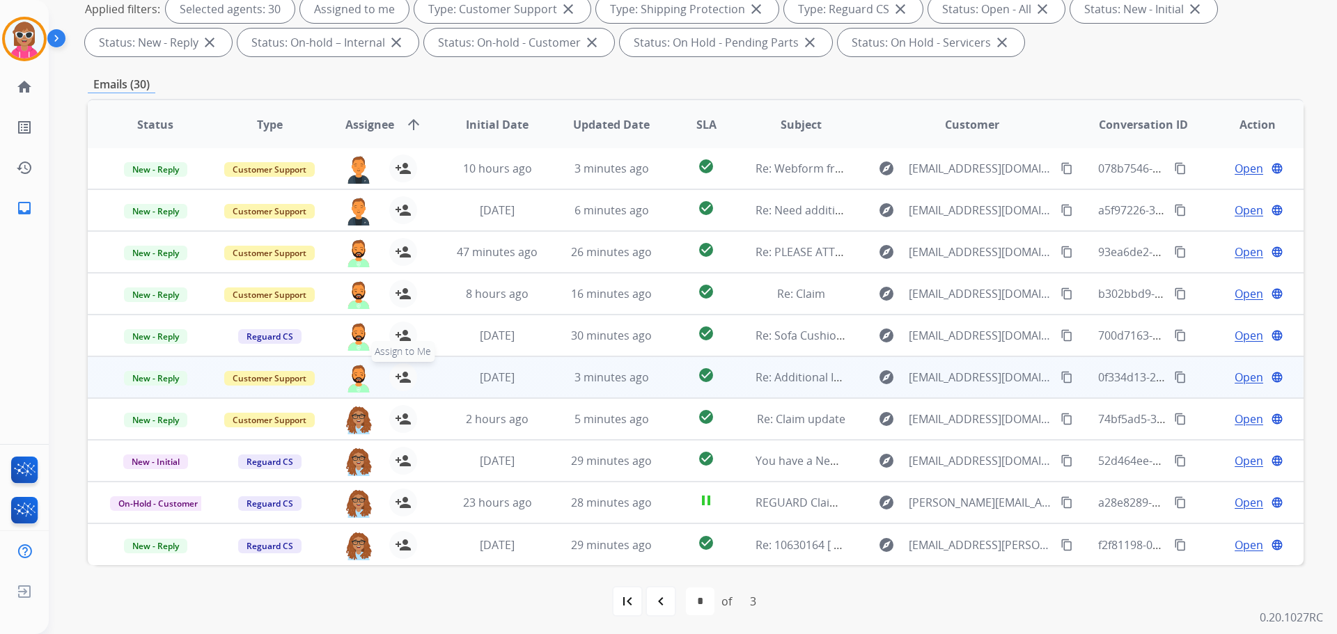
scroll to position [225, 0]
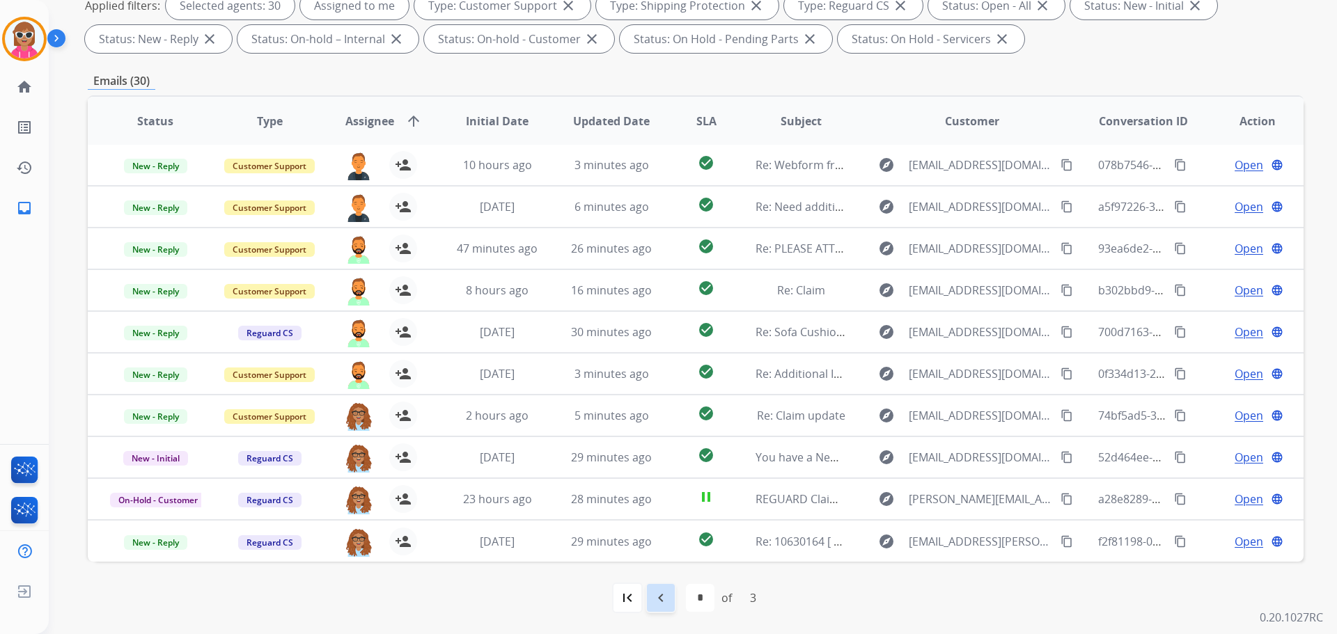
click at [661, 593] on mat-icon "navigate_before" at bounding box center [660, 598] width 17 height 17
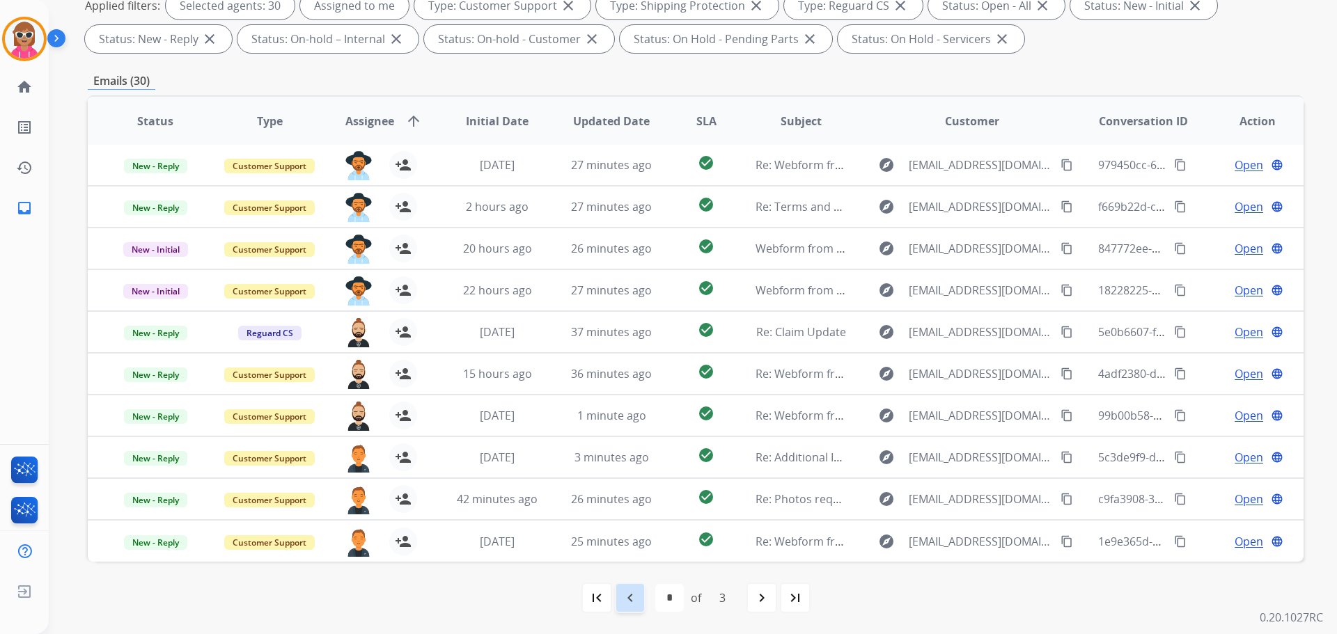
click at [627, 607] on div "navigate_before" at bounding box center [630, 598] width 31 height 31
select select "*"
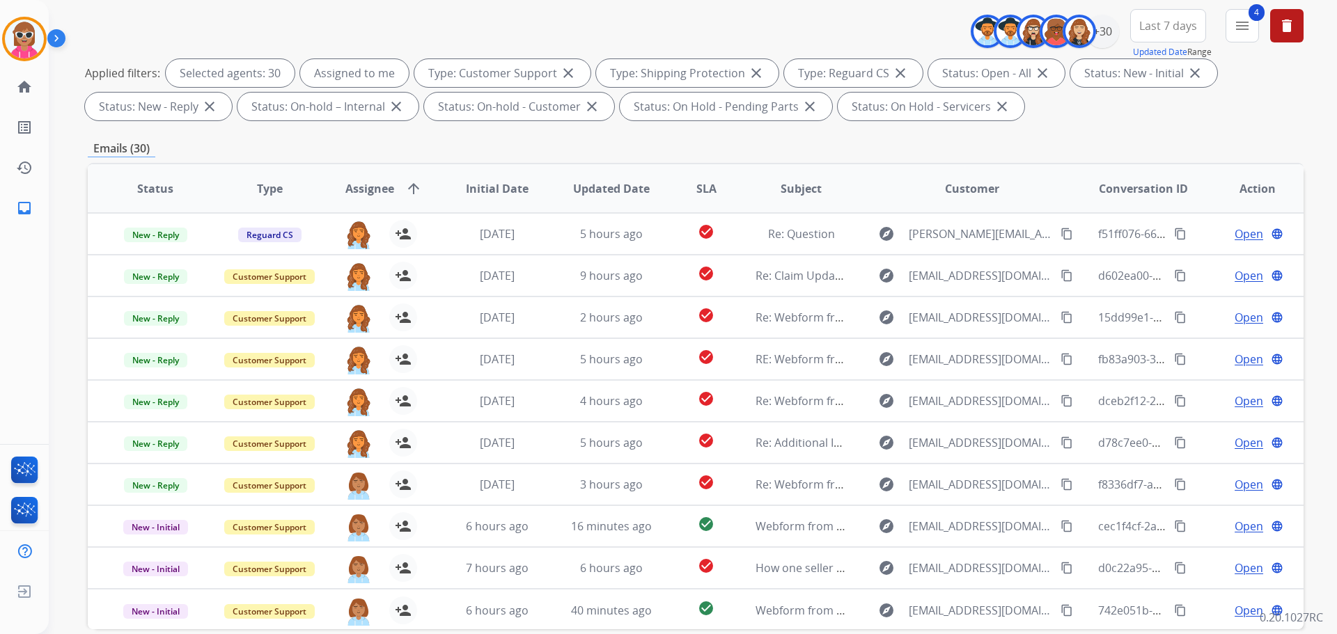
scroll to position [86, 0]
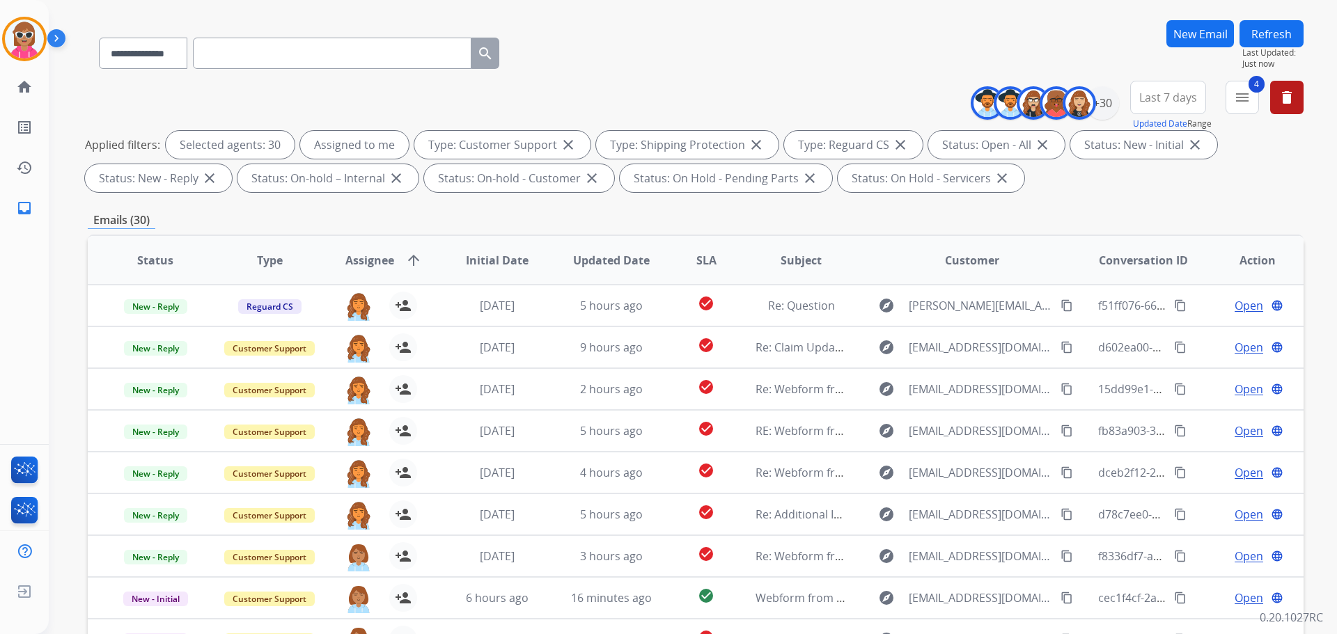
click at [1276, 33] on button "Refresh" at bounding box center [1271, 33] width 64 height 27
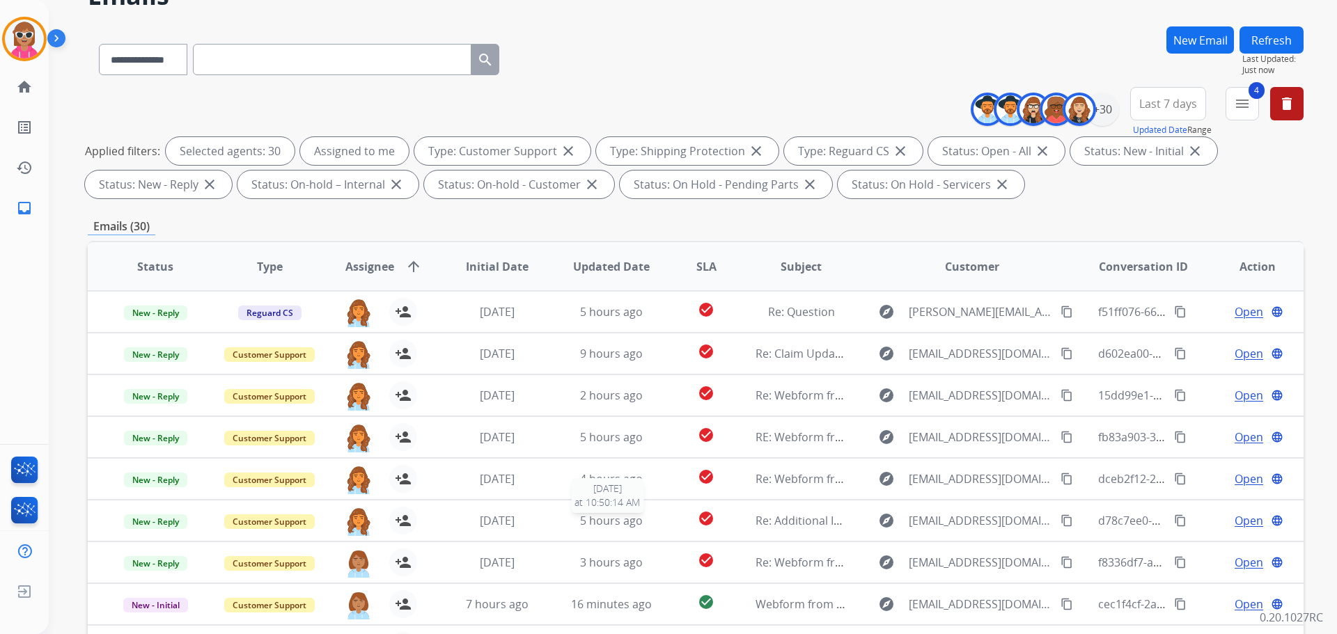
scroll to position [225, 0]
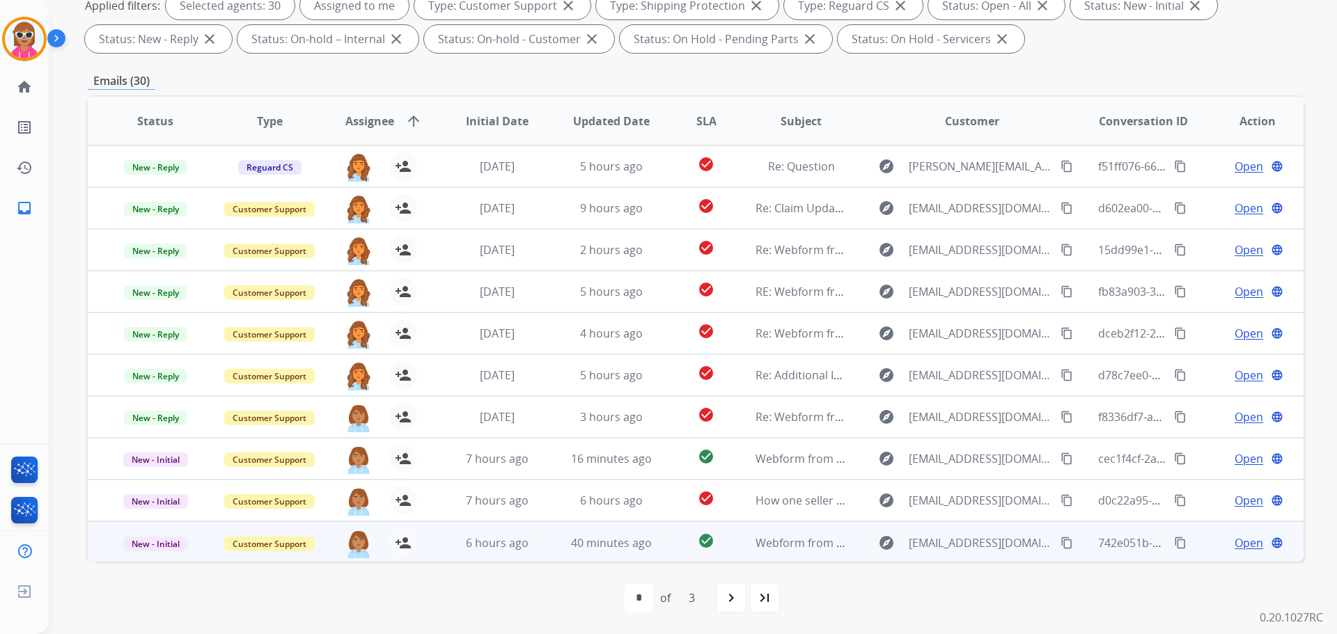
drag, startPoint x: 575, startPoint y: 604, endPoint x: 587, endPoint y: 540, distance: 64.4
click at [575, 604] on div "first_page navigate_before * * * of 3 navigate_next last_page" at bounding box center [696, 598] width 1216 height 28
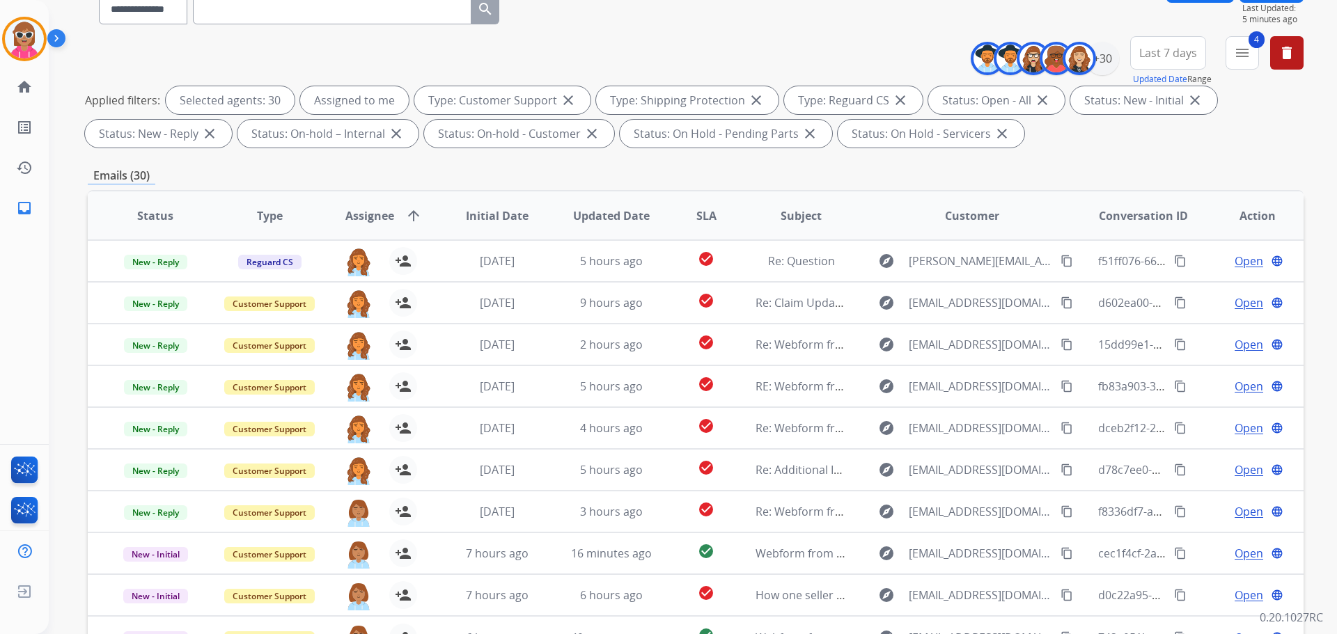
scroll to position [0, 0]
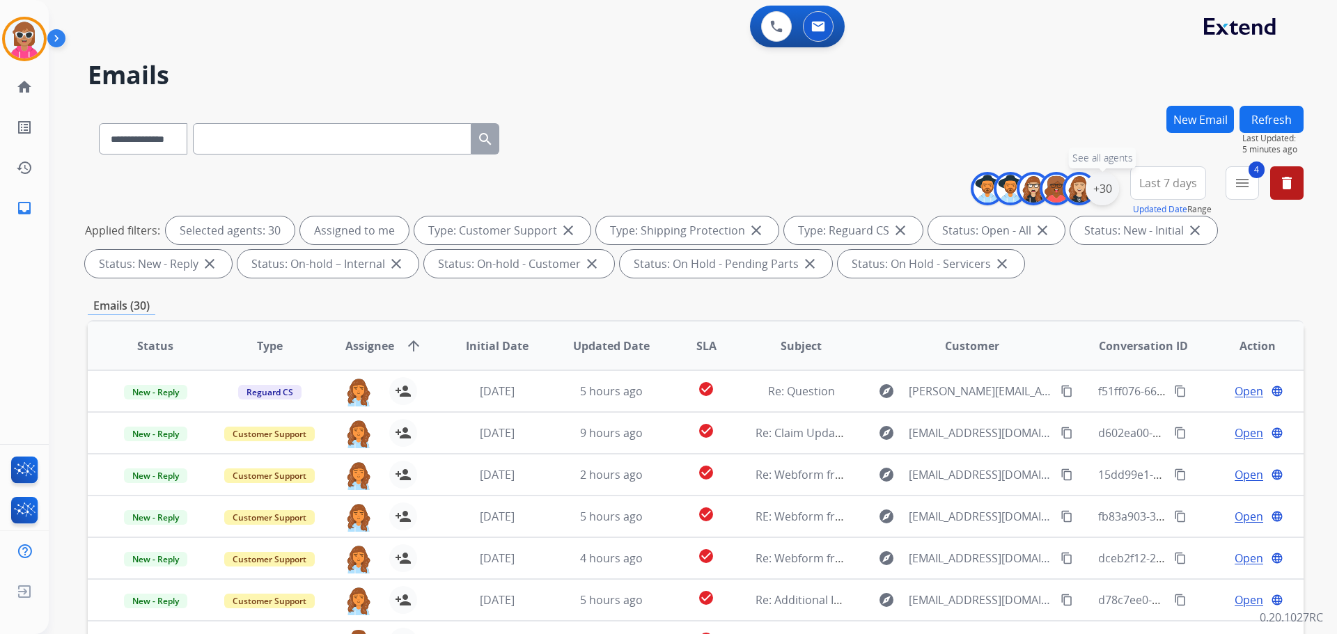
click at [1110, 181] on div "+30" at bounding box center [1101, 188] width 33 height 33
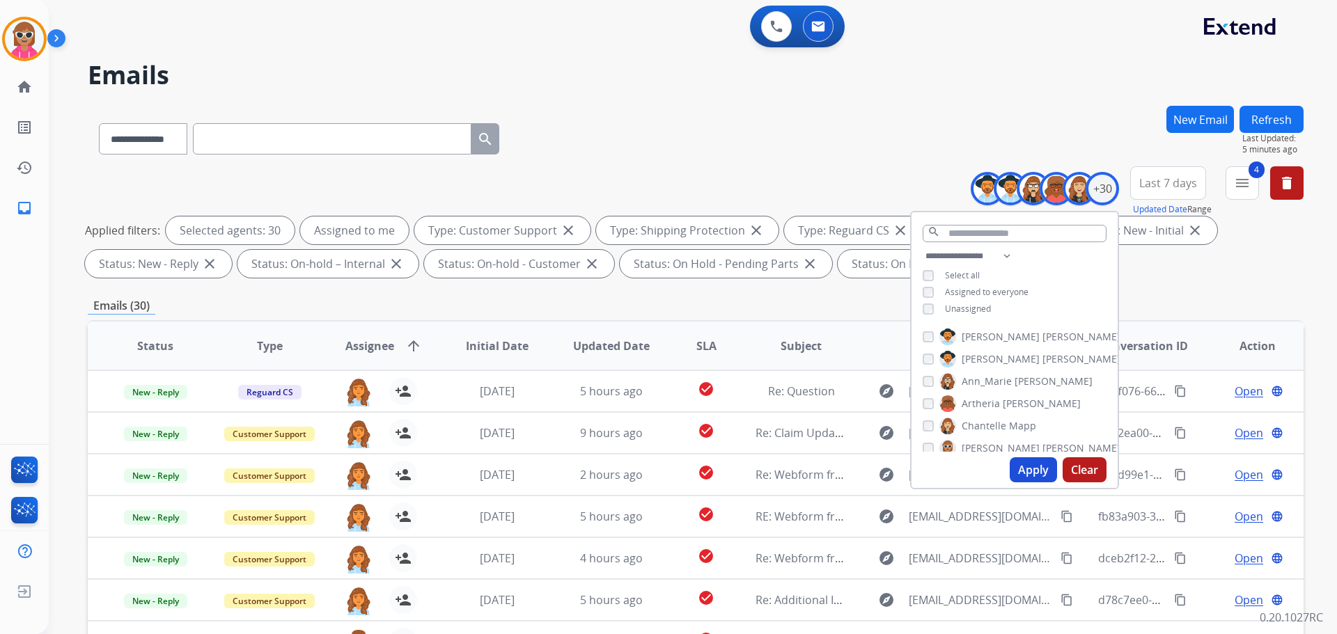
drag, startPoint x: 1289, startPoint y: 117, endPoint x: 1278, endPoint y: 125, distance: 13.9
click at [1288, 117] on button "Refresh" at bounding box center [1271, 119] width 64 height 27
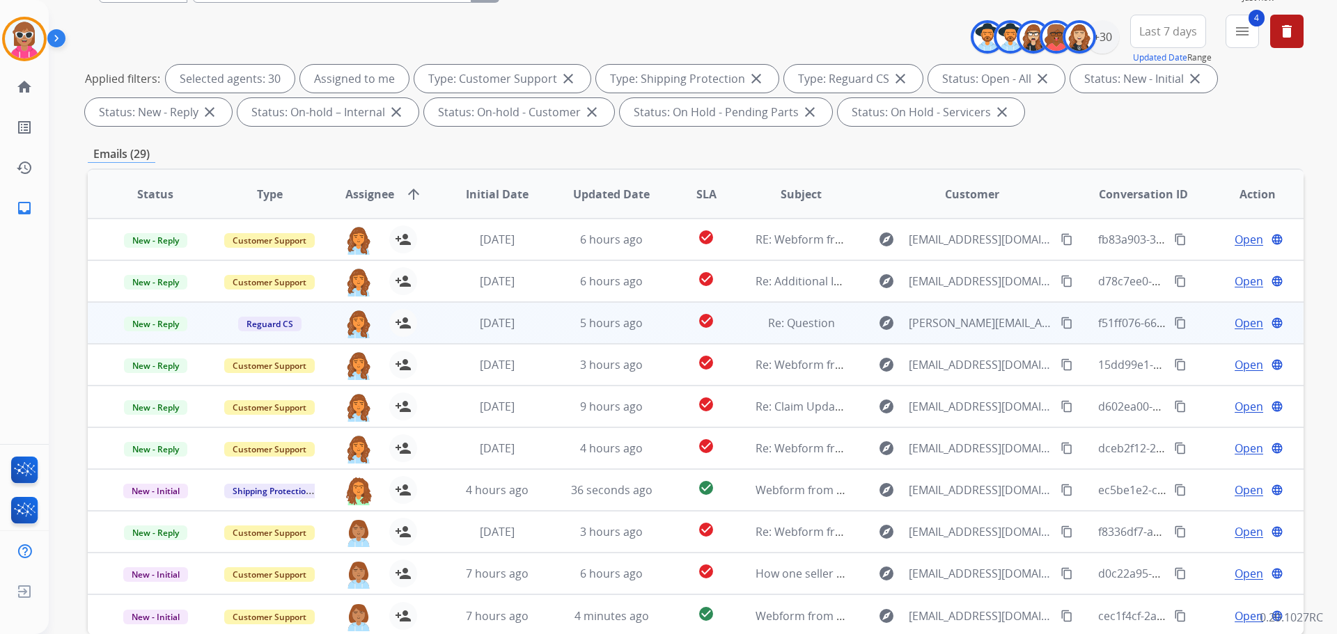
scroll to position [225, 0]
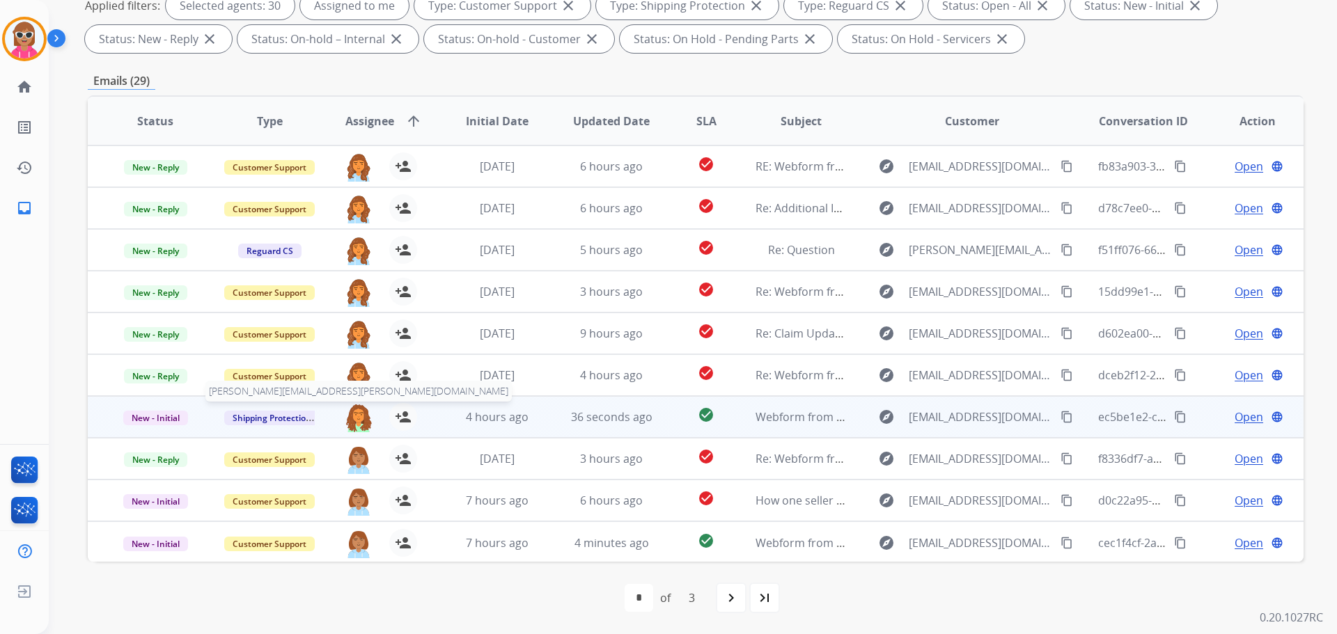
click at [355, 416] on img at bounding box center [359, 417] width 28 height 29
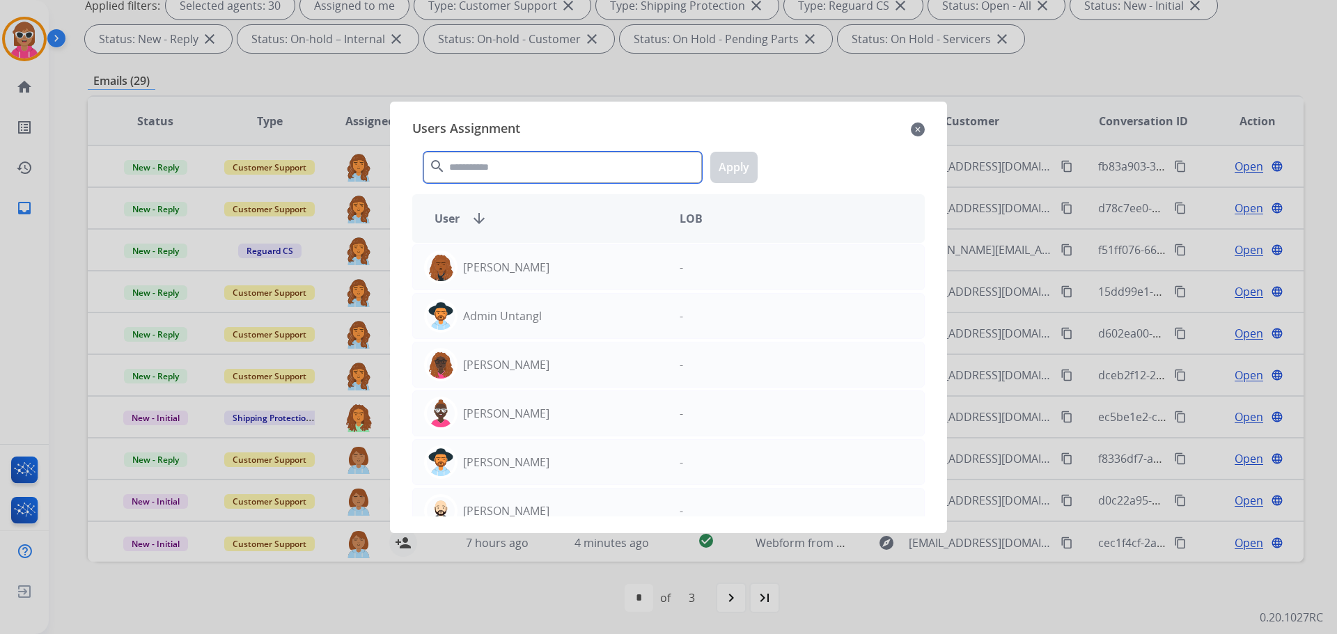
click at [525, 166] on input "text" at bounding box center [562, 167] width 278 height 31
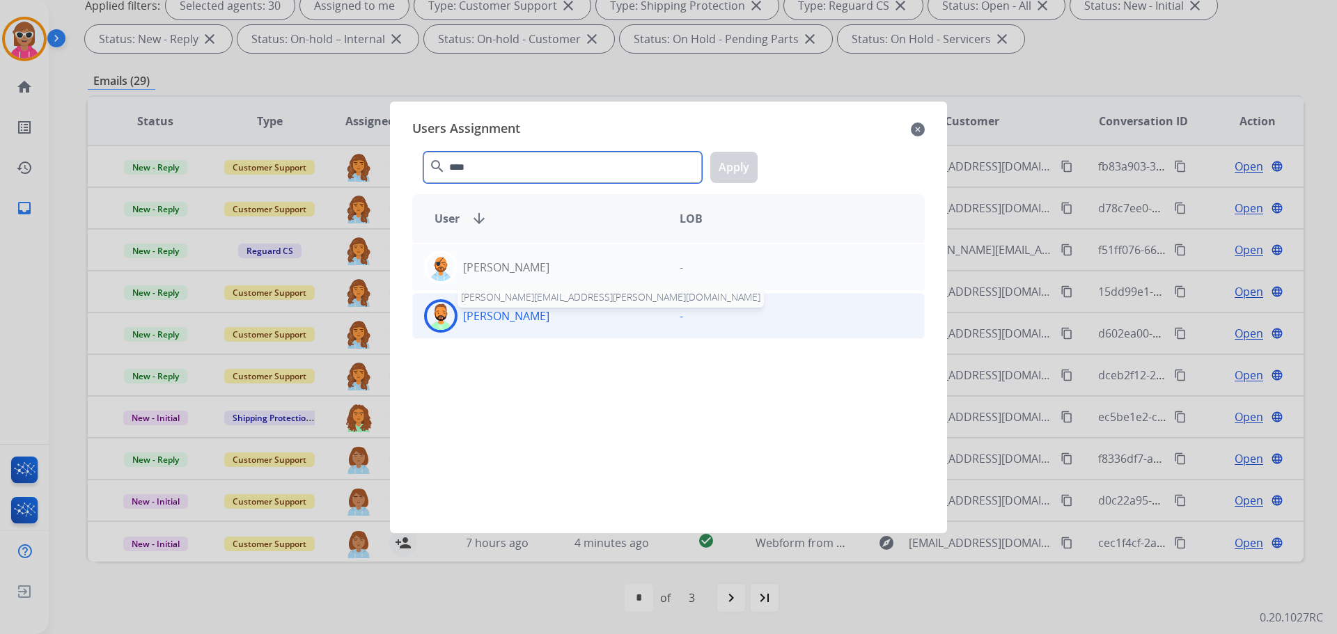
type input "****"
click at [530, 308] on p "[PERSON_NAME]" at bounding box center [506, 316] width 86 height 17
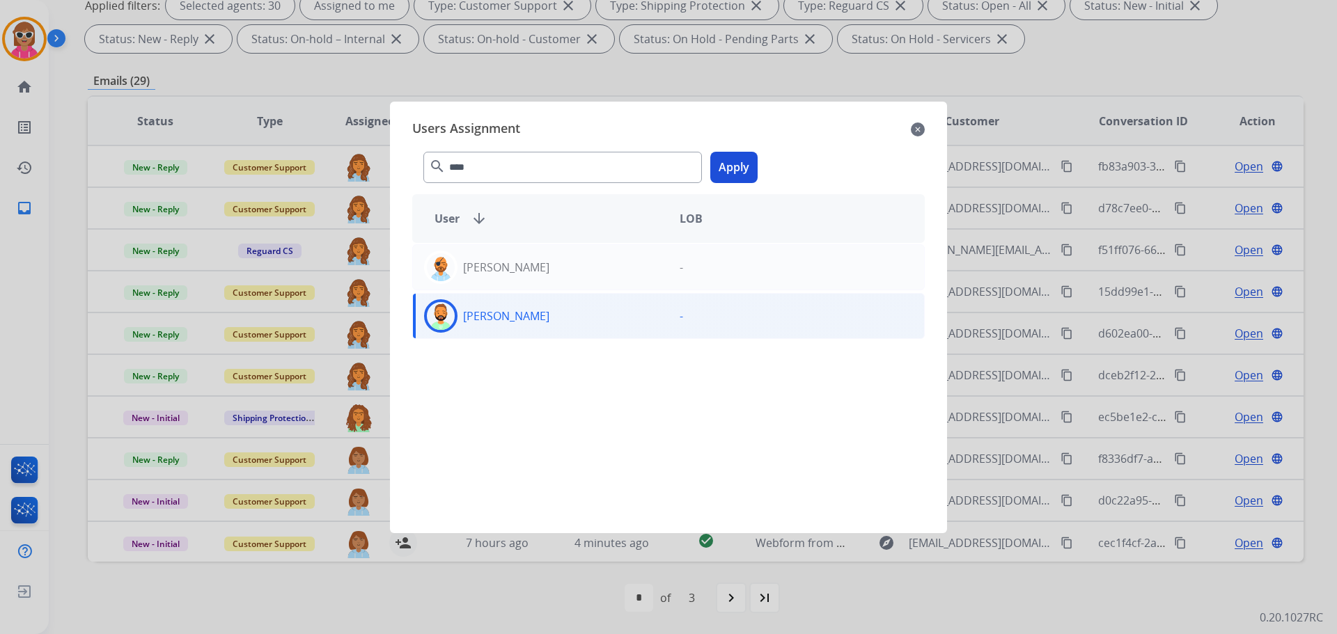
click at [739, 168] on button "Apply" at bounding box center [733, 167] width 47 height 31
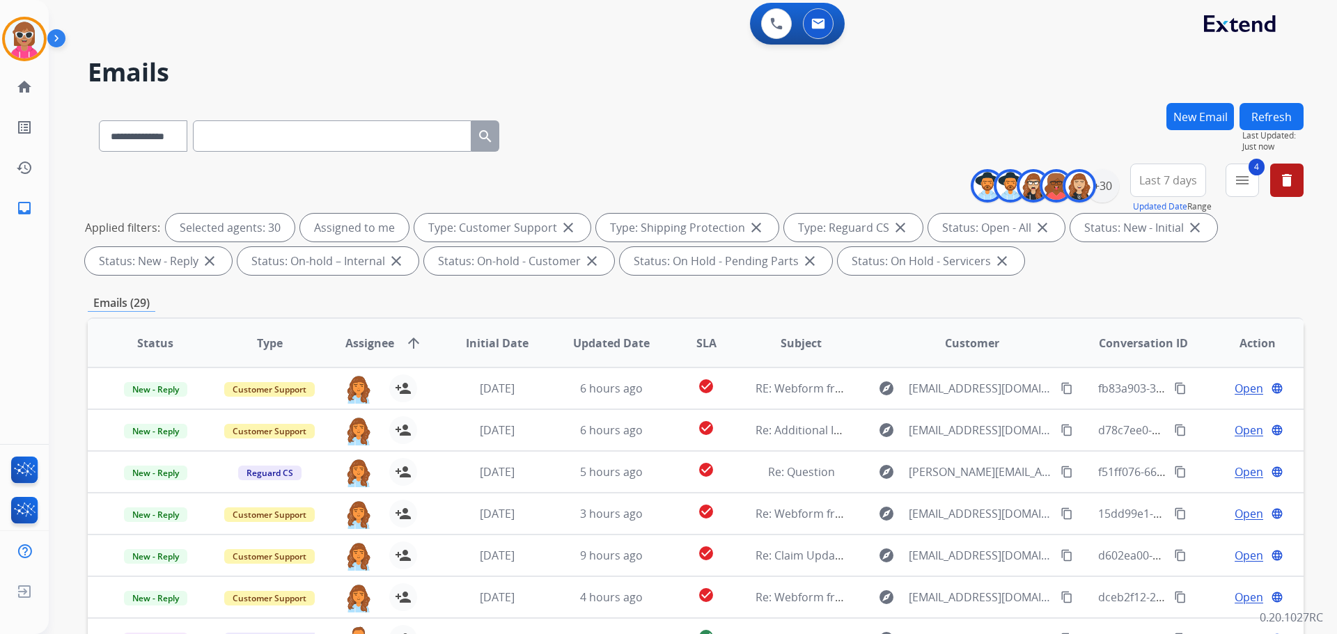
scroll to position [0, 0]
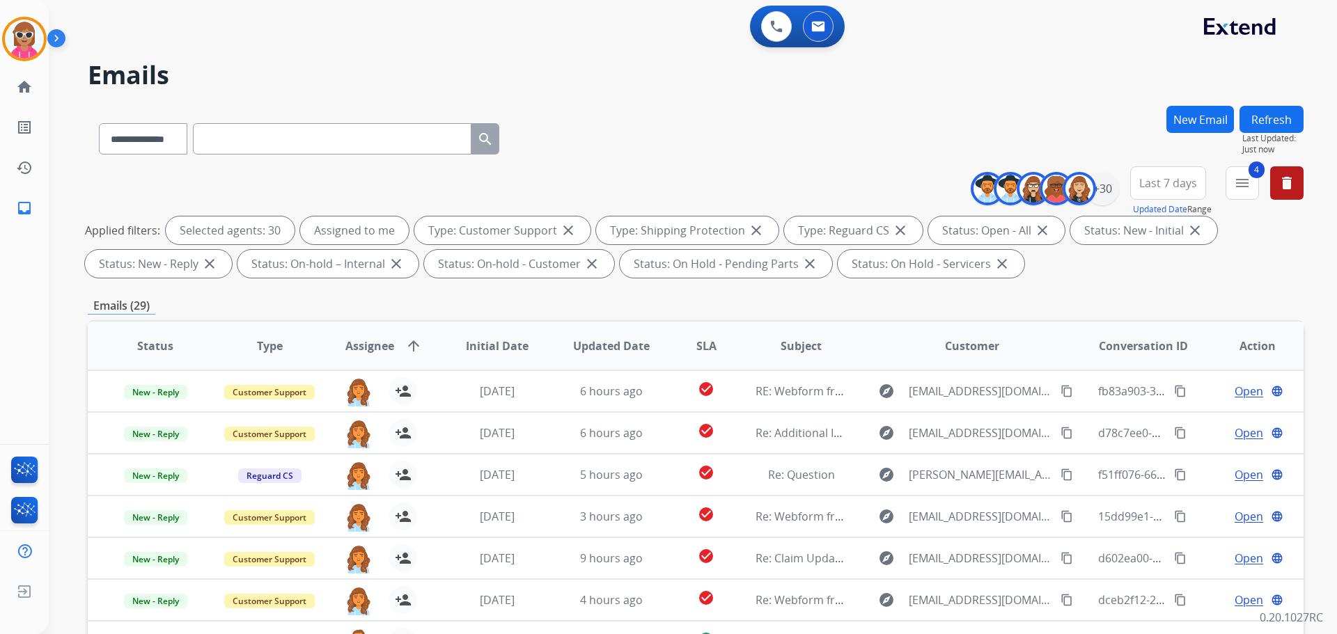
click at [1272, 113] on button "Refresh" at bounding box center [1271, 119] width 64 height 27
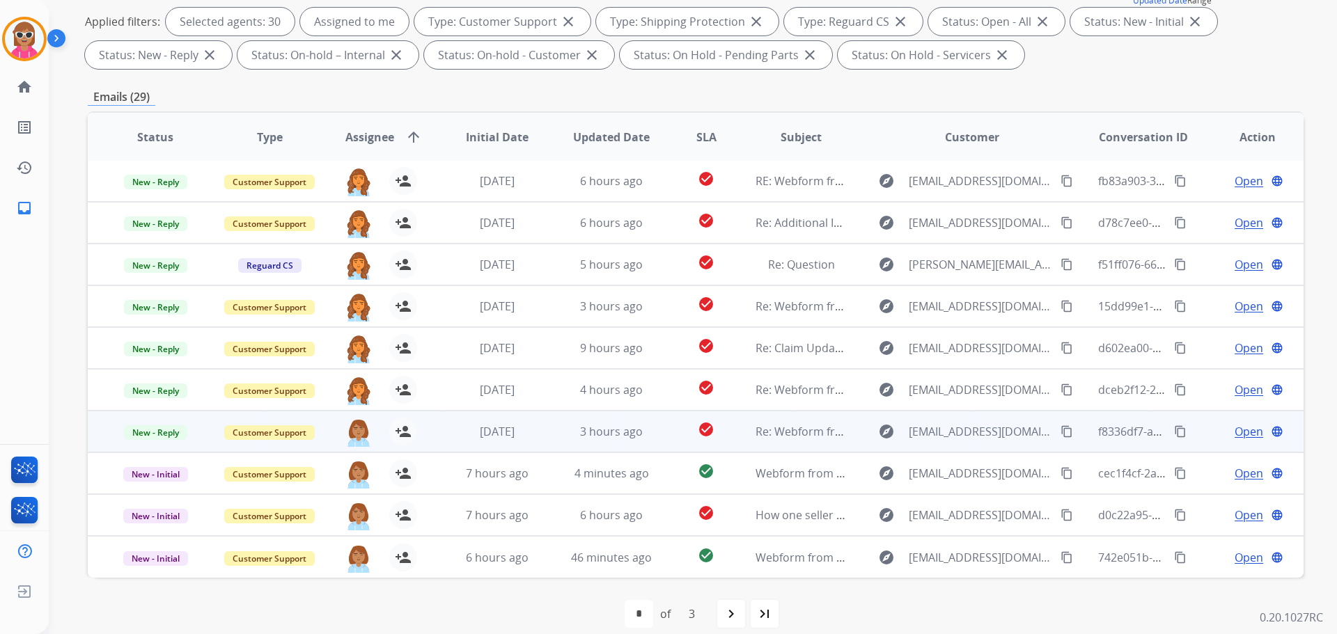
scroll to position [225, 0]
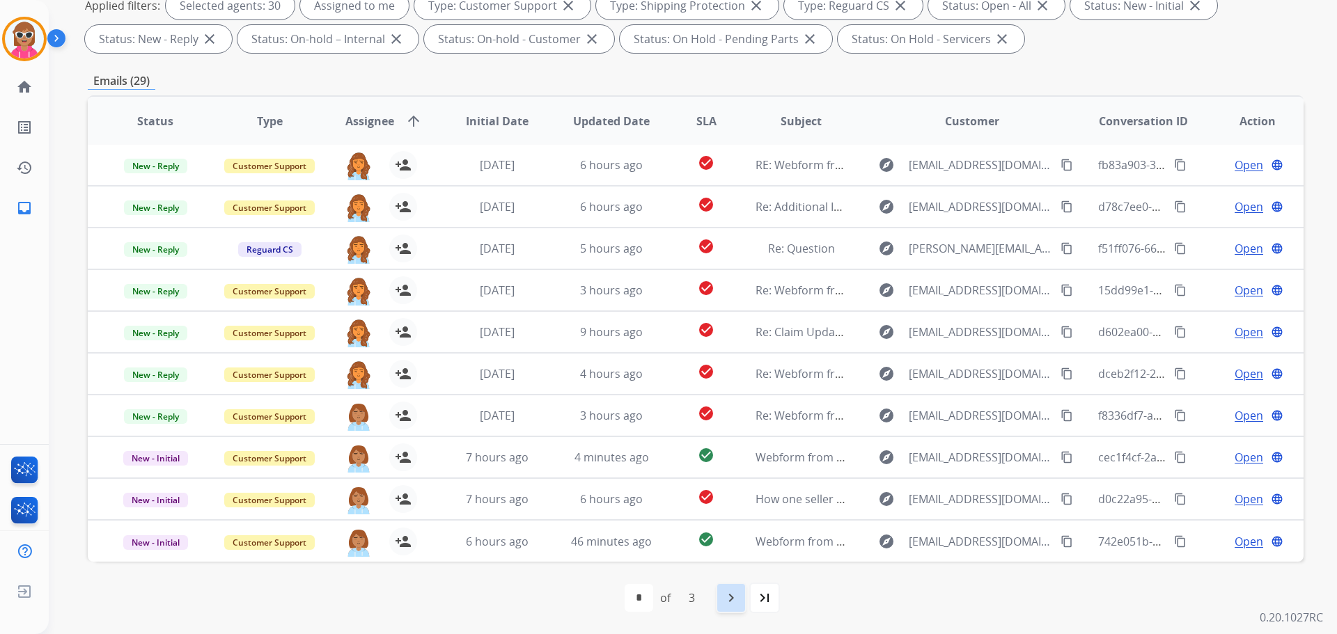
click at [739, 587] on div "navigate_next" at bounding box center [731, 598] width 31 height 31
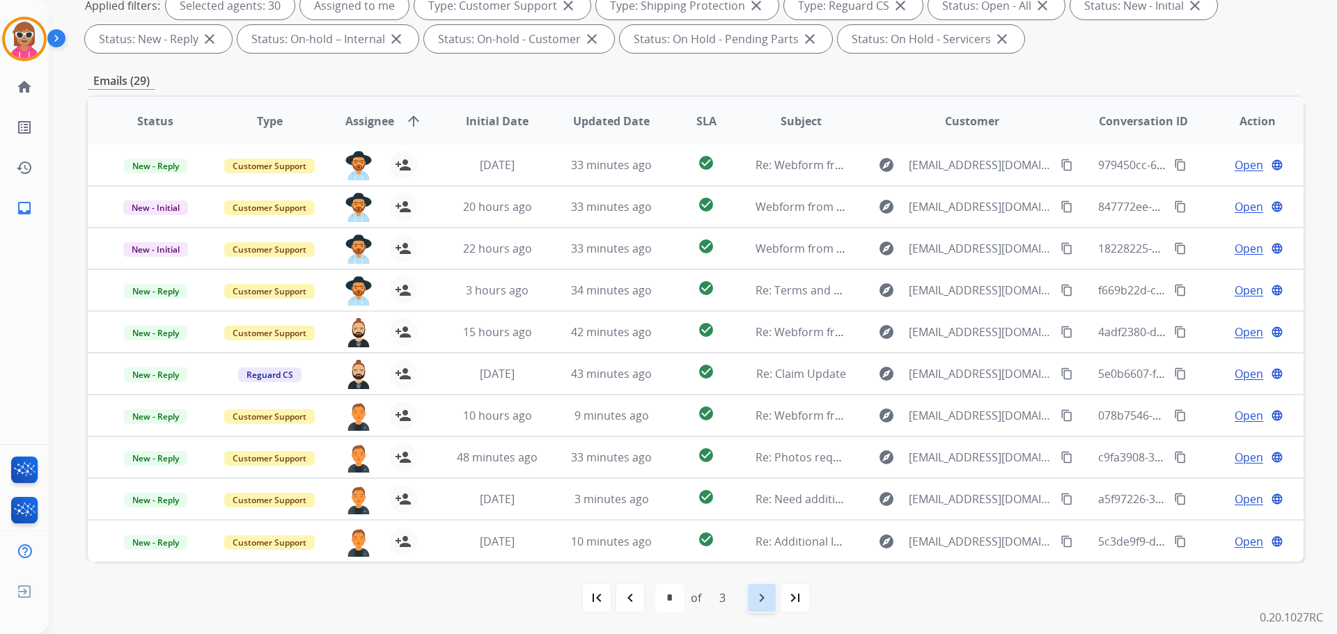
click at [760, 602] on mat-icon "navigate_next" at bounding box center [761, 598] width 17 height 17
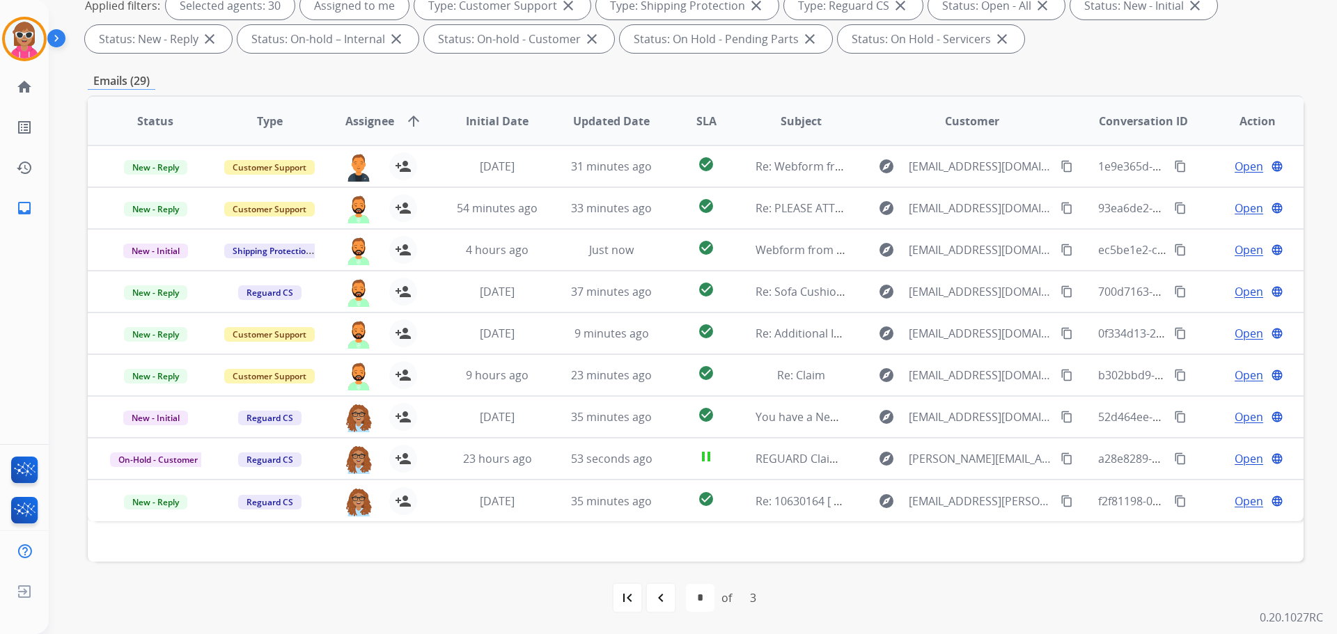
click at [668, 598] on div "navigate_before" at bounding box center [660, 598] width 31 height 31
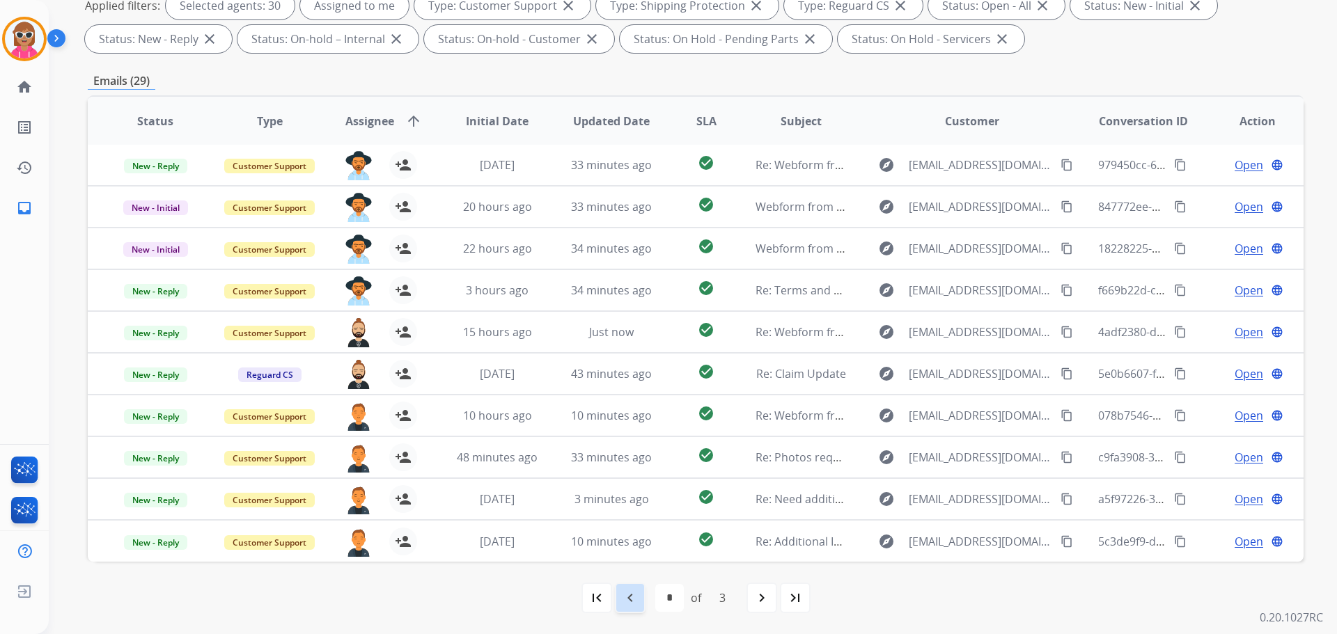
click at [630, 597] on mat-icon "navigate_before" at bounding box center [630, 598] width 17 height 17
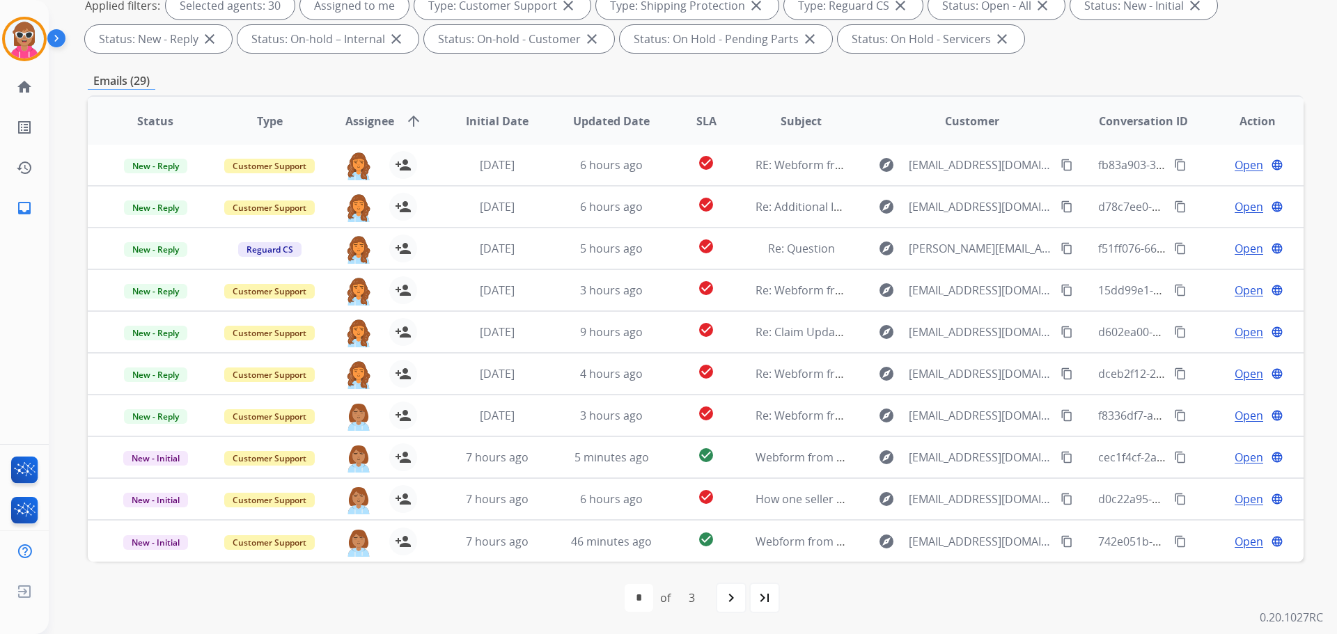
drag, startPoint x: 272, startPoint y: 595, endPoint x: 277, endPoint y: 568, distance: 27.6
click at [271, 595] on div "first_page navigate_before * * * of 3 navigate_next last_page" at bounding box center [696, 598] width 1216 height 28
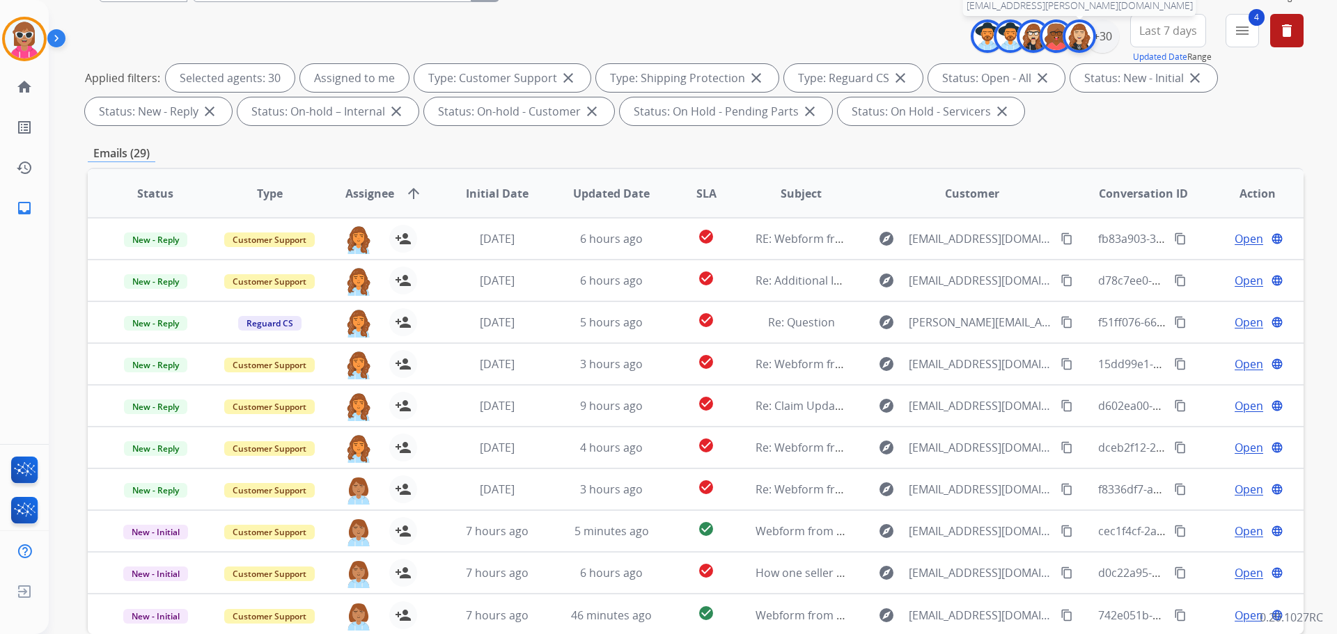
scroll to position [86, 0]
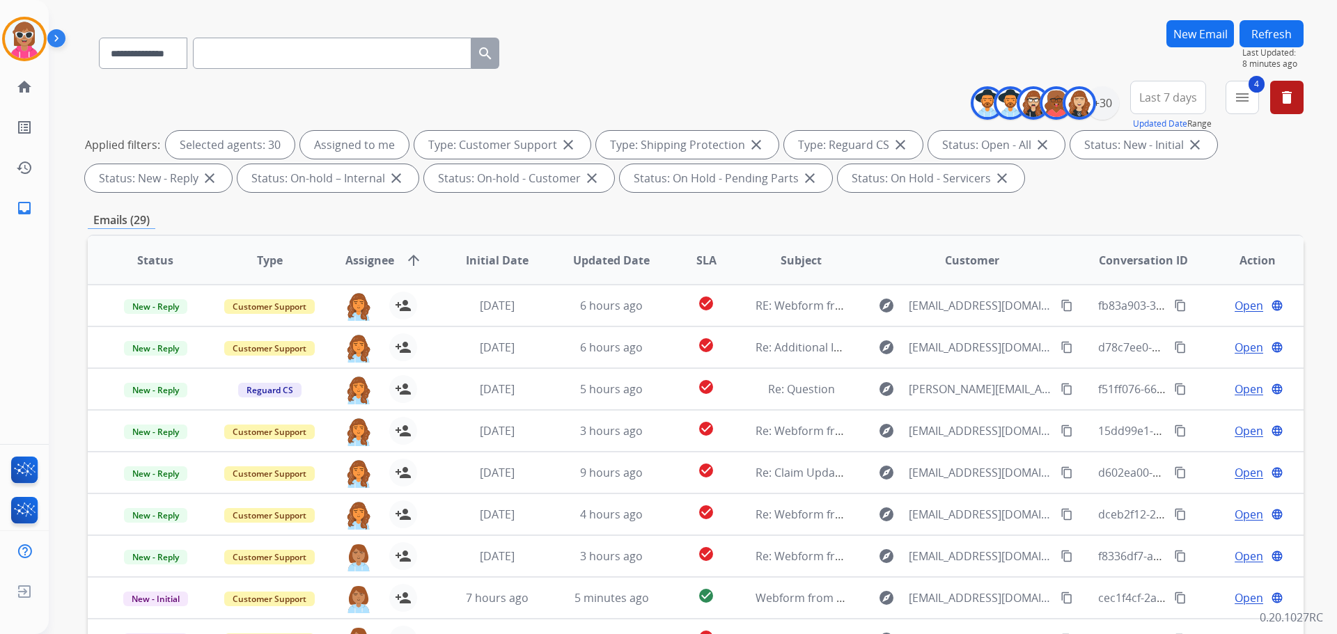
click at [1279, 22] on button "Refresh" at bounding box center [1271, 33] width 64 height 27
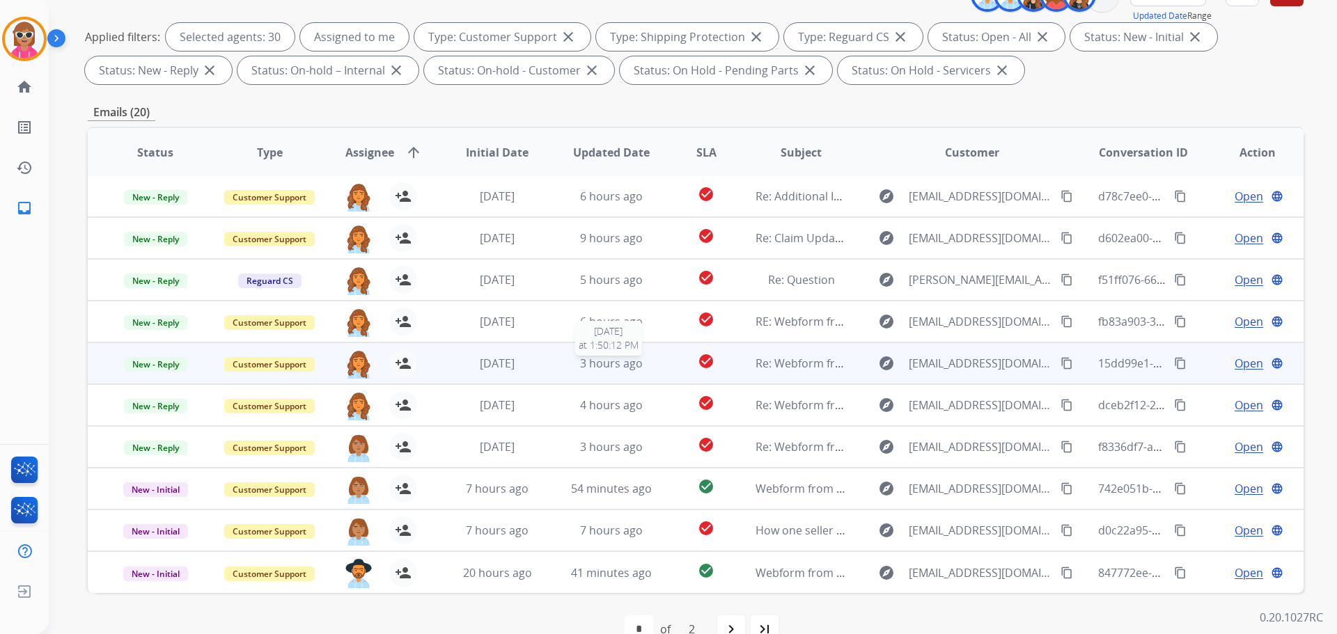
scroll to position [225, 0]
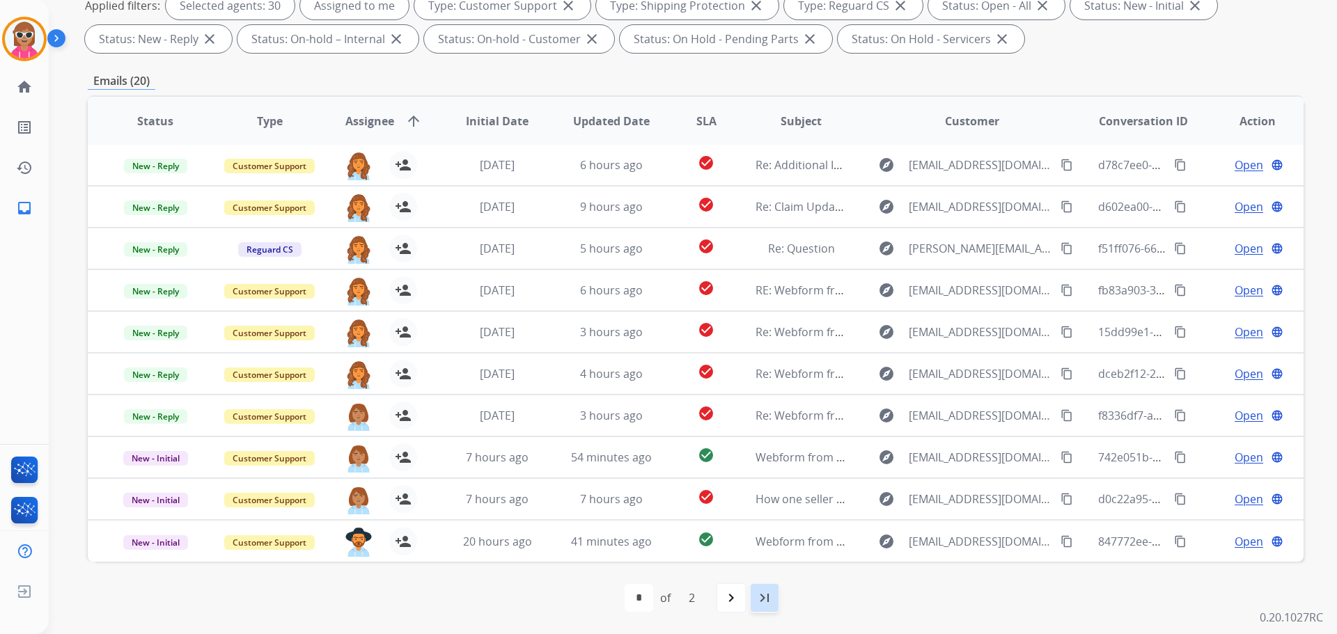
click at [750, 587] on div "last_page" at bounding box center [764, 598] width 31 height 31
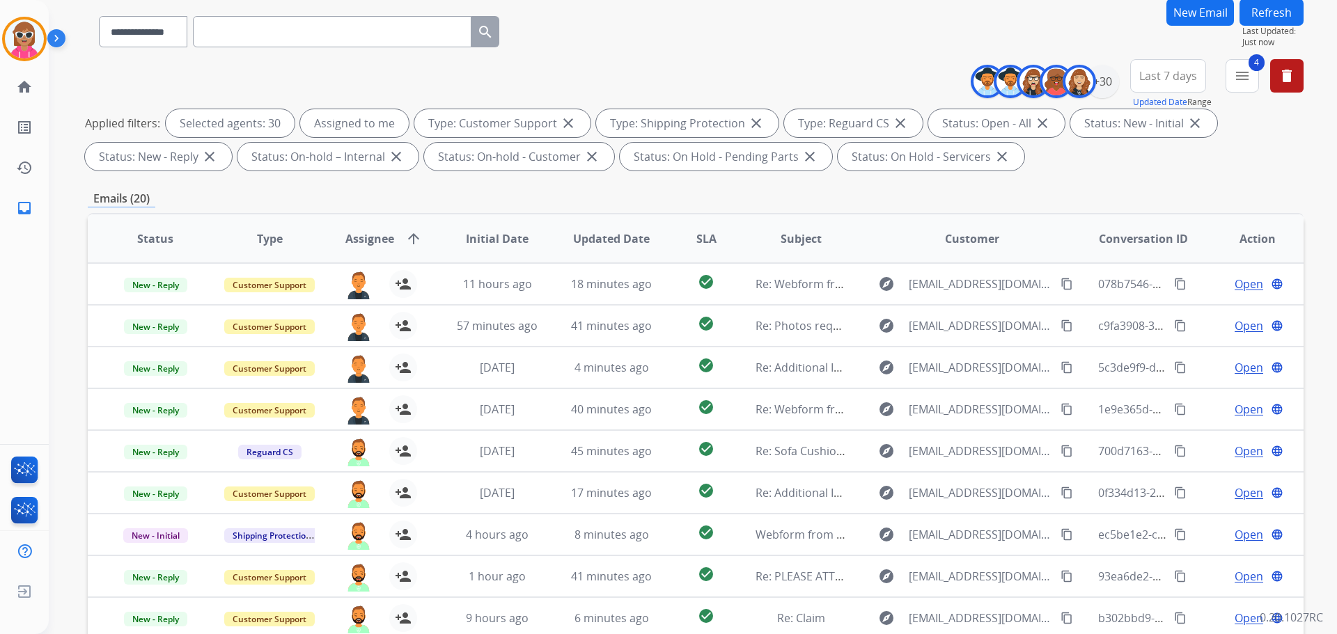
scroll to position [0, 0]
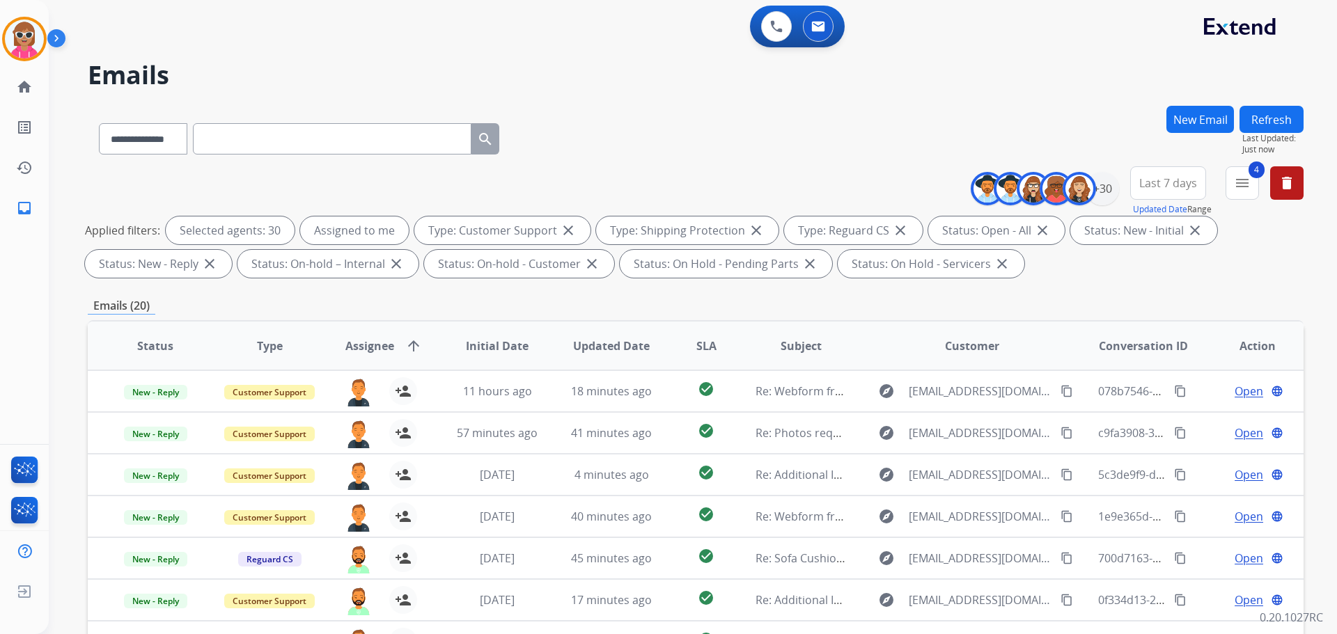
click at [1281, 134] on div "Refresh Last Updated: Just now" at bounding box center [1271, 130] width 64 height 49
click at [1274, 120] on button "Refresh" at bounding box center [1271, 119] width 64 height 27
click at [1250, 124] on button "Refresh" at bounding box center [1271, 119] width 64 height 27
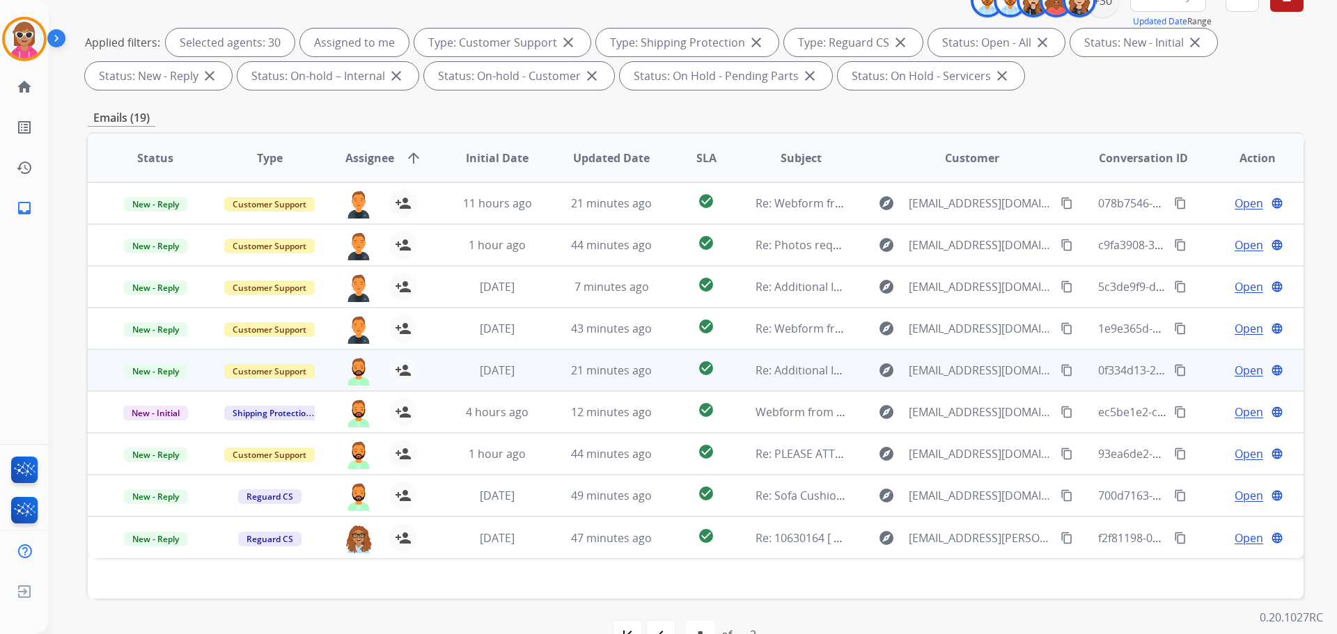
scroll to position [225, 0]
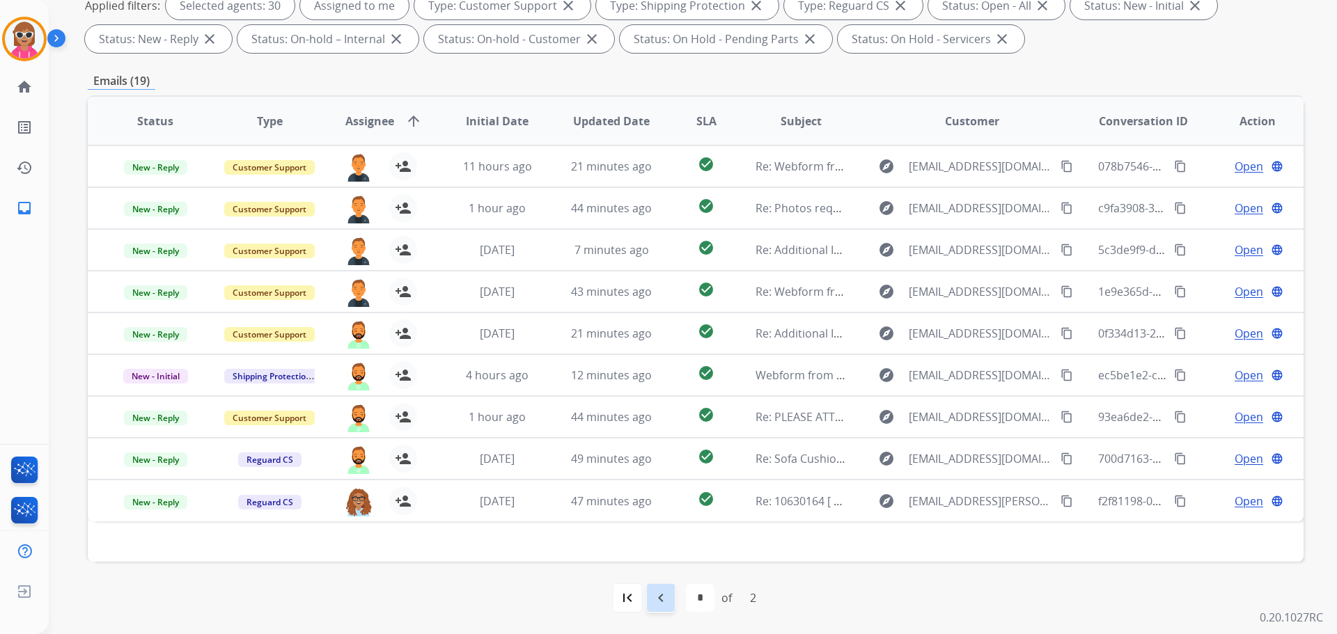
click at [661, 595] on mat-icon "navigate_before" at bounding box center [660, 598] width 17 height 17
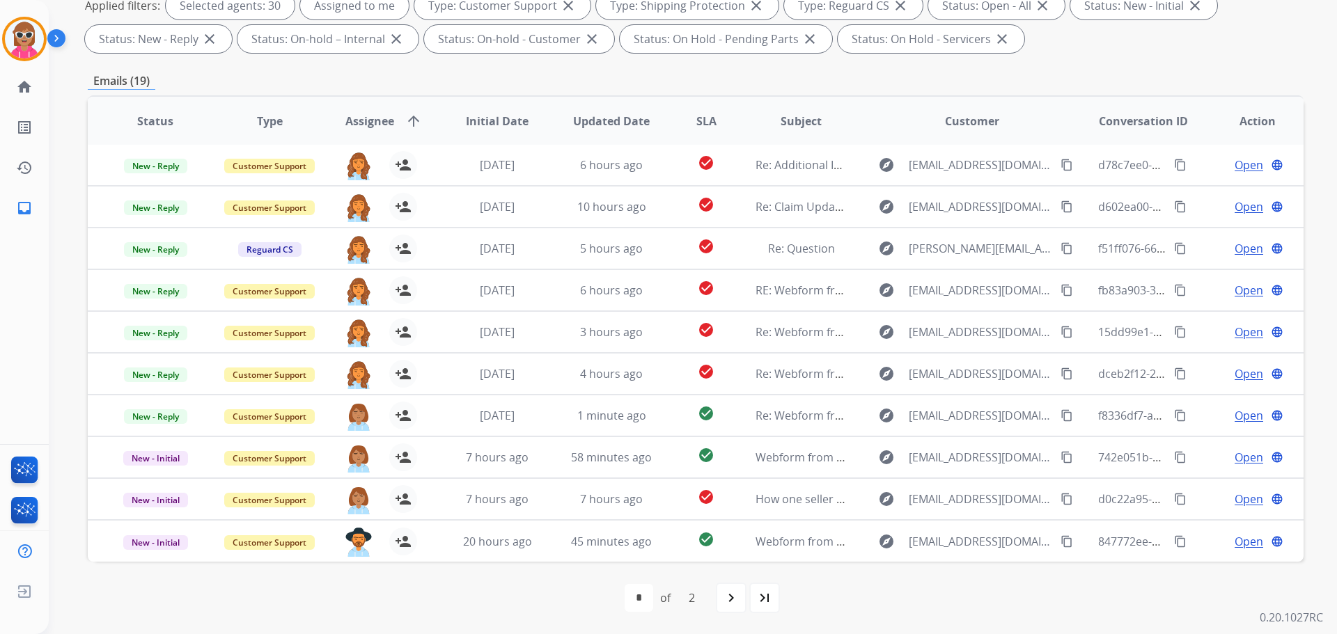
click at [715, 602] on div "first_page navigate_before * * of 2 navigate_next last_page" at bounding box center [696, 598] width 1216 height 28
click at [734, 599] on mat-icon "navigate_next" at bounding box center [731, 598] width 17 height 17
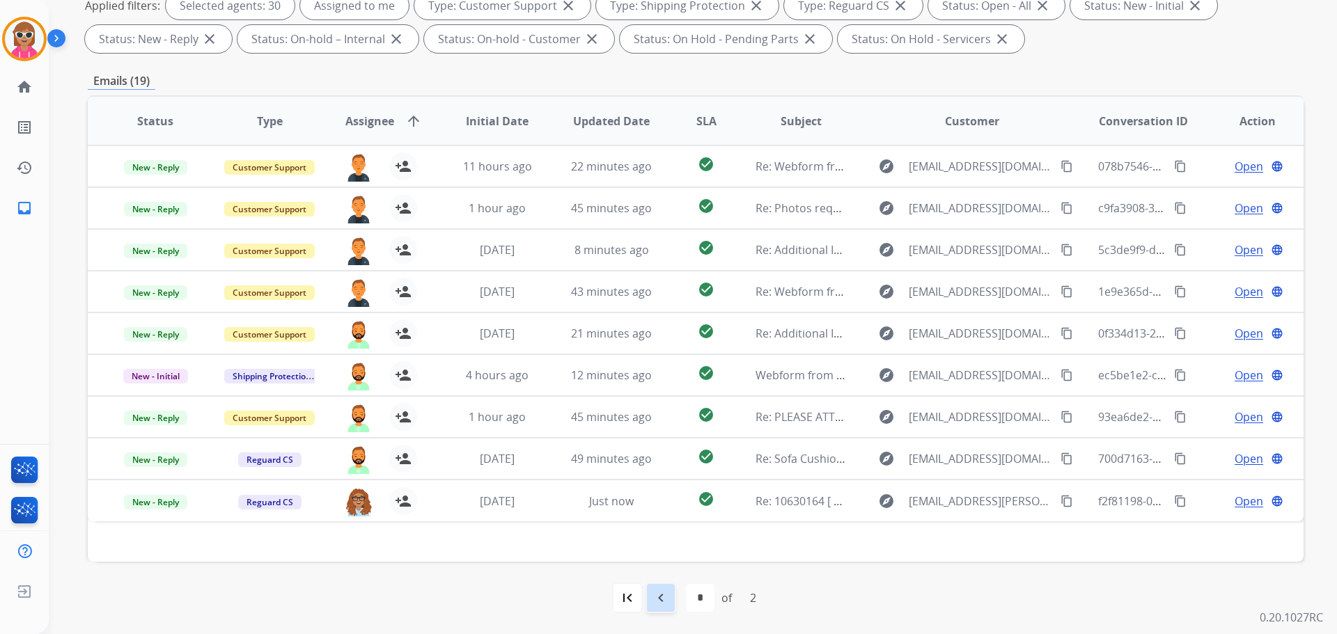
click at [647, 592] on div "navigate_before" at bounding box center [660, 598] width 31 height 31
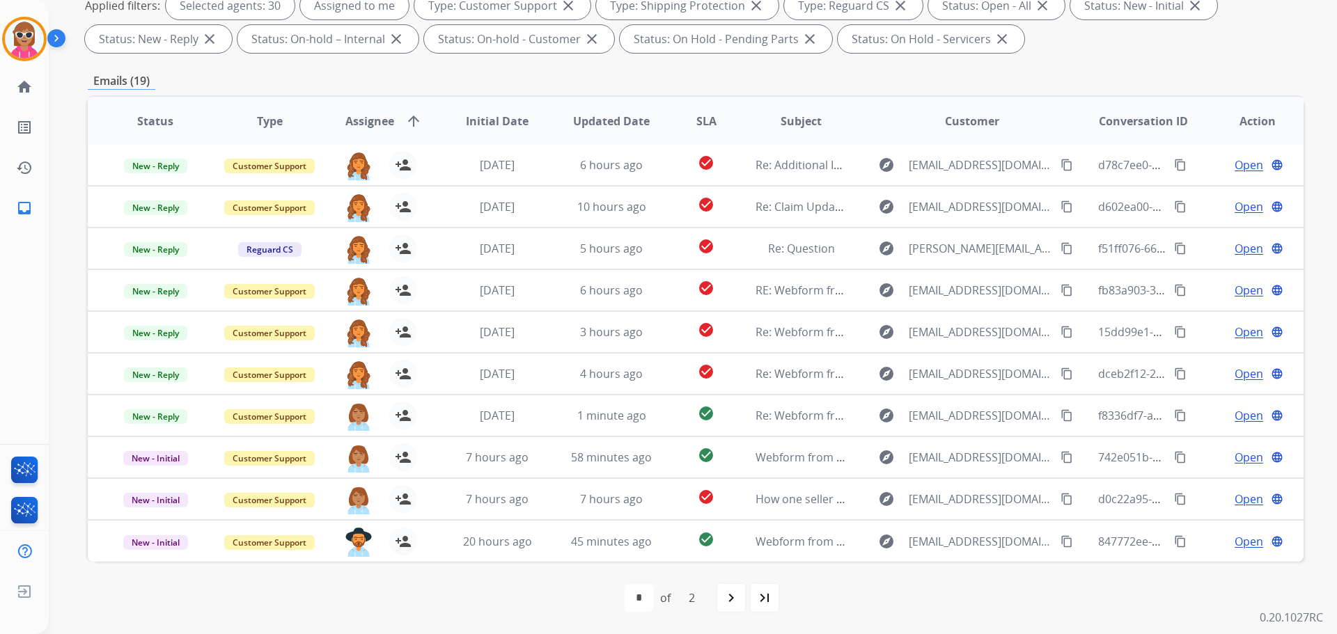
drag, startPoint x: 505, startPoint y: 581, endPoint x: 586, endPoint y: 588, distance: 81.0
click at [509, 580] on div "first_page navigate_before * * of 2 navigate_next last_page" at bounding box center [696, 598] width 1216 height 72
click at [727, 597] on mat-icon "navigate_next" at bounding box center [731, 598] width 17 height 17
select select "*"
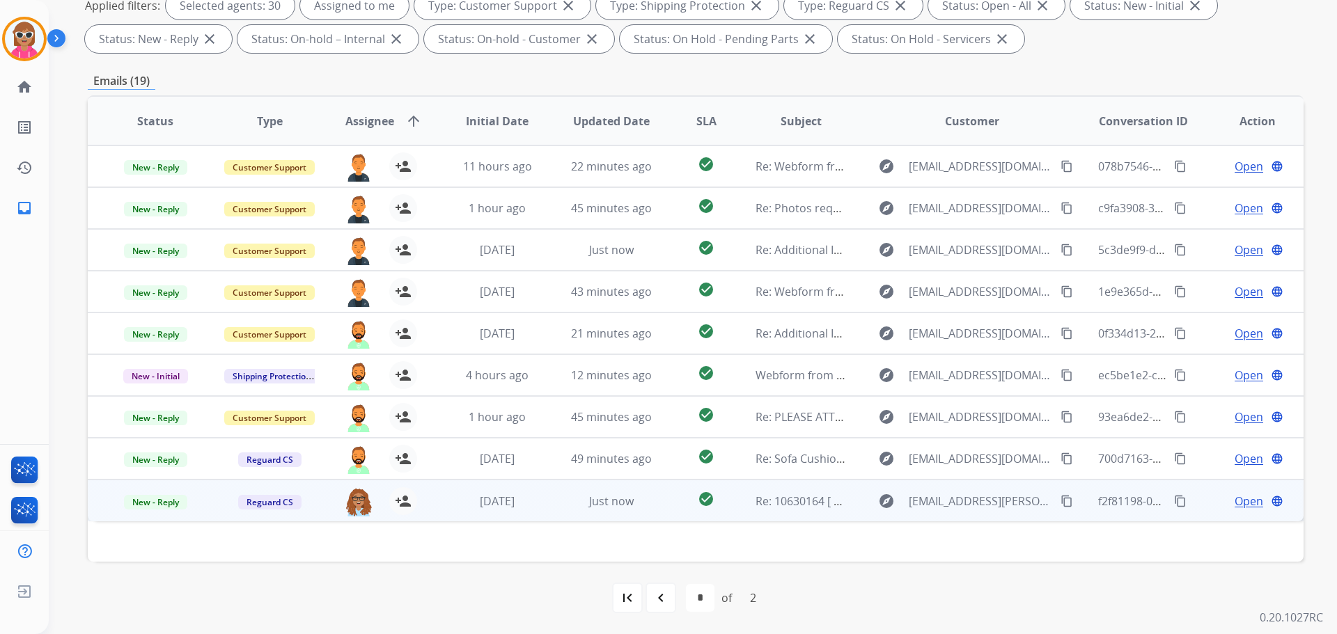
click at [592, 510] on td "Just now" at bounding box center [601, 501] width 114 height 42
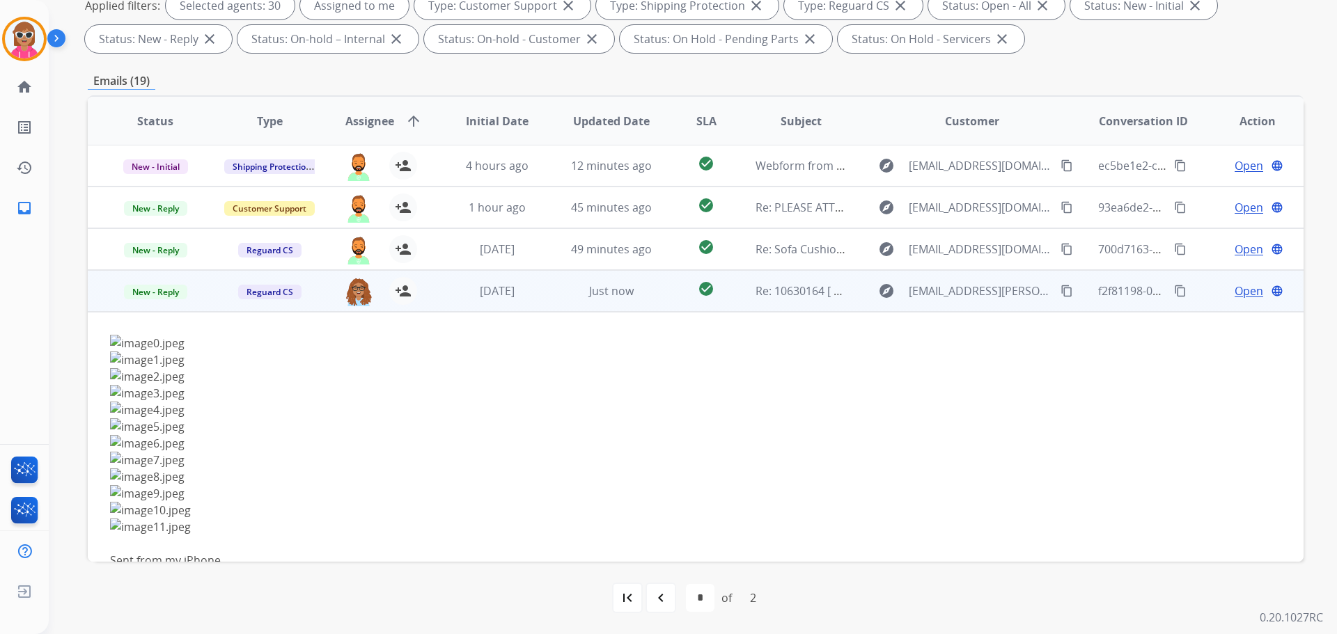
scroll to position [239, 0]
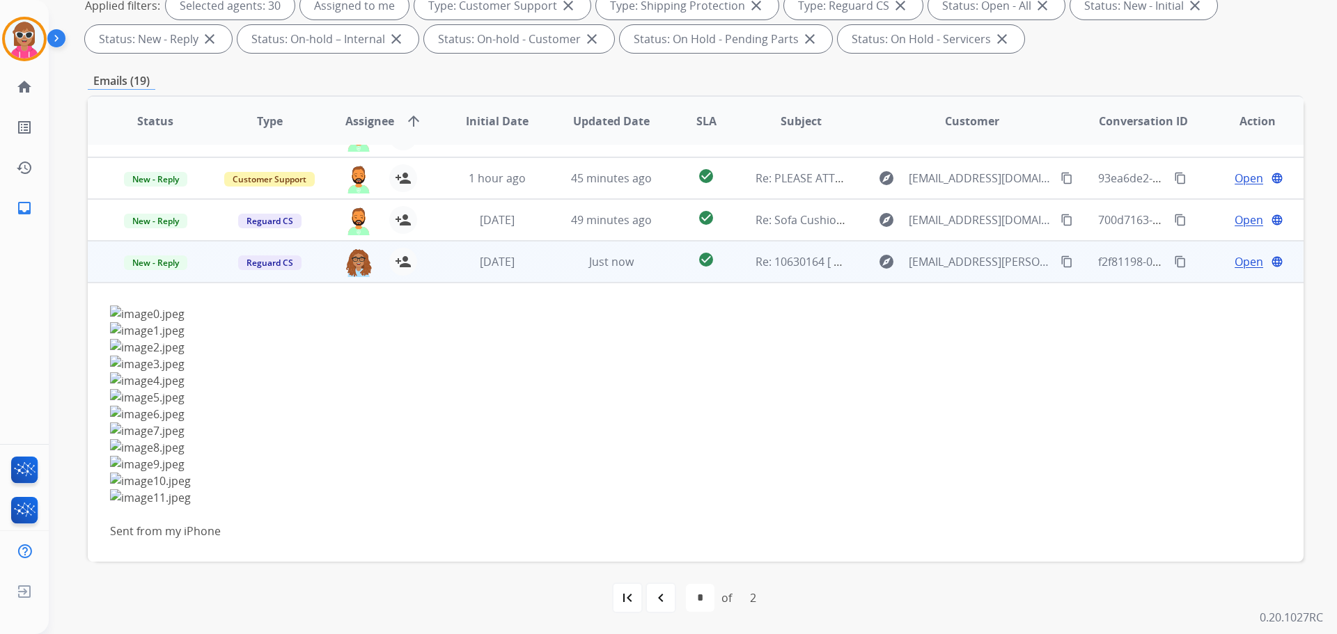
click at [455, 411] on img at bounding box center [581, 414] width 943 height 17
click at [348, 435] on img at bounding box center [581, 431] width 943 height 17
click at [551, 487] on img at bounding box center [581, 481] width 943 height 17
drag, startPoint x: 209, startPoint y: 426, endPoint x: 237, endPoint y: 392, distance: 44.5
click at [209, 423] on img at bounding box center [581, 431] width 943 height 17
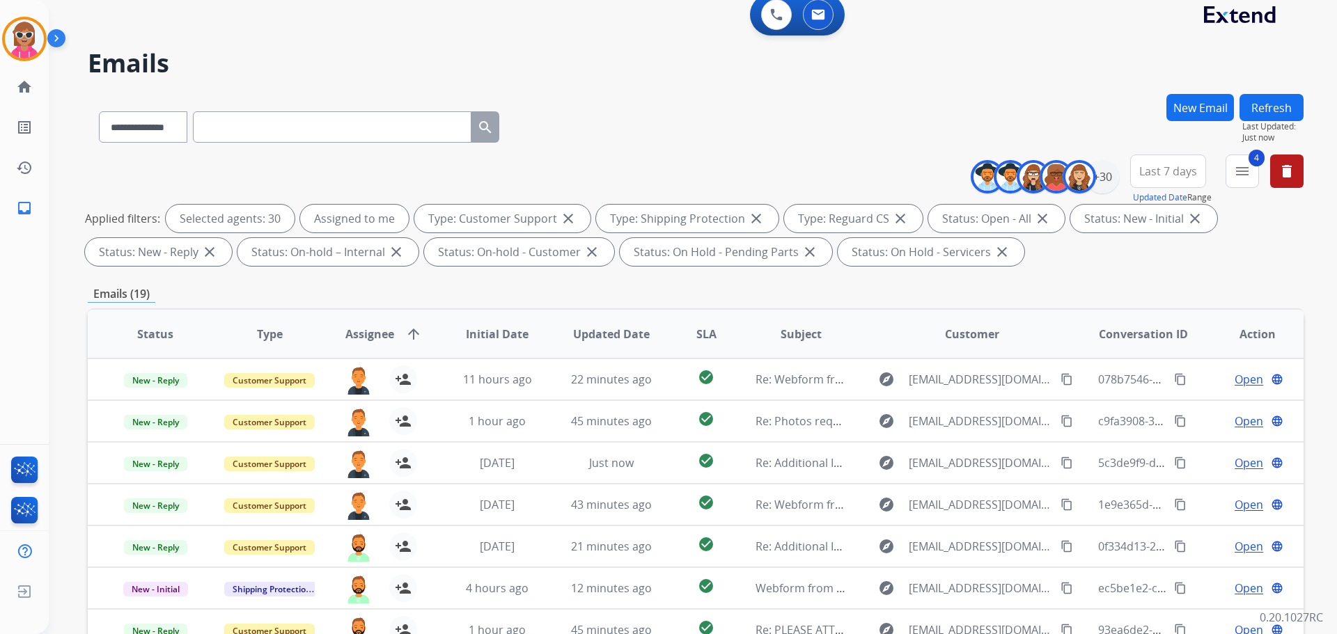
scroll to position [0, 0]
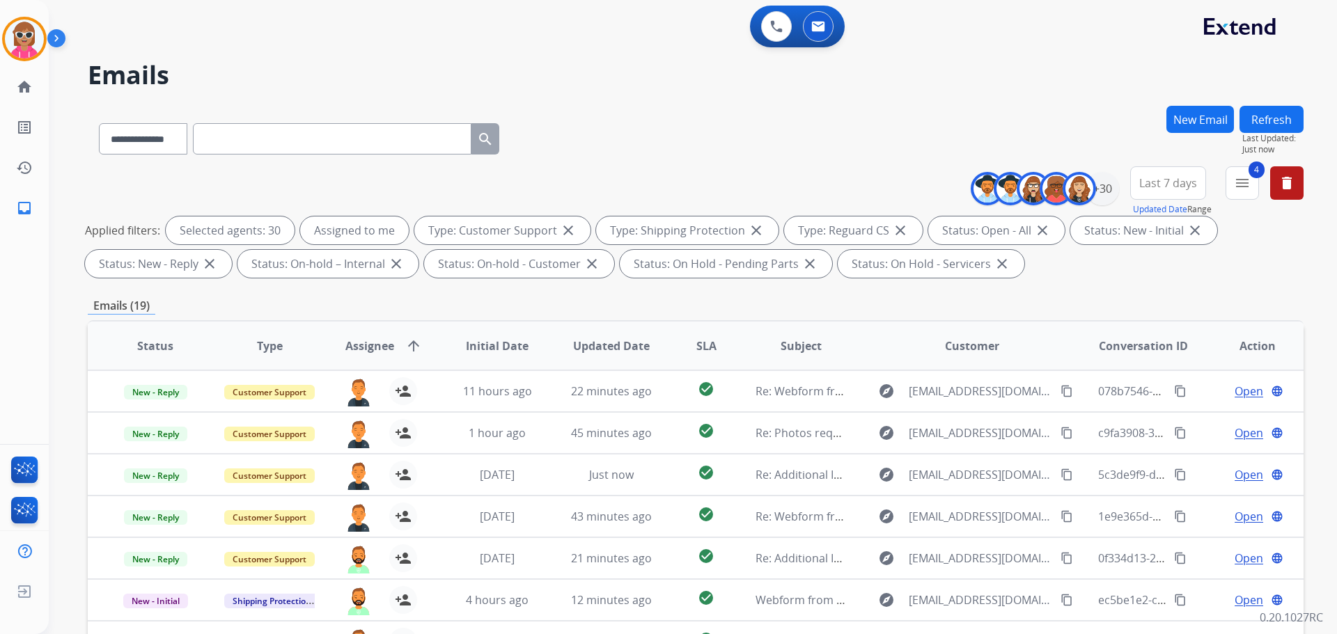
click at [286, 148] on input "text" at bounding box center [332, 138] width 278 height 31
paste input "**********"
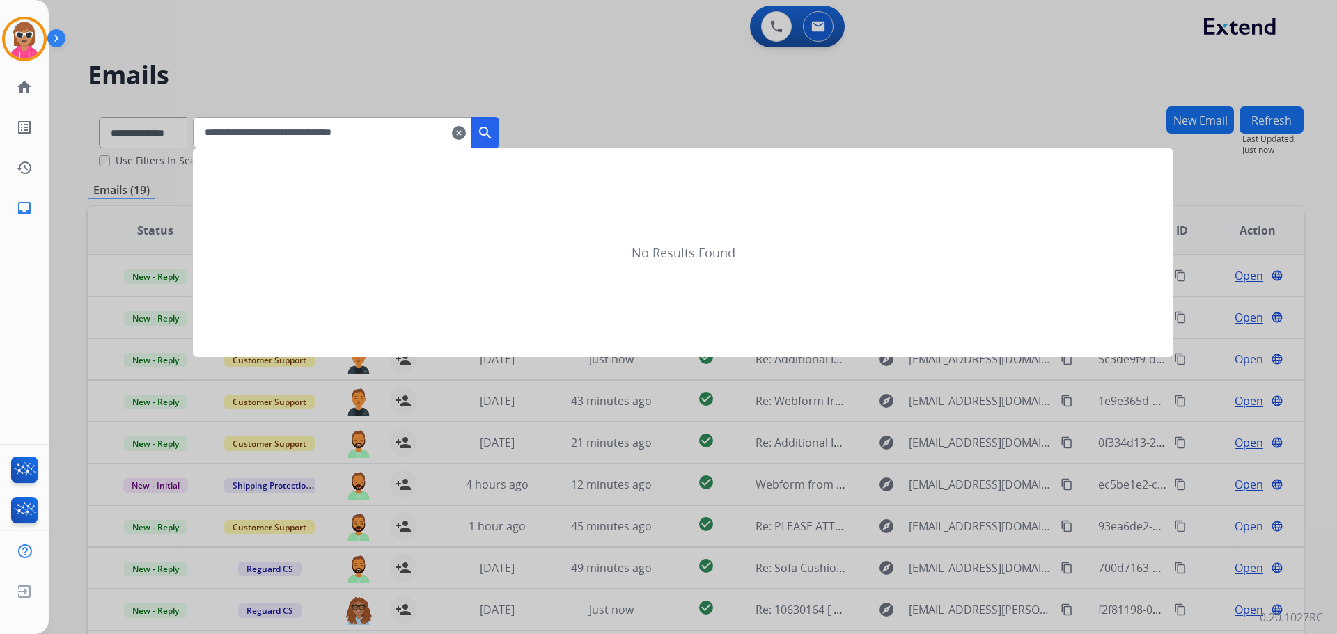
type input "**********"
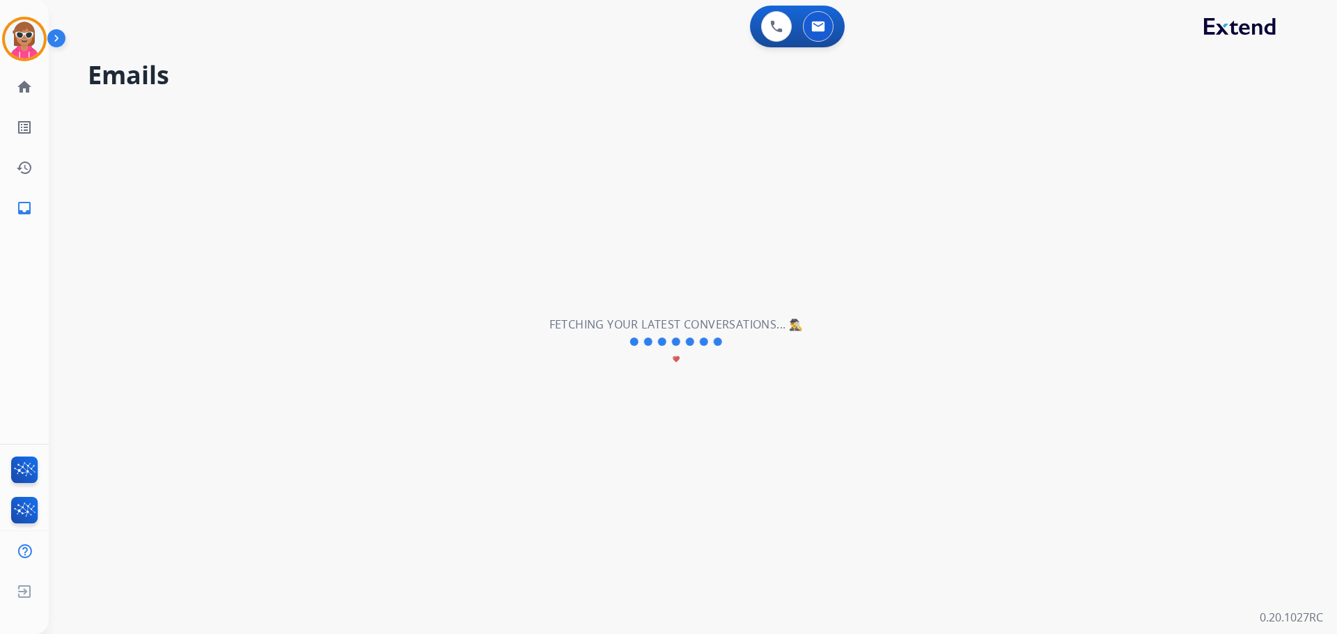
select select "*"
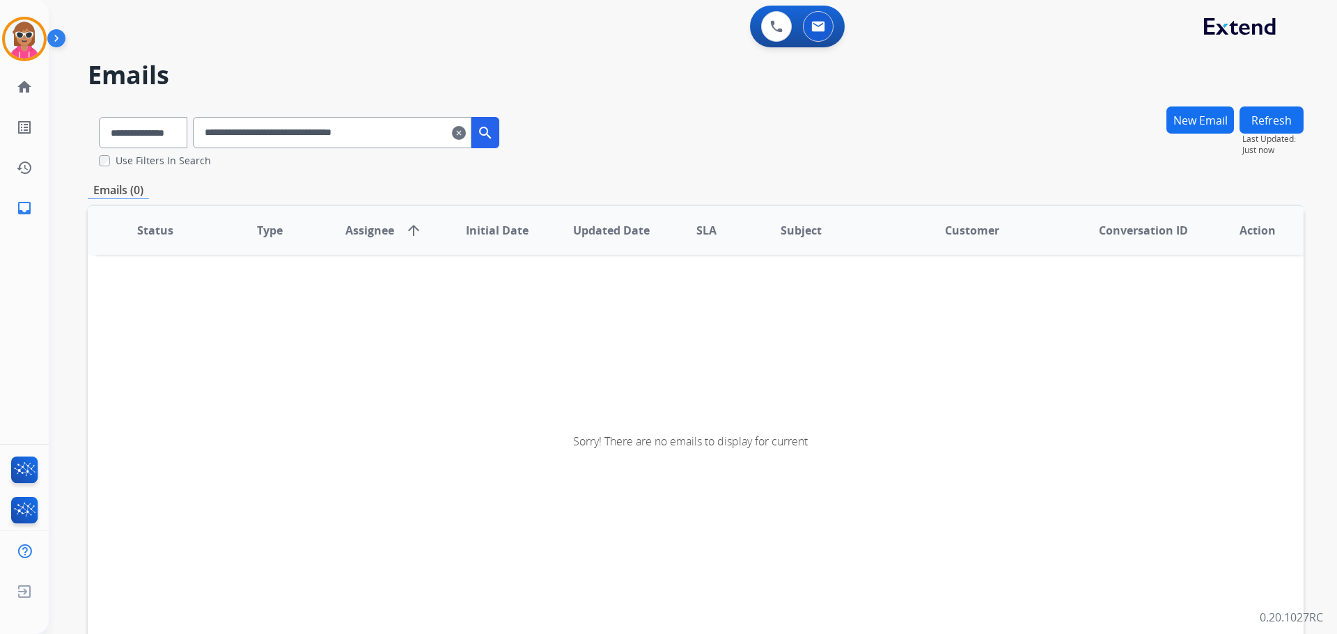
click at [494, 132] on mat-icon "search" at bounding box center [485, 133] width 17 height 17
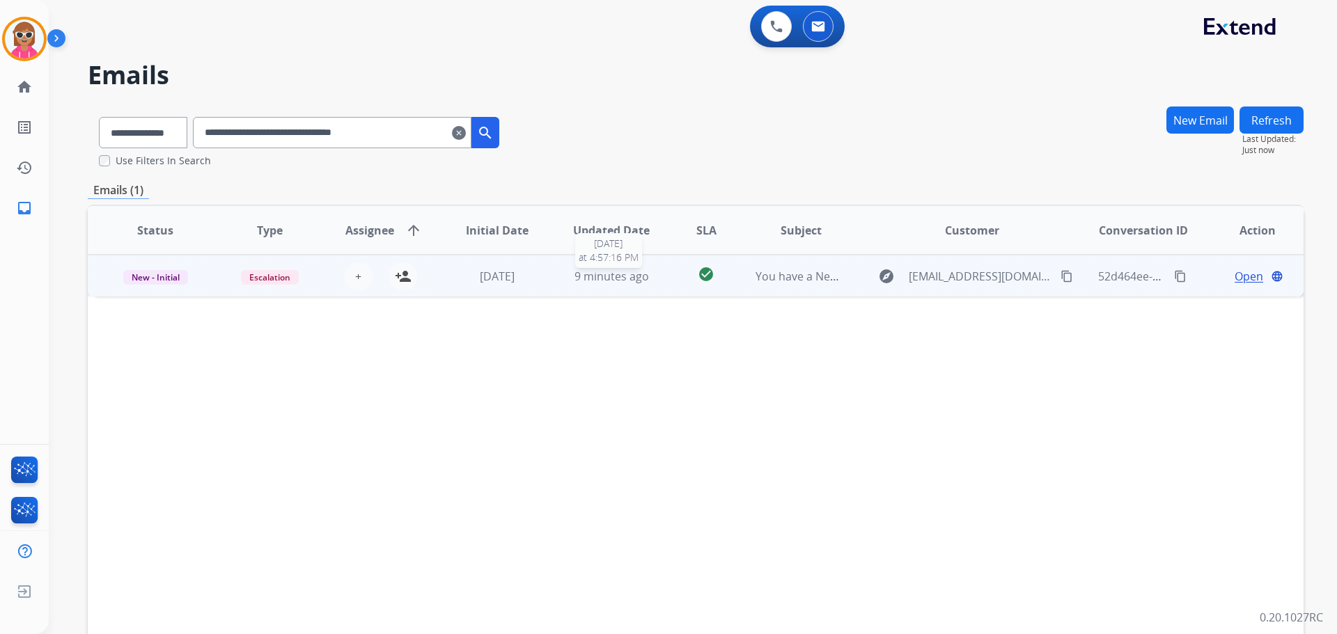
click at [573, 286] on td "9 minutes ago 8/29/2025 at 4:57:16 PM" at bounding box center [601, 276] width 114 height 42
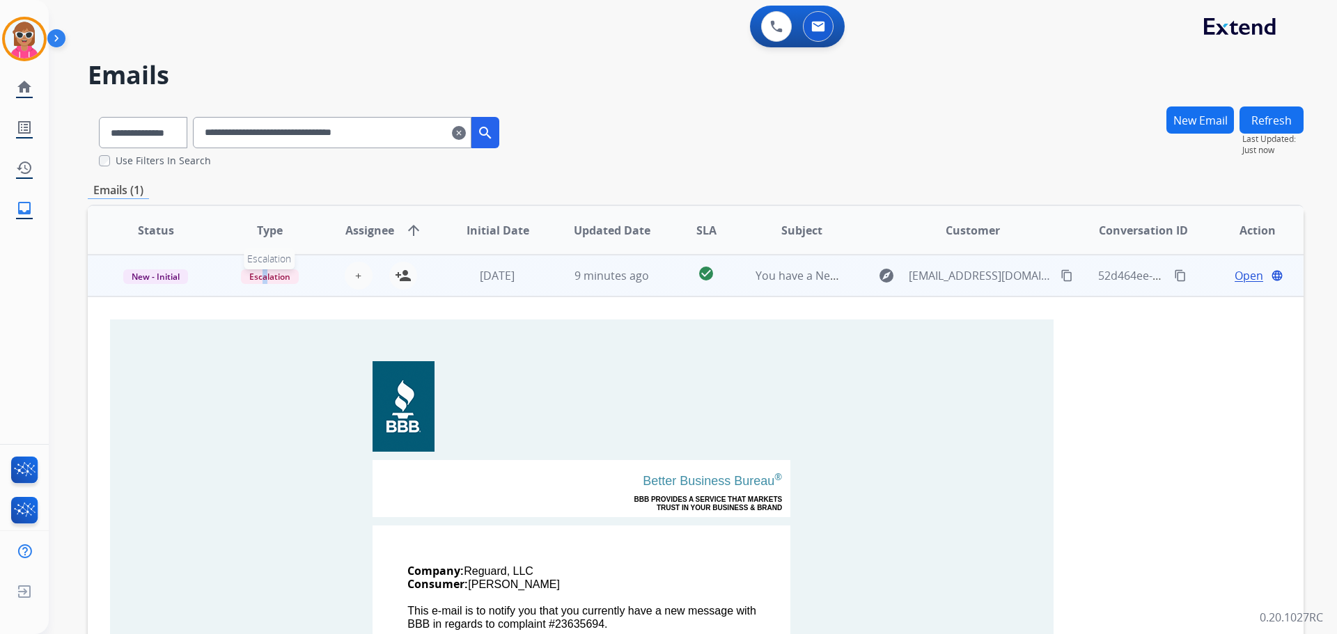
click at [266, 278] on span "Escalation" at bounding box center [270, 276] width 58 height 15
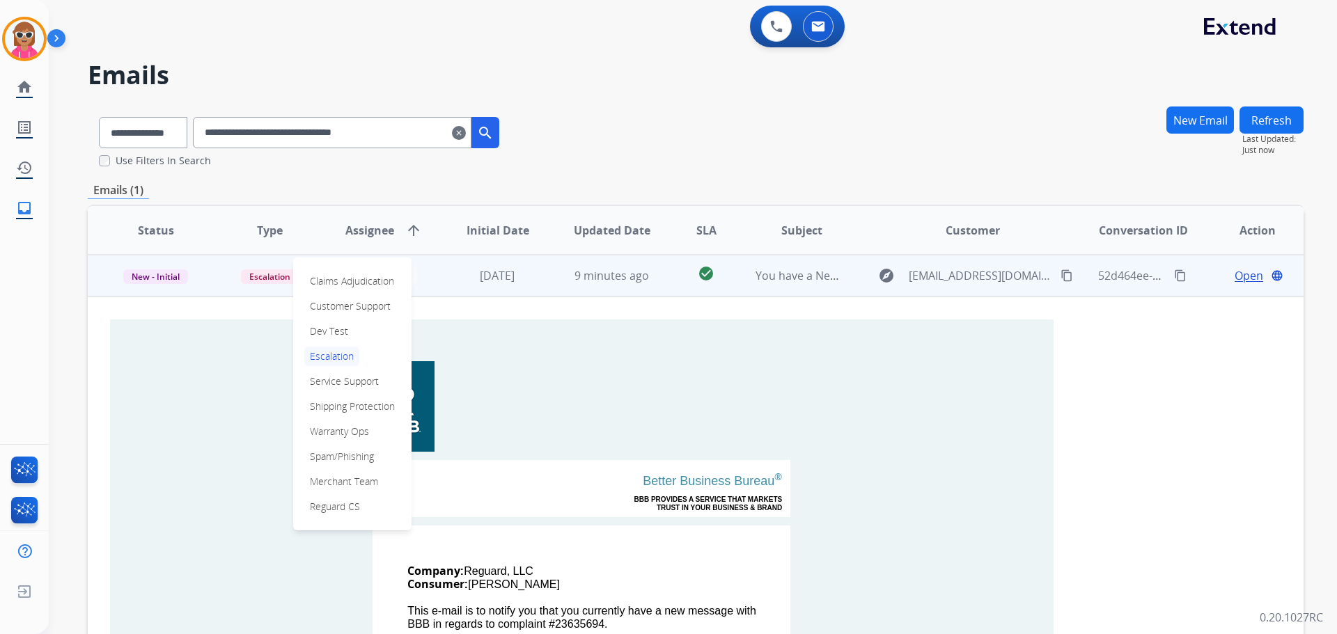
drag, startPoint x: 365, startPoint y: 308, endPoint x: 357, endPoint y: 302, distance: 10.0
click at [361, 304] on p "Customer Support" at bounding box center [350, 306] width 92 height 19
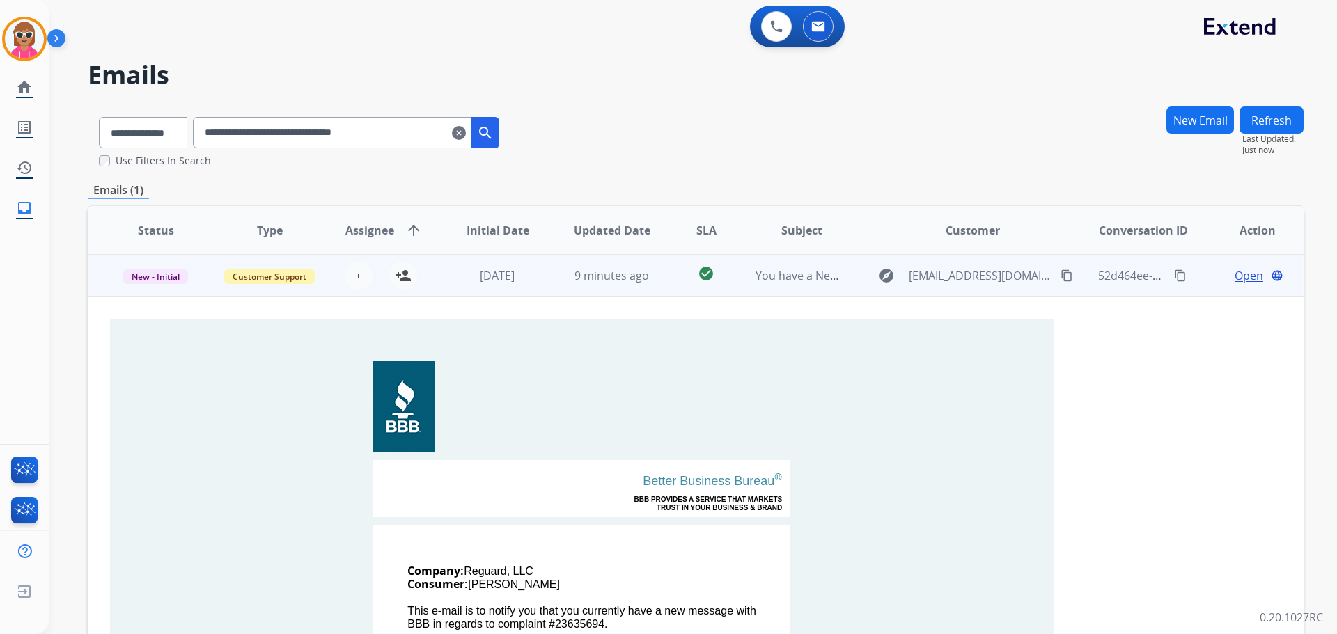
click at [1174, 273] on mat-icon "content_copy" at bounding box center [1180, 275] width 13 height 13
drag, startPoint x: 484, startPoint y: 262, endPoint x: 514, endPoint y: 272, distance: 31.9
click at [490, 265] on td "[DATE]" at bounding box center [487, 276] width 114 height 42
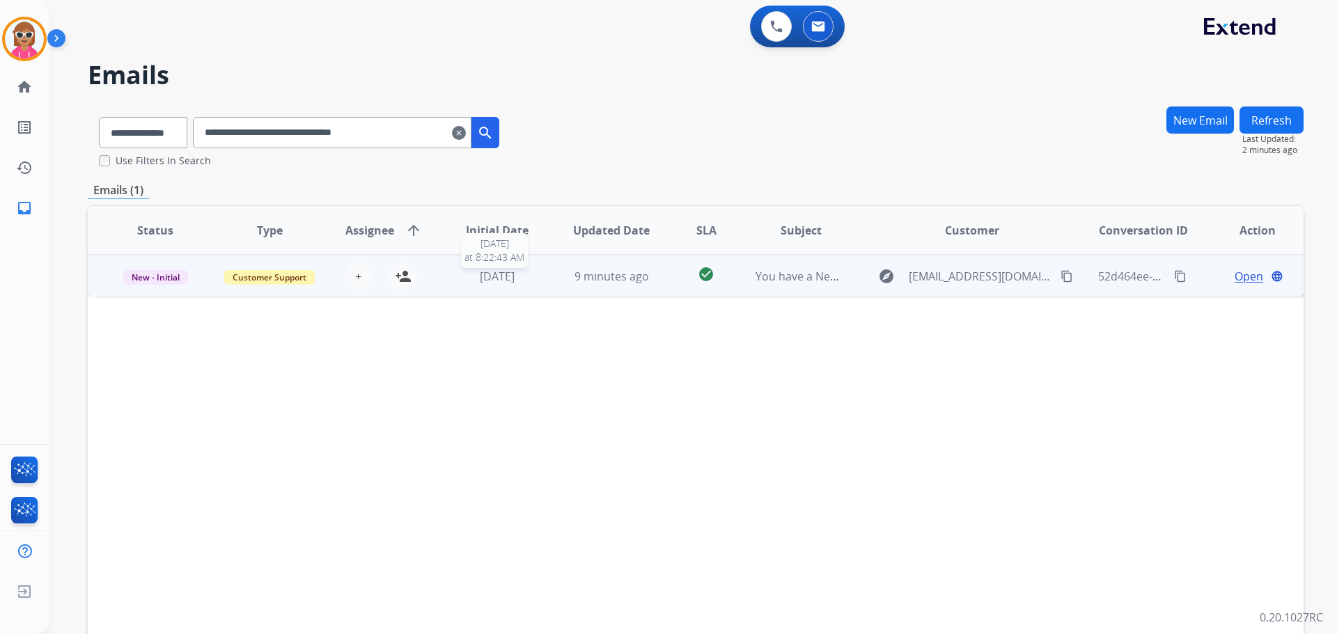
click at [526, 273] on div "[DATE]" at bounding box center [497, 276] width 91 height 17
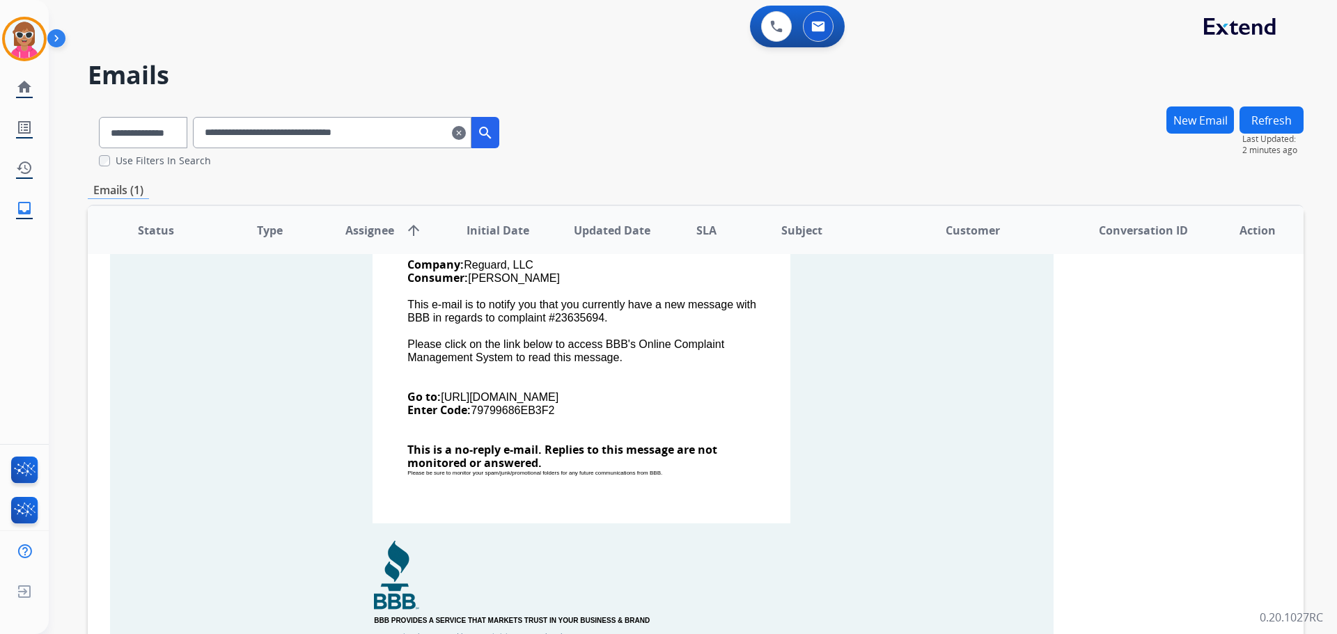
scroll to position [418, 0]
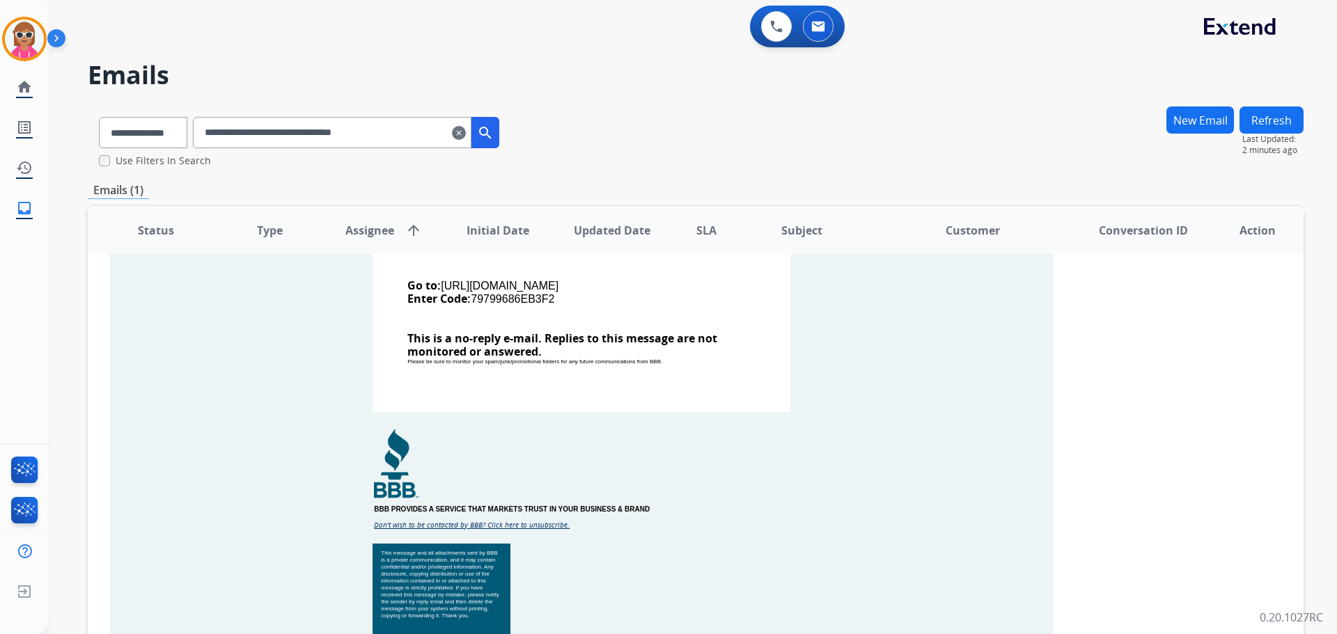
drag, startPoint x: 229, startPoint y: 329, endPoint x: 240, endPoint y: 327, distance: 11.5
click at [232, 331] on td "Better Business Bureau ® BBB PROVIDES A SERVICE THAT MARKETS TRUST IN YOUR BUSI…" at bounding box center [581, 289] width 943 height 775
click at [809, 34] on button at bounding box center [818, 26] width 31 height 31
click at [819, 30] on img at bounding box center [818, 26] width 14 height 11
click at [776, 30] on img at bounding box center [776, 26] width 13 height 13
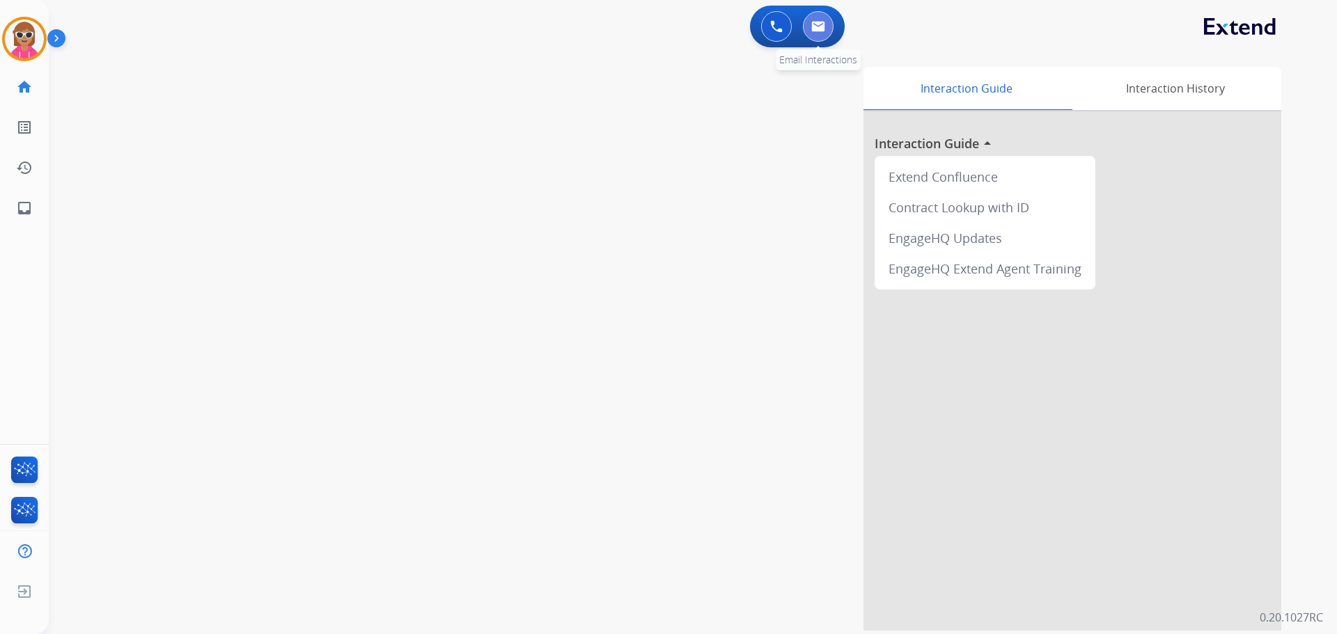
click at [824, 32] on button at bounding box center [818, 26] width 31 height 31
select select "**********"
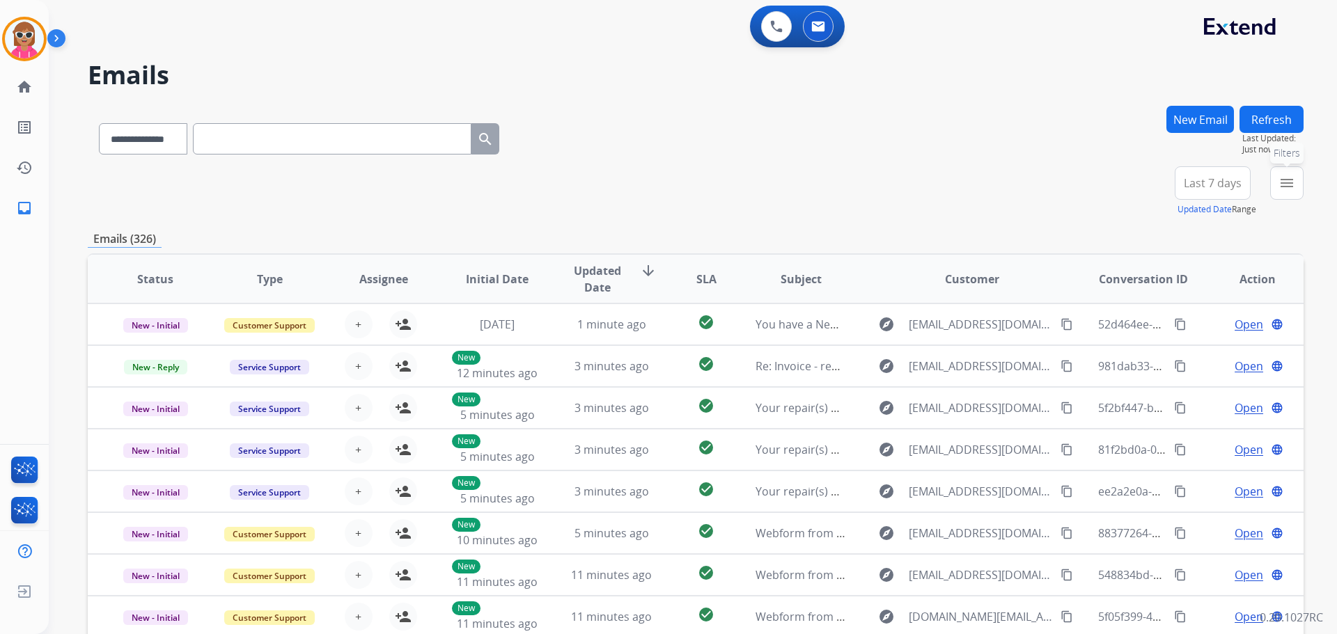
click at [1273, 185] on button "menu Filters" at bounding box center [1286, 182] width 33 height 33
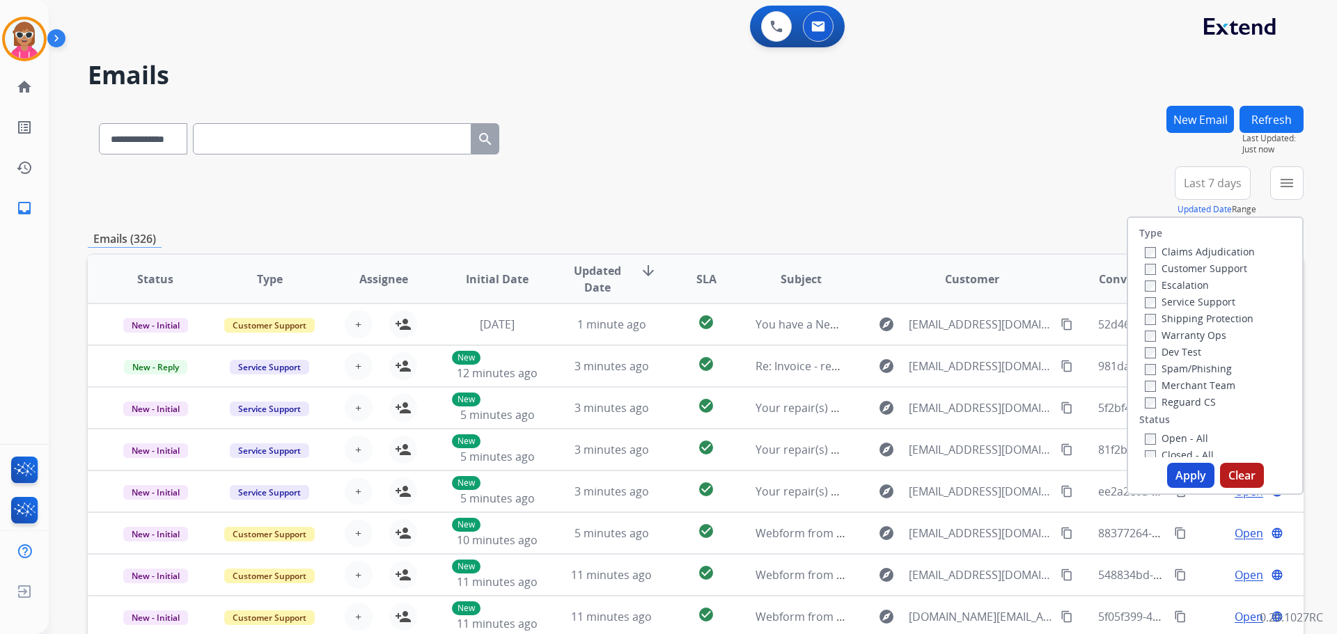
click at [1209, 262] on label "Customer Support" at bounding box center [1196, 268] width 102 height 13
click at [1194, 399] on label "Reguard CS" at bounding box center [1180, 401] width 71 height 13
click at [1176, 317] on label "Shipping Protection" at bounding box center [1199, 318] width 109 height 13
click at [1178, 439] on label "Open - All" at bounding box center [1176, 438] width 63 height 13
click at [1187, 475] on button "Apply" at bounding box center [1190, 475] width 47 height 25
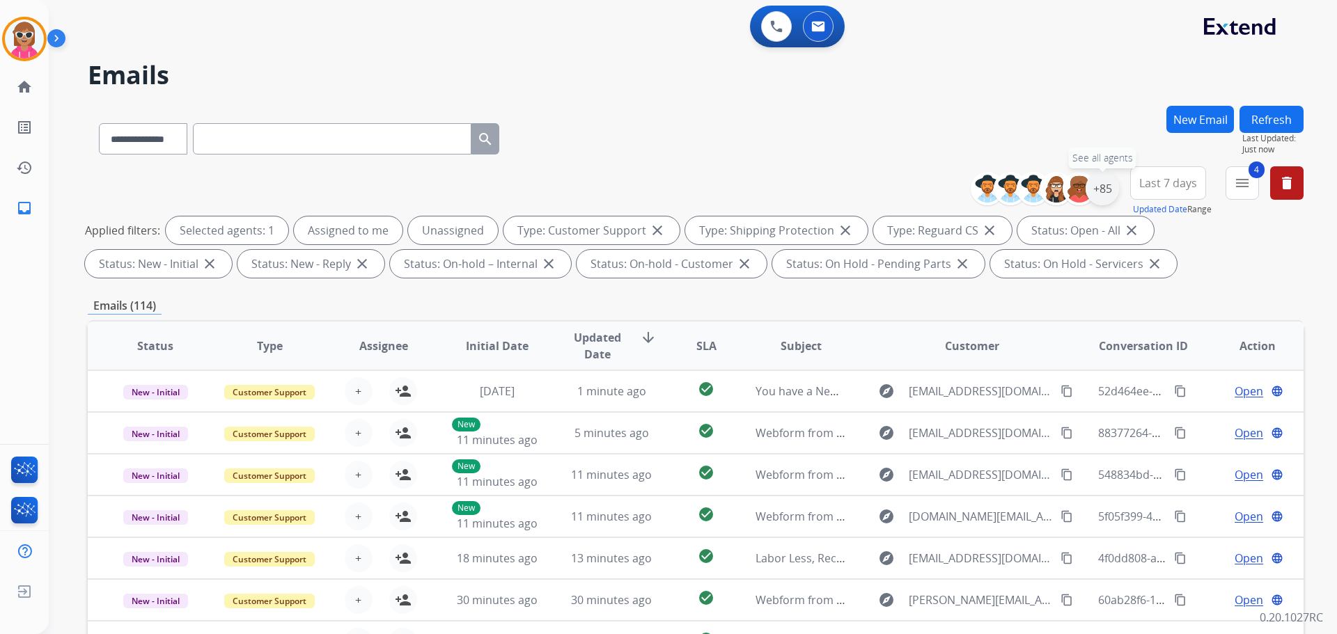
click at [1100, 198] on div "+85" at bounding box center [1101, 188] width 33 height 33
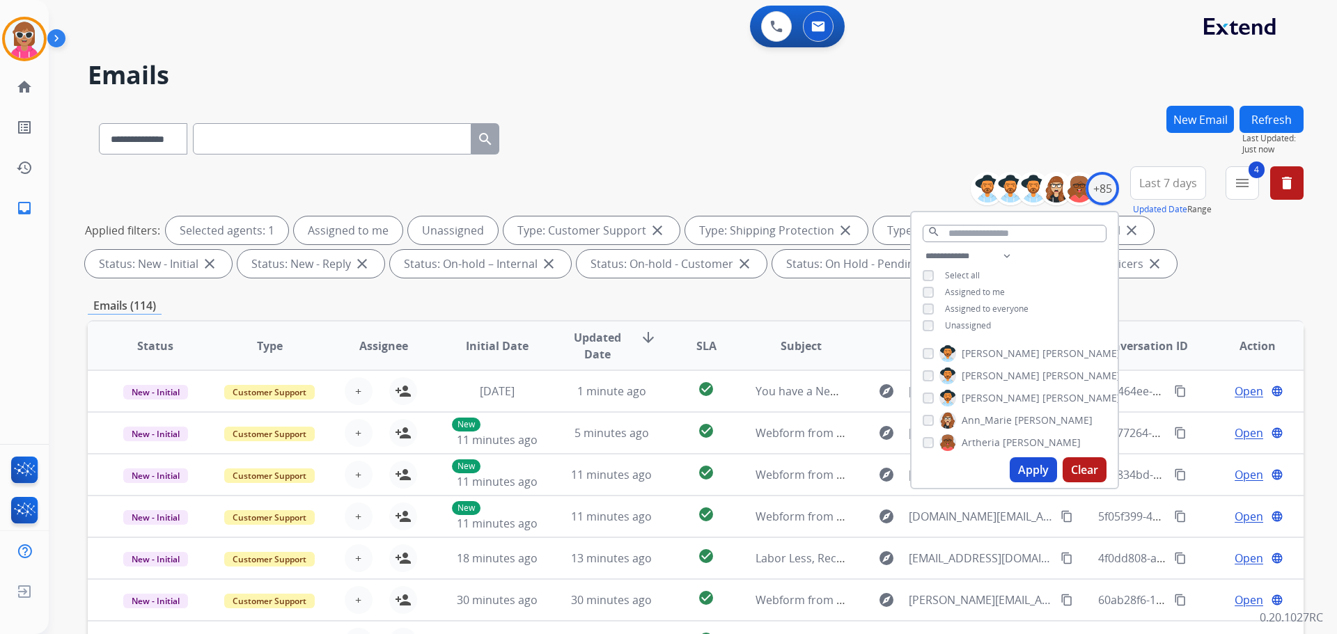
click at [983, 291] on span "Assigned to me" at bounding box center [975, 292] width 60 height 12
click at [973, 330] on div "**********" at bounding box center [1014, 292] width 206 height 89
click at [976, 317] on div "**********" at bounding box center [1014, 292] width 206 height 89
drag, startPoint x: 976, startPoint y: 320, endPoint x: 976, endPoint y: 301, distance: 18.8
click at [975, 322] on span "Unassigned" at bounding box center [968, 326] width 46 height 12
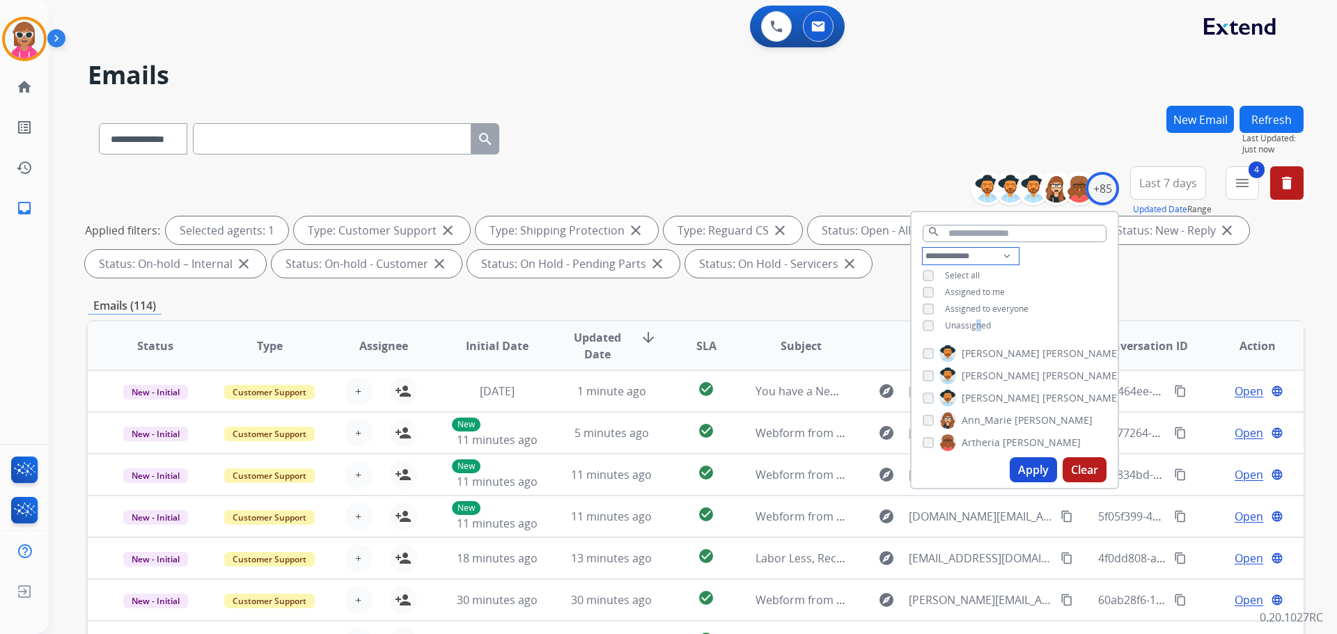
drag, startPoint x: 996, startPoint y: 253, endPoint x: 993, endPoint y: 262, distance: 10.1
click at [996, 254] on select "**********" at bounding box center [970, 256] width 96 height 17
select select "**********"
click at [922, 248] on select "**********" at bounding box center [970, 256] width 96 height 17
click at [1046, 274] on div "**********" at bounding box center [1014, 284] width 206 height 72
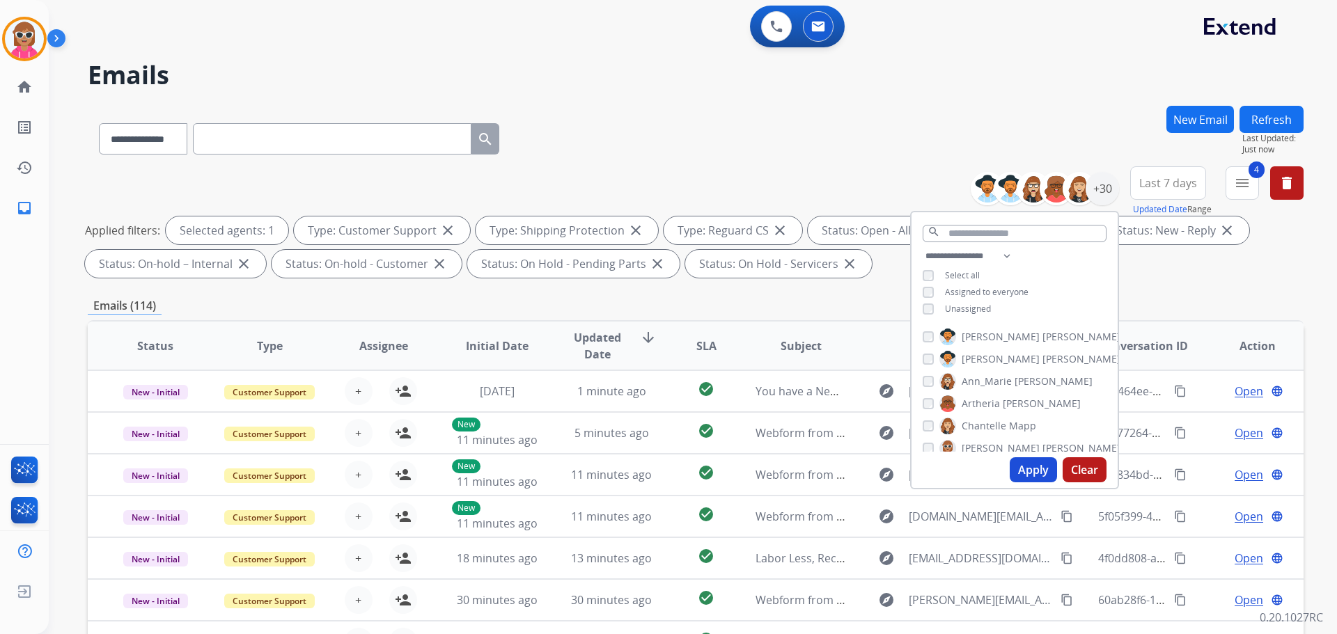
click at [1042, 341] on span "[PERSON_NAME]" at bounding box center [1081, 337] width 78 height 14
drag, startPoint x: 996, startPoint y: 361, endPoint x: 997, endPoint y: 369, distance: 7.7
click at [996, 362] on span "[PERSON_NAME]" at bounding box center [1000, 359] width 78 height 14
click at [998, 382] on span "Ann_Marie" at bounding box center [986, 382] width 50 height 14
click at [1003, 402] on span "[PERSON_NAME]" at bounding box center [1042, 404] width 78 height 14
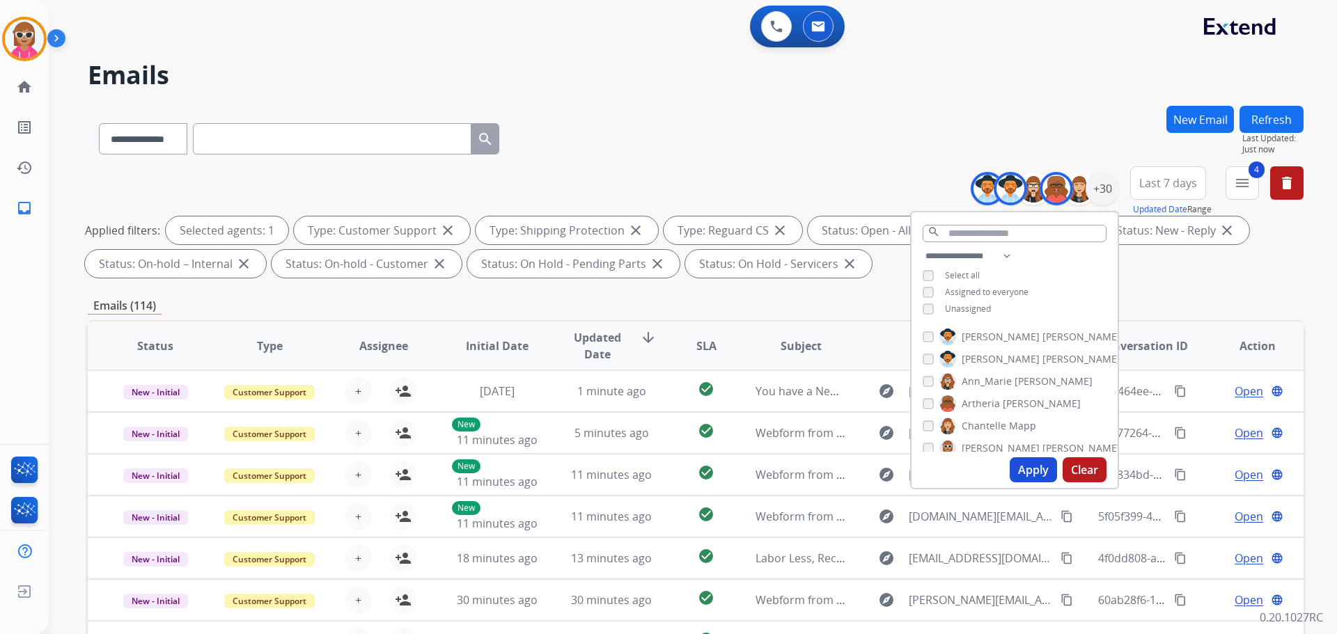
click at [1001, 381] on span "Ann_Marie" at bounding box center [986, 382] width 50 height 14
drag, startPoint x: 973, startPoint y: 423, endPoint x: 983, endPoint y: 461, distance: 39.0
click at [976, 427] on span "Chantelle" at bounding box center [983, 426] width 45 height 14
click at [970, 443] on span "[PERSON_NAME]" at bounding box center [1000, 448] width 78 height 14
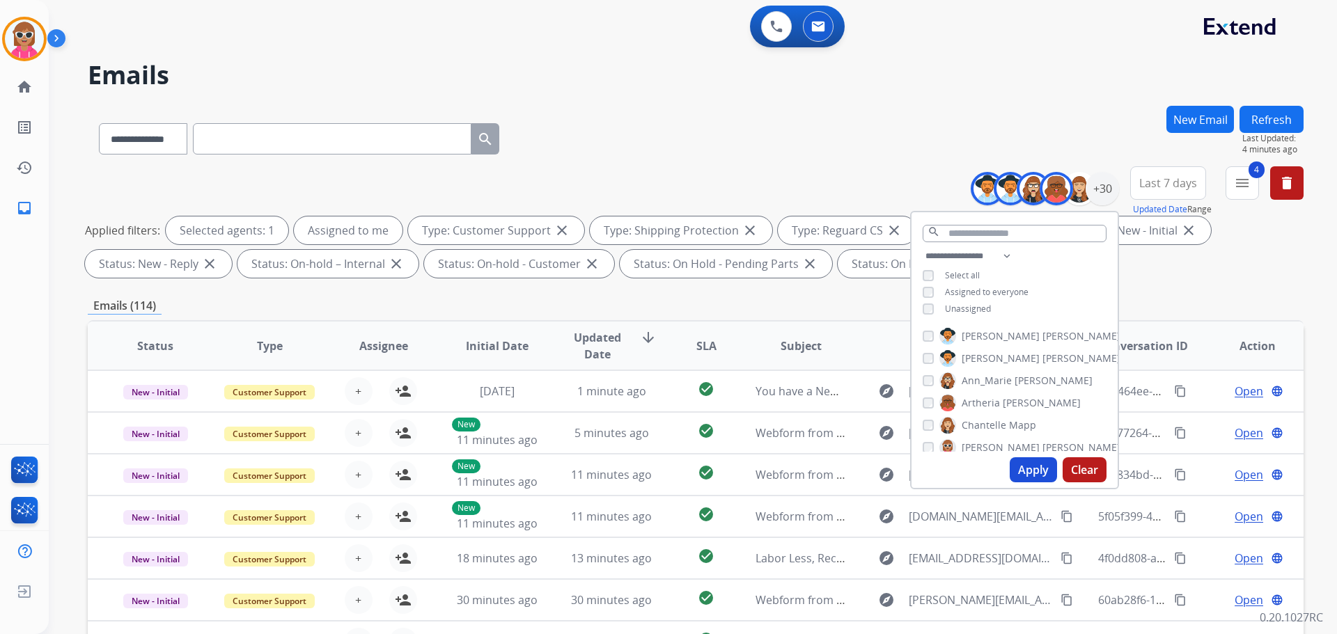
click at [964, 418] on span "Chantelle" at bounding box center [983, 425] width 45 height 14
click at [982, 395] on span "[PERSON_NAME]" at bounding box center [1000, 400] width 78 height 14
click at [1042, 423] on span "Solaazo" at bounding box center [1060, 423] width 36 height 14
click at [989, 444] on span "Deambrana" at bounding box center [988, 445] width 55 height 14
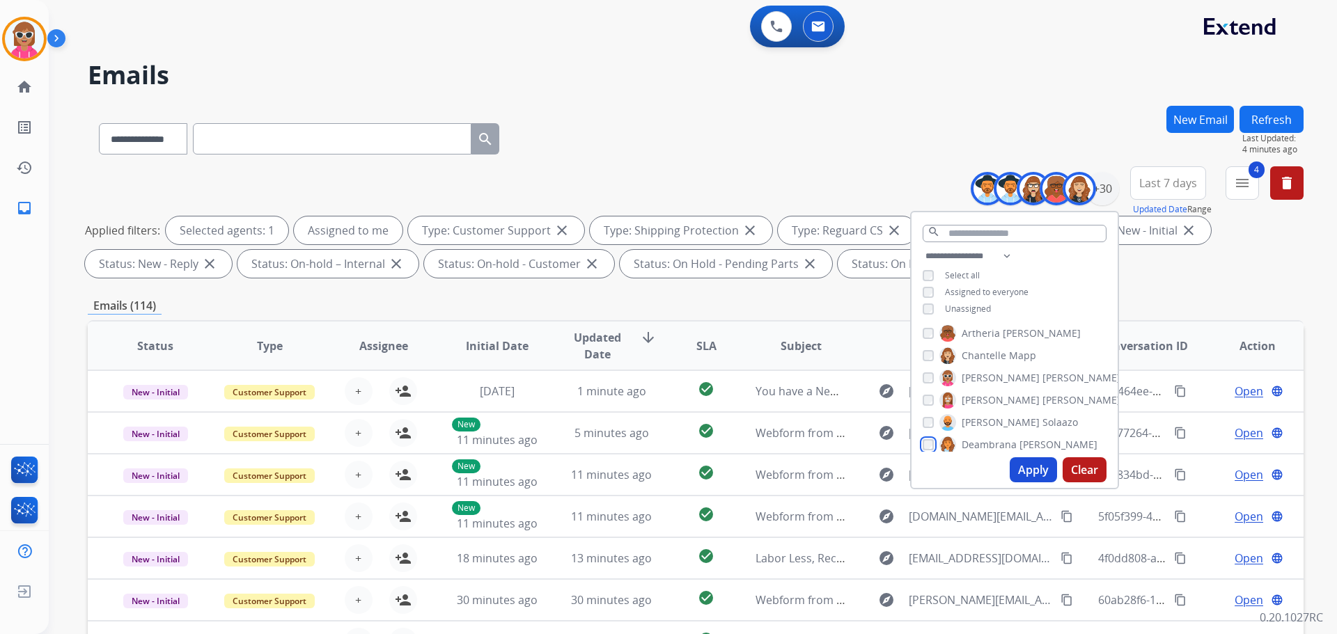
scroll to position [140, 0]
click at [980, 399] on span "DeShawn" at bounding box center [983, 398] width 44 height 14
click at [984, 420] on span "Farah" at bounding box center [974, 420] width 26 height 14
click at [986, 439] on span "Harmony" at bounding box center [982, 442] width 42 height 14
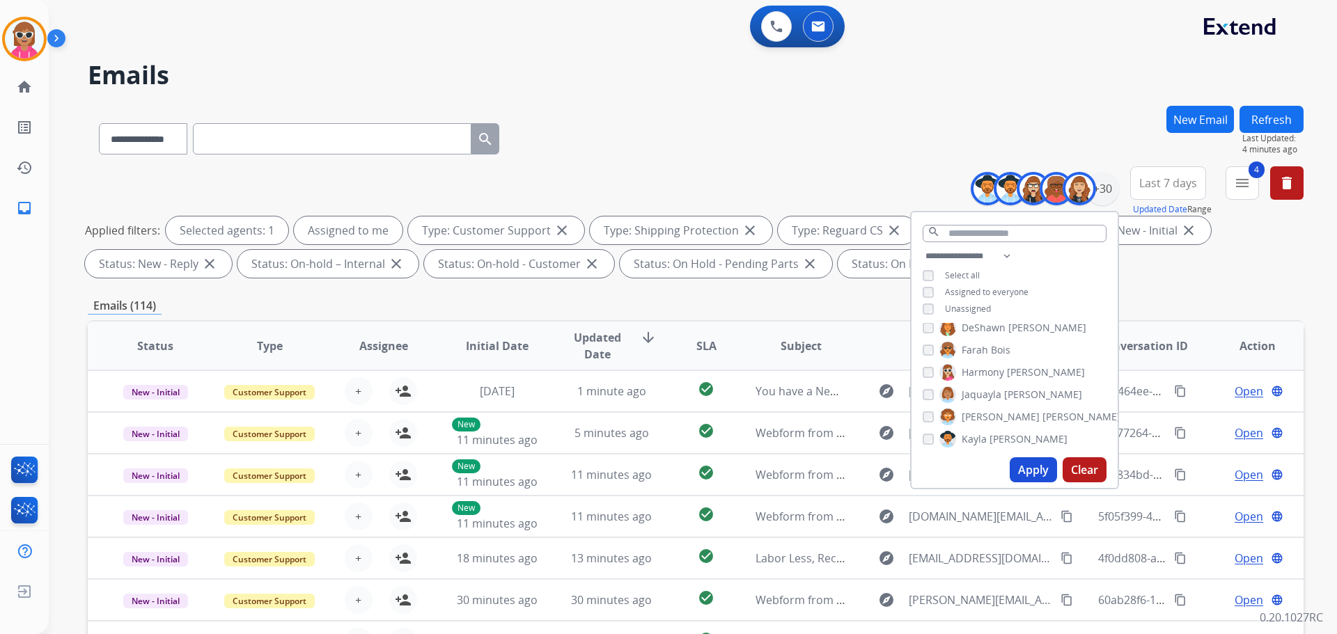
click at [975, 393] on span "Jaquayla" at bounding box center [981, 395] width 40 height 14
click at [971, 411] on span "[PERSON_NAME]" at bounding box center [1000, 417] width 78 height 14
click at [977, 437] on span "Kayla" at bounding box center [973, 439] width 25 height 14
click at [1042, 395] on span "[PERSON_NAME]" at bounding box center [1081, 392] width 78 height 14
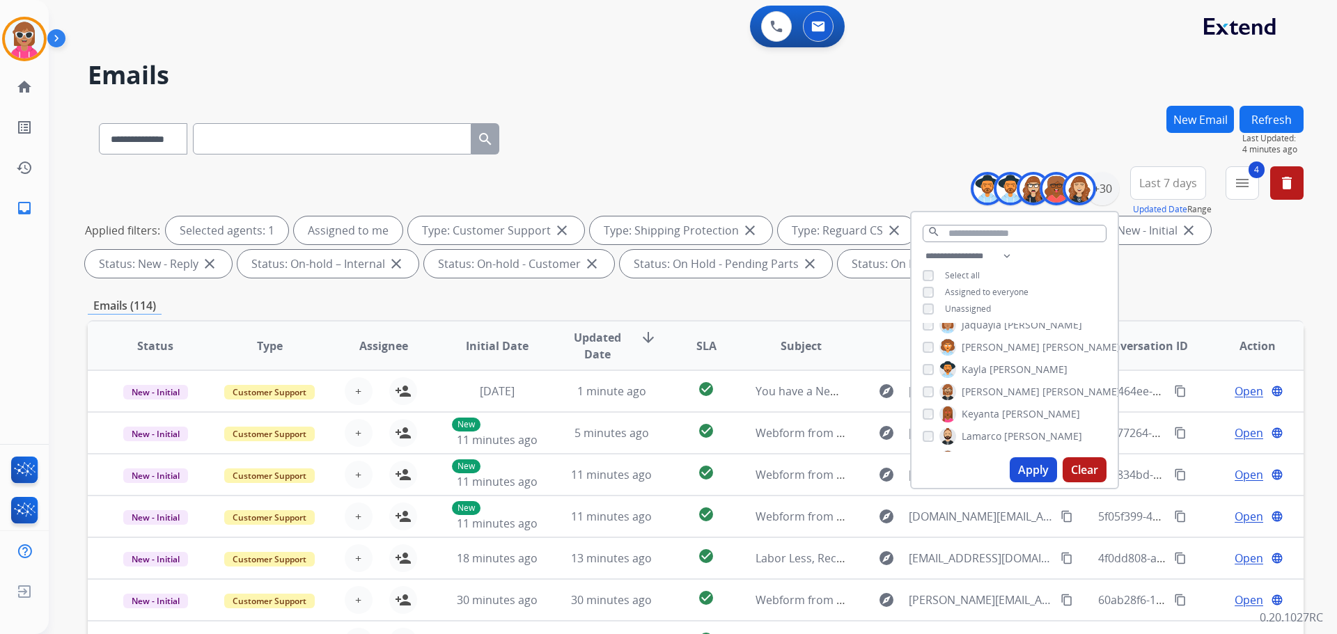
drag, startPoint x: 989, startPoint y: 417, endPoint x: 989, endPoint y: 432, distance: 14.6
click at [989, 418] on span "Keyanta" at bounding box center [980, 414] width 38 height 14
click at [989, 435] on span "Lamarco" at bounding box center [981, 437] width 40 height 14
click at [973, 378] on div "[PERSON_NAME] [PERSON_NAME] [PERSON_NAME] [PERSON_NAME] [PERSON_NAME] [PERSON_N…" at bounding box center [1014, 387] width 206 height 129
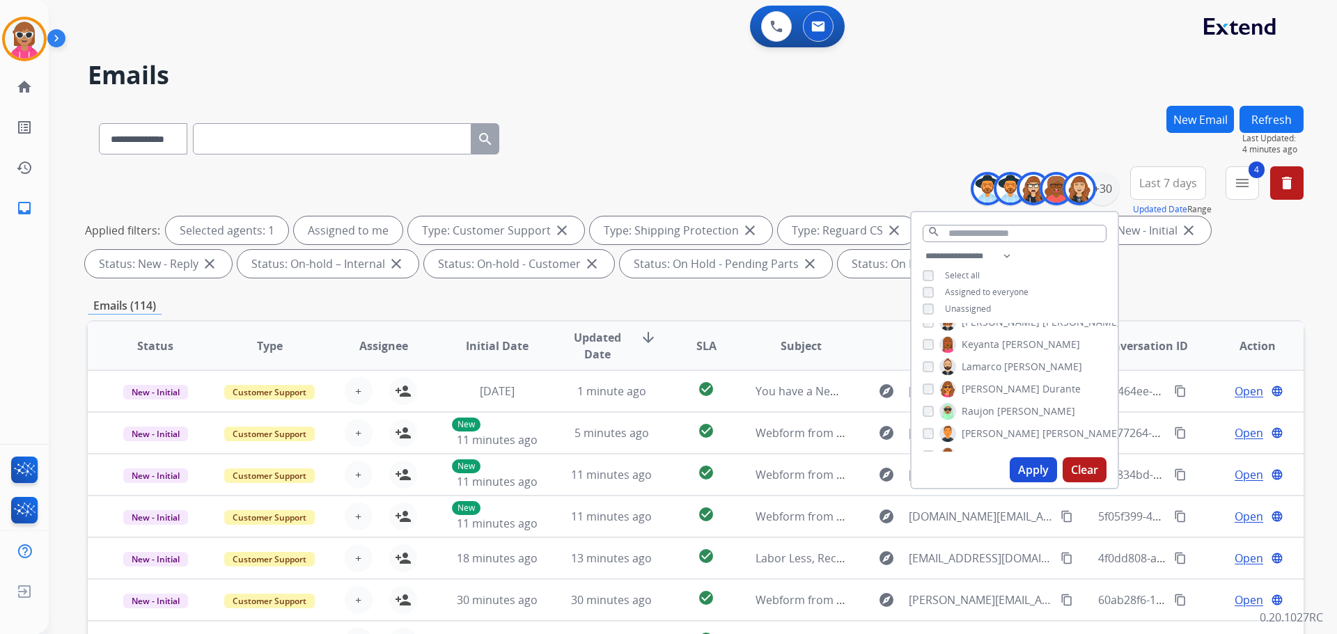
click at [975, 386] on span "[PERSON_NAME]" at bounding box center [1000, 389] width 78 height 14
click at [982, 416] on span "Raujon" at bounding box center [977, 411] width 33 height 14
click at [984, 437] on span "[PERSON_NAME]" at bounding box center [1000, 434] width 78 height 14
click at [975, 412] on span "Raujon" at bounding box center [977, 411] width 33 height 14
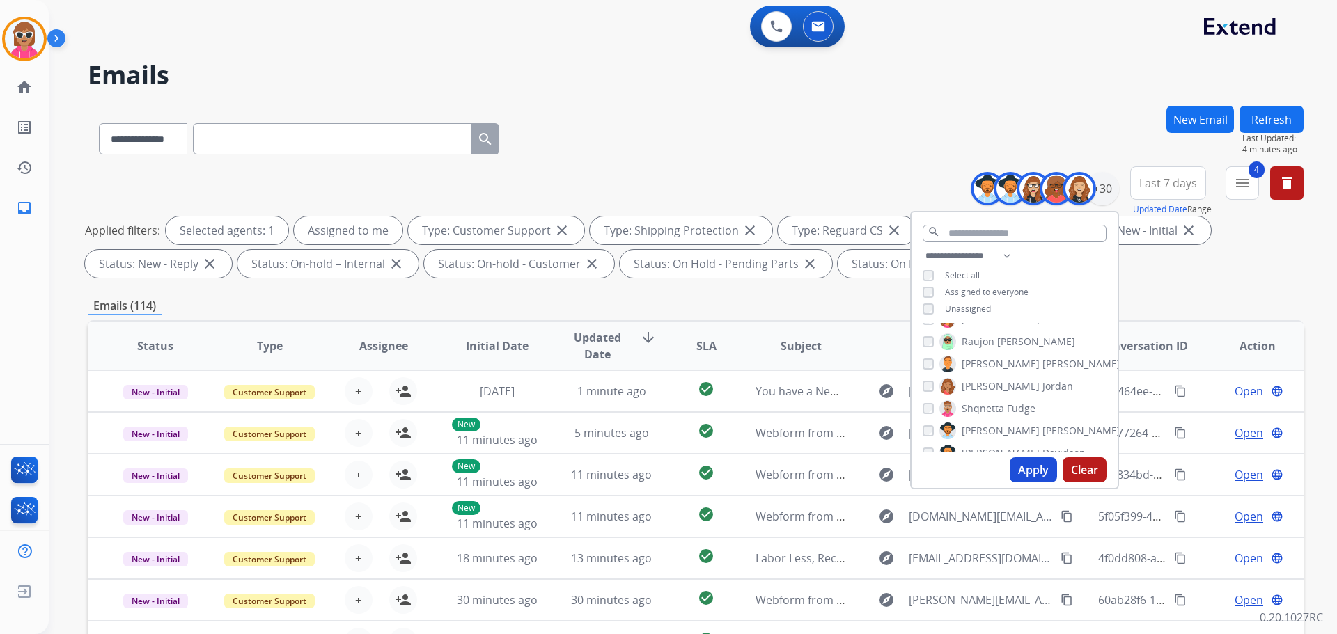
click at [973, 379] on span "[PERSON_NAME]" at bounding box center [1000, 386] width 78 height 14
drag, startPoint x: 976, startPoint y: 406, endPoint x: 979, endPoint y: 420, distance: 14.9
click at [976, 407] on span "Shqnetta" at bounding box center [982, 409] width 42 height 14
drag, startPoint x: 979, startPoint y: 425, endPoint x: 984, endPoint y: 444, distance: 19.6
click at [981, 430] on span "[PERSON_NAME]" at bounding box center [1000, 431] width 78 height 14
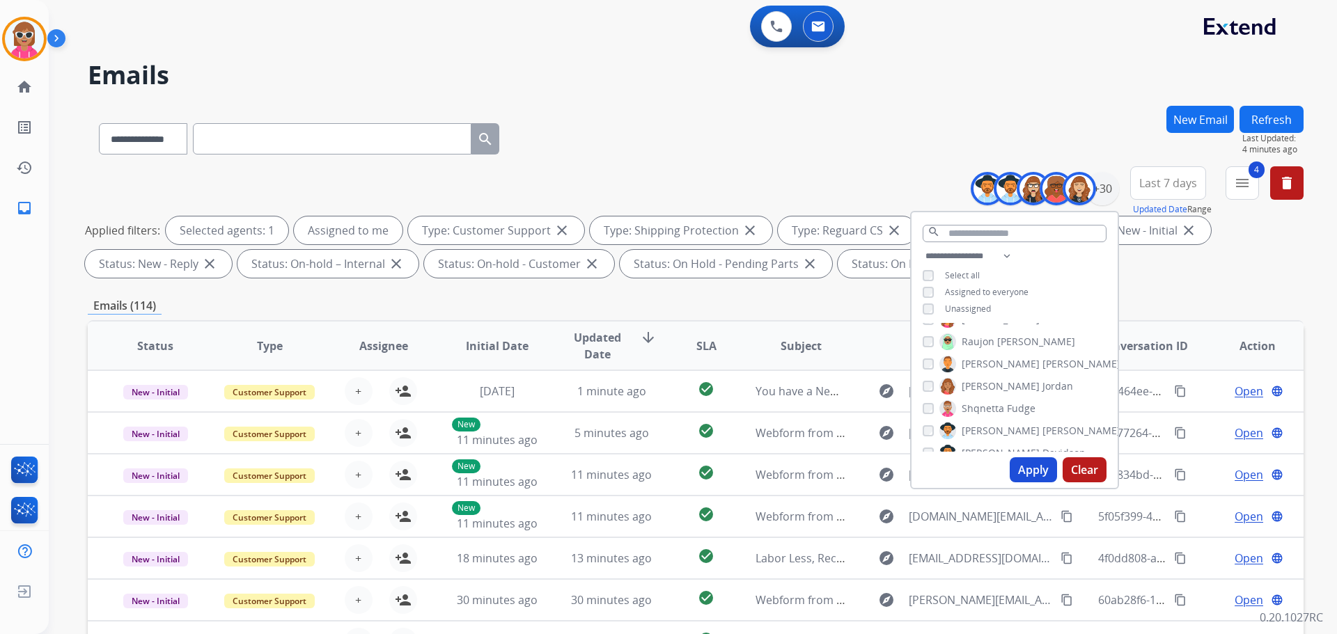
click at [984, 446] on span "[PERSON_NAME]" at bounding box center [1000, 453] width 78 height 14
click at [977, 391] on div "[PERSON_NAME] [PERSON_NAME] [PERSON_NAME] [PERSON_NAME] [PERSON_NAME] [PERSON_N…" at bounding box center [1014, 387] width 206 height 129
drag, startPoint x: 977, startPoint y: 395, endPoint x: 982, endPoint y: 416, distance: 21.4
click at [979, 397] on span "[PERSON_NAME]" at bounding box center [1000, 400] width 78 height 14
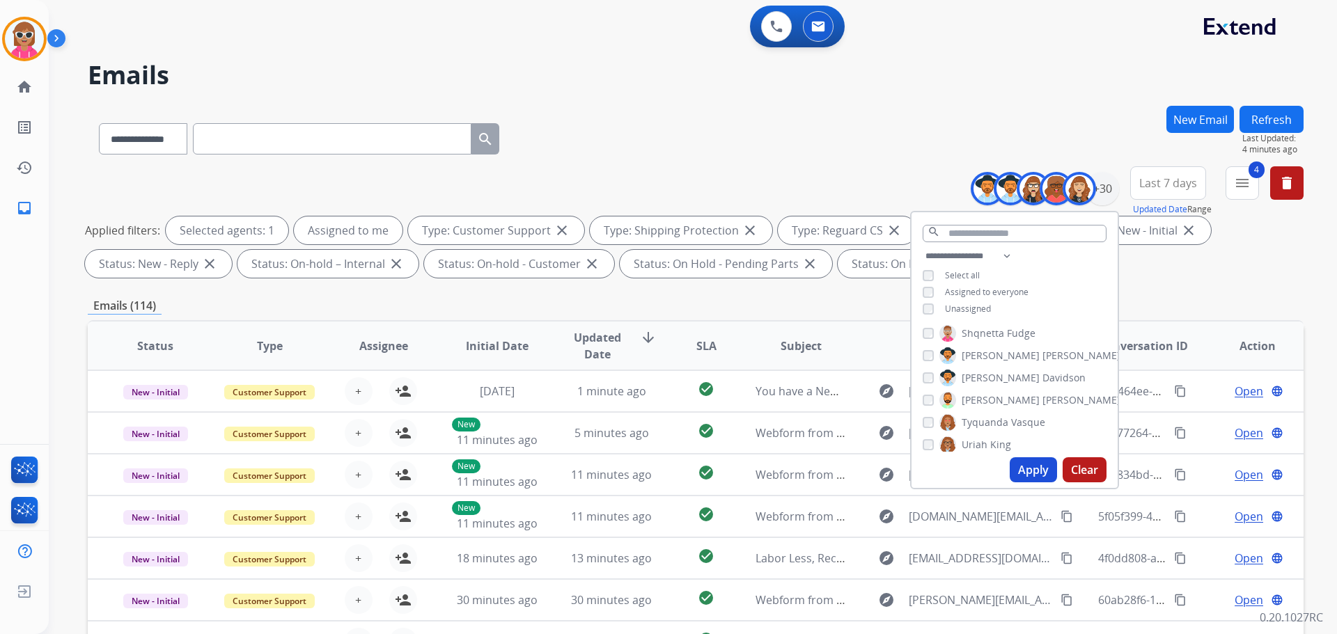
drag, startPoint x: 982, startPoint y: 420, endPoint x: 984, endPoint y: 432, distance: 12.6
click at [982, 420] on span "Tyquanda" at bounding box center [984, 423] width 47 height 14
click at [983, 438] on span "Uriah" at bounding box center [974, 445] width 26 height 14
drag, startPoint x: 979, startPoint y: 408, endPoint x: 987, endPoint y: 425, distance: 19.3
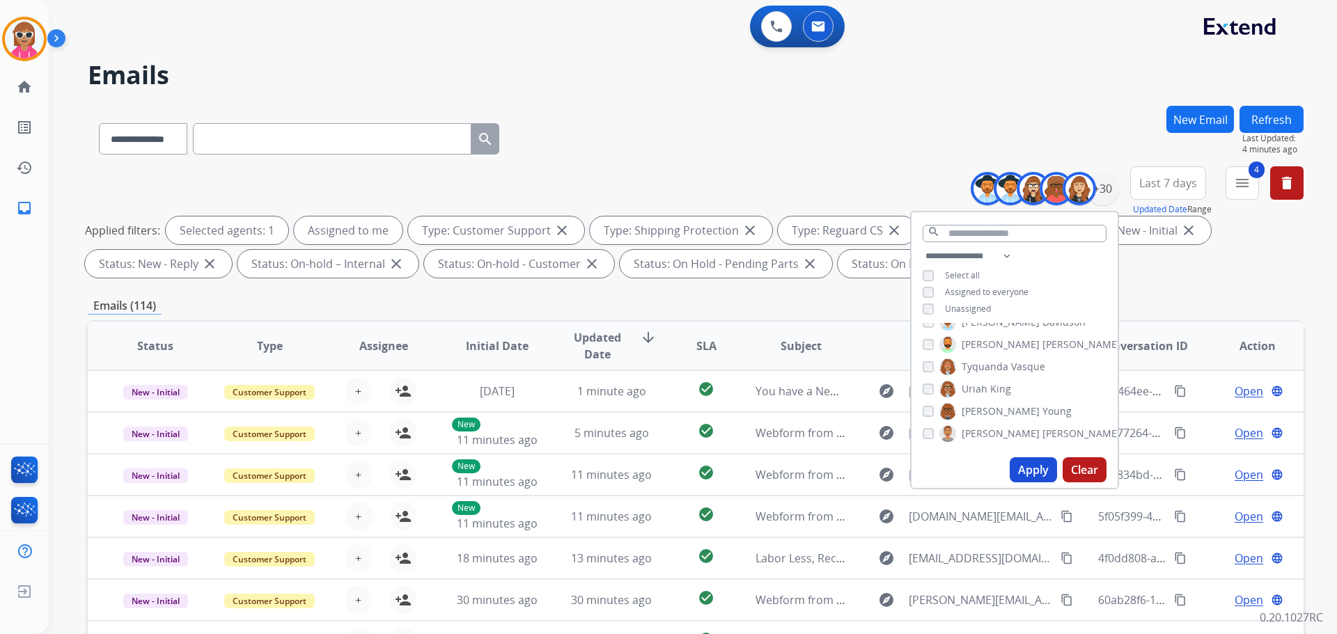
click at [983, 412] on span "[PERSON_NAME]" at bounding box center [1000, 411] width 78 height 14
click at [986, 431] on span "[PERSON_NAME]" at bounding box center [1000, 434] width 78 height 14
click at [981, 410] on span "[PERSON_NAME]" at bounding box center [1000, 411] width 78 height 14
click at [1021, 466] on button "Apply" at bounding box center [1032, 469] width 47 height 25
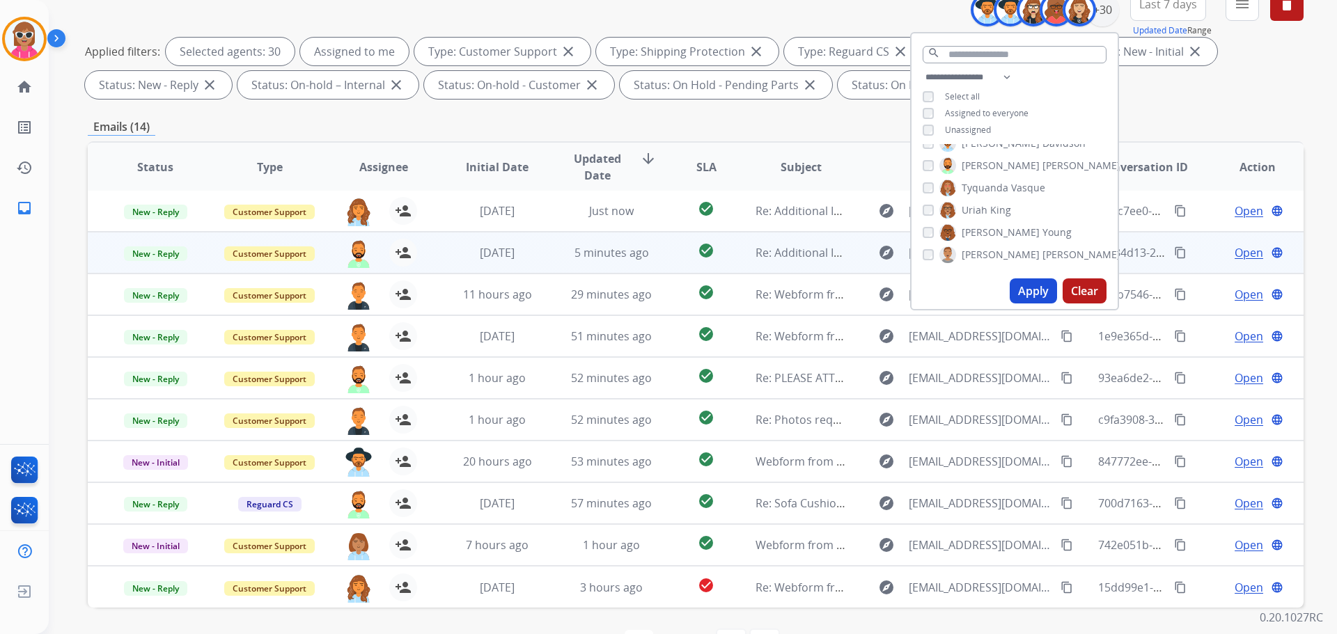
scroll to position [209, 0]
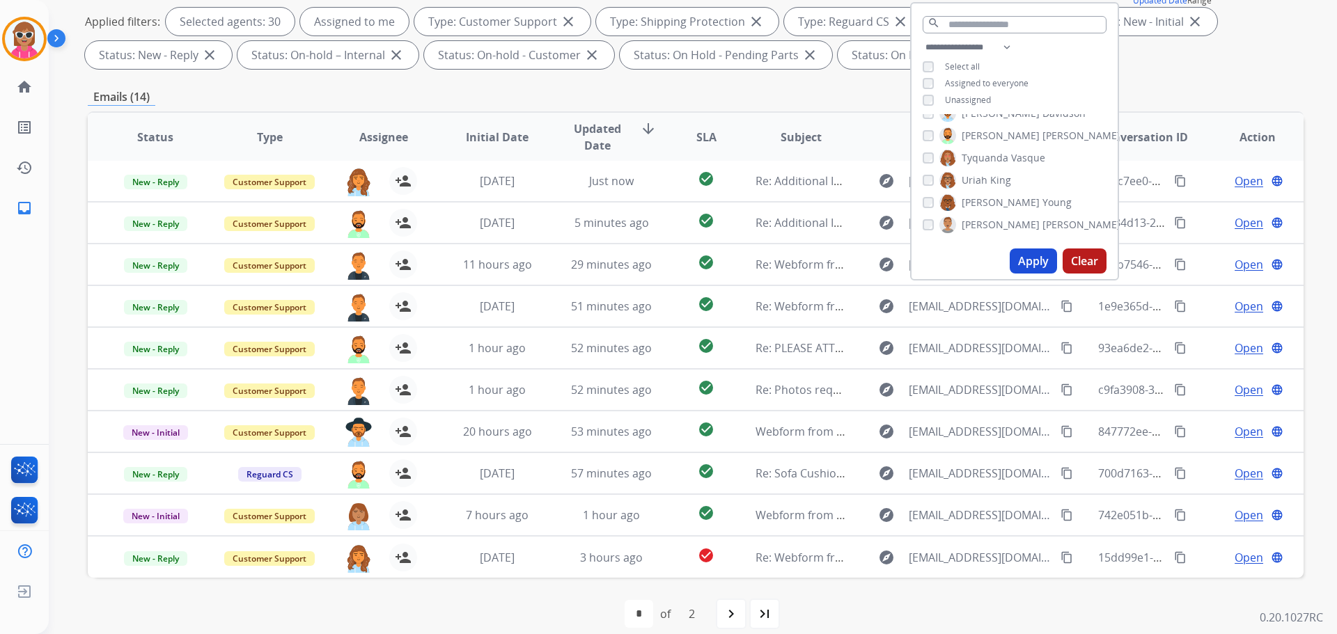
click at [734, 95] on div "Emails (14)" at bounding box center [696, 96] width 1216 height 17
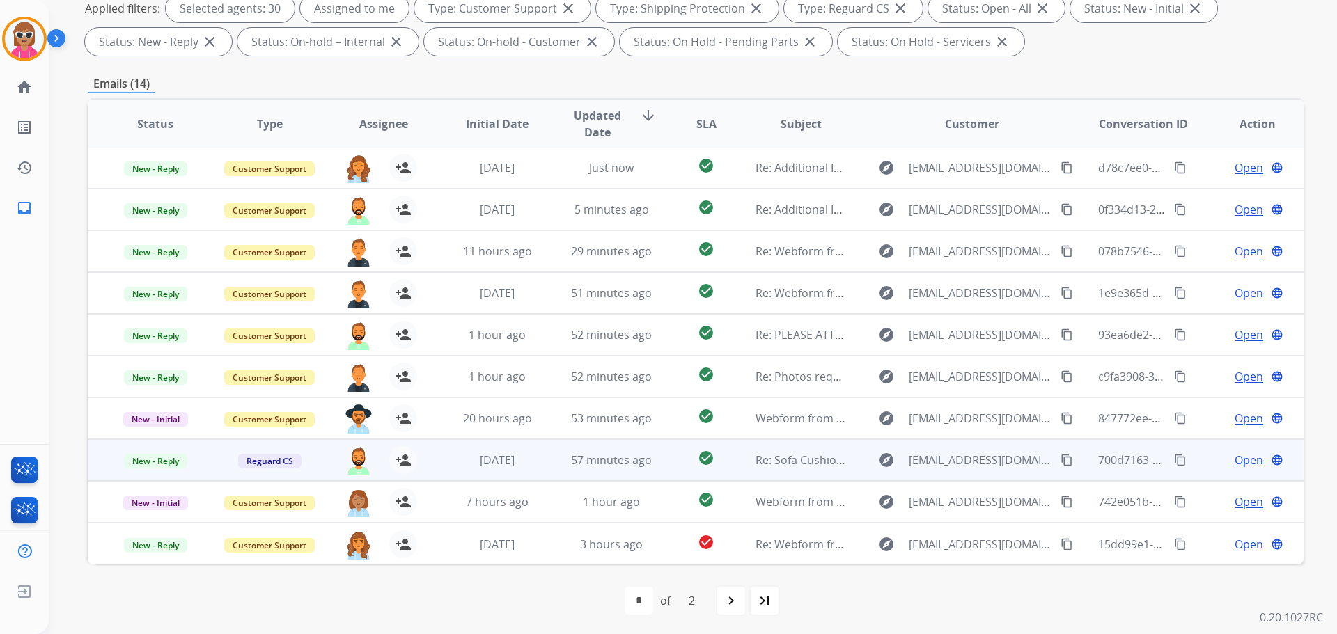
scroll to position [225, 0]
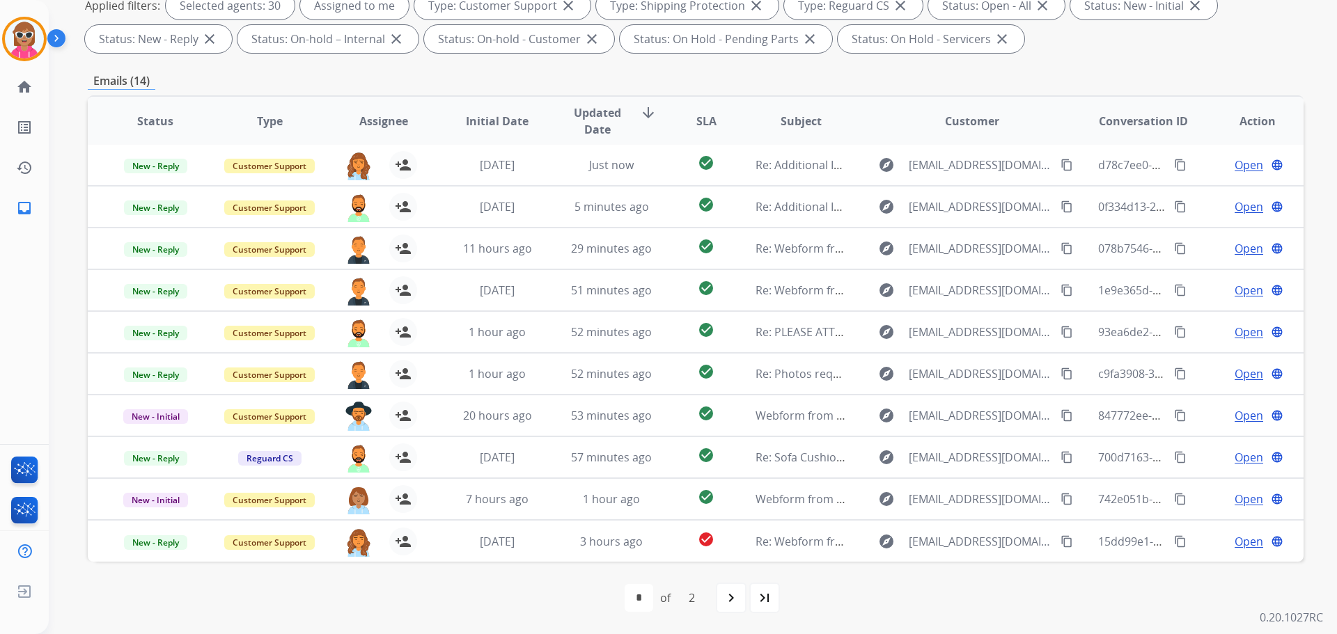
click at [372, 121] on span "Assignee" at bounding box center [383, 121] width 49 height 17
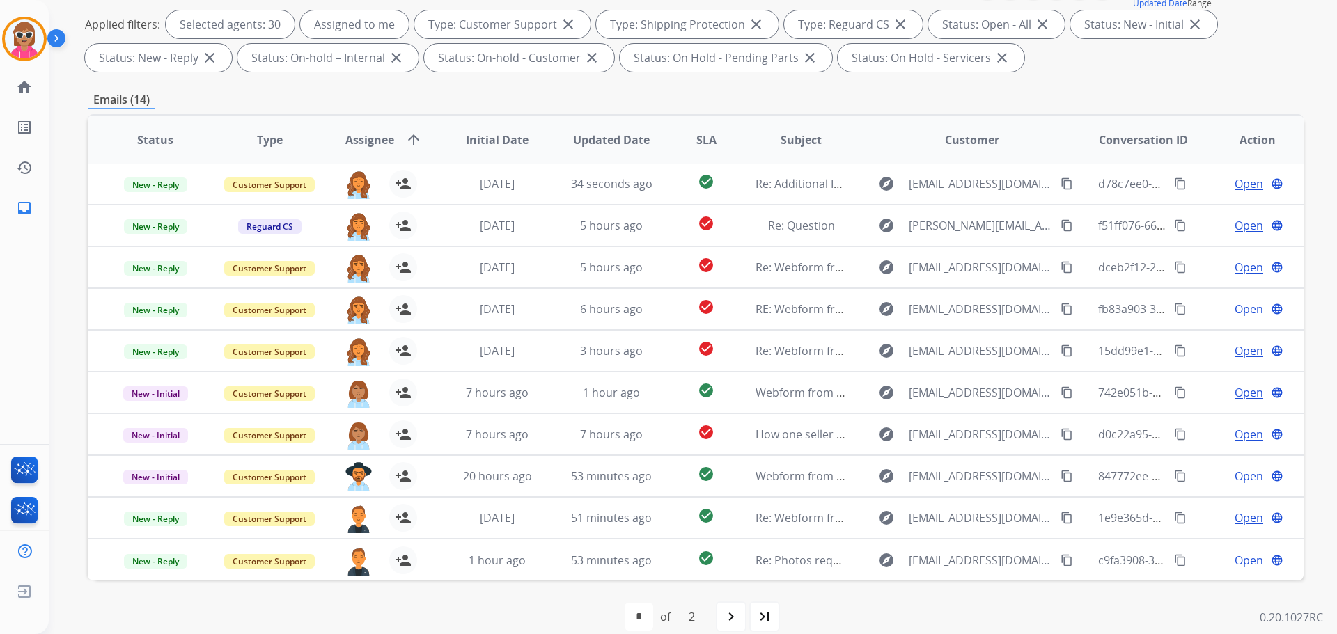
scroll to position [209, 0]
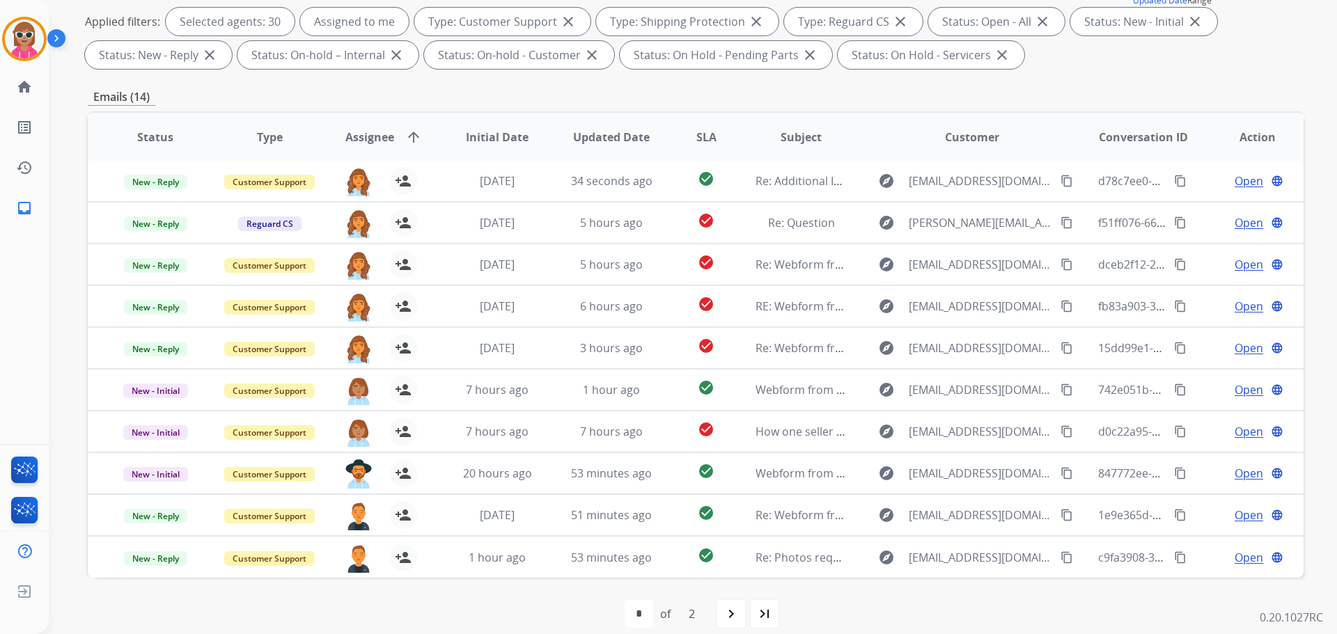
click at [710, 607] on div "first_page navigate_before * * of 2 navigate_next last_page" at bounding box center [696, 614] width 1216 height 28
drag, startPoint x: 728, startPoint y: 606, endPoint x: 721, endPoint y: 598, distance: 10.9
click at [728, 608] on mat-icon "navigate_next" at bounding box center [731, 614] width 17 height 17
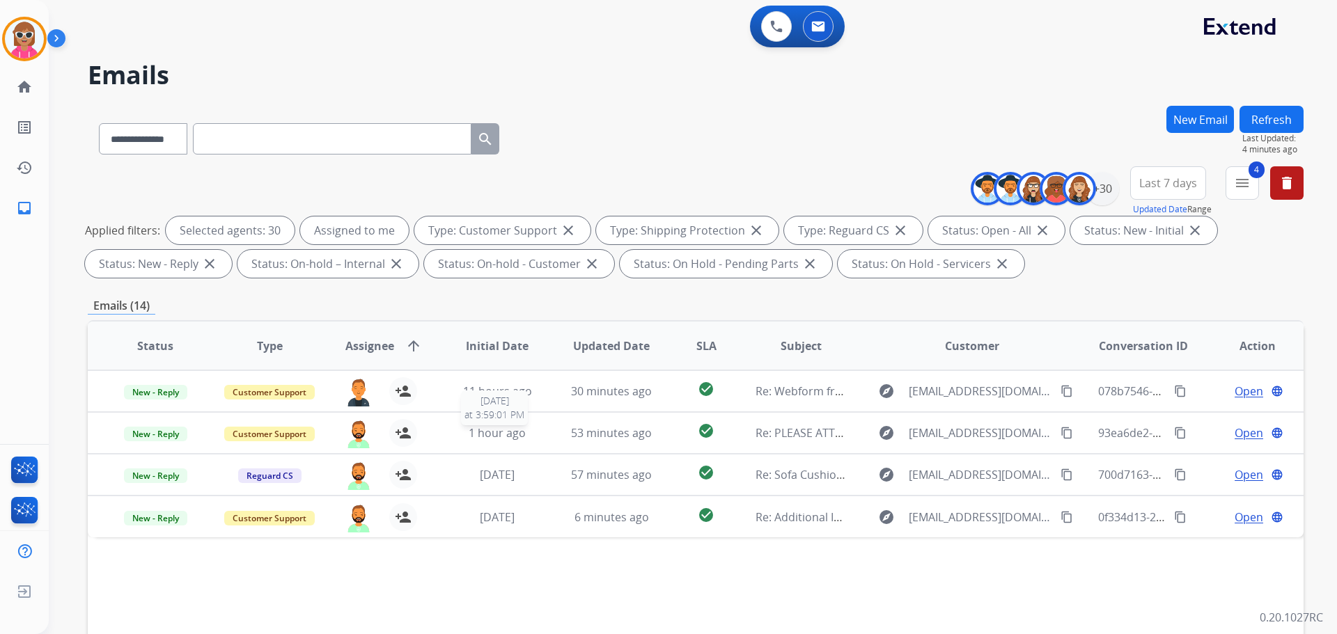
scroll to position [0, 0]
click at [1255, 110] on button "Refresh" at bounding box center [1271, 119] width 64 height 27
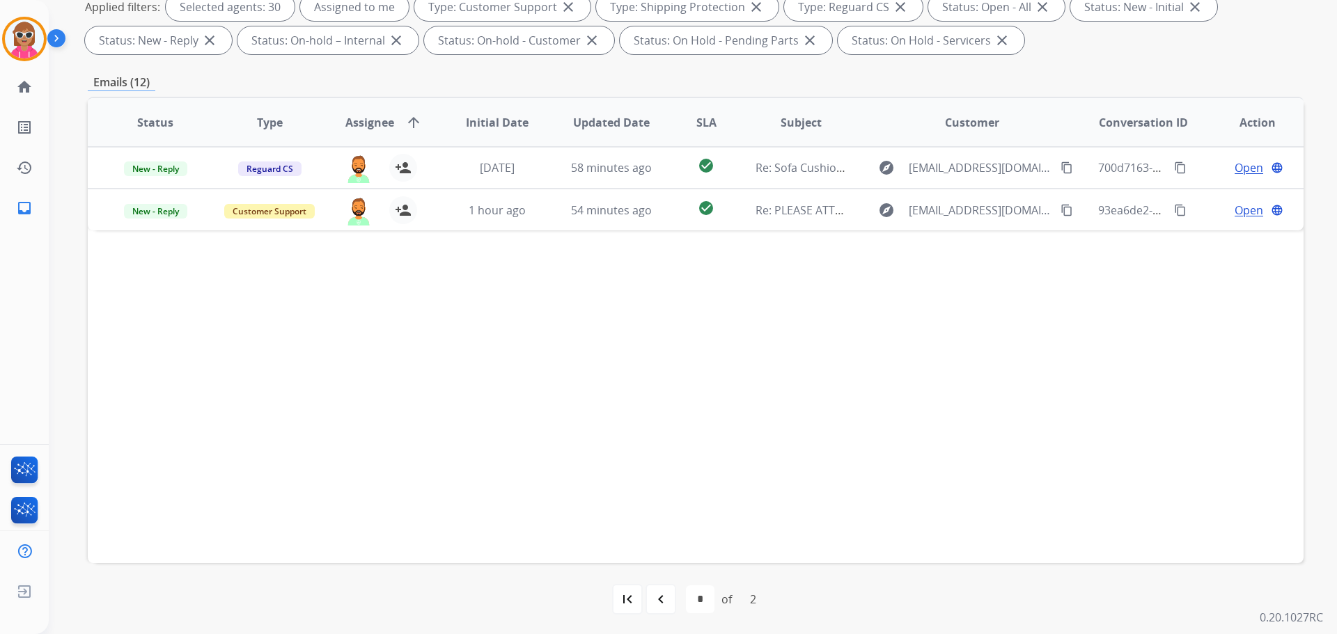
scroll to position [225, 0]
click at [654, 606] on mat-icon "navigate_before" at bounding box center [660, 598] width 17 height 17
select select "*"
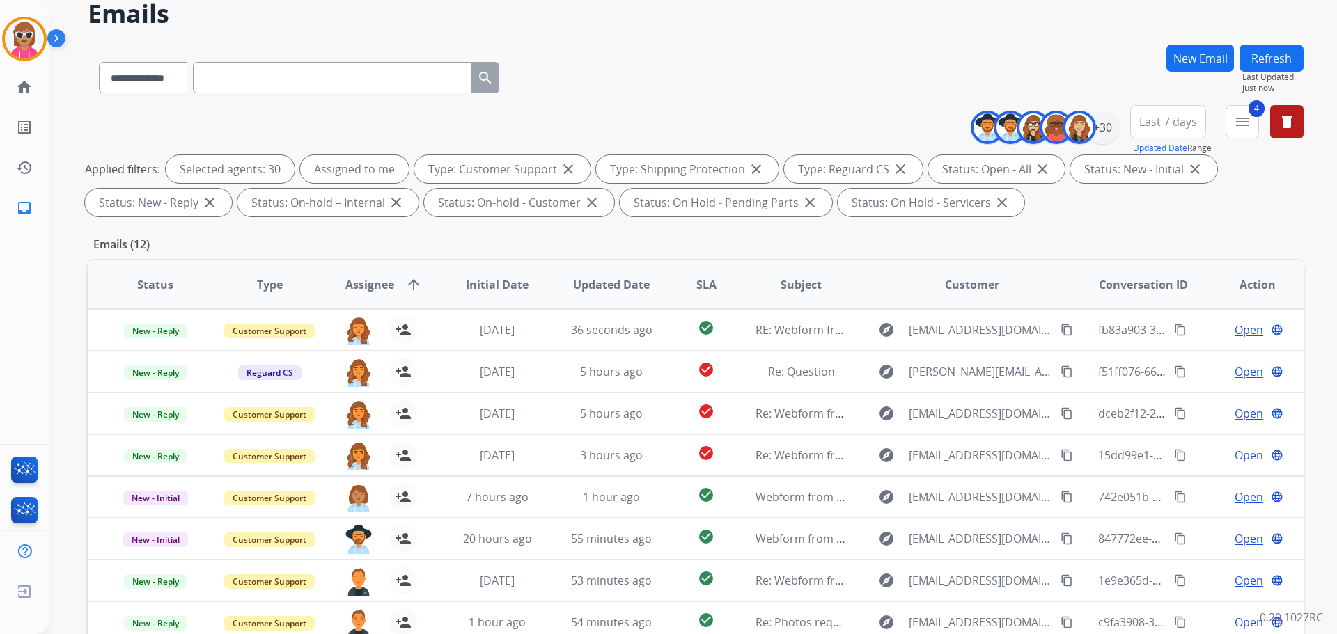
scroll to position [0, 0]
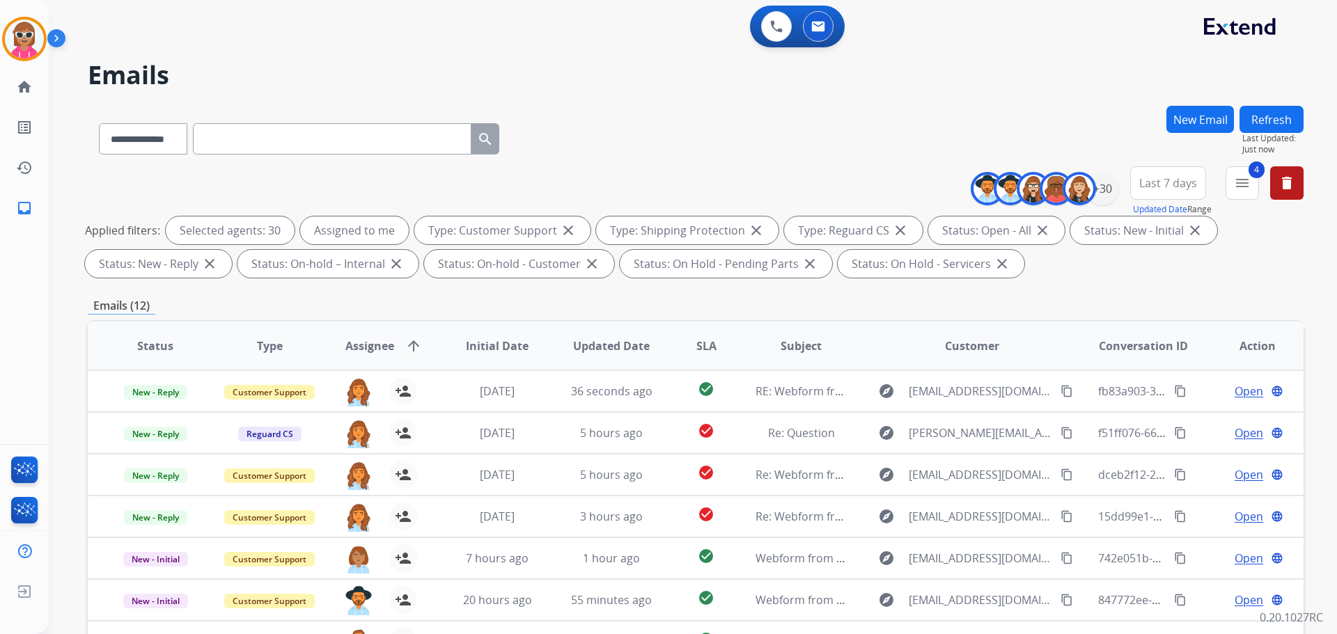
click at [1274, 109] on button "Refresh" at bounding box center [1271, 119] width 64 height 27
click at [1261, 127] on button "Refresh" at bounding box center [1271, 119] width 64 height 27
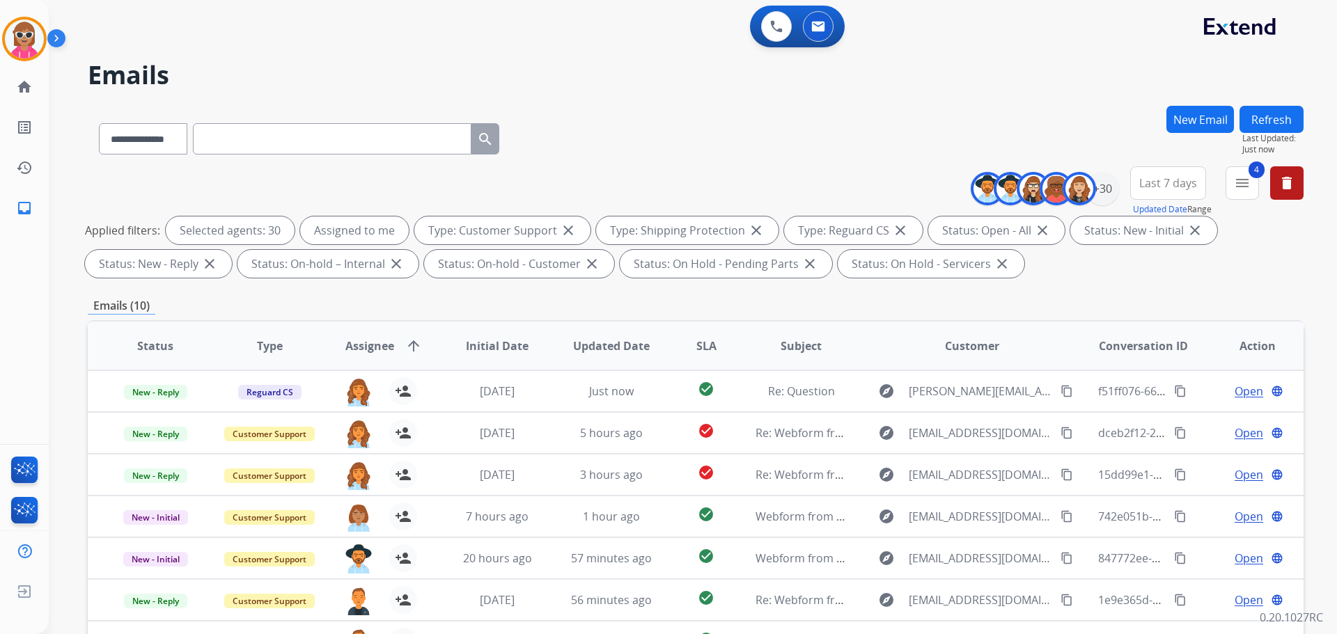
click at [1263, 115] on button "Refresh" at bounding box center [1271, 119] width 64 height 27
click at [1279, 118] on button "Refresh" at bounding box center [1271, 119] width 64 height 27
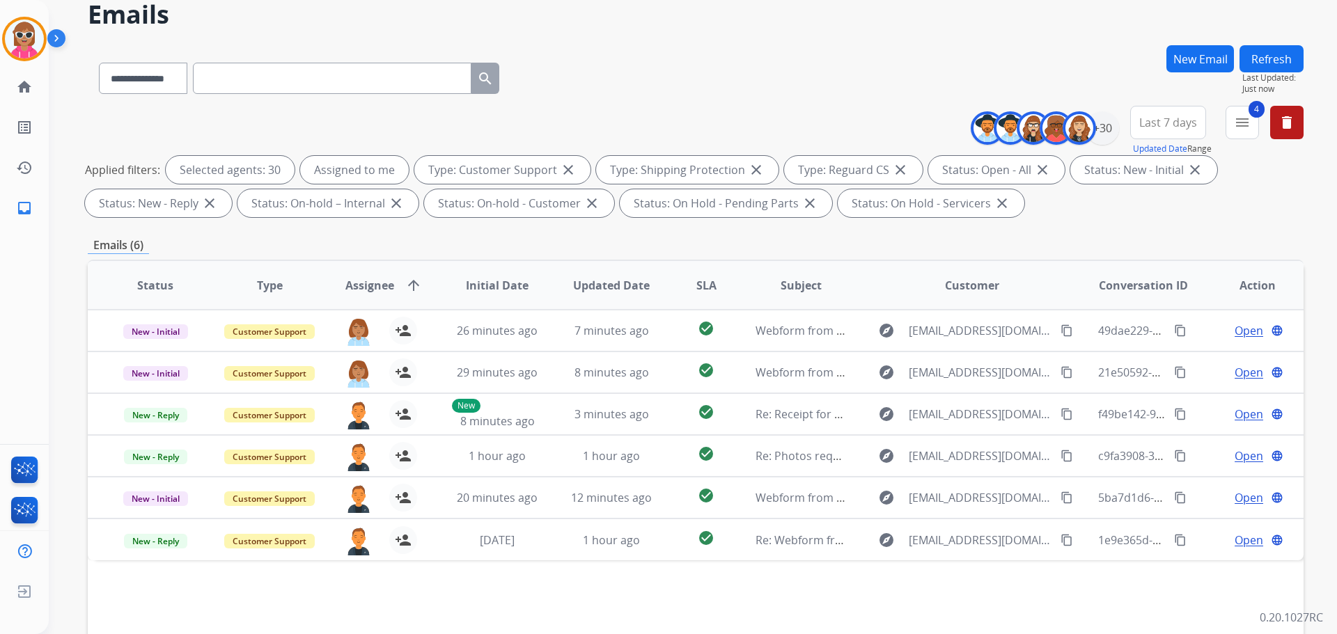
scroll to position [16, 0]
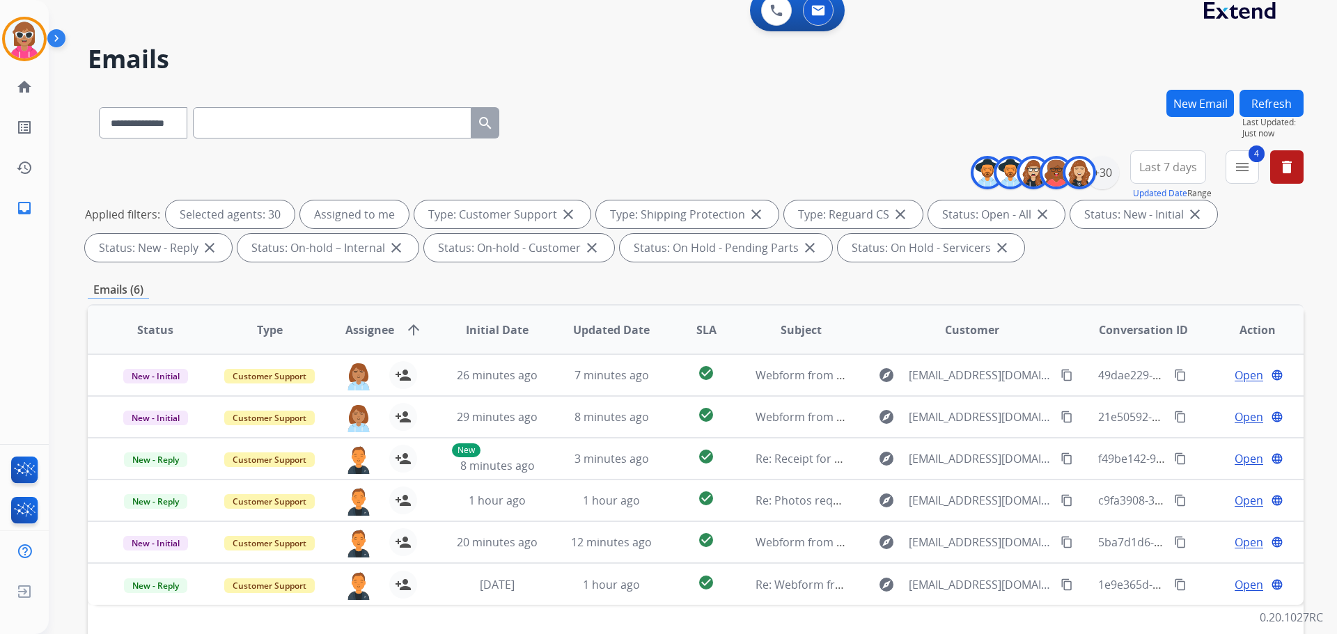
click at [1275, 102] on button "Refresh" at bounding box center [1271, 103] width 64 height 27
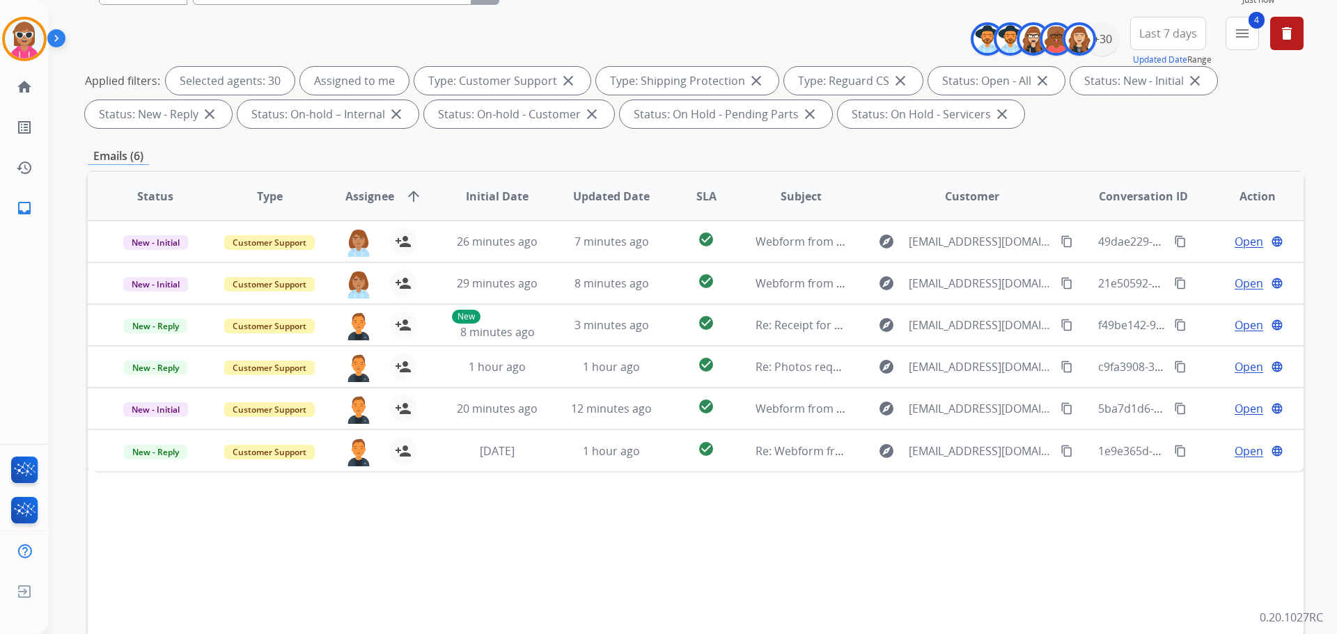
scroll to position [0, 0]
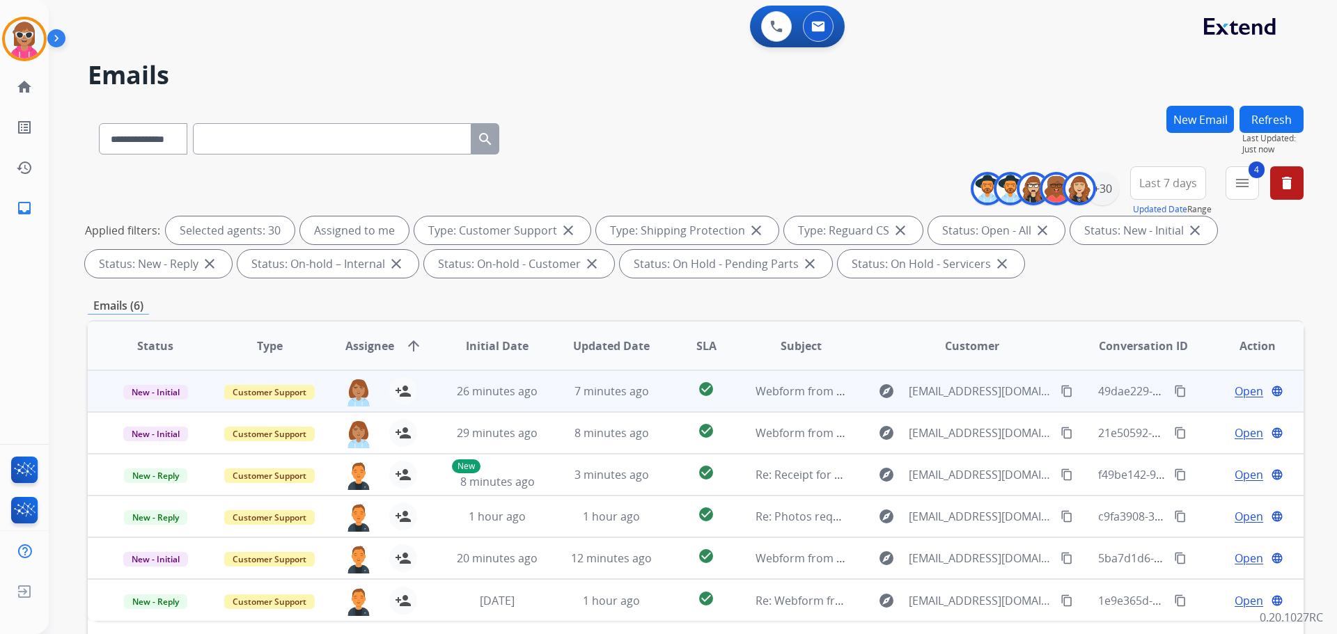
click at [1238, 395] on span "Open" at bounding box center [1248, 391] width 29 height 17
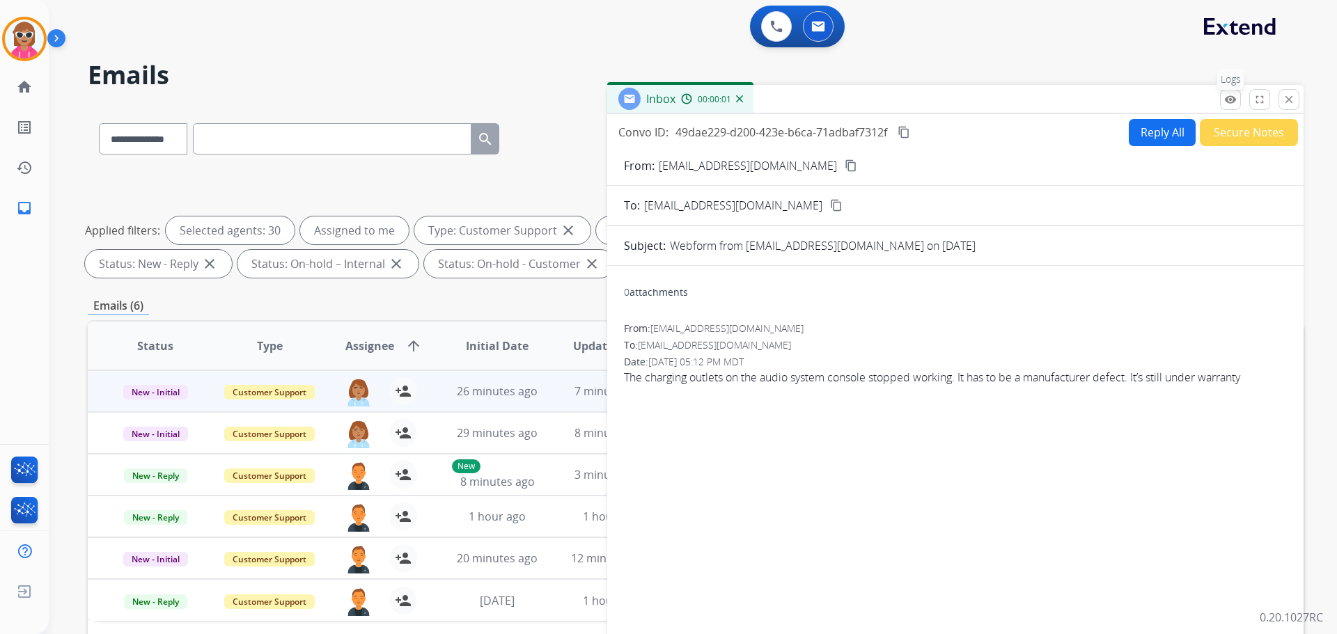
click at [1231, 102] on mat-icon "remove_red_eye" at bounding box center [1230, 99] width 13 height 13
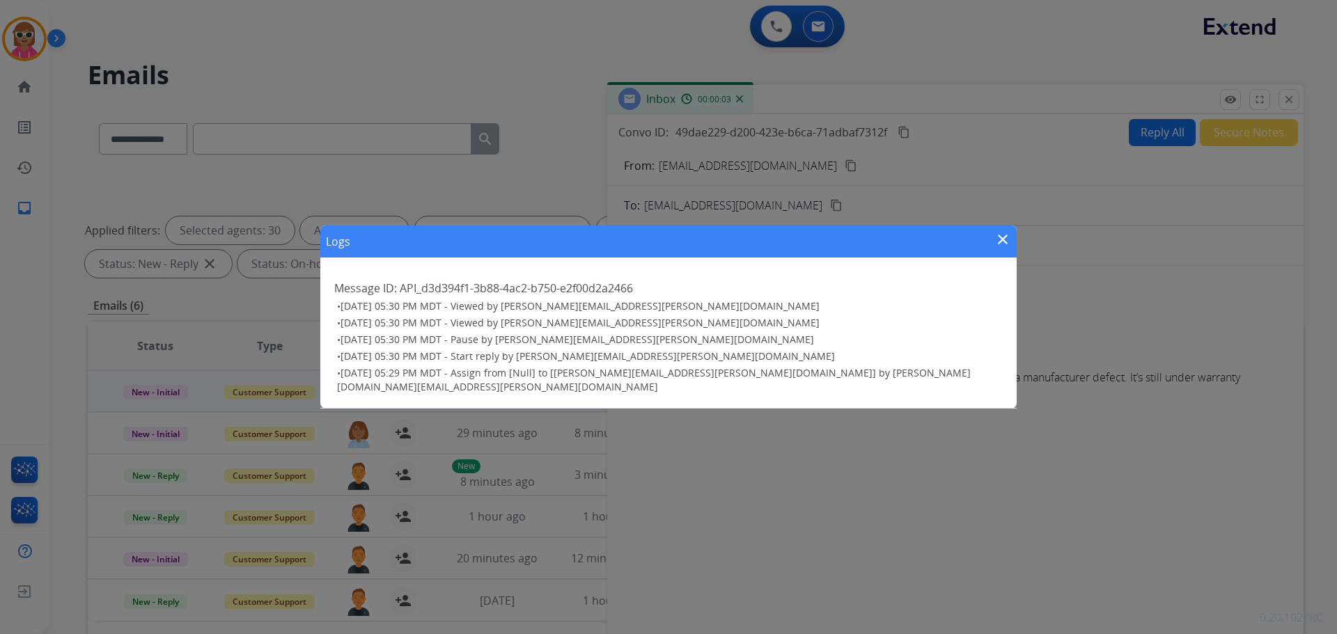
click at [997, 242] on mat-icon "close" at bounding box center [1002, 239] width 17 height 17
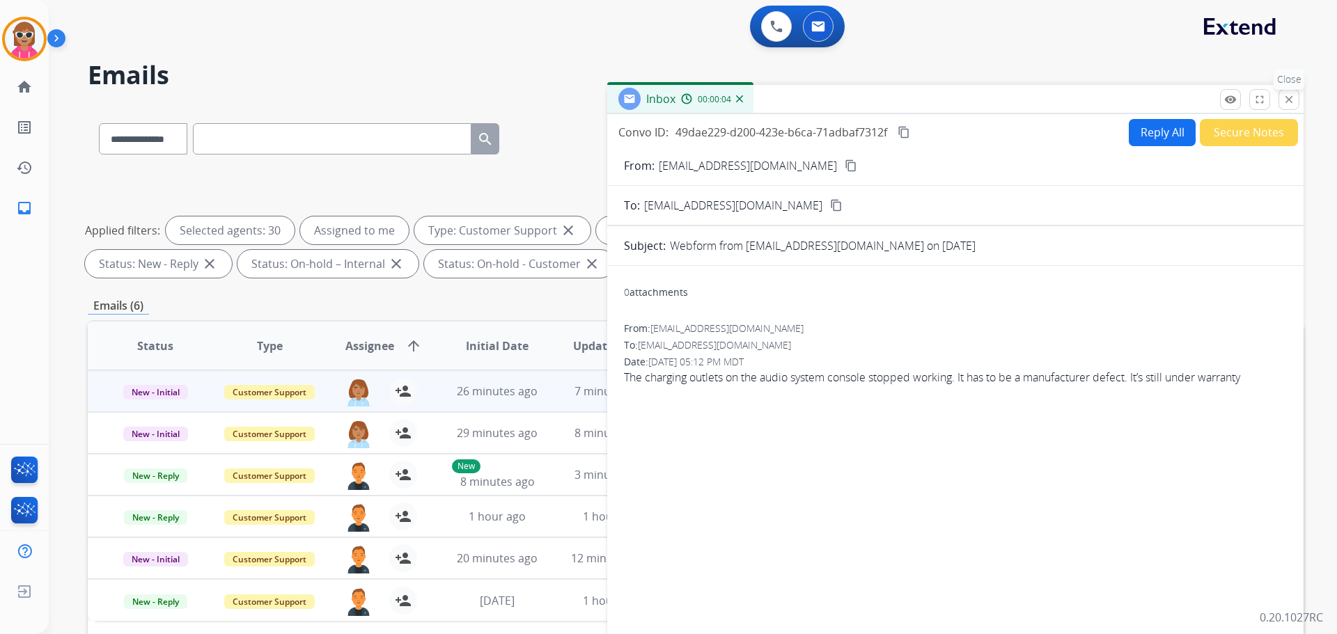
click at [1291, 100] on mat-icon "close" at bounding box center [1288, 99] width 13 height 13
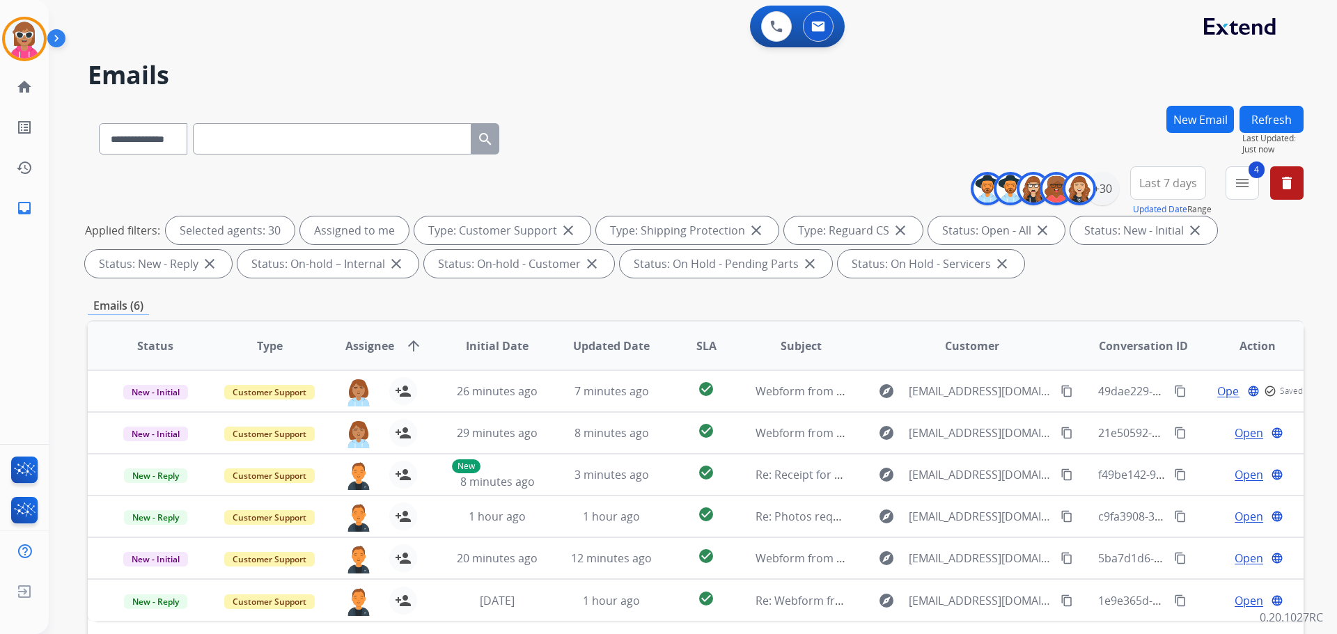
click at [1276, 117] on button "Refresh" at bounding box center [1271, 119] width 64 height 27
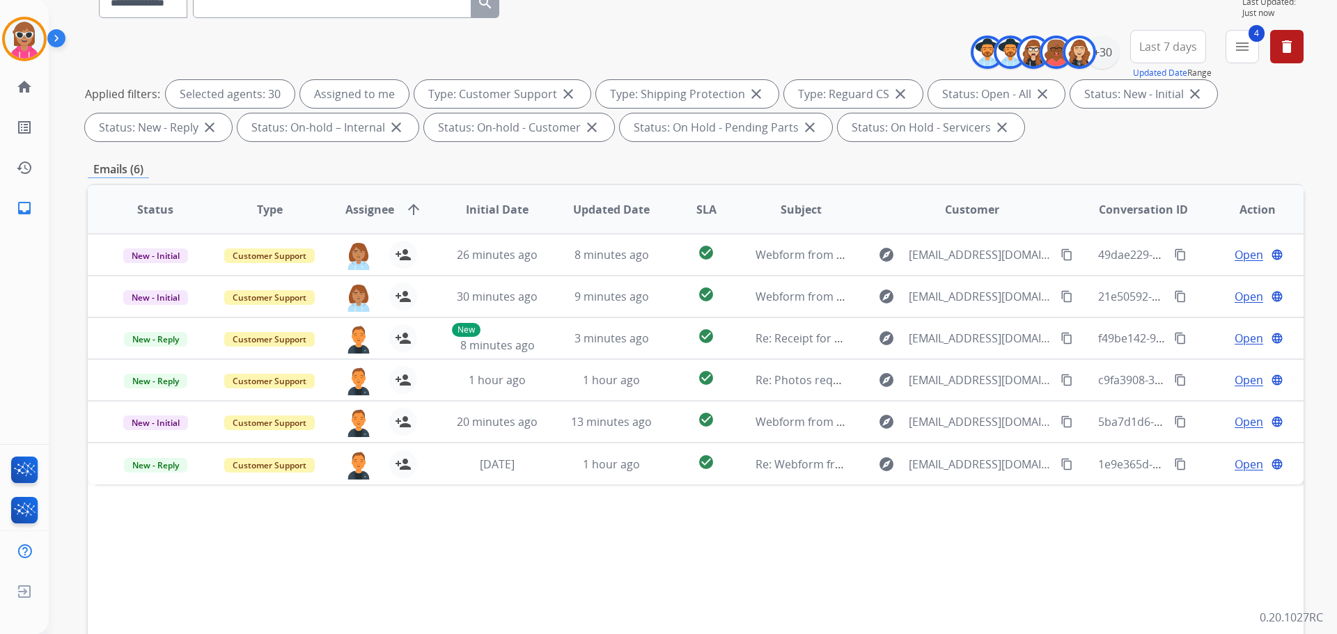
scroll to position [225, 0]
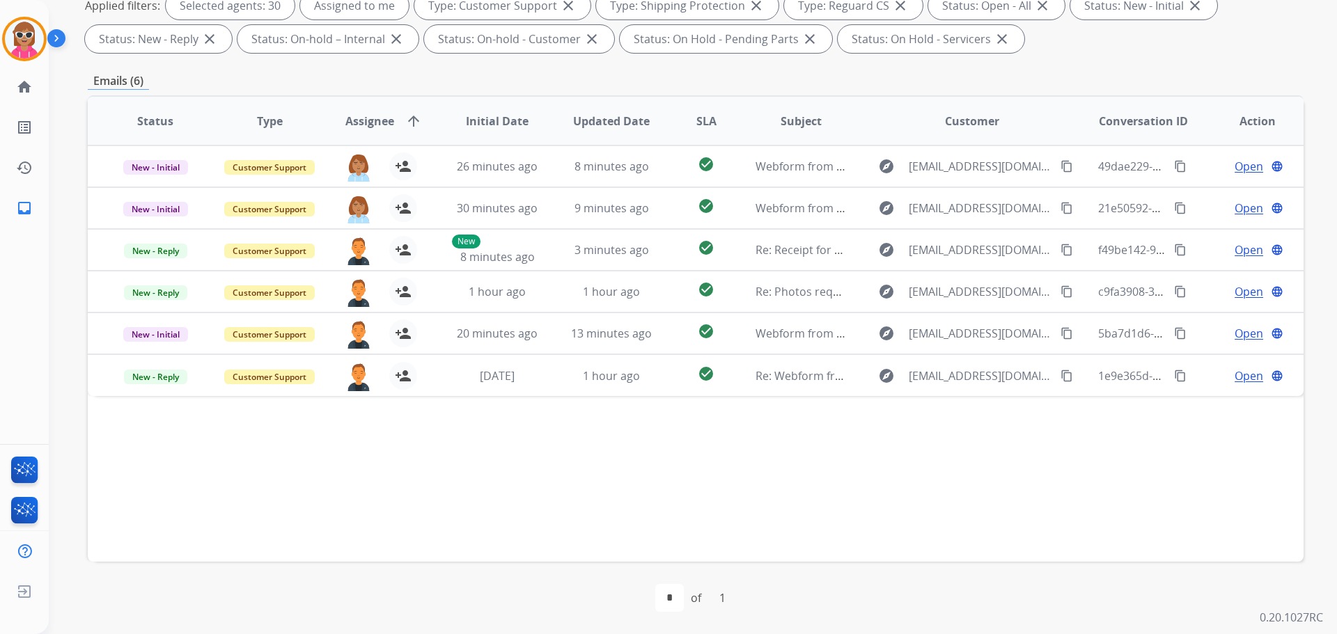
click at [492, 582] on div "first_page navigate_before * of 1 navigate_next last_page" at bounding box center [696, 598] width 1216 height 72
click at [499, 519] on div "Status Type Assignee arrow_upward Initial Date Updated Date SLA Subject Custome…" at bounding box center [696, 328] width 1216 height 466
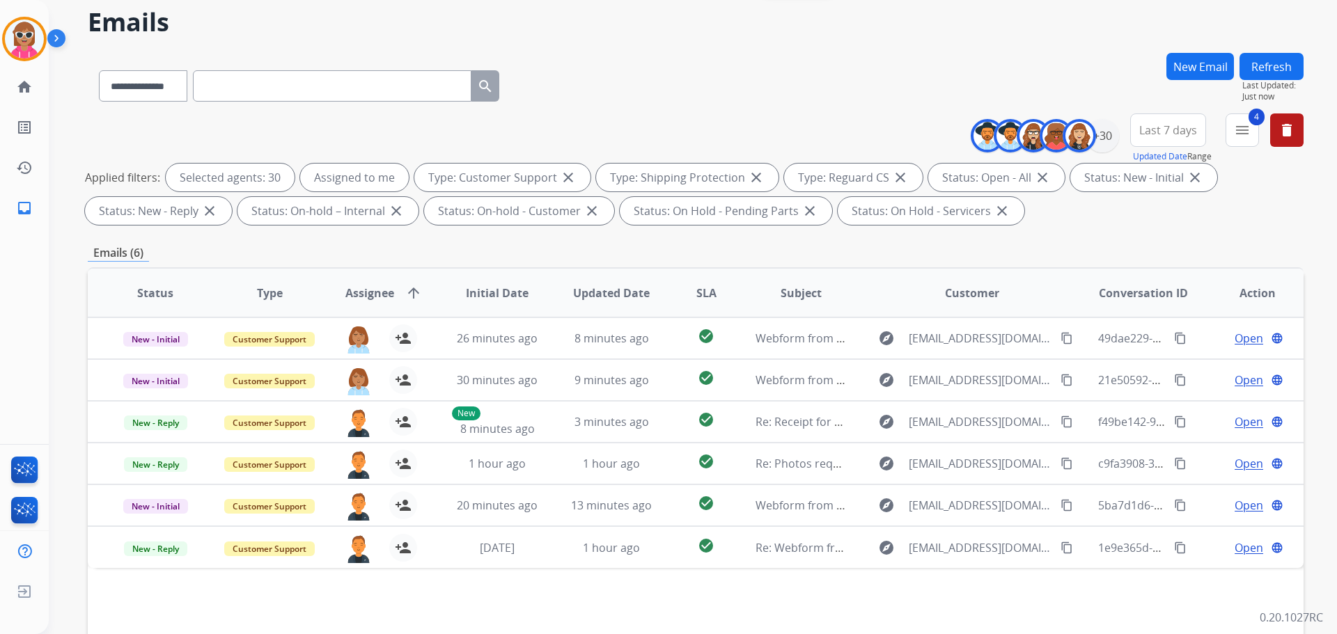
scroll to position [16, 0]
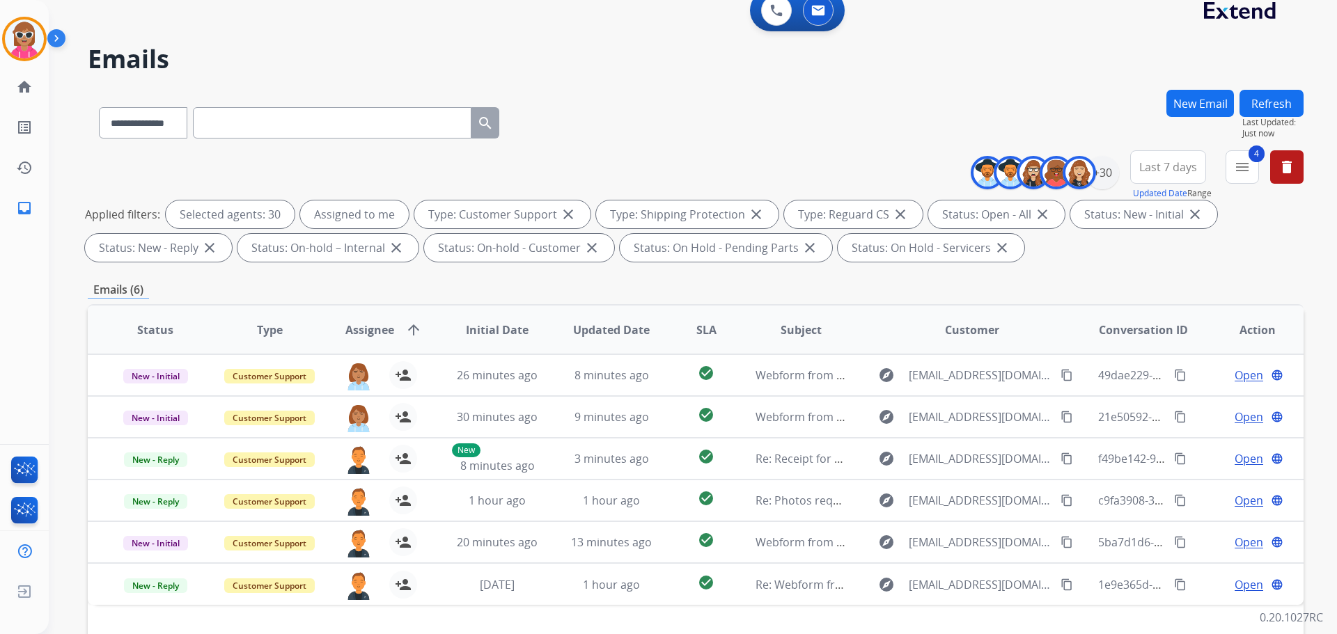
click at [1269, 97] on button "Refresh" at bounding box center [1271, 103] width 64 height 27
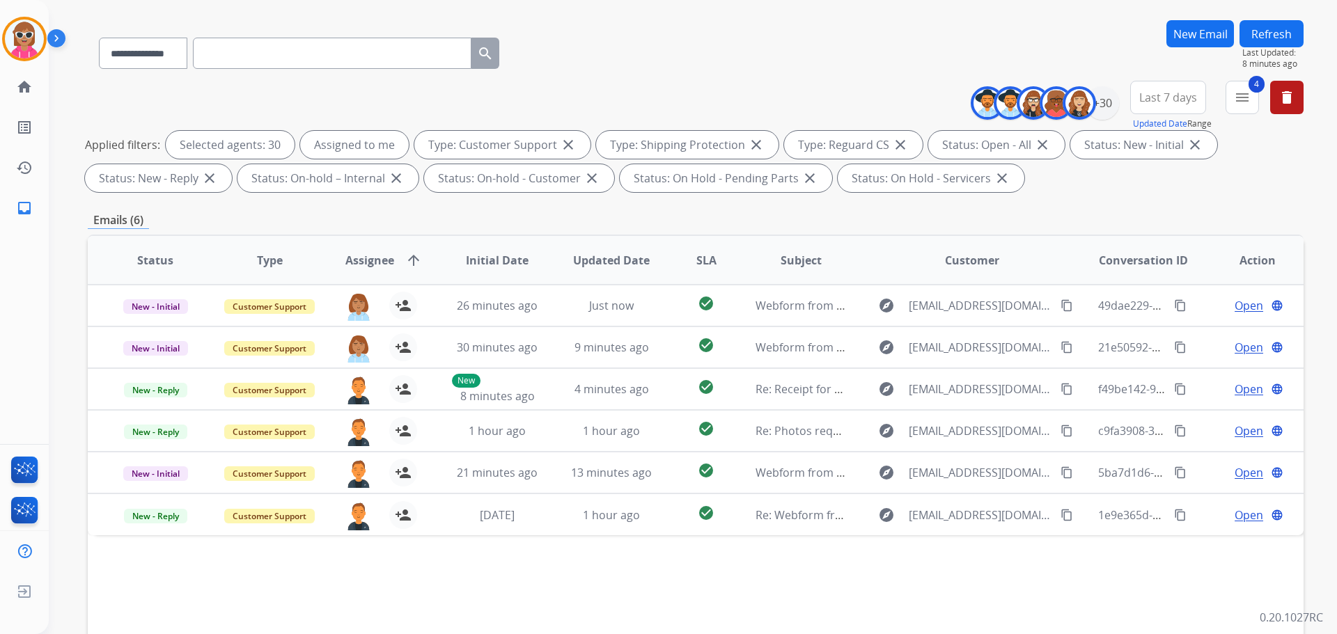
scroll to position [0, 0]
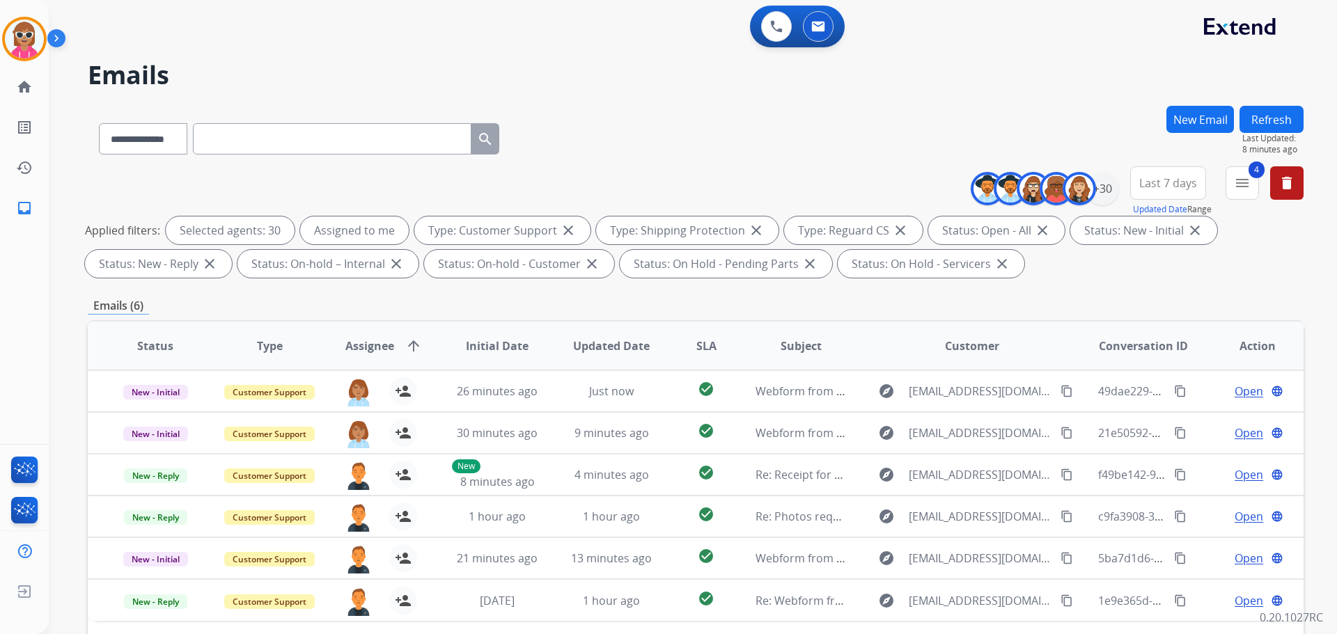
click at [1259, 120] on button "Refresh" at bounding box center [1271, 119] width 64 height 27
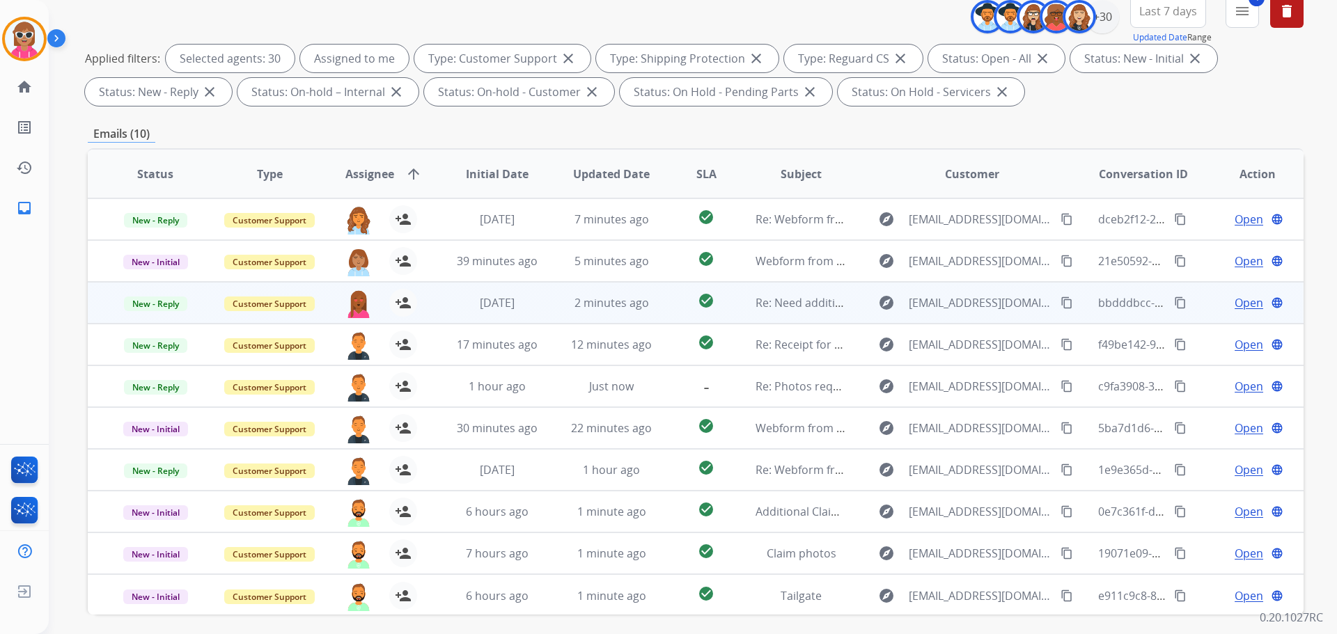
scroll to position [225, 0]
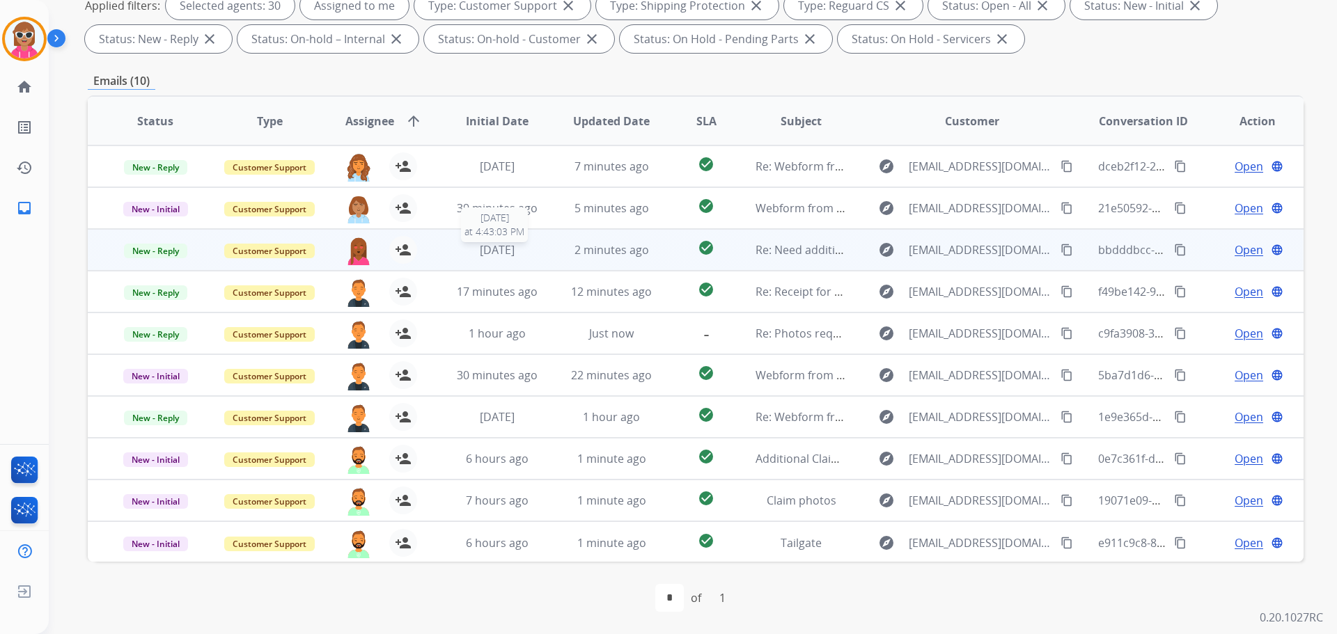
click at [527, 246] on div "[DATE]" at bounding box center [497, 250] width 91 height 17
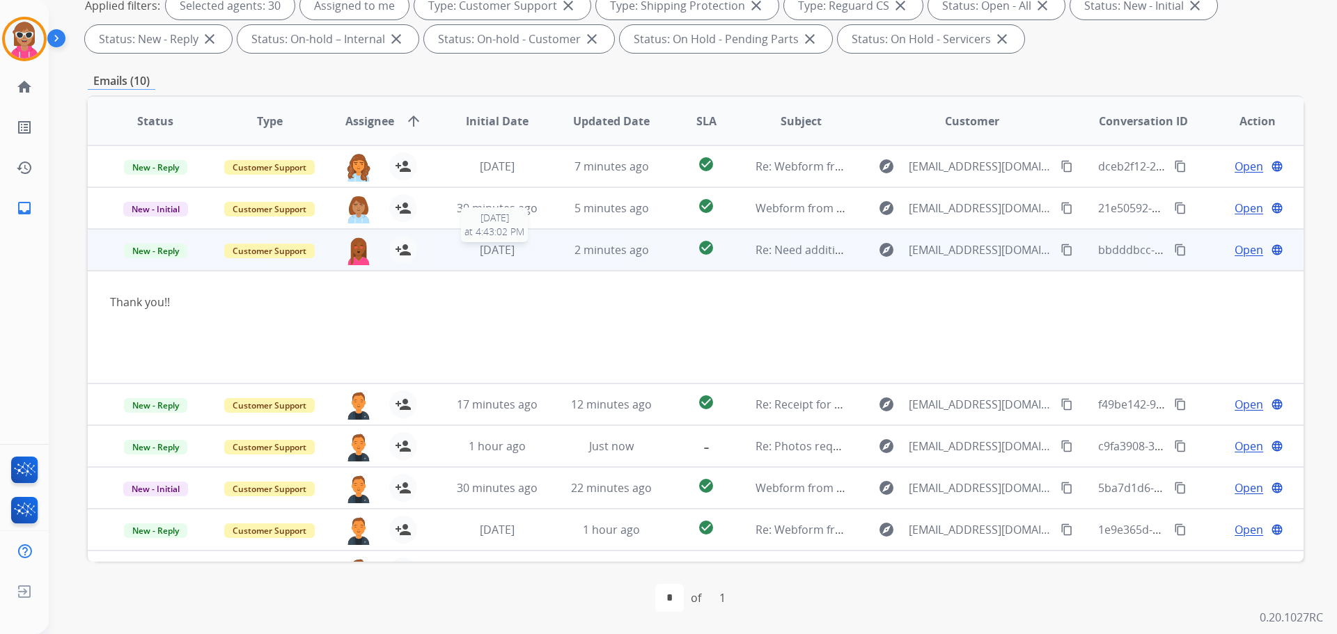
scroll to position [84, 0]
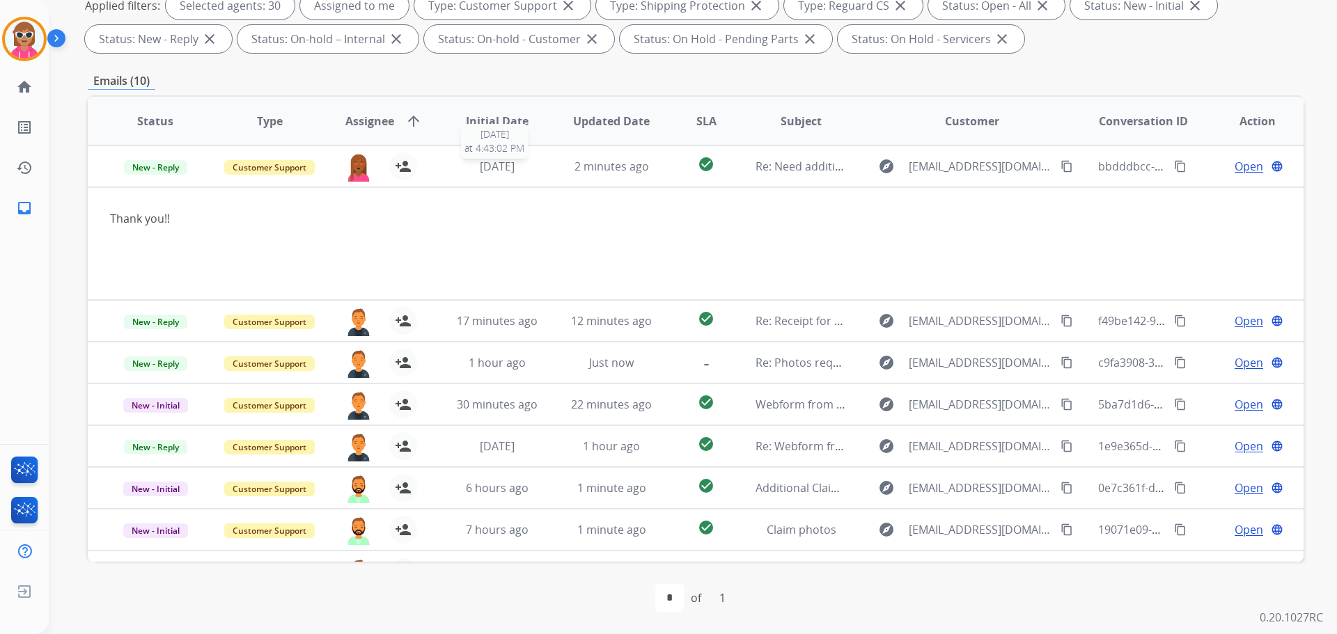
click at [523, 173] on div "[DATE]" at bounding box center [497, 166] width 91 height 17
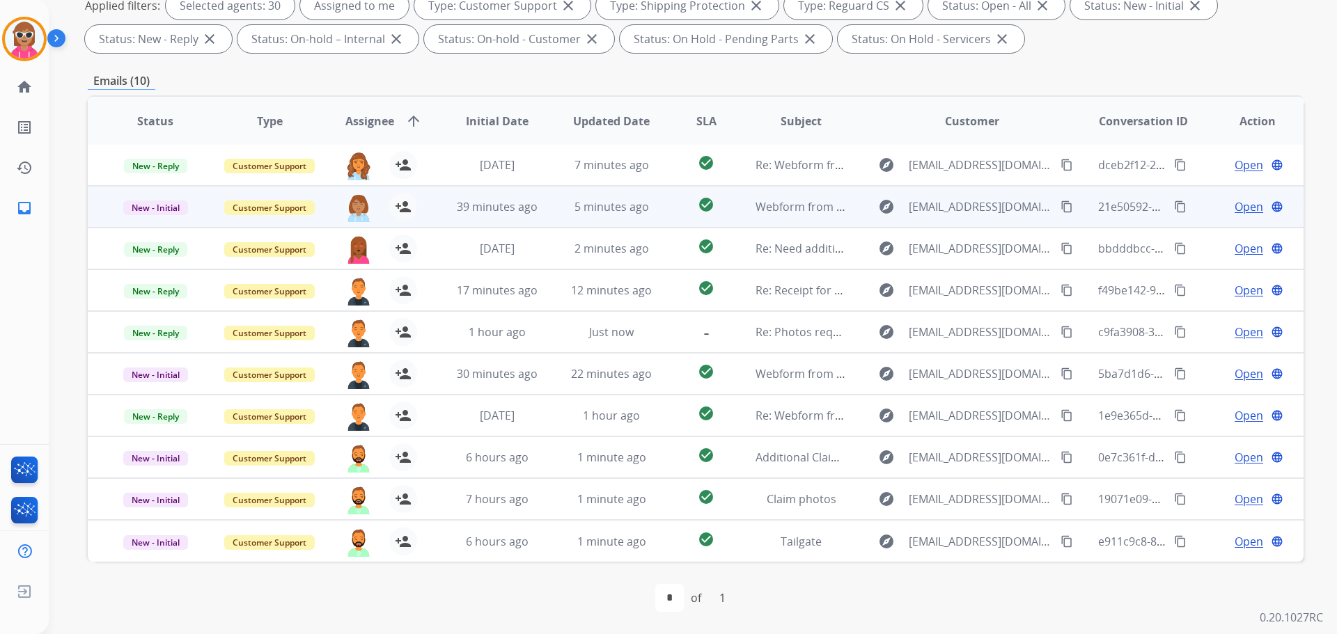
scroll to position [1, 0]
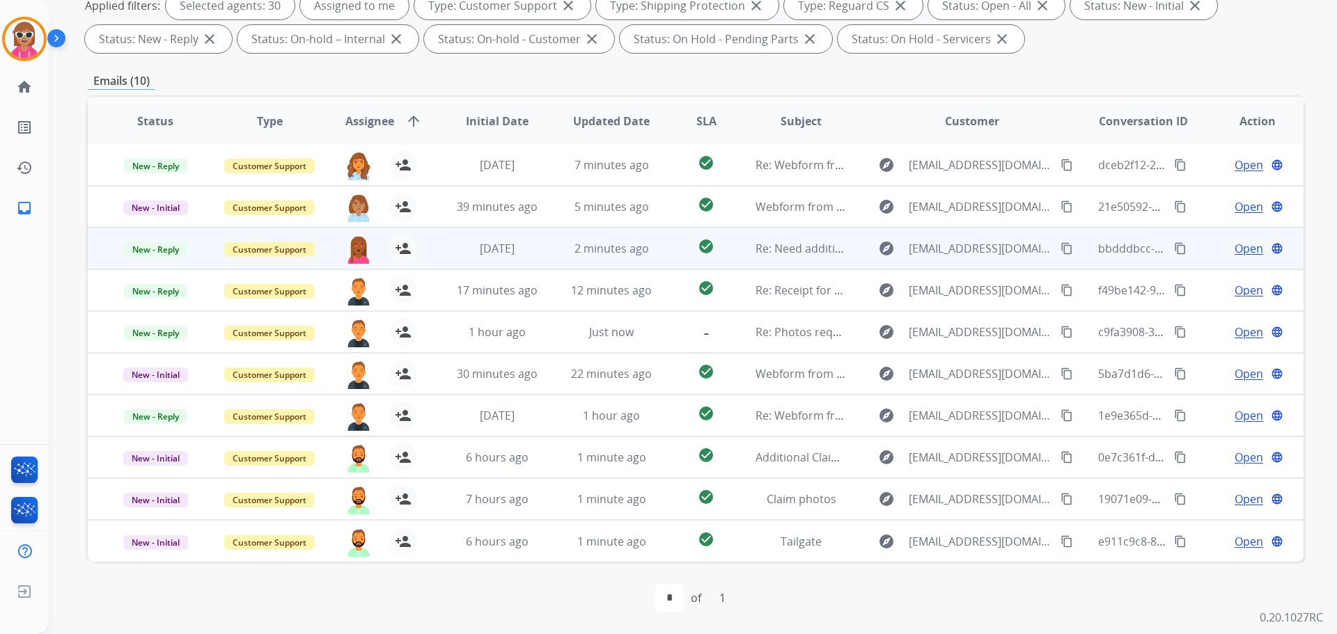
click at [1242, 253] on span "Open" at bounding box center [1248, 248] width 29 height 17
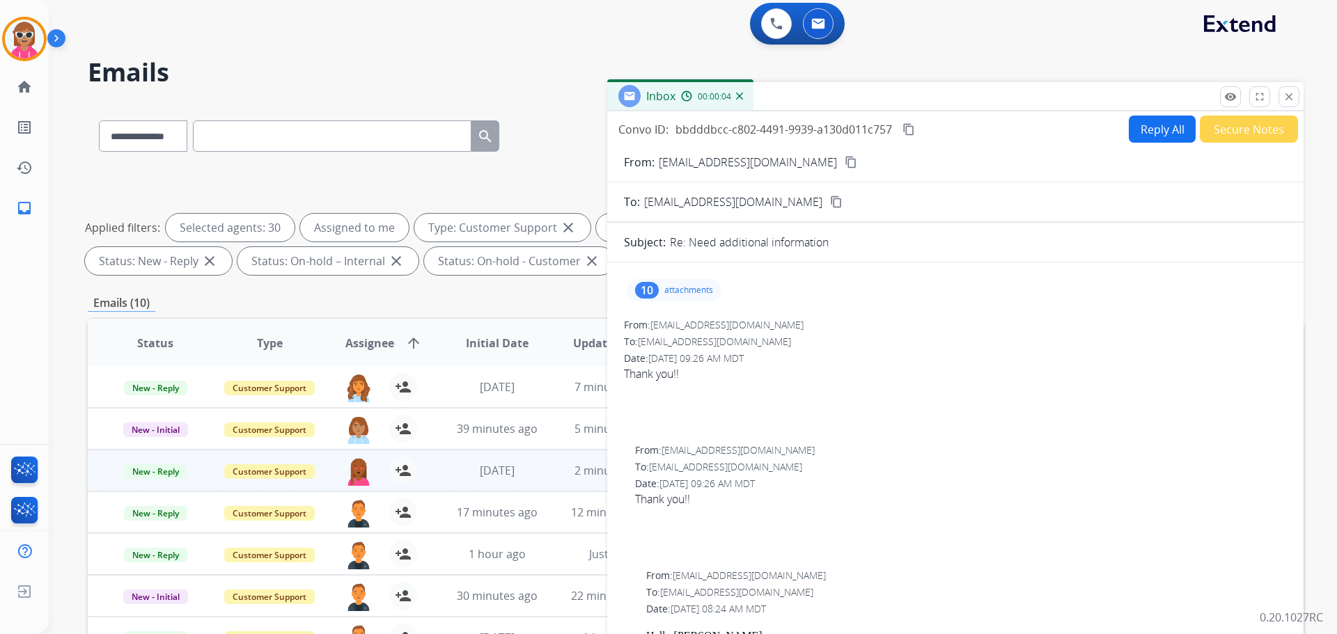
scroll to position [0, 0]
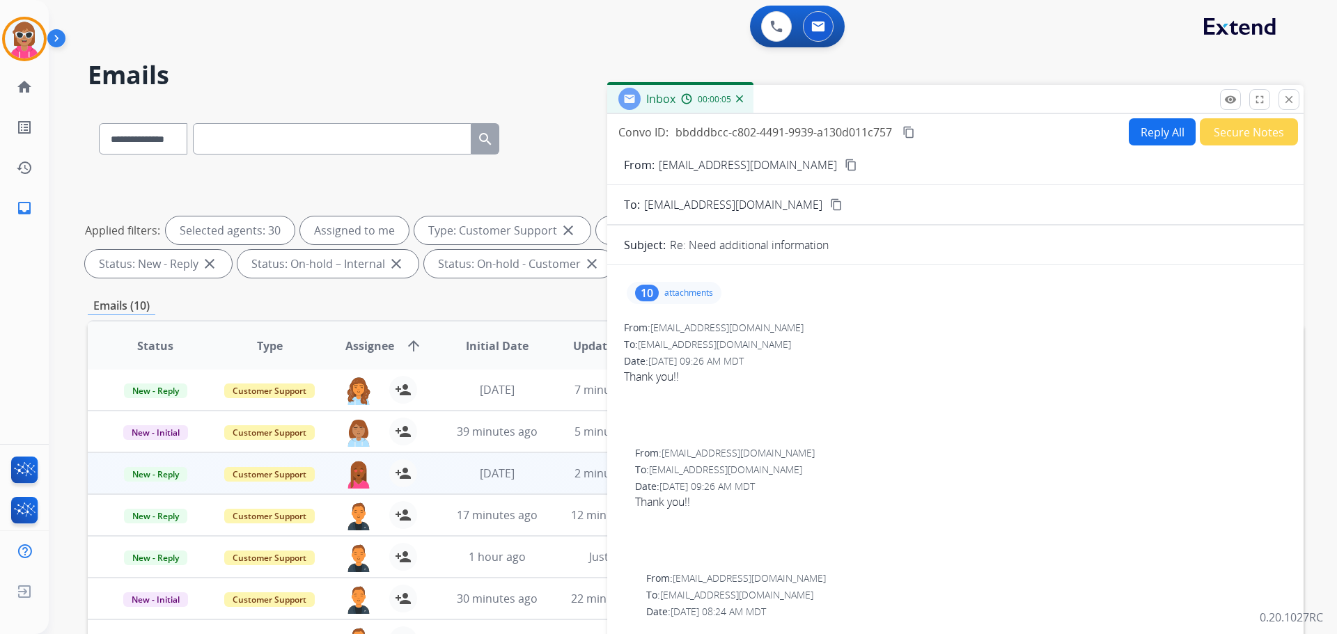
drag, startPoint x: 1286, startPoint y: 100, endPoint x: 1177, endPoint y: 127, distance: 111.9
click at [1287, 95] on mat-icon "close" at bounding box center [1288, 99] width 13 height 13
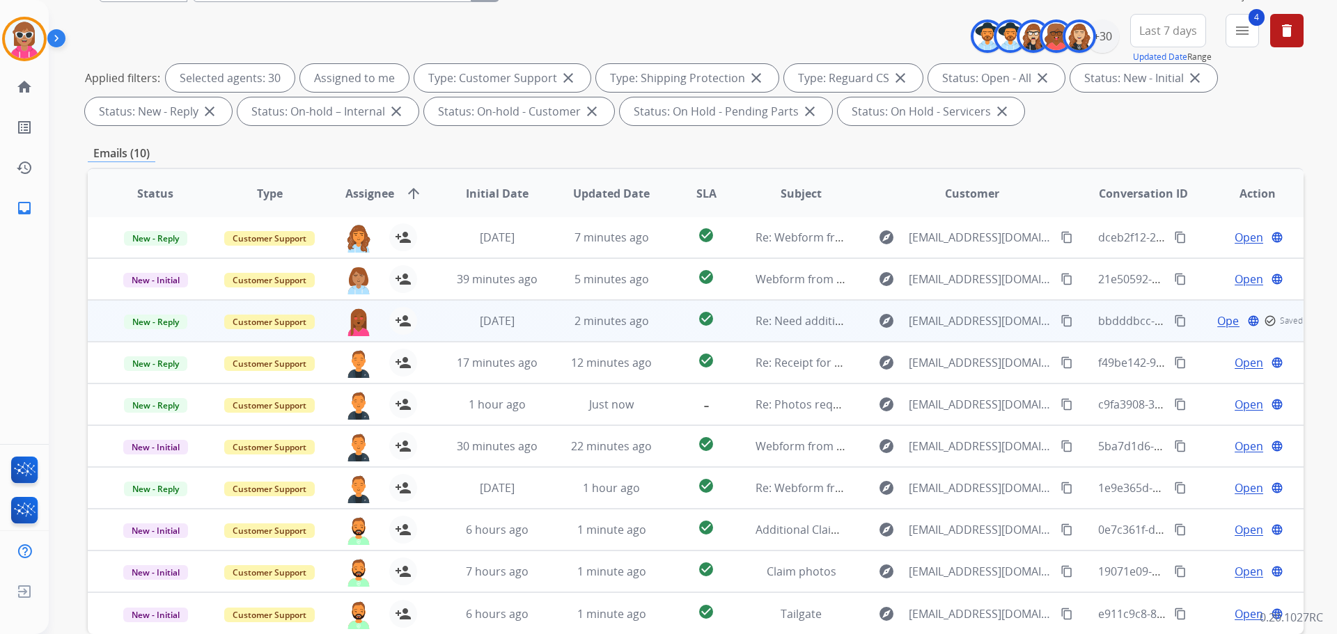
scroll to position [209, 0]
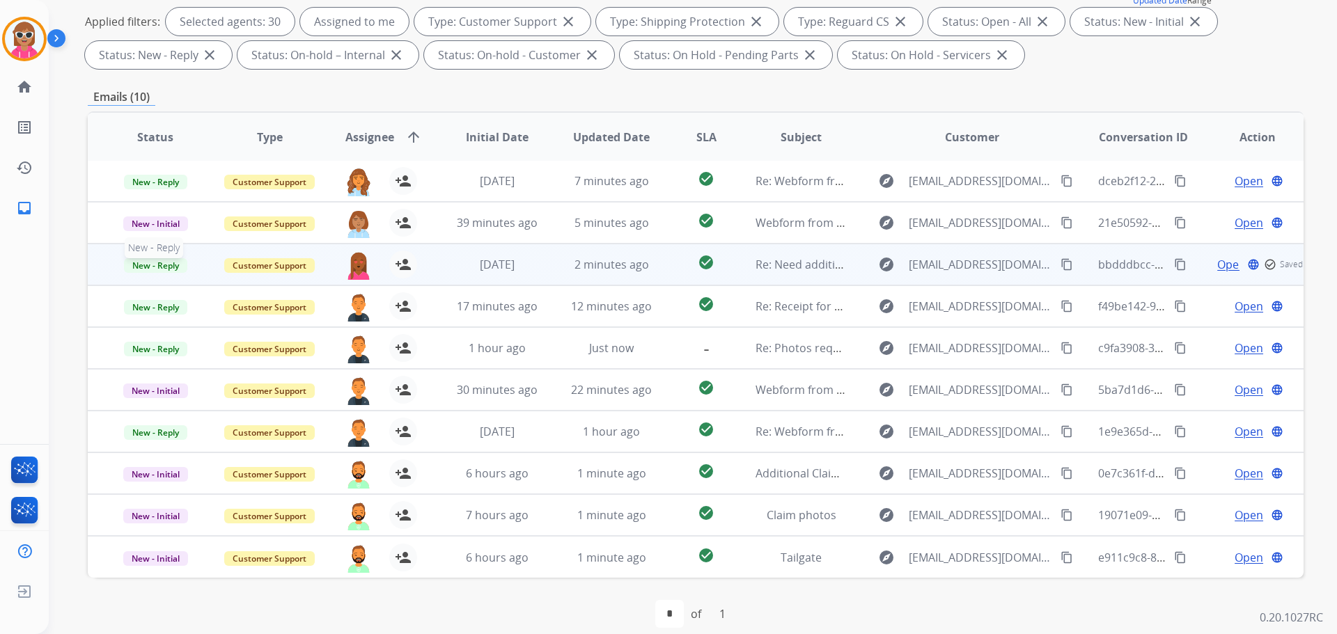
click at [160, 272] on span "New - Reply" at bounding box center [155, 265] width 63 height 15
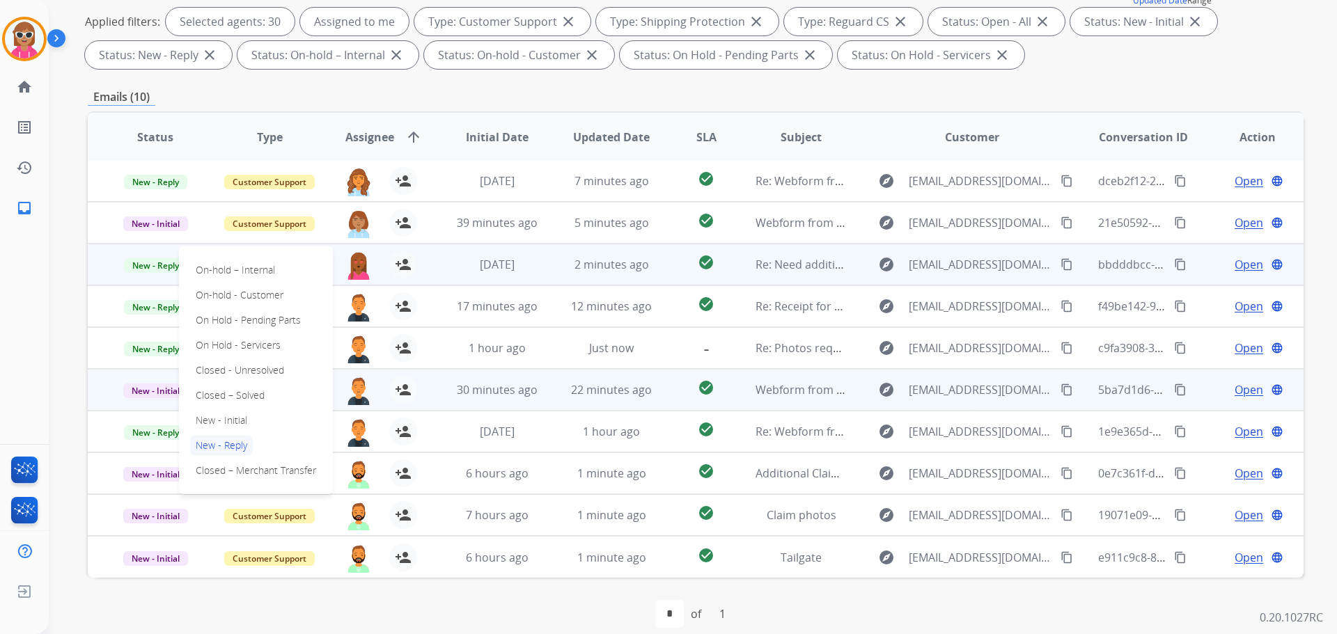
drag, startPoint x: 260, startPoint y: 393, endPoint x: 265, endPoint y: 388, distance: 7.4
click at [262, 393] on p "Closed – Solved" at bounding box center [230, 395] width 80 height 19
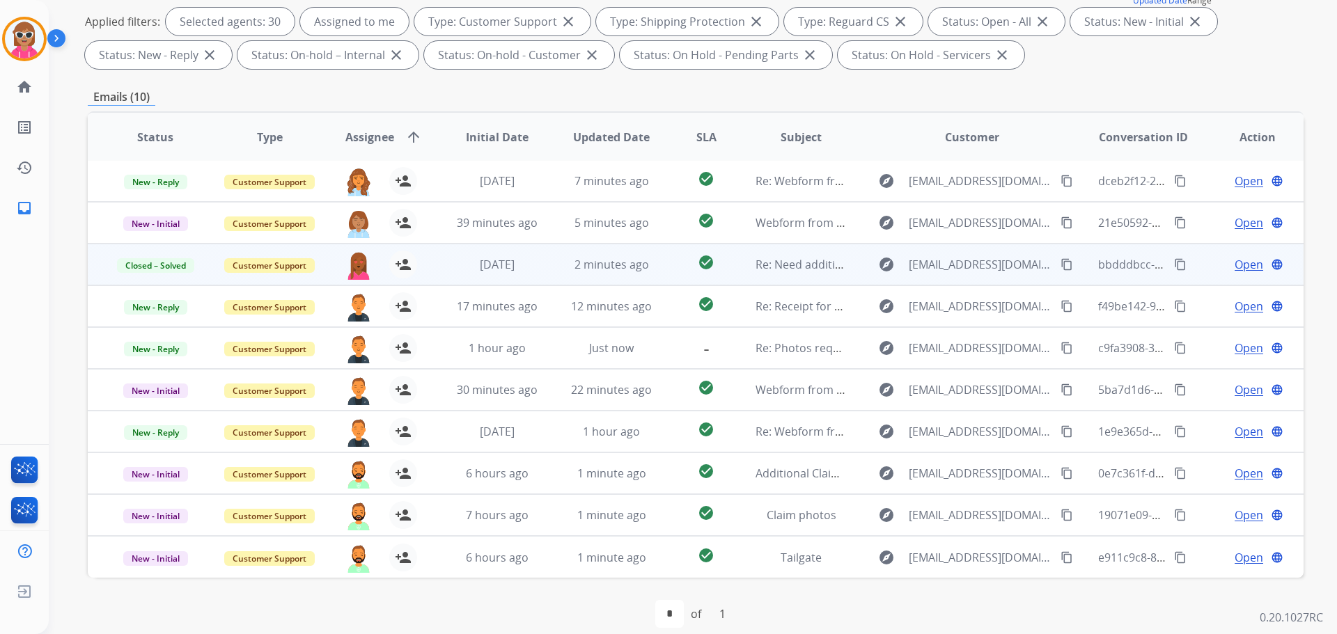
click at [1235, 265] on span "Open" at bounding box center [1248, 264] width 29 height 17
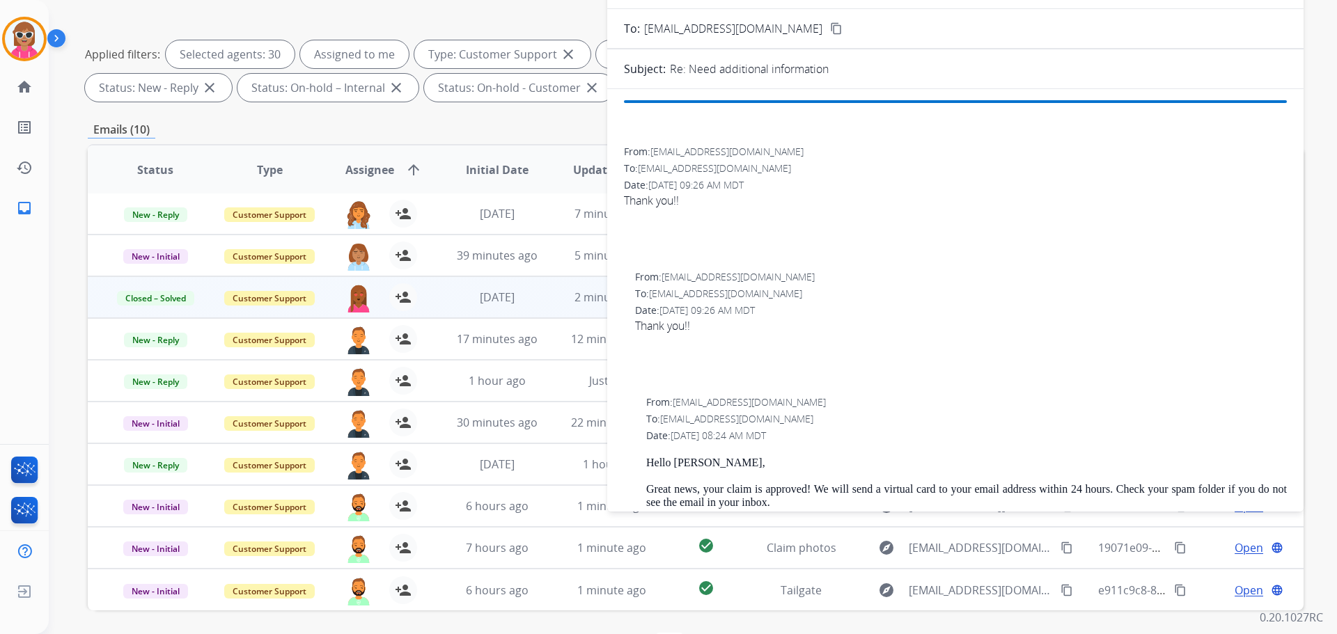
scroll to position [0, 0]
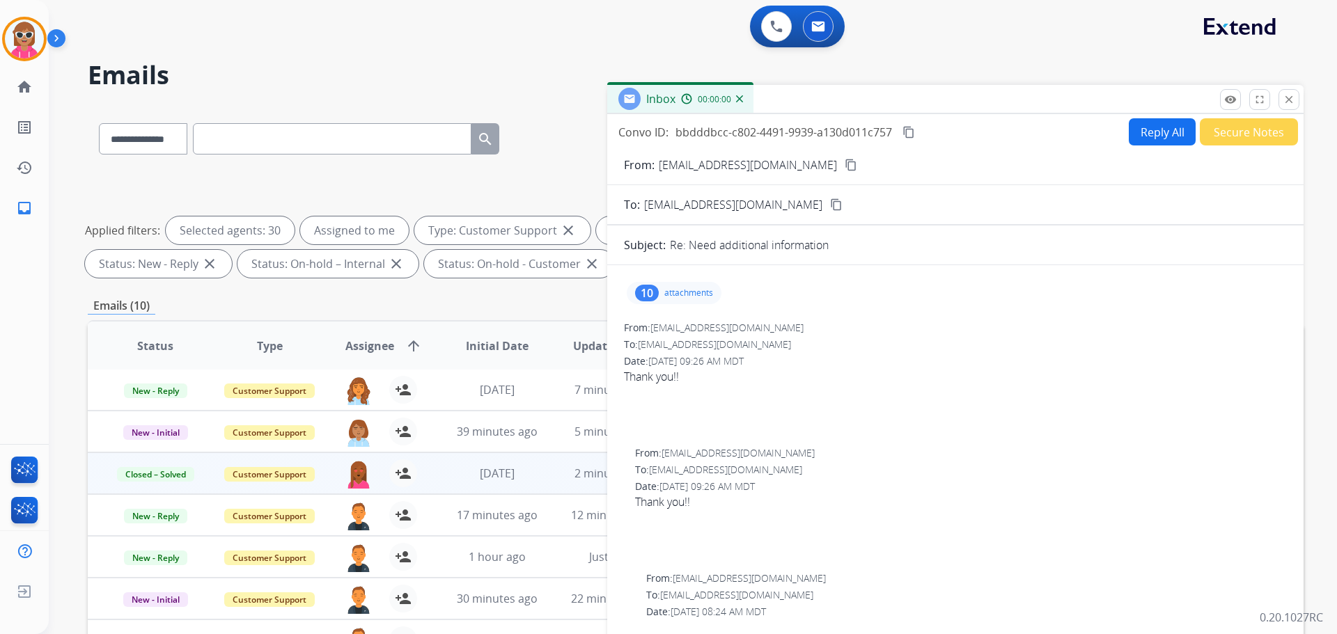
click at [1264, 134] on button "Secure Notes" at bounding box center [1249, 131] width 98 height 27
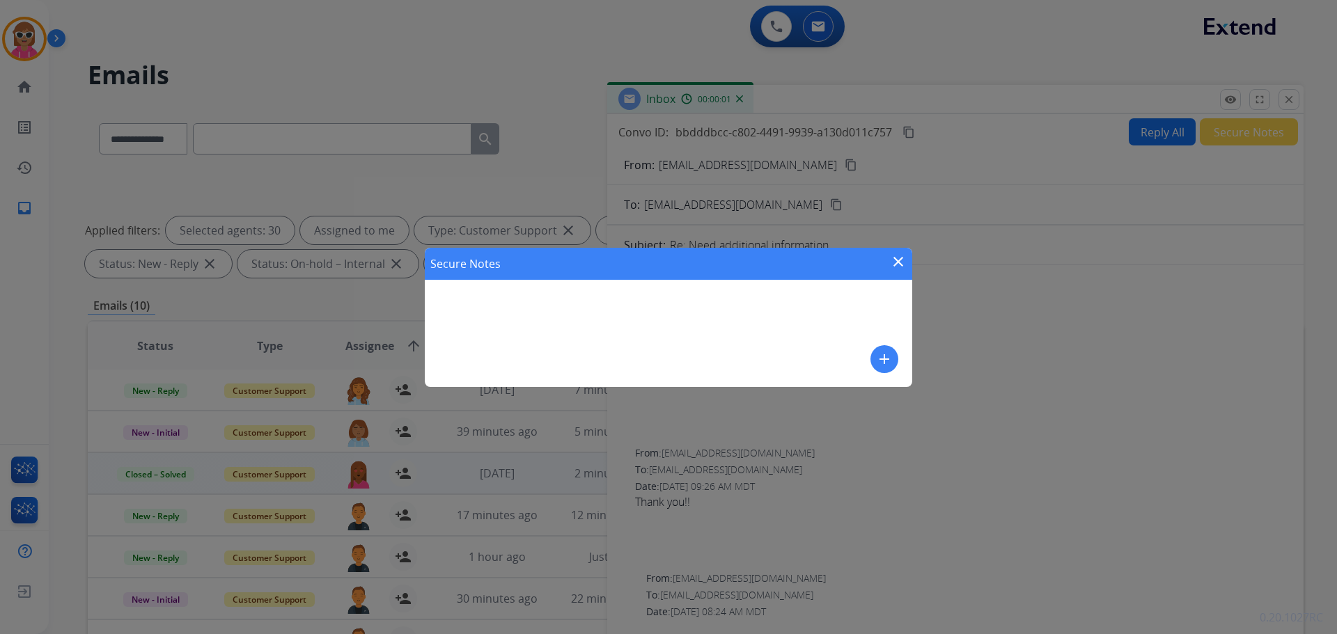
click at [876, 356] on mat-icon "add" at bounding box center [884, 359] width 17 height 17
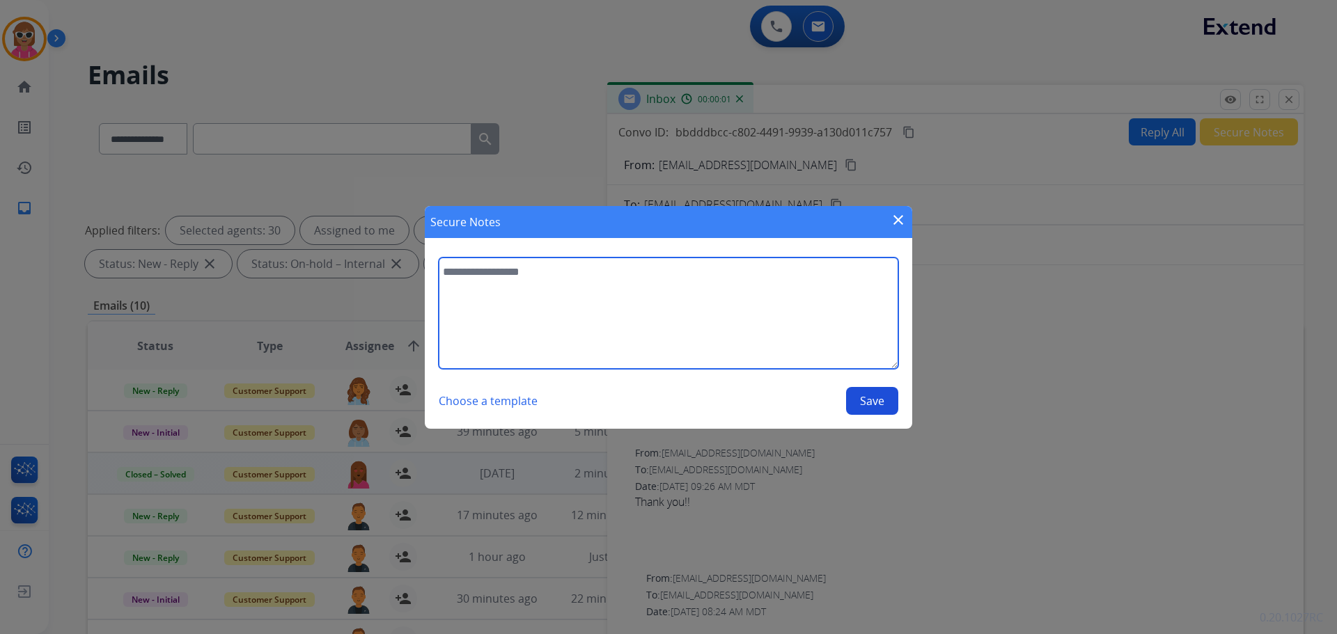
click at [655, 312] on textarea at bounding box center [668, 313] width 459 height 111
type textarea "**********"
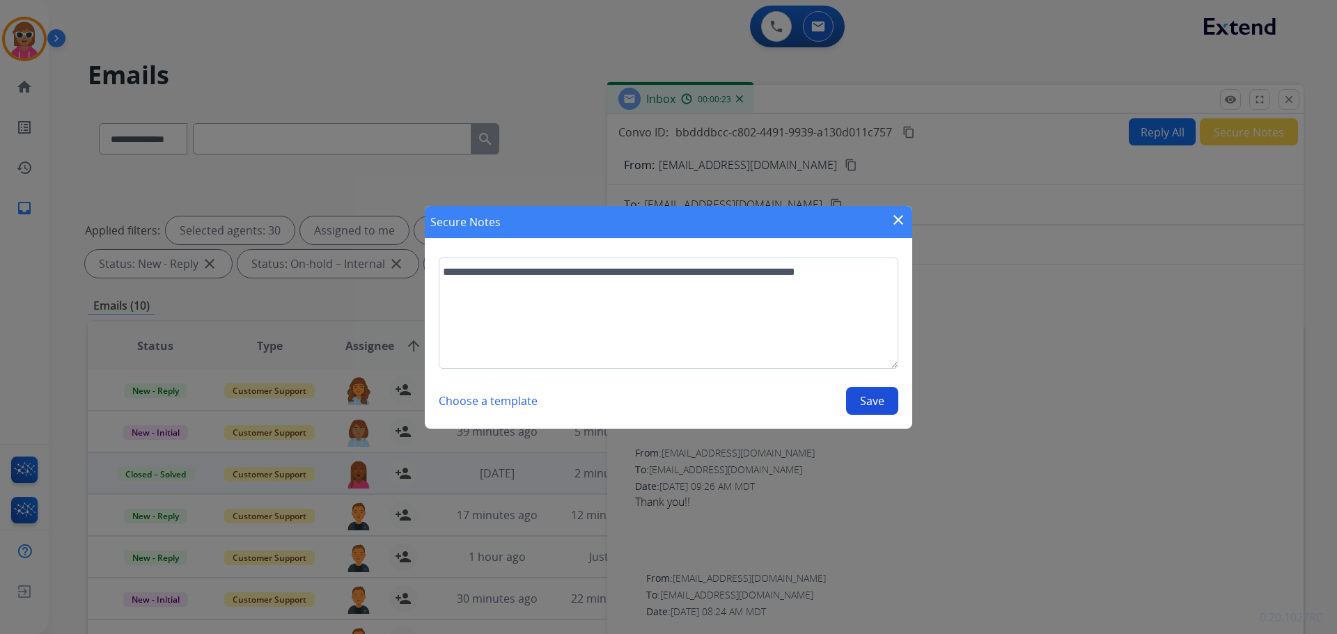
click at [889, 410] on button "Save" at bounding box center [872, 401] width 52 height 28
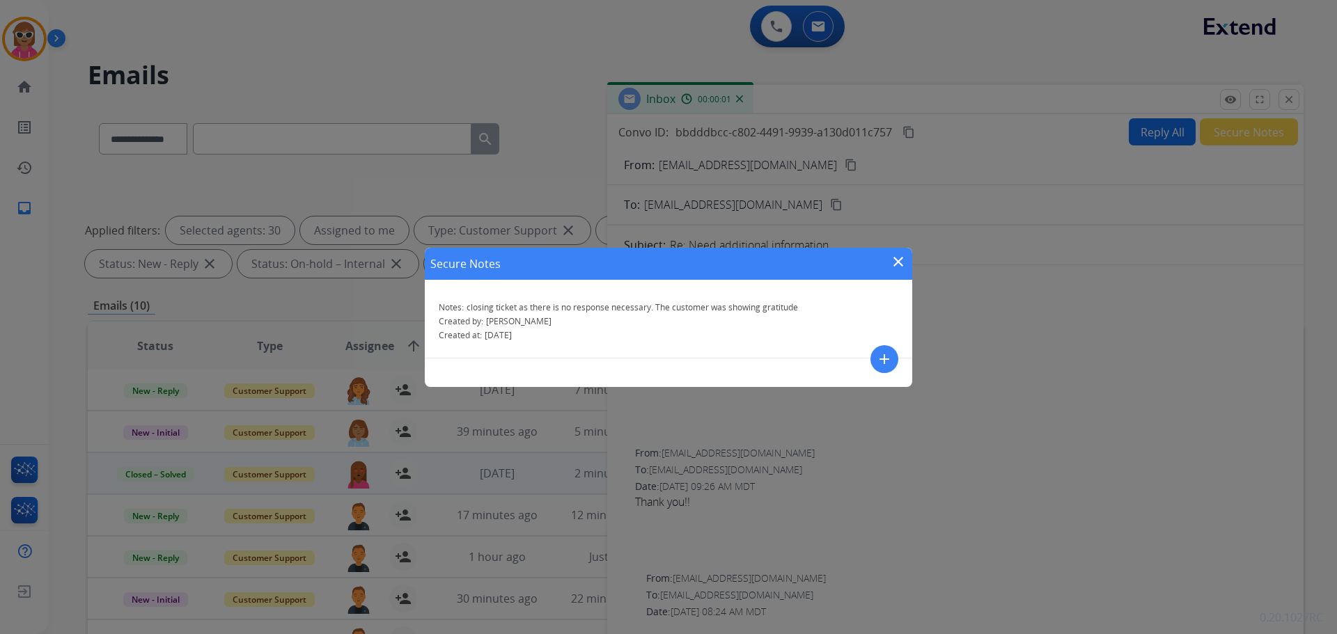
click at [897, 263] on mat-icon "close" at bounding box center [898, 261] width 17 height 17
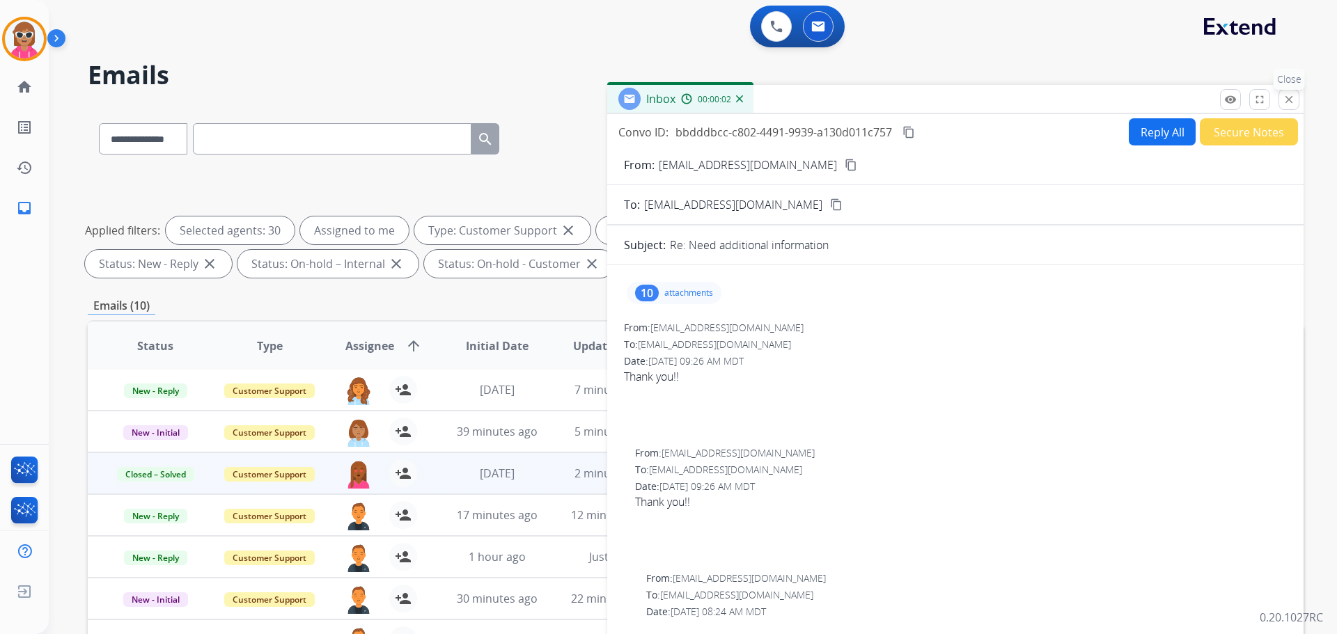
click at [1292, 96] on mat-icon "close" at bounding box center [1288, 99] width 13 height 13
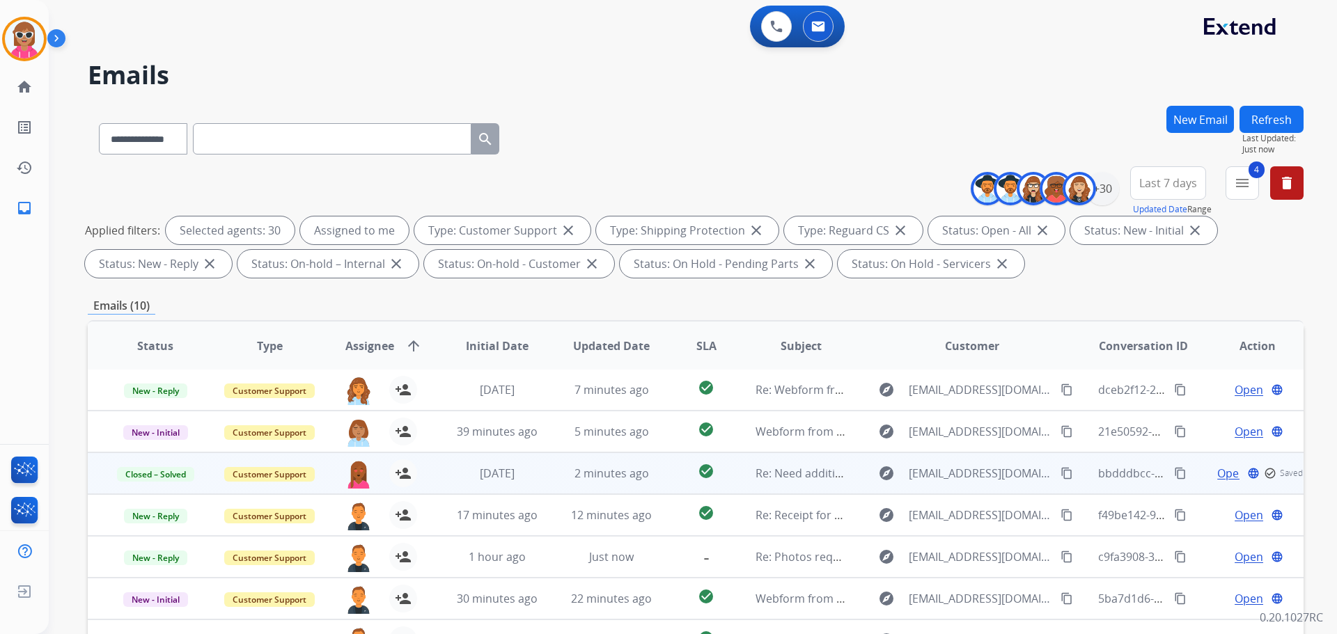
click at [1286, 119] on button "Refresh" at bounding box center [1271, 119] width 64 height 27
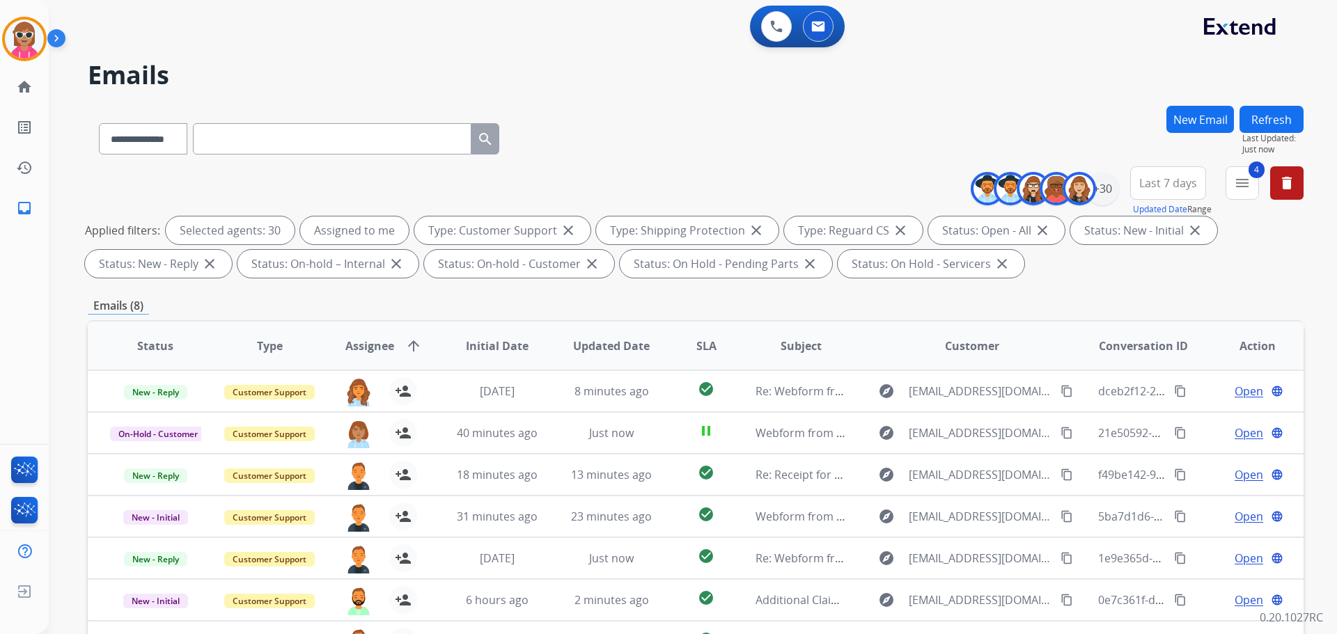
click at [1264, 123] on button "Refresh" at bounding box center [1271, 119] width 64 height 27
click at [1272, 126] on button "Refresh" at bounding box center [1271, 119] width 64 height 27
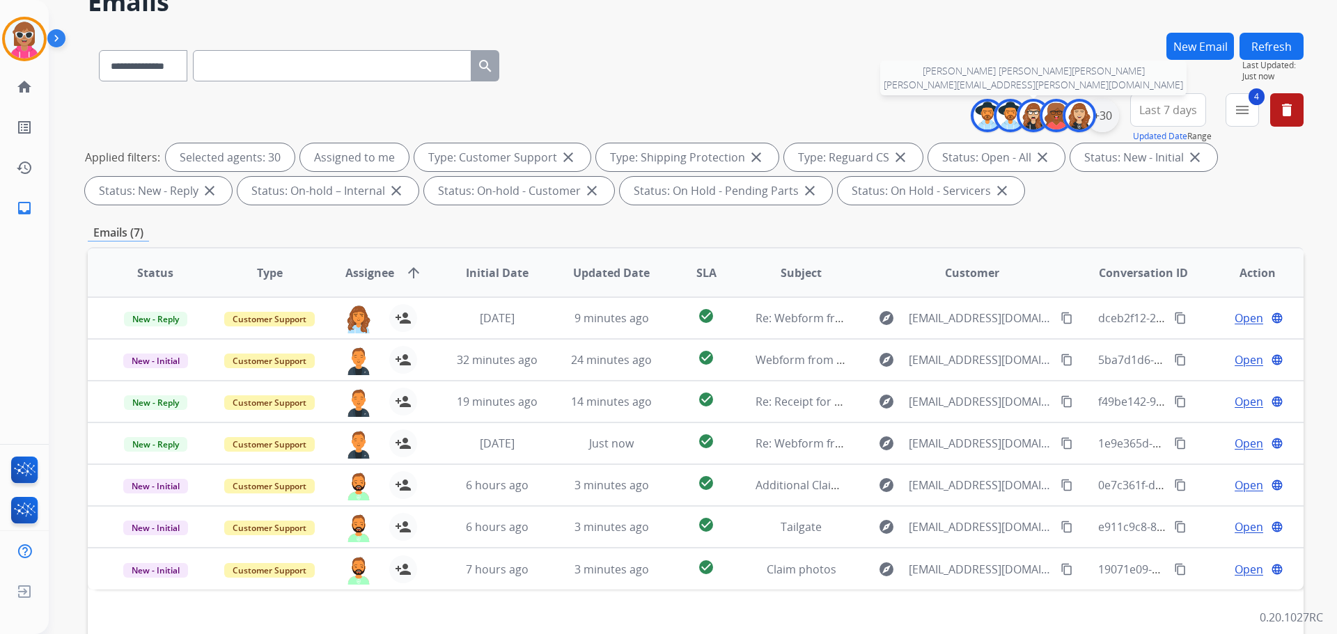
scroll to position [16, 0]
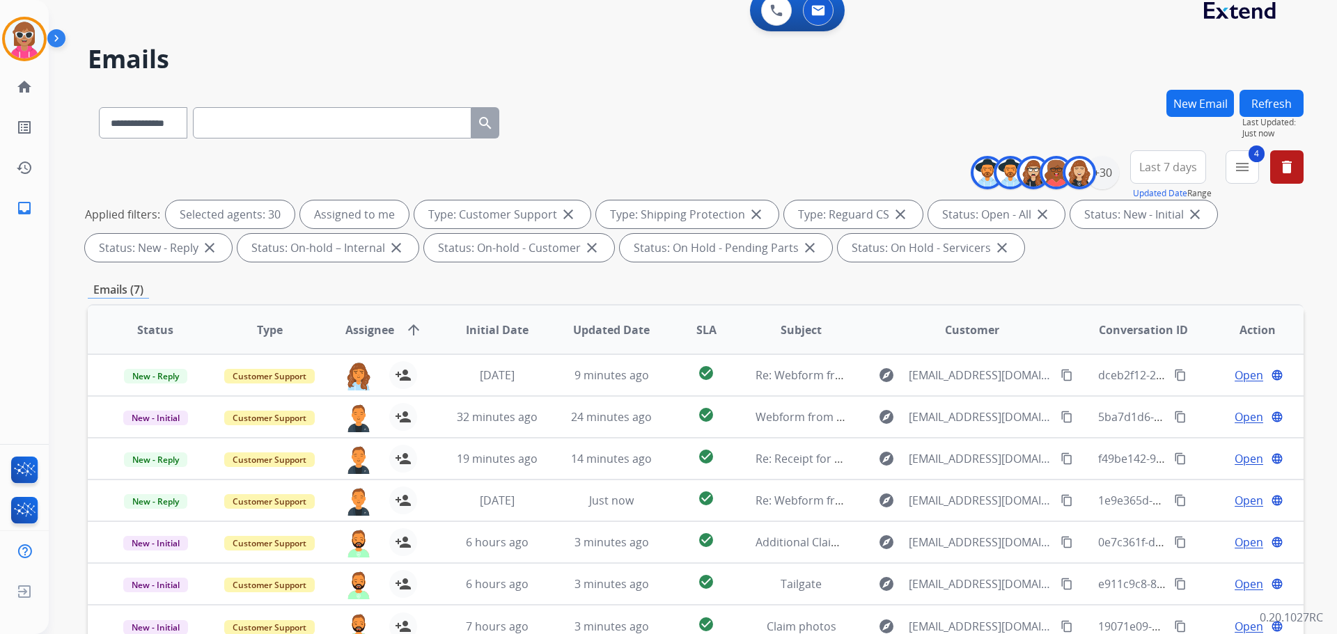
click at [1278, 103] on button "Refresh" at bounding box center [1271, 103] width 64 height 27
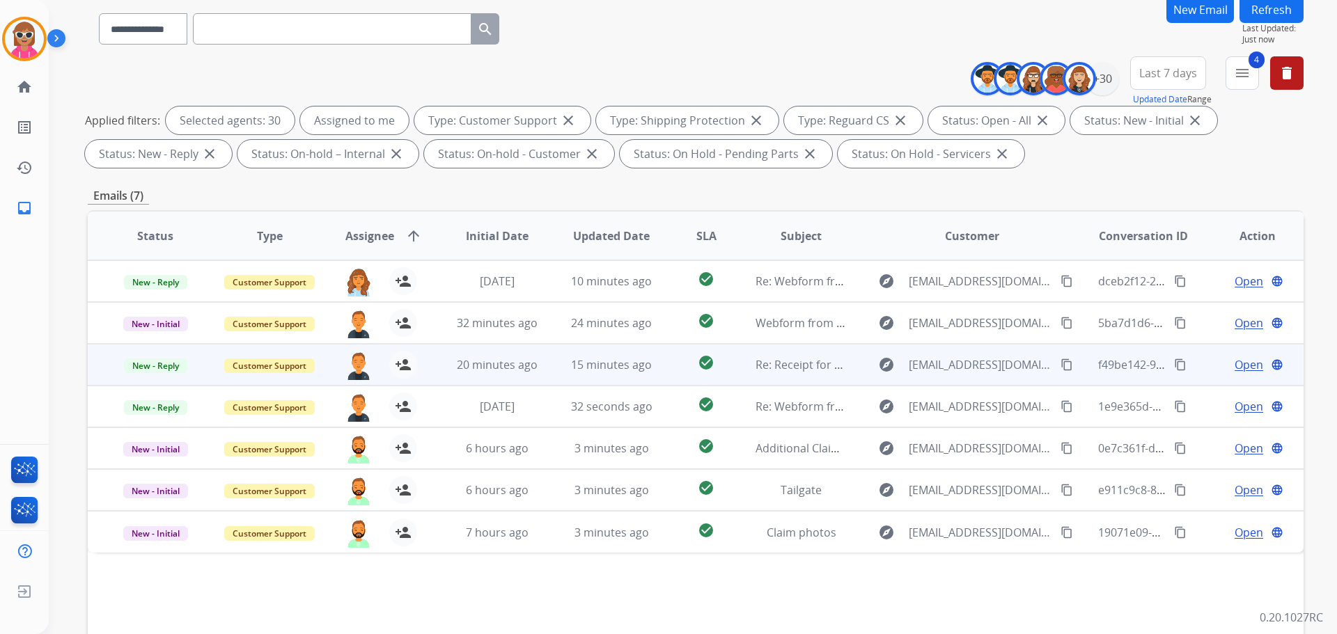
scroll to position [209, 0]
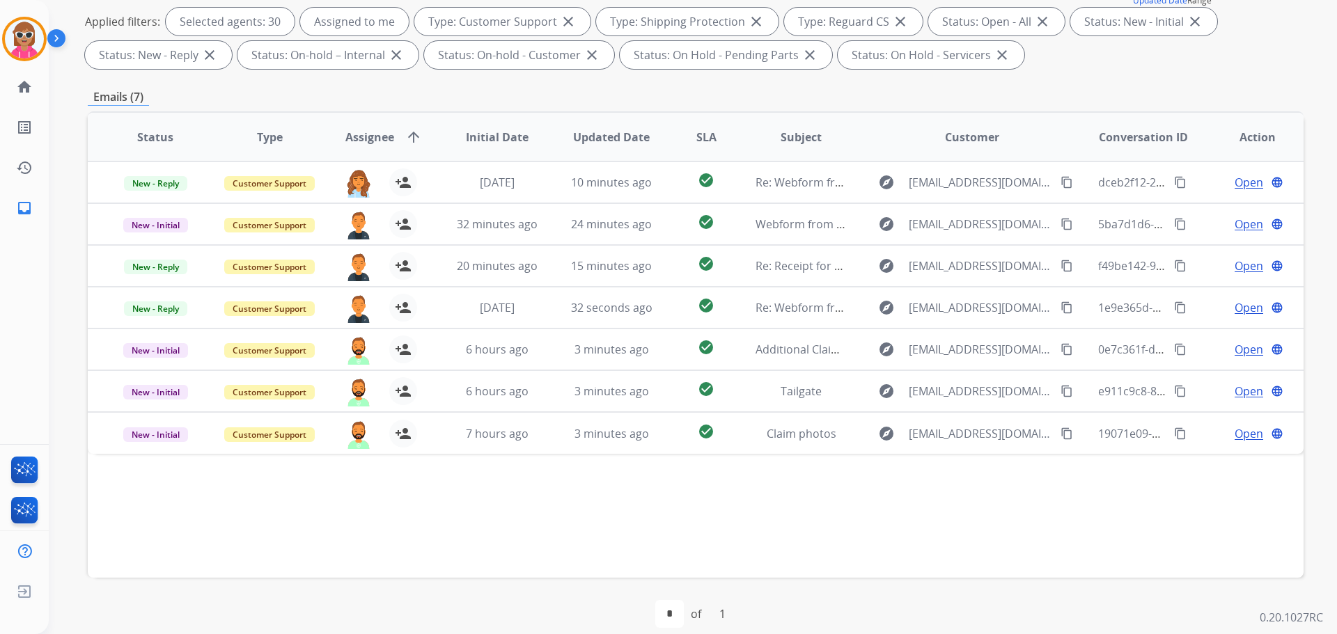
click at [497, 511] on div "Status Type Assignee arrow_upward Initial Date Updated Date SLA Subject Custome…" at bounding box center [696, 344] width 1216 height 466
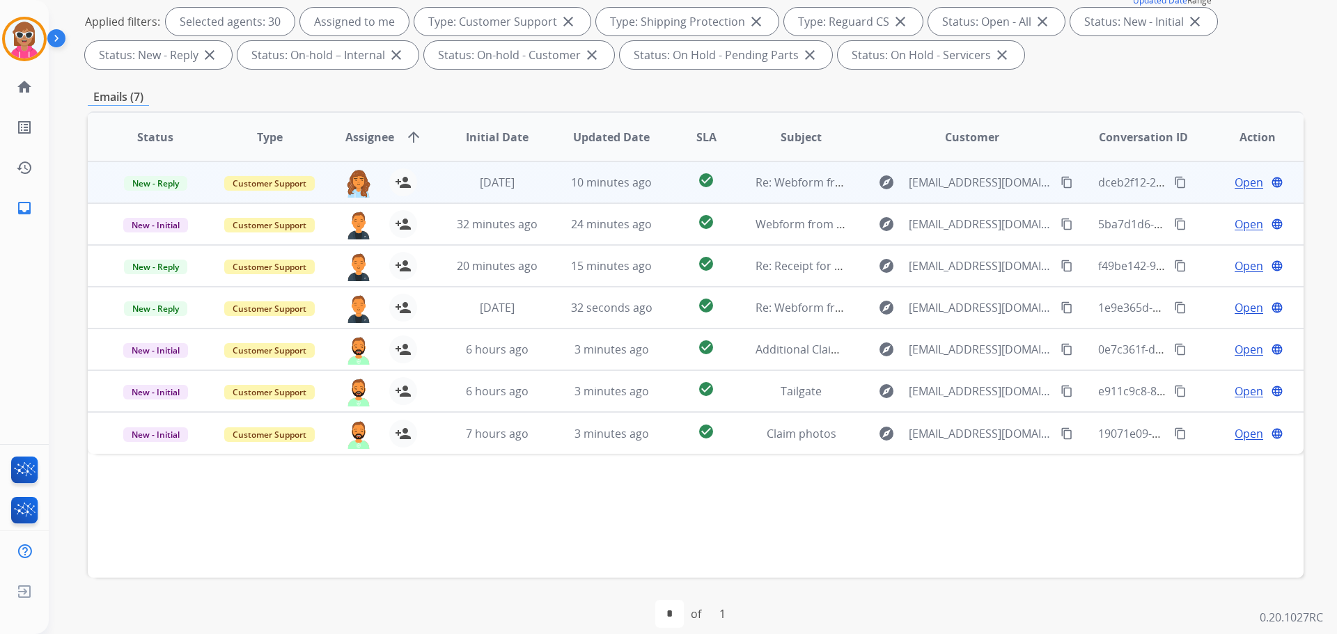
click at [1245, 182] on span "Open" at bounding box center [1248, 182] width 29 height 17
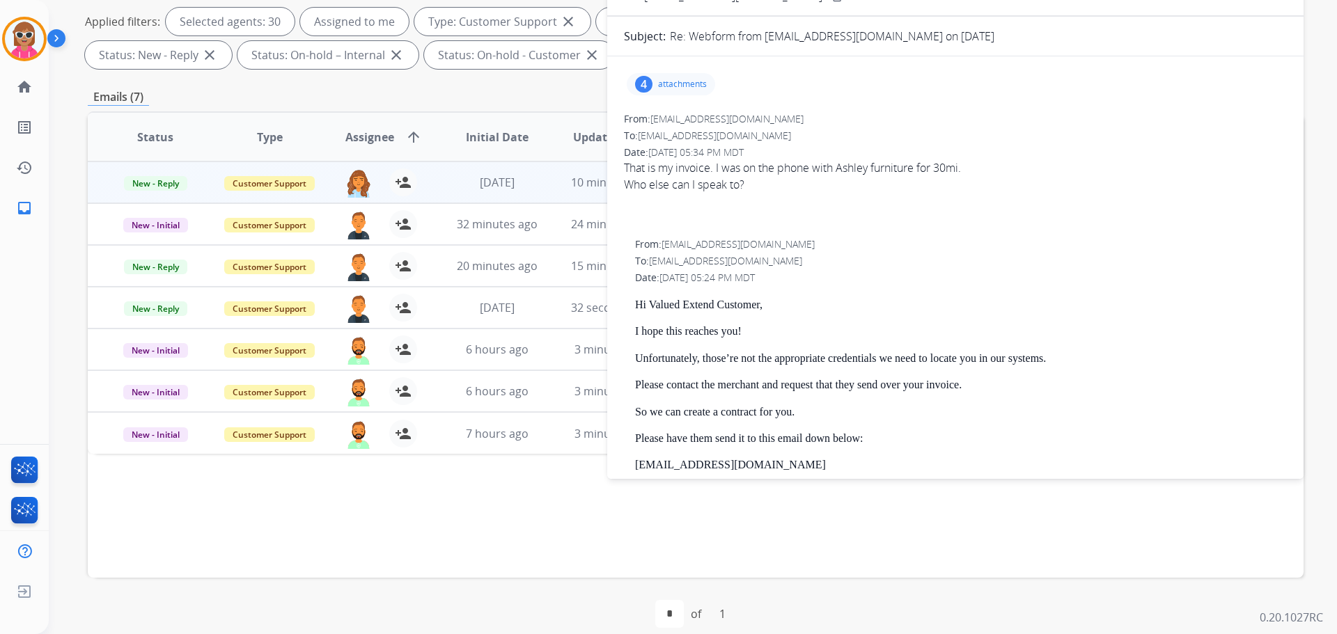
click at [674, 77] on div "4 attachments" at bounding box center [671, 84] width 88 height 22
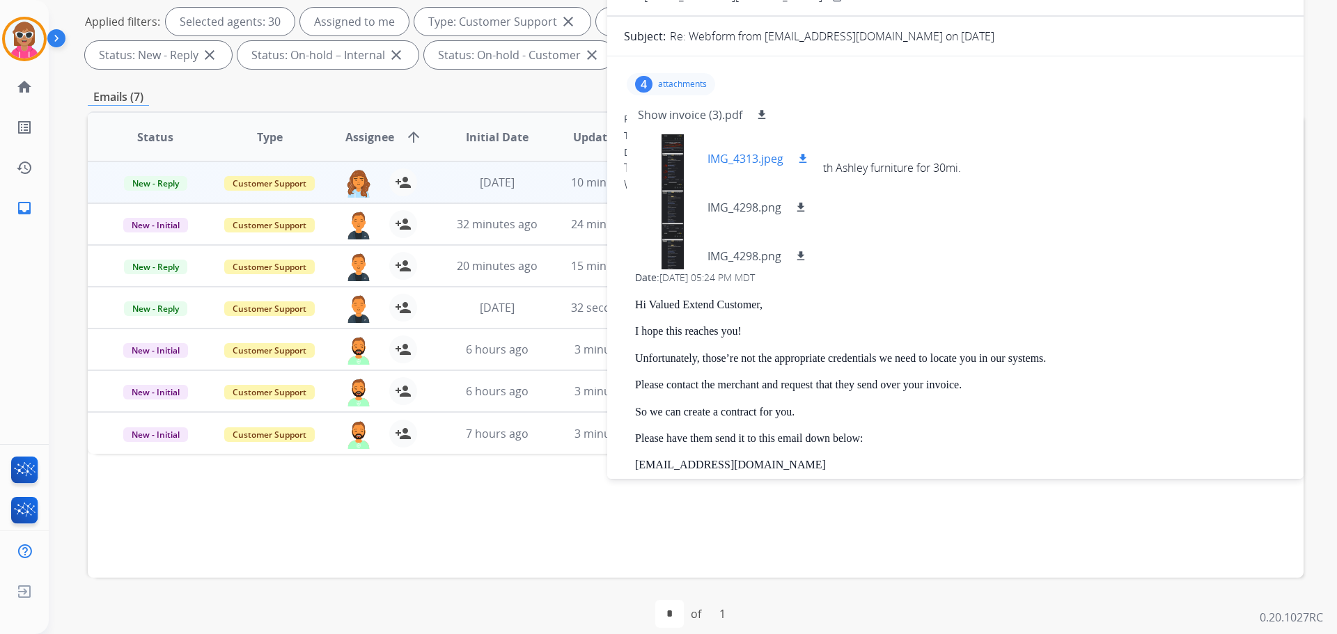
click at [675, 166] on div at bounding box center [673, 158] width 70 height 49
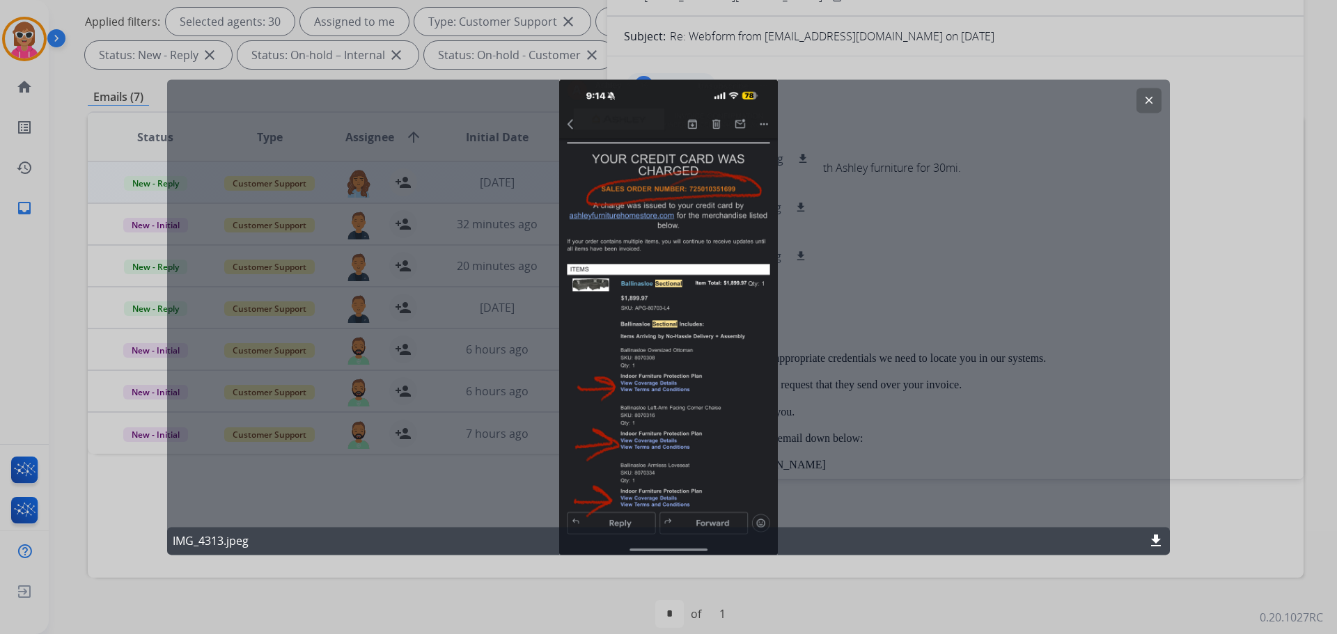
drag, startPoint x: 1149, startPoint y: 95, endPoint x: 1091, endPoint y: 120, distance: 63.9
click at [1148, 95] on button "clear" at bounding box center [1148, 100] width 25 height 25
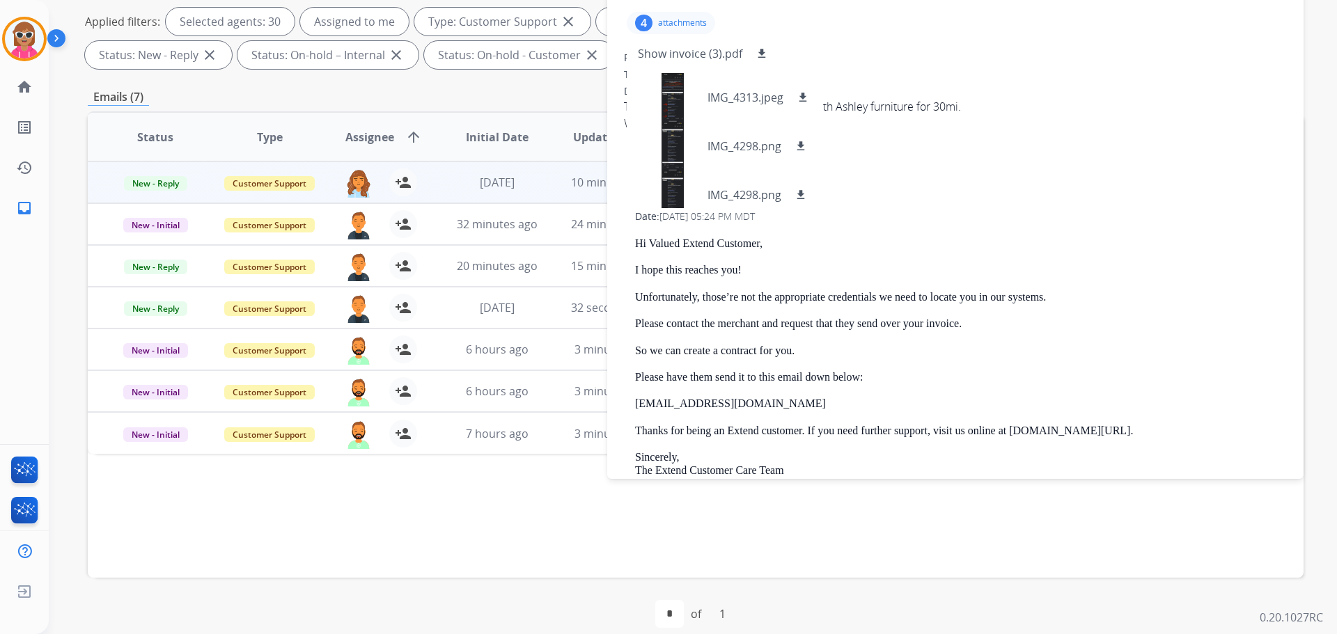
scroll to position [0, 0]
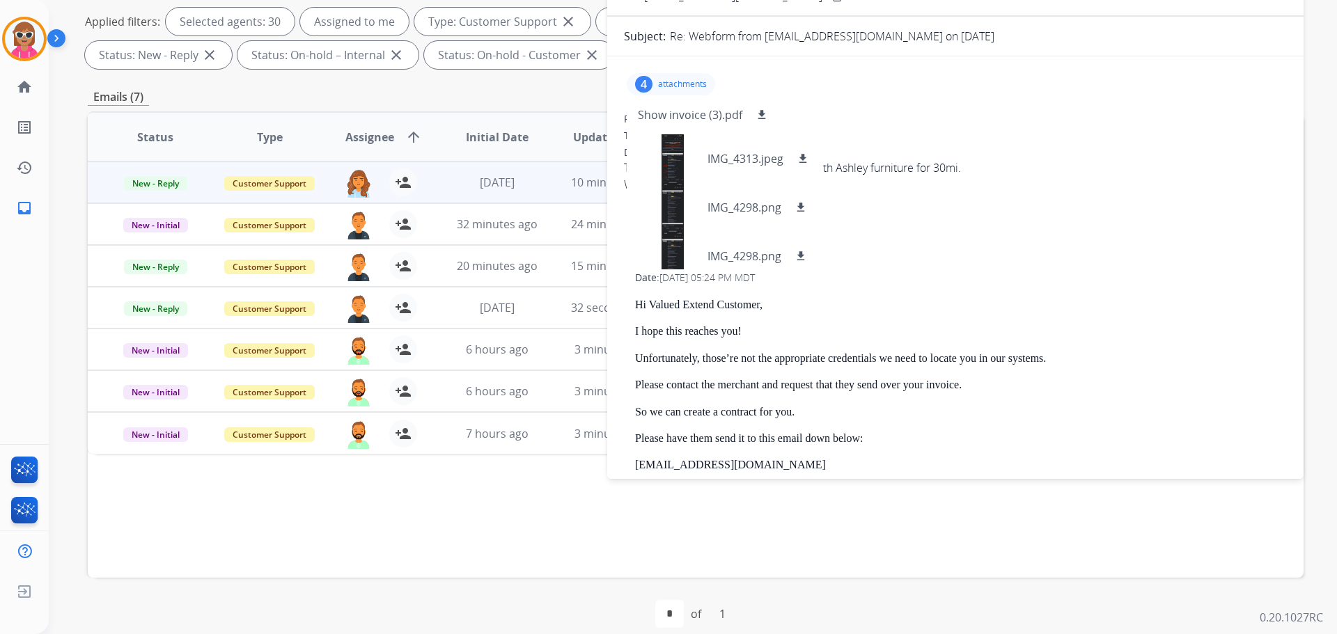
click at [698, 77] on div "4 attachments Show invoice (3).pdf download IMG_4313.jpeg download IMG_4298.png…" at bounding box center [671, 84] width 88 height 22
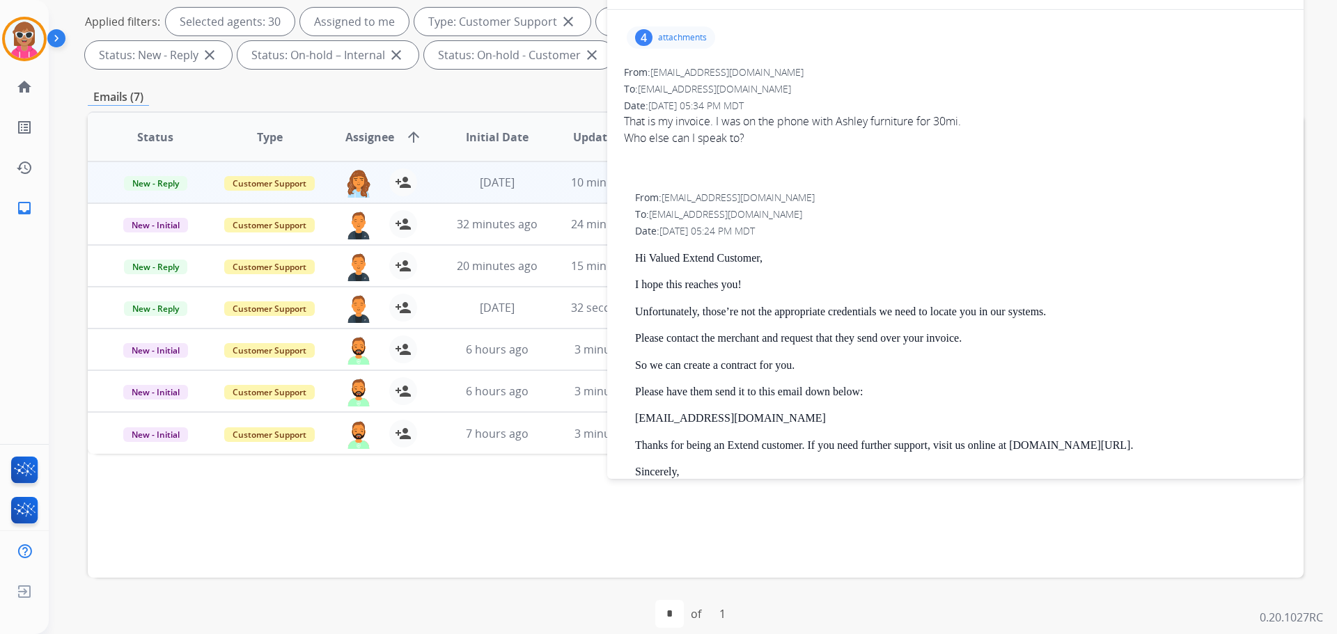
scroll to position [70, 0]
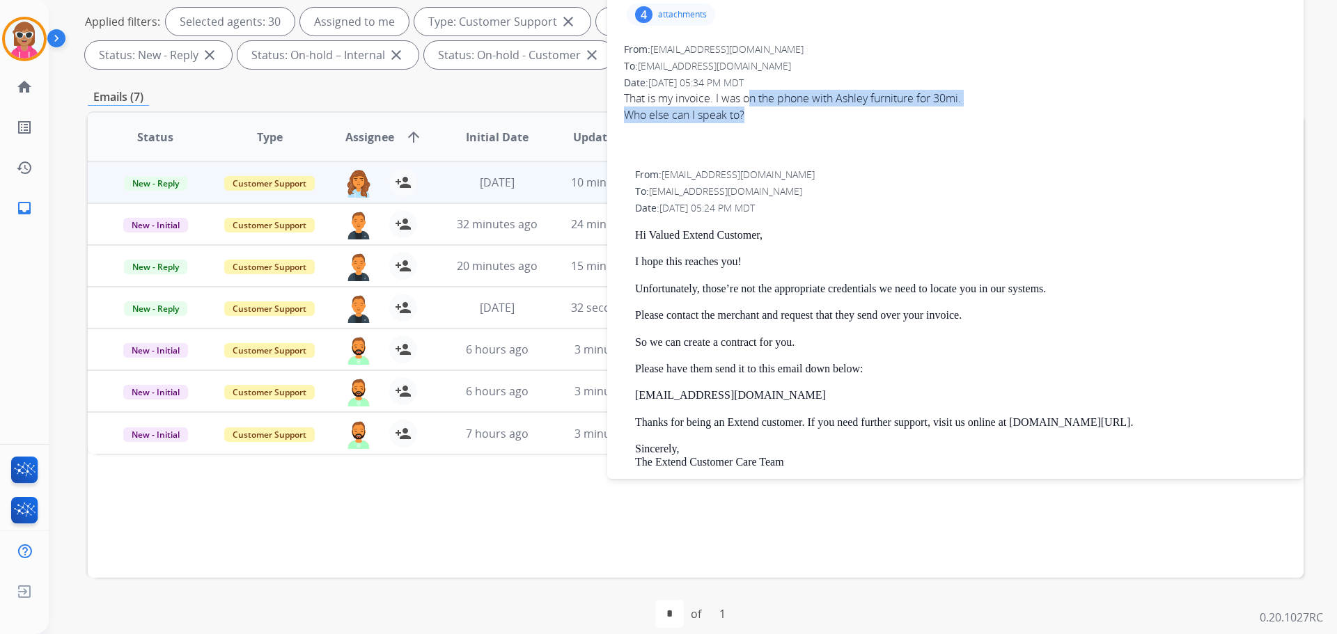
drag, startPoint x: 778, startPoint y: 98, endPoint x: 888, endPoint y: 113, distance: 111.7
click at [888, 113] on span "That is my invoice. I was on the phone with Ashley furniture for 30mi. Who else…" at bounding box center [955, 123] width 663 height 67
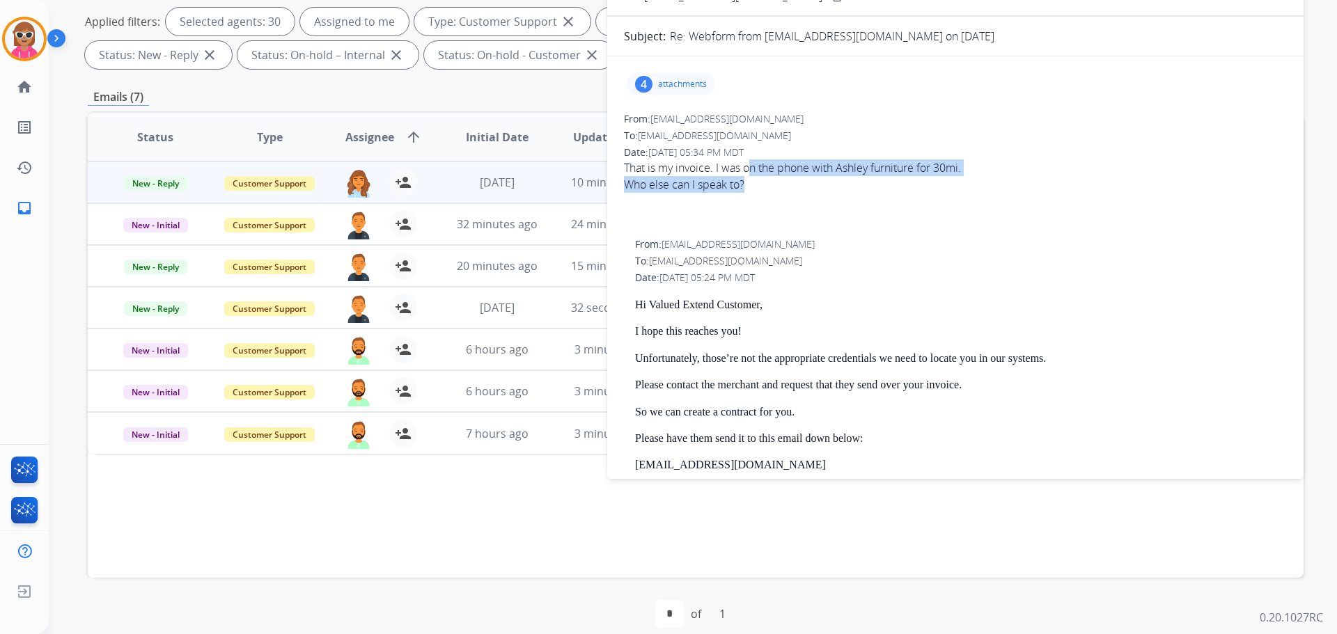
scroll to position [0, 0]
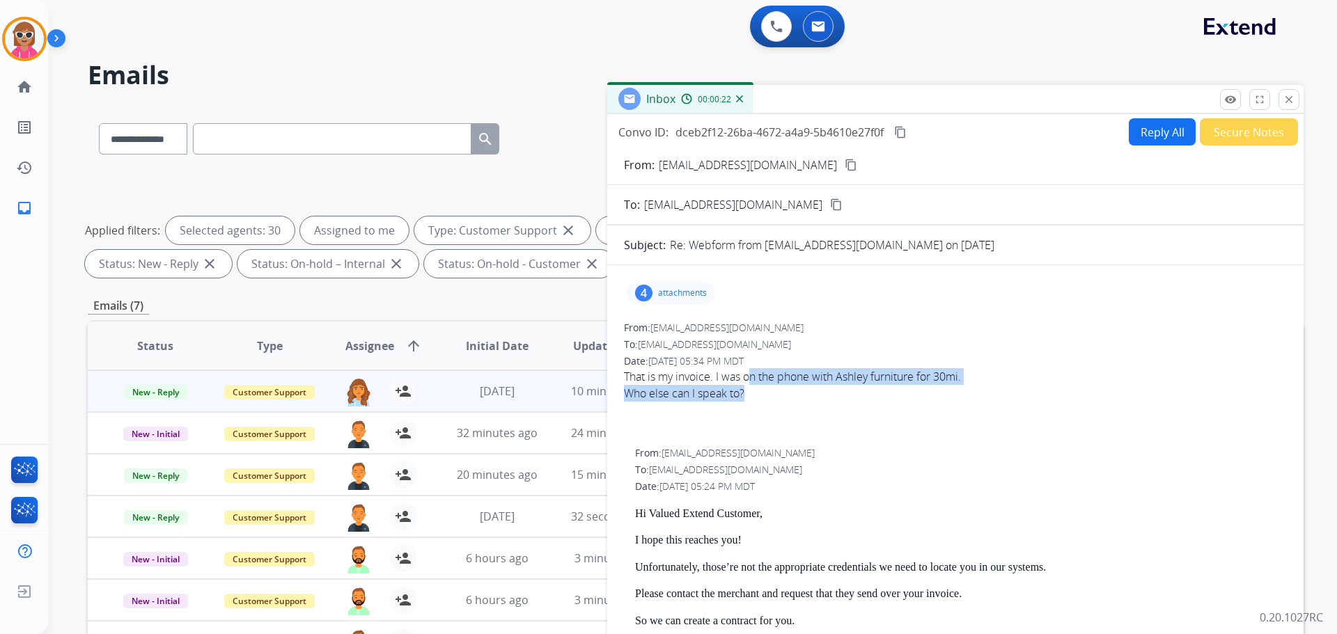
click at [1184, 123] on button "Reply All" at bounding box center [1162, 131] width 67 height 27
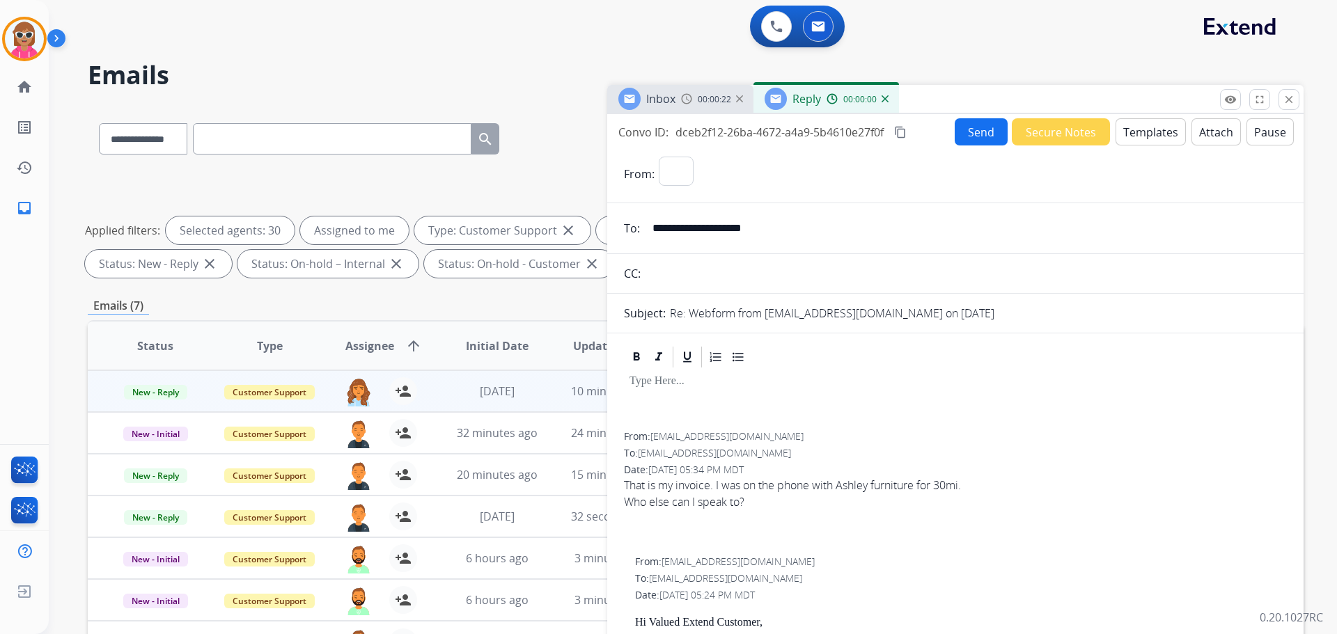
select select "**********"
click at [884, 100] on img at bounding box center [884, 98] width 7 height 7
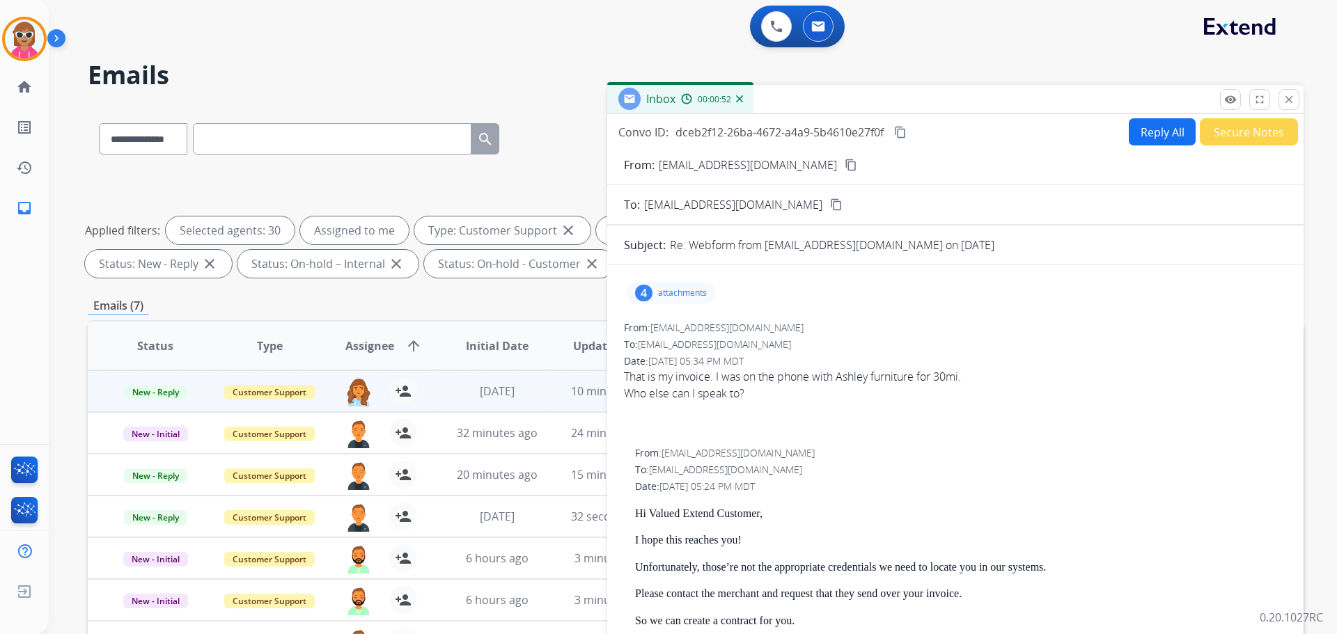
click at [679, 302] on div "4 attachments" at bounding box center [671, 293] width 88 height 22
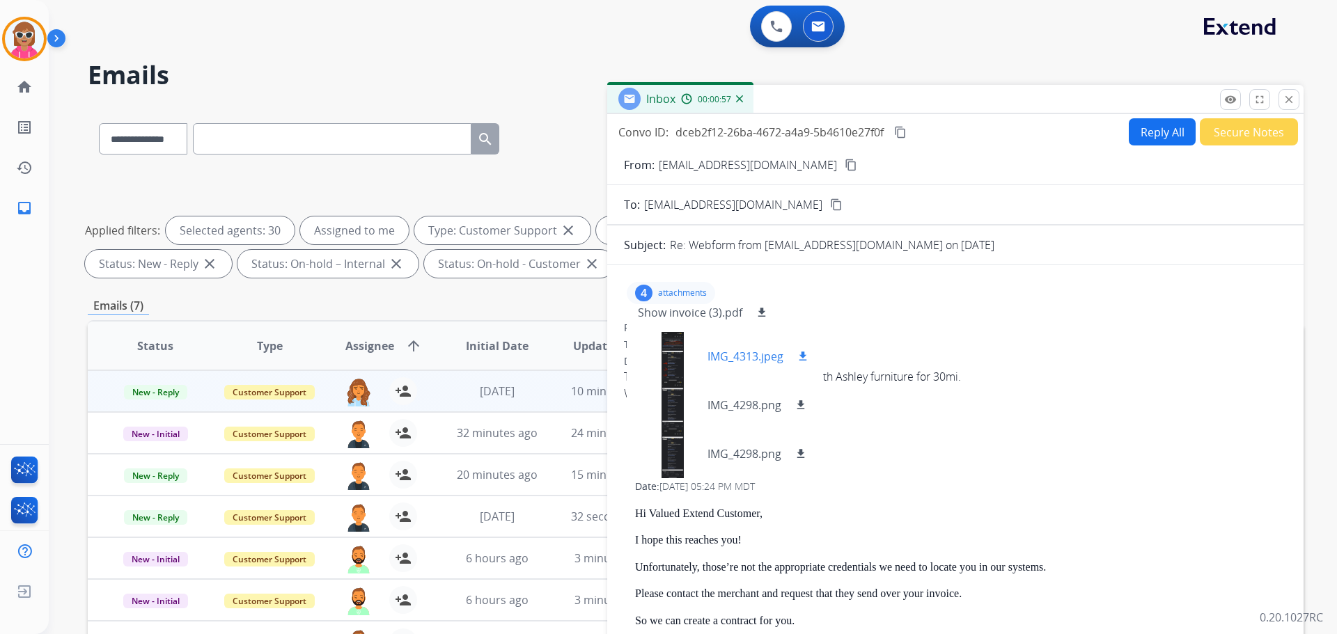
click at [663, 373] on div at bounding box center [673, 356] width 70 height 49
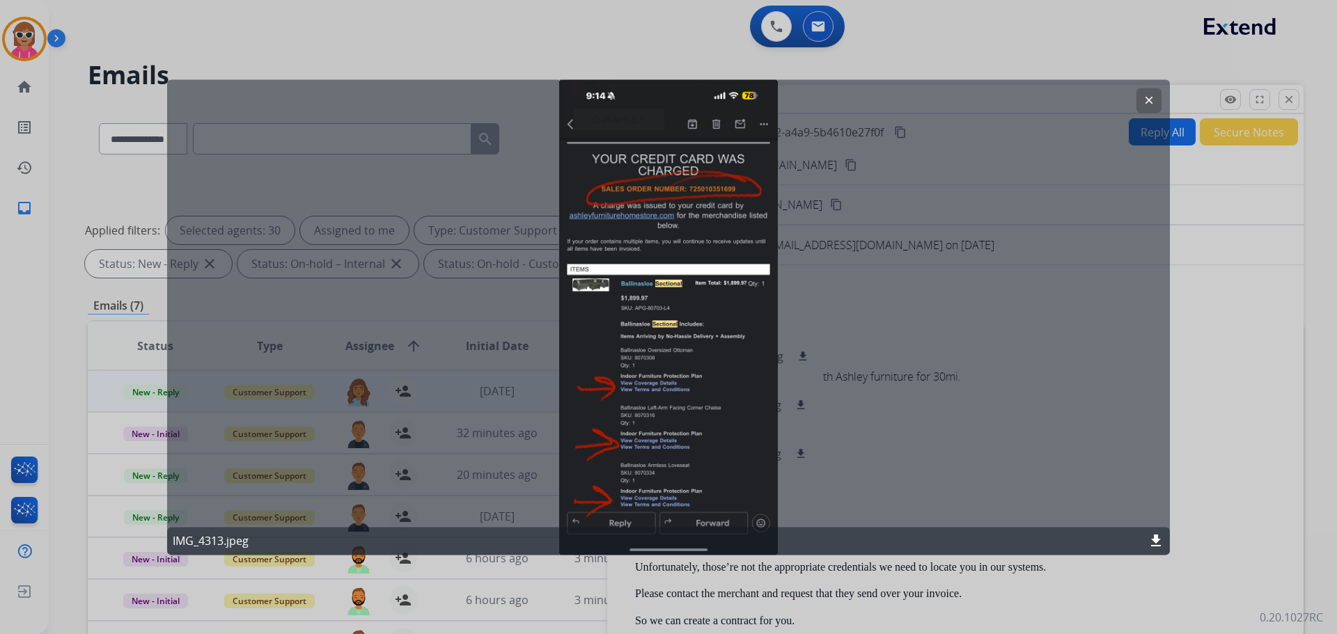
click at [1145, 102] on mat-icon "clear" at bounding box center [1148, 100] width 13 height 13
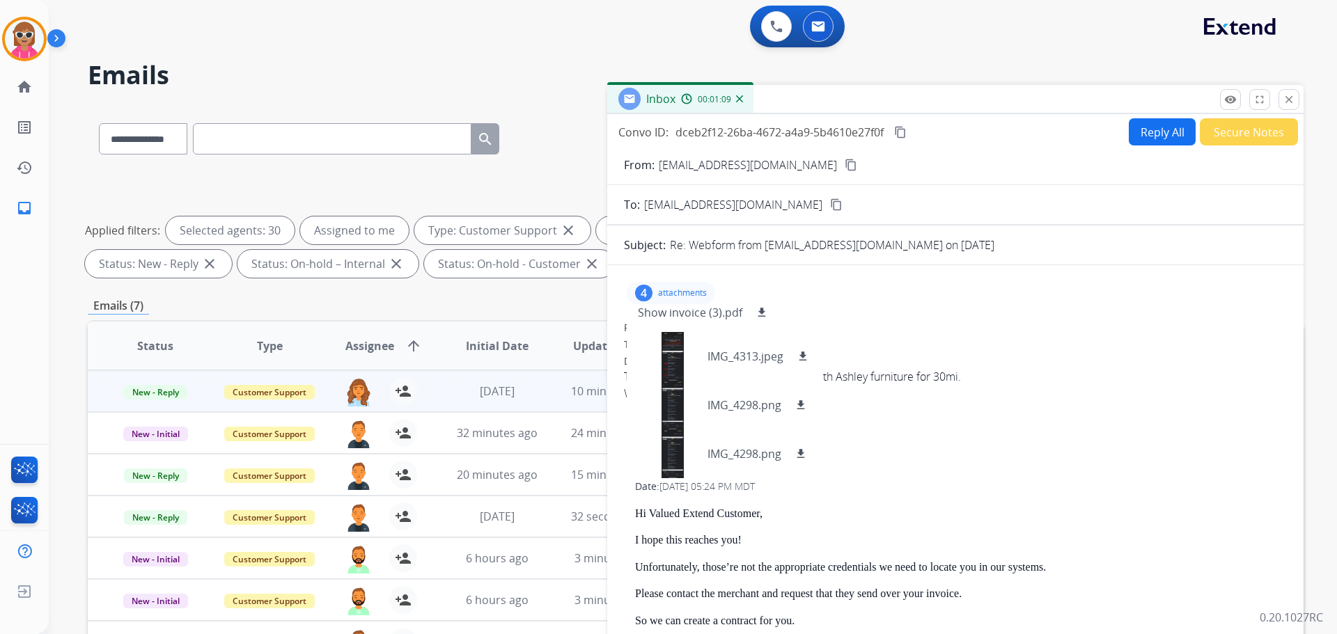
click at [1275, 96] on div "remove_red_eye Logs fullscreen Expand close Close" at bounding box center [1259, 99] width 79 height 21
click at [1299, 103] on div "Inbox 00:01:10" at bounding box center [955, 99] width 696 height 29
click at [1291, 103] on mat-icon "close" at bounding box center [1288, 99] width 13 height 13
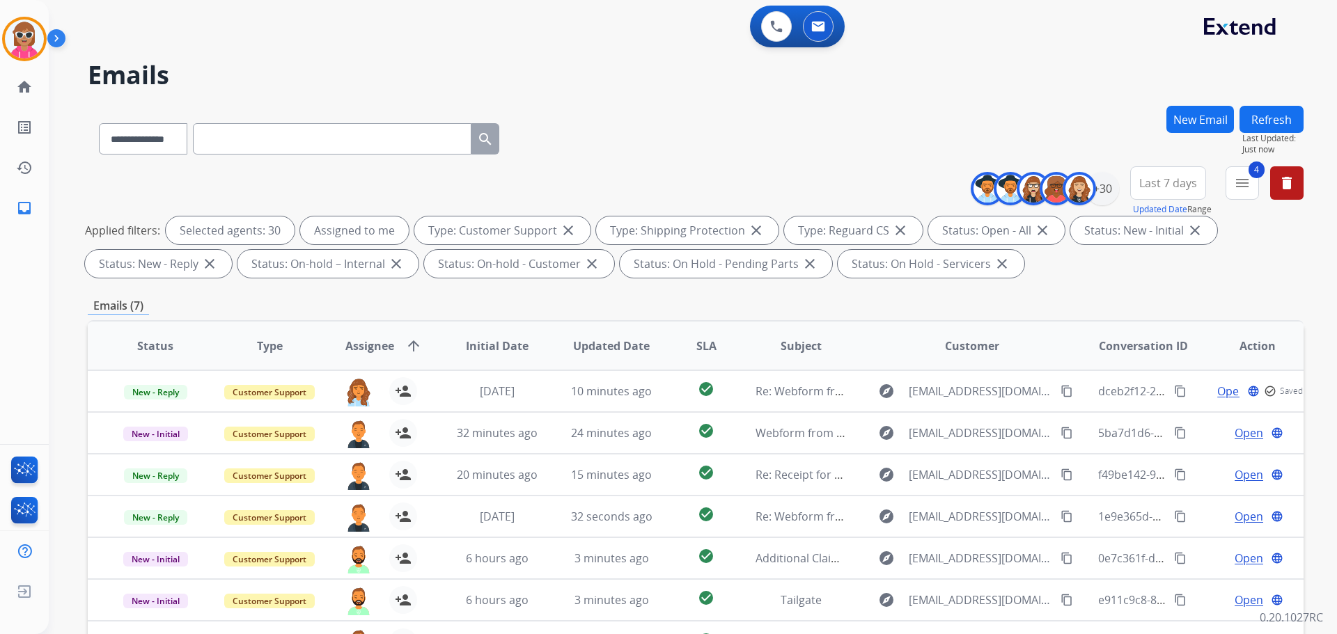
click at [1271, 120] on button "Refresh" at bounding box center [1271, 119] width 64 height 27
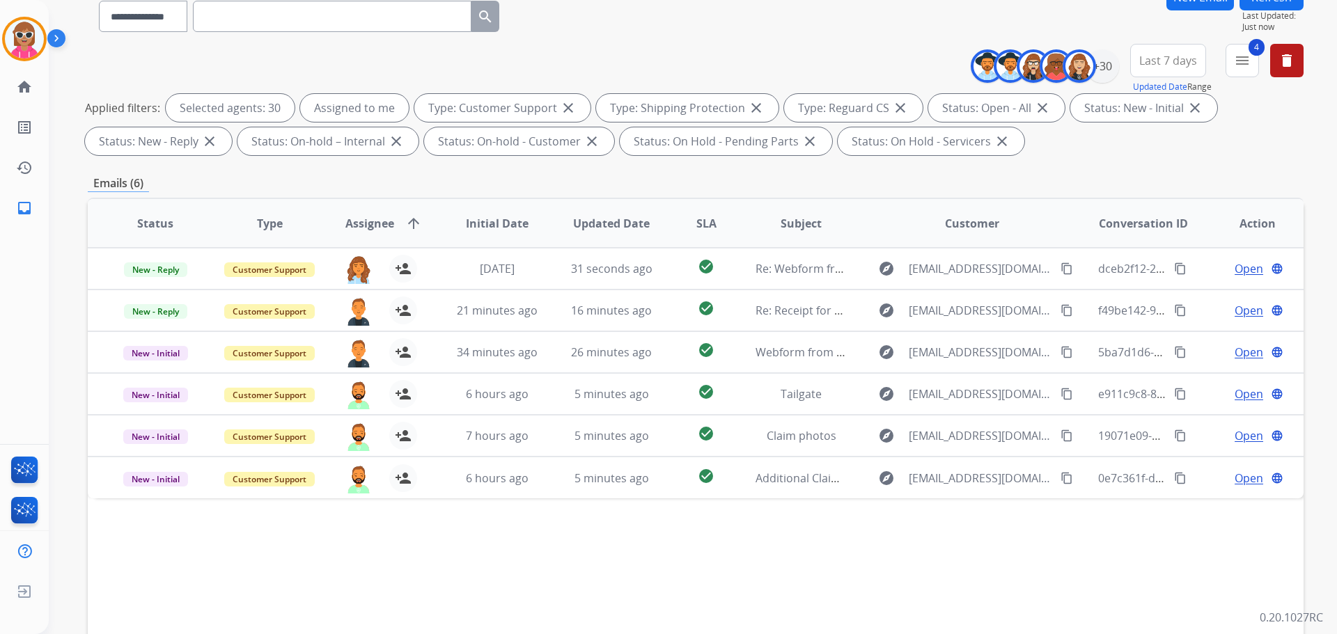
scroll to position [86, 0]
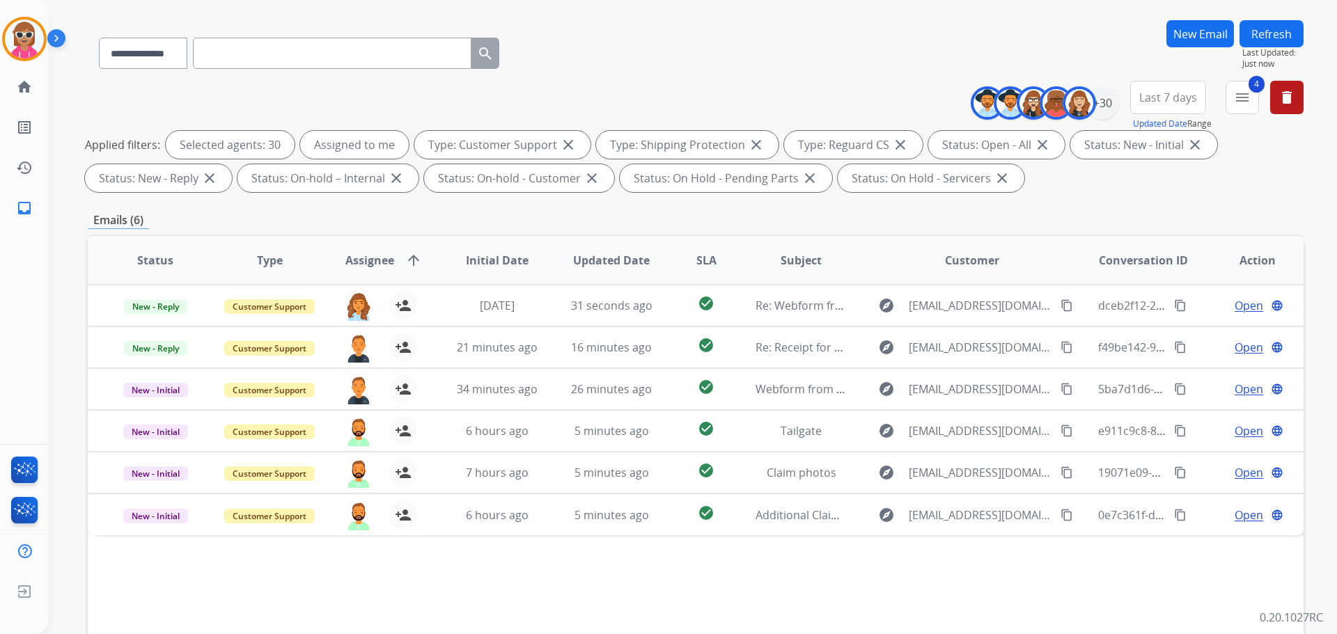
click at [1264, 29] on button "Refresh" at bounding box center [1271, 33] width 64 height 27
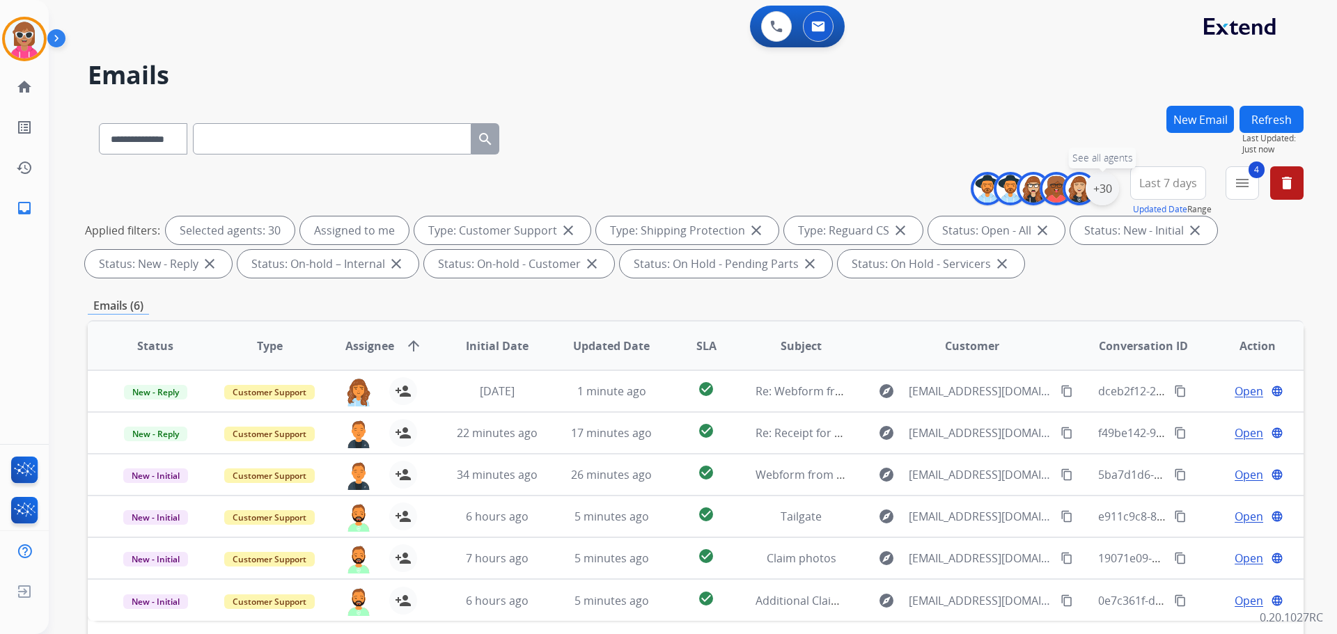
click at [1108, 194] on div "+30" at bounding box center [1101, 188] width 33 height 33
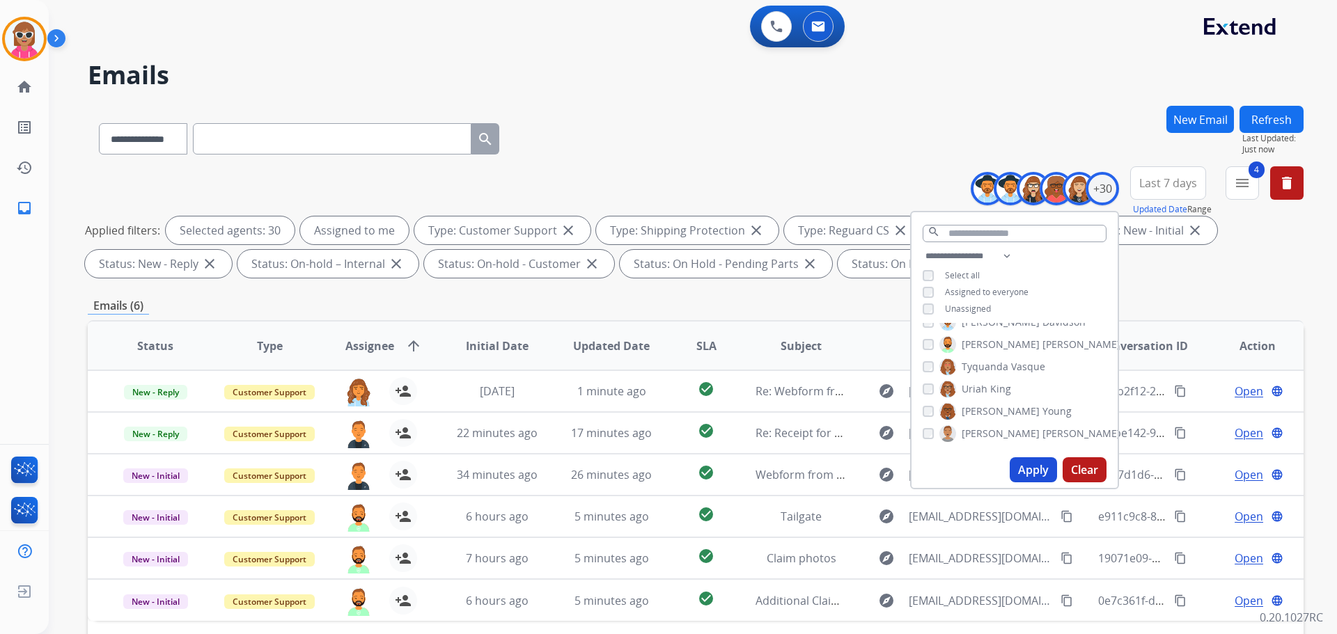
click at [978, 305] on span "Unassigned" at bounding box center [968, 309] width 46 height 12
click at [1291, 193] on button "delete Clear All" at bounding box center [1286, 182] width 33 height 33
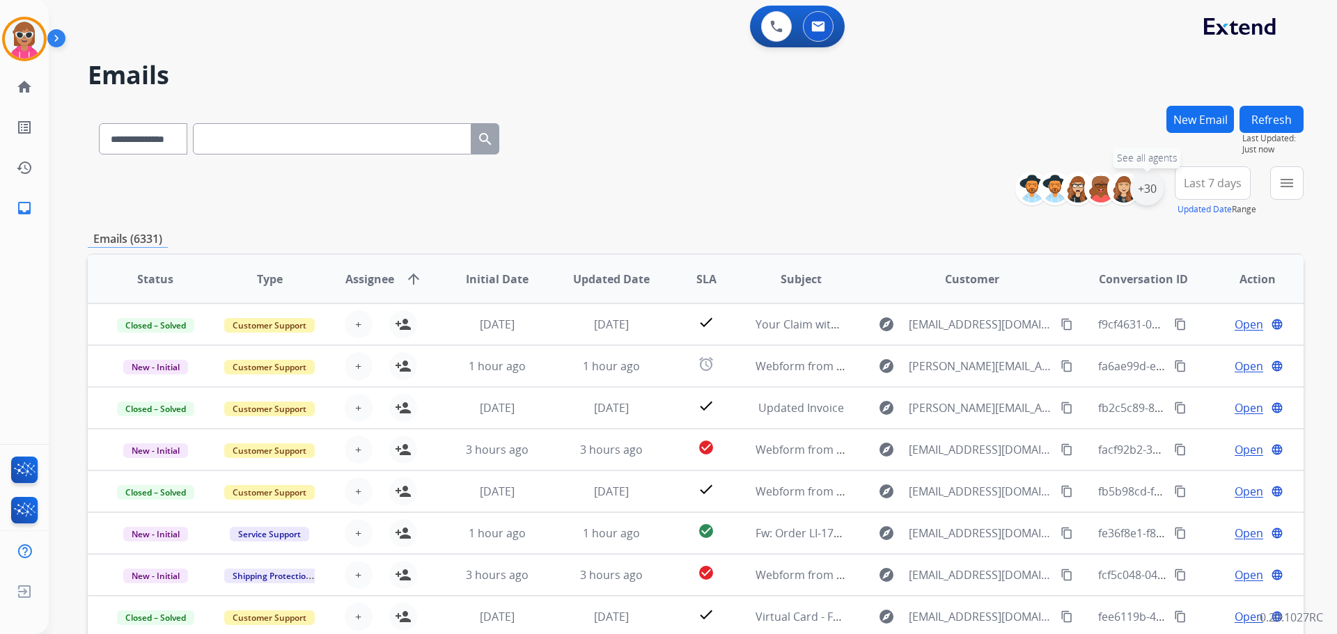
click at [1155, 191] on div "+30" at bounding box center [1146, 188] width 33 height 33
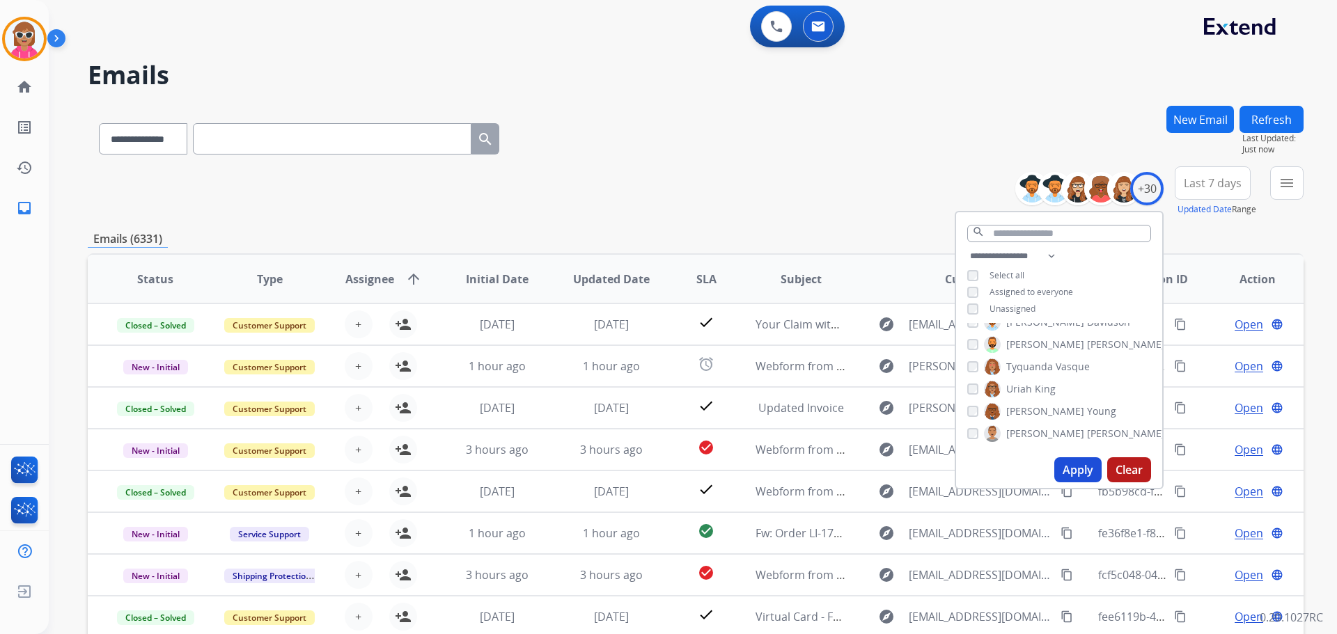
click at [1003, 301] on div "**********" at bounding box center [1059, 284] width 206 height 72
click at [1002, 303] on span "Unassigned" at bounding box center [1012, 309] width 46 height 12
click at [1082, 473] on button "Apply" at bounding box center [1077, 469] width 47 height 25
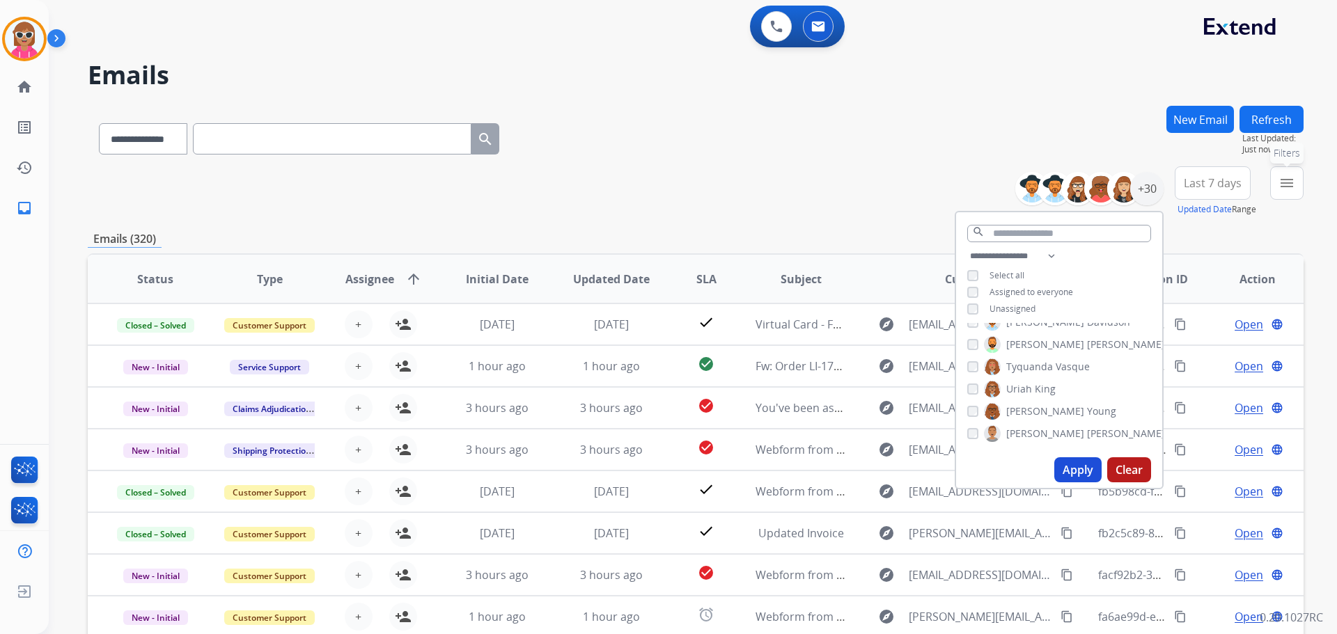
click at [1289, 189] on mat-icon "menu" at bounding box center [1286, 183] width 17 height 17
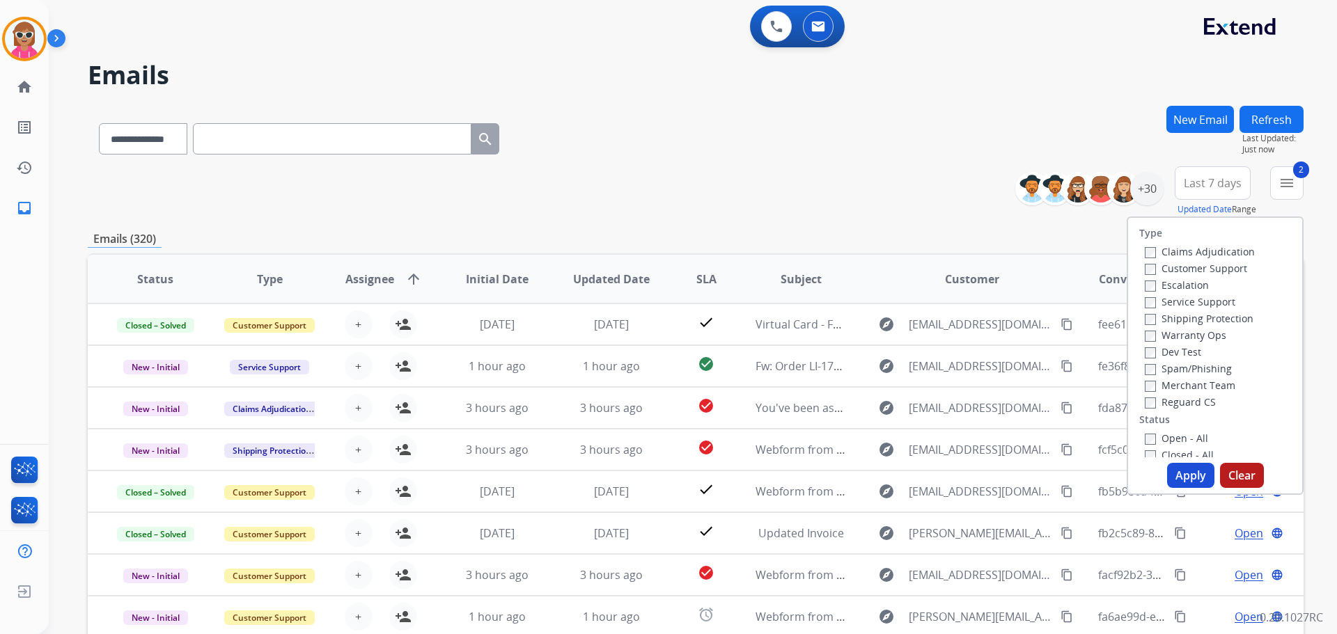
click at [1147, 401] on label "Reguard CS" at bounding box center [1180, 401] width 71 height 13
click at [1151, 439] on label "Open - All" at bounding box center [1176, 438] width 63 height 13
click at [1184, 471] on button "Apply" at bounding box center [1190, 475] width 47 height 25
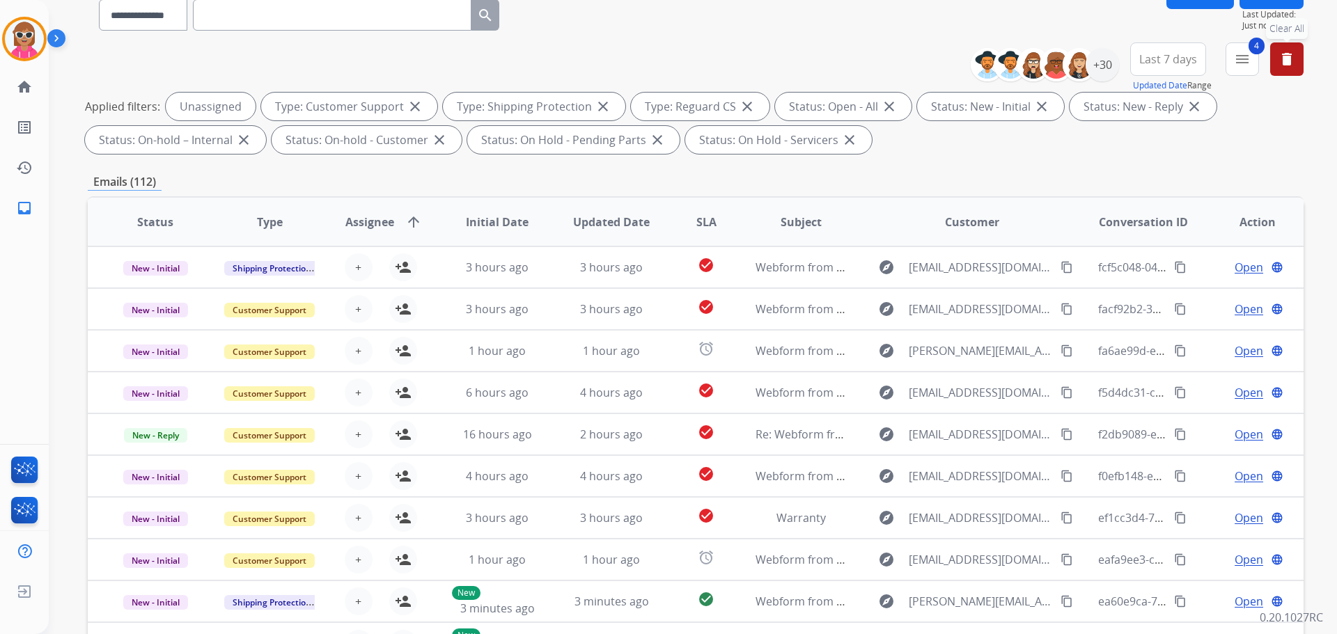
scroll to position [139, 0]
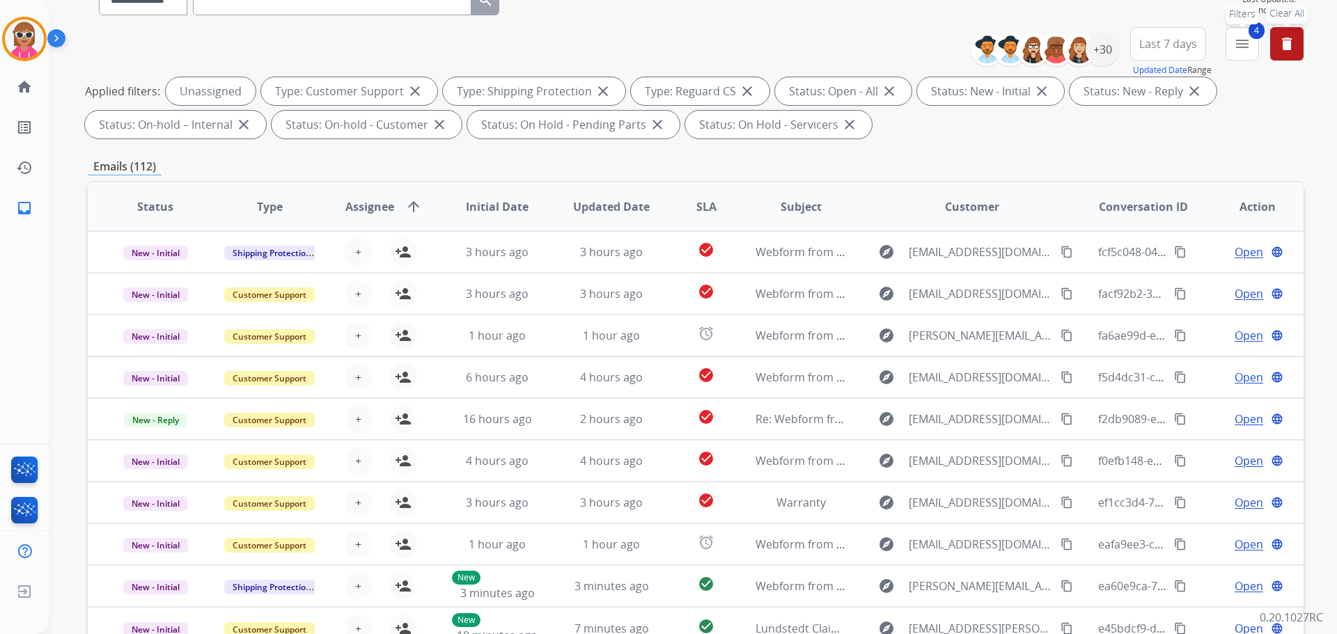
click at [1239, 40] on mat-icon "menu" at bounding box center [1242, 44] width 17 height 17
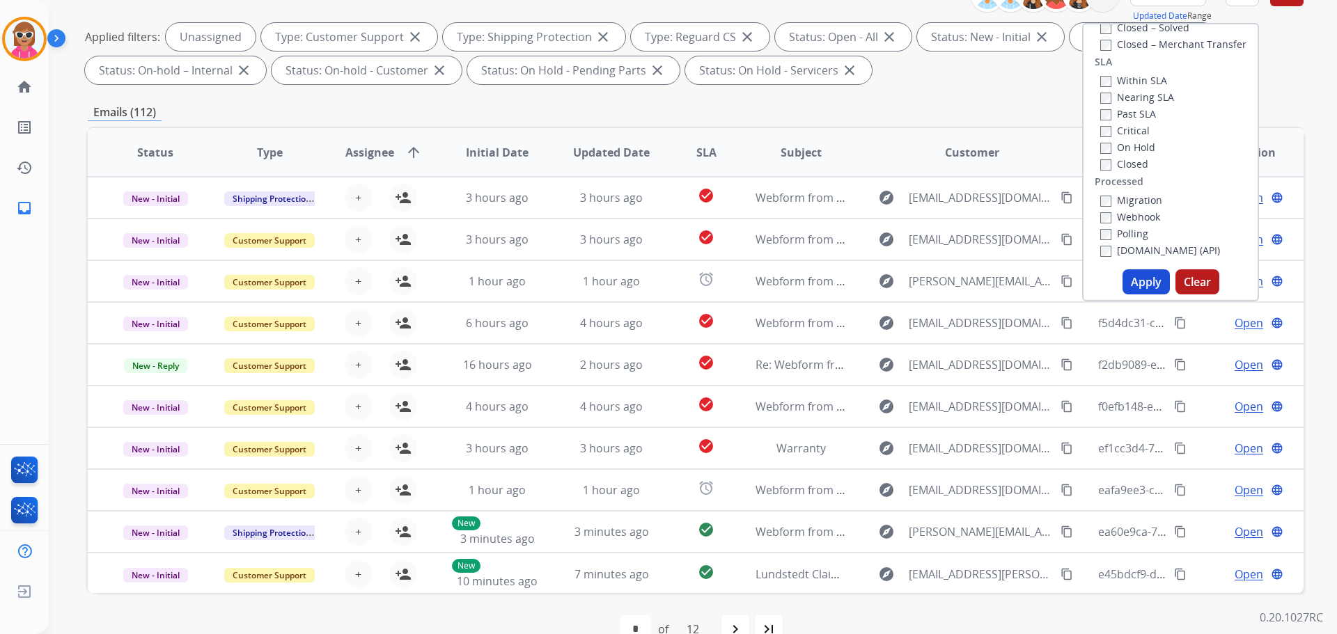
scroll to position [209, 0]
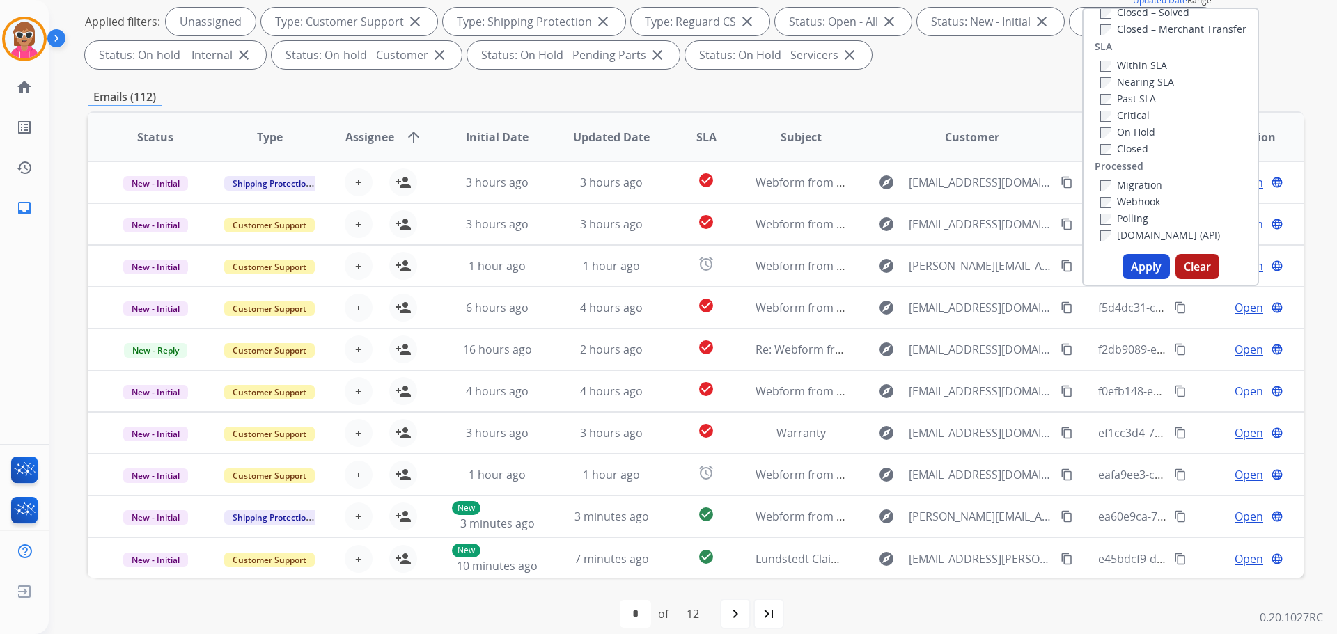
click at [1135, 103] on label "Past SLA" at bounding box center [1128, 98] width 56 height 13
click at [1123, 99] on label "Past SLA" at bounding box center [1128, 98] width 56 height 13
click at [764, 104] on div "Emails (112)" at bounding box center [696, 96] width 1216 height 17
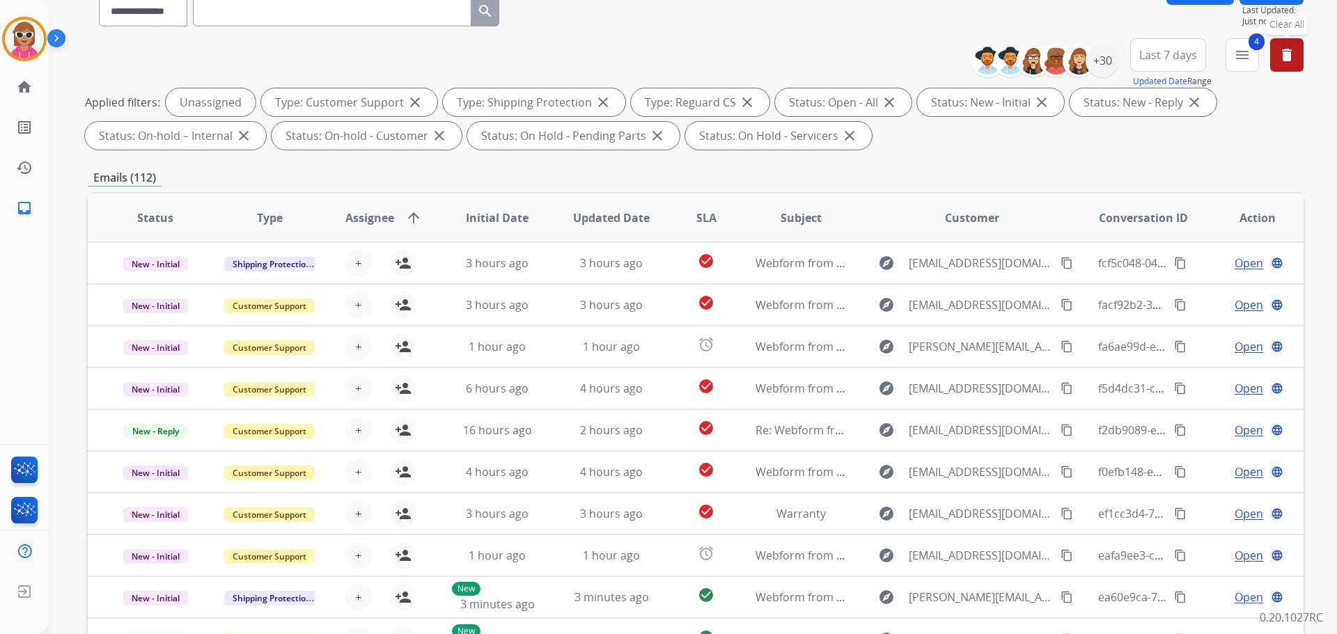
scroll to position [0, 0]
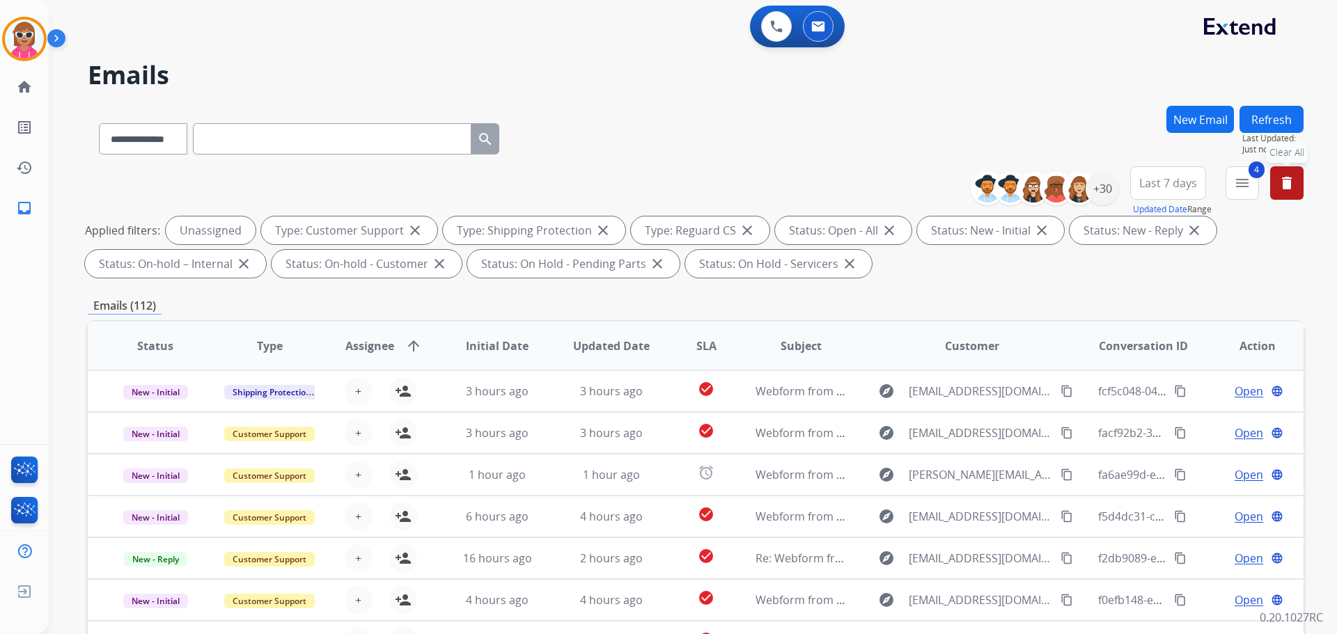
drag, startPoint x: 1259, startPoint y: 193, endPoint x: 1251, endPoint y: 189, distance: 9.3
click at [1259, 192] on div "**********" at bounding box center [1142, 191] width 322 height 50
click at [1248, 186] on mat-icon "menu" at bounding box center [1242, 183] width 17 height 17
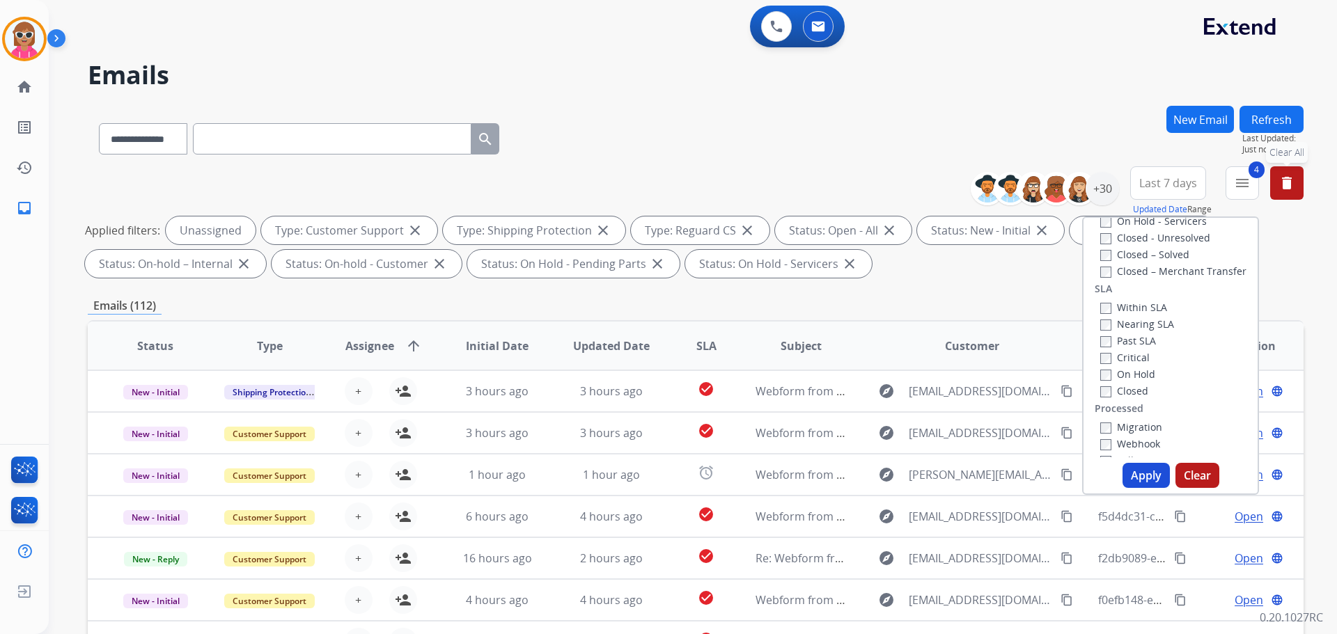
scroll to position [368, 0]
click at [1139, 303] on label "Past SLA" at bounding box center [1128, 307] width 56 height 13
click at [1133, 473] on button "Apply" at bounding box center [1145, 475] width 47 height 25
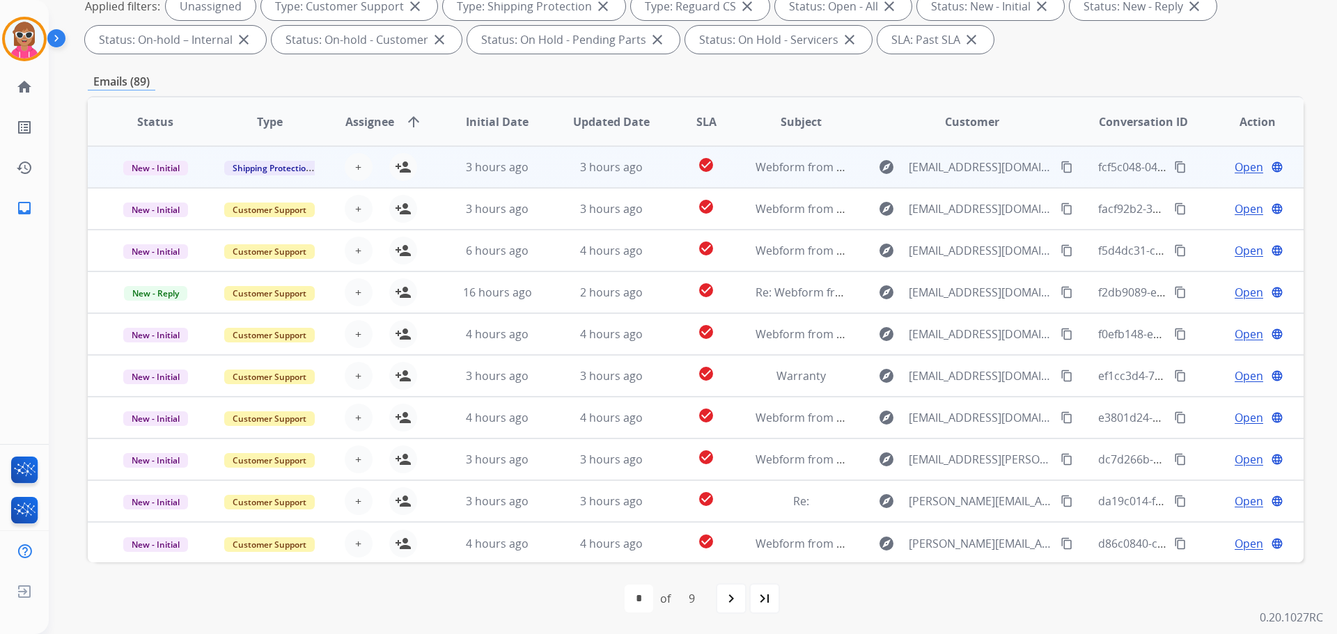
scroll to position [225, 0]
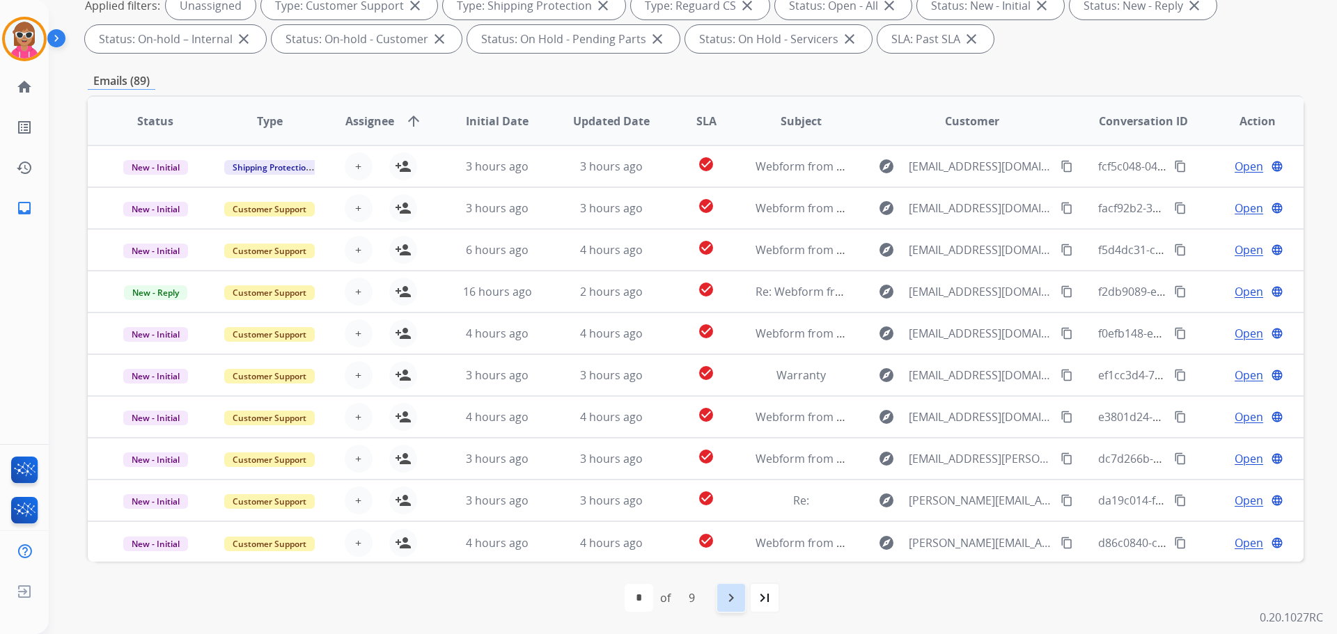
click at [734, 596] on mat-icon "navigate_next" at bounding box center [731, 598] width 17 height 17
click at [753, 597] on mat-icon "navigate_next" at bounding box center [761, 598] width 17 height 17
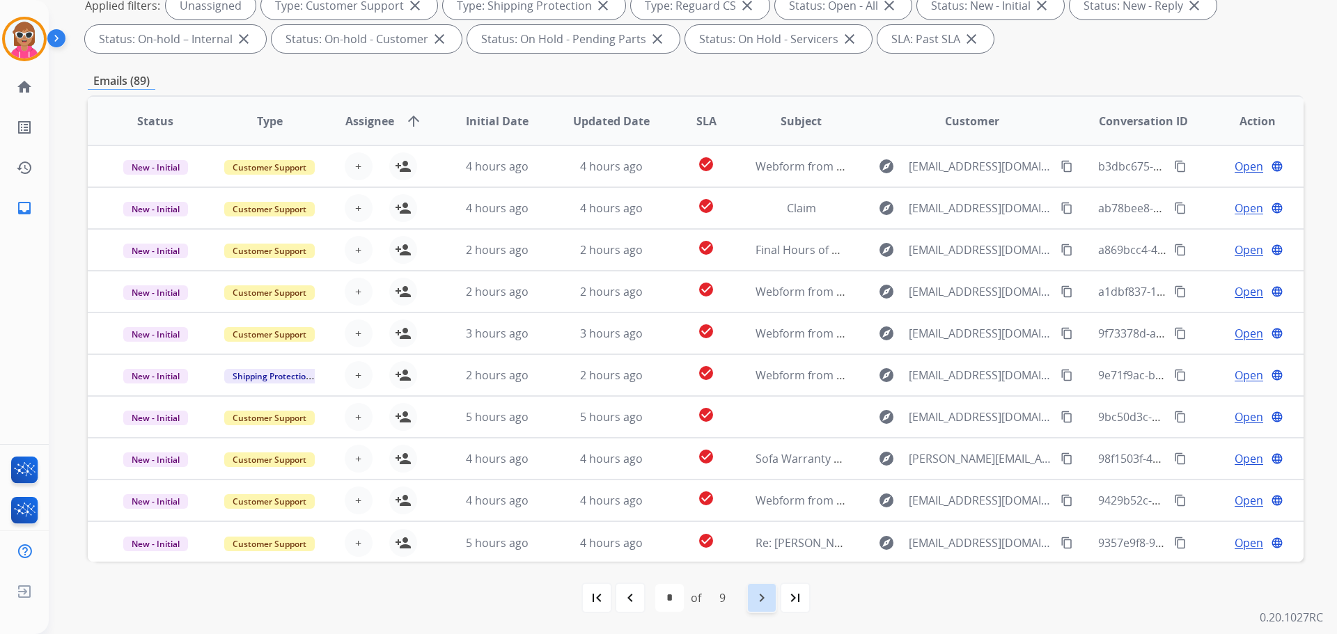
click at [761, 601] on mat-icon "navigate_next" at bounding box center [761, 598] width 17 height 17
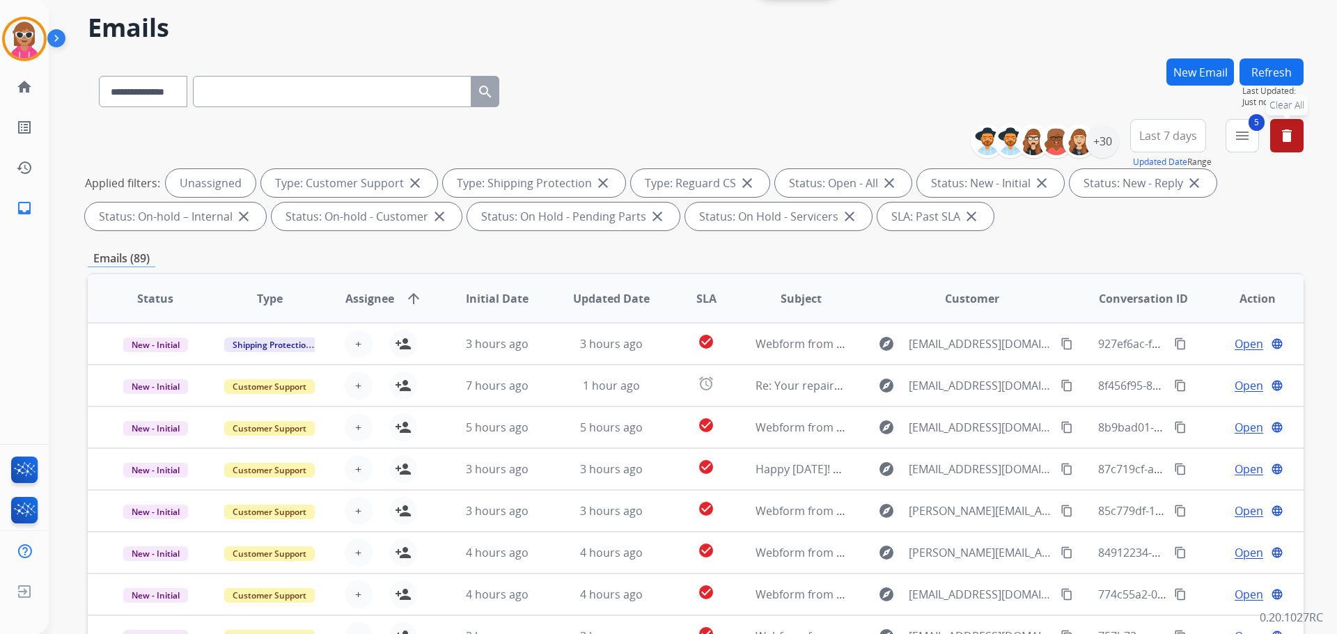
scroll to position [0, 0]
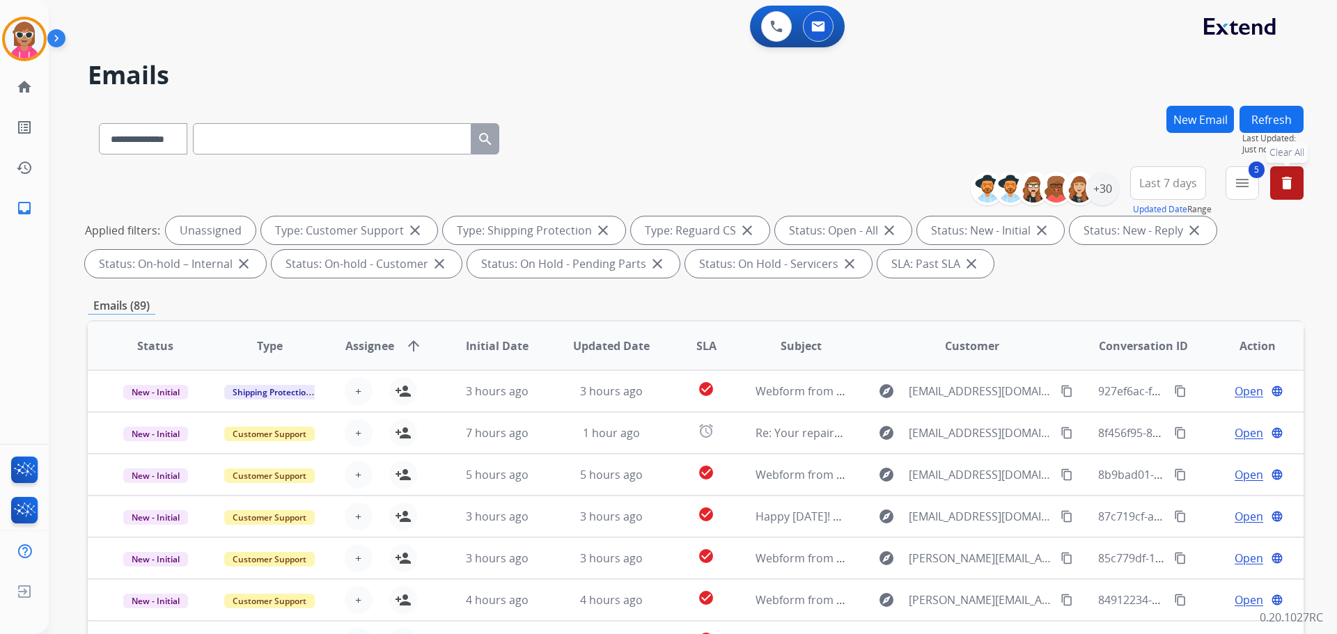
click at [1294, 179] on mat-icon "delete" at bounding box center [1286, 183] width 17 height 17
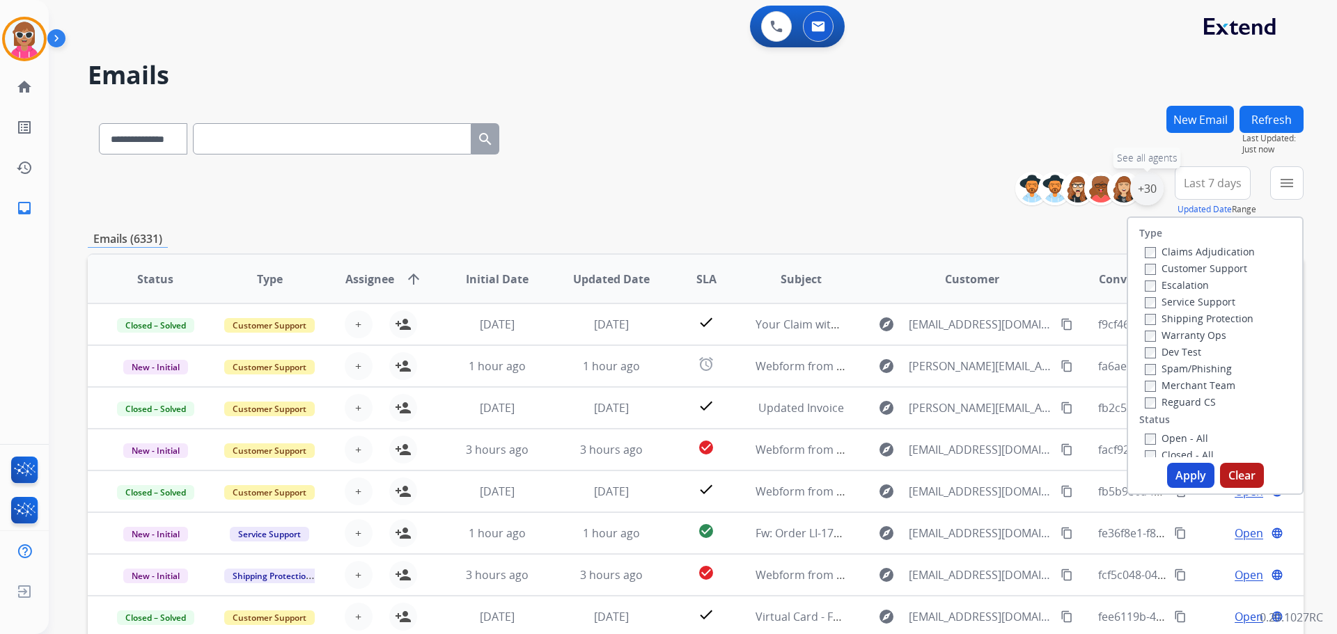
click at [1147, 190] on div "+30" at bounding box center [1146, 188] width 33 height 33
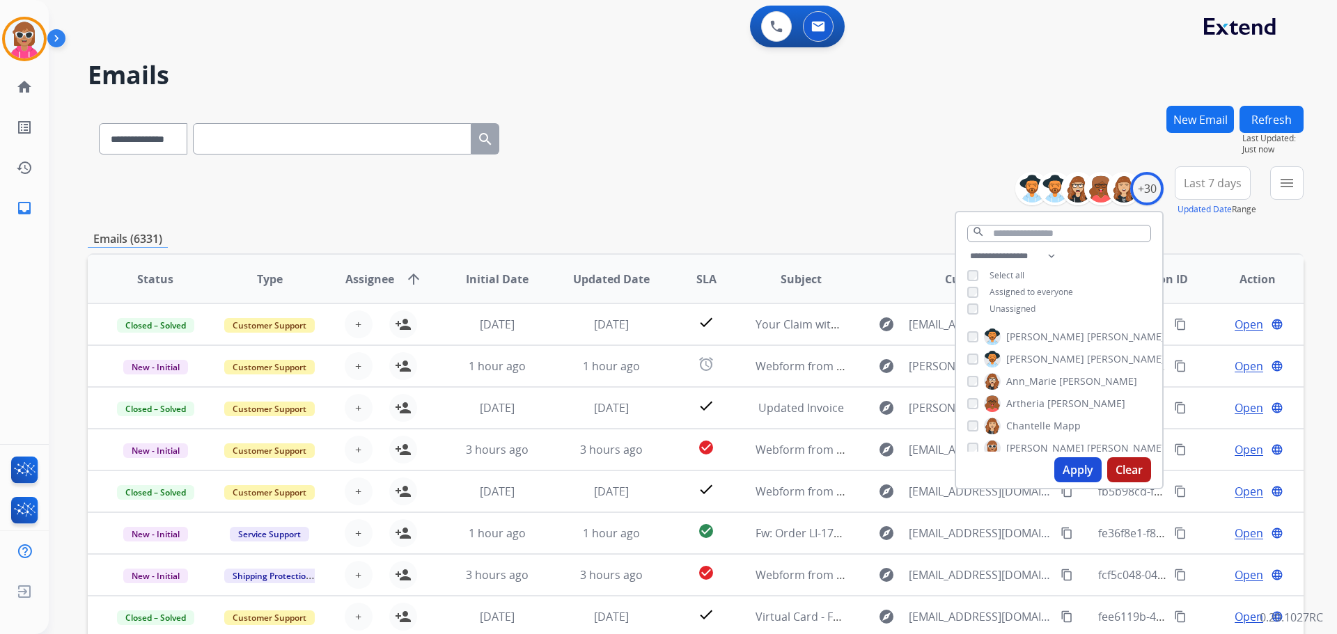
click at [1030, 333] on span "[PERSON_NAME]" at bounding box center [1045, 337] width 78 height 14
click at [1030, 352] on span "[PERSON_NAME]" at bounding box center [1045, 359] width 78 height 14
click at [1041, 381] on span "Ann_Marie" at bounding box center [1031, 382] width 50 height 14
click at [1047, 402] on span "[PERSON_NAME]" at bounding box center [1086, 404] width 78 height 14
click at [1044, 419] on span "Chantelle" at bounding box center [1028, 426] width 45 height 14
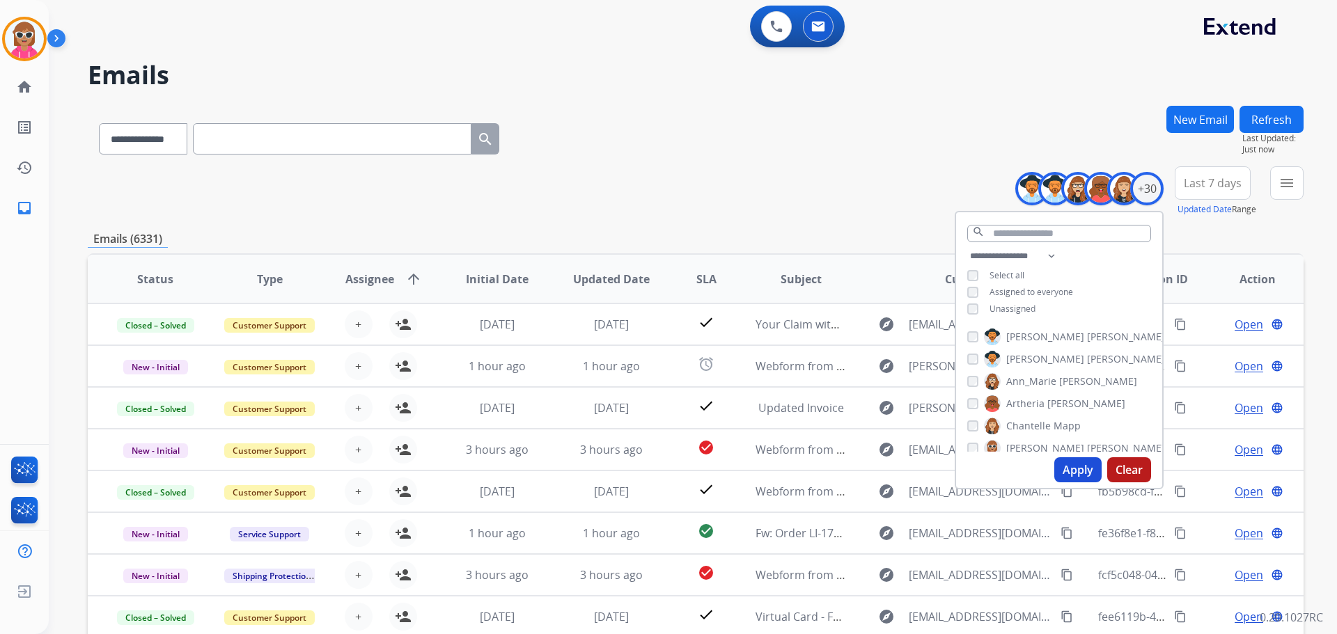
click at [1039, 437] on div "[PERSON_NAME] [PERSON_NAME] [PERSON_NAME] [PERSON_NAME] [PERSON_NAME] [PERSON_N…" at bounding box center [1059, 387] width 206 height 129
click at [1039, 443] on span "[PERSON_NAME]" at bounding box center [1045, 448] width 78 height 14
click at [1036, 402] on span "[PERSON_NAME]" at bounding box center [1045, 400] width 78 height 14
click at [1087, 421] on span "Solaazo" at bounding box center [1105, 423] width 36 height 14
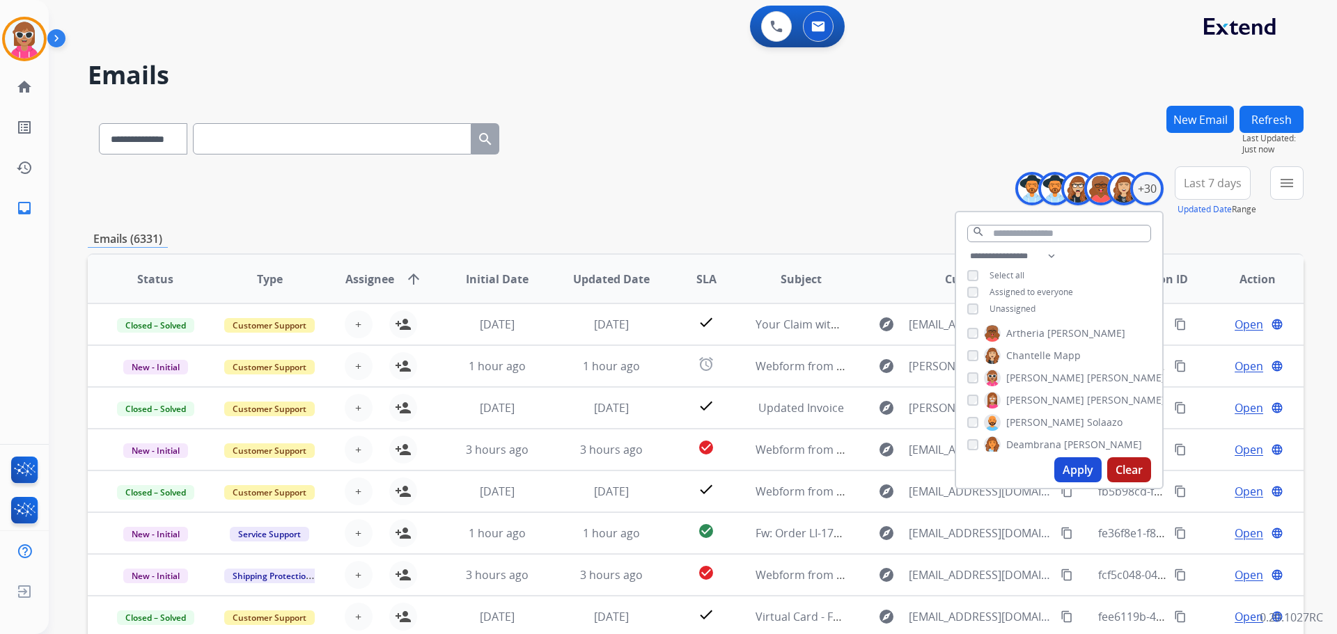
click at [1032, 441] on span "Deambrana" at bounding box center [1033, 445] width 55 height 14
drag, startPoint x: 1026, startPoint y: 398, endPoint x: 1024, endPoint y: 416, distance: 18.9
click at [1026, 398] on span "DeShawn" at bounding box center [1028, 398] width 44 height 14
click at [1023, 417] on span "Farah" at bounding box center [1019, 420] width 26 height 14
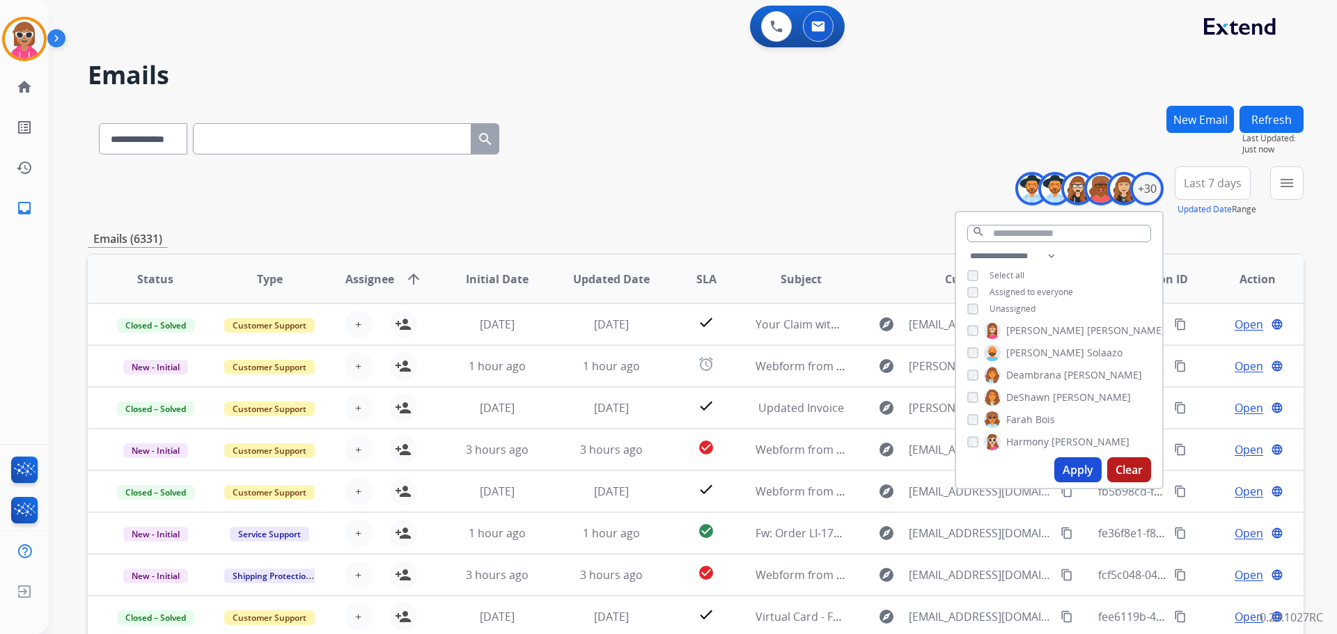
click at [1021, 439] on span "Harmony" at bounding box center [1027, 442] width 42 height 14
click at [1035, 388] on span "Jaquayla" at bounding box center [1026, 395] width 40 height 14
click at [1087, 418] on span "[PERSON_NAME]" at bounding box center [1126, 417] width 78 height 14
click at [1025, 435] on span "Kayla" at bounding box center [1018, 439] width 25 height 14
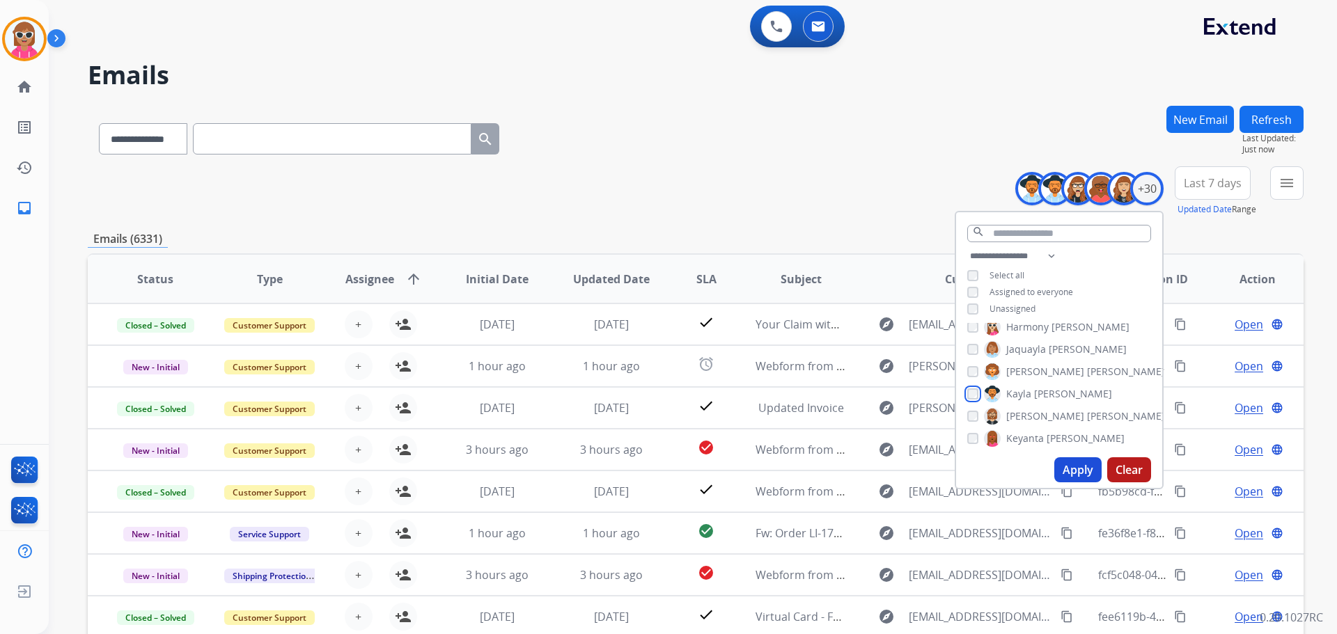
scroll to position [279, 0]
click at [1023, 393] on label "[PERSON_NAME]" at bounding box center [1074, 392] width 181 height 17
drag, startPoint x: 1023, startPoint y: 414, endPoint x: 1023, endPoint y: 431, distance: 16.7
click at [1022, 417] on span "Keyanta" at bounding box center [1025, 414] width 38 height 14
click at [1023, 431] on span "Lamarco" at bounding box center [1026, 437] width 40 height 14
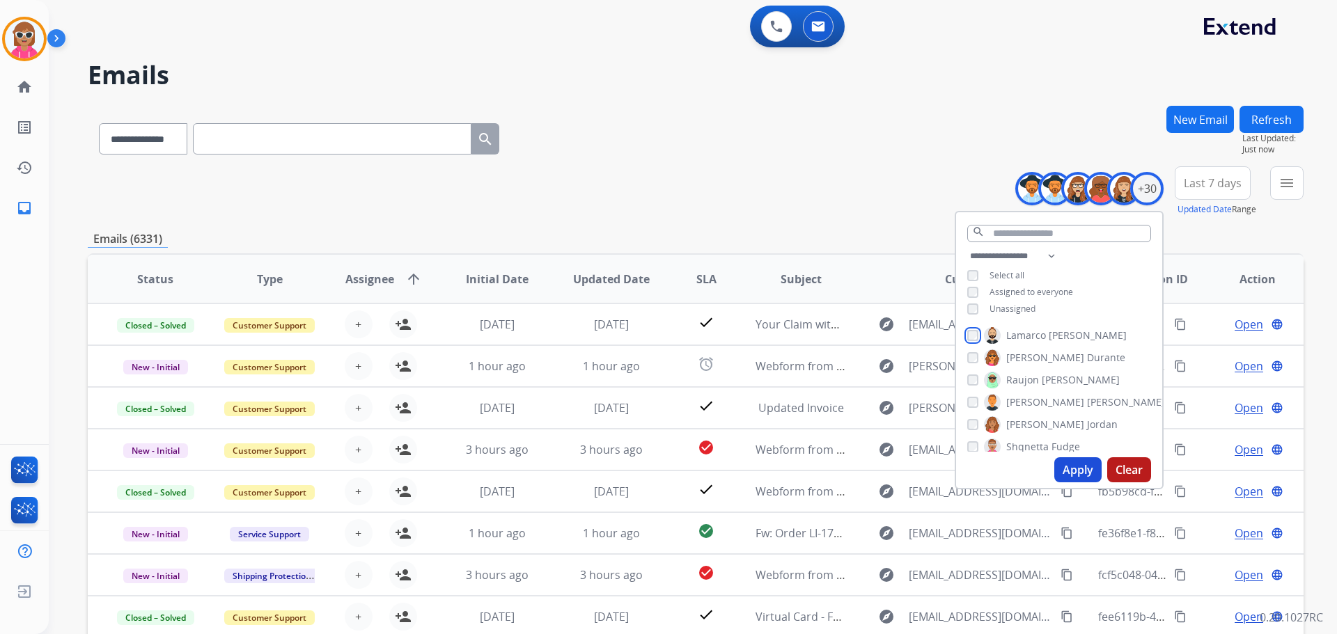
scroll to position [349, 0]
click at [1015, 338] on span "Keyanta" at bounding box center [1025, 345] width 38 height 14
click at [1023, 335] on span "Raujon" at bounding box center [1022, 342] width 33 height 14
click at [1025, 366] on span "[PERSON_NAME]" at bounding box center [1045, 364] width 78 height 14
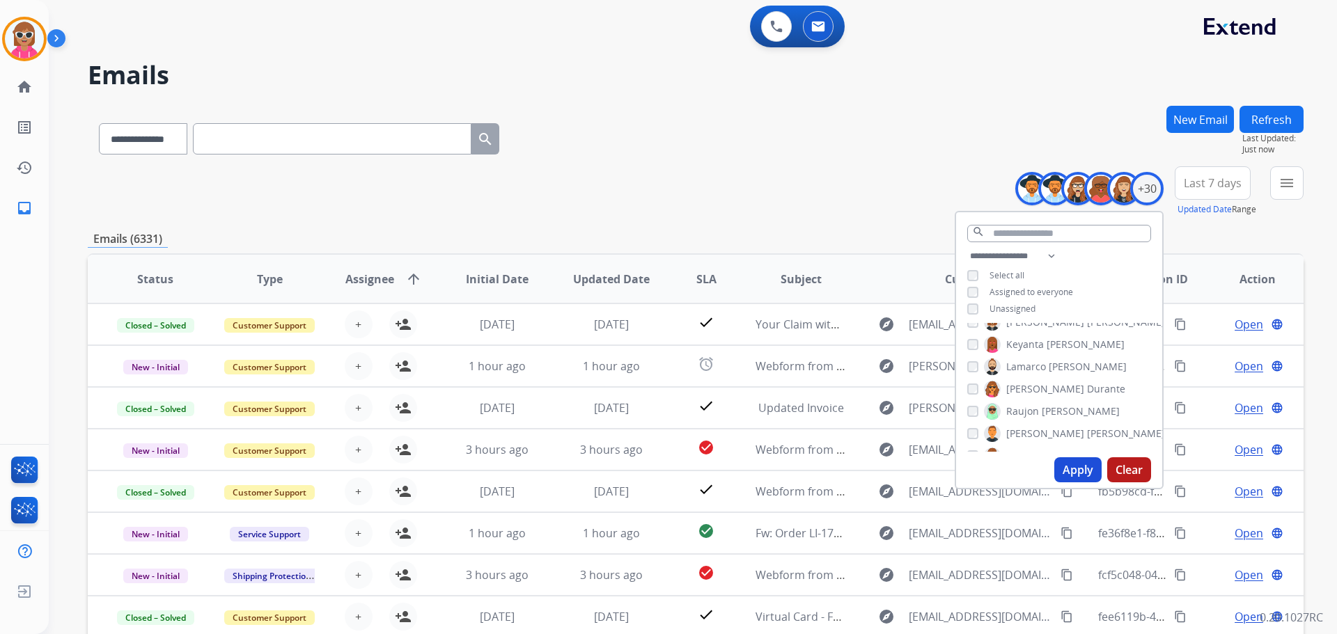
click at [1024, 384] on span "[PERSON_NAME]" at bounding box center [1045, 389] width 78 height 14
click at [1020, 369] on span "[PERSON_NAME]" at bounding box center [1045, 364] width 78 height 14
click at [1016, 374] on div "[PERSON_NAME] [PERSON_NAME] [PERSON_NAME] [PERSON_NAME] [PERSON_NAME] [PERSON_N…" at bounding box center [1059, 387] width 206 height 129
click at [1020, 382] on span "[PERSON_NAME]" at bounding box center [1045, 386] width 78 height 14
click at [1015, 356] on label "[PERSON_NAME]" at bounding box center [1074, 364] width 181 height 17
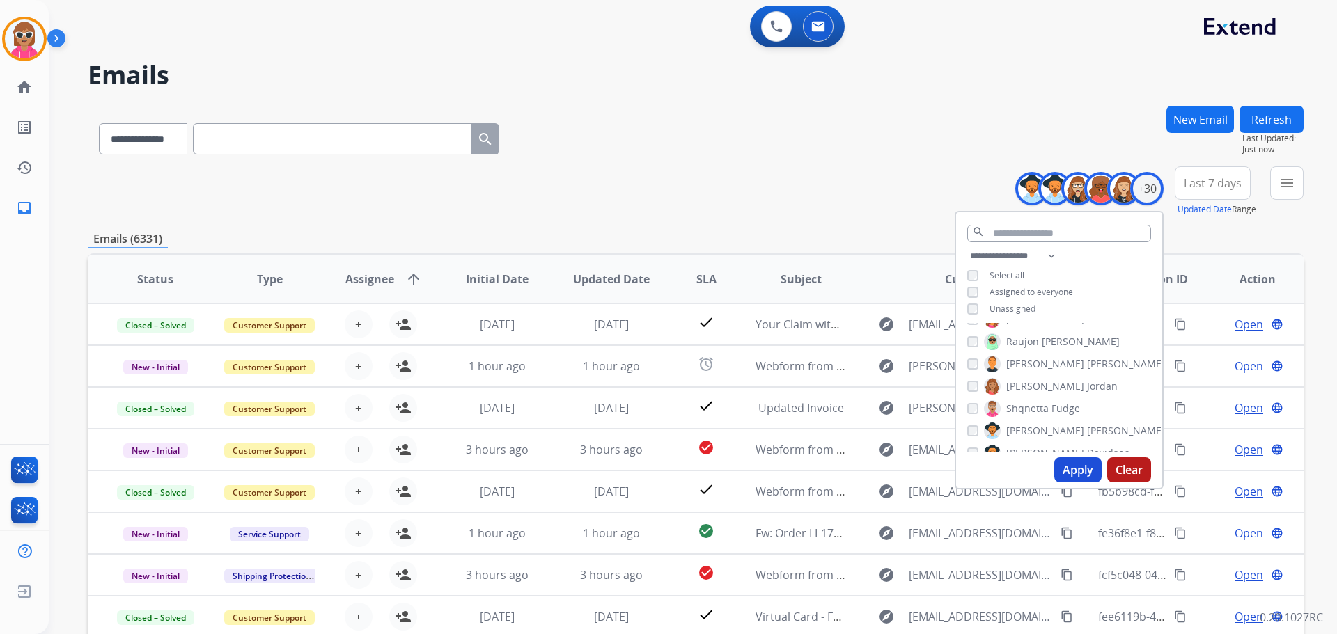
click at [1019, 404] on span "Shqnetta" at bounding box center [1027, 409] width 42 height 14
click at [1016, 435] on span "[PERSON_NAME]" at bounding box center [1045, 431] width 78 height 14
drag, startPoint x: 1017, startPoint y: 381, endPoint x: 1019, endPoint y: 411, distance: 30.7
click at [1017, 385] on span "[PERSON_NAME]" at bounding box center [1045, 384] width 78 height 14
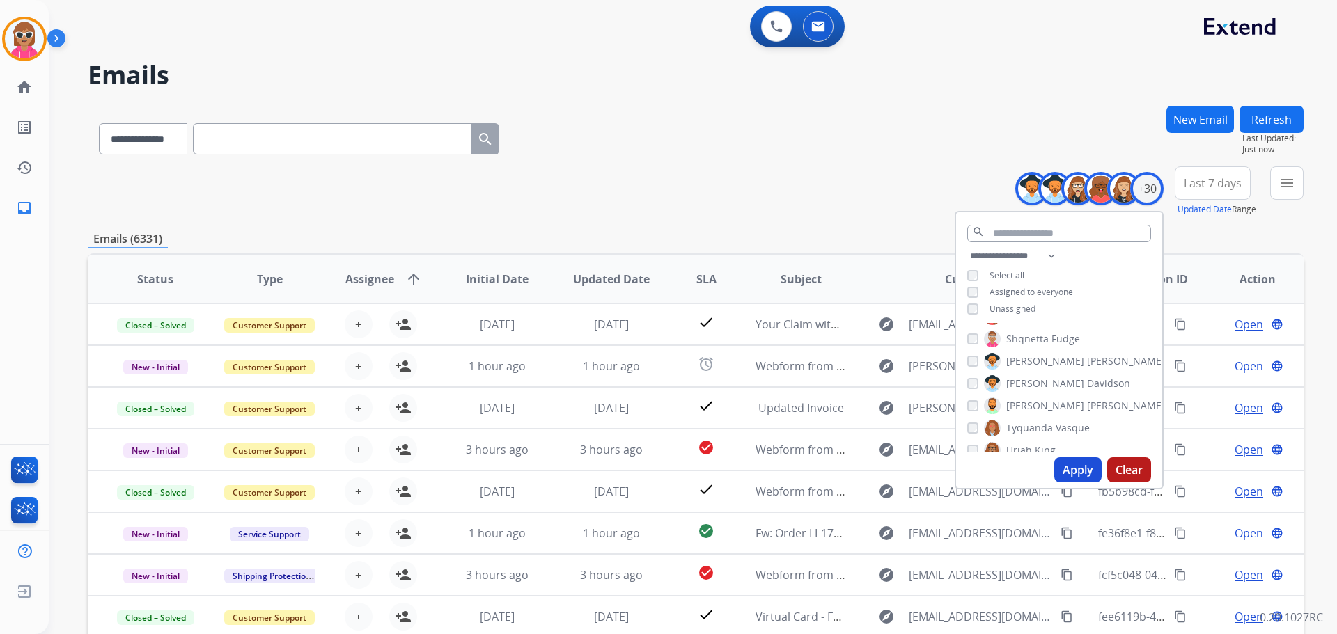
click at [1020, 411] on label "[PERSON_NAME]" at bounding box center [1074, 406] width 181 height 17
click at [1019, 427] on span "Tyquanda" at bounding box center [1029, 428] width 47 height 14
click at [1019, 392] on span "Uriah" at bounding box center [1019, 389] width 26 height 14
drag, startPoint x: 1019, startPoint y: 409, endPoint x: 1016, endPoint y: 430, distance: 21.0
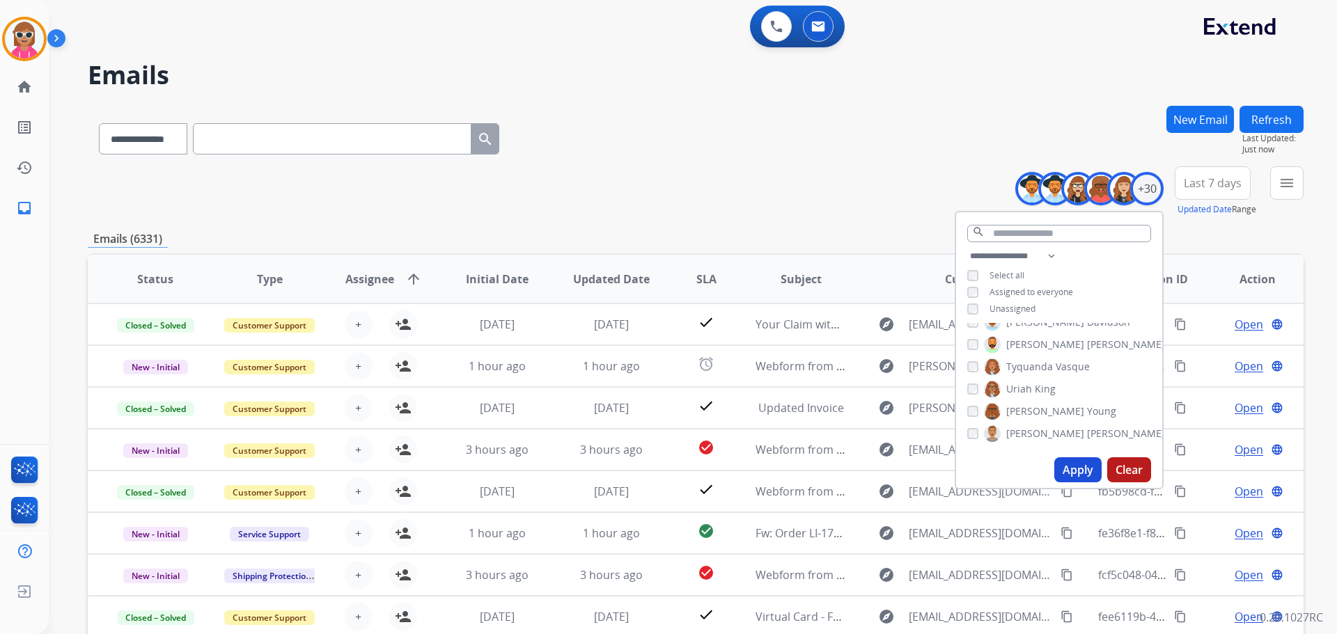
click at [1019, 410] on span "[PERSON_NAME]" at bounding box center [1045, 411] width 78 height 14
drag, startPoint x: 1016, startPoint y: 430, endPoint x: 1015, endPoint y: 417, distance: 12.6
click at [1015, 427] on span "[PERSON_NAME]" at bounding box center [1045, 434] width 78 height 14
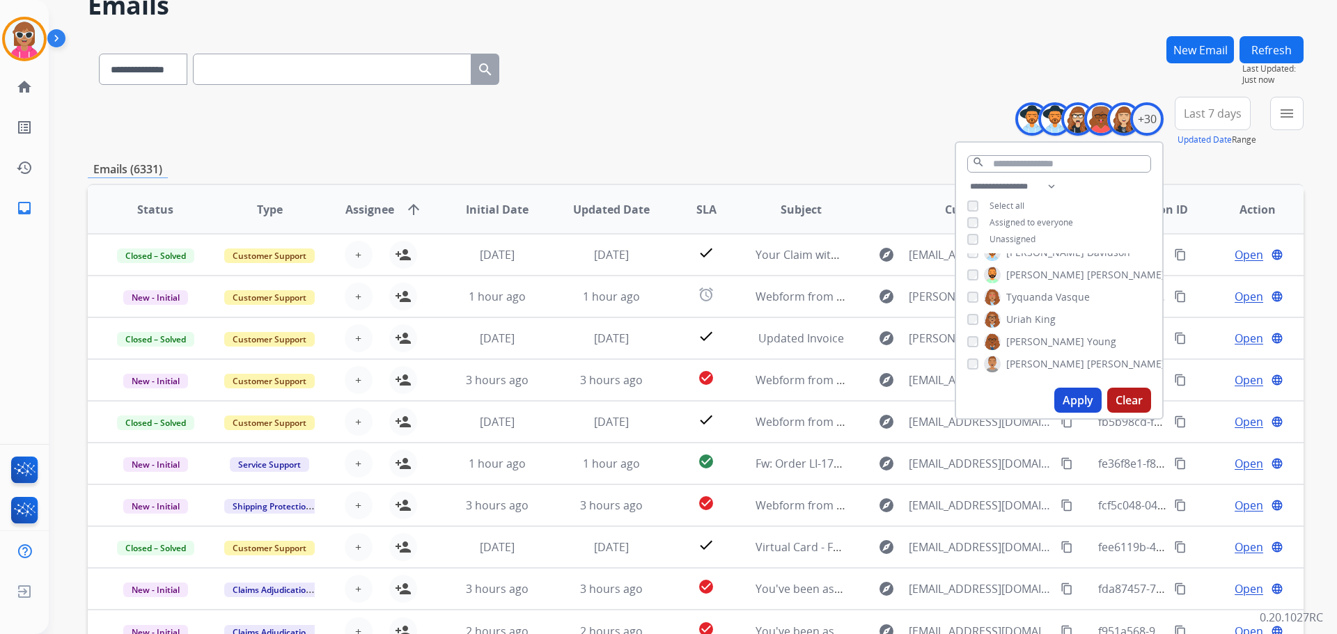
click at [1069, 396] on button "Apply" at bounding box center [1077, 400] width 47 height 25
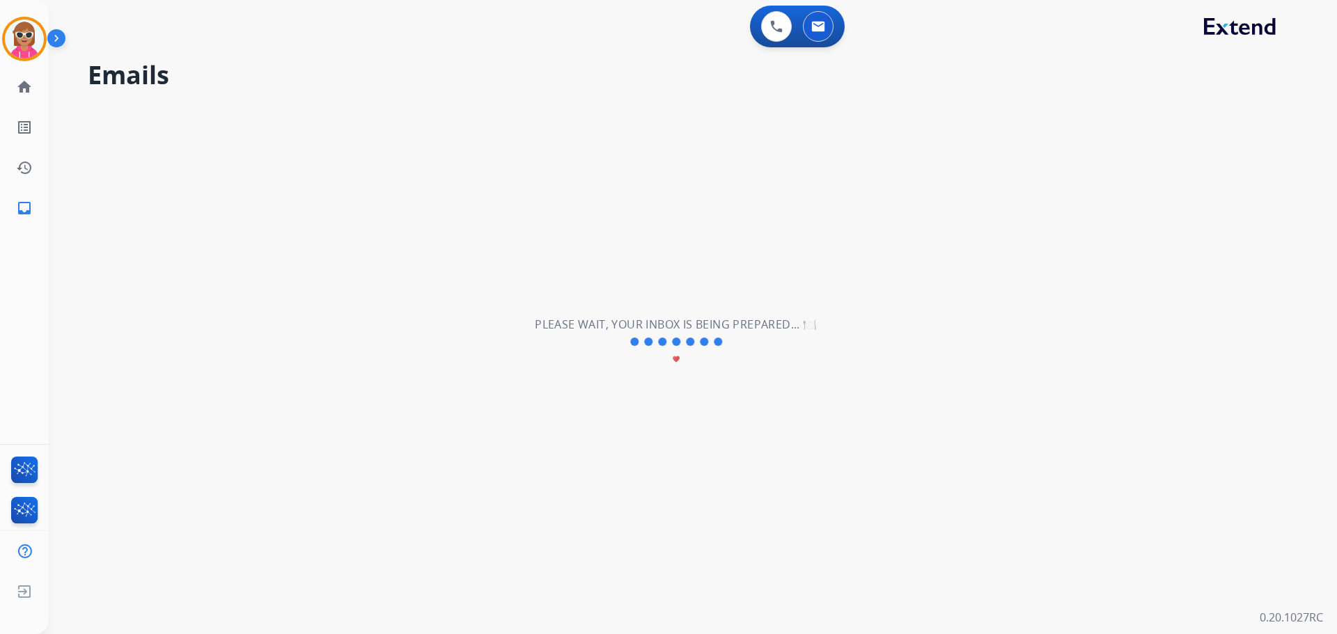
scroll to position [0, 0]
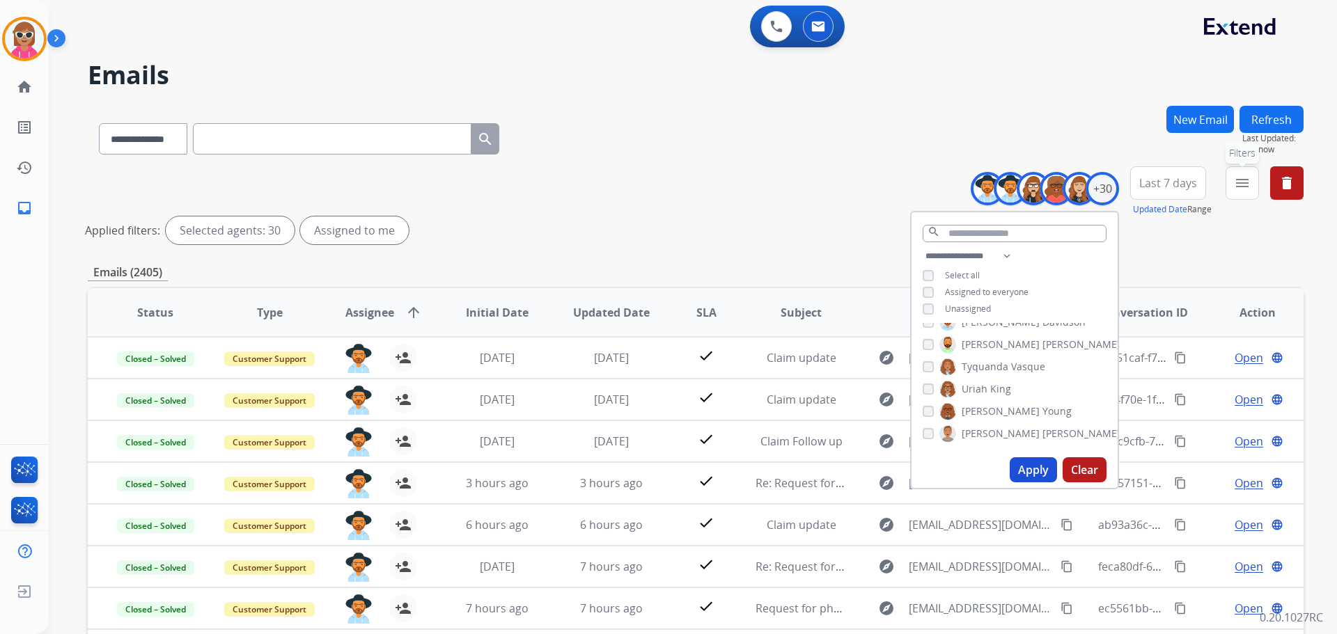
click at [1232, 175] on button "menu Filters" at bounding box center [1241, 182] width 33 height 33
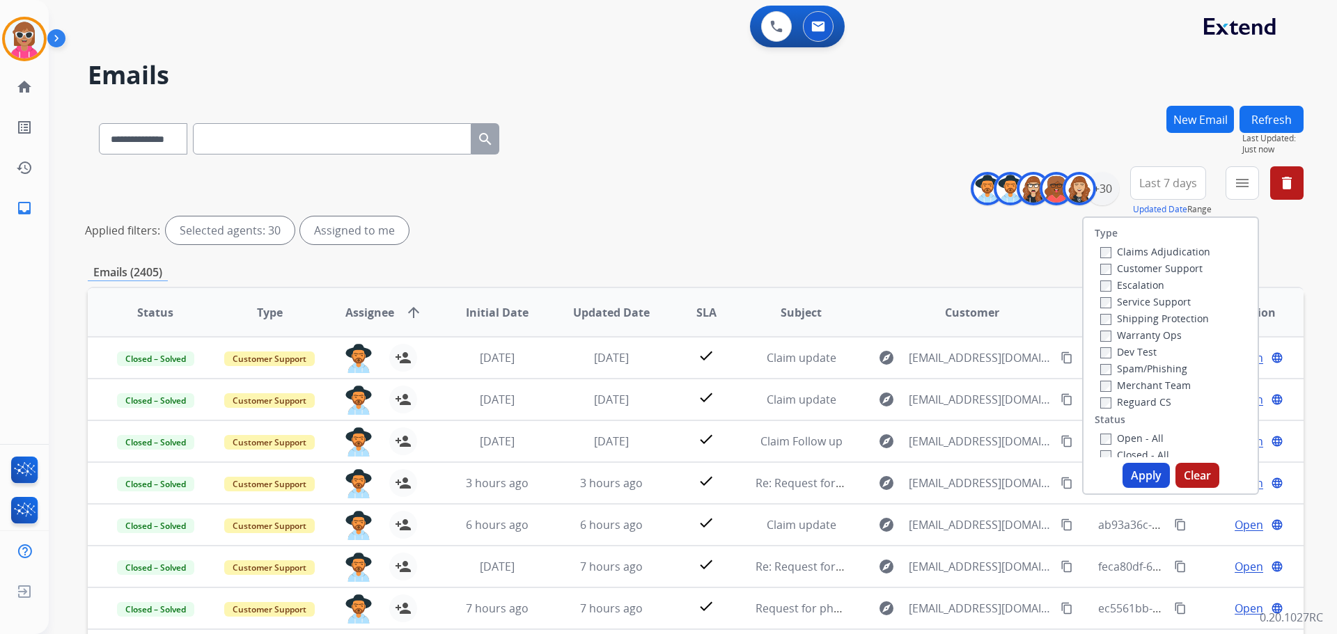
click at [1123, 270] on label "Customer Support" at bounding box center [1151, 268] width 102 height 13
drag, startPoint x: 1141, startPoint y: 317, endPoint x: 1141, endPoint y: 336, distance: 18.8
click at [1141, 317] on label "Shipping Protection" at bounding box center [1154, 318] width 109 height 13
click at [1140, 411] on div "Type Claims Adjudication Customer Support Escalation Service Support Shipping P…" at bounding box center [1170, 337] width 174 height 239
click at [1138, 402] on label "Reguard CS" at bounding box center [1135, 401] width 71 height 13
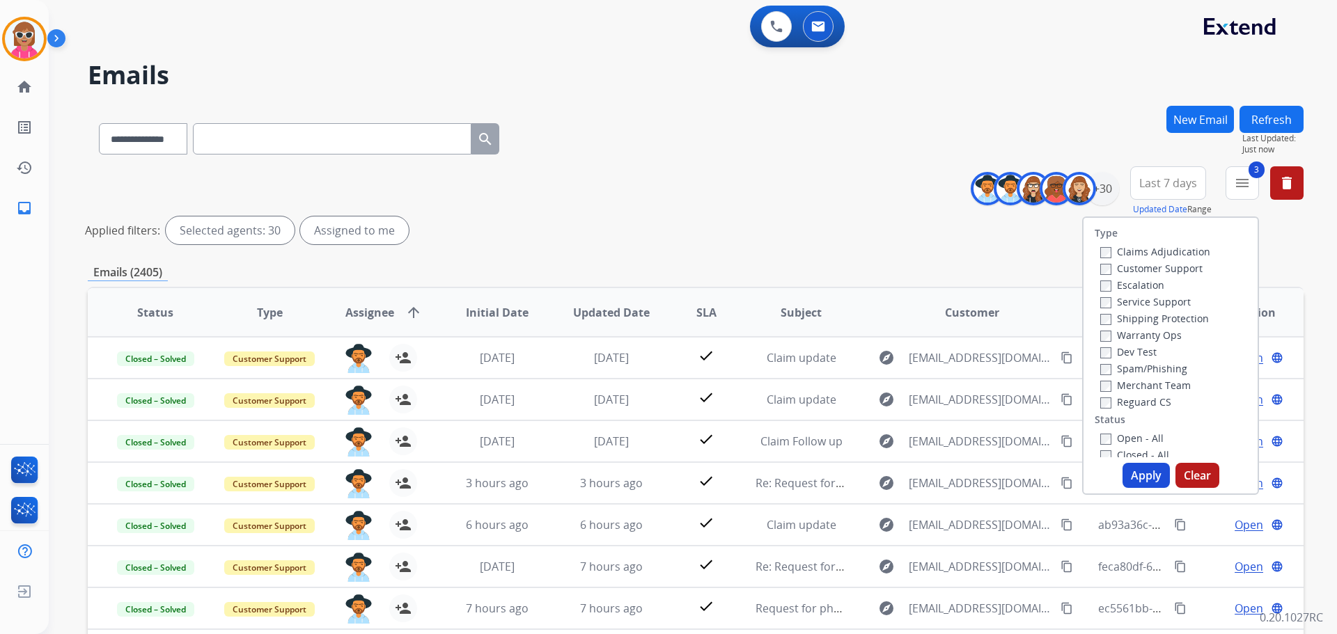
click at [1139, 441] on label "Open - All" at bounding box center [1131, 438] width 63 height 13
click at [1134, 485] on button "Apply" at bounding box center [1145, 475] width 47 height 25
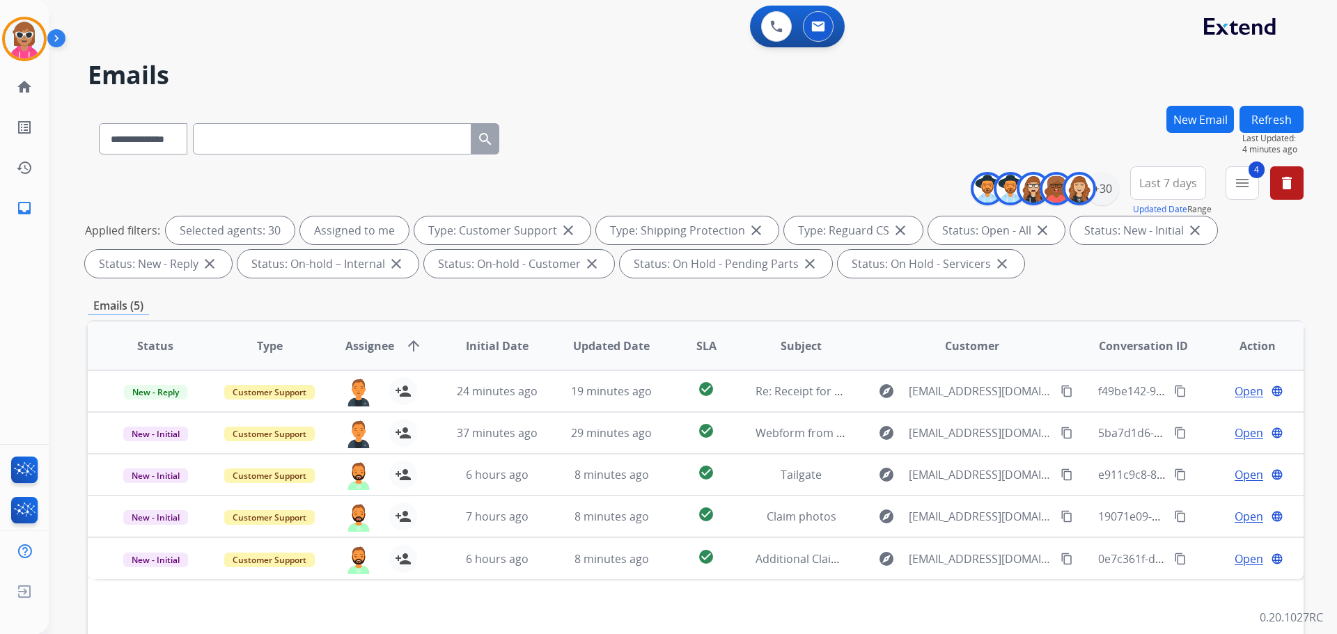
click at [1283, 119] on button "Refresh" at bounding box center [1271, 119] width 64 height 27
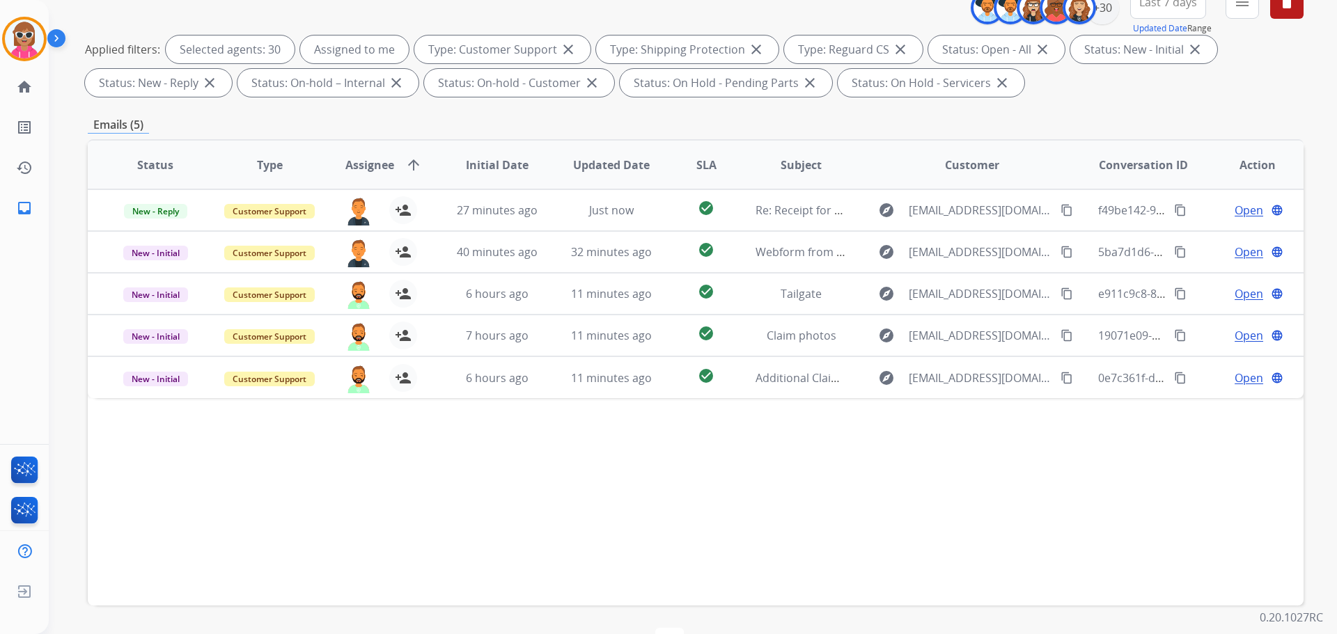
scroll to position [16, 0]
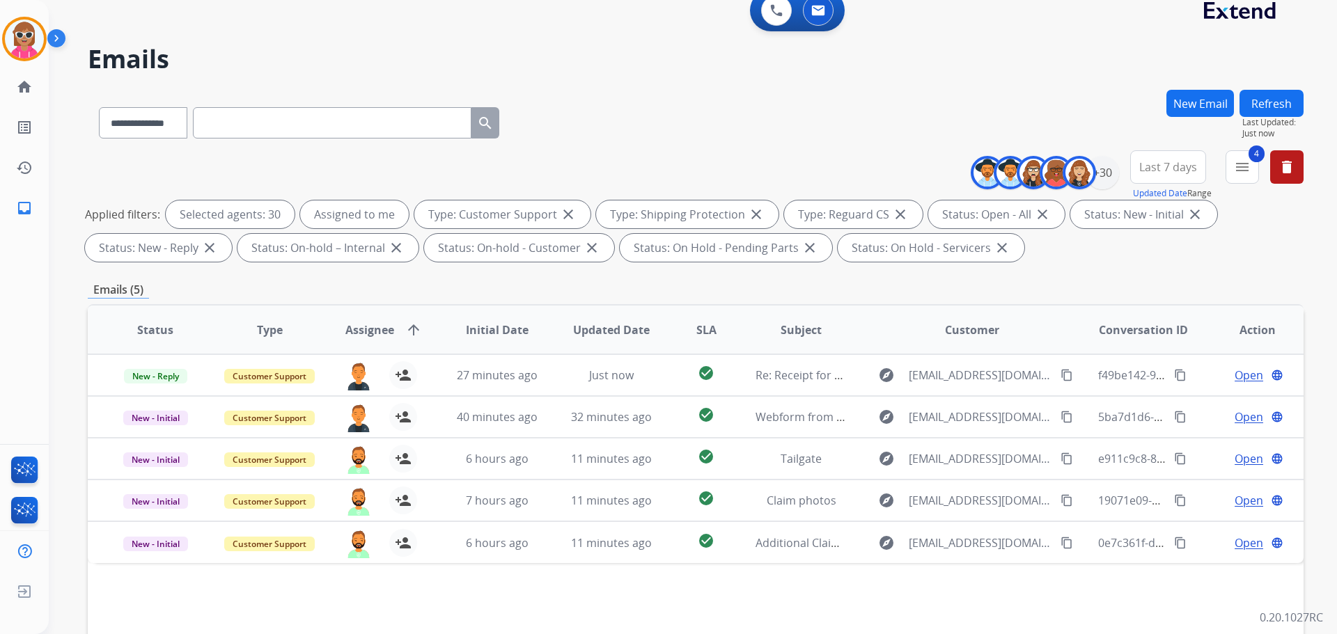
click at [1285, 107] on button "Refresh" at bounding box center [1271, 103] width 64 height 27
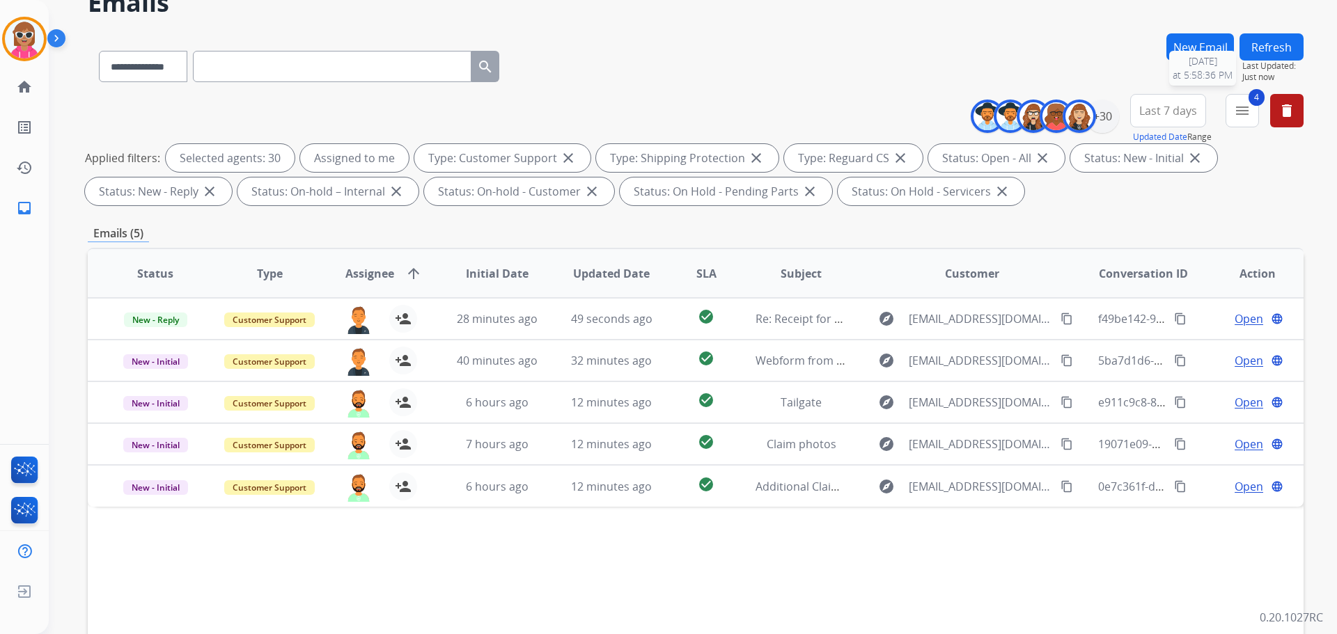
scroll to position [0, 0]
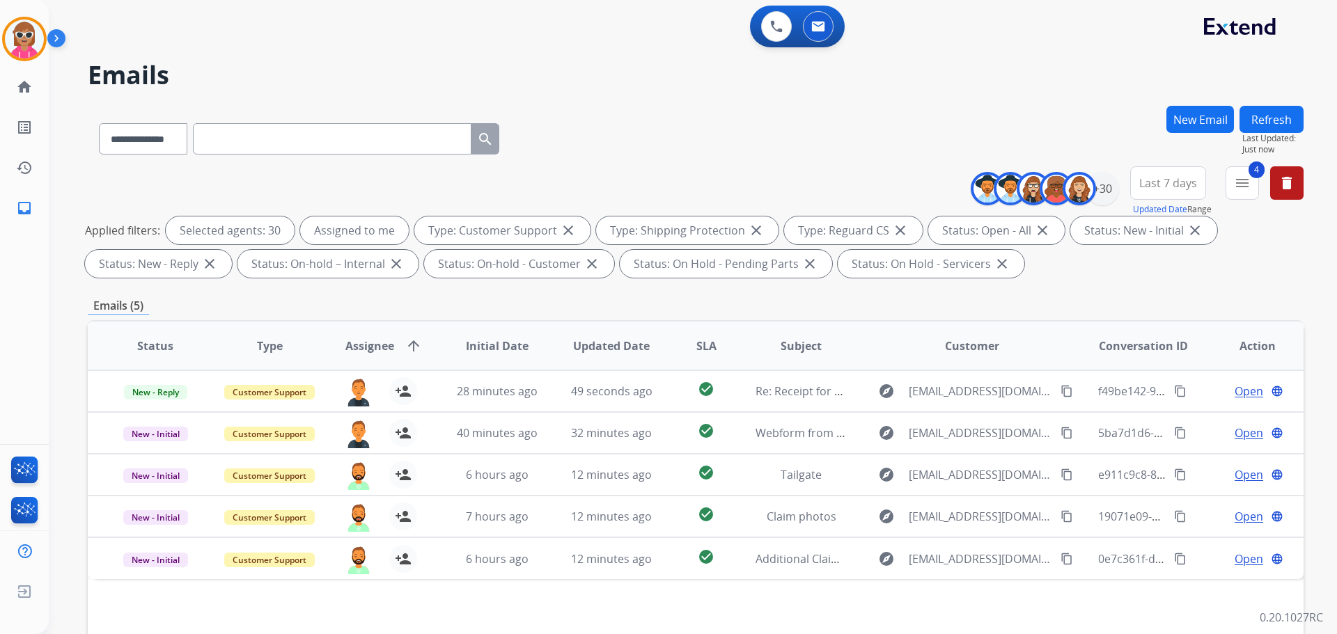
click at [1268, 116] on button "Refresh" at bounding box center [1271, 119] width 64 height 27
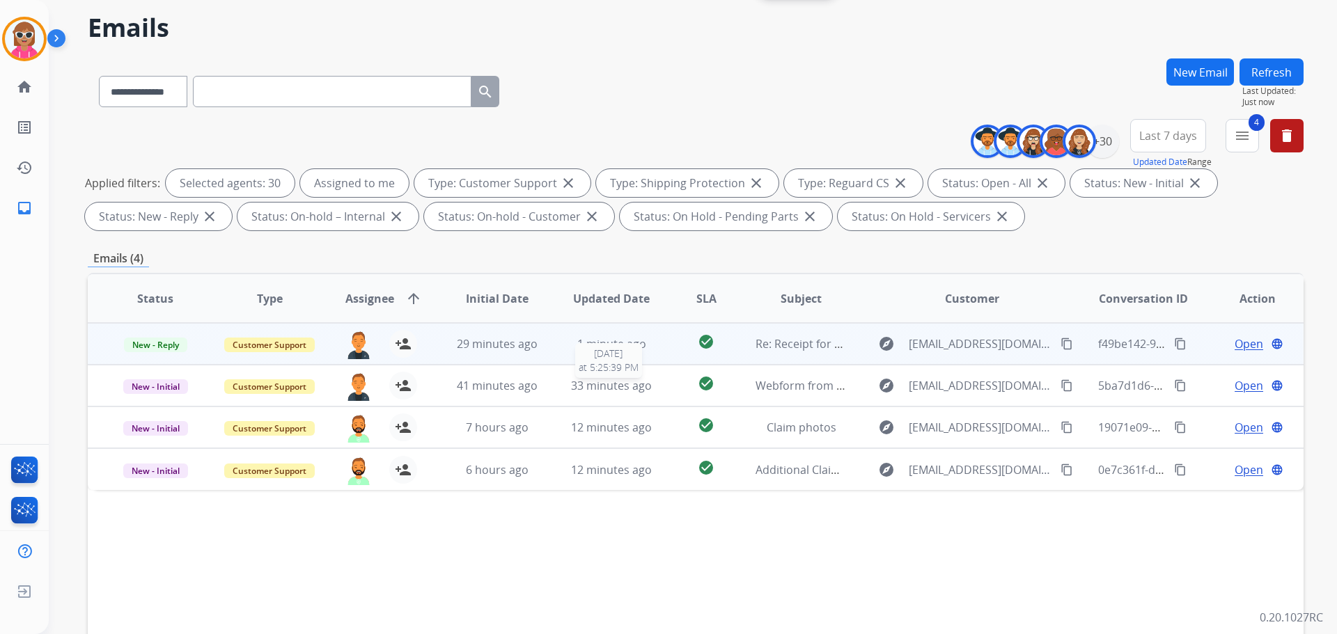
scroll to position [70, 0]
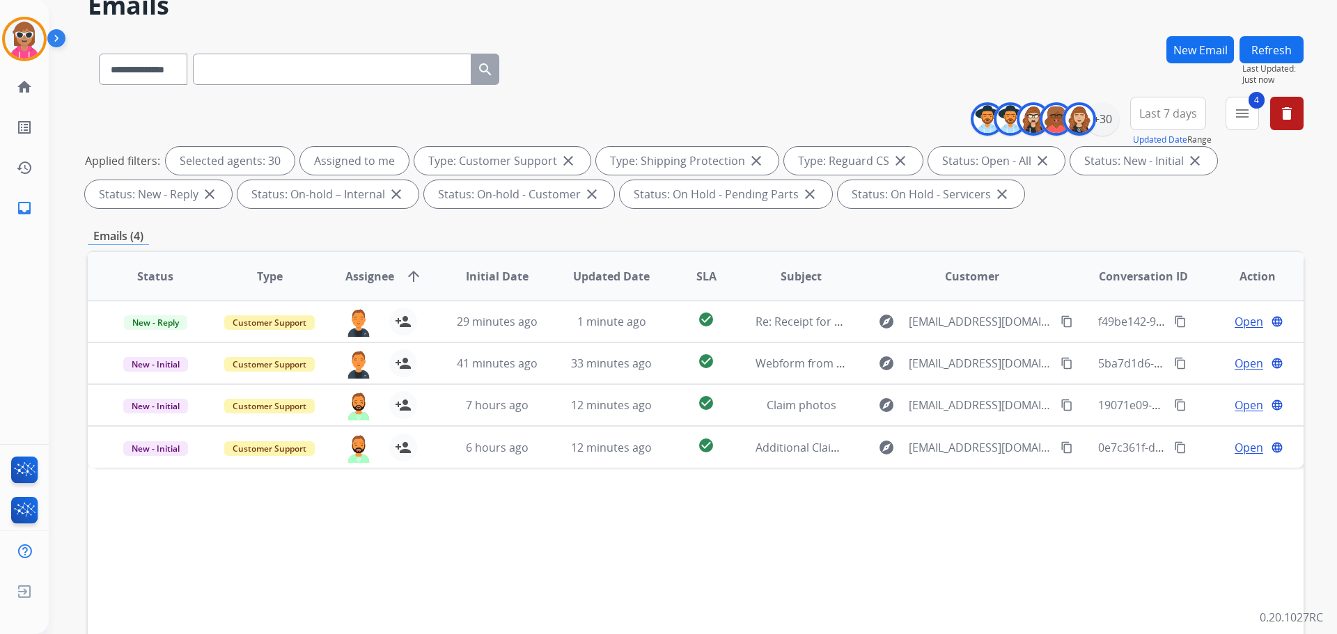
click at [1264, 52] on button "Refresh" at bounding box center [1271, 49] width 64 height 27
click at [1261, 65] on span "Last Updated:" at bounding box center [1272, 68] width 61 height 11
click at [1264, 54] on button "Refresh" at bounding box center [1271, 49] width 64 height 27
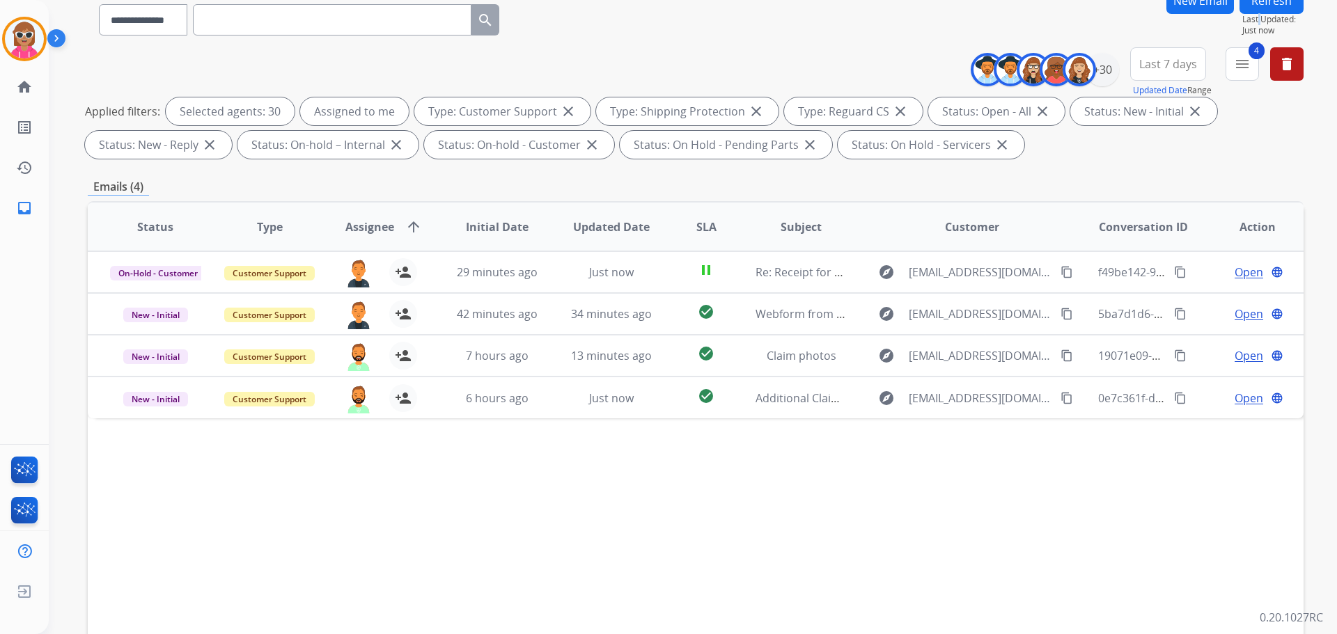
scroll to position [0, 0]
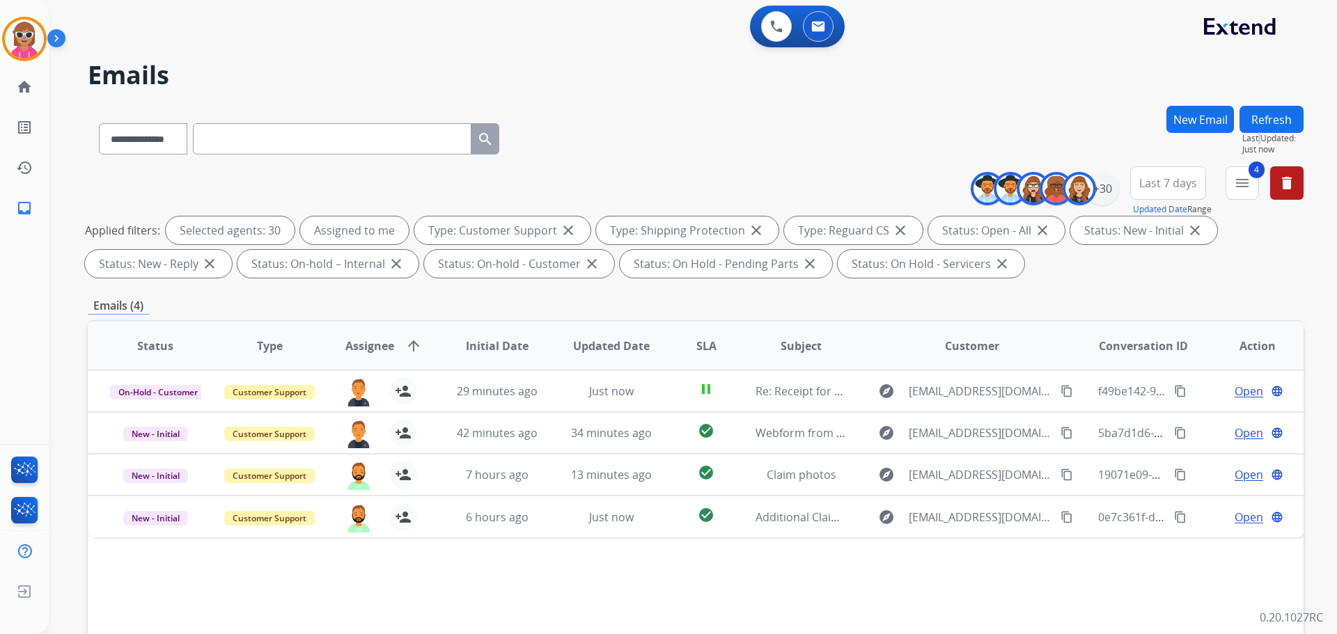
click at [1294, 128] on button "Refresh" at bounding box center [1271, 119] width 64 height 27
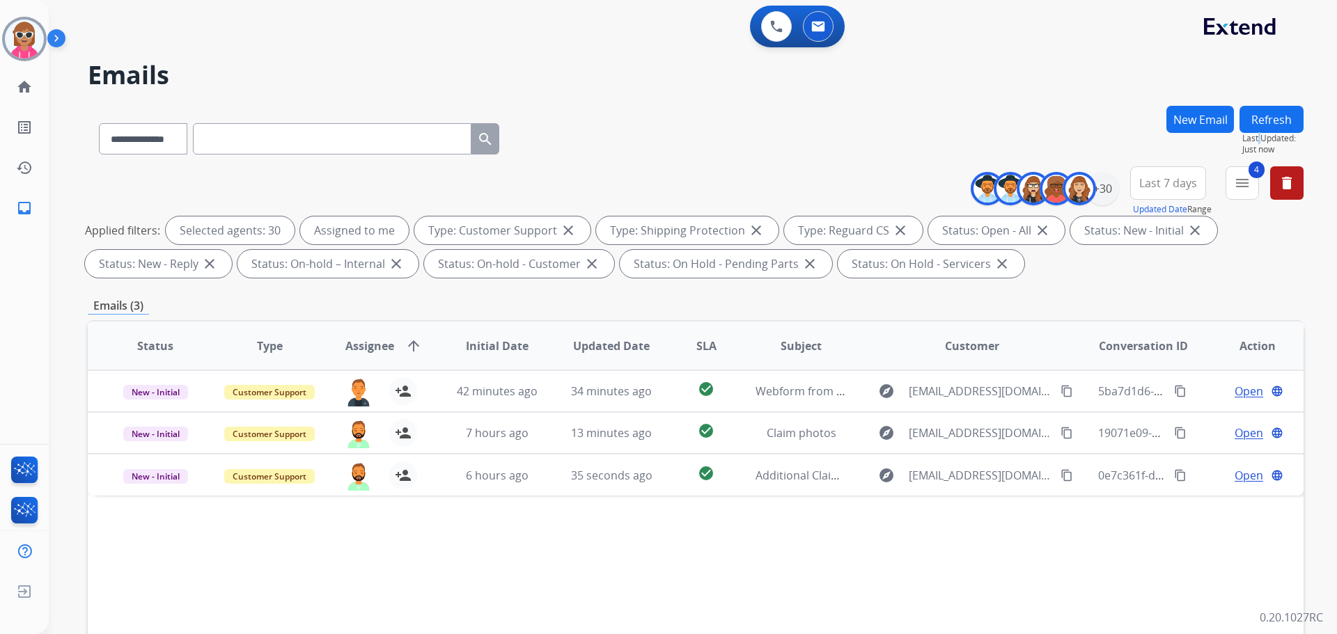
click at [1273, 125] on button "Refresh" at bounding box center [1271, 119] width 64 height 27
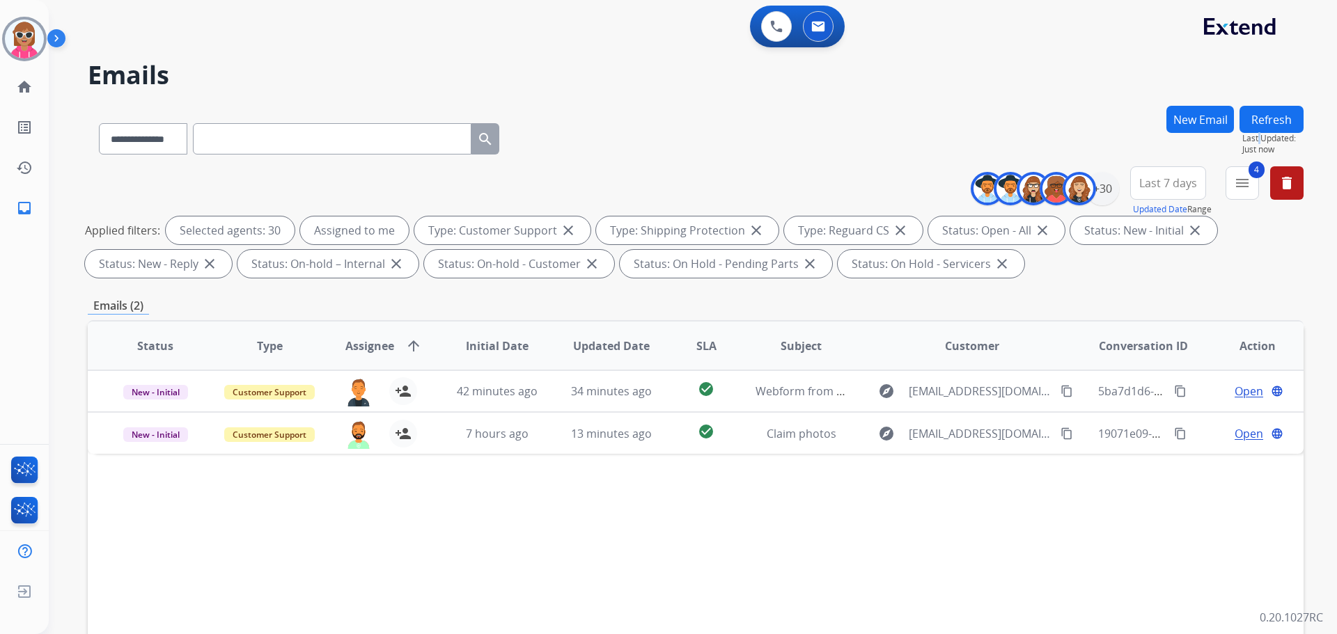
click at [1281, 111] on button "Refresh" at bounding box center [1271, 119] width 64 height 27
click at [1253, 105] on div "**********" at bounding box center [676, 367] width 1255 height 634
click at [1259, 111] on button "Refresh" at bounding box center [1271, 119] width 64 height 27
click at [1295, 118] on button "Refresh" at bounding box center [1271, 119] width 64 height 27
click at [1271, 113] on button "Refresh" at bounding box center [1271, 119] width 64 height 27
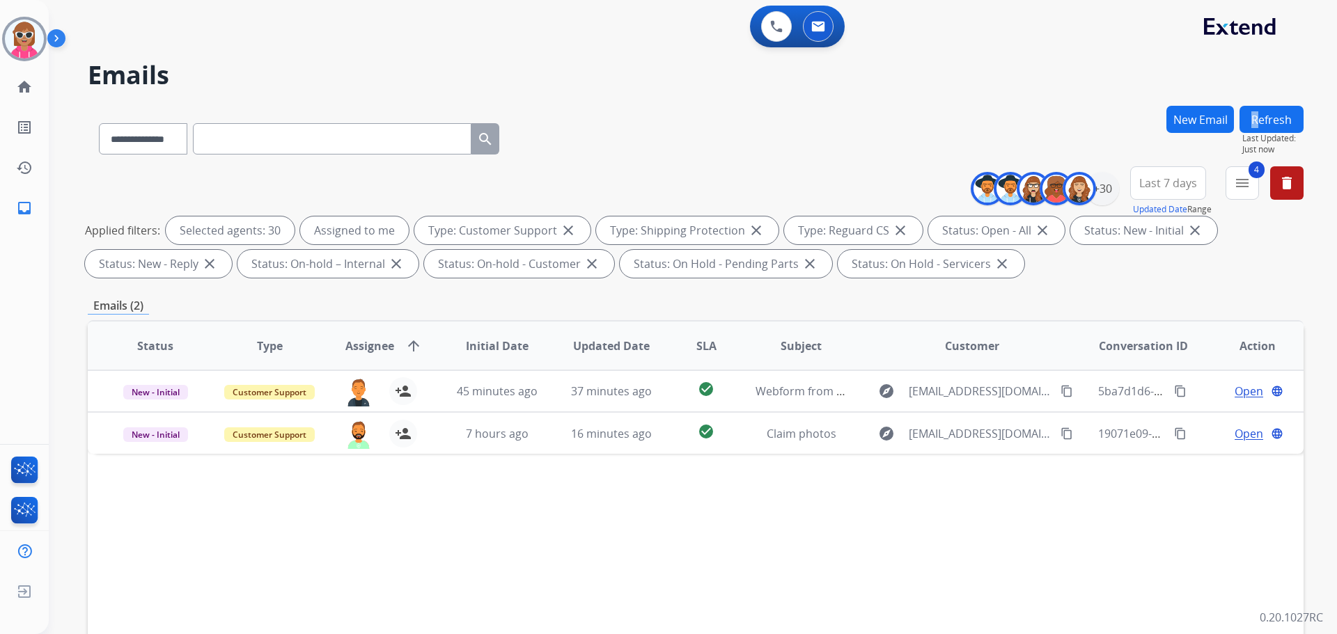
click at [1264, 116] on button "Refresh" at bounding box center [1271, 119] width 64 height 27
click at [1261, 116] on button "Refresh" at bounding box center [1271, 119] width 64 height 27
click at [1250, 113] on button "Refresh" at bounding box center [1271, 119] width 64 height 27
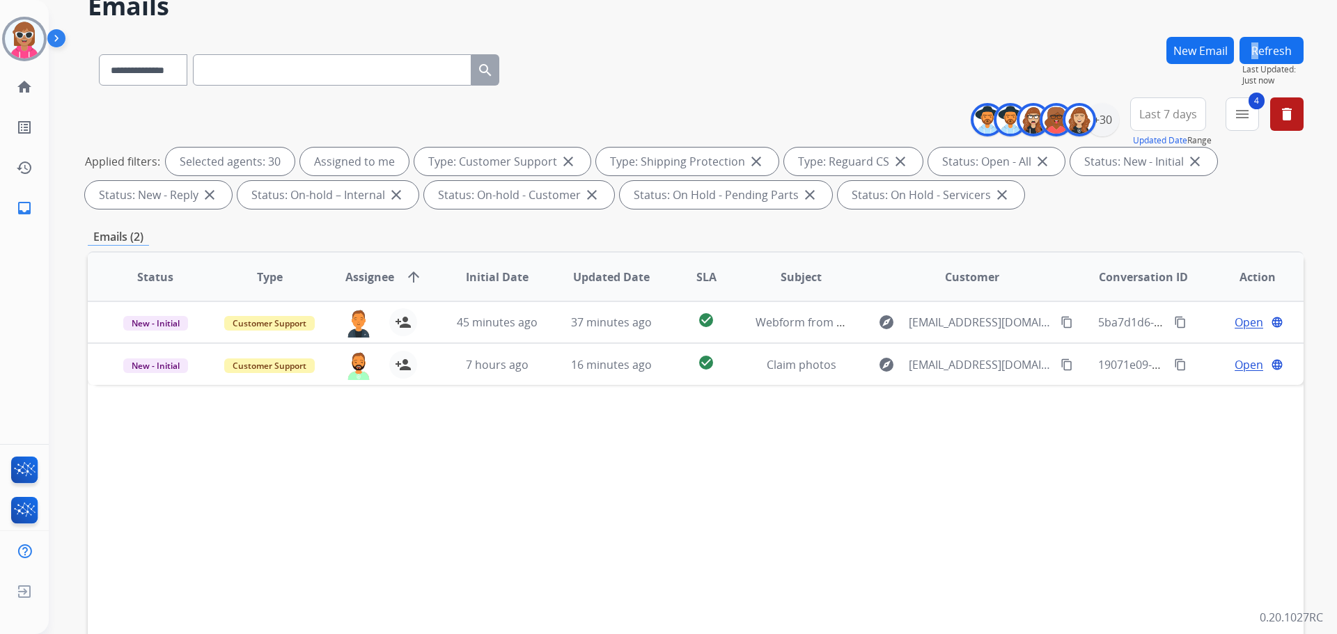
scroll to position [70, 0]
click at [1283, 52] on button "Refresh" at bounding box center [1271, 49] width 64 height 27
click at [1274, 48] on button "Refresh" at bounding box center [1271, 49] width 64 height 27
